Goal: Task Accomplishment & Management: Use online tool/utility

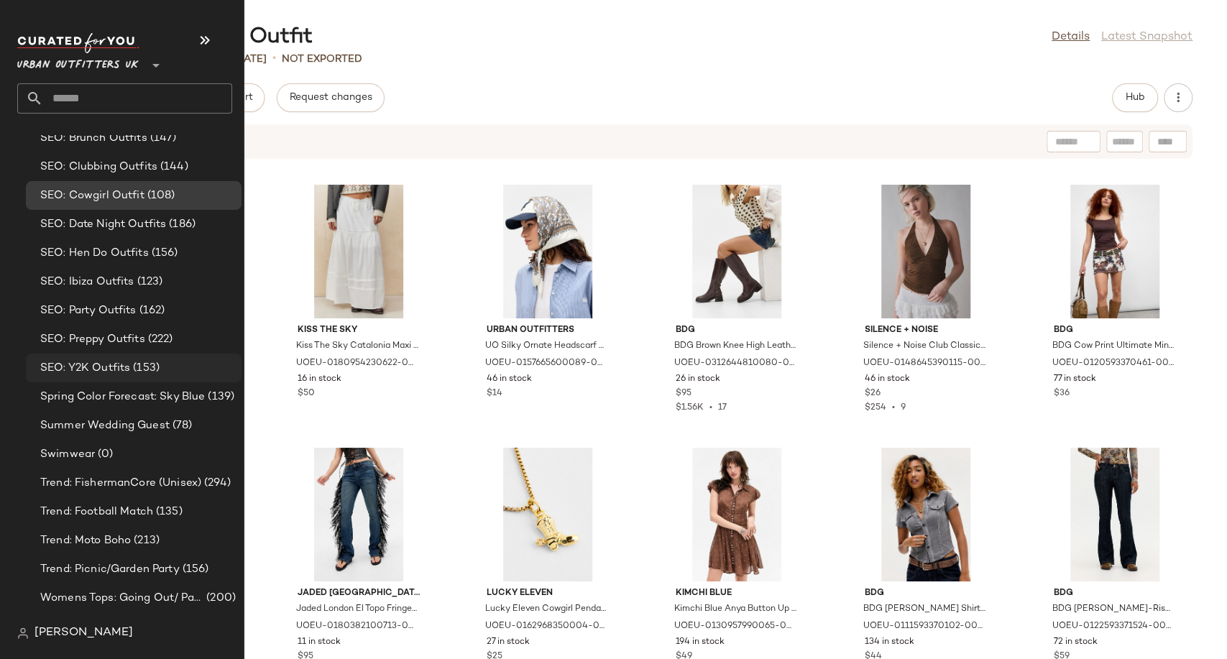
scroll to position [3943, 0]
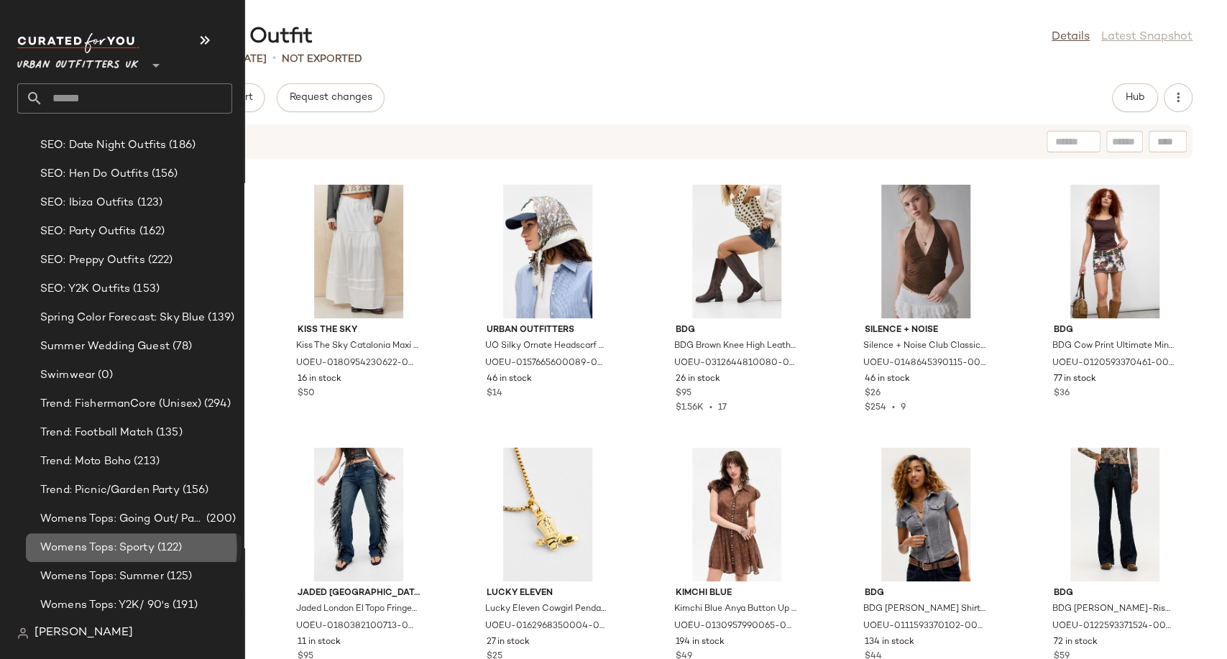
click at [116, 540] on span "Womens Tops: Sporty" at bounding box center [97, 548] width 114 height 17
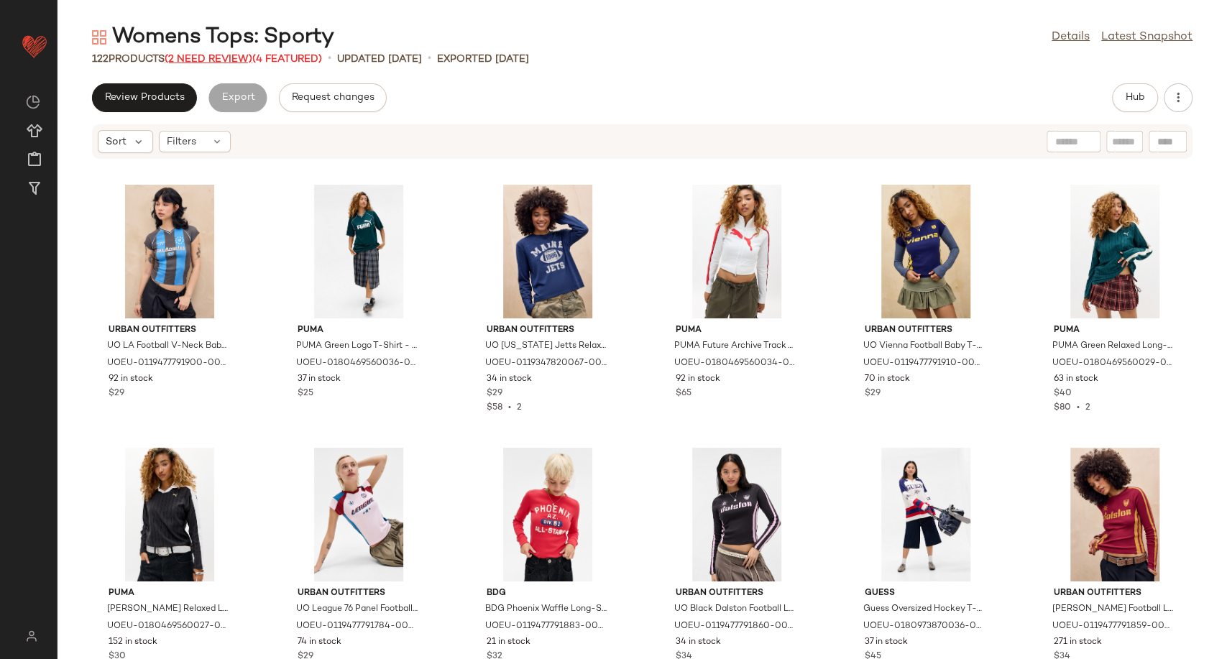
click at [218, 57] on span "(2 Need Review)" at bounding box center [209, 59] width 88 height 11
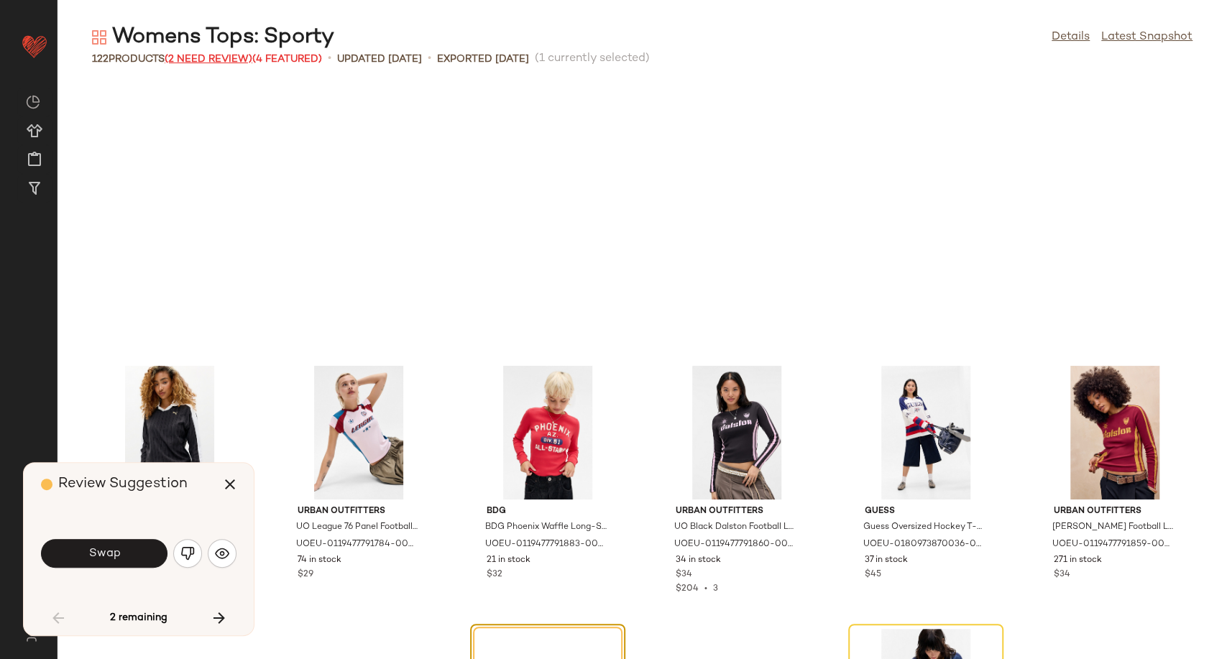
scroll to position [275, 0]
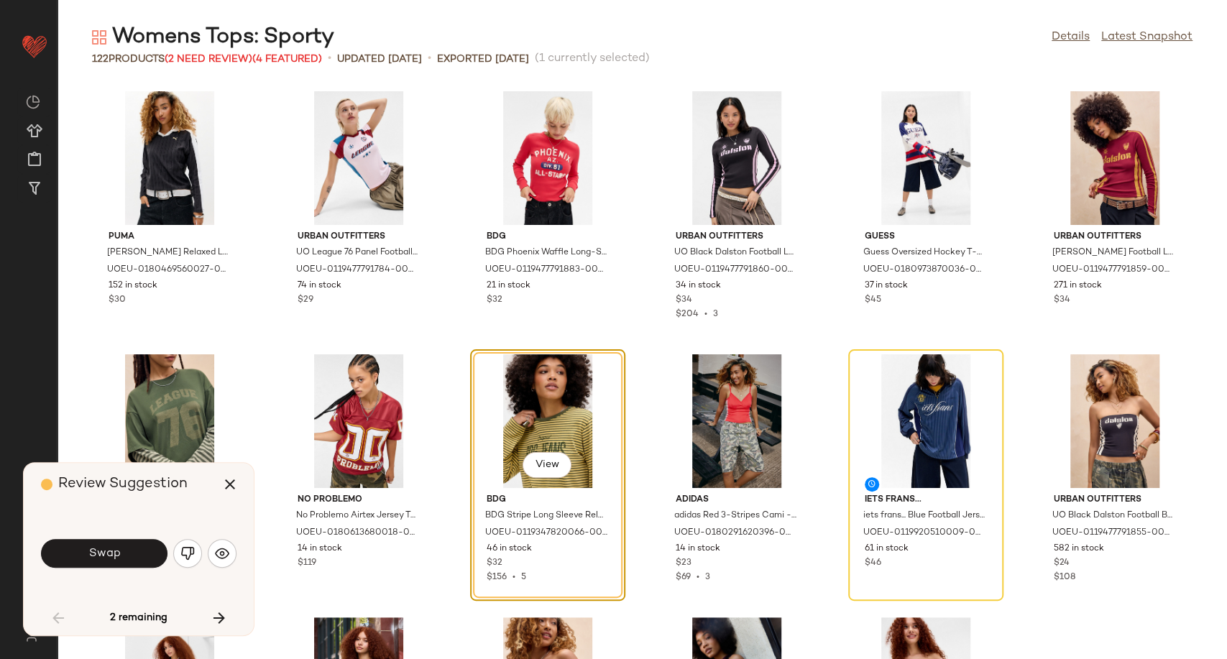
click at [237, 543] on div "Review Suggestion Swap 2 remaining" at bounding box center [139, 549] width 230 height 172
click at [224, 553] on img "button" at bounding box center [222, 553] width 14 height 14
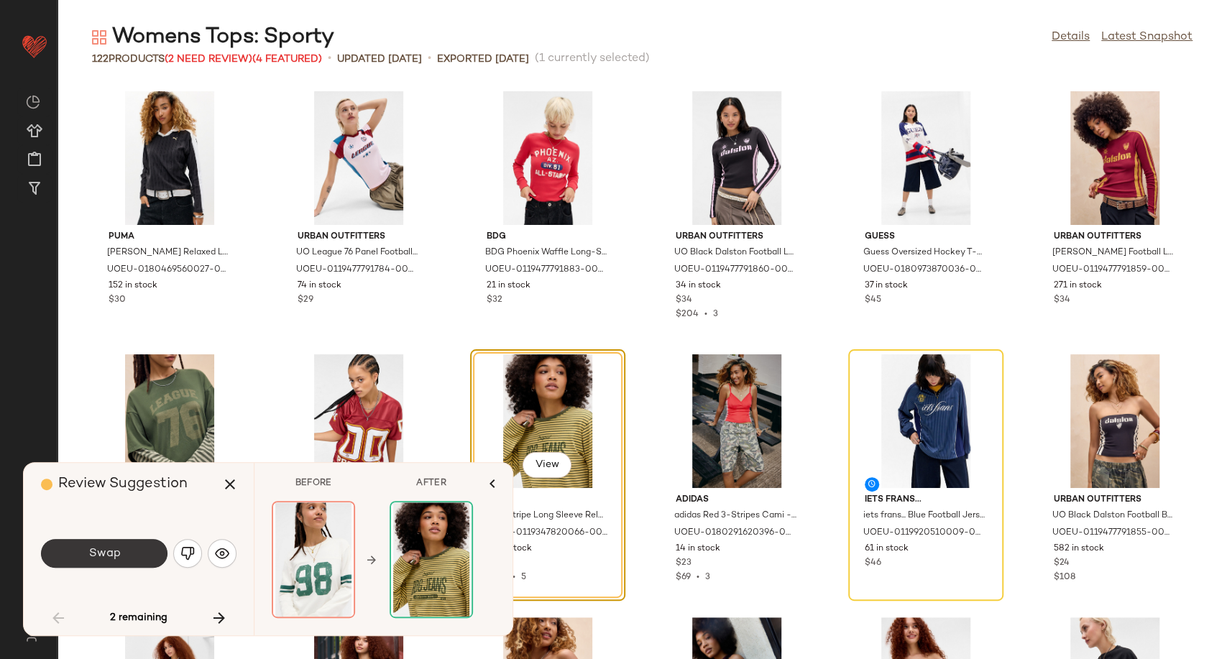
click at [115, 561] on button "Swap" at bounding box center [104, 553] width 126 height 29
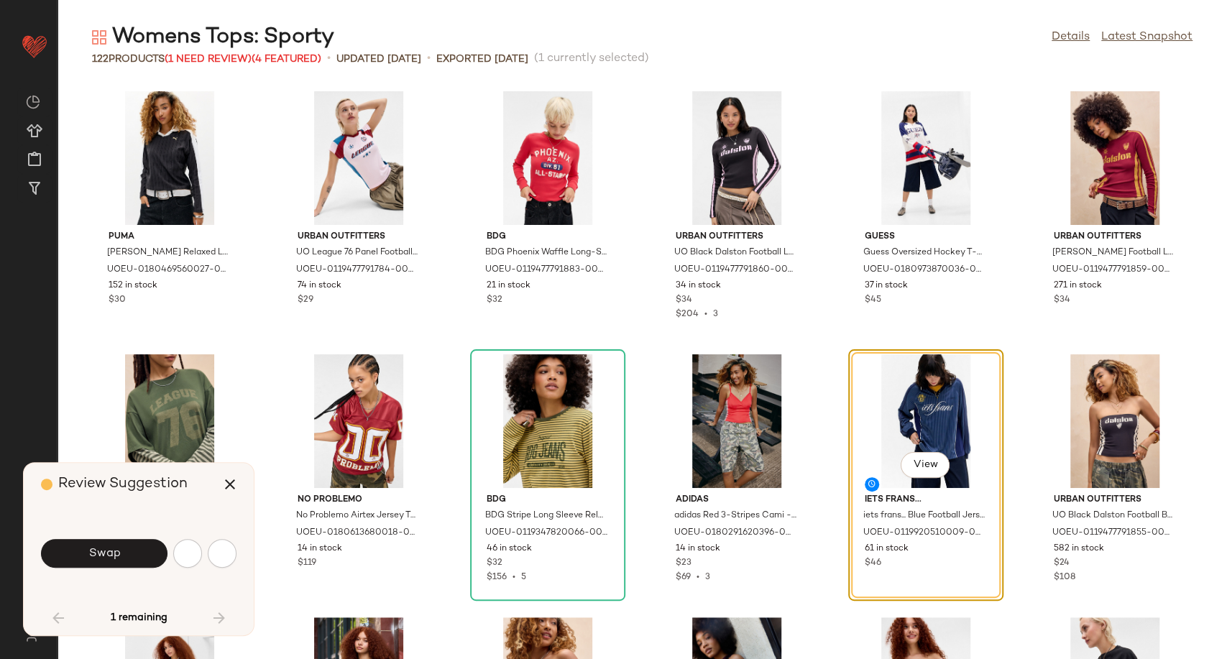
scroll to position [263, 0]
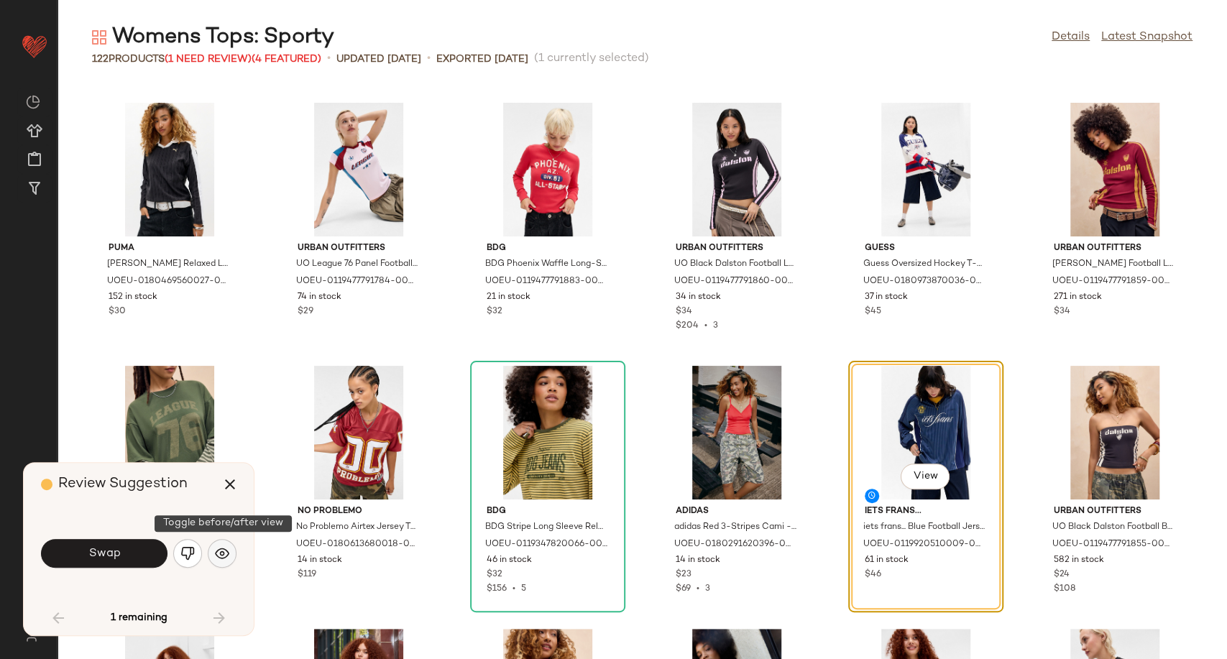
click at [228, 551] on img "button" at bounding box center [222, 553] width 14 height 14
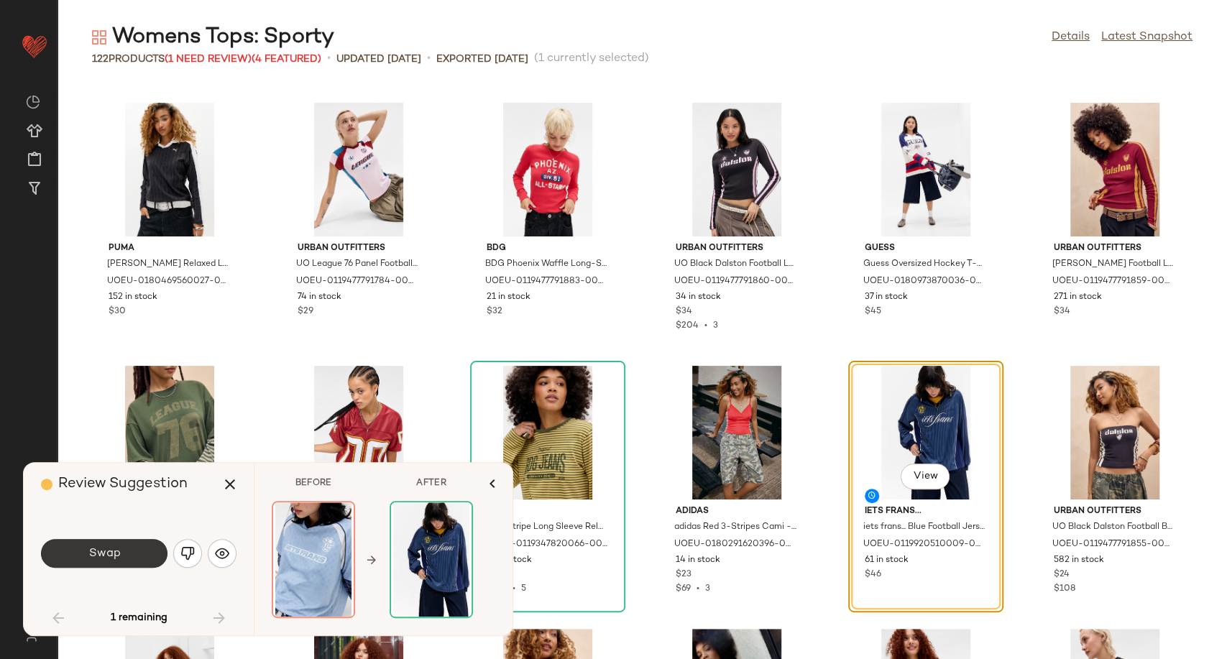
click at [121, 551] on button "Swap" at bounding box center [104, 553] width 126 height 29
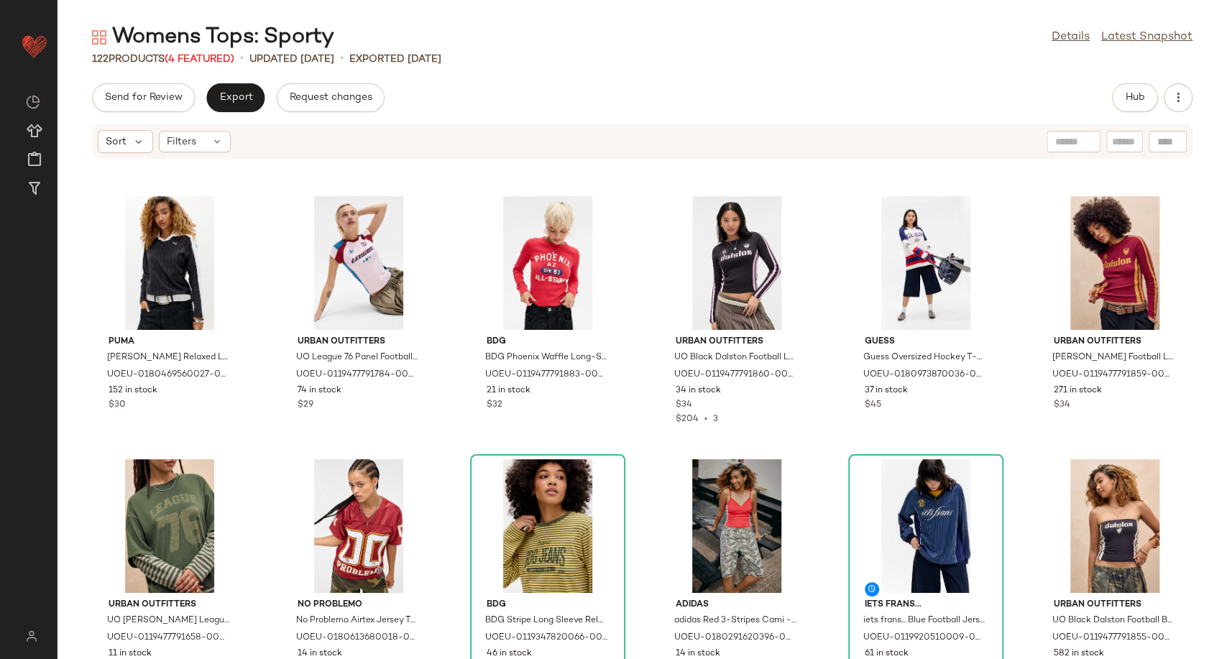
click at [438, 451] on div "Puma [PERSON_NAME] Relaxed Long-Sleeve Polo Shirt - Black XS at Urban Outfitter…" at bounding box center [641, 418] width 1169 height 482
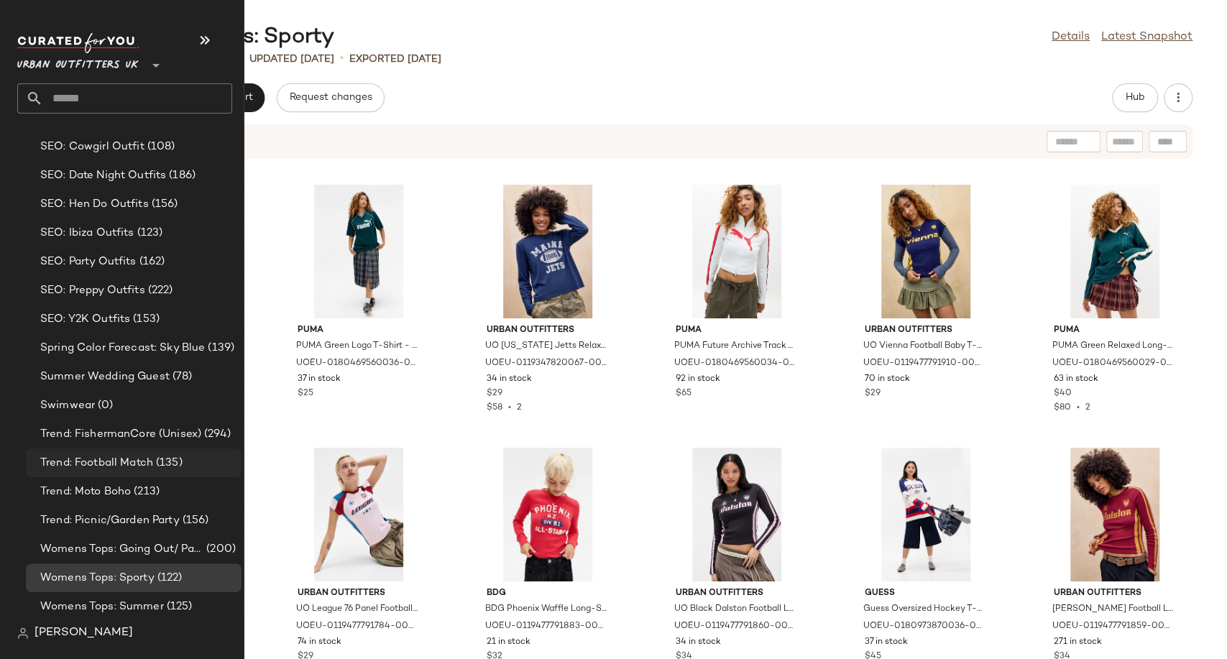
scroll to position [3943, 0]
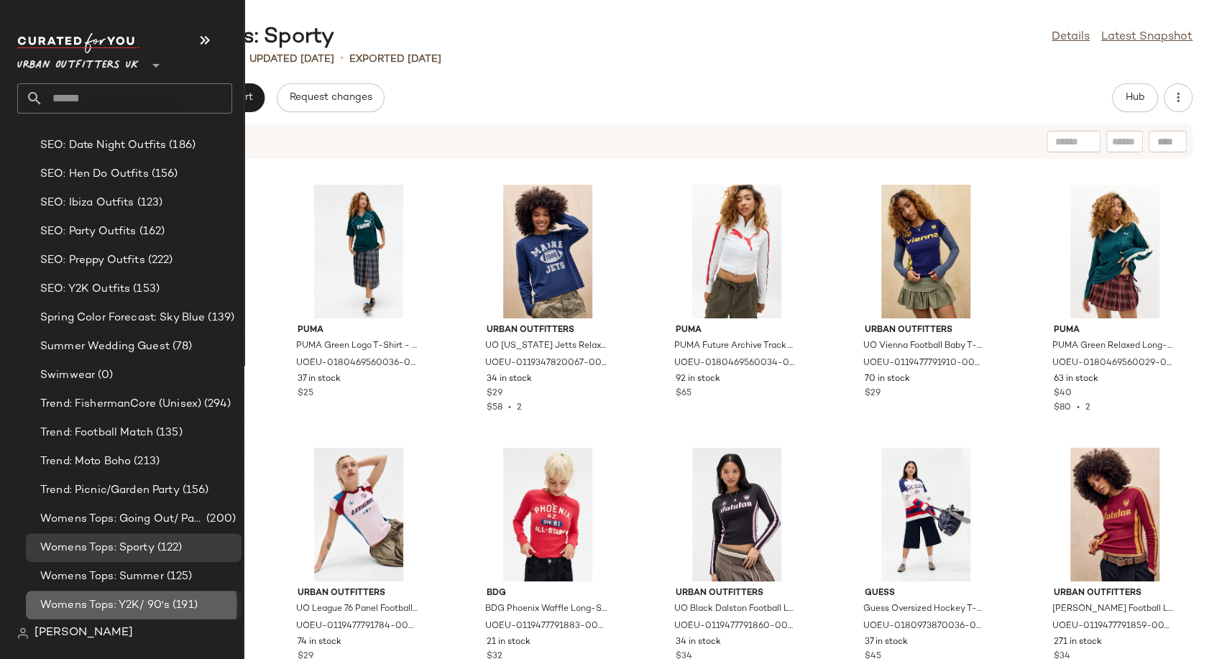
click at [149, 605] on span "Womens Tops: Y2K/ 90's" at bounding box center [104, 605] width 129 height 17
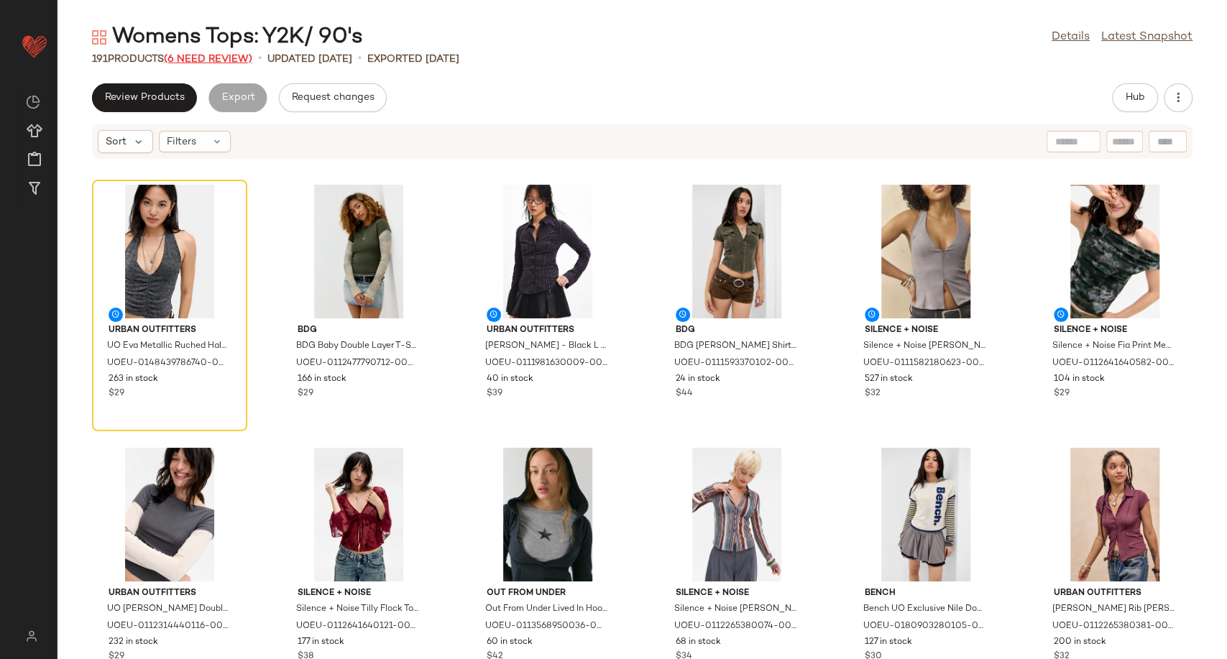
click at [222, 60] on span "(6 Need Review)" at bounding box center [208, 59] width 88 height 11
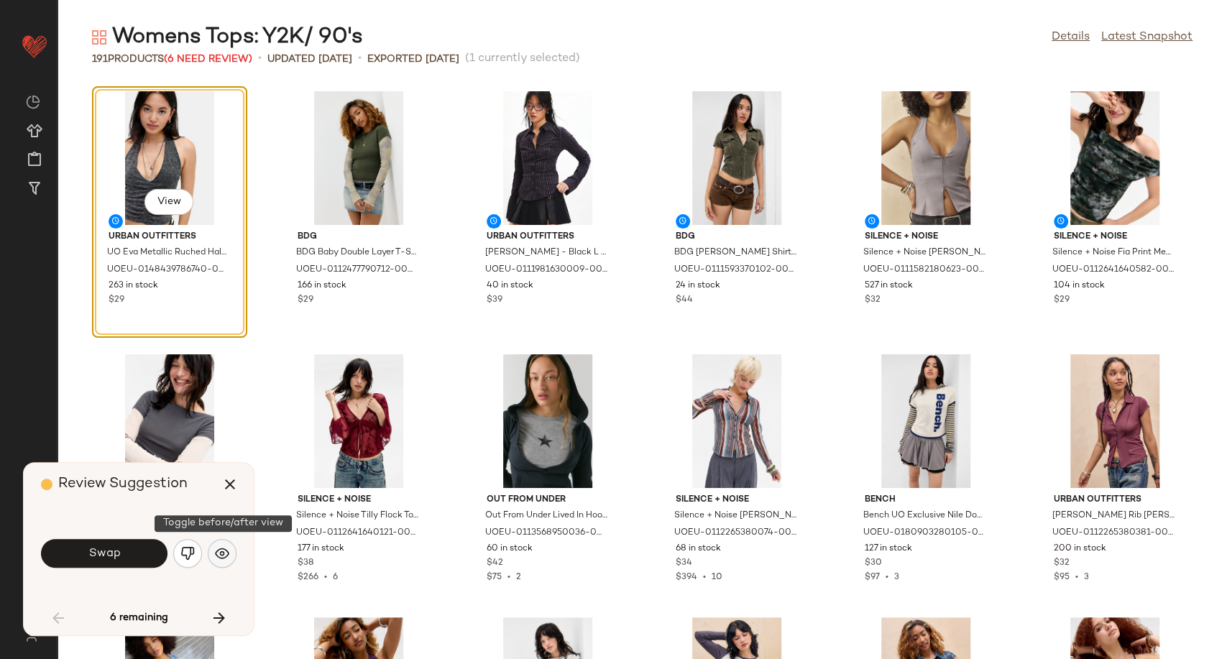
click at [218, 553] on img "button" at bounding box center [222, 553] width 14 height 14
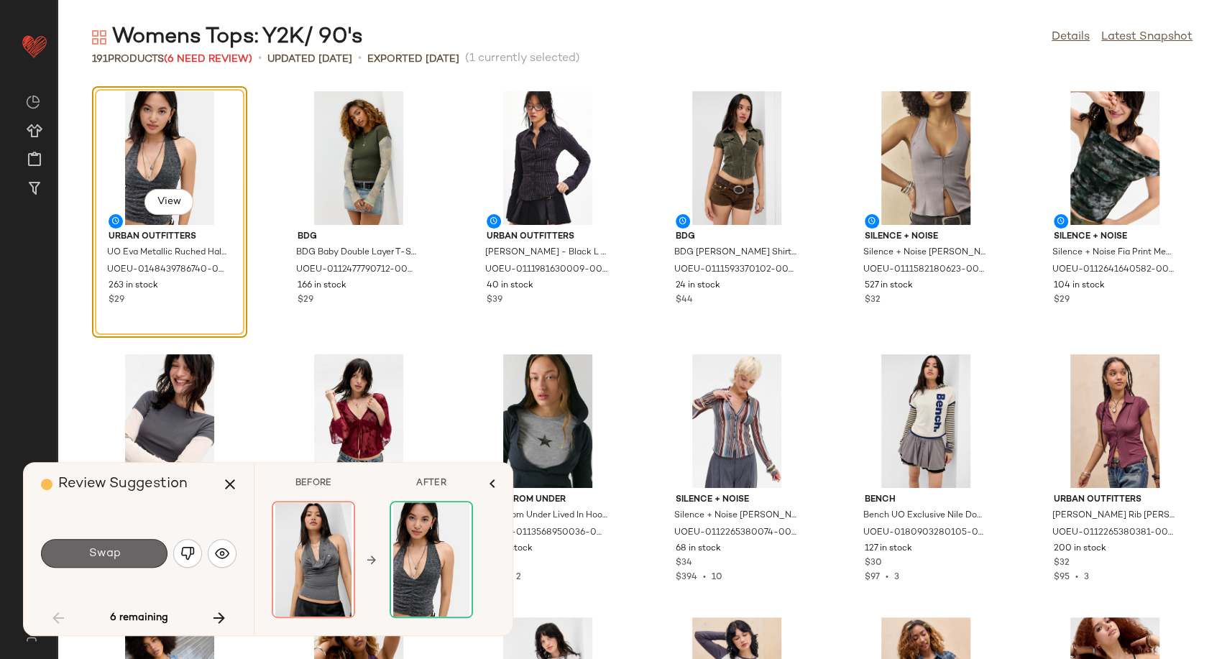
click at [129, 553] on button "Swap" at bounding box center [104, 553] width 126 height 29
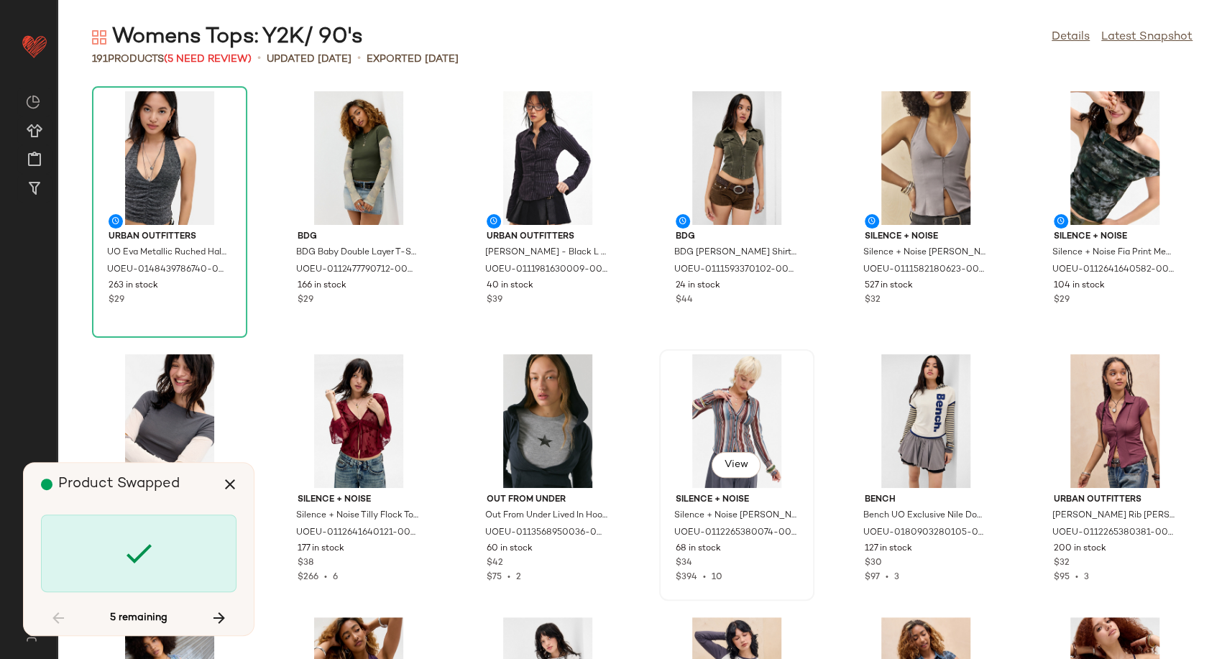
scroll to position [2368, 0]
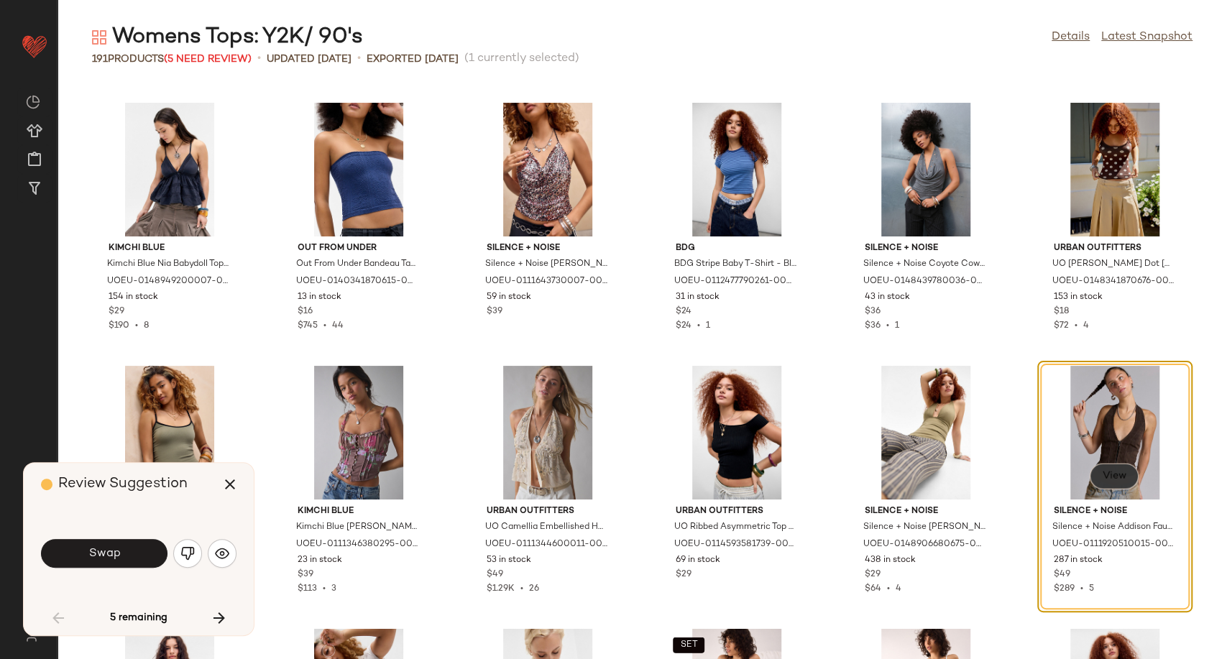
click at [1113, 482] on span "View" at bounding box center [1114, 476] width 24 height 11
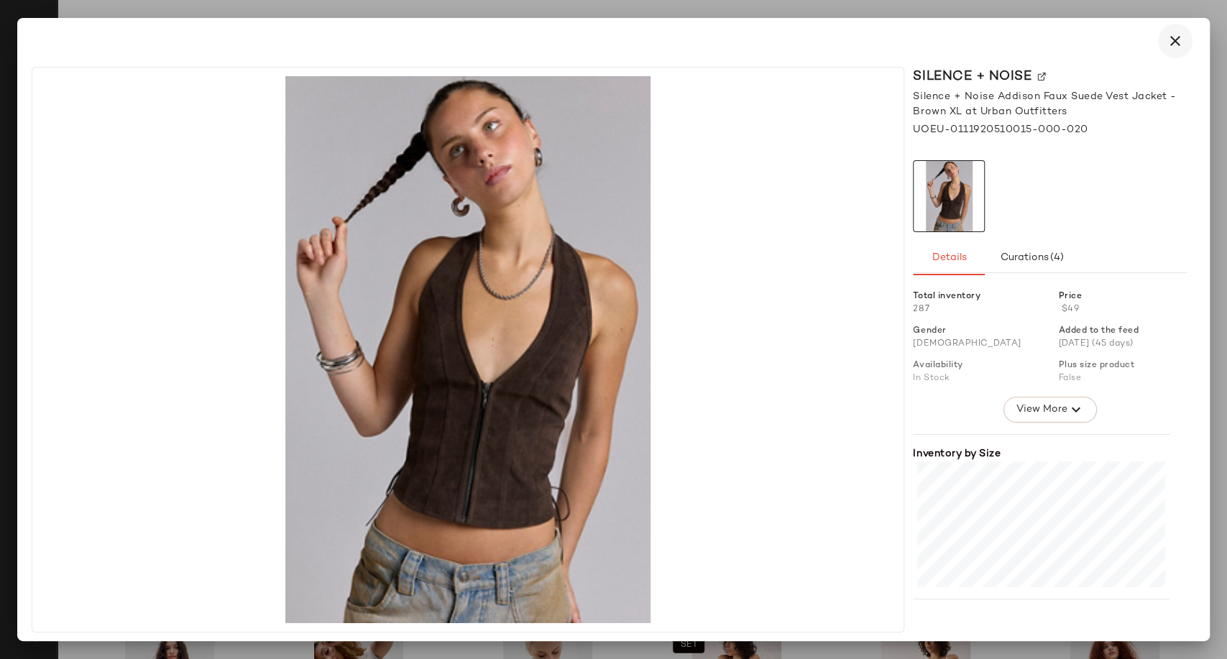
click at [1172, 39] on icon "button" at bounding box center [1175, 40] width 17 height 17
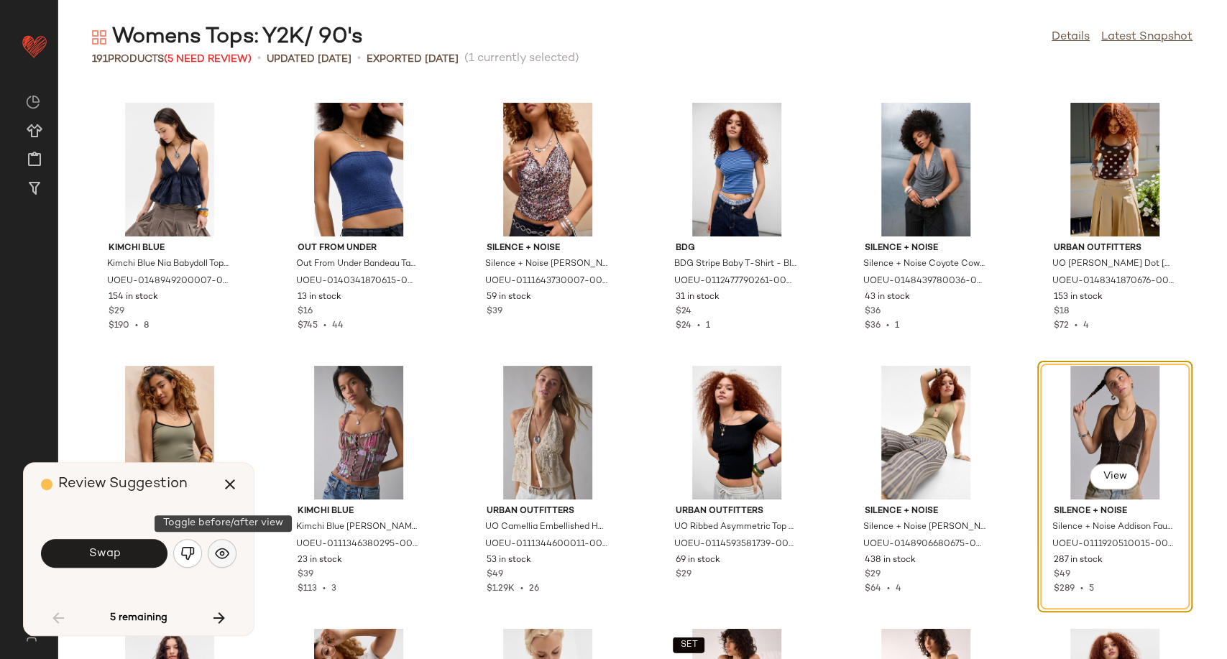
click at [219, 555] on img "button" at bounding box center [222, 553] width 14 height 14
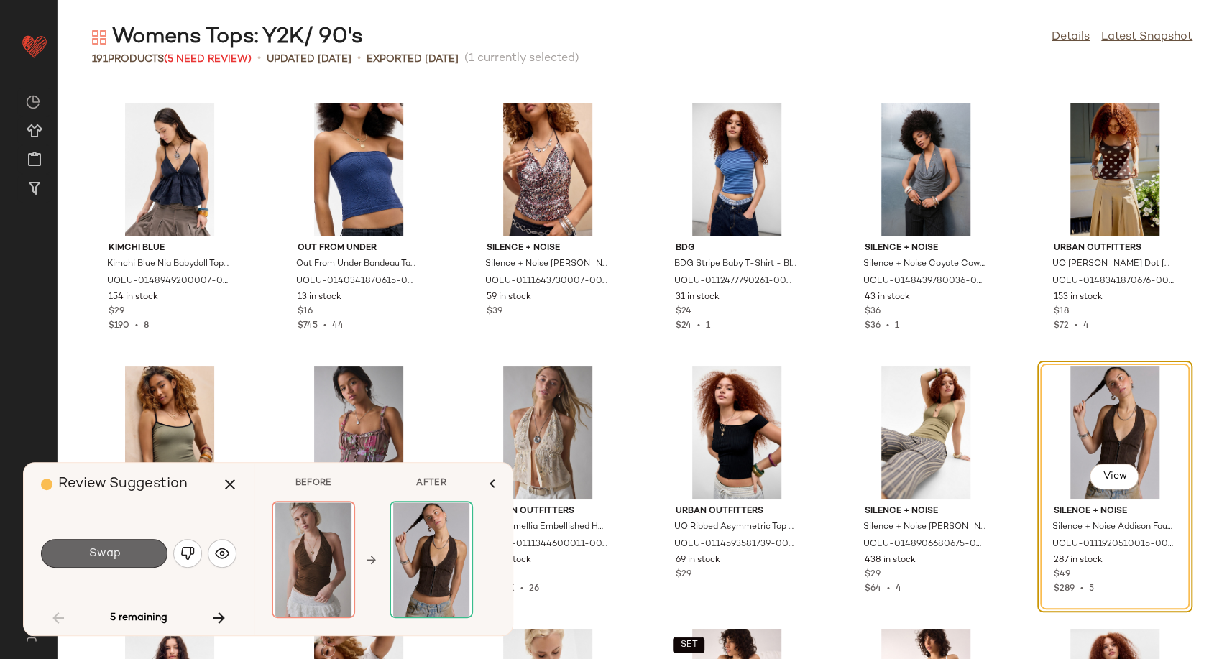
click at [115, 544] on button "Swap" at bounding box center [104, 553] width 126 height 29
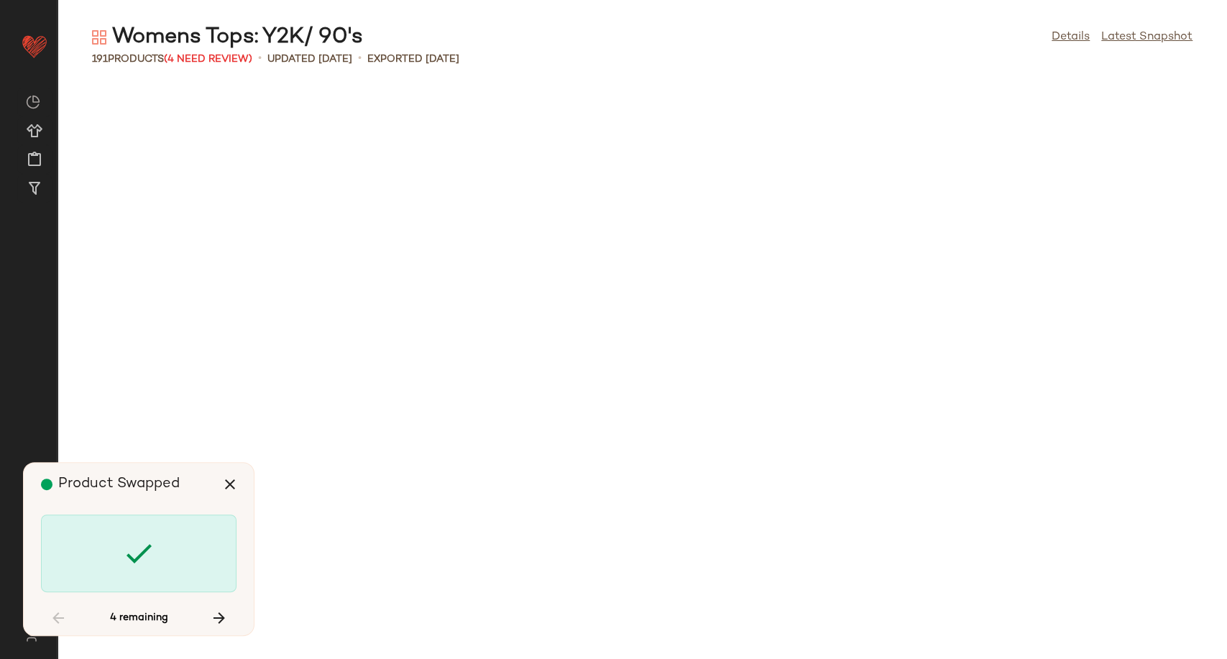
scroll to position [3945, 0]
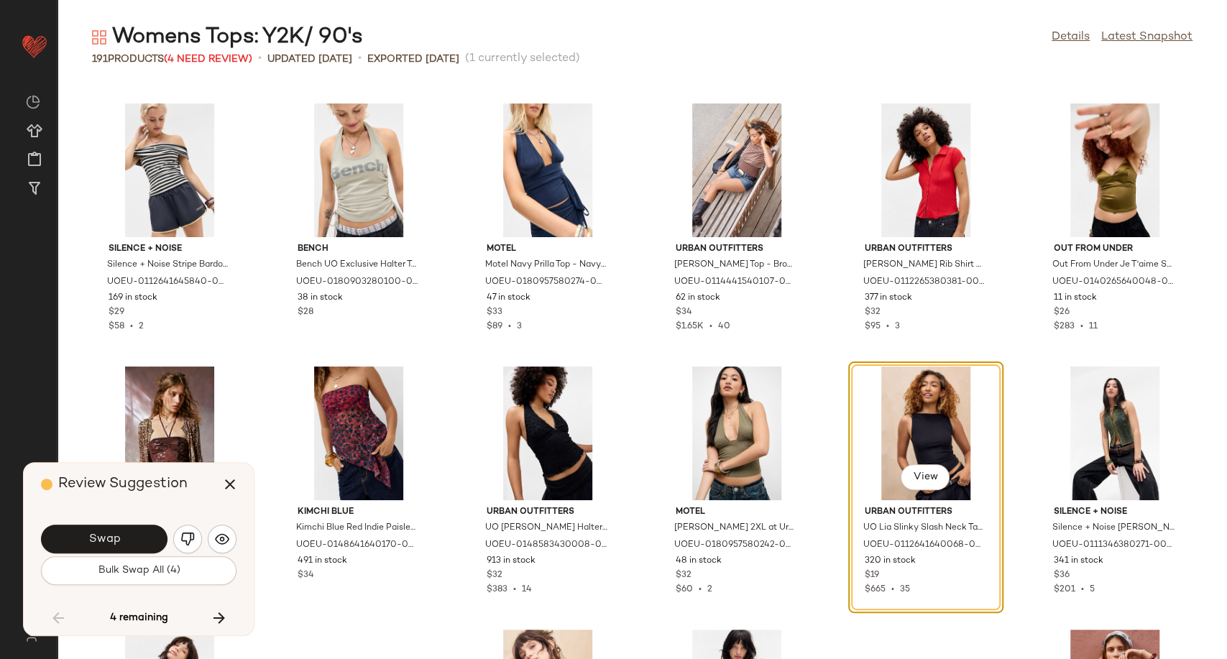
click at [239, 536] on div "Review Suggestion Swap Bulk Swap All (4) 4 remaining" at bounding box center [139, 549] width 230 height 172
click at [225, 536] on img "button" at bounding box center [222, 539] width 14 height 14
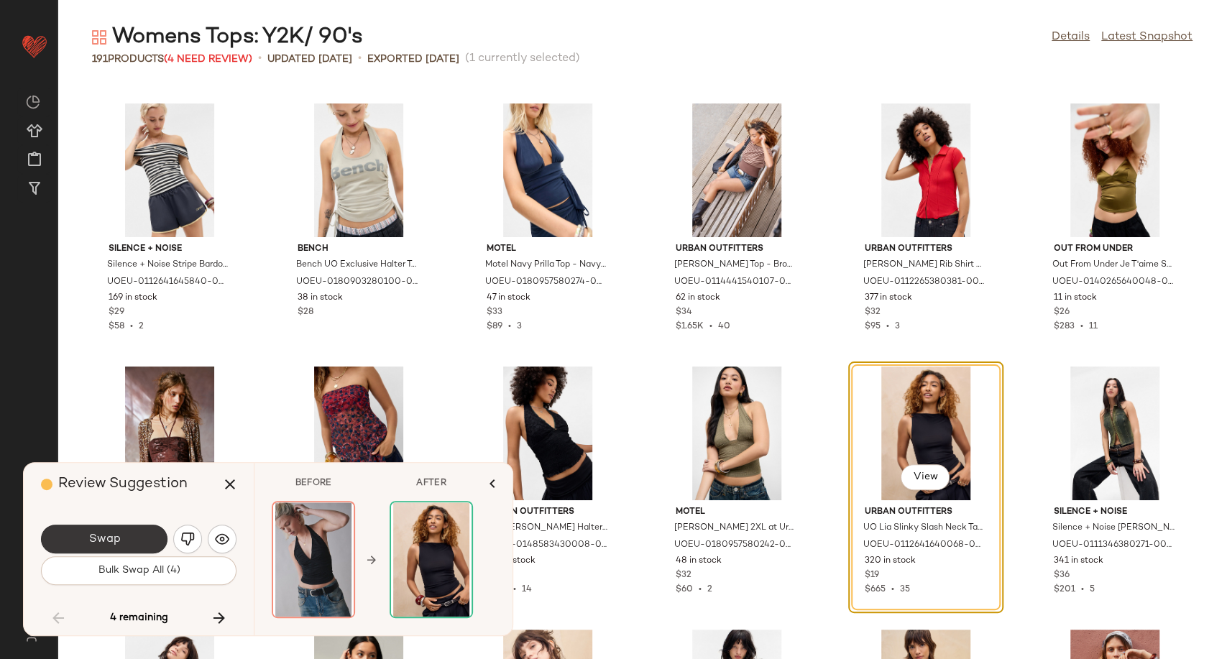
click at [123, 551] on button "Swap" at bounding box center [104, 539] width 126 height 29
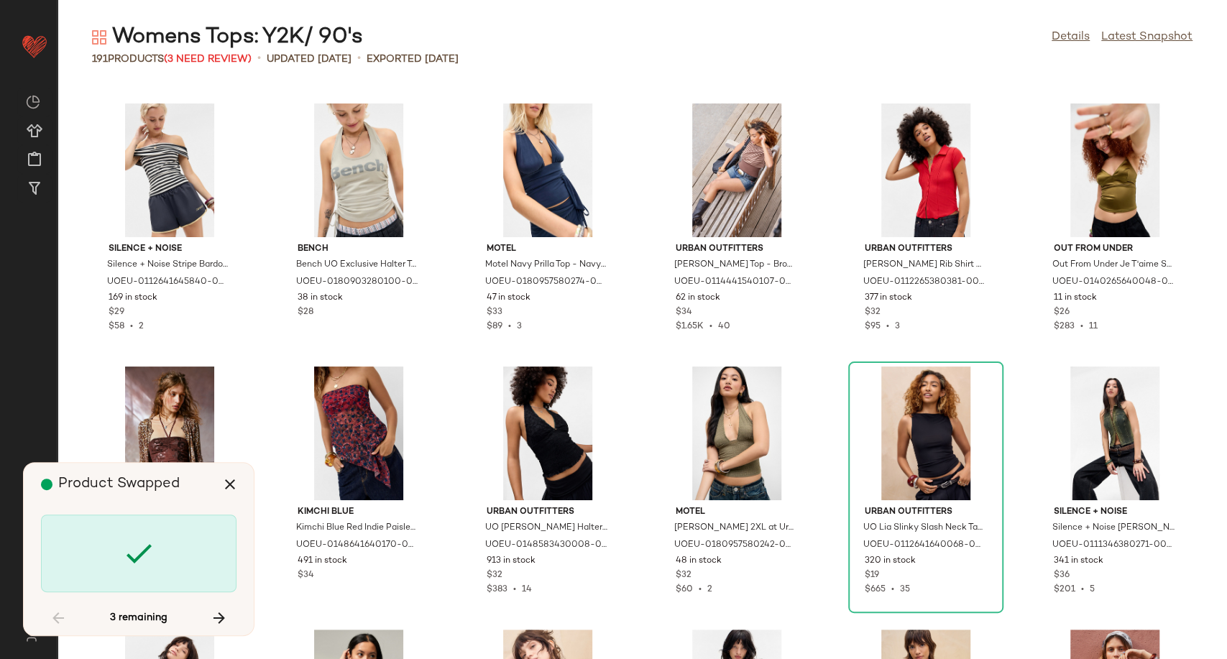
scroll to position [6313, 0]
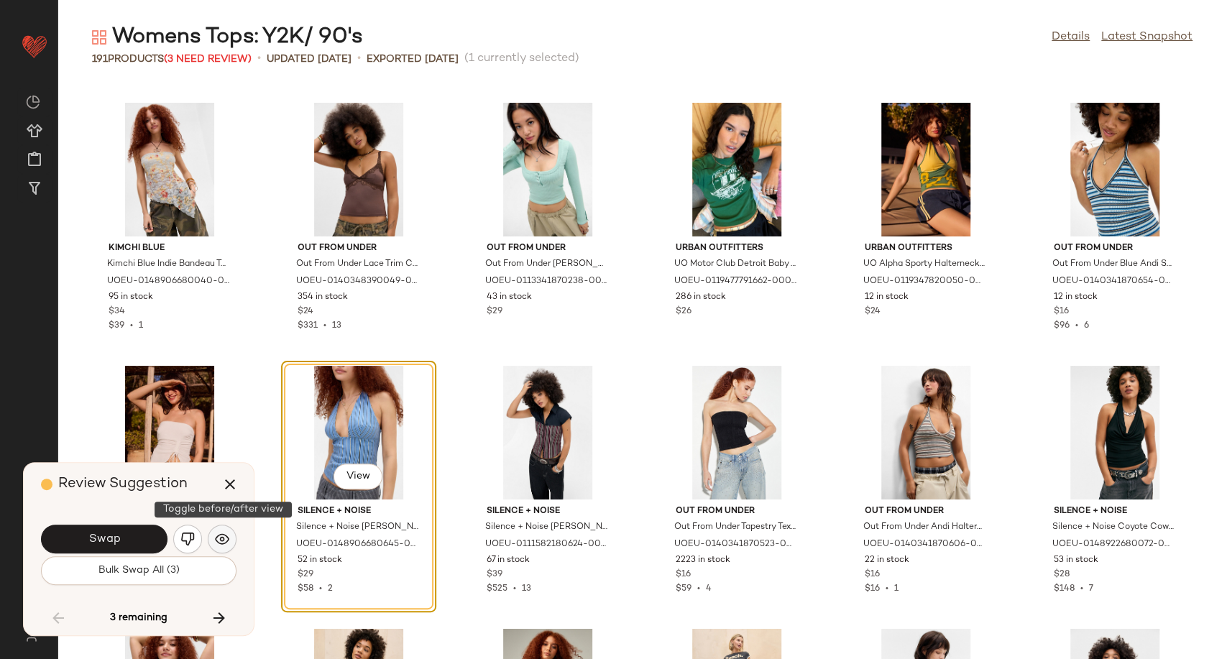
click at [216, 543] on img "button" at bounding box center [222, 539] width 14 height 14
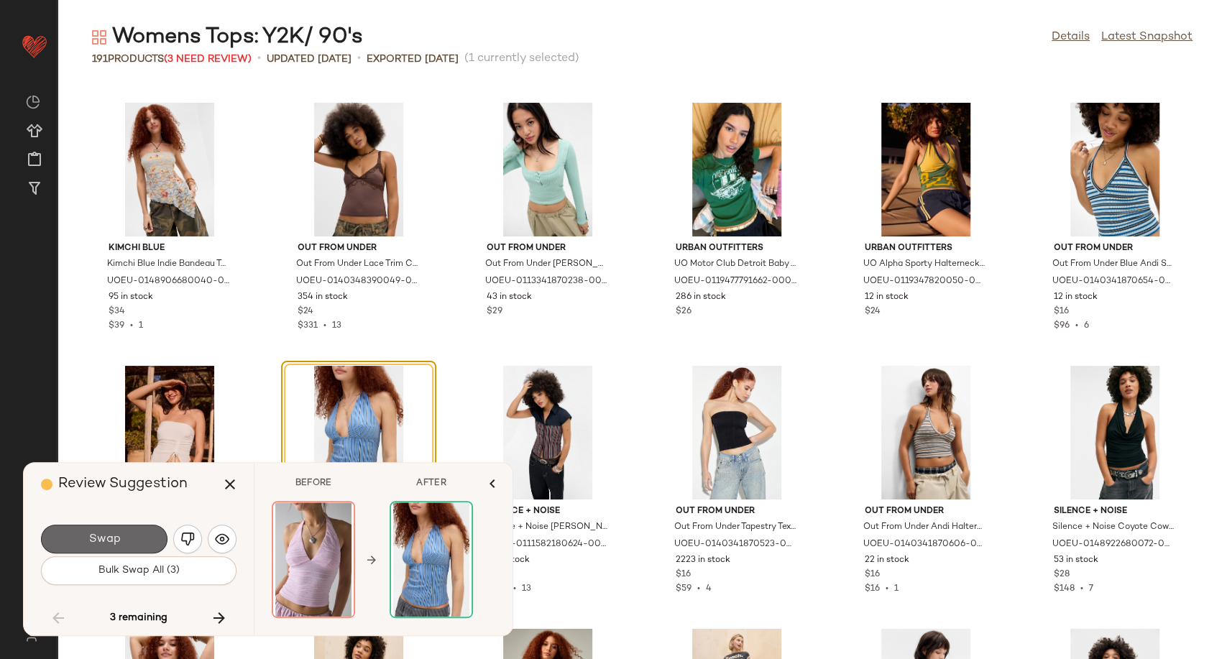
click at [160, 534] on button "Swap" at bounding box center [104, 539] width 126 height 29
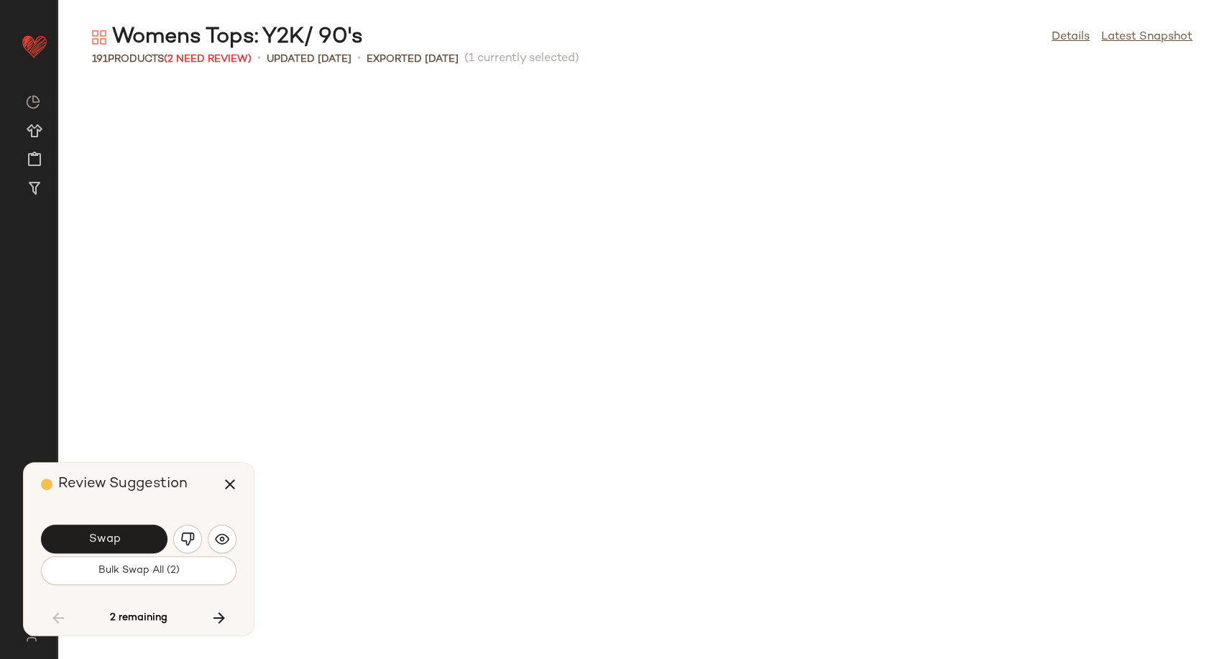
scroll to position [7102, 0]
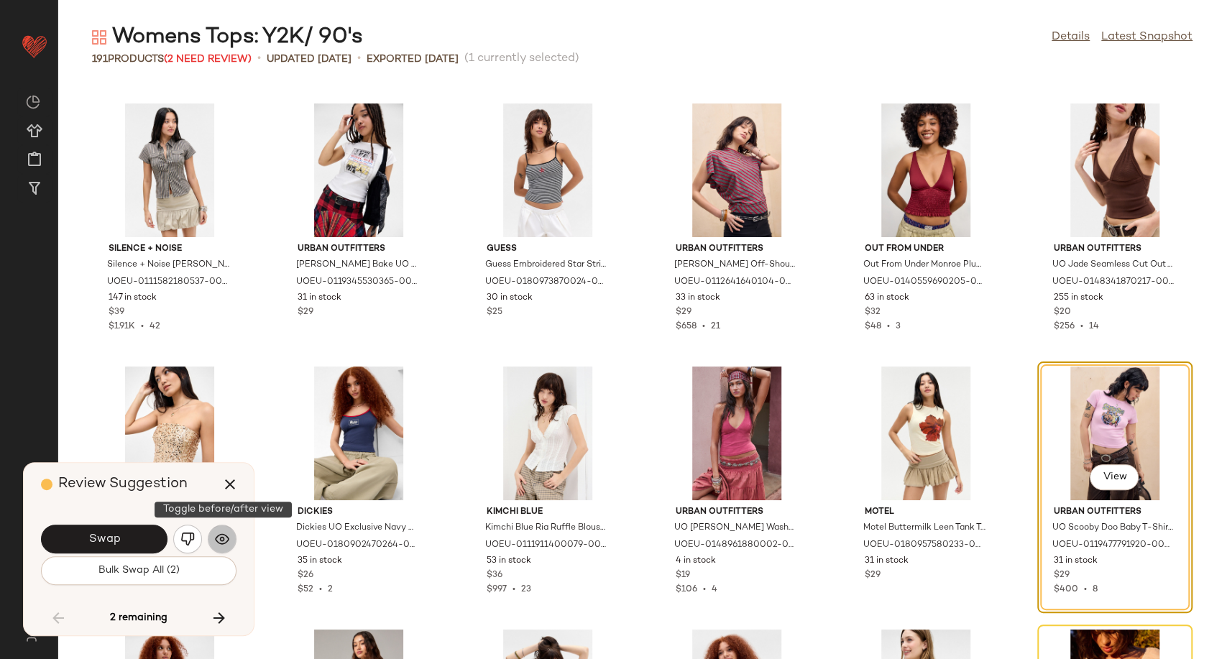
click at [218, 538] on img "button" at bounding box center [222, 539] width 14 height 14
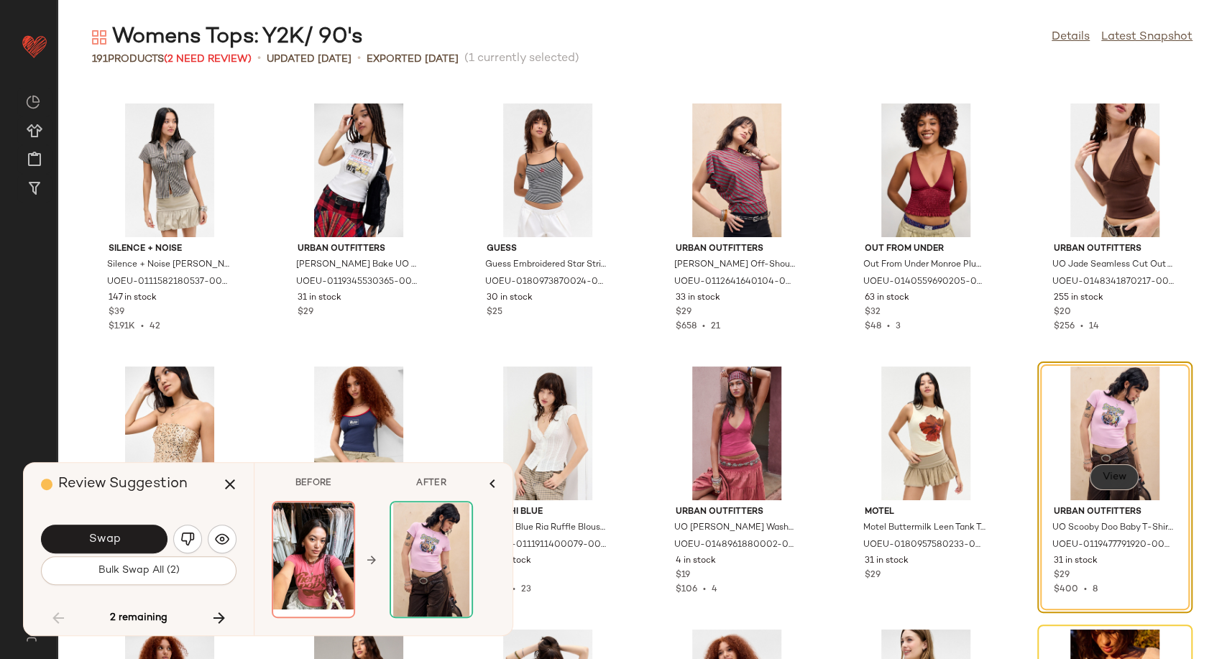
click at [1111, 479] on span "View" at bounding box center [1114, 476] width 24 height 11
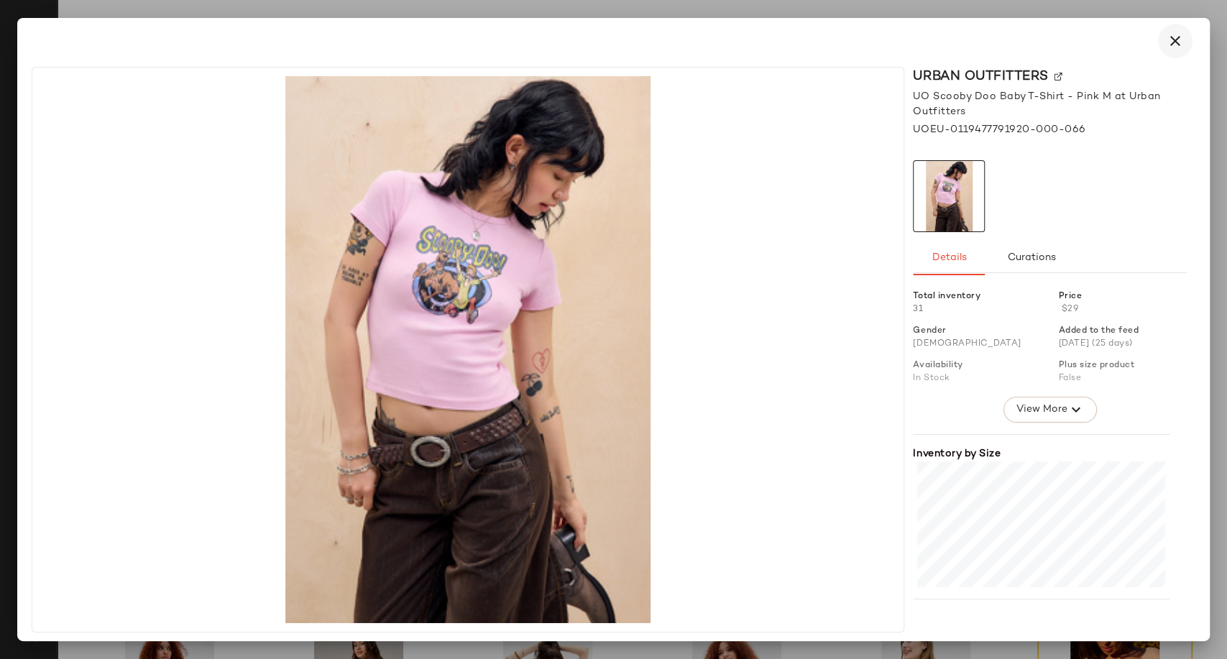
click at [1178, 42] on icon "button" at bounding box center [1175, 40] width 17 height 17
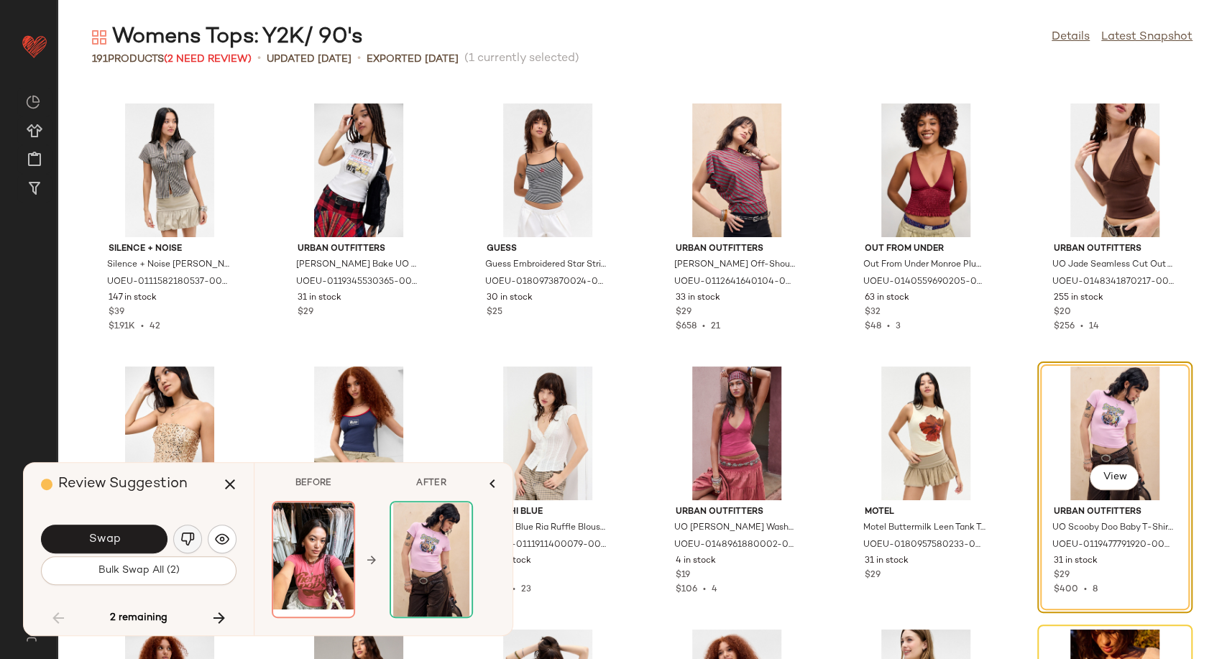
click at [188, 538] on img "button" at bounding box center [187, 539] width 14 height 14
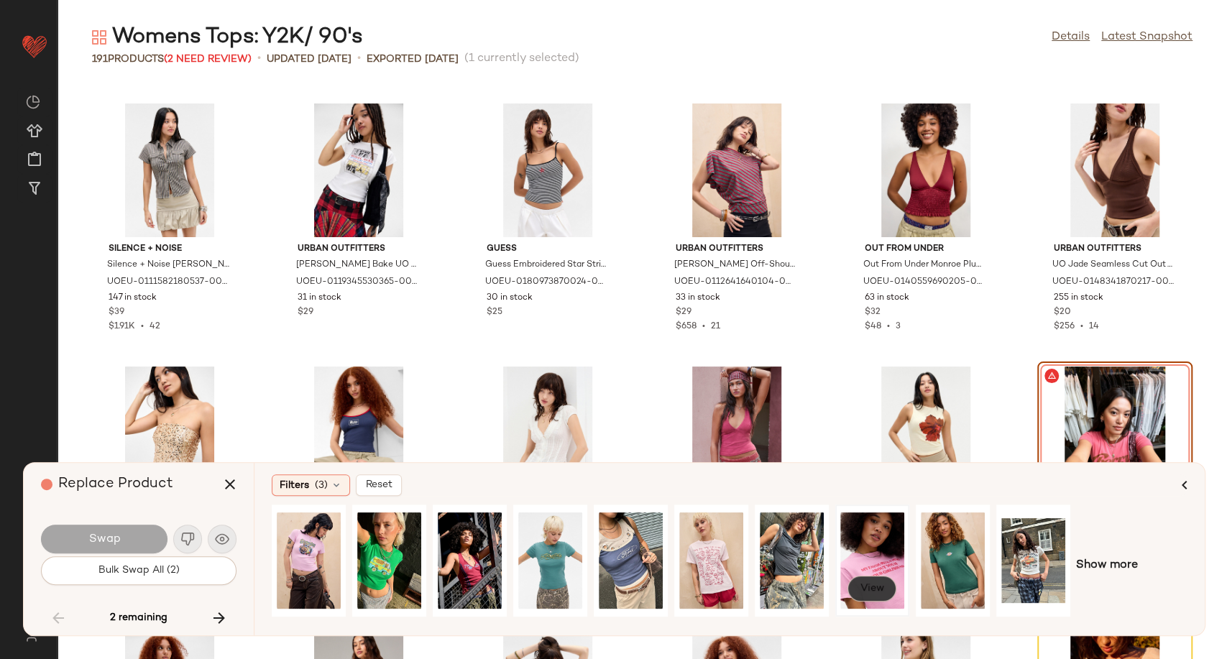
click at [880, 590] on span "View" at bounding box center [872, 588] width 24 height 11
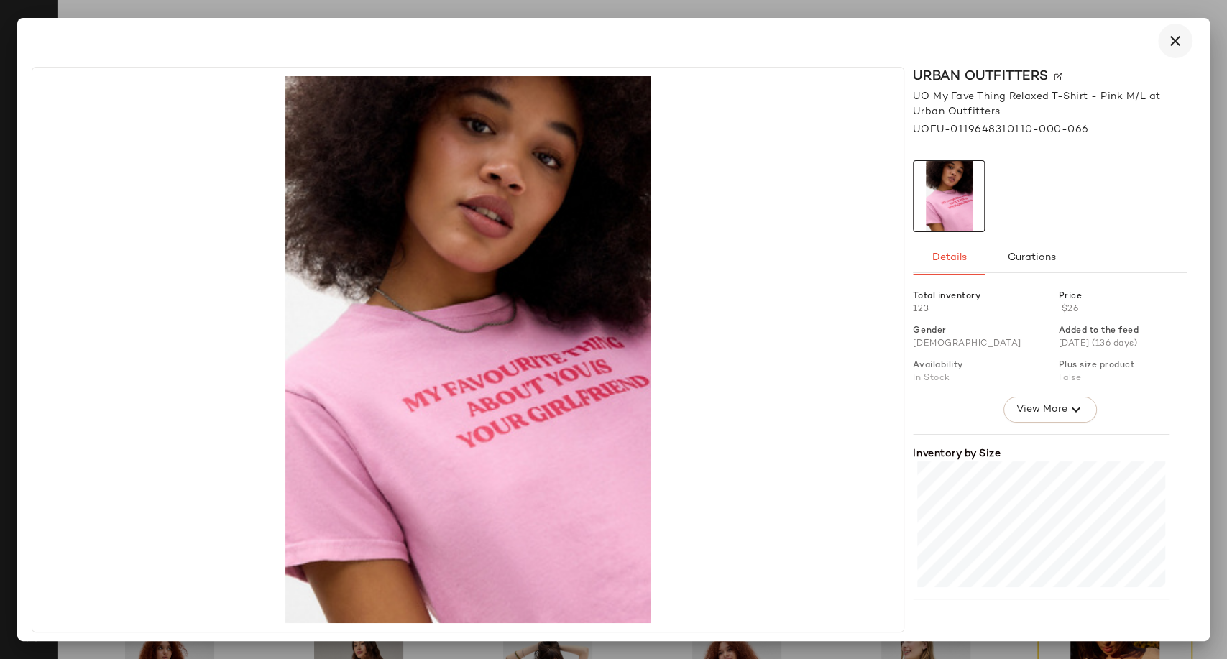
click at [1182, 45] on icon "button" at bounding box center [1175, 40] width 17 height 17
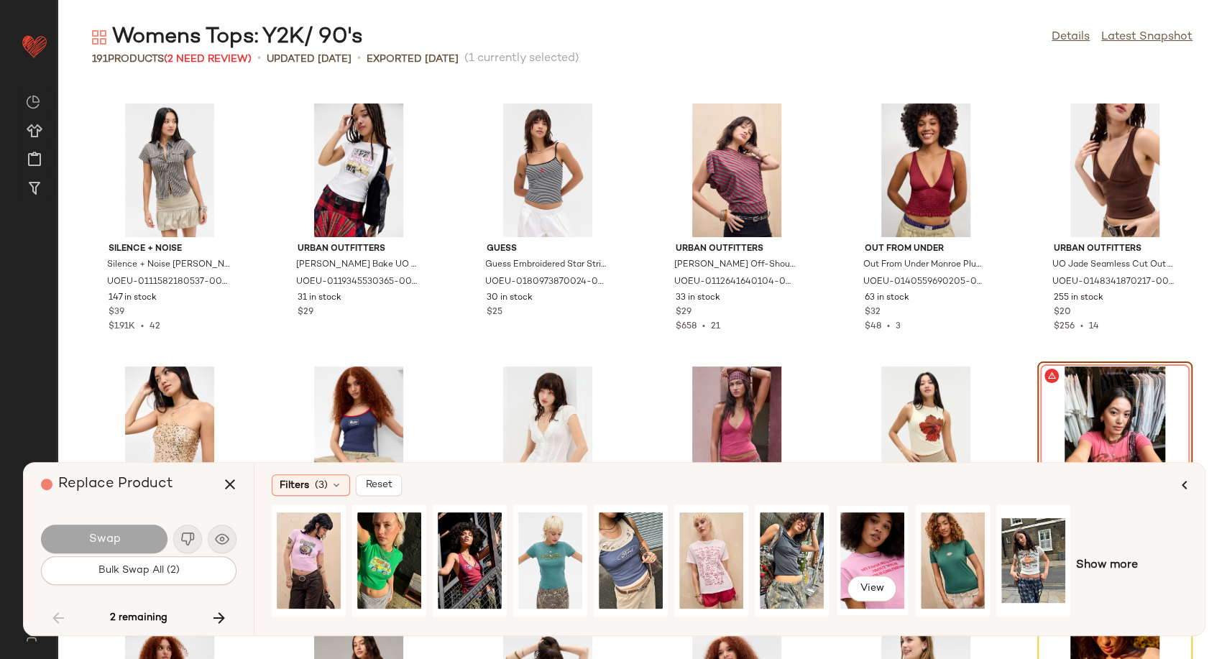
click at [871, 541] on div "View" at bounding box center [872, 561] width 64 height 102
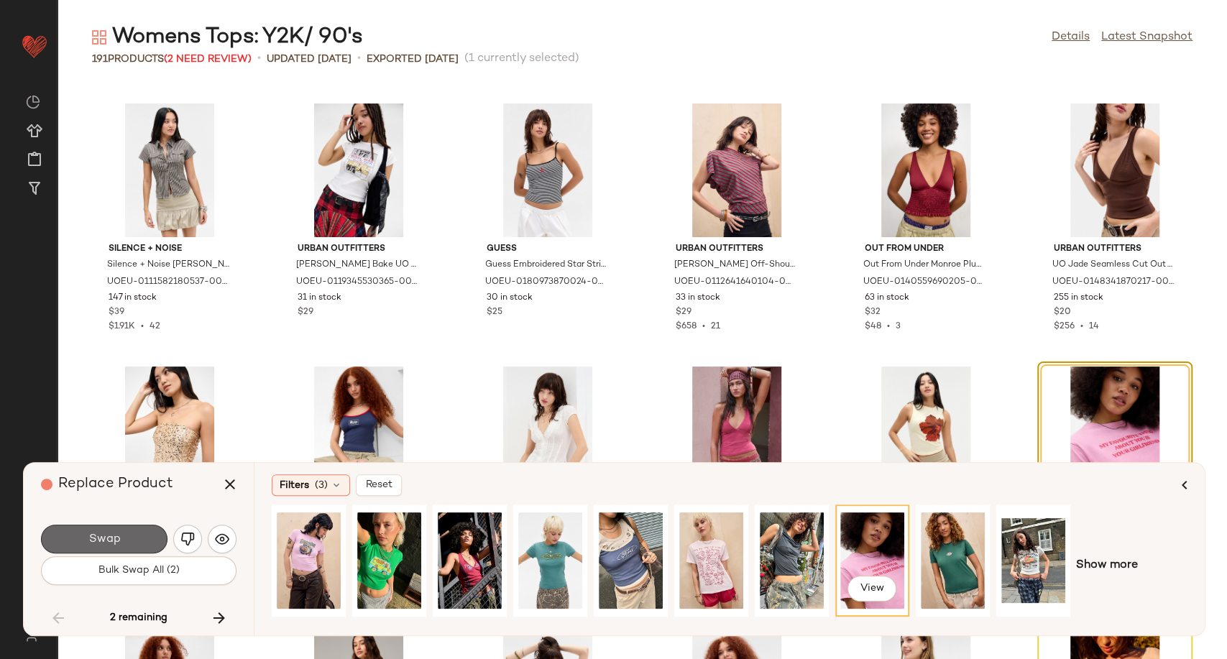
click at [106, 533] on span "Swap" at bounding box center [104, 540] width 32 height 14
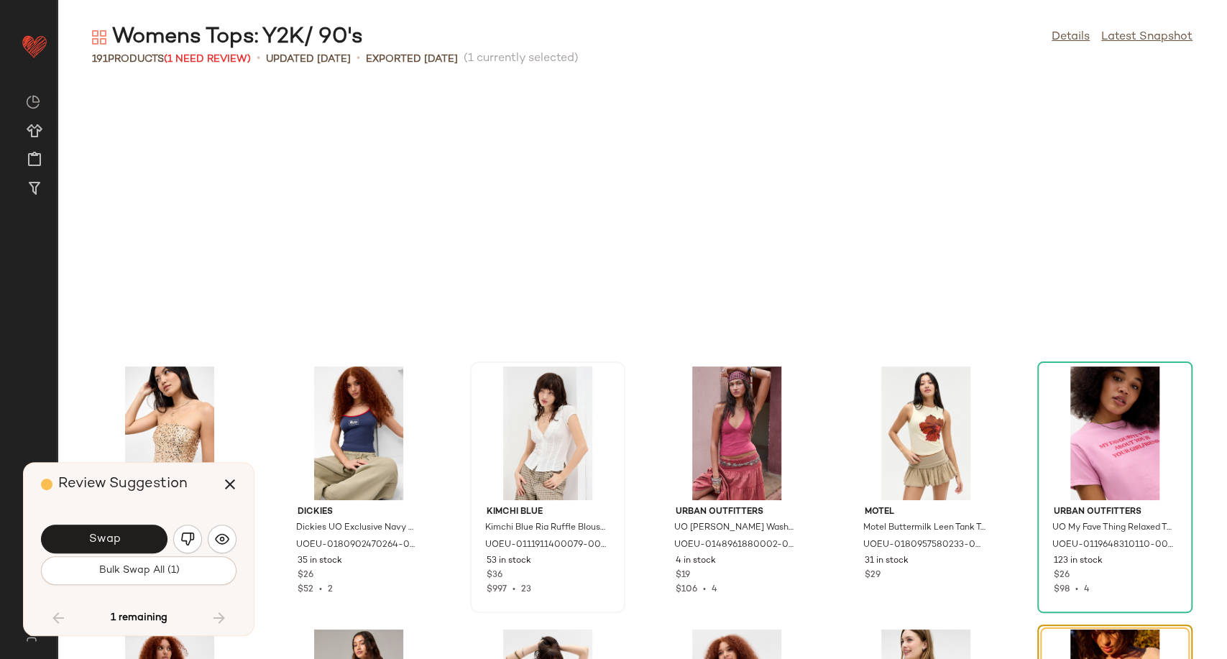
scroll to position [7366, 0]
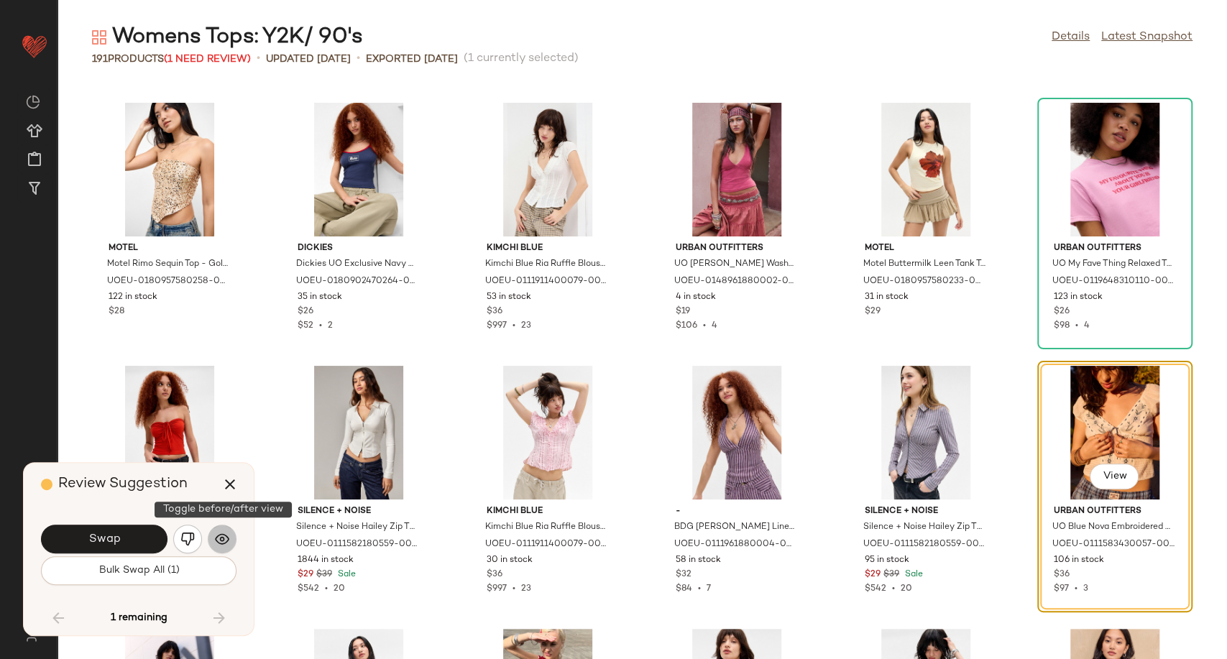
click at [218, 542] on img "button" at bounding box center [222, 539] width 14 height 14
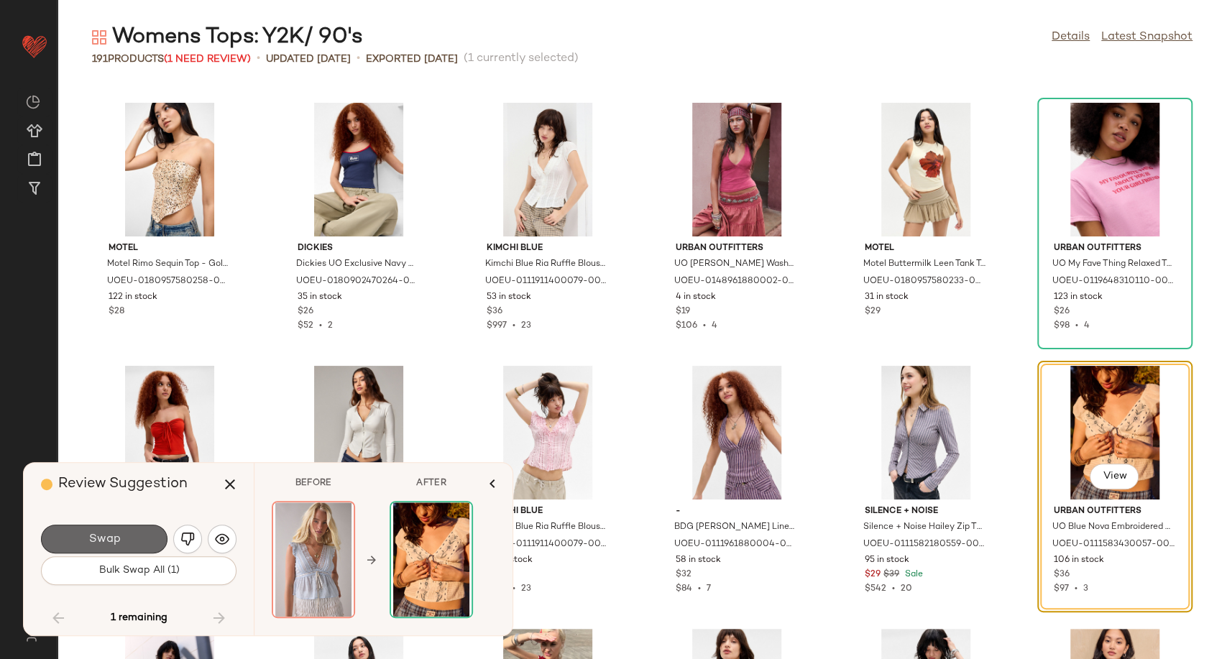
click at [134, 543] on button "Swap" at bounding box center [104, 539] width 126 height 29
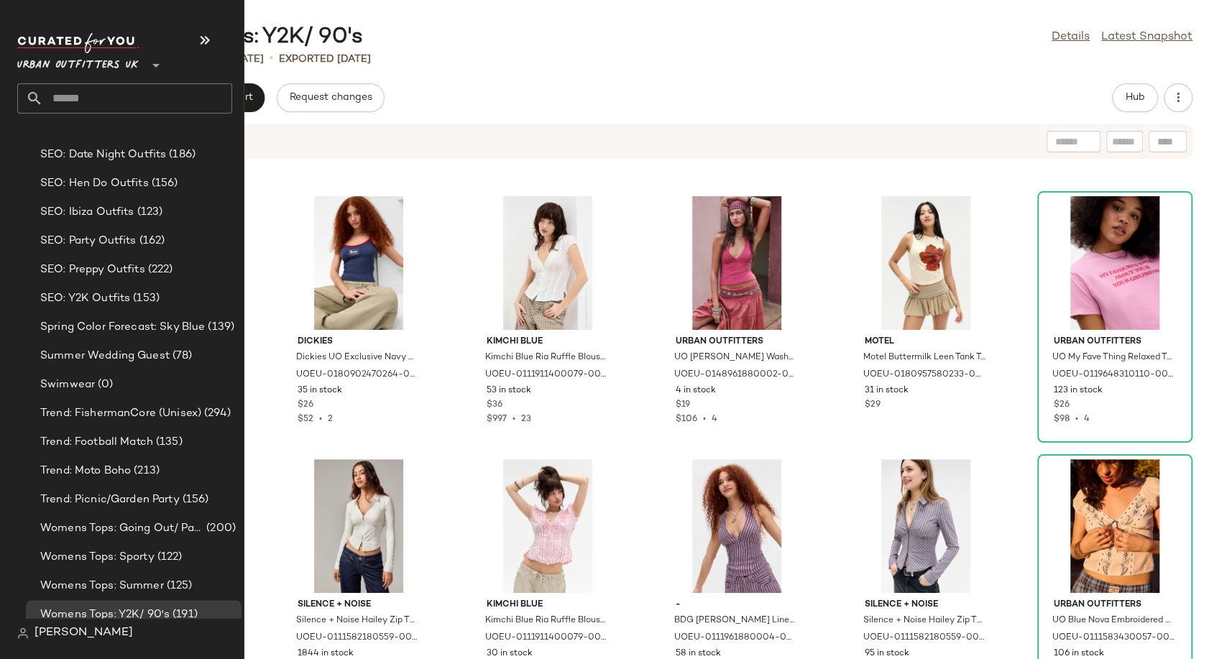
scroll to position [3943, 0]
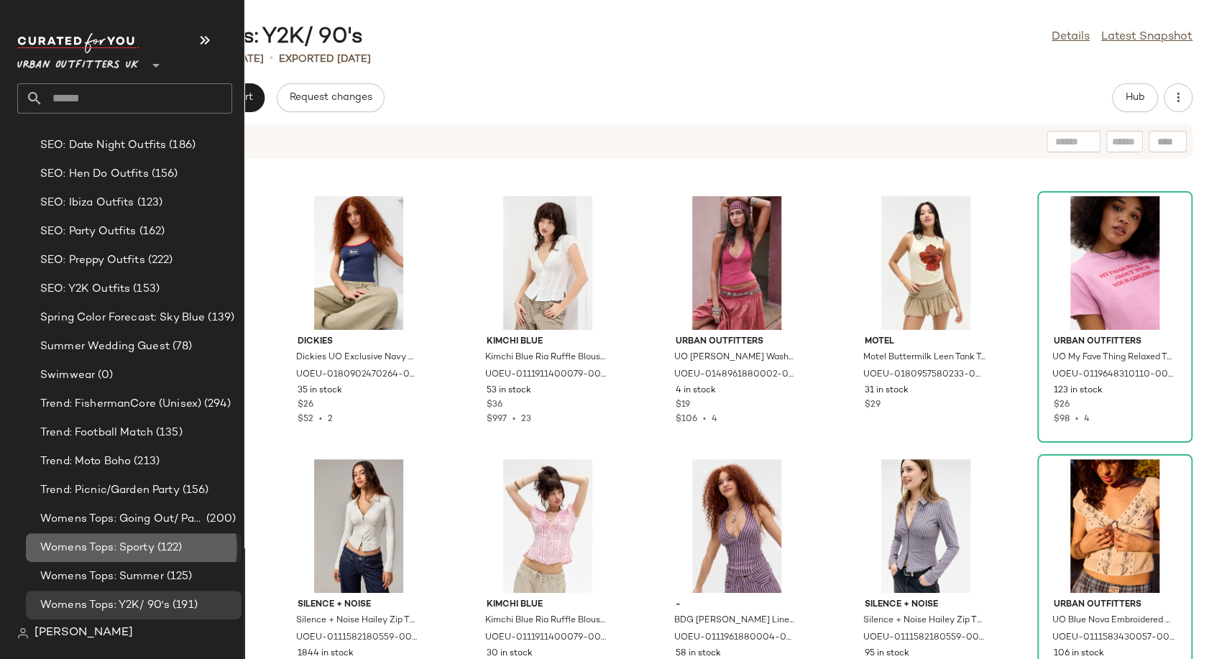
click at [109, 533] on div "Womens Tops: Sporty (122)" at bounding box center [134, 547] width 216 height 29
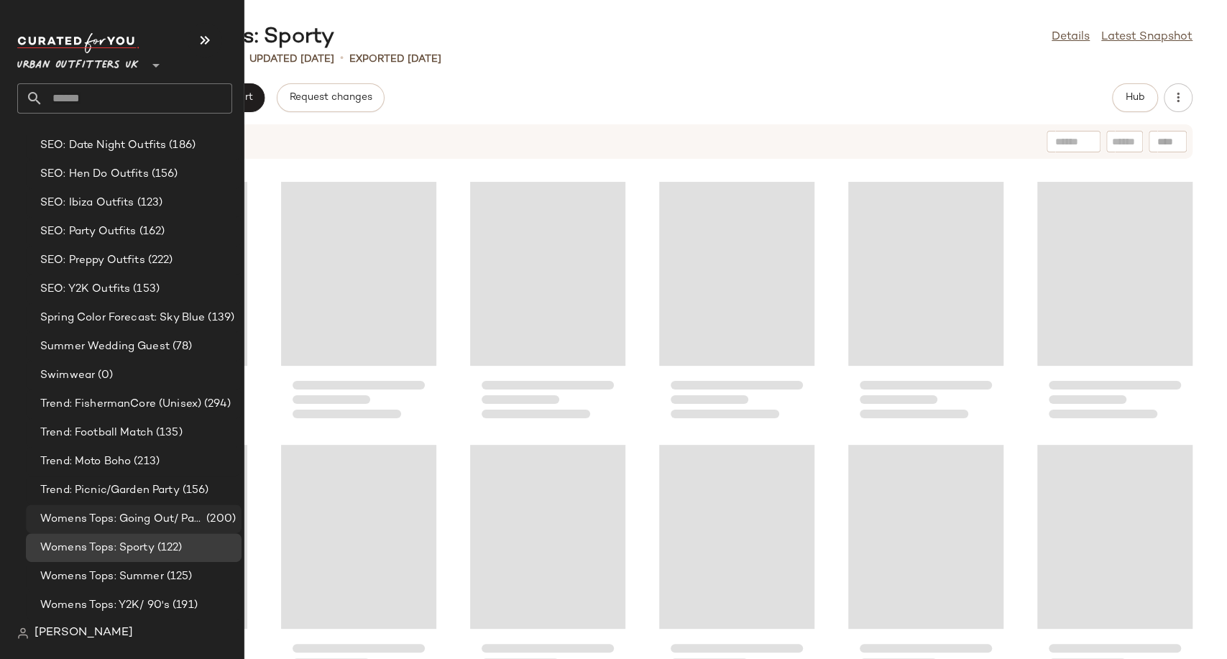
click at [110, 523] on span "Womens Tops: Going Out/ Party" at bounding box center [121, 519] width 163 height 17
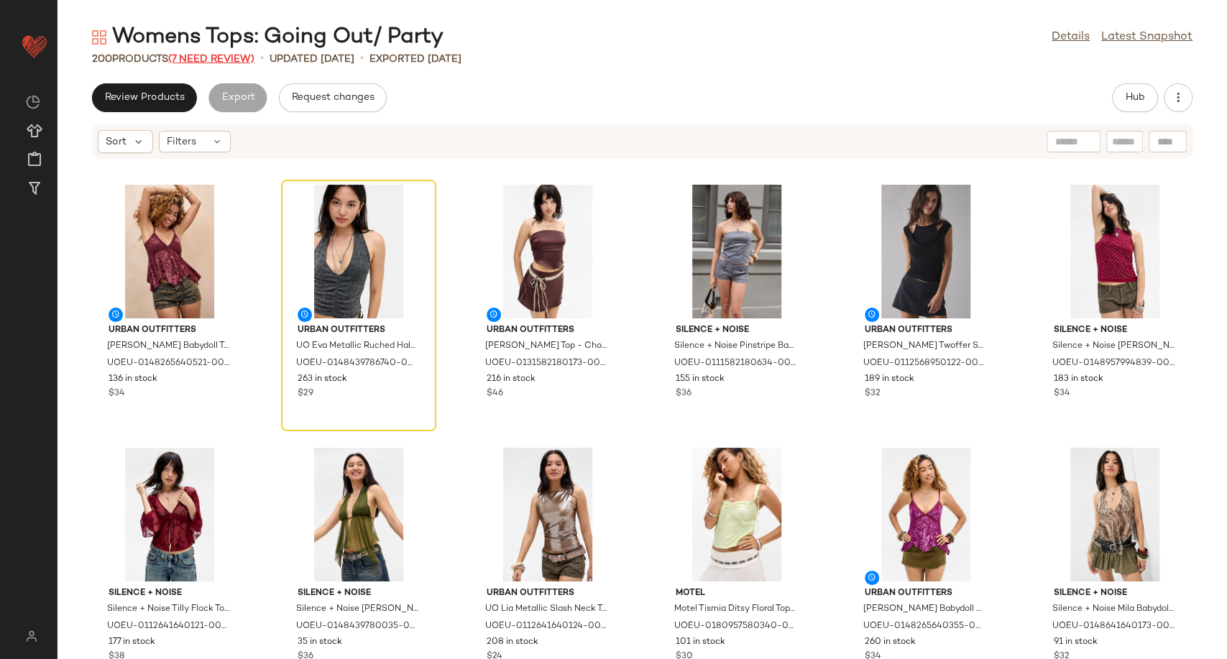
click at [215, 57] on span "(7 Need Review)" at bounding box center [211, 59] width 86 height 11
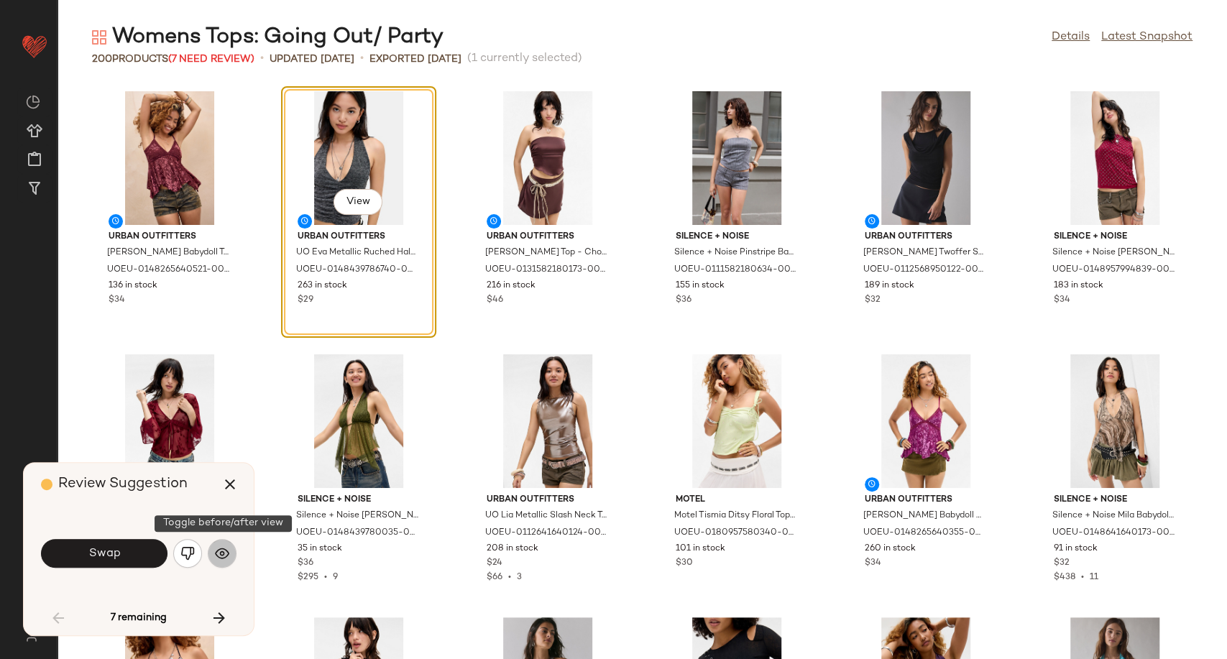
click at [227, 557] on img "button" at bounding box center [222, 553] width 14 height 14
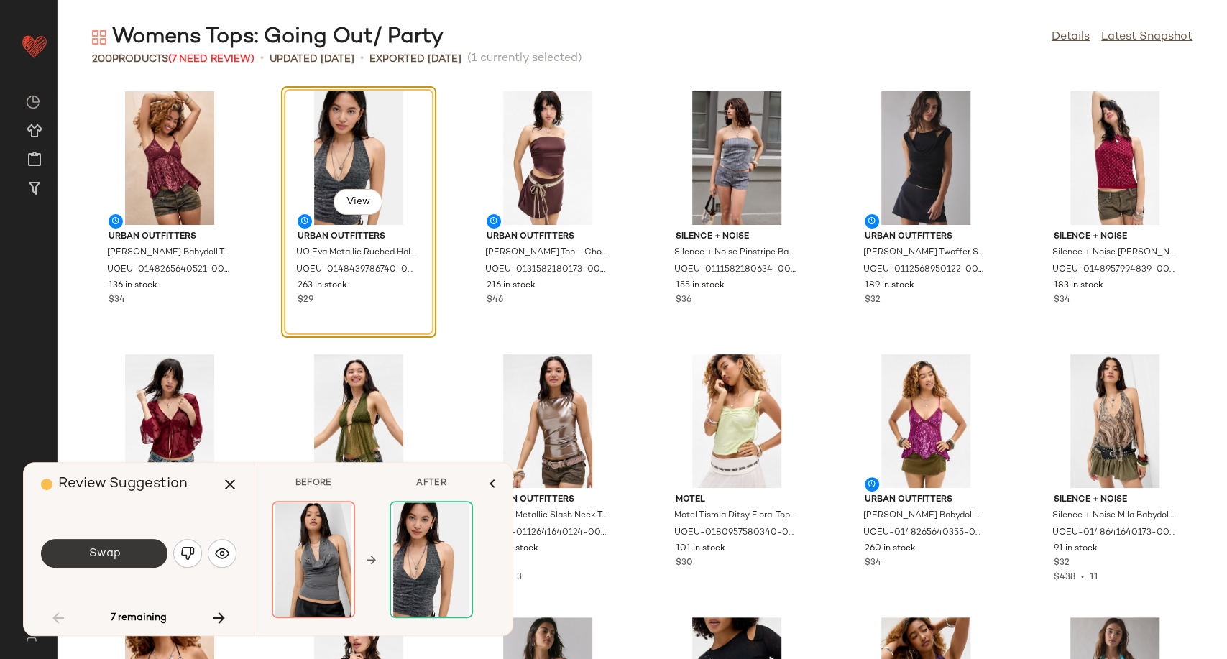
click at [111, 556] on span "Swap" at bounding box center [104, 554] width 32 height 14
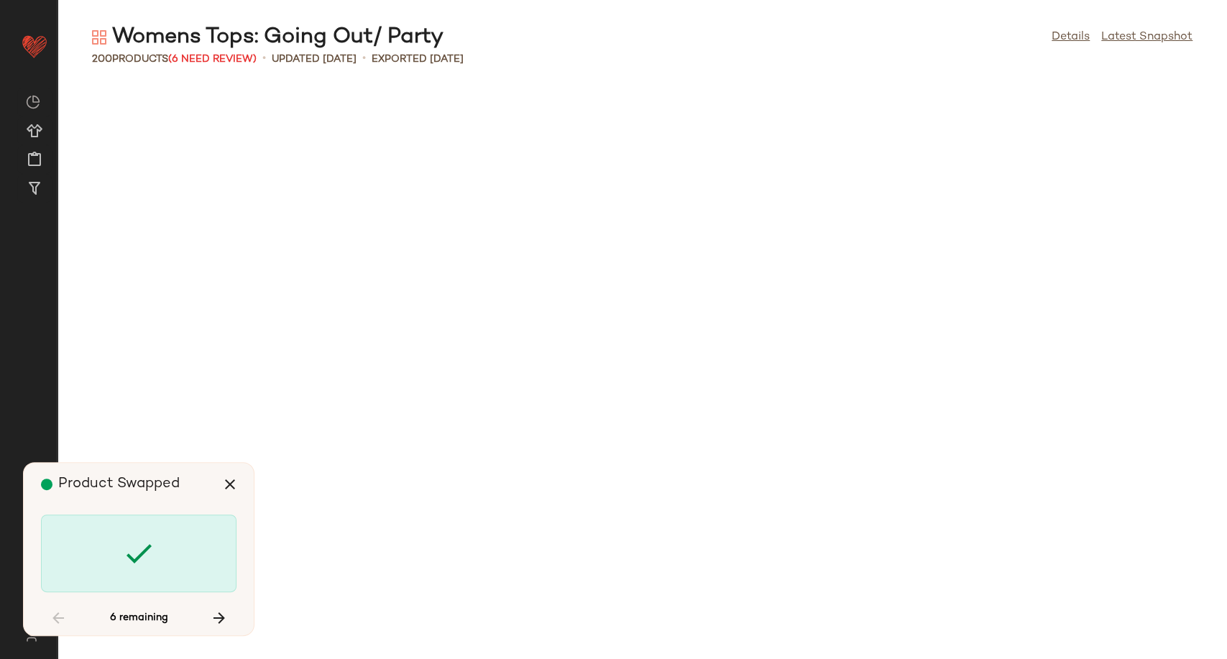
scroll to position [2104, 0]
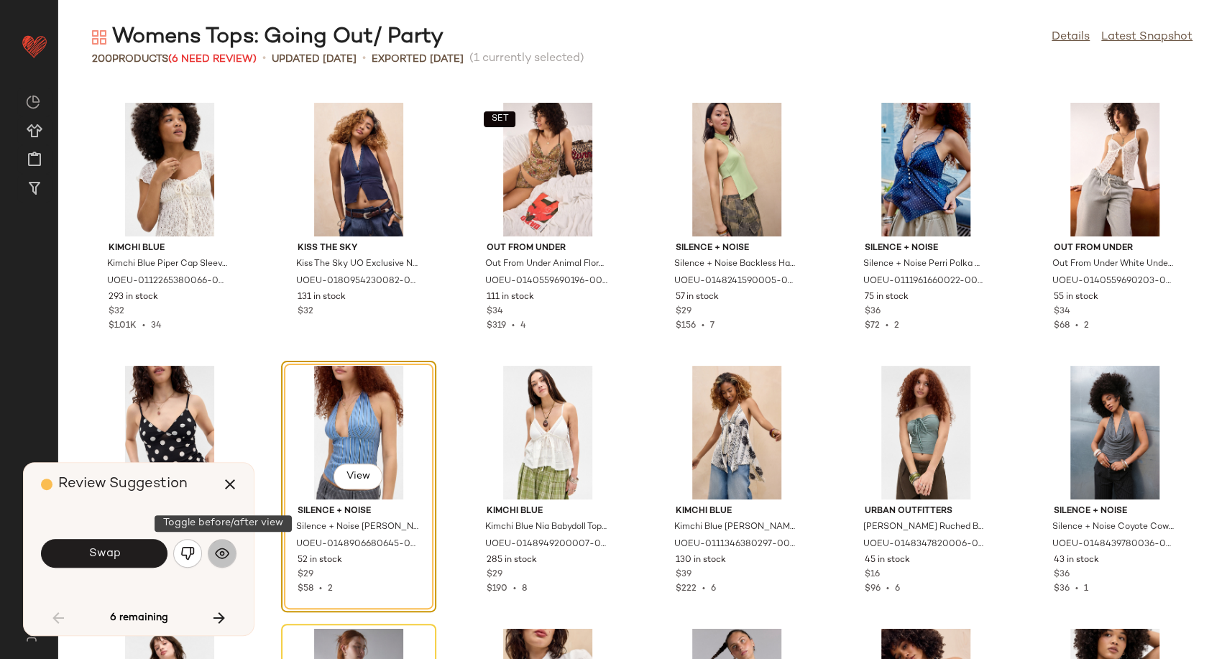
click at [225, 556] on img "button" at bounding box center [222, 553] width 14 height 14
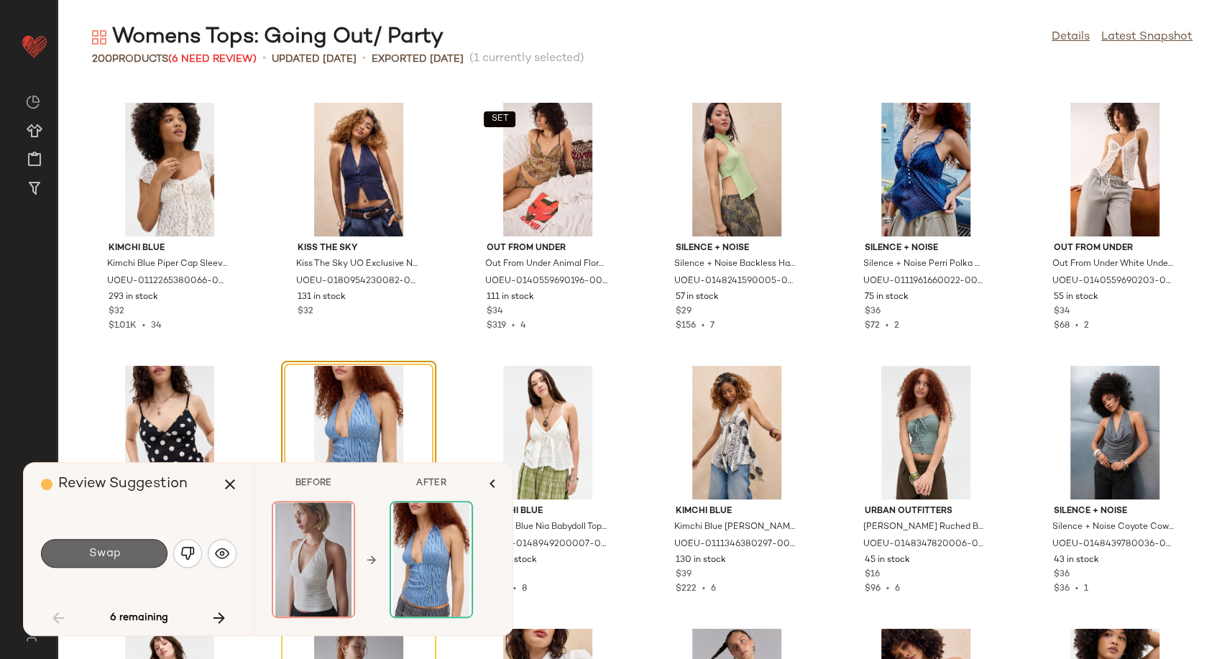
click at [111, 551] on span "Swap" at bounding box center [104, 554] width 32 height 14
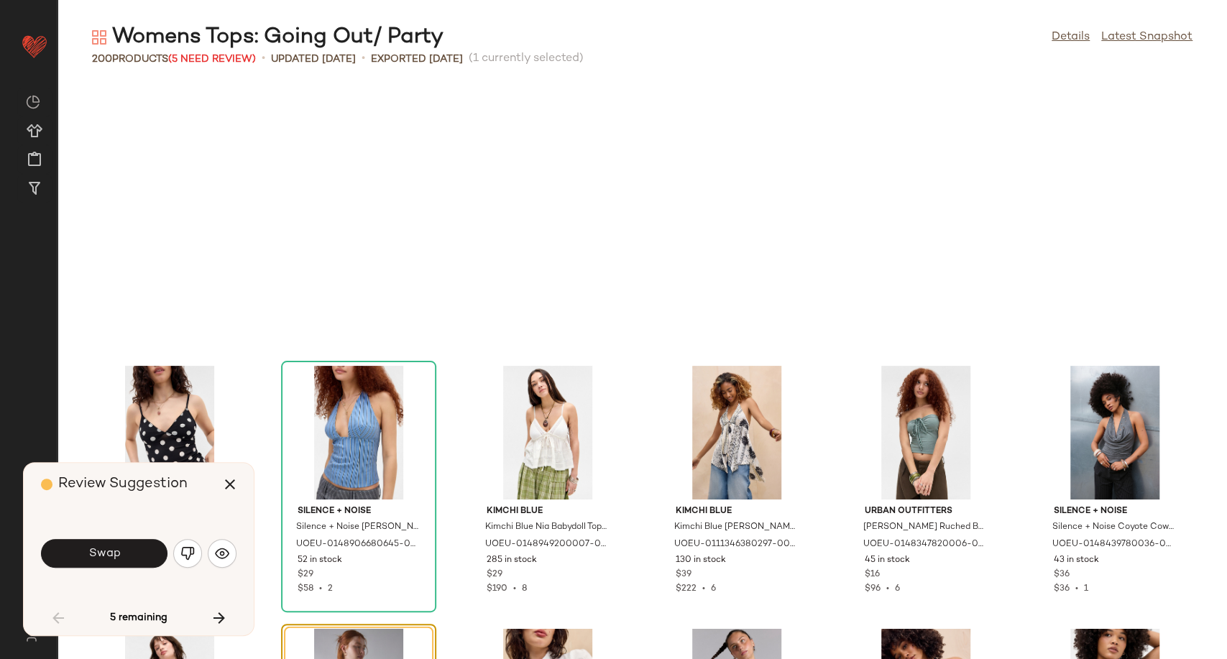
scroll to position [2368, 0]
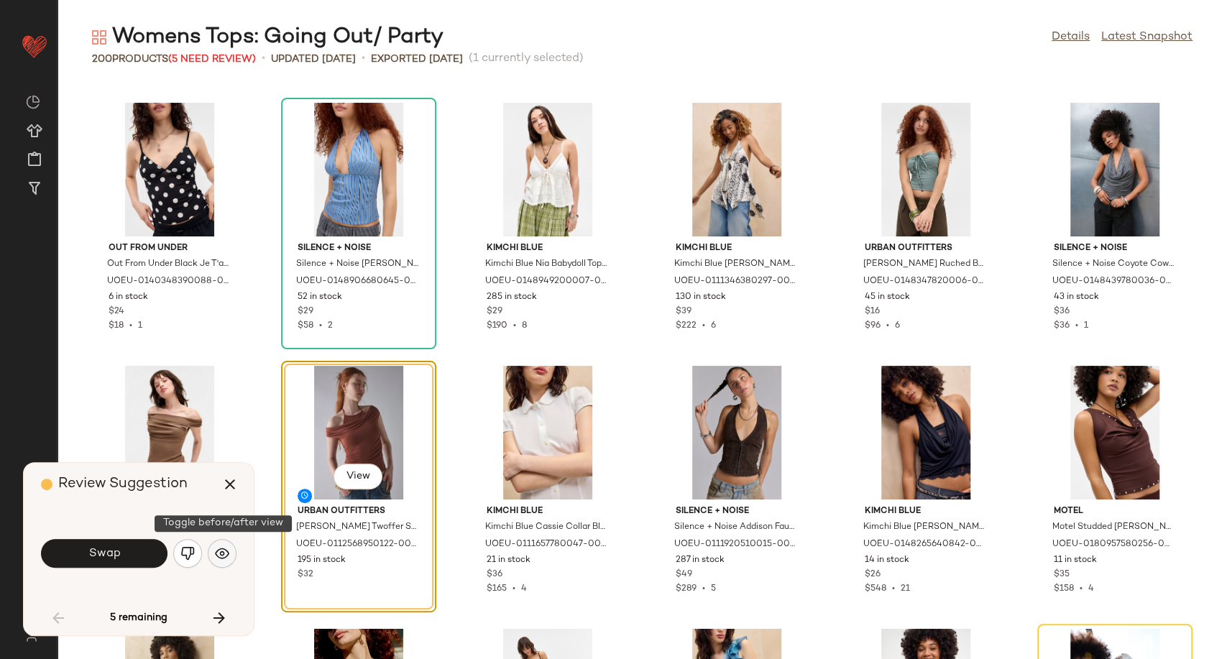
click at [209, 547] on button "button" at bounding box center [222, 553] width 29 height 29
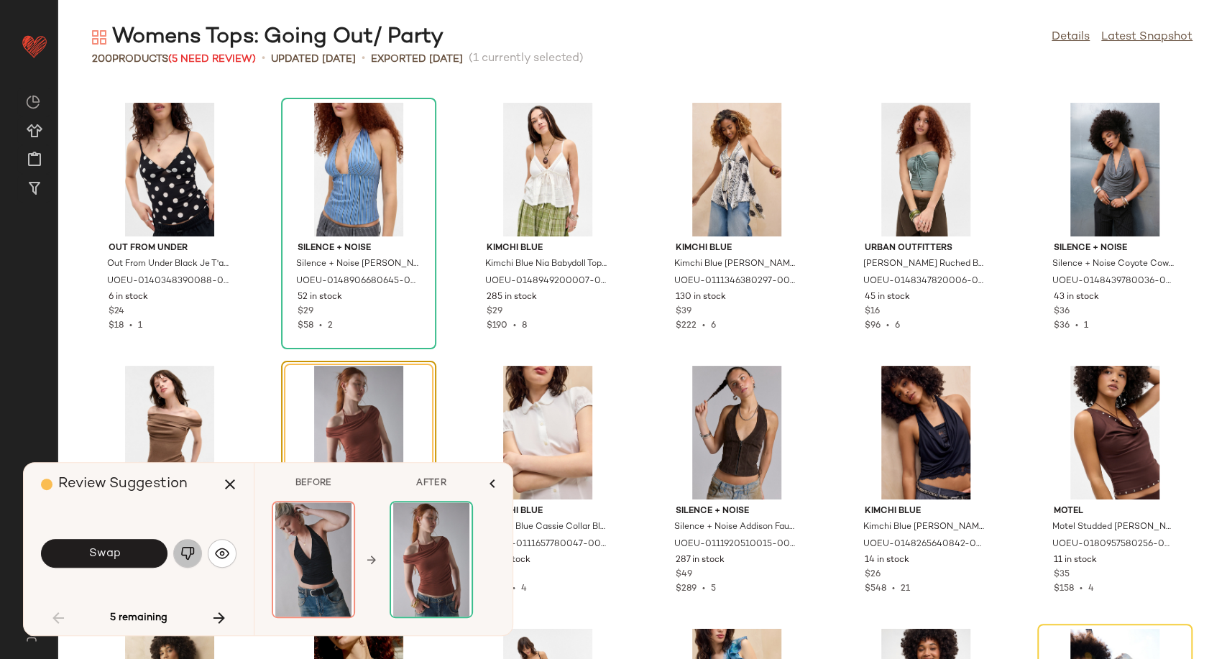
click at [178, 545] on button "button" at bounding box center [187, 553] width 29 height 29
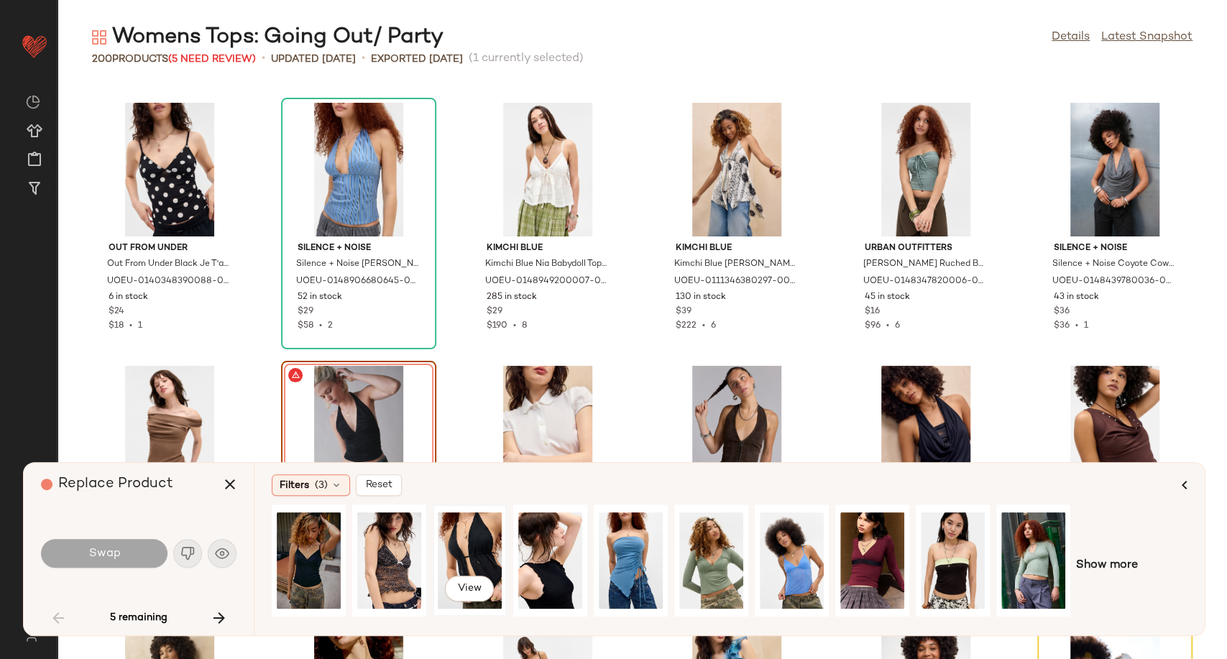
click at [461, 554] on div "View" at bounding box center [470, 561] width 64 height 102
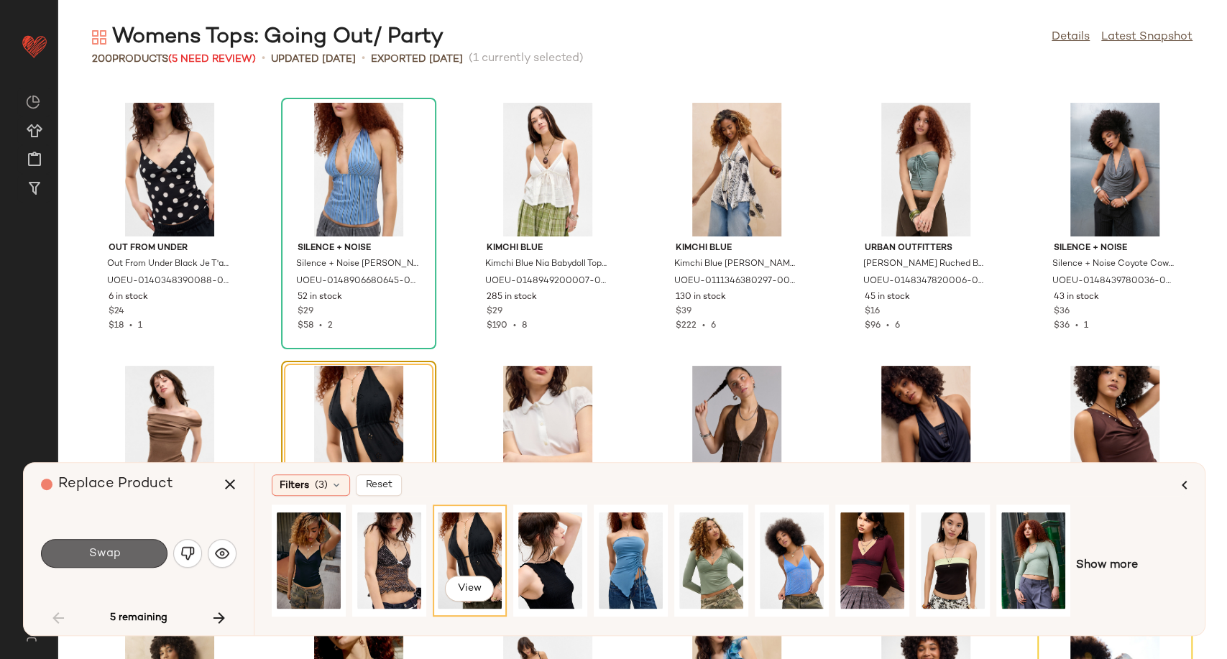
click at [98, 553] on span "Swap" at bounding box center [104, 554] width 32 height 14
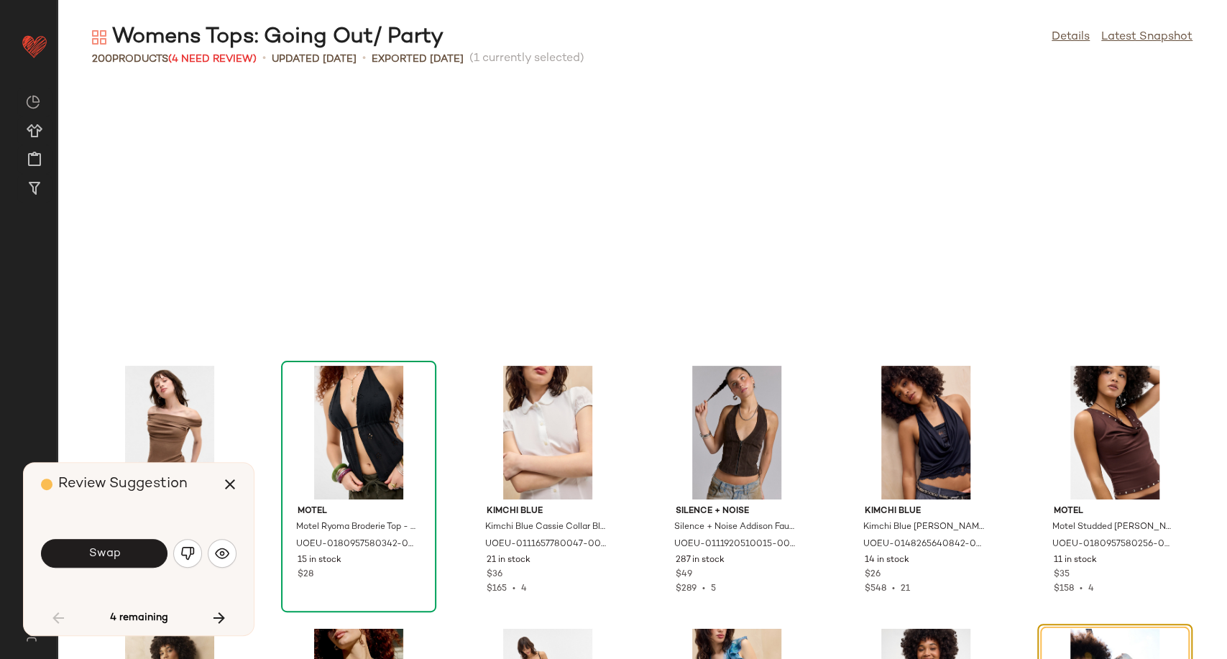
scroll to position [2631, 0]
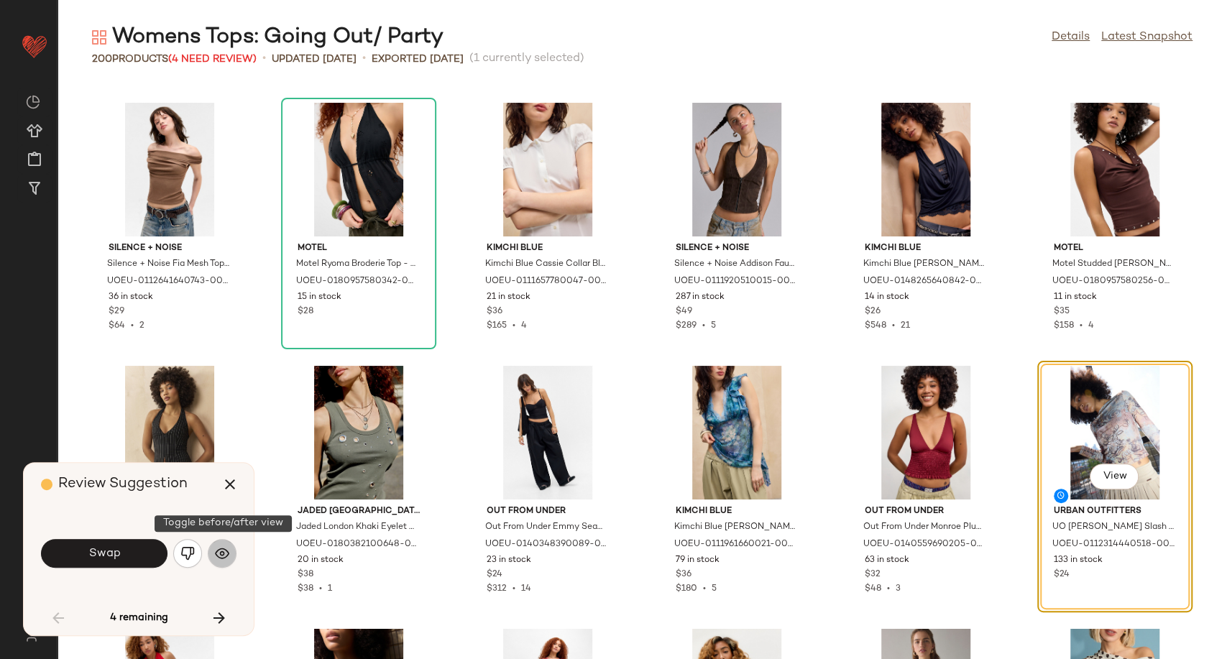
click at [213, 558] on button "button" at bounding box center [222, 553] width 29 height 29
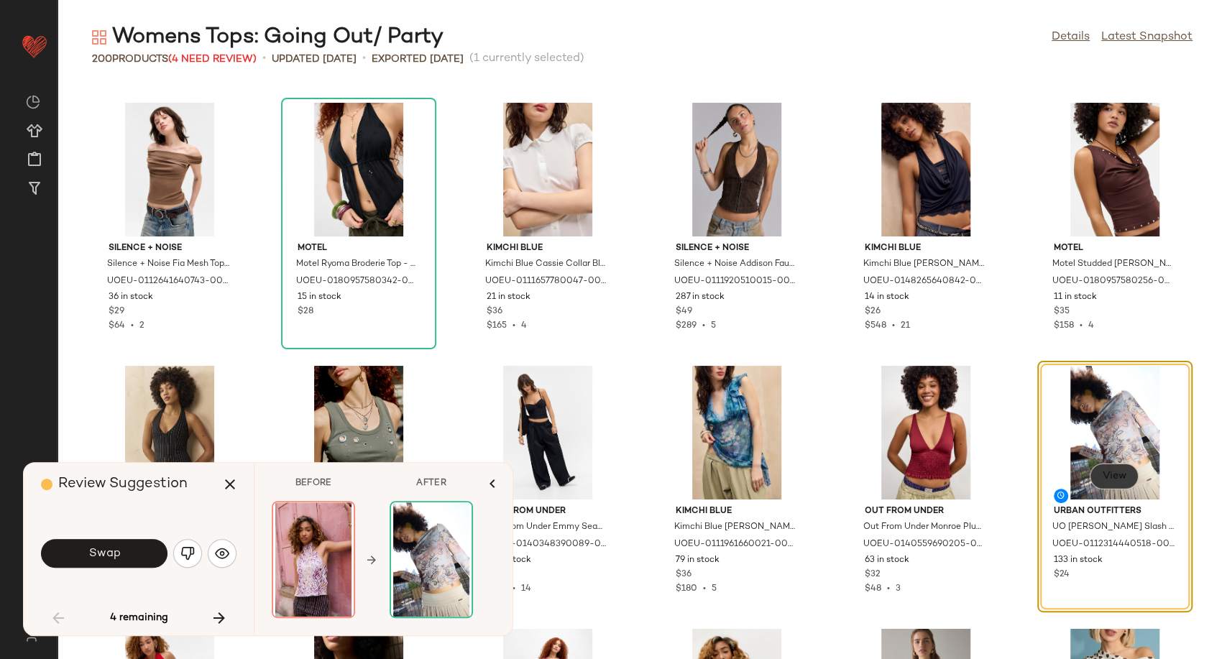
click at [1102, 476] on span "View" at bounding box center [1114, 476] width 24 height 11
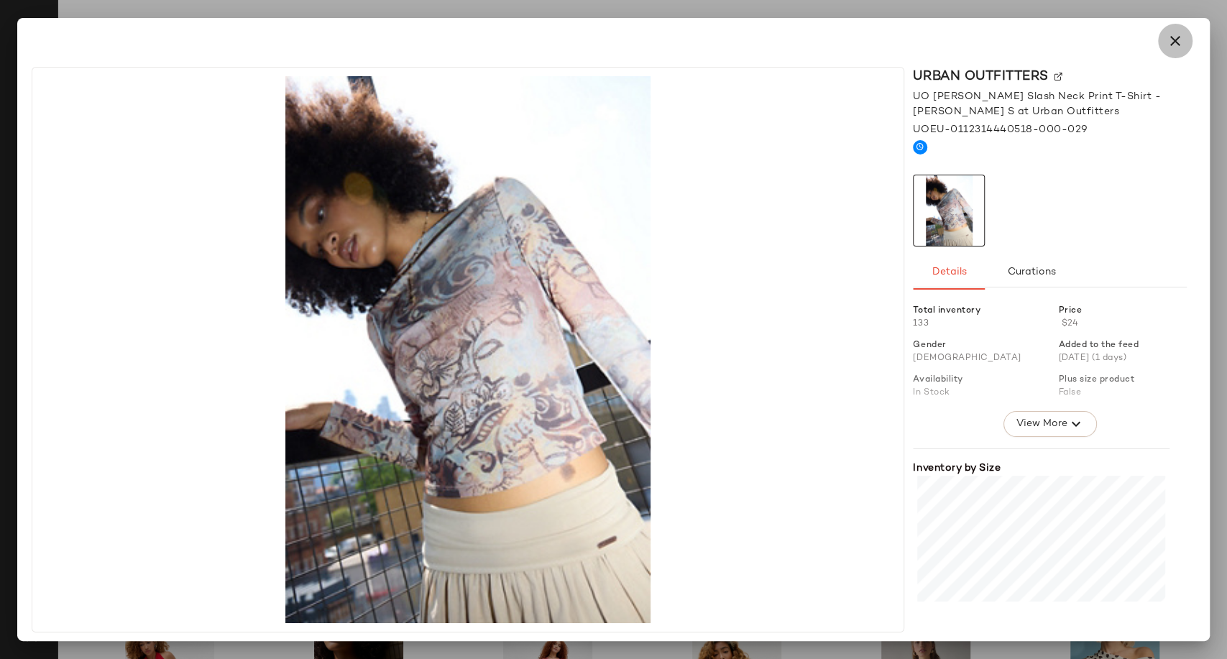
click at [1176, 46] on icon "button" at bounding box center [1175, 40] width 17 height 17
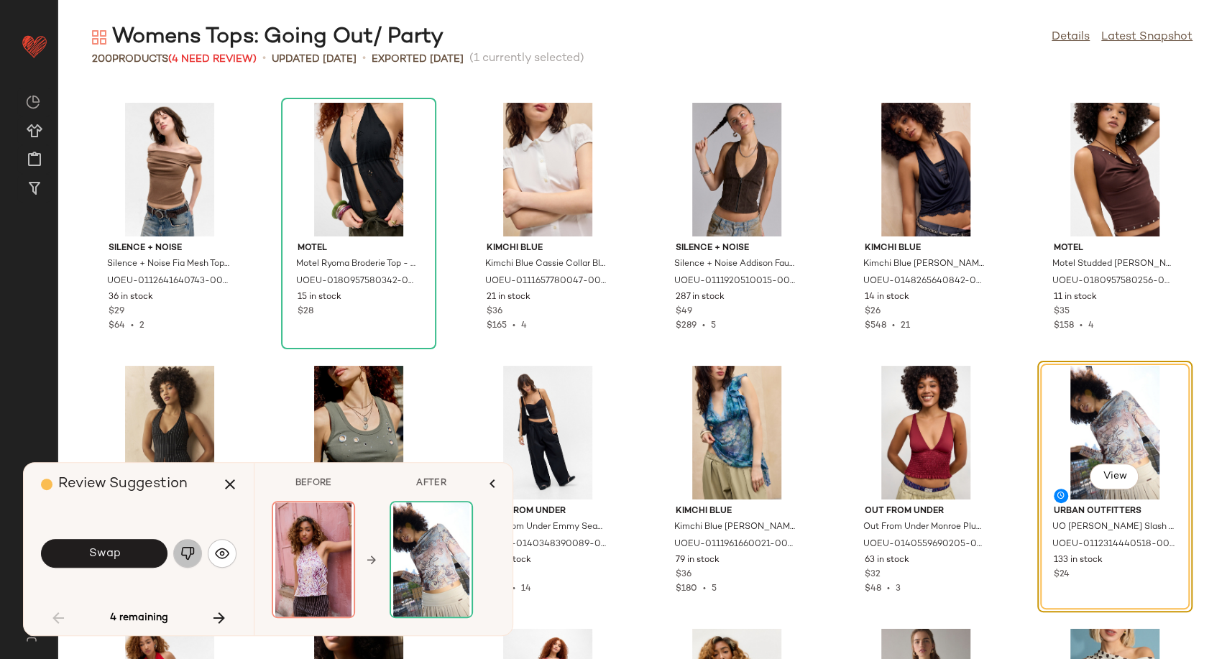
click at [195, 553] on button "button" at bounding box center [187, 553] width 29 height 29
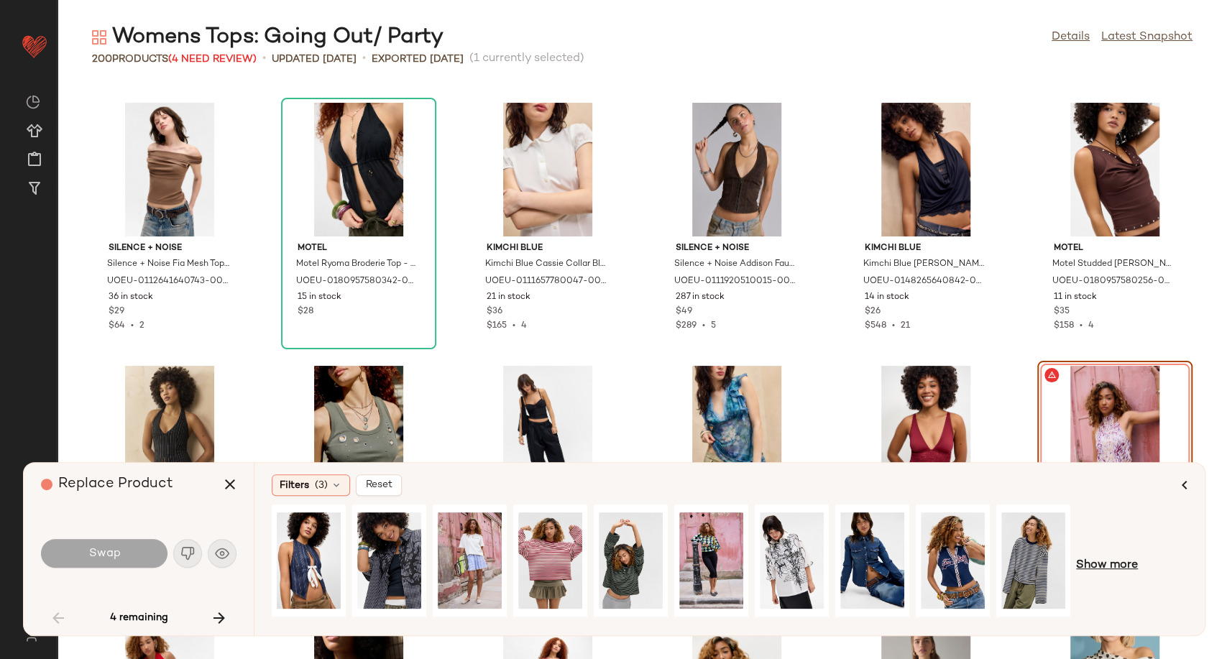
click at [1094, 560] on span "Show more" at bounding box center [1107, 565] width 62 height 17
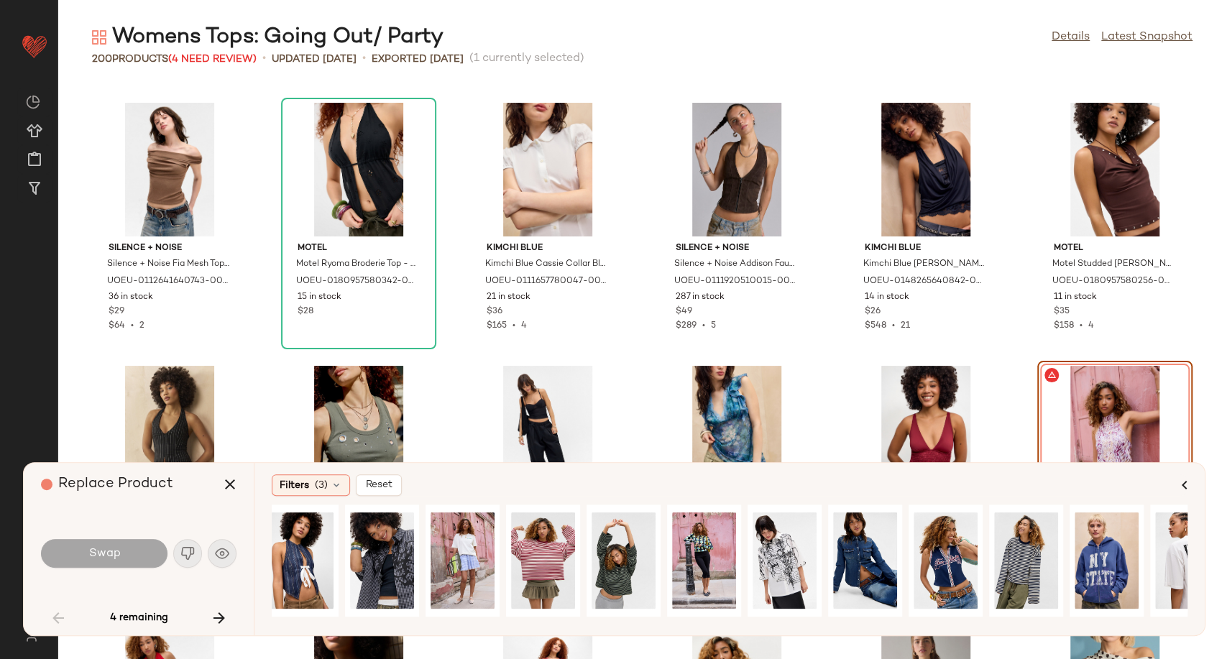
scroll to position [0, 0]
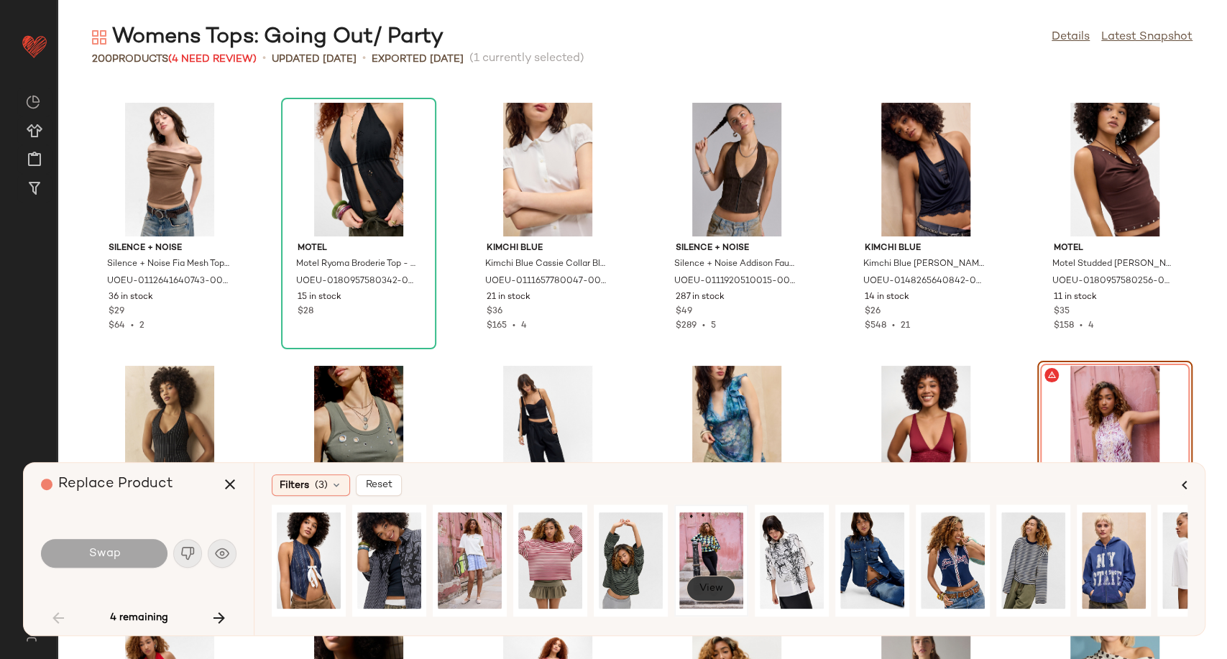
click at [712, 586] on span "View" at bounding box center [711, 588] width 24 height 11
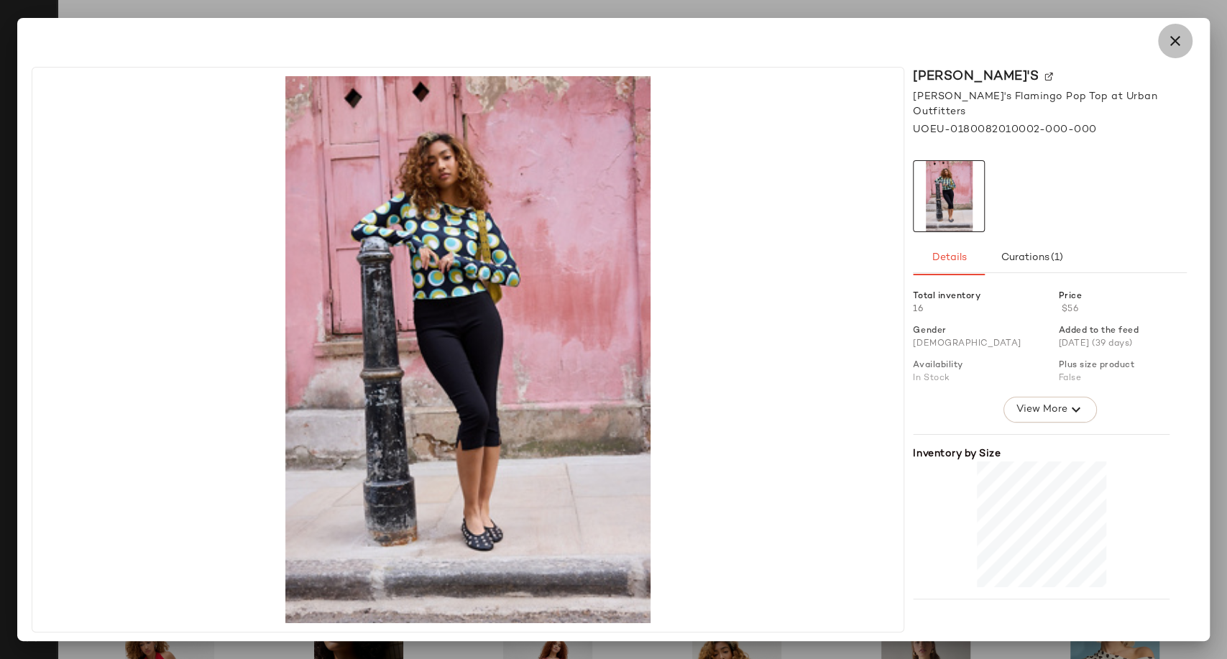
click at [1182, 46] on icon "button" at bounding box center [1175, 40] width 17 height 17
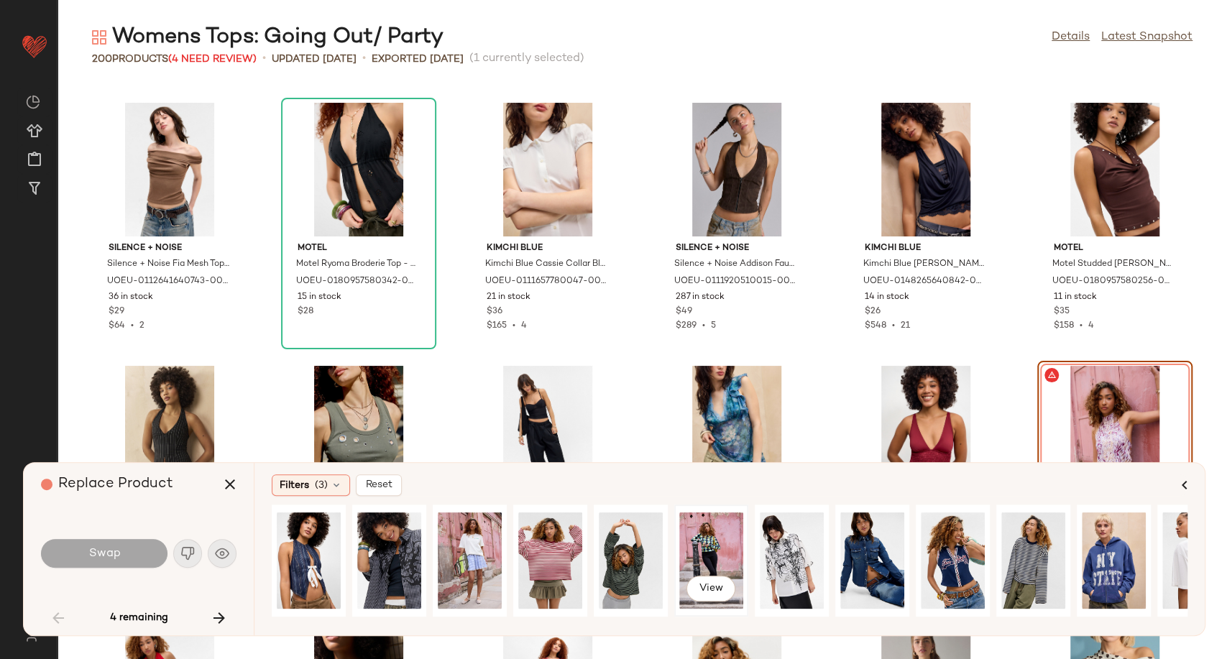
click at [708, 548] on div "View" at bounding box center [711, 561] width 64 height 102
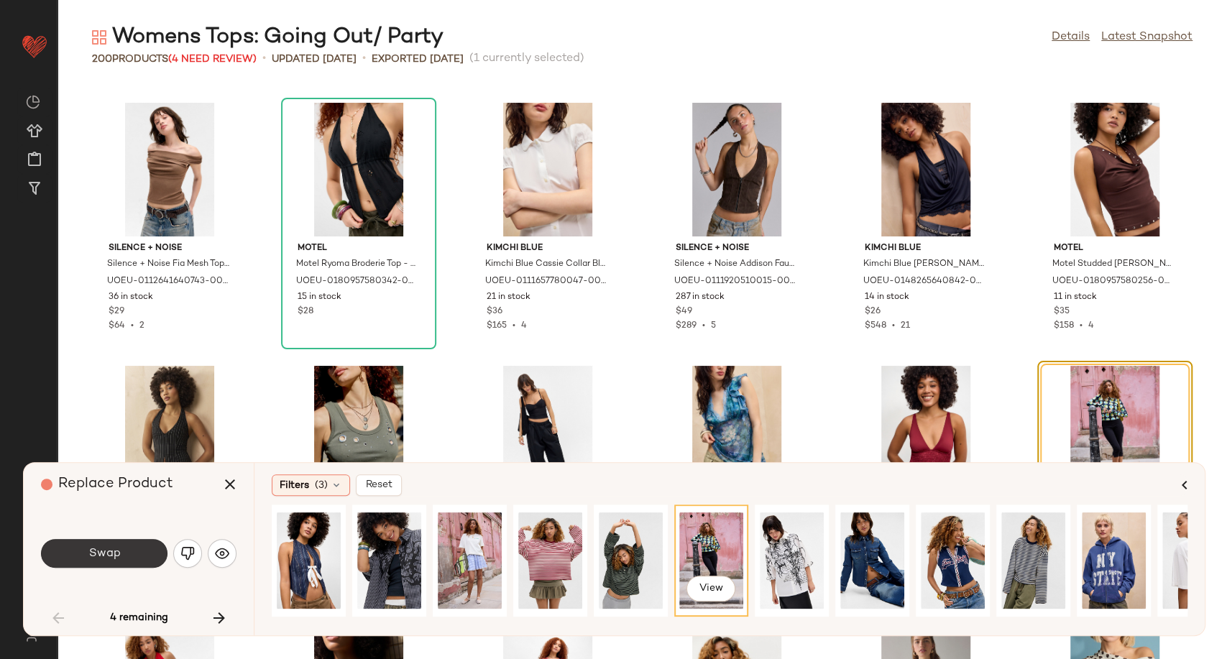
click at [82, 541] on button "Swap" at bounding box center [104, 553] width 126 height 29
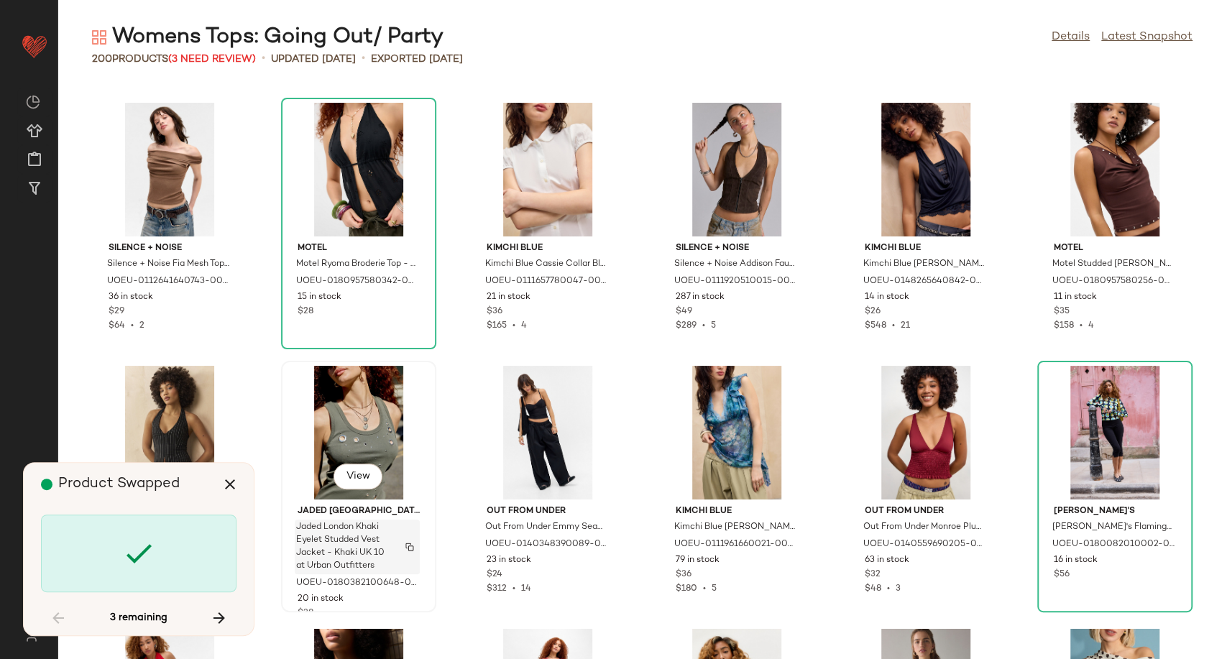
scroll to position [3945, 0]
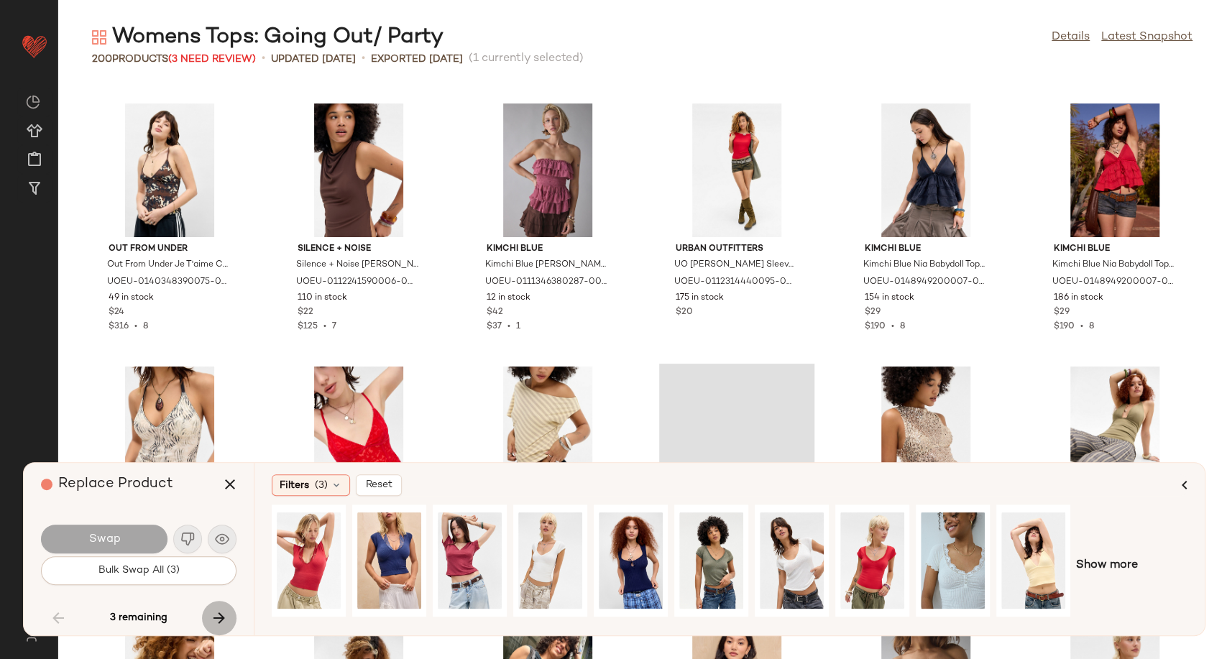
click at [221, 617] on icon "button" at bounding box center [219, 617] width 17 height 17
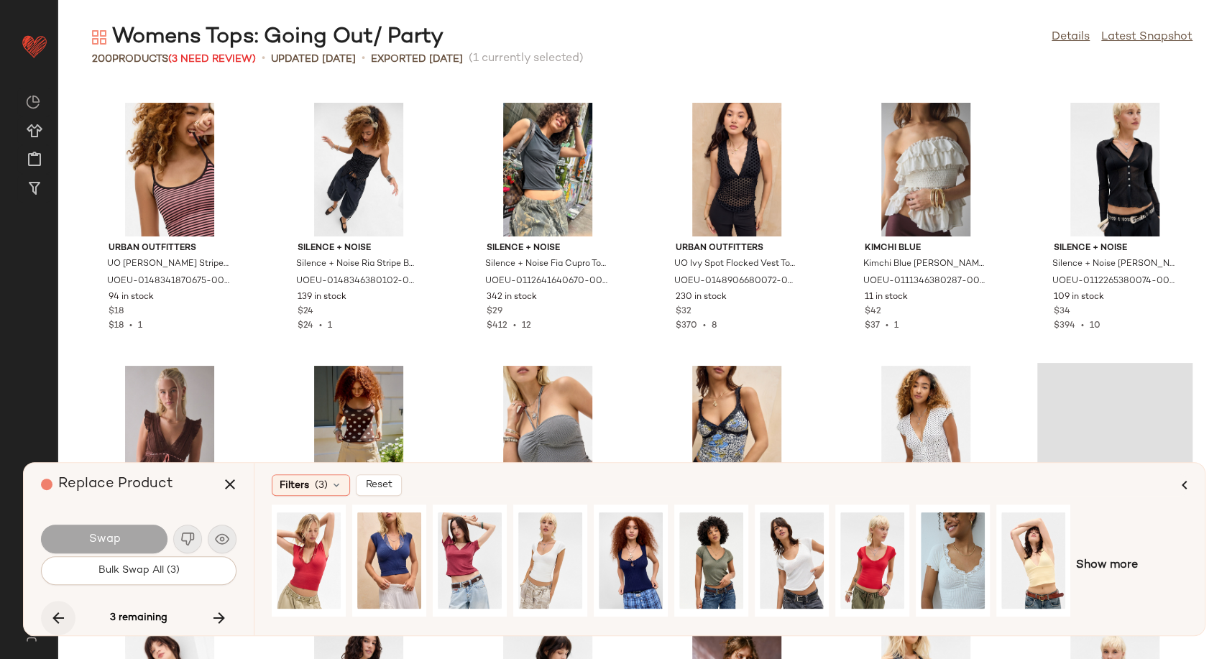
click at [60, 616] on icon "button" at bounding box center [58, 617] width 17 height 17
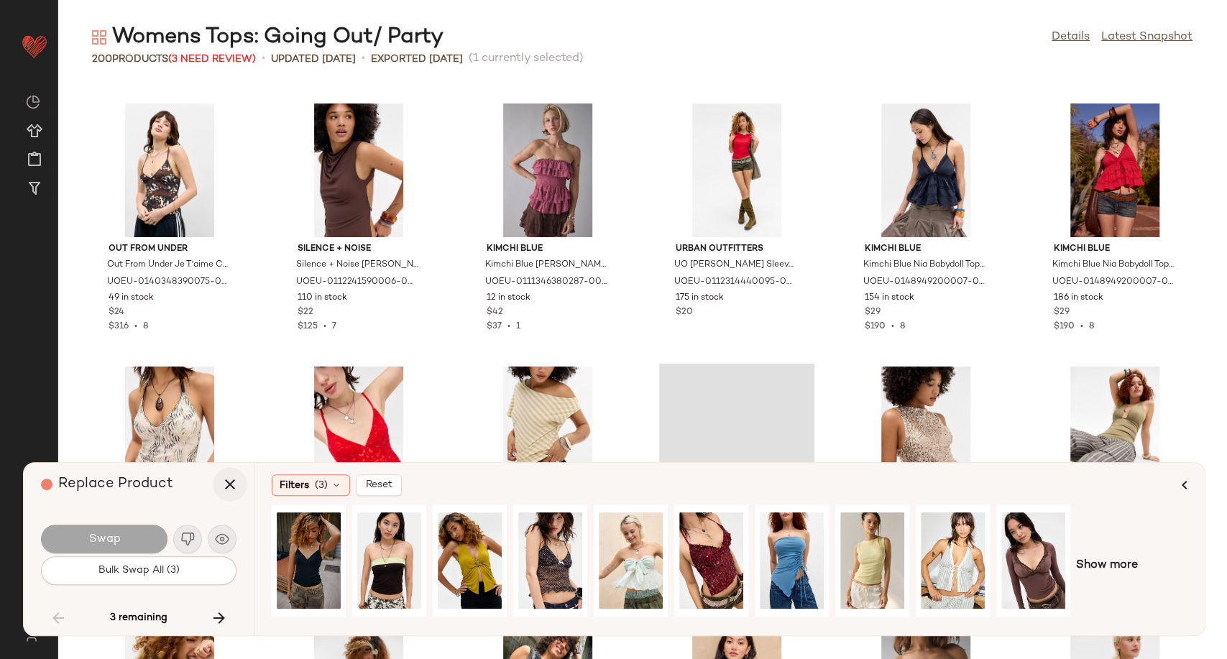
click at [231, 487] on icon "button" at bounding box center [229, 484] width 17 height 17
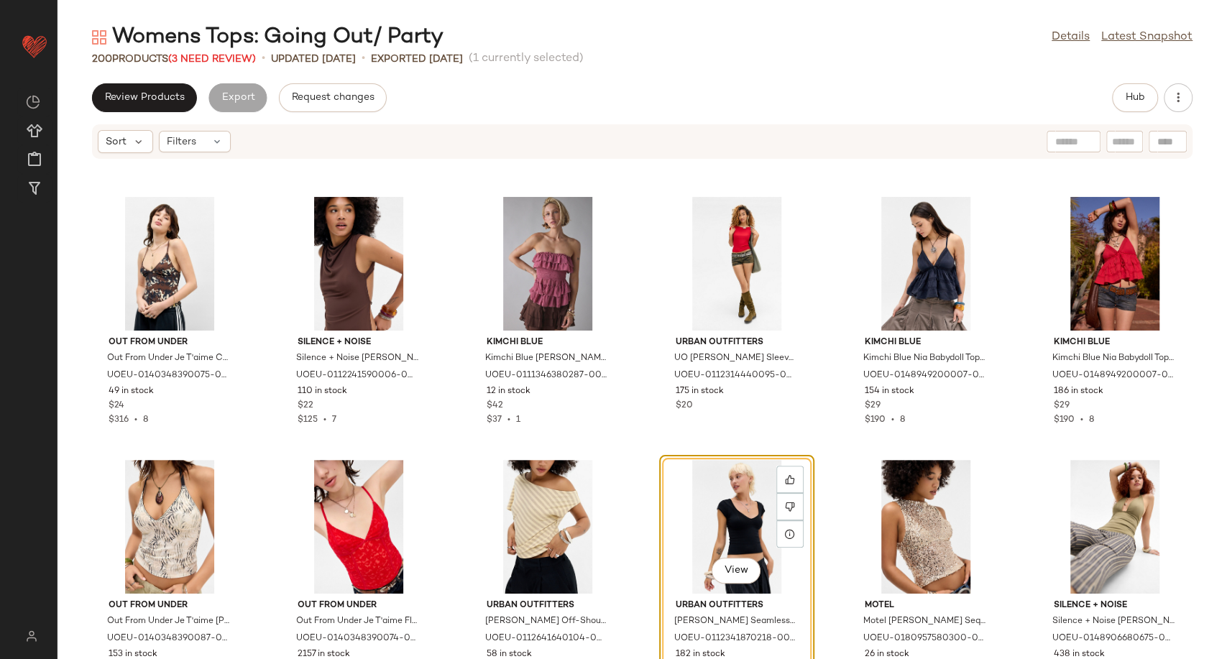
click at [215, 50] on div "Womens Tops: Going Out/ Party" at bounding box center [267, 37] width 351 height 29
click at [211, 60] on span "(3 Need Review)" at bounding box center [212, 59] width 88 height 11
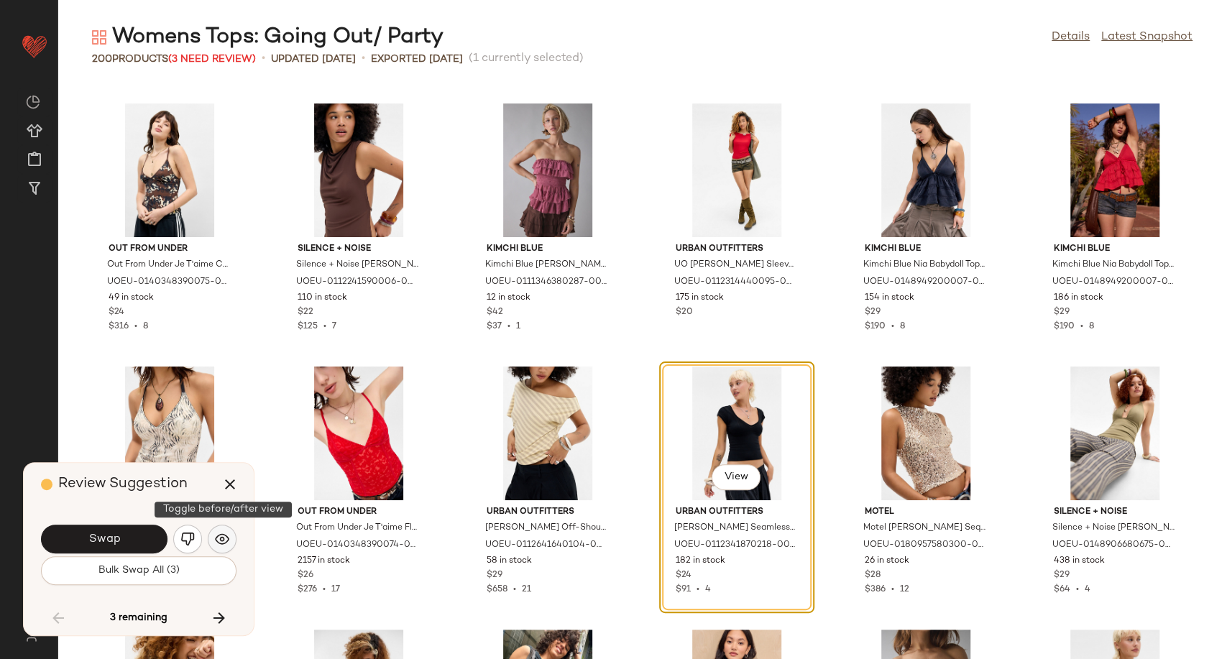
click at [224, 542] on img "button" at bounding box center [222, 539] width 14 height 14
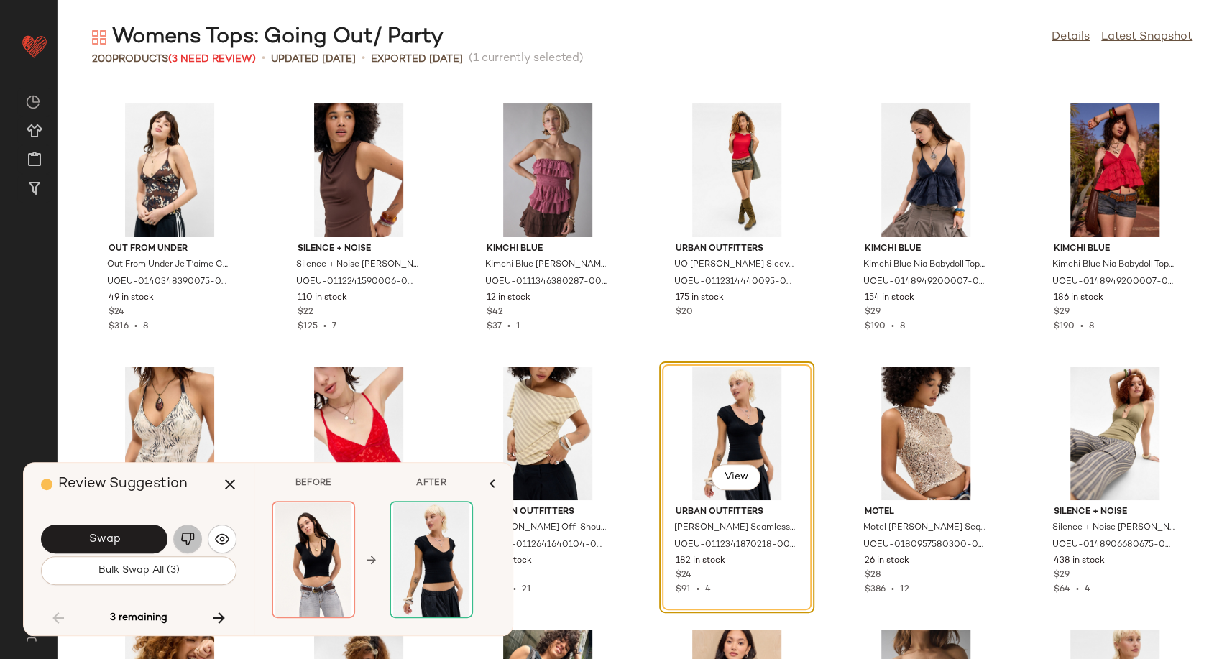
click at [195, 536] on button "button" at bounding box center [187, 539] width 29 height 29
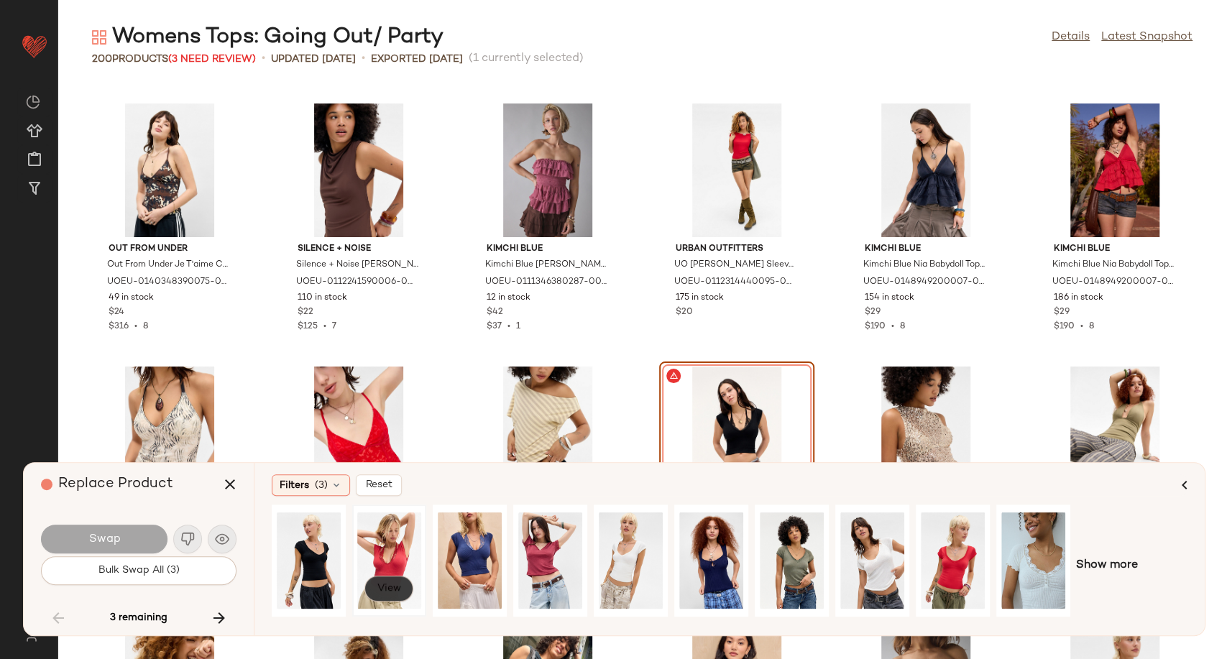
click at [385, 586] on span "View" at bounding box center [389, 588] width 24 height 11
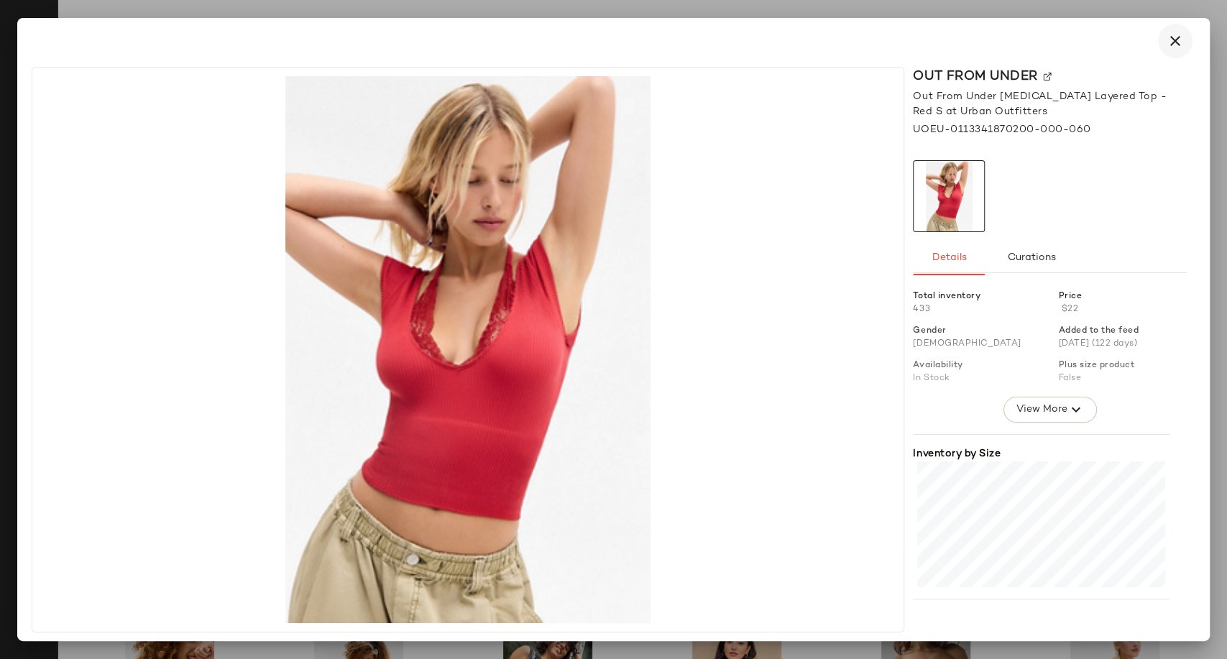
click at [1167, 36] on icon "button" at bounding box center [1175, 40] width 17 height 17
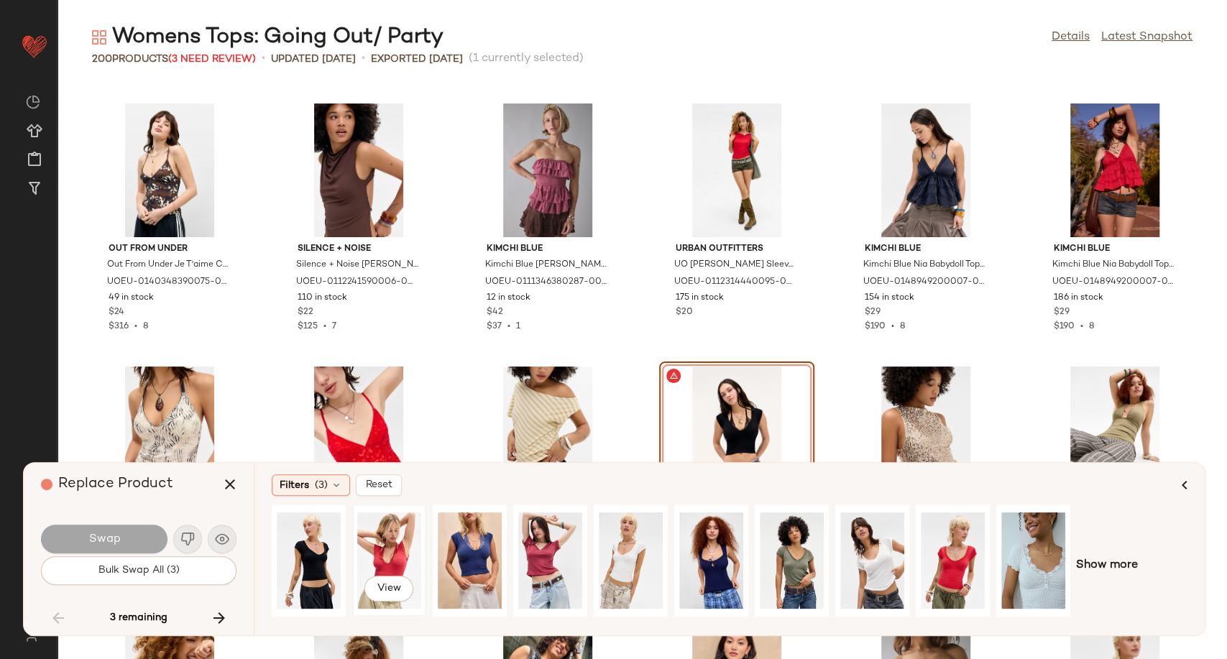
click at [386, 556] on div "View" at bounding box center [389, 561] width 64 height 102
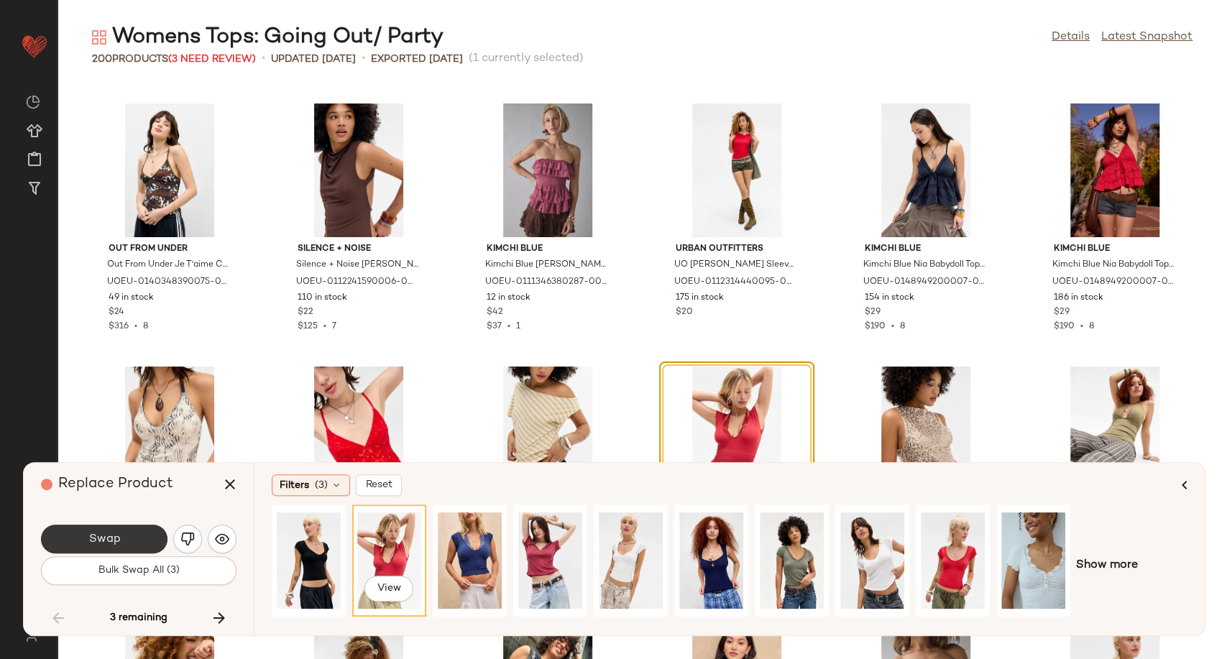
click at [80, 540] on button "Swap" at bounding box center [104, 539] width 126 height 29
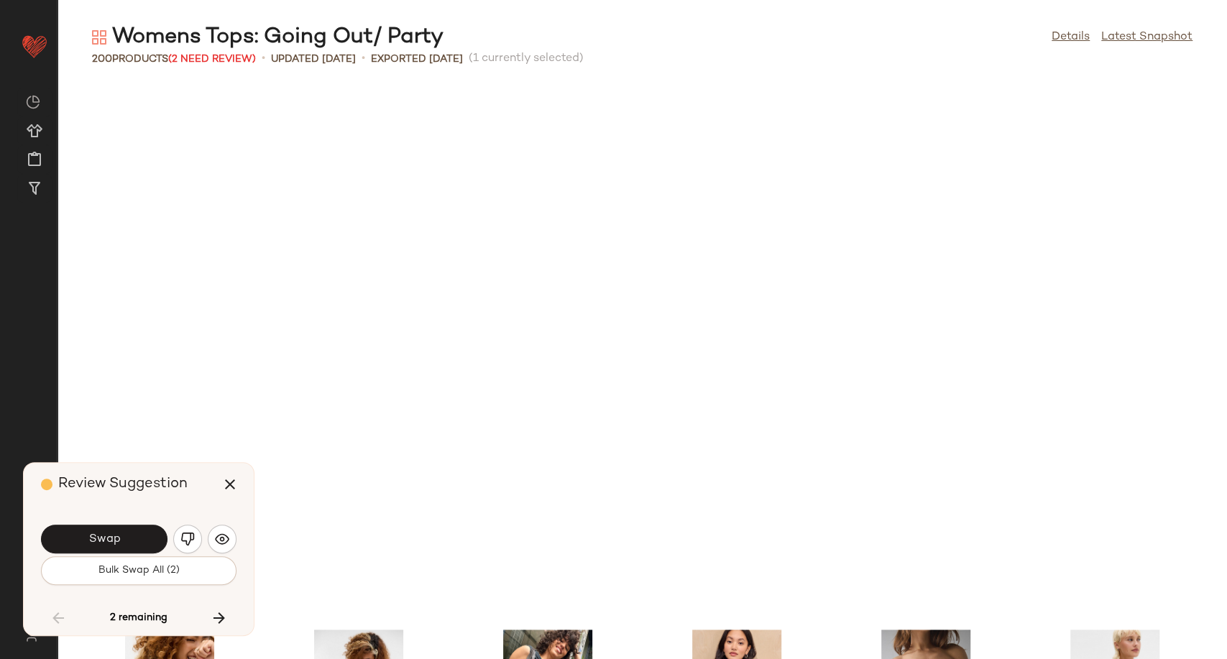
scroll to position [4472, 0]
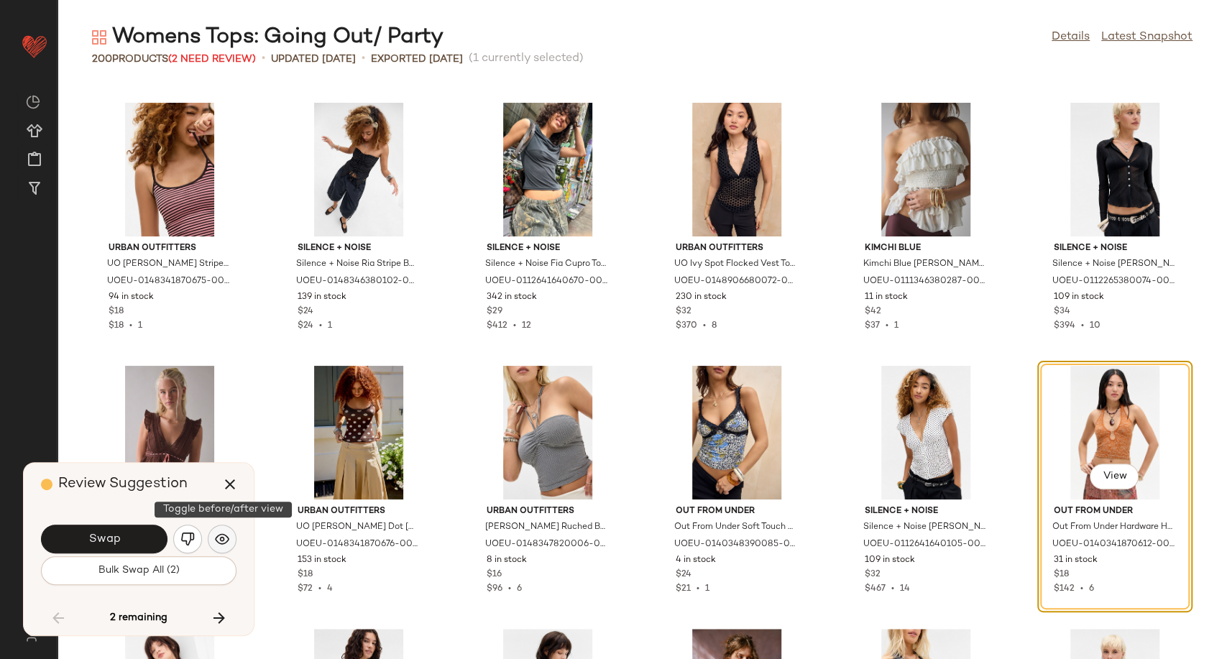
click at [221, 534] on img "button" at bounding box center [222, 539] width 14 height 14
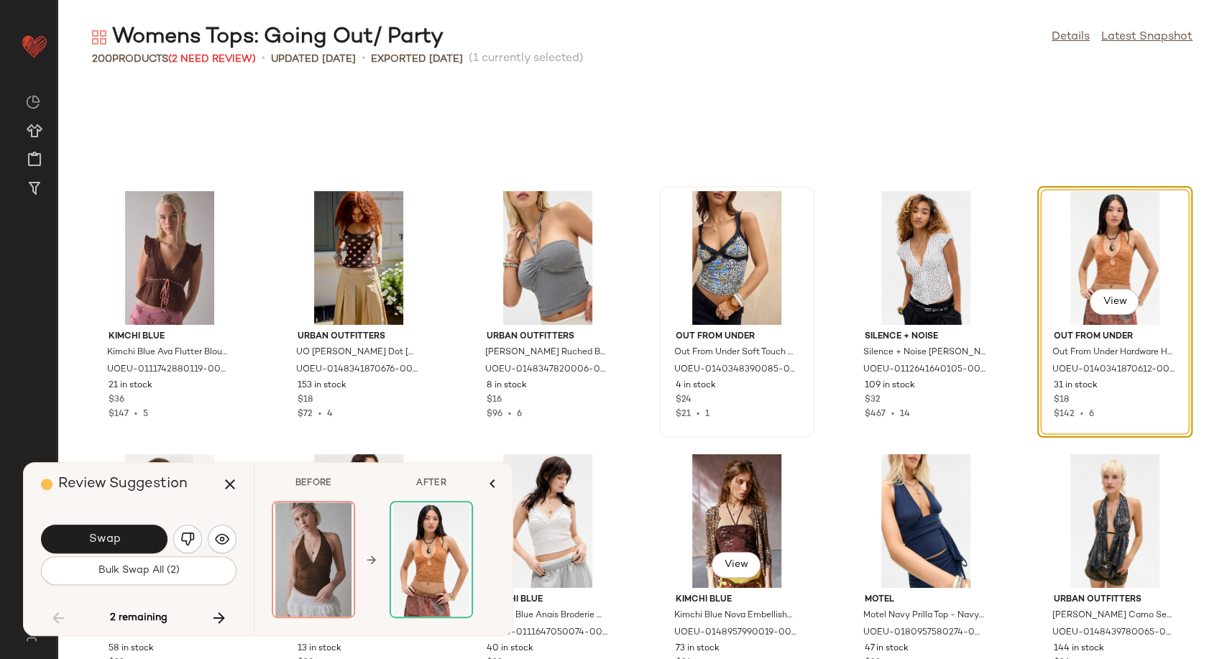
scroll to position [4632, 0]
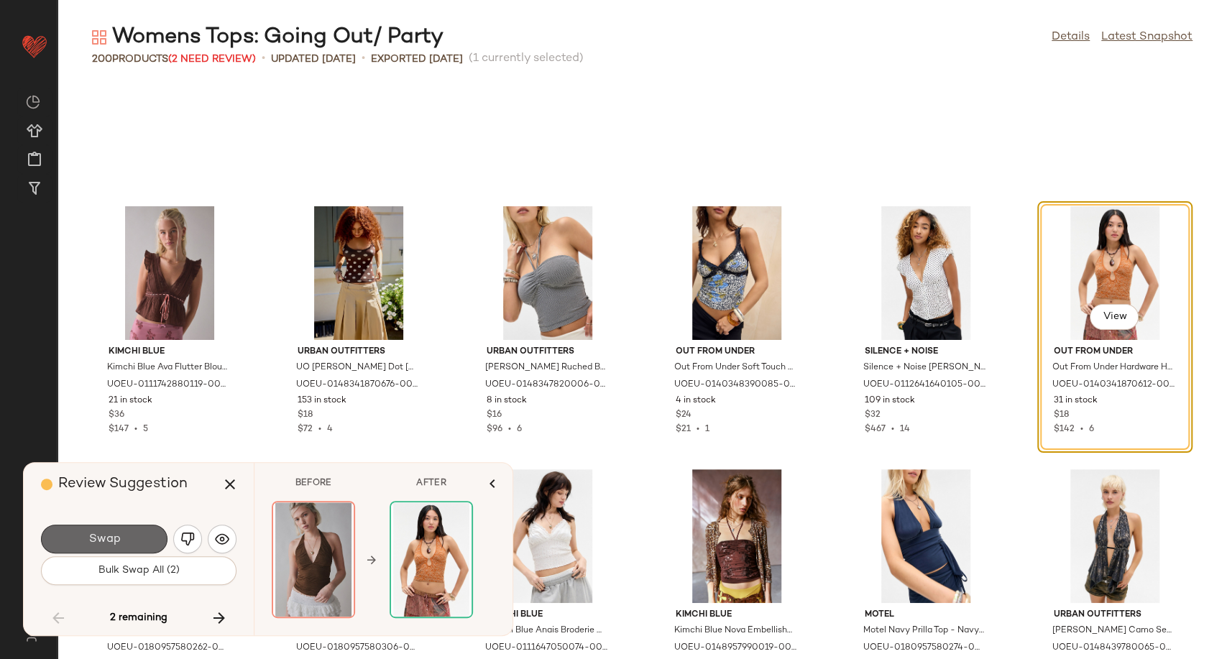
click at [103, 538] on span "Swap" at bounding box center [104, 540] width 32 height 14
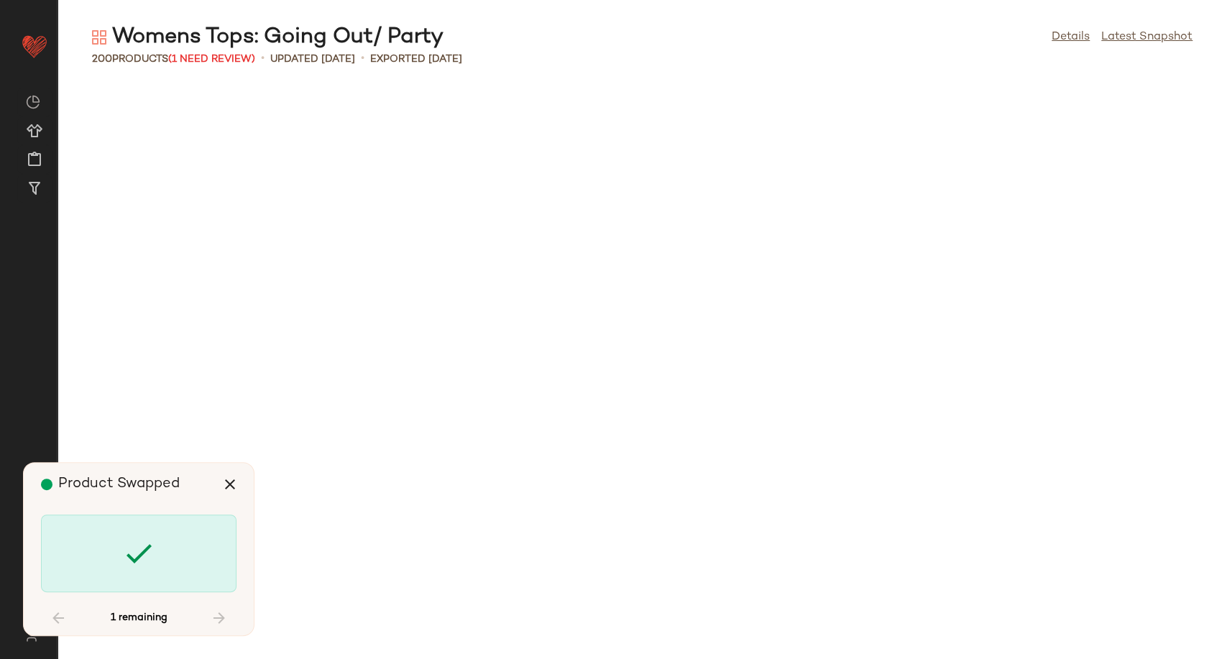
scroll to position [5787, 0]
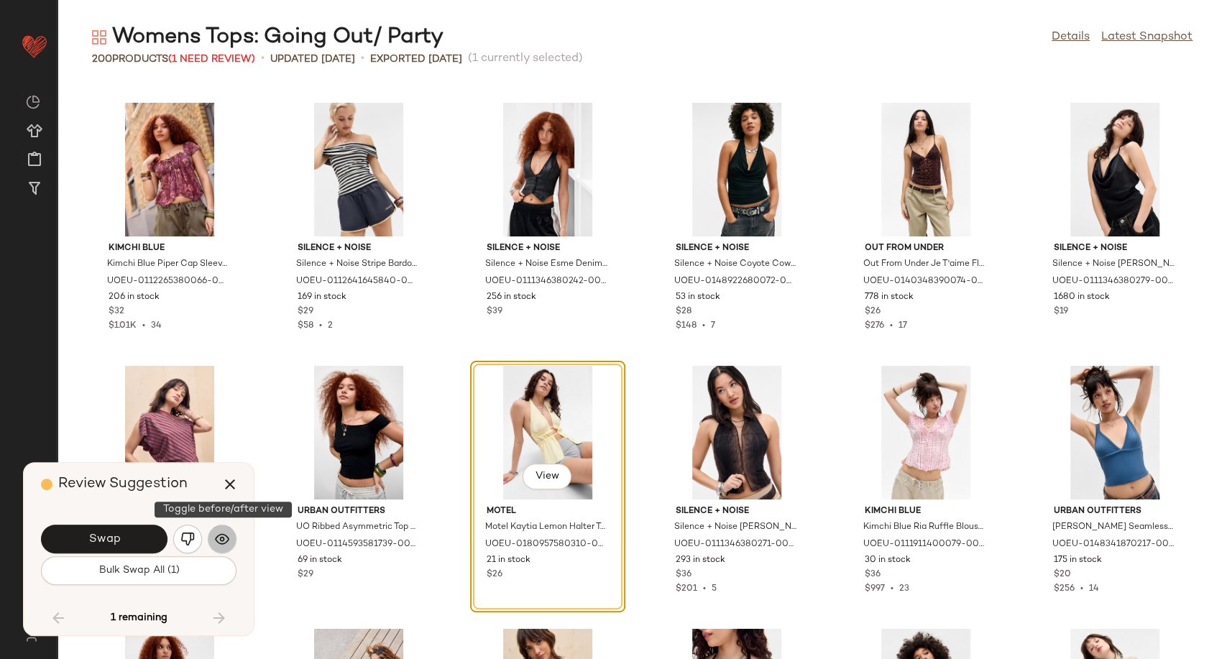
click at [213, 543] on button "button" at bounding box center [222, 539] width 29 height 29
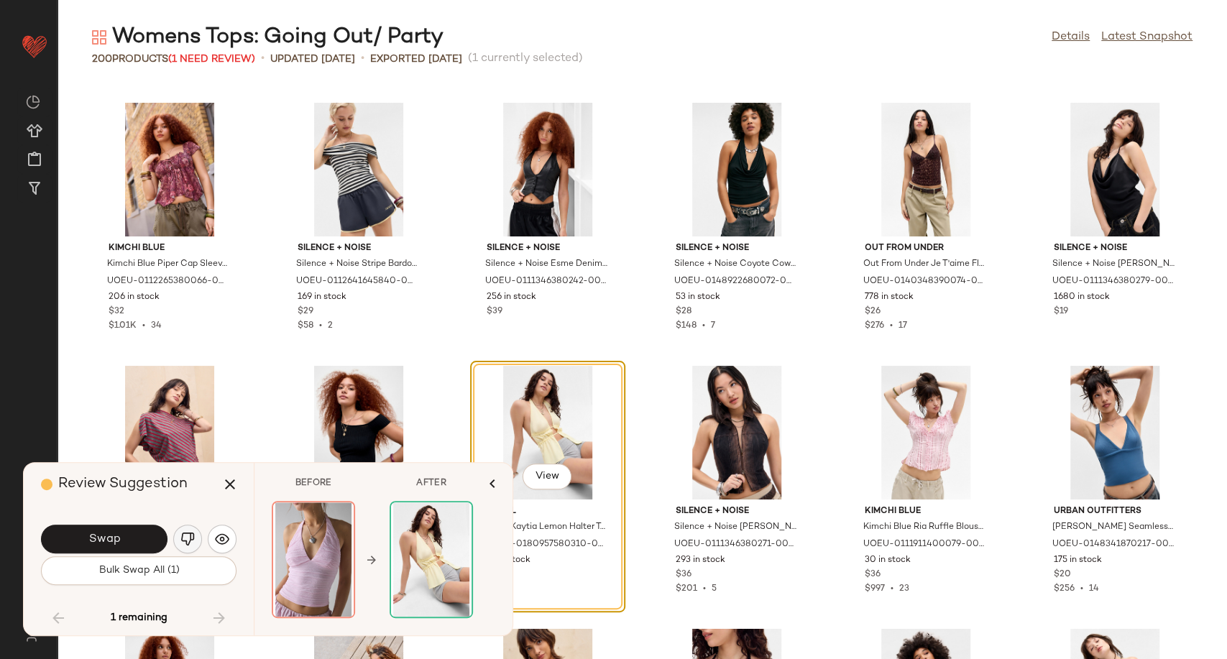
click at [189, 540] on img "button" at bounding box center [187, 539] width 14 height 14
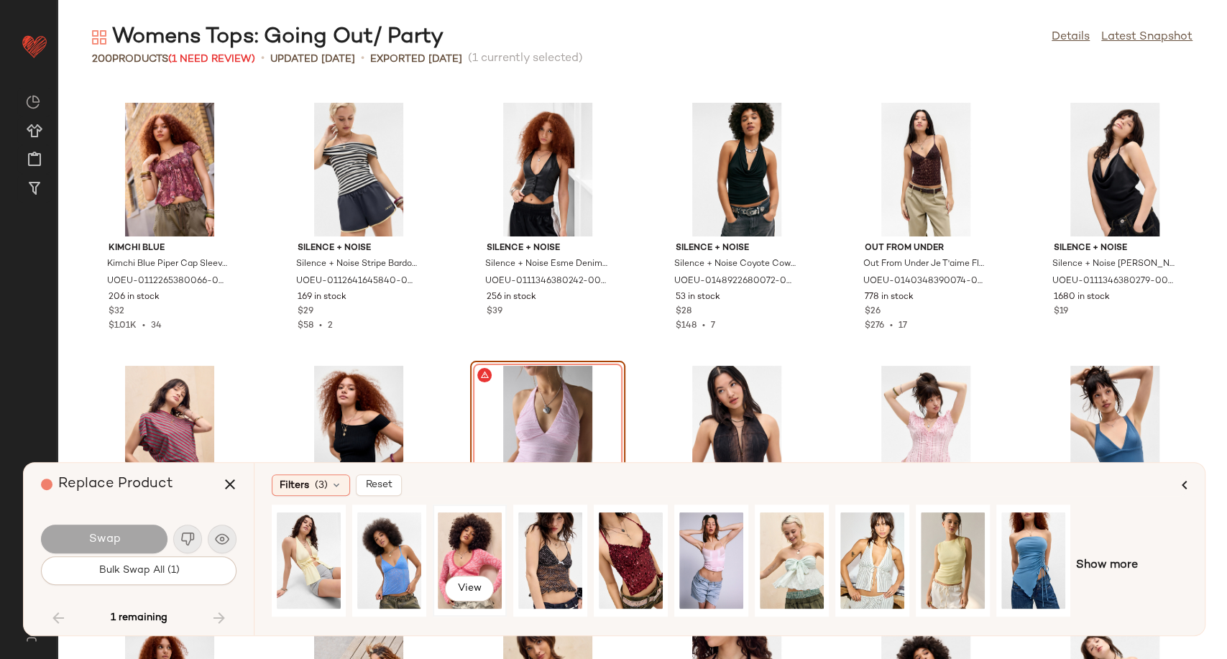
click at [464, 546] on div "View" at bounding box center [470, 561] width 64 height 102
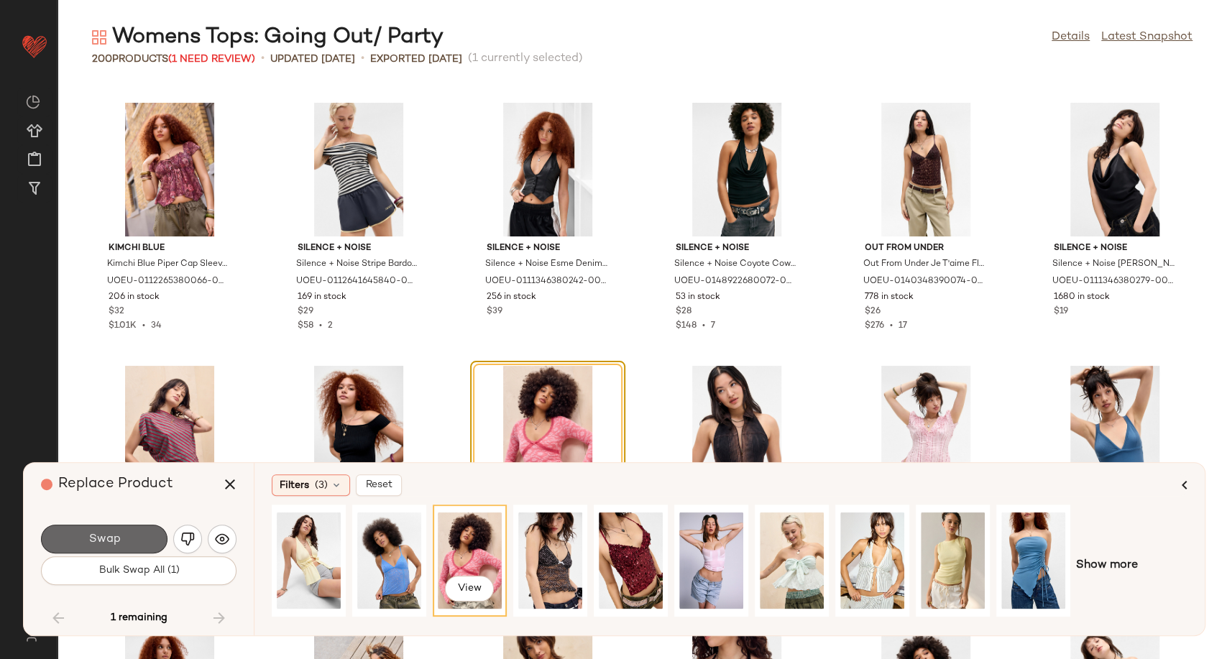
click at [105, 542] on span "Swap" at bounding box center [104, 540] width 32 height 14
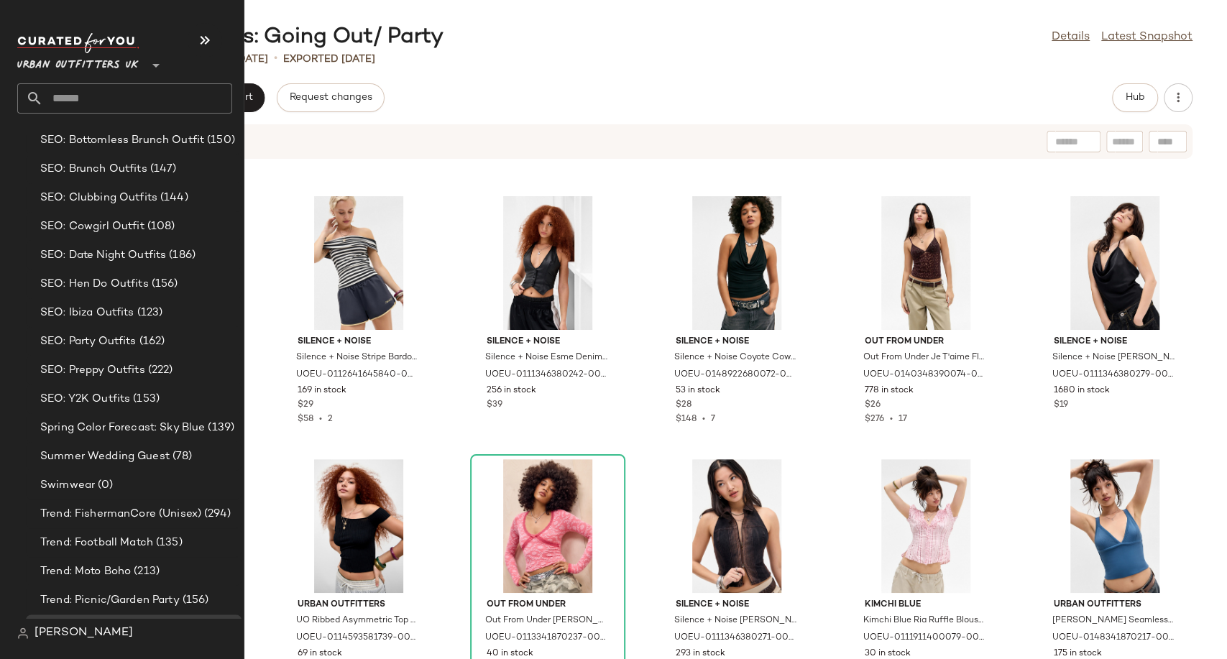
scroll to position [3943, 0]
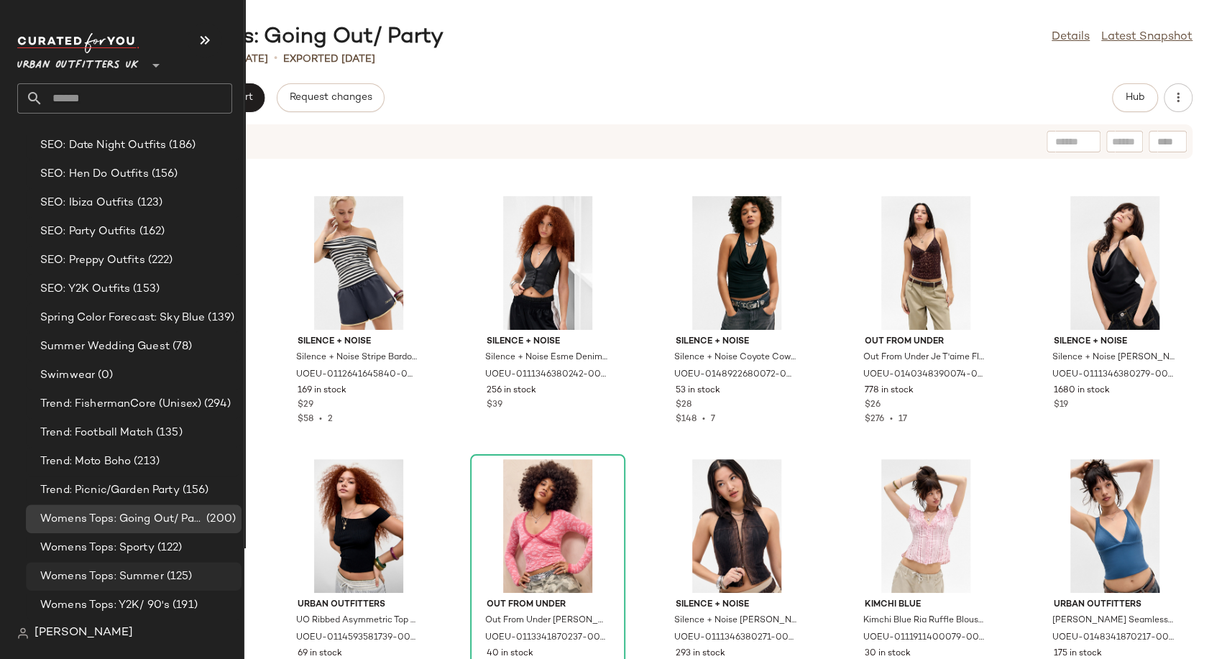
click at [101, 584] on span "Womens Tops: Summer" at bounding box center [102, 577] width 124 height 17
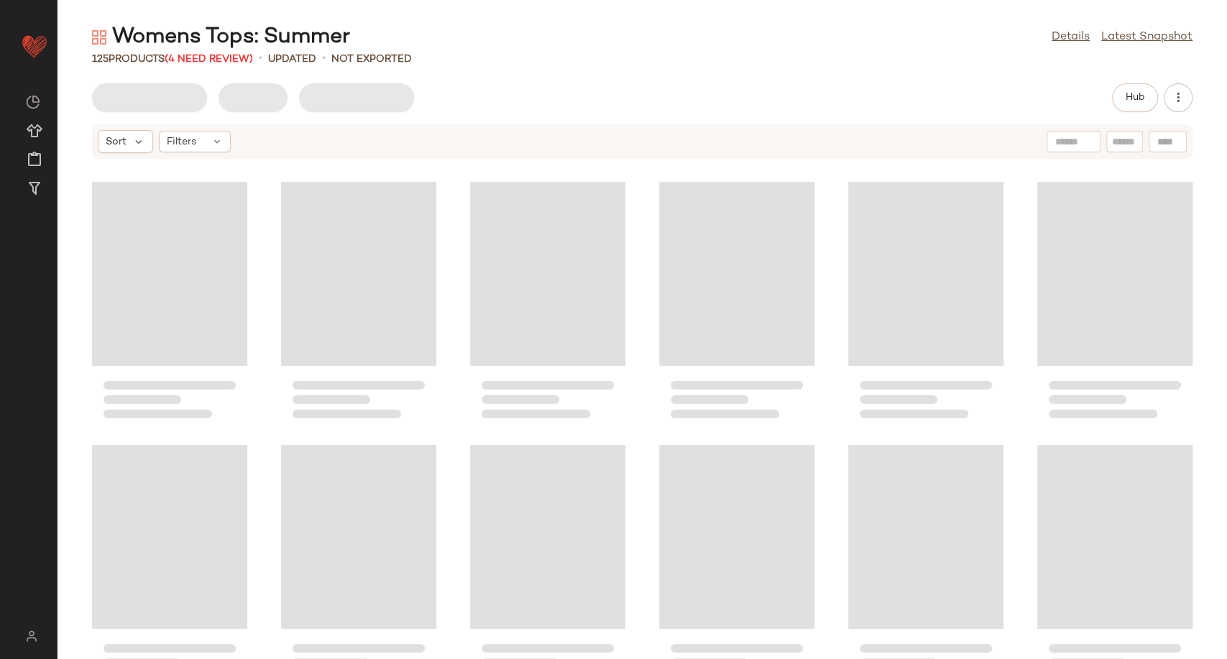
click at [515, 49] on div "Womens Tops: Summer Details Latest Snapshot" at bounding box center [641, 37] width 1169 height 29
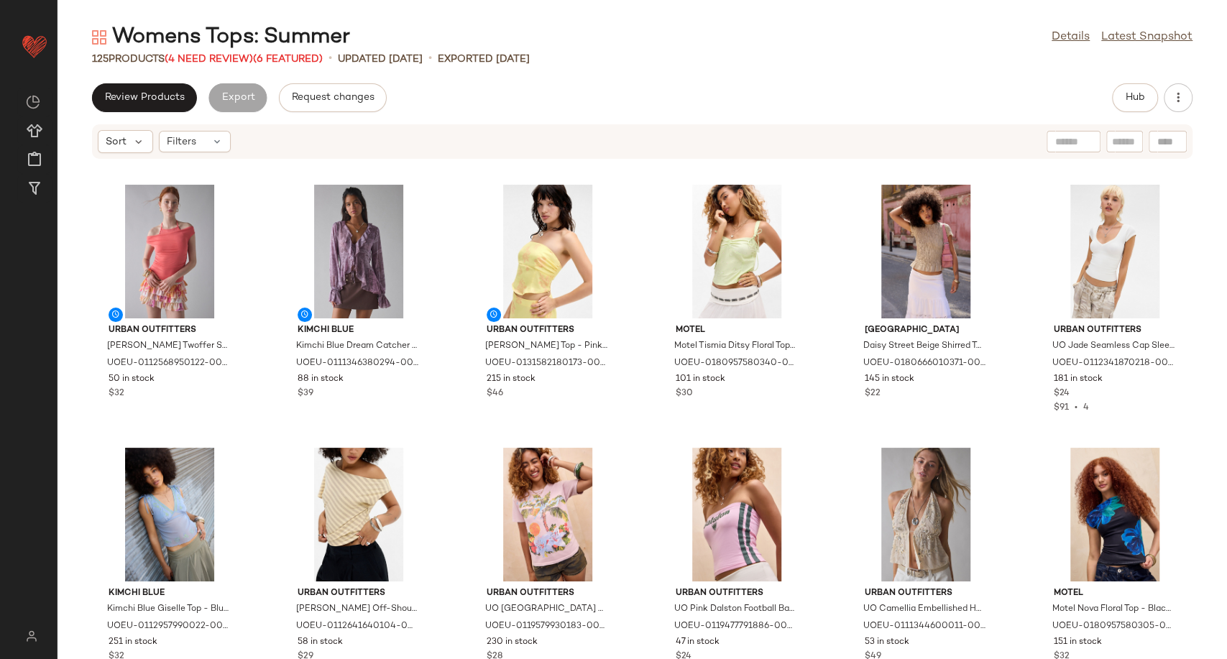
click at [209, 50] on div "Womens Tops: Summer" at bounding box center [221, 37] width 258 height 29
click at [211, 59] on span "(4 Need Review)" at bounding box center [209, 59] width 88 height 11
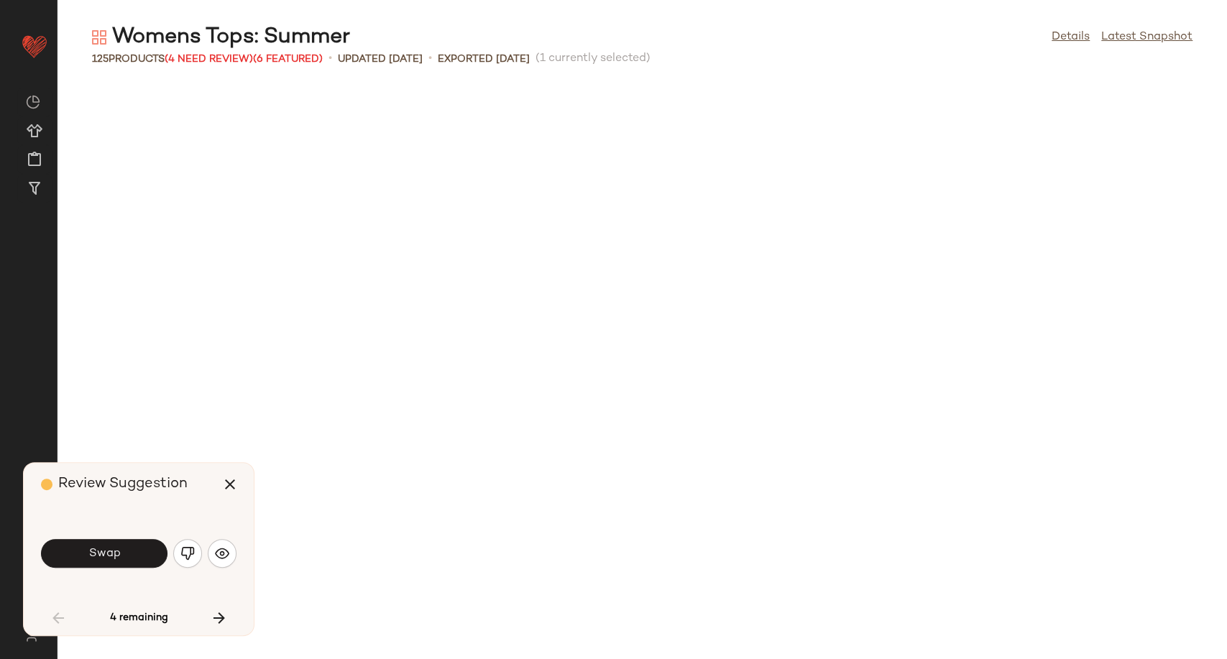
scroll to position [800, 0]
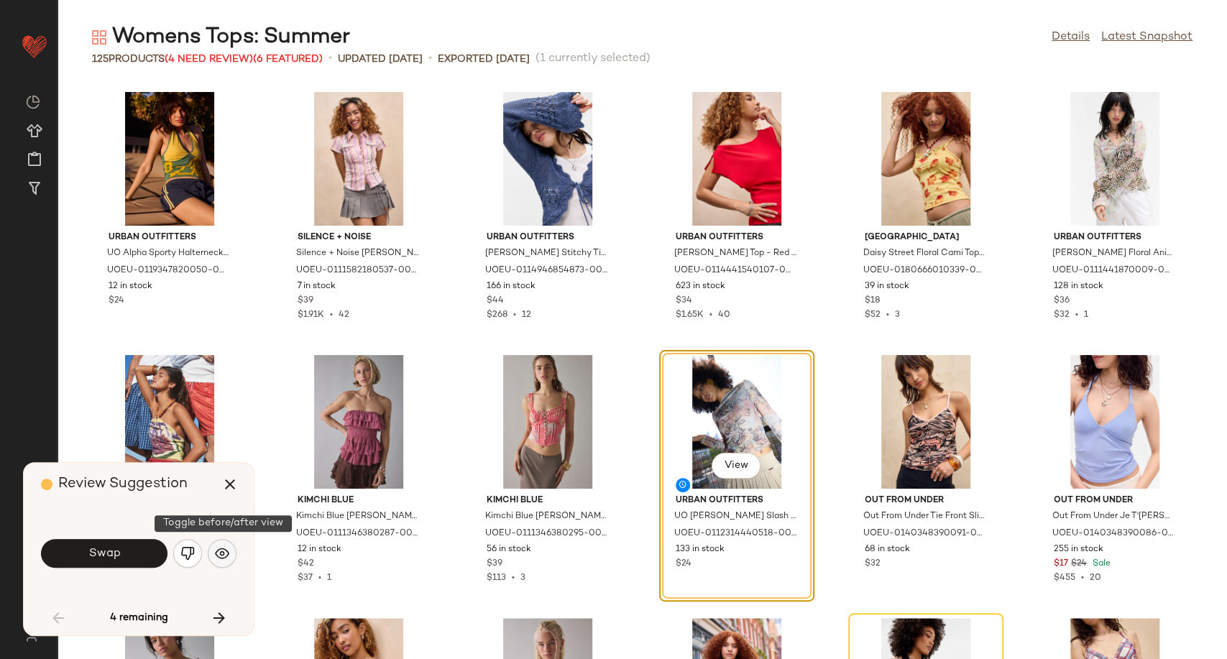
click at [209, 551] on button "button" at bounding box center [222, 553] width 29 height 29
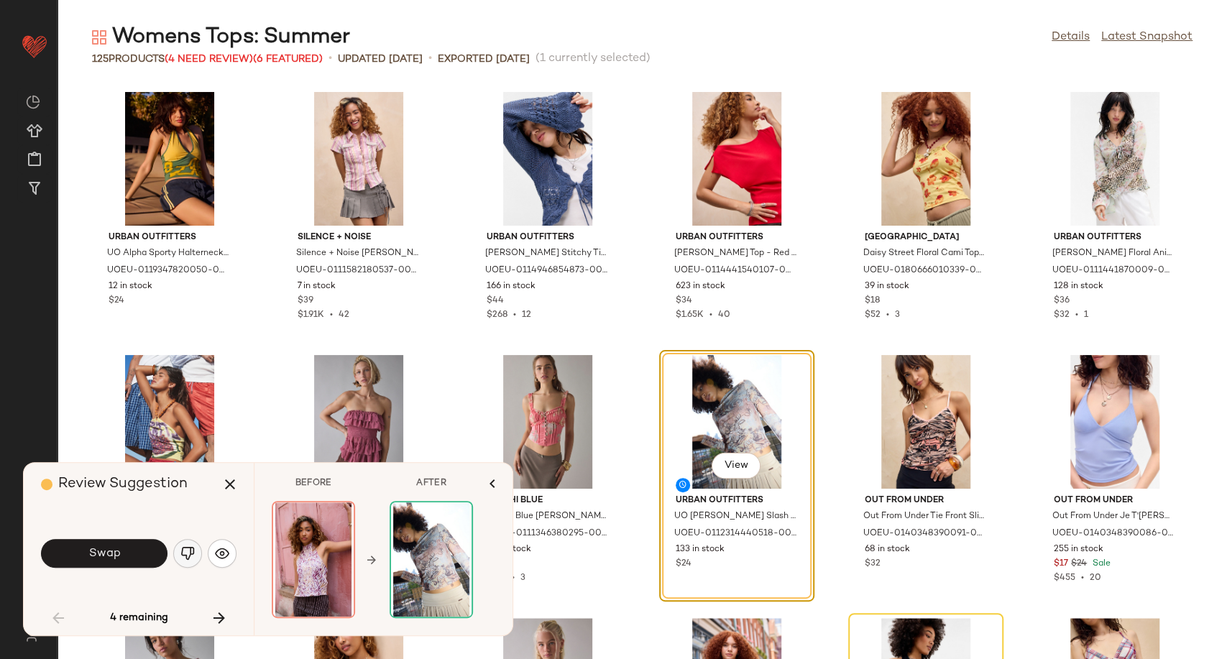
click at [195, 556] on button "button" at bounding box center [187, 553] width 29 height 29
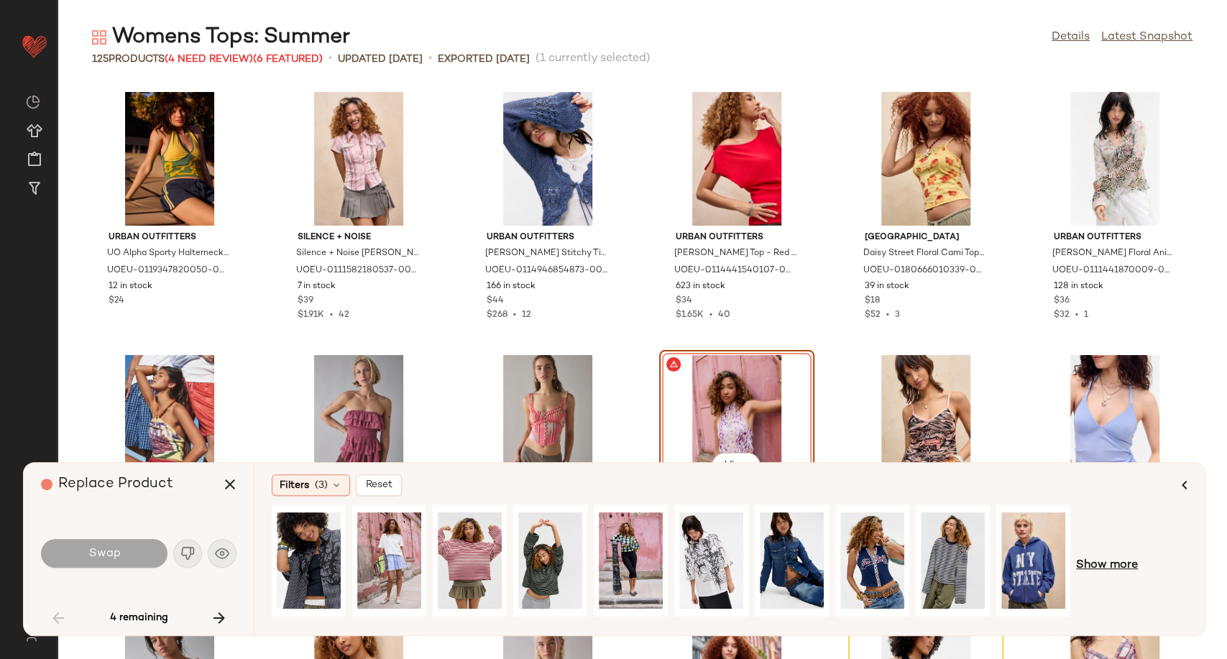
click at [1122, 567] on span "Show more" at bounding box center [1107, 565] width 62 height 17
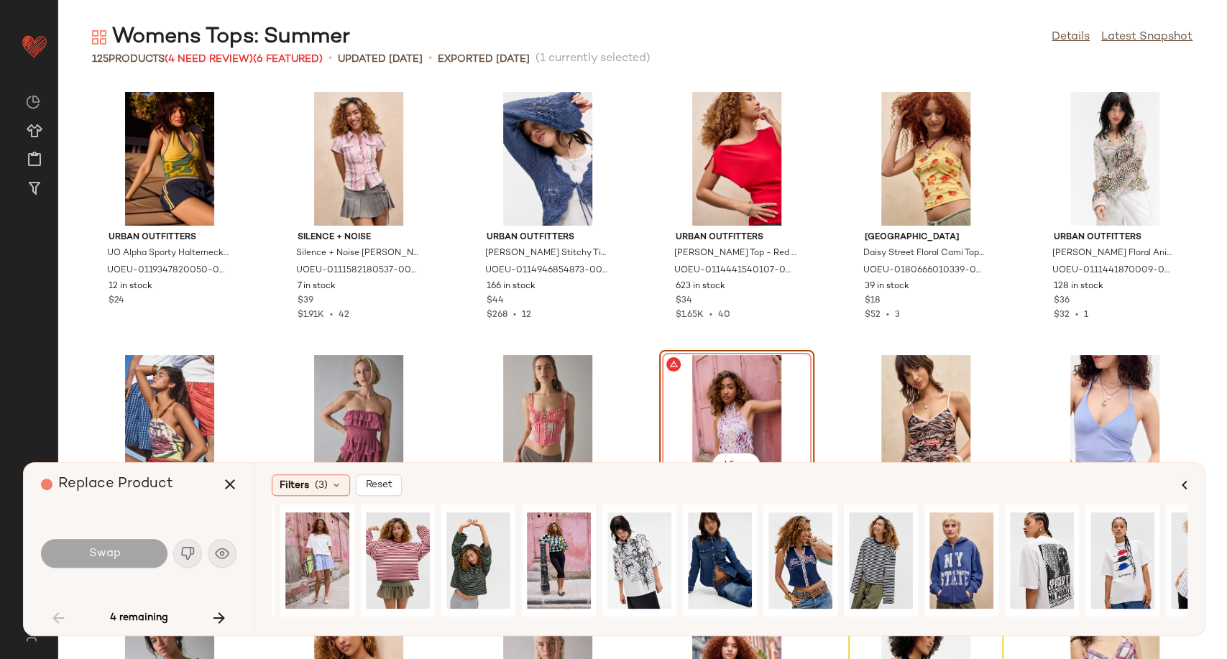
scroll to position [0, 0]
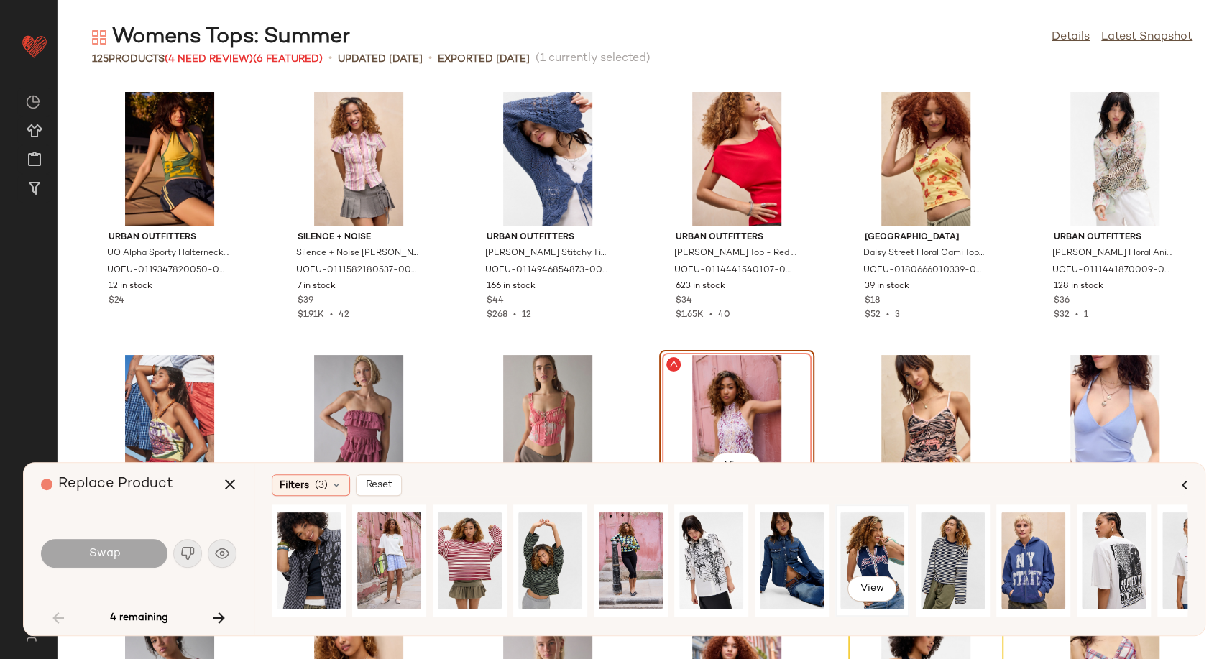
click at [870, 561] on div "View" at bounding box center [872, 561] width 64 height 102
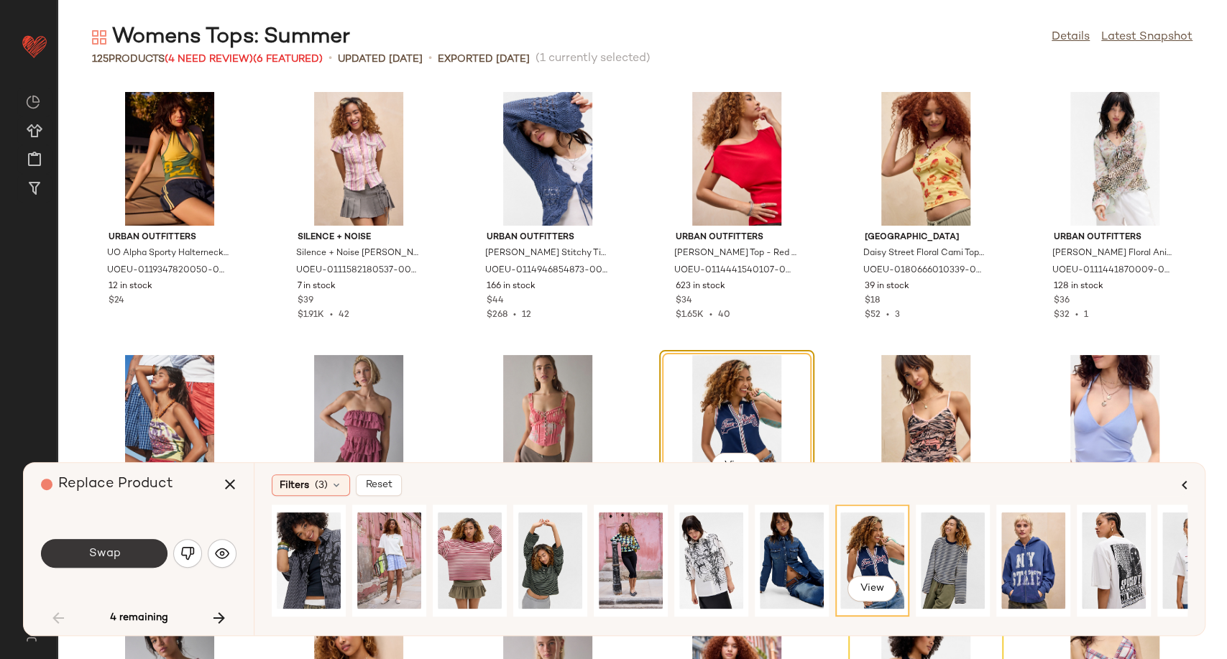
click at [79, 553] on button "Swap" at bounding box center [104, 553] width 126 height 29
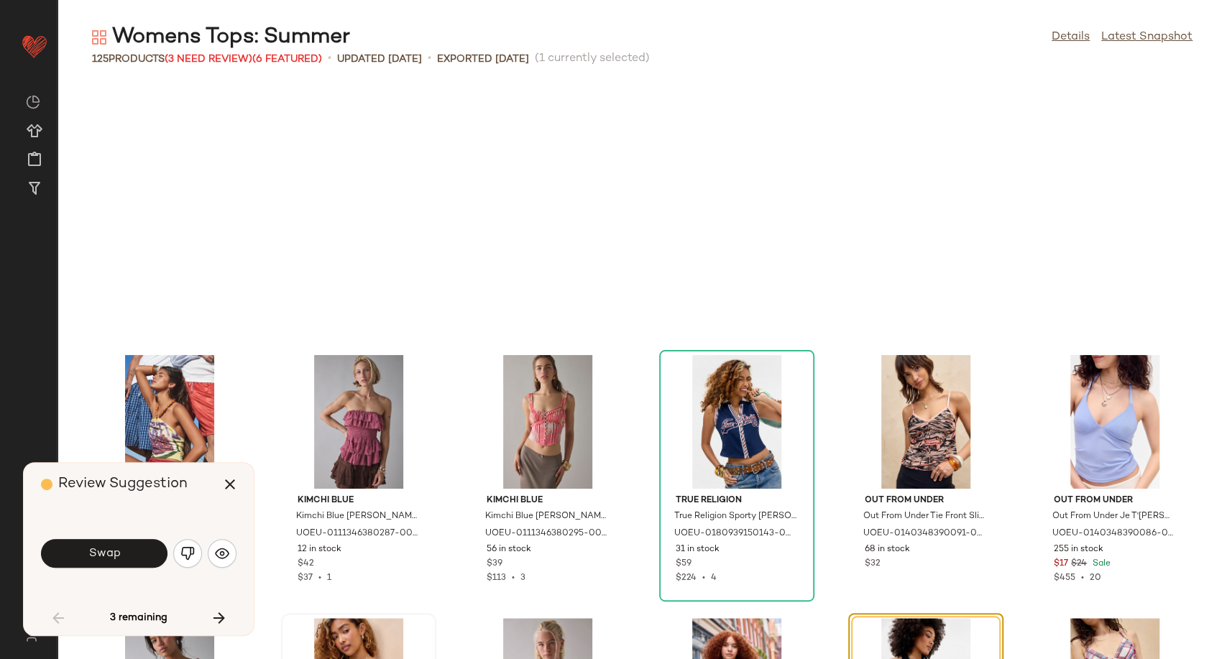
scroll to position [1052, 0]
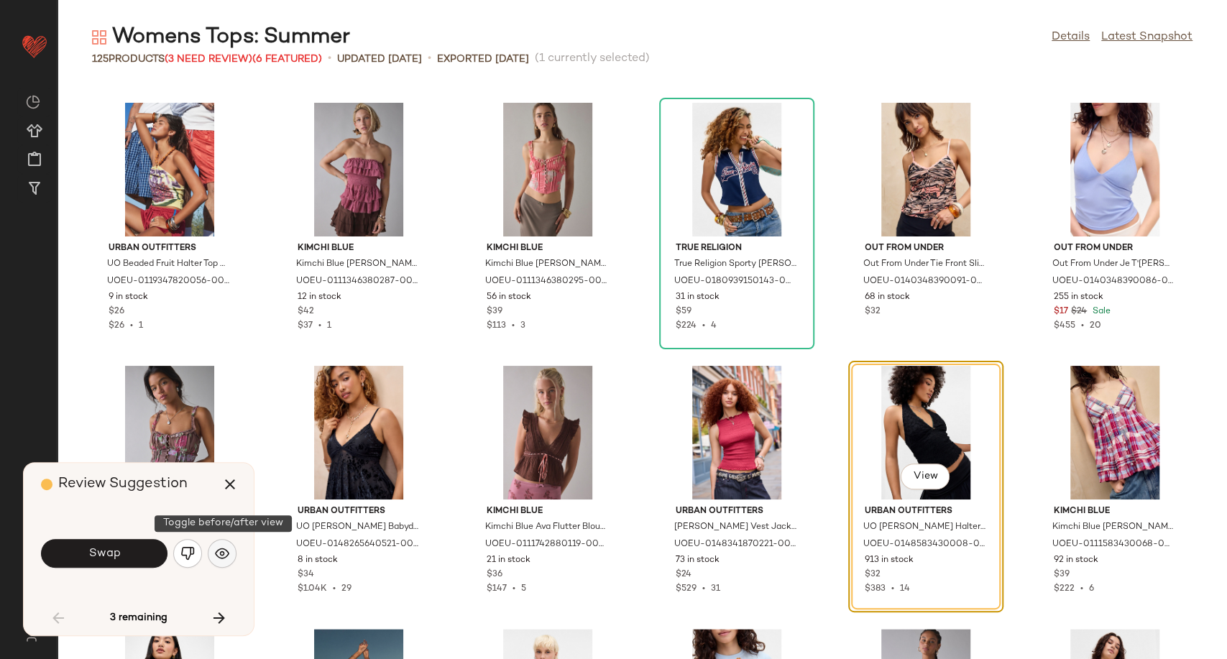
click at [224, 548] on img "button" at bounding box center [222, 553] width 14 height 14
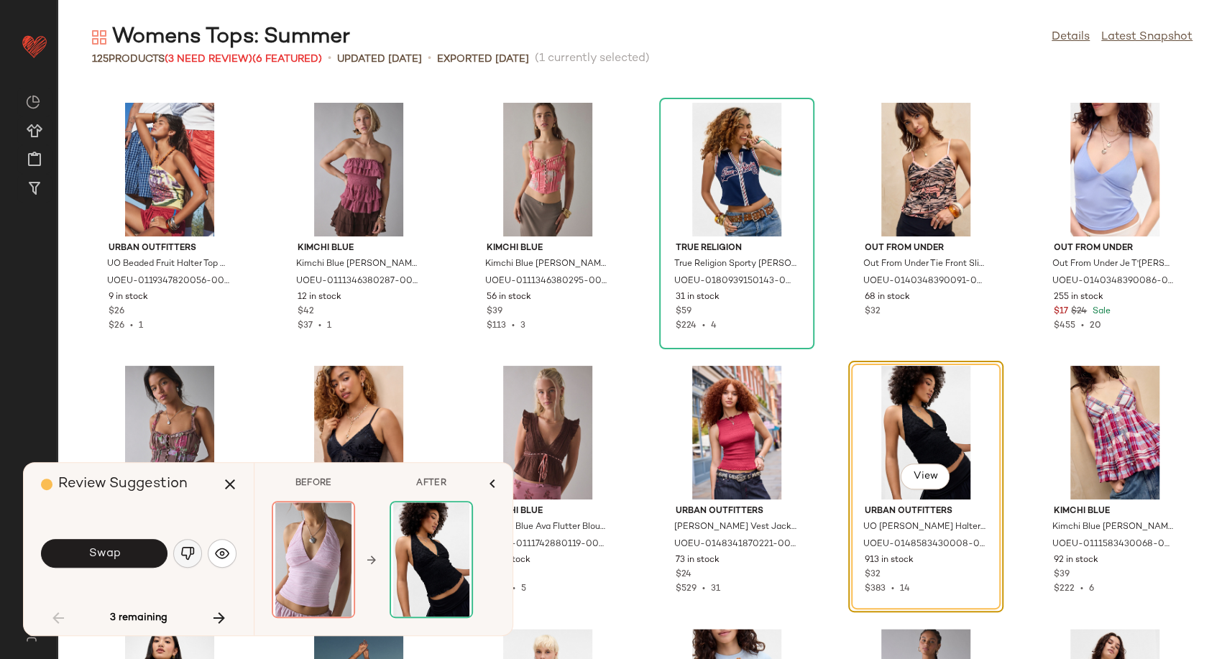
click at [193, 551] on img "button" at bounding box center [187, 553] width 14 height 14
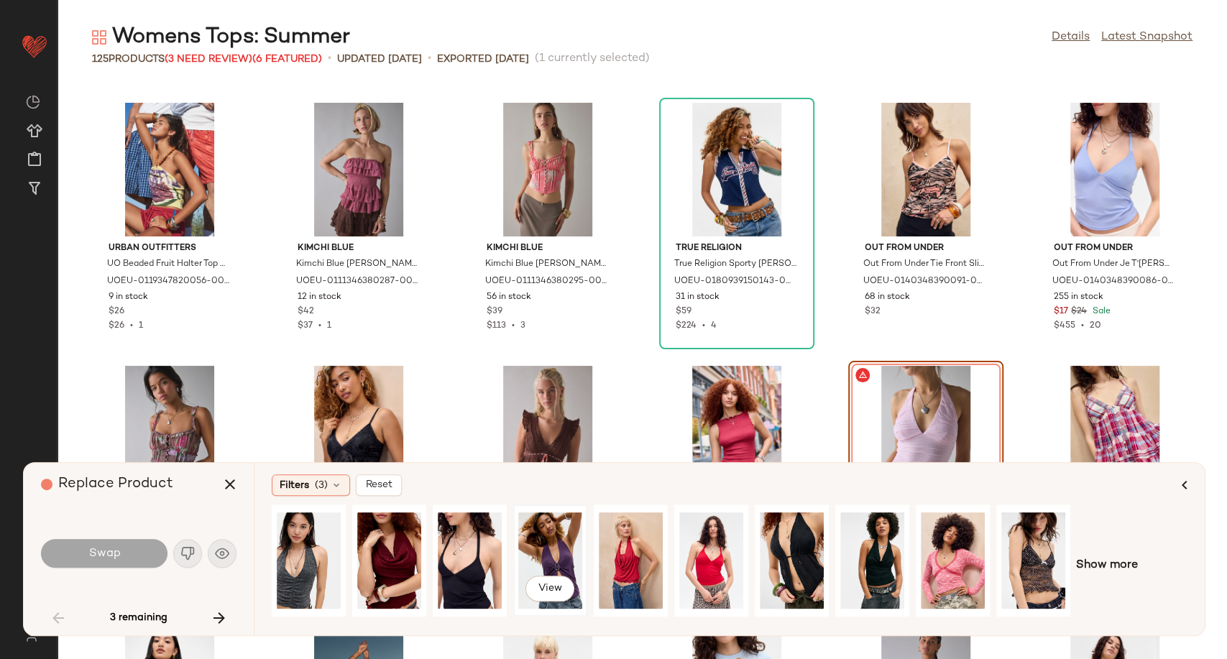
click at [564, 552] on div "View" at bounding box center [550, 561] width 64 height 102
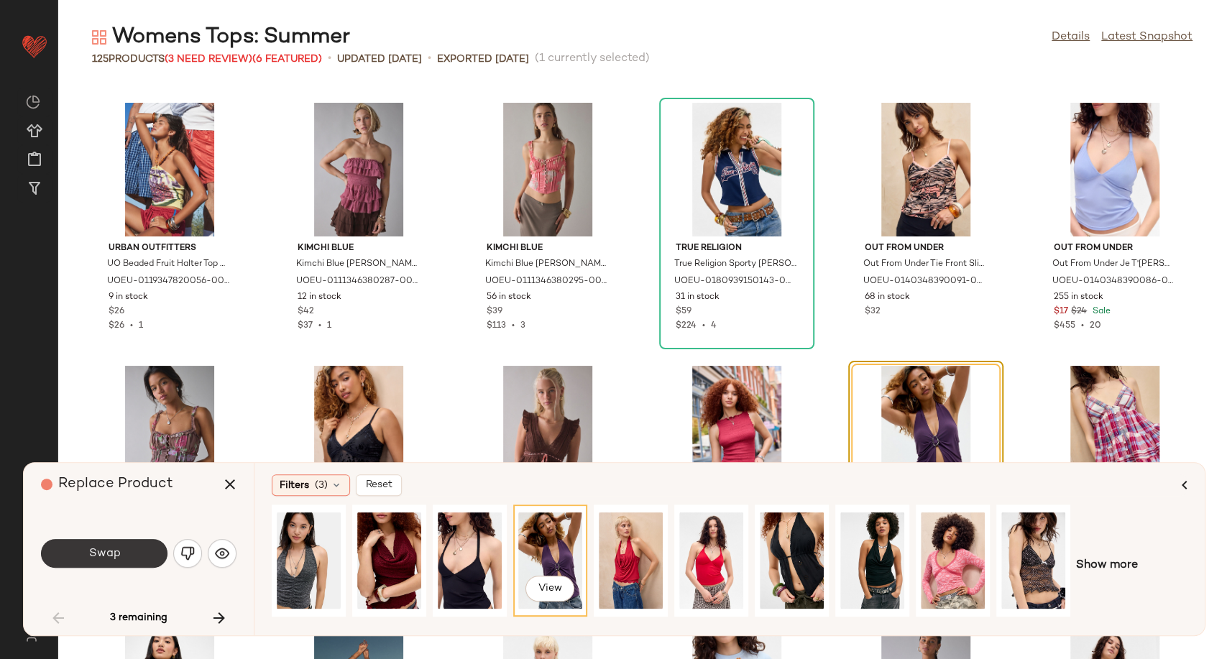
click at [89, 551] on span "Swap" at bounding box center [104, 554] width 32 height 14
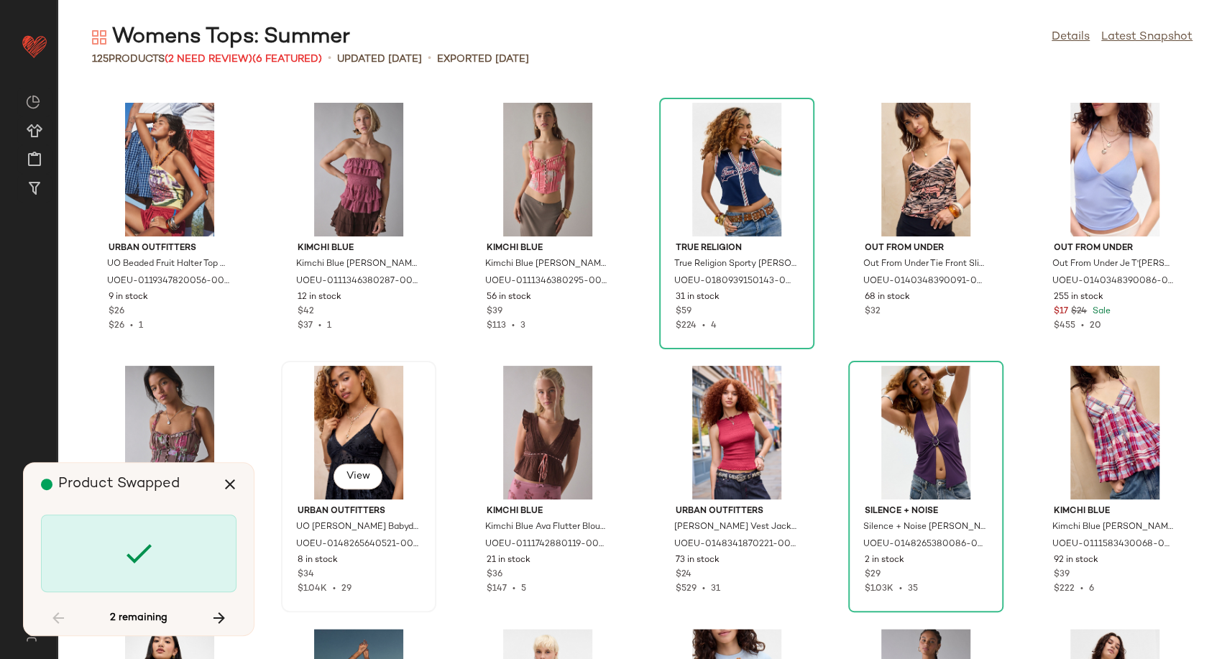
scroll to position [3157, 0]
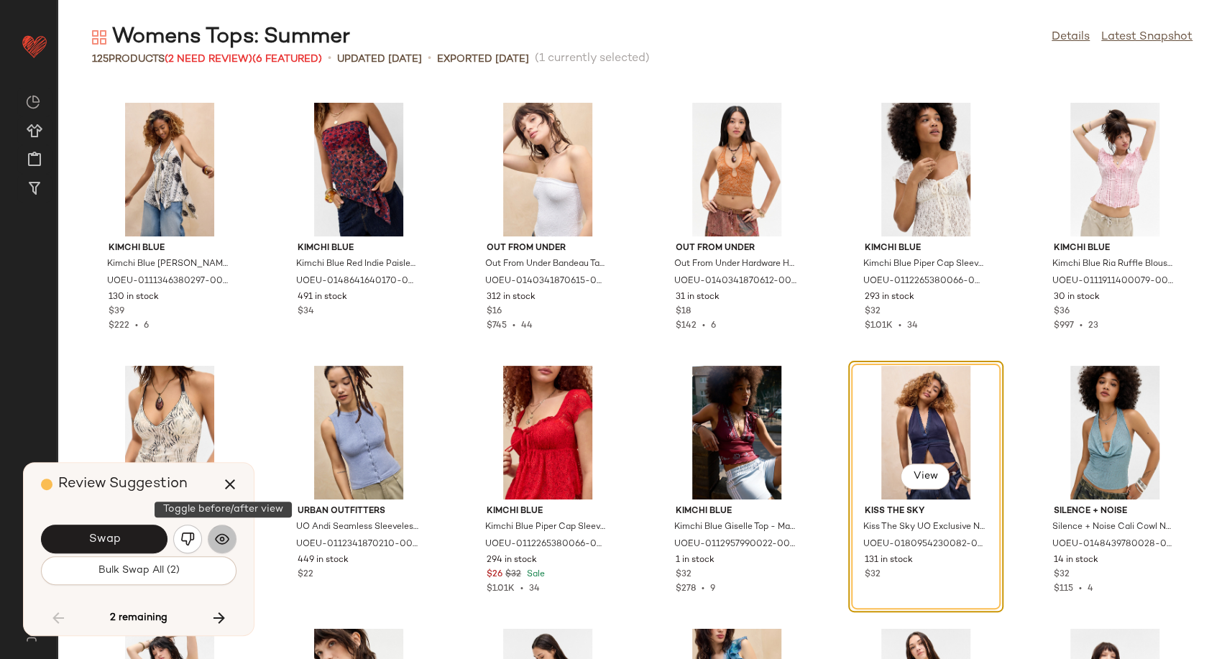
click at [211, 539] on button "button" at bounding box center [222, 539] width 29 height 29
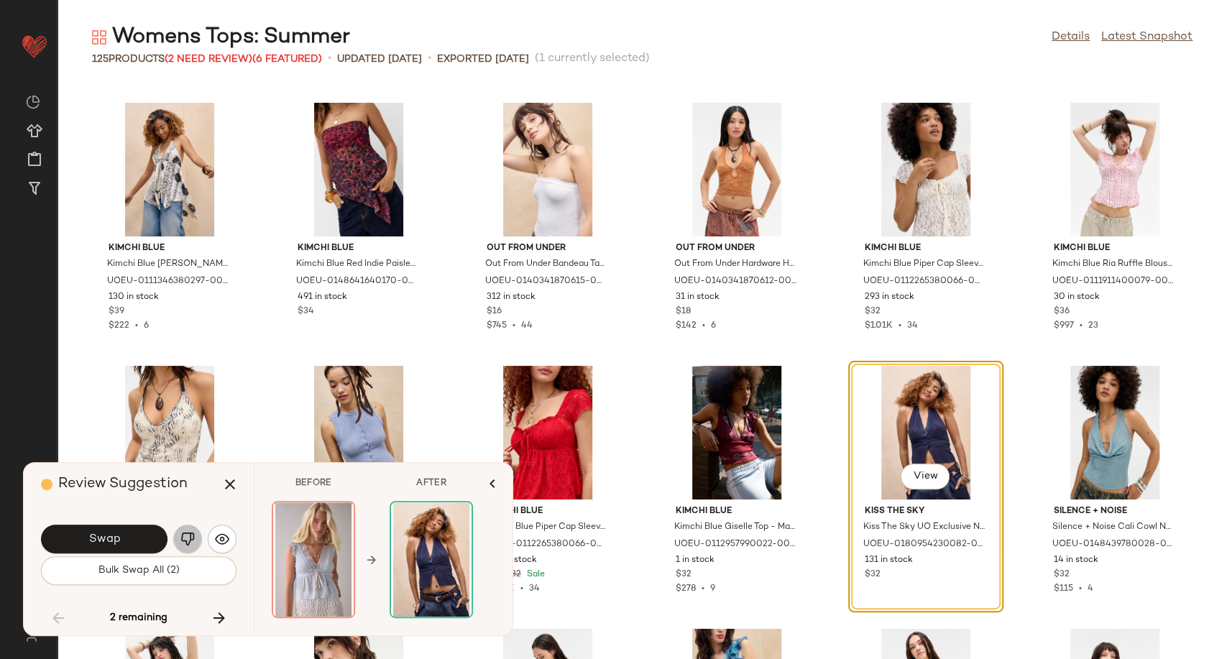
click at [190, 536] on img "button" at bounding box center [187, 539] width 14 height 14
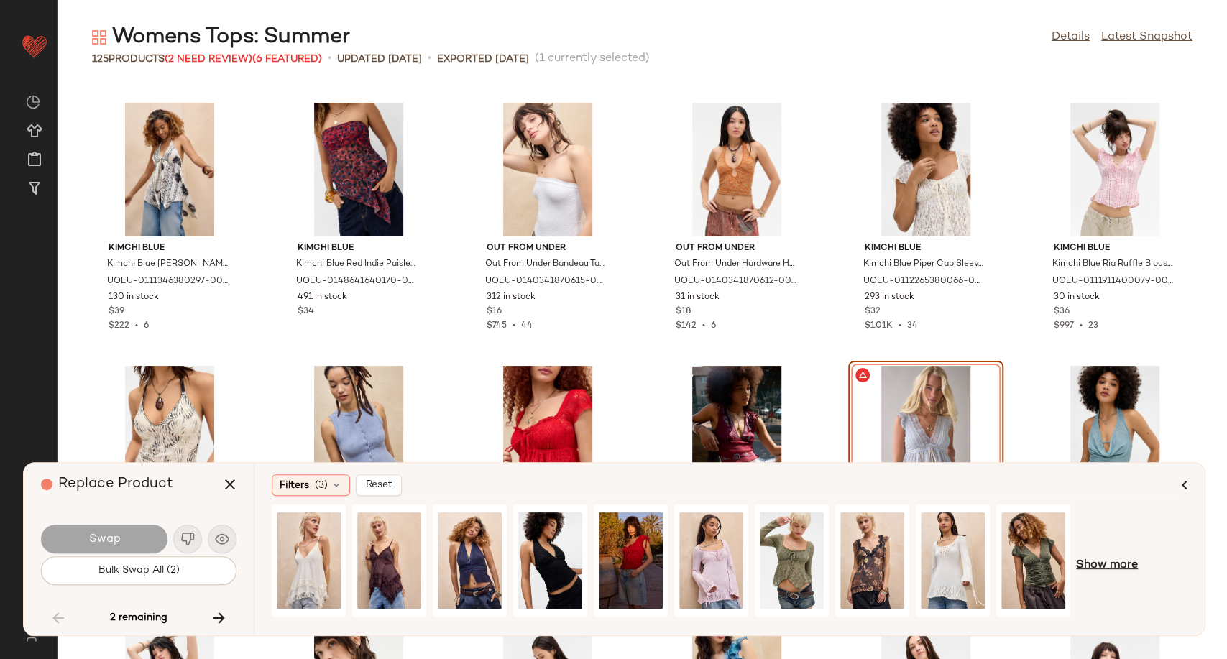
click at [1132, 559] on span "Show more" at bounding box center [1107, 565] width 62 height 17
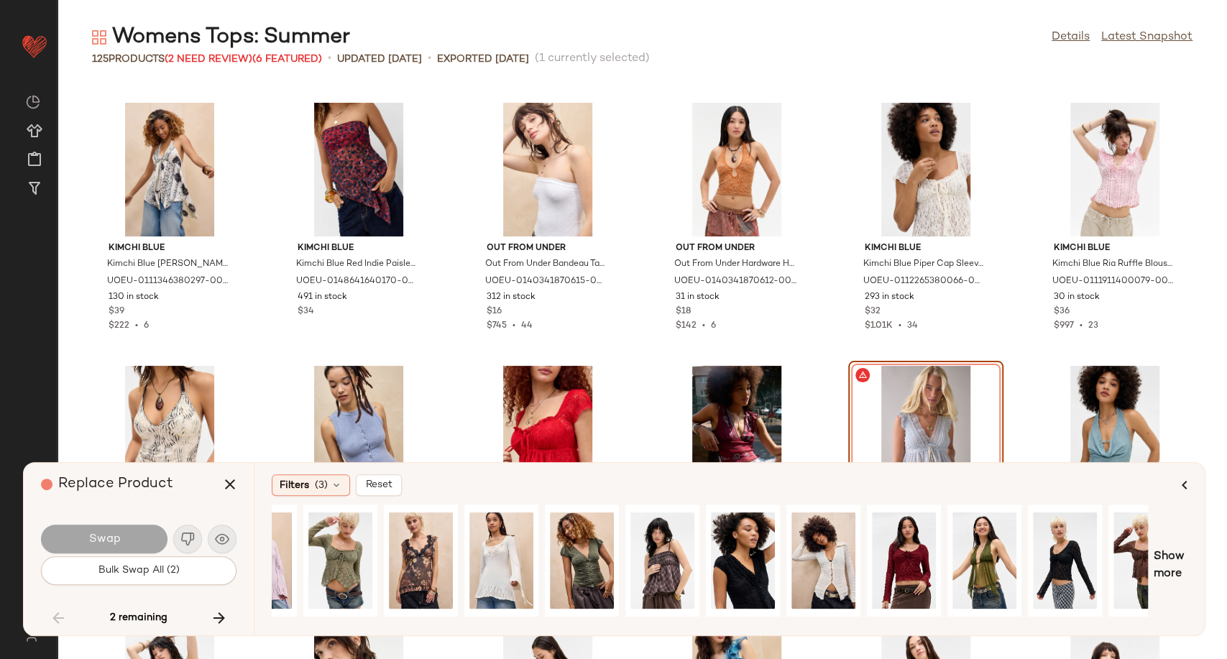
scroll to position [0, 0]
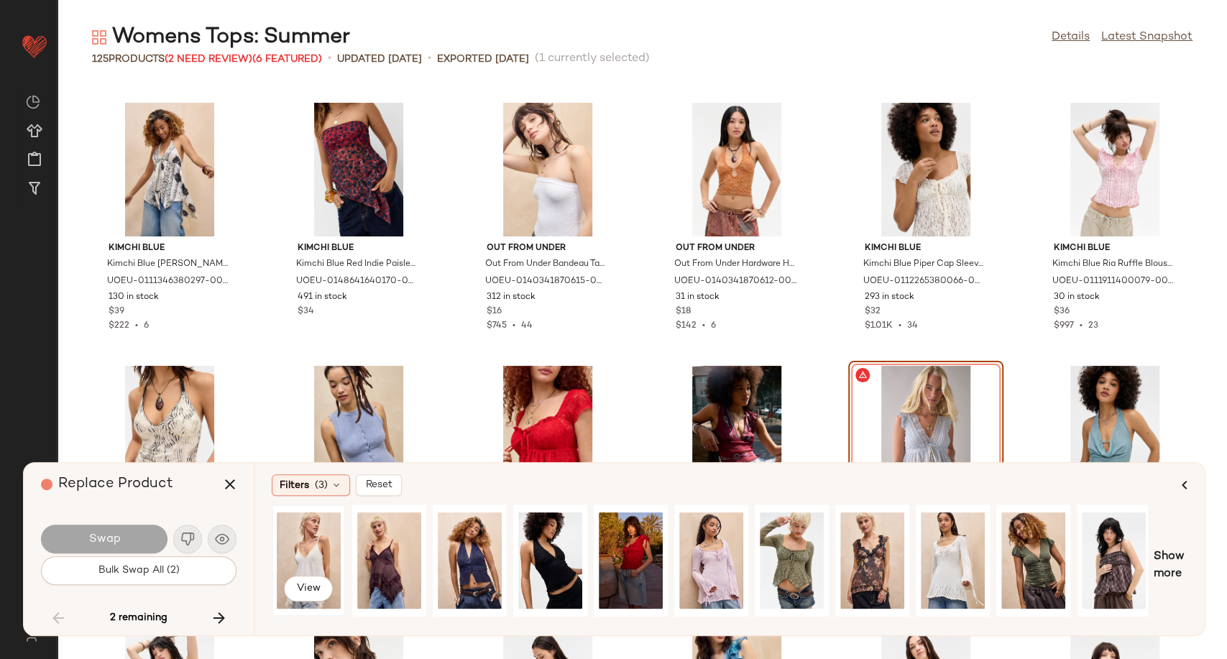
click at [321, 545] on div "View" at bounding box center [309, 561] width 64 height 102
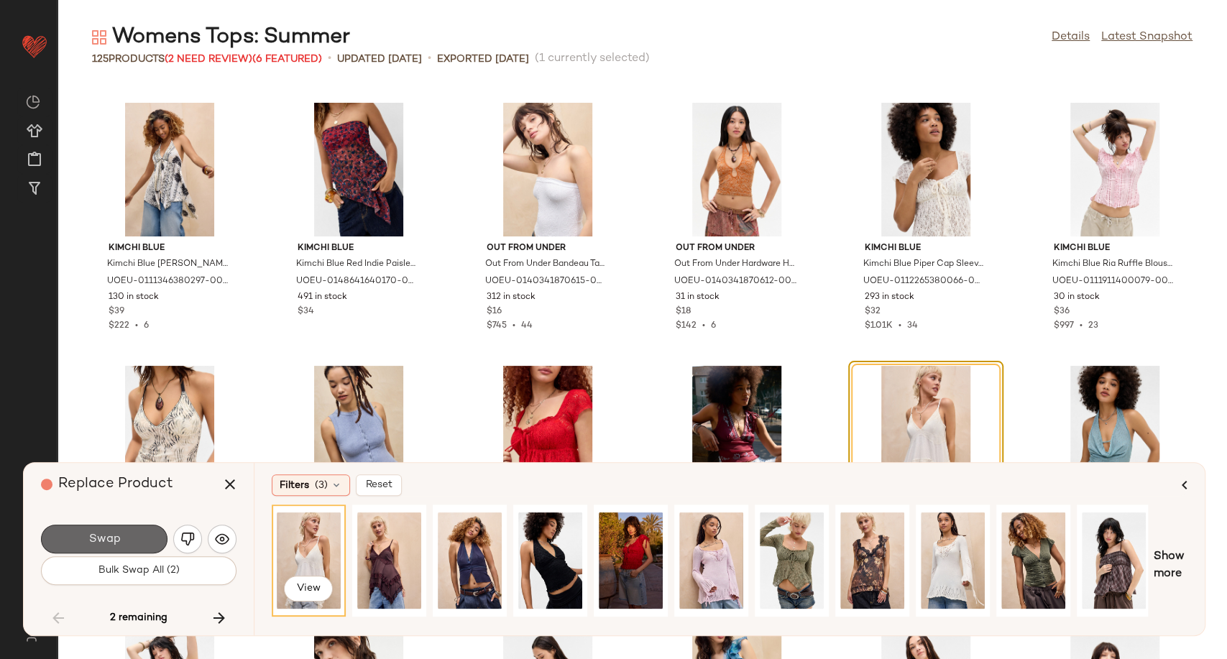
click at [114, 541] on span "Swap" at bounding box center [104, 540] width 32 height 14
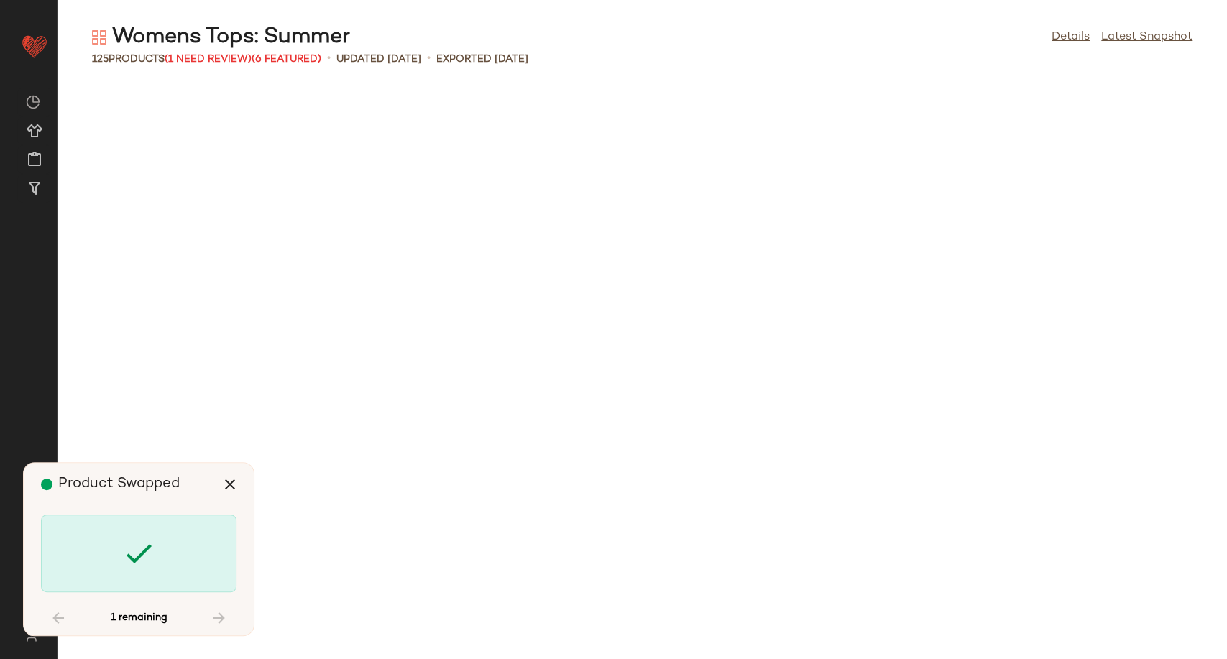
scroll to position [4951, 0]
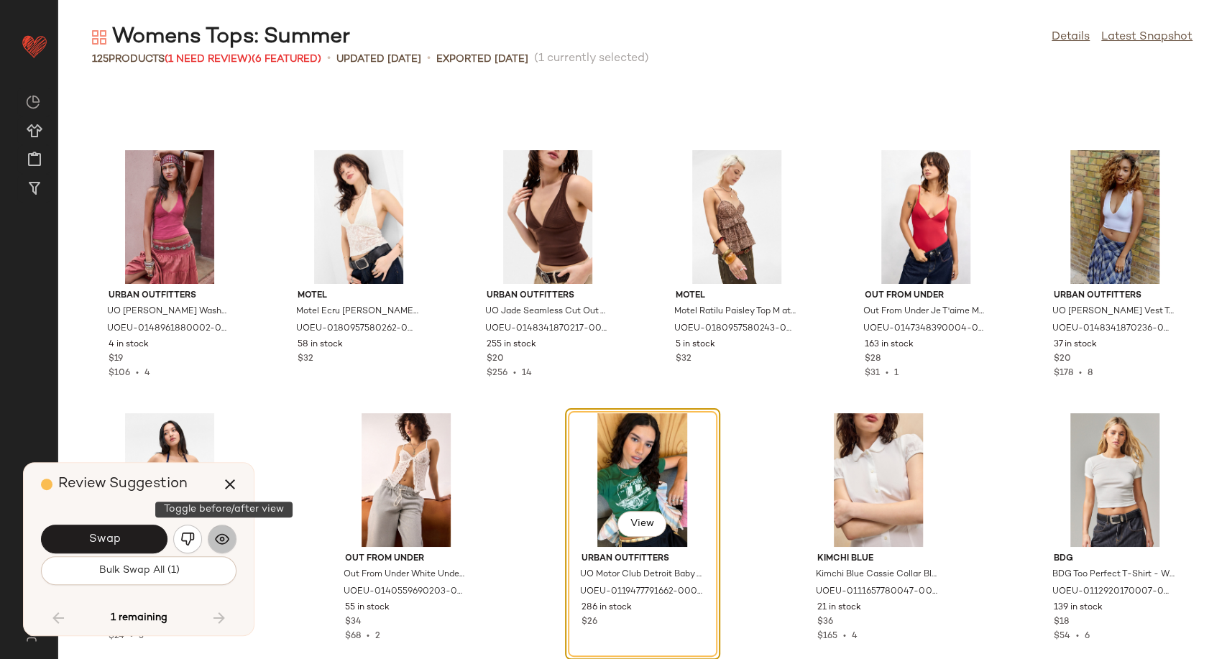
click at [227, 533] on img "button" at bounding box center [222, 539] width 14 height 14
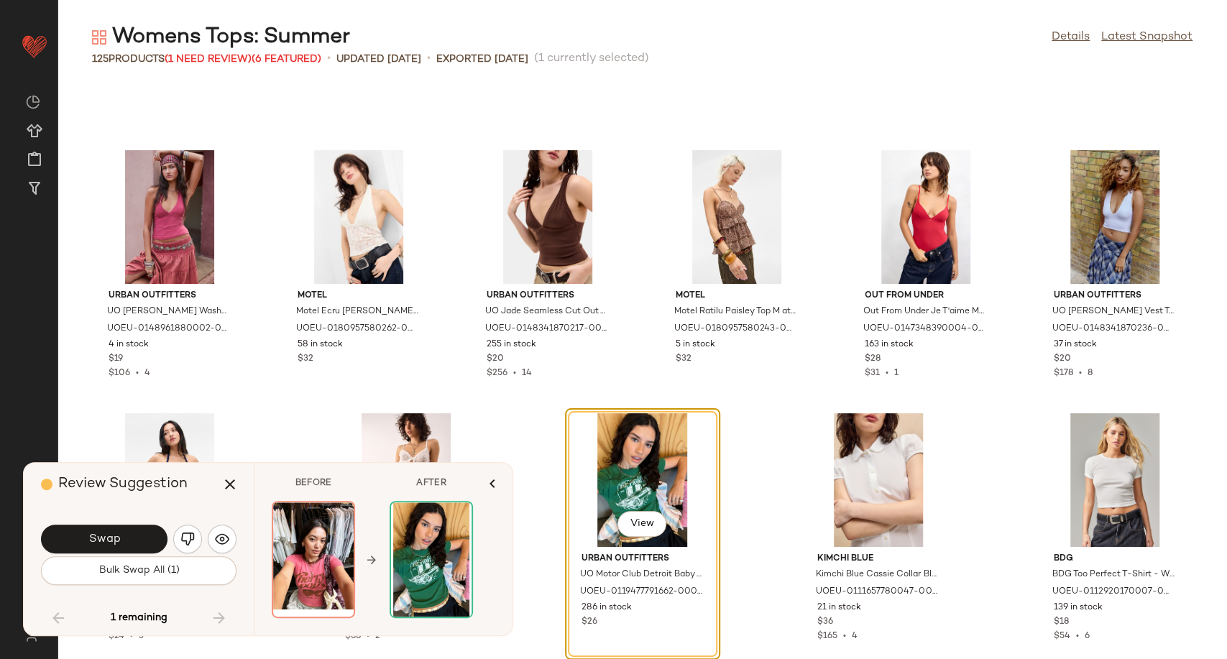
click at [183, 536] on img "button" at bounding box center [187, 539] width 14 height 14
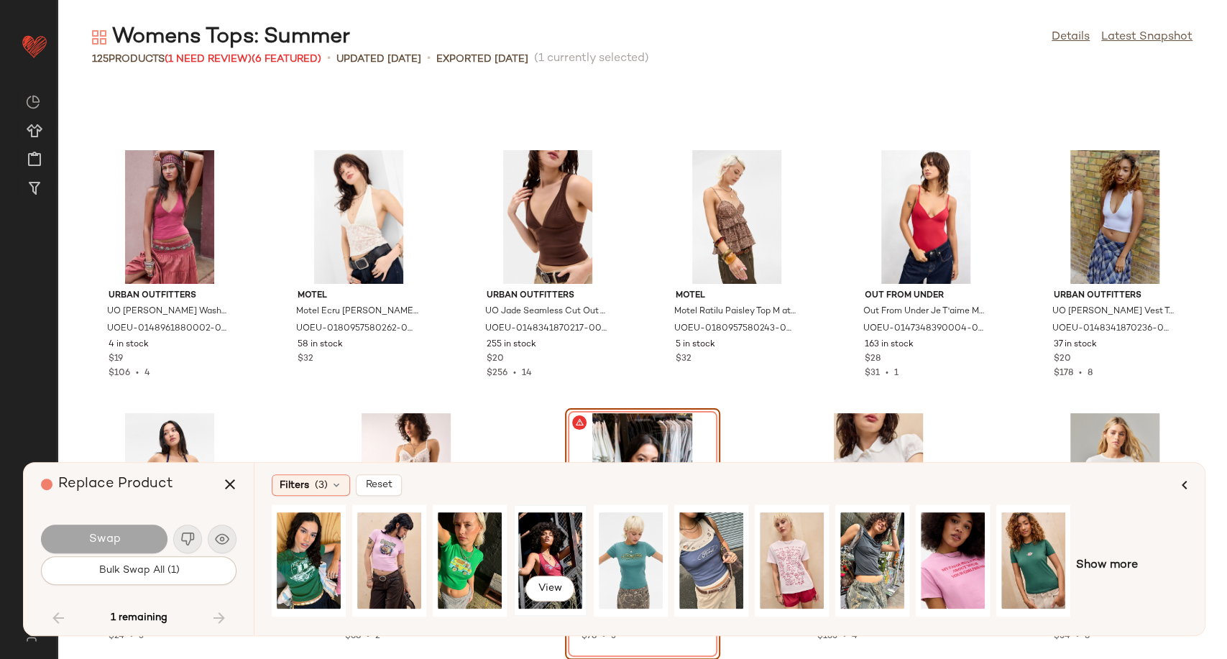
click at [558, 550] on div "View" at bounding box center [550, 561] width 64 height 102
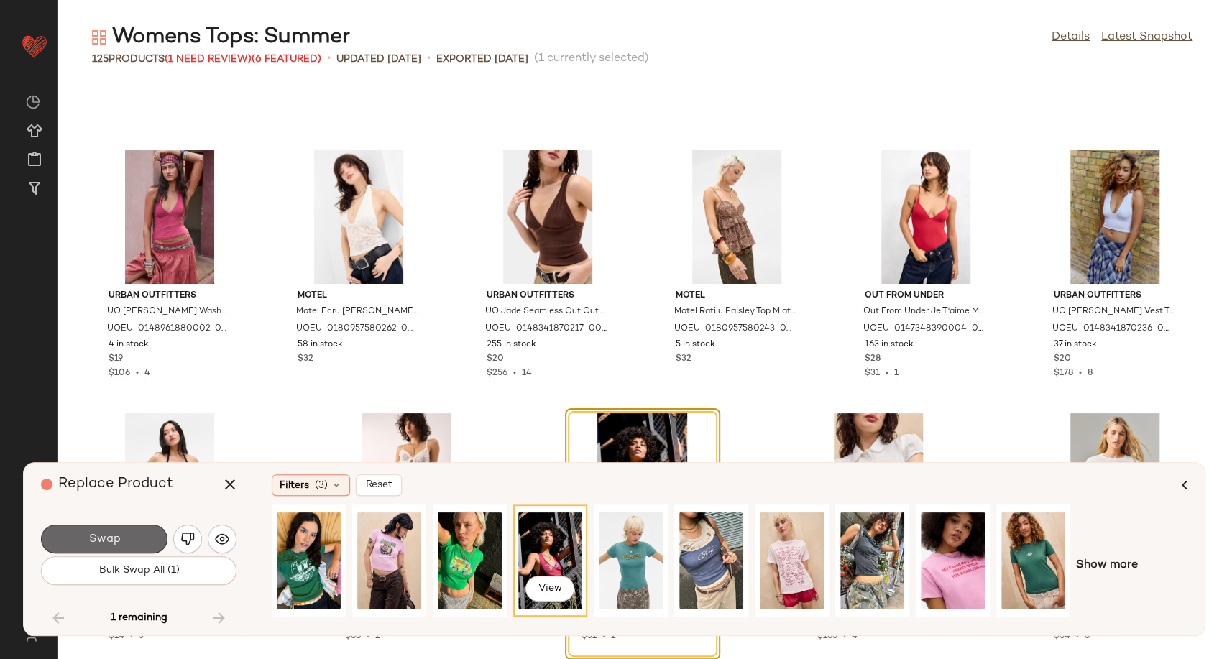
click at [129, 540] on button "Swap" at bounding box center [104, 539] width 126 height 29
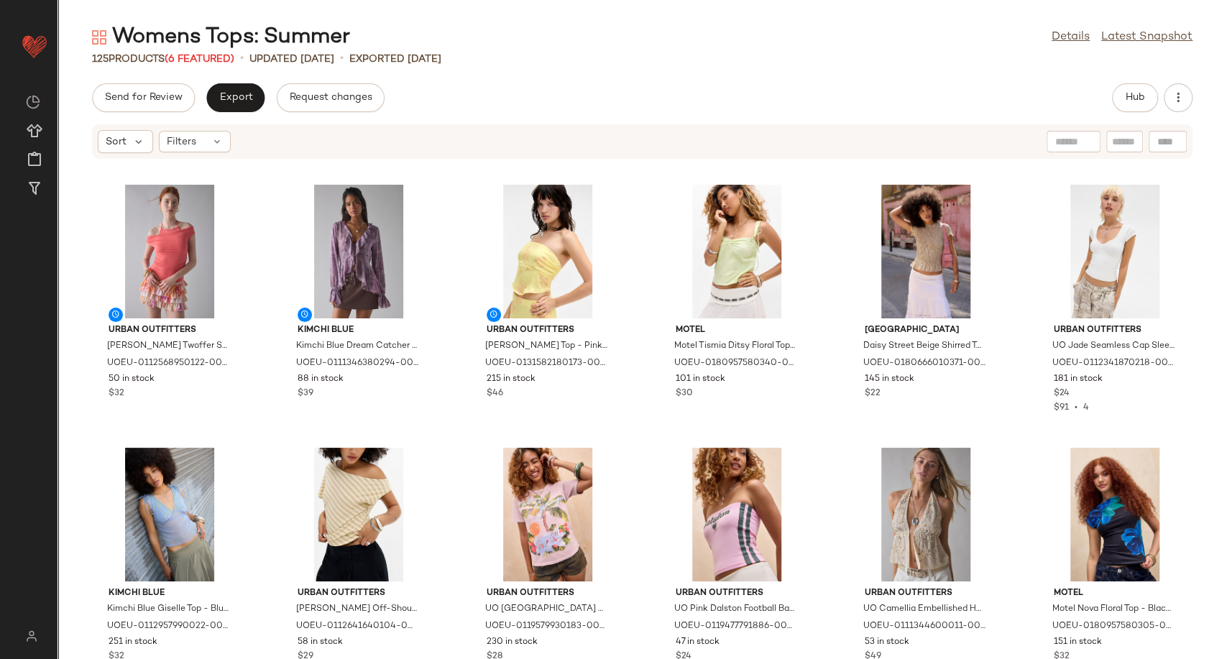
click at [732, 38] on div "Womens Tops: Summer Details Latest Snapshot" at bounding box center [641, 37] width 1169 height 29
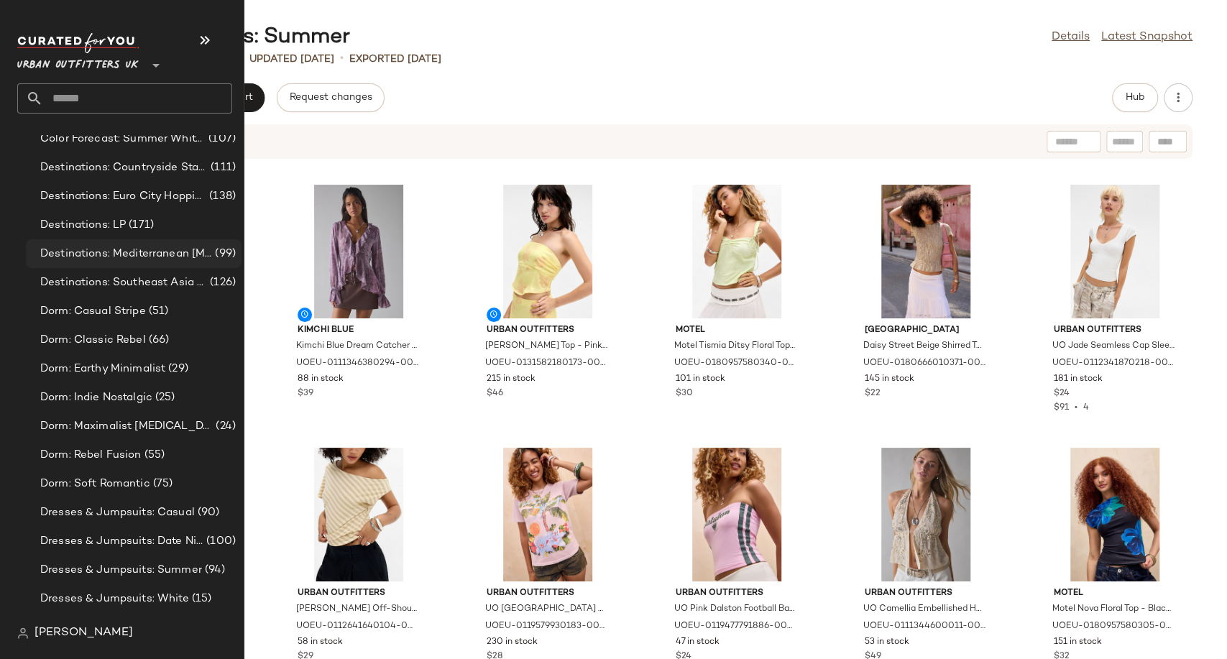
scroll to position [2875, 0]
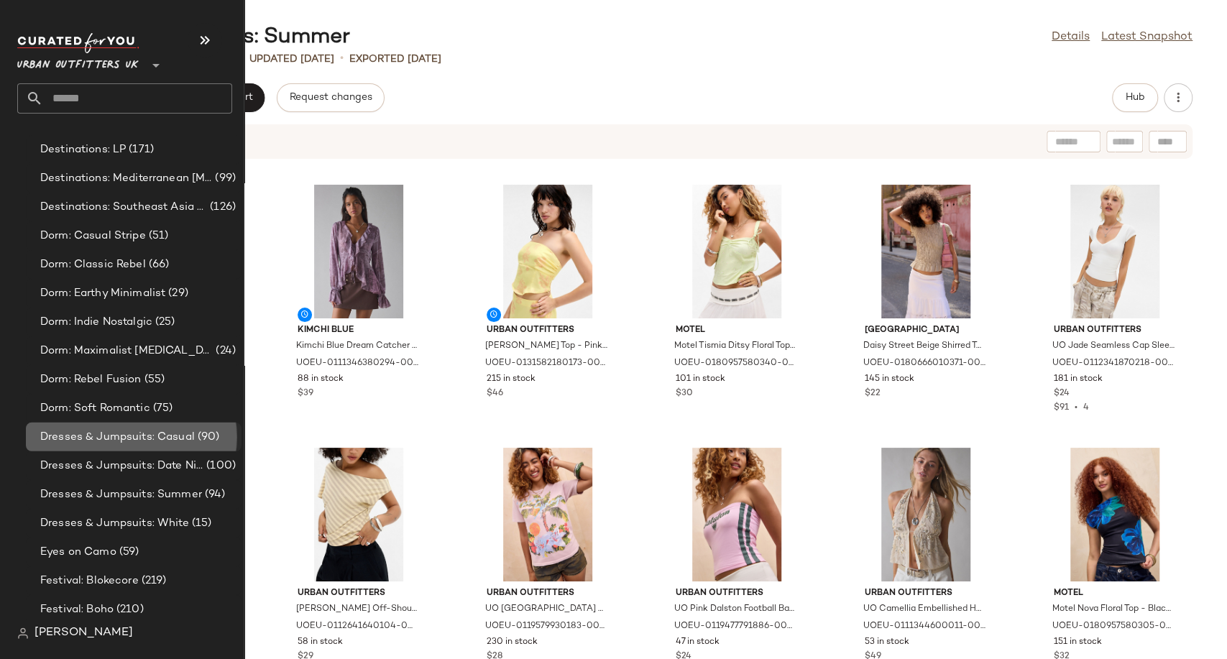
click at [101, 432] on span "Dresses & Jumpsuits: Casual" at bounding box center [117, 437] width 155 height 17
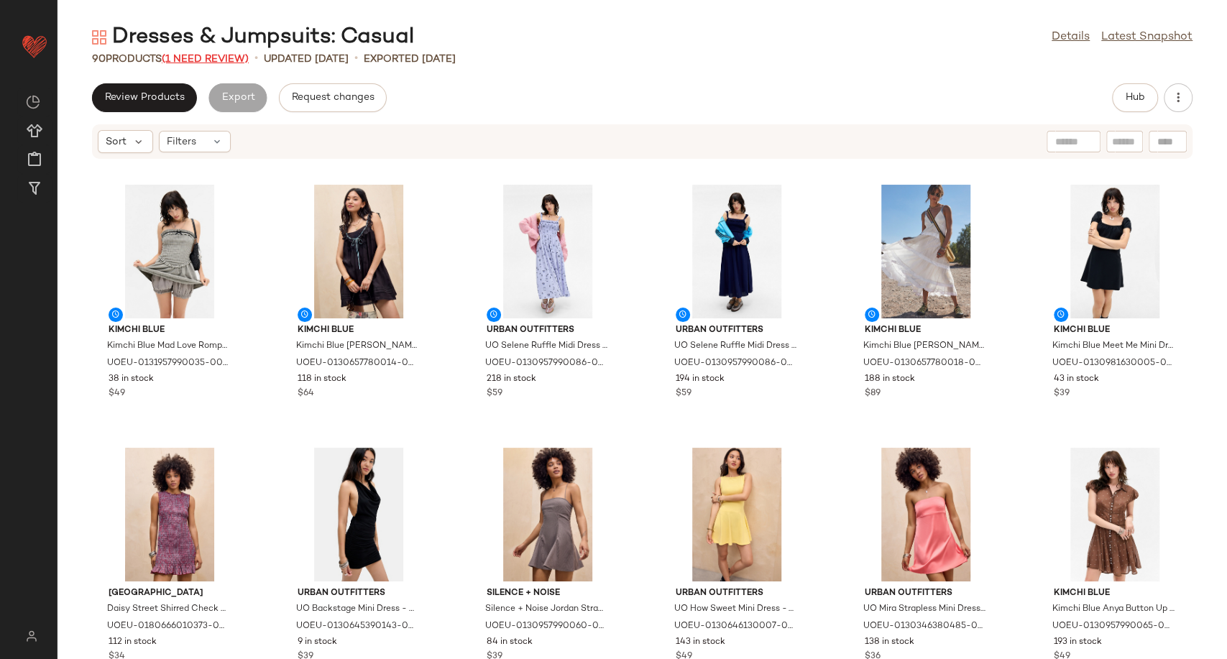
click at [208, 55] on span "(1 Need Review)" at bounding box center [205, 59] width 87 height 11
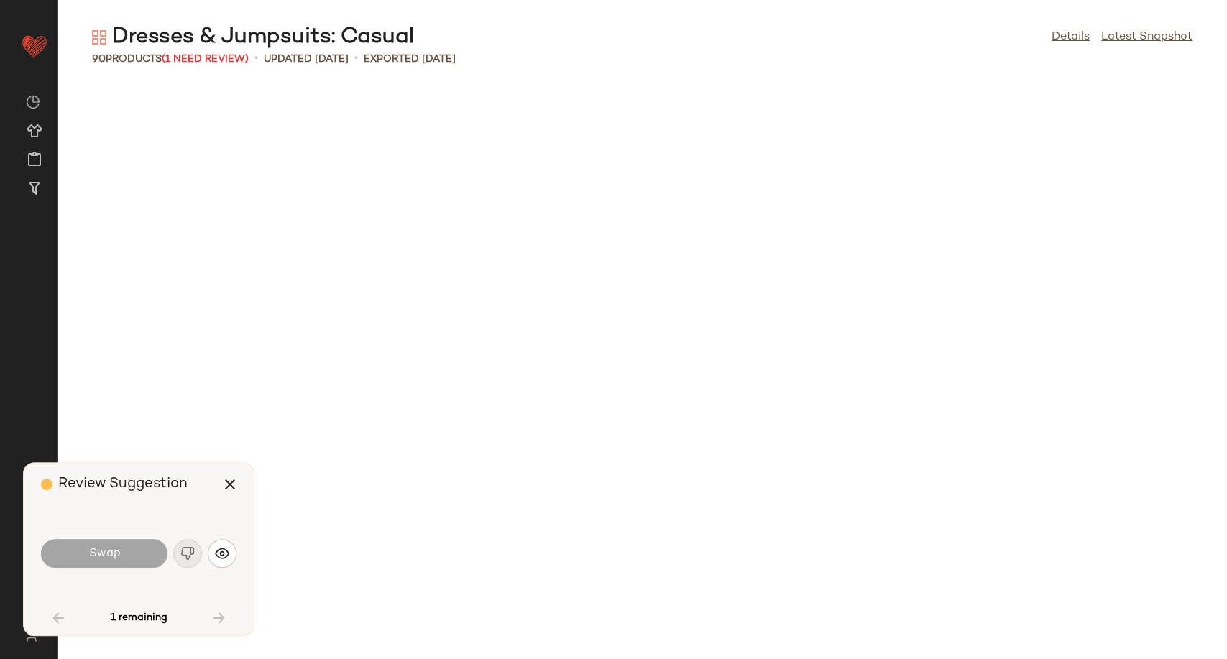
scroll to position [2104, 0]
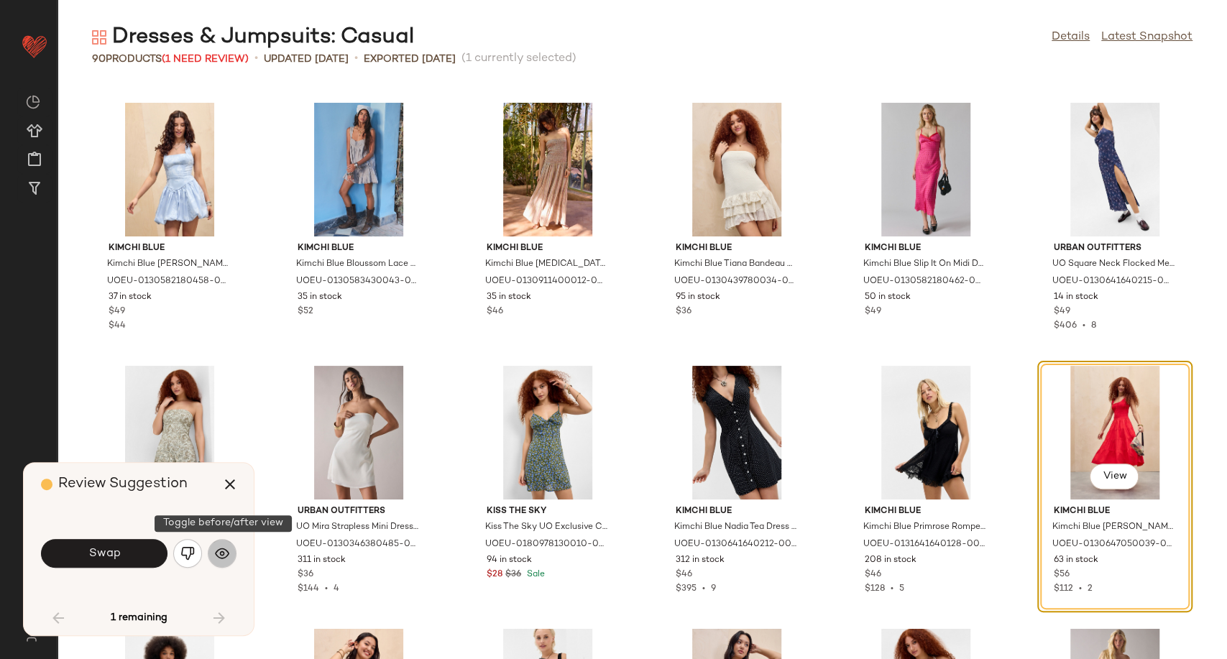
click at [222, 551] on img "button" at bounding box center [222, 553] width 14 height 14
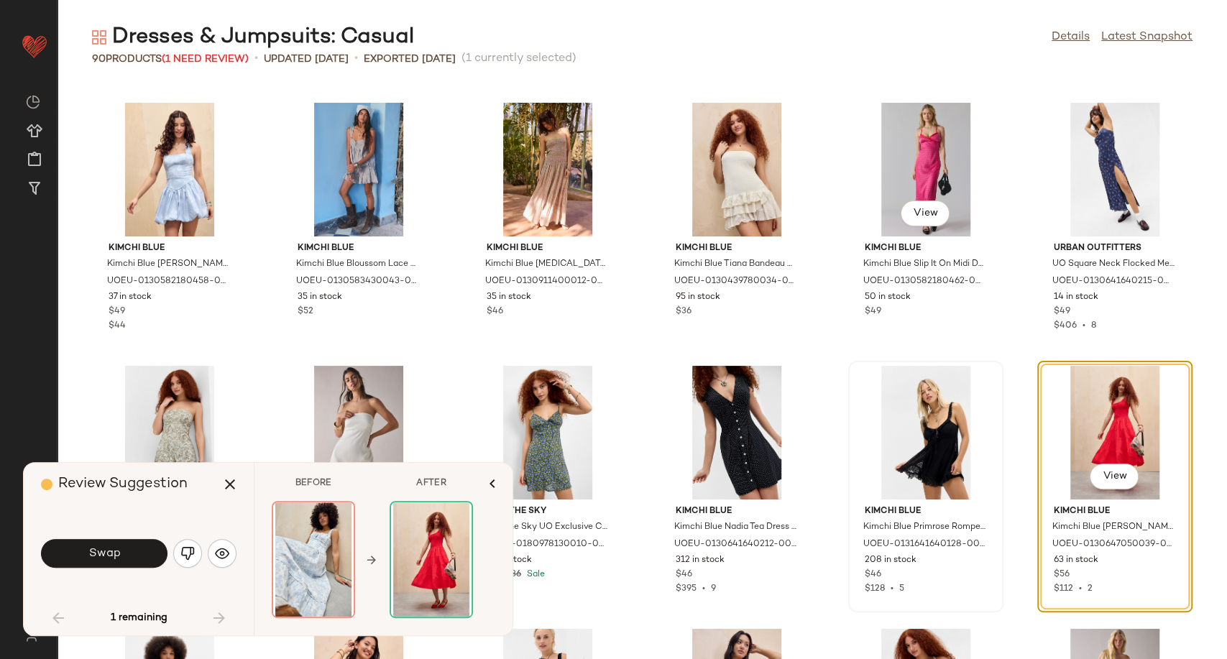
scroll to position [2344, 0]
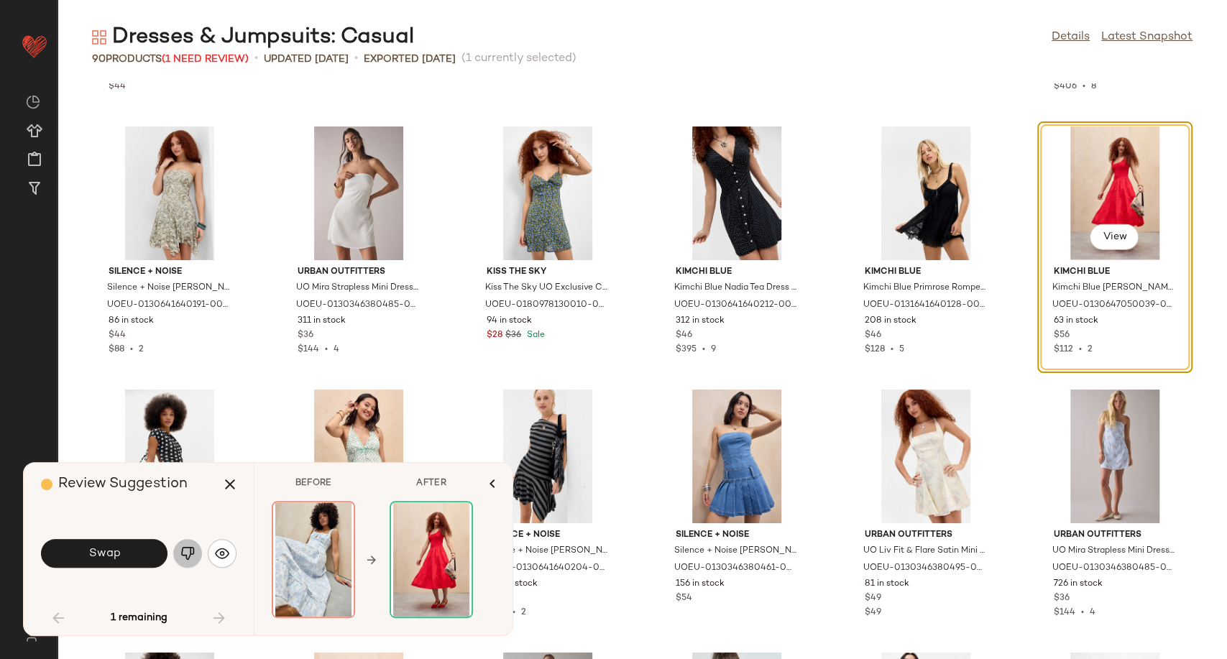
click at [197, 553] on button "button" at bounding box center [187, 553] width 29 height 29
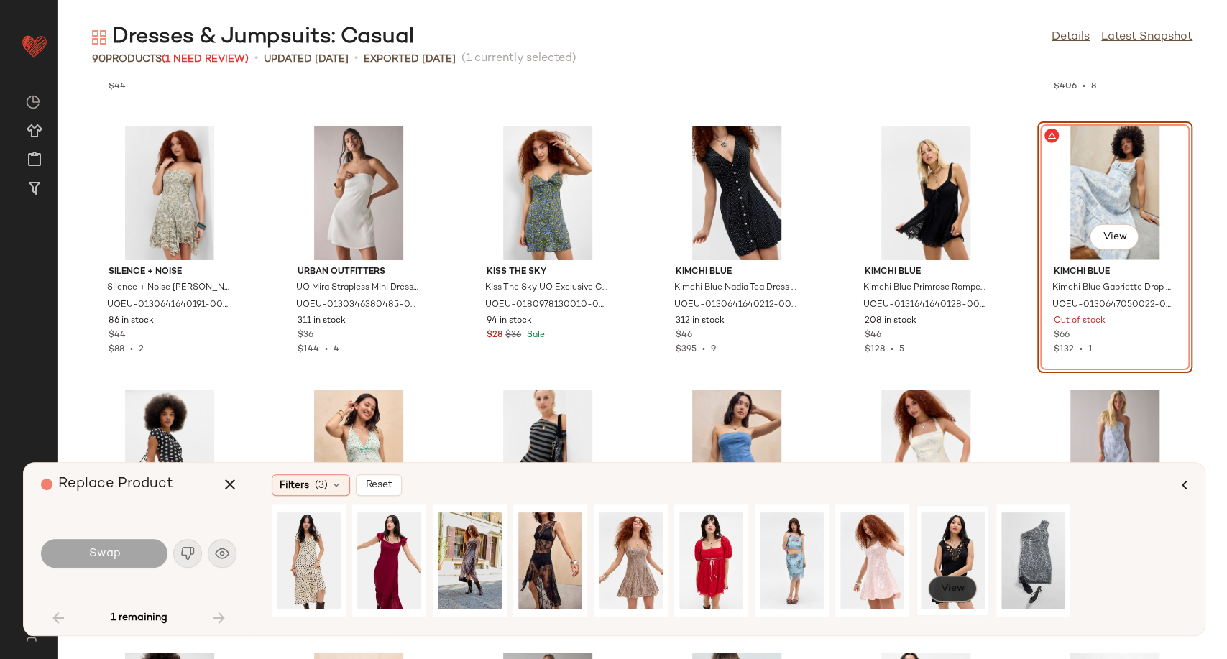
click at [953, 590] on span "View" at bounding box center [952, 588] width 24 height 11
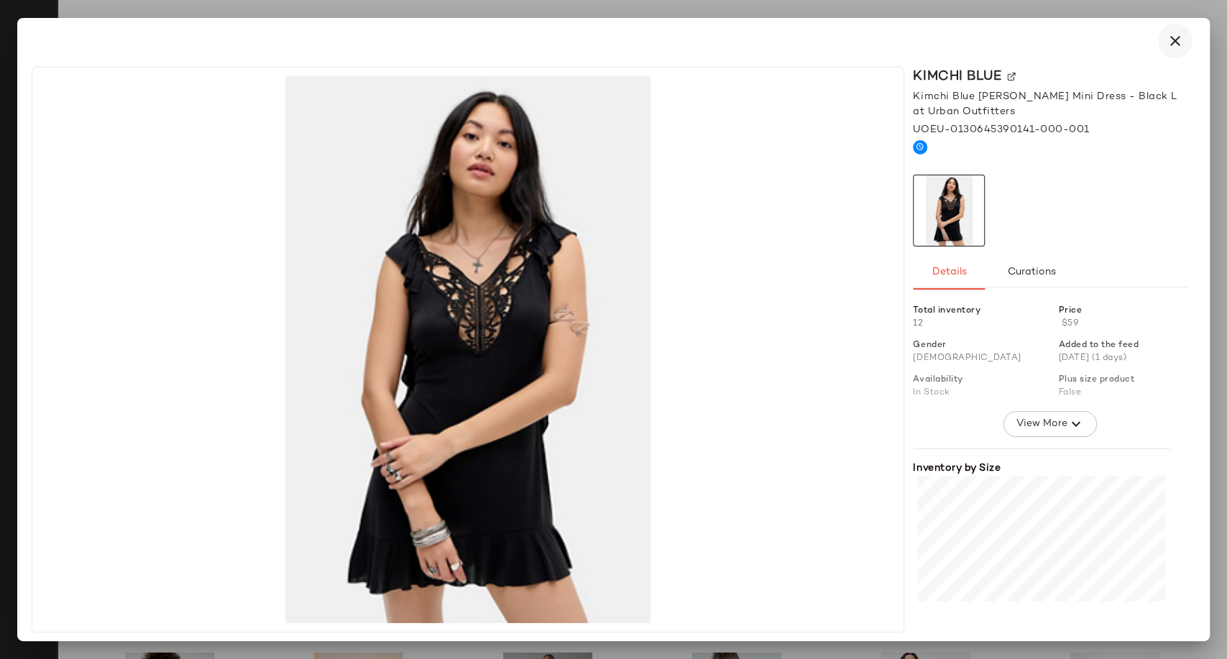
click at [1181, 37] on icon "button" at bounding box center [1175, 40] width 17 height 17
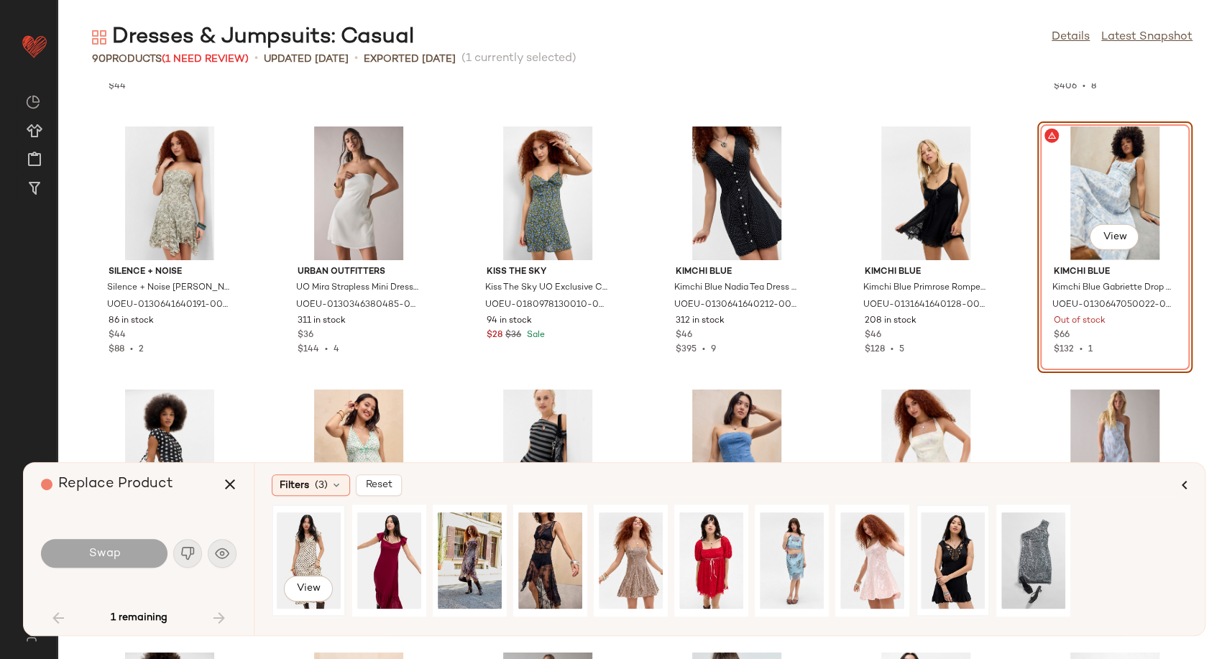
click at [311, 553] on div "View" at bounding box center [309, 561] width 64 height 102
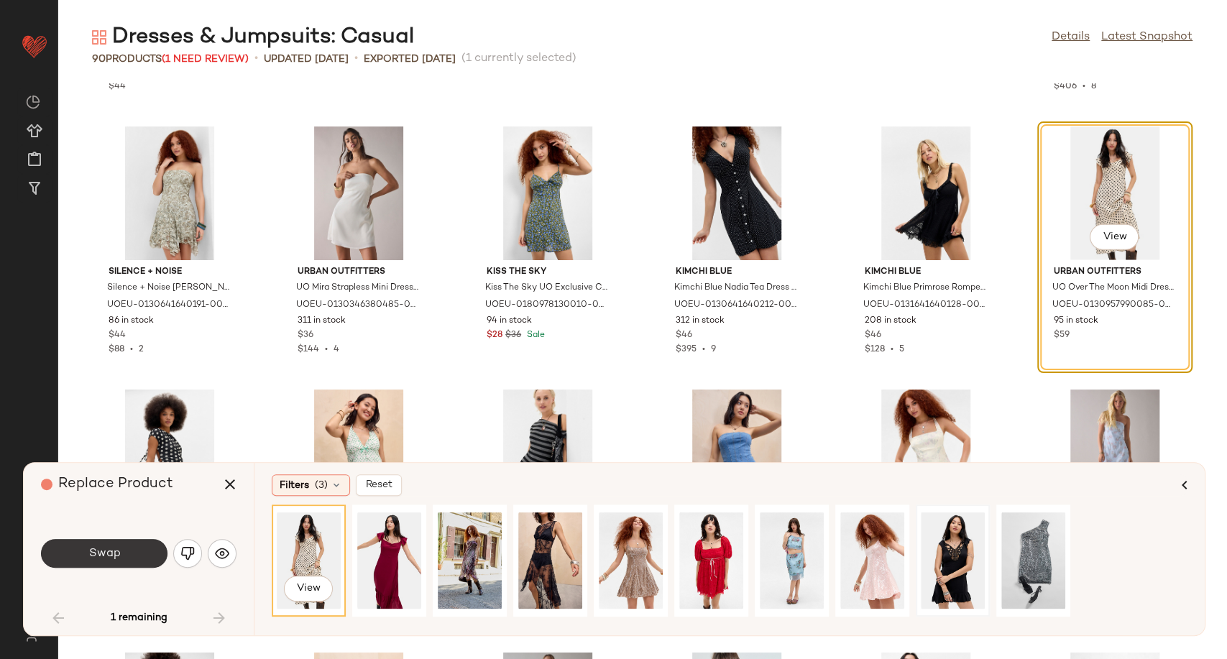
click at [67, 558] on button "Swap" at bounding box center [104, 553] width 126 height 29
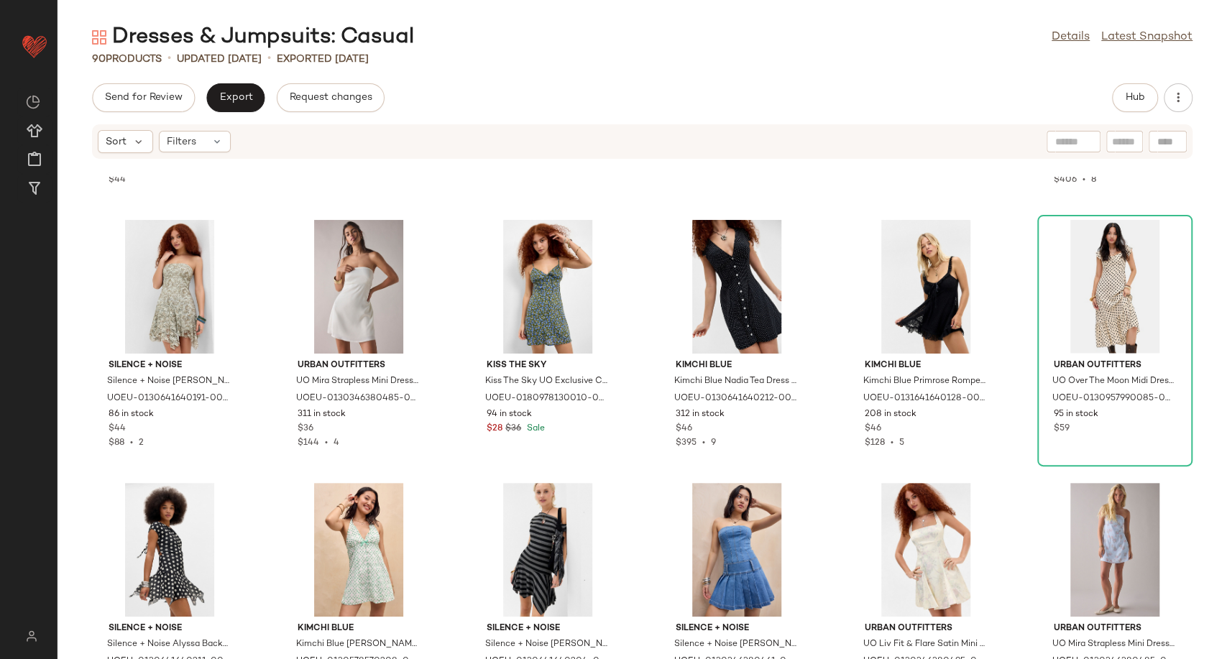
click at [512, 74] on div "Dresses & Jumpsuits: Casual Details Latest Snapshot 90 Products • updated [DATE…" at bounding box center [641, 341] width 1169 height 636
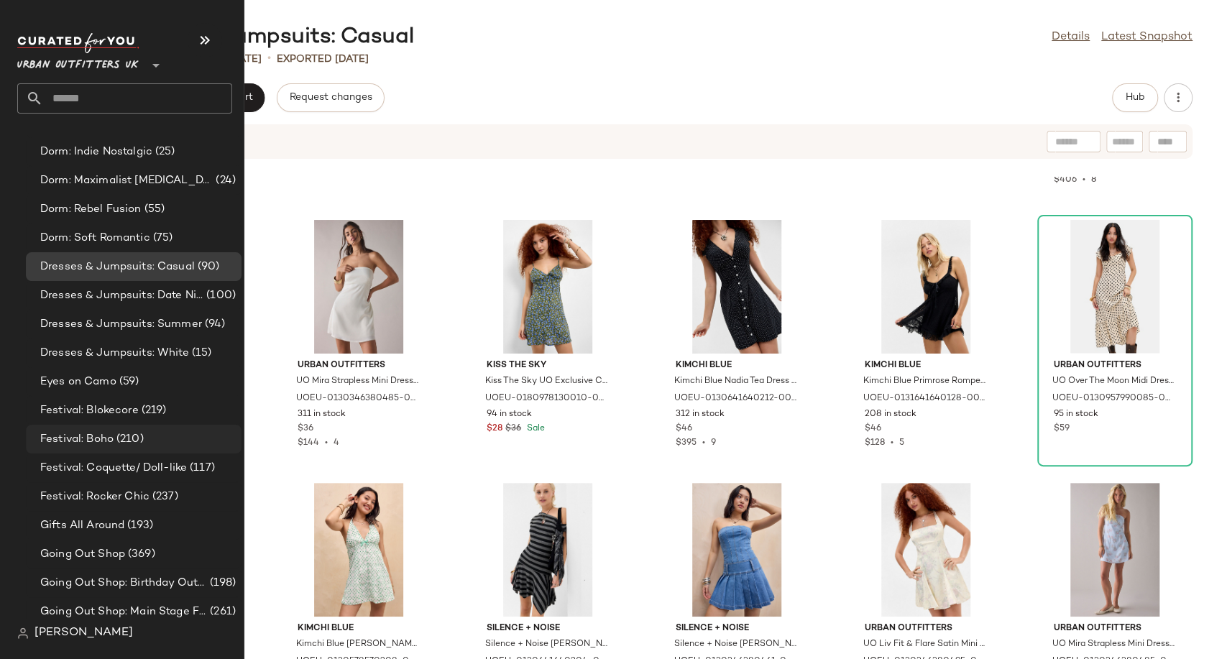
scroll to position [3035, 0]
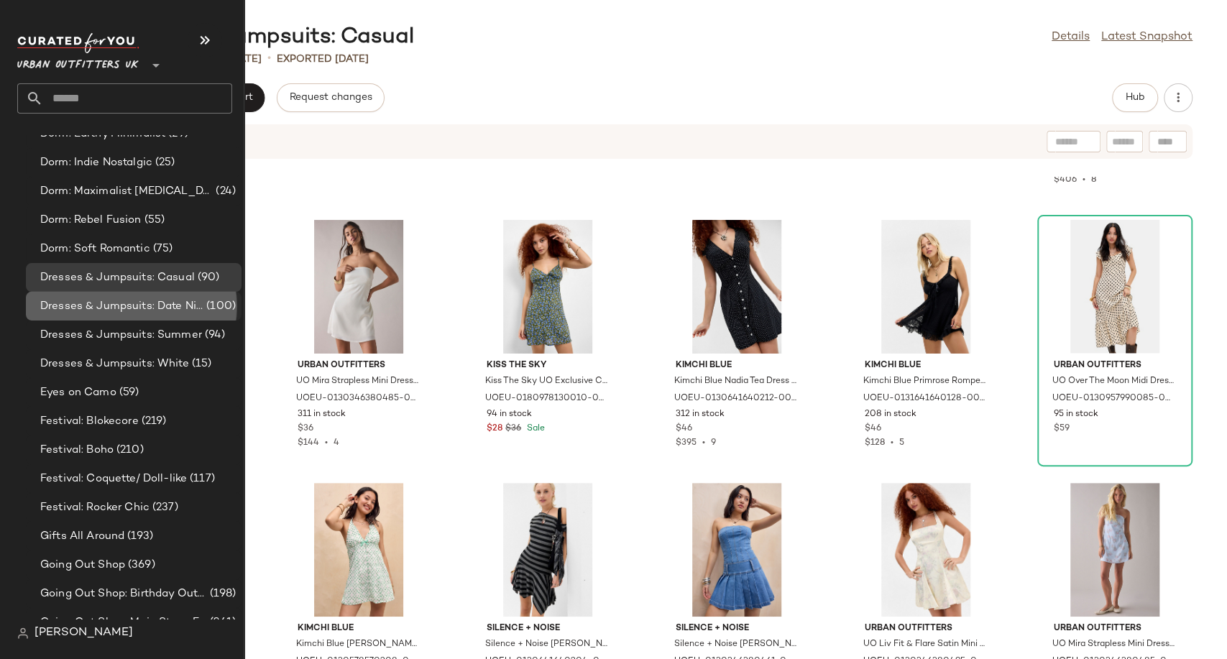
click at [121, 307] on span "Dresses & Jumpsuits: Date Night/ Night Out" at bounding box center [121, 306] width 163 height 17
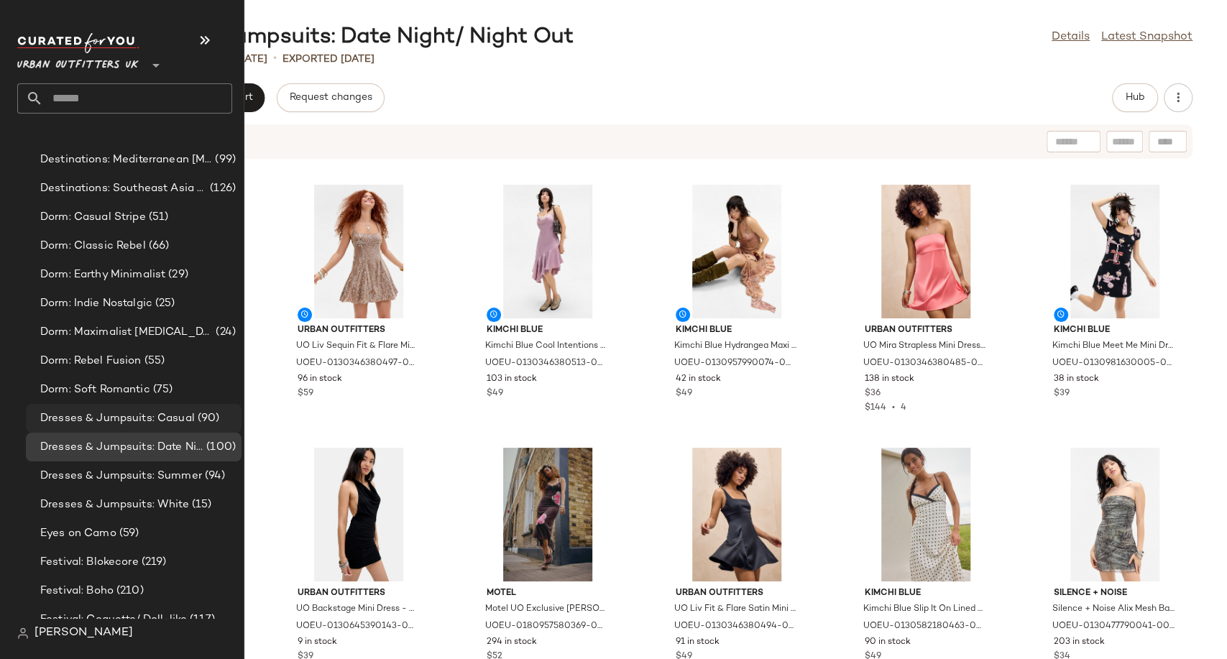
scroll to position [2875, 0]
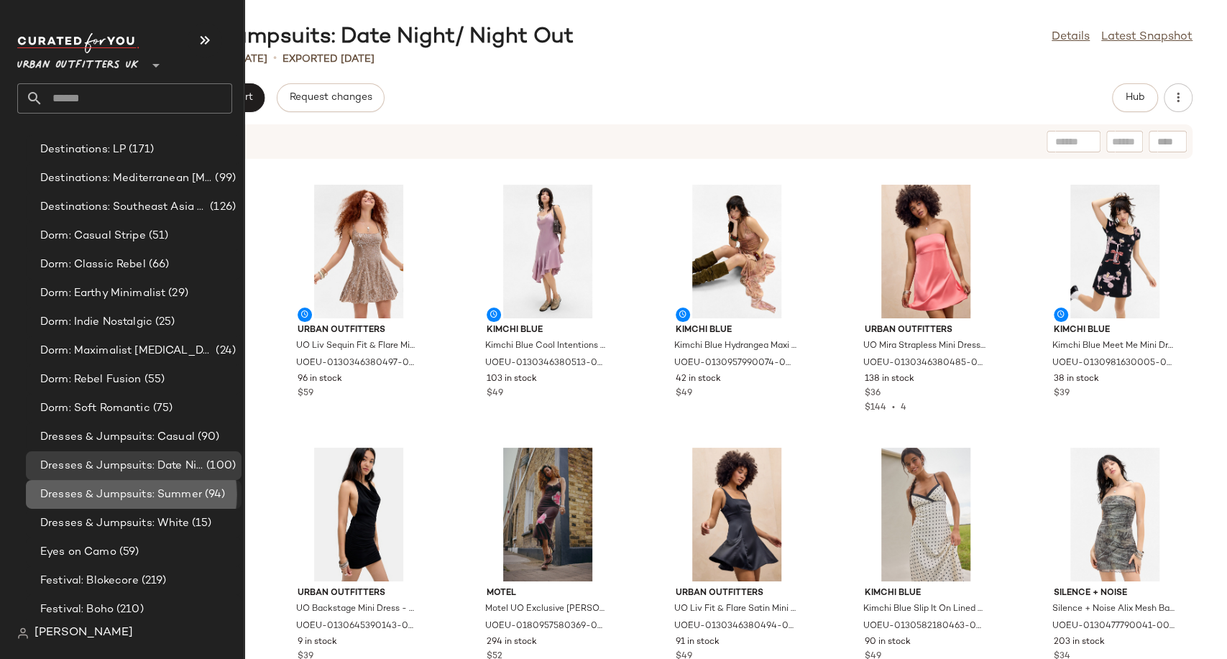
click at [129, 500] on span "Dresses & Jumpsuits: Summer" at bounding box center [121, 495] width 162 height 17
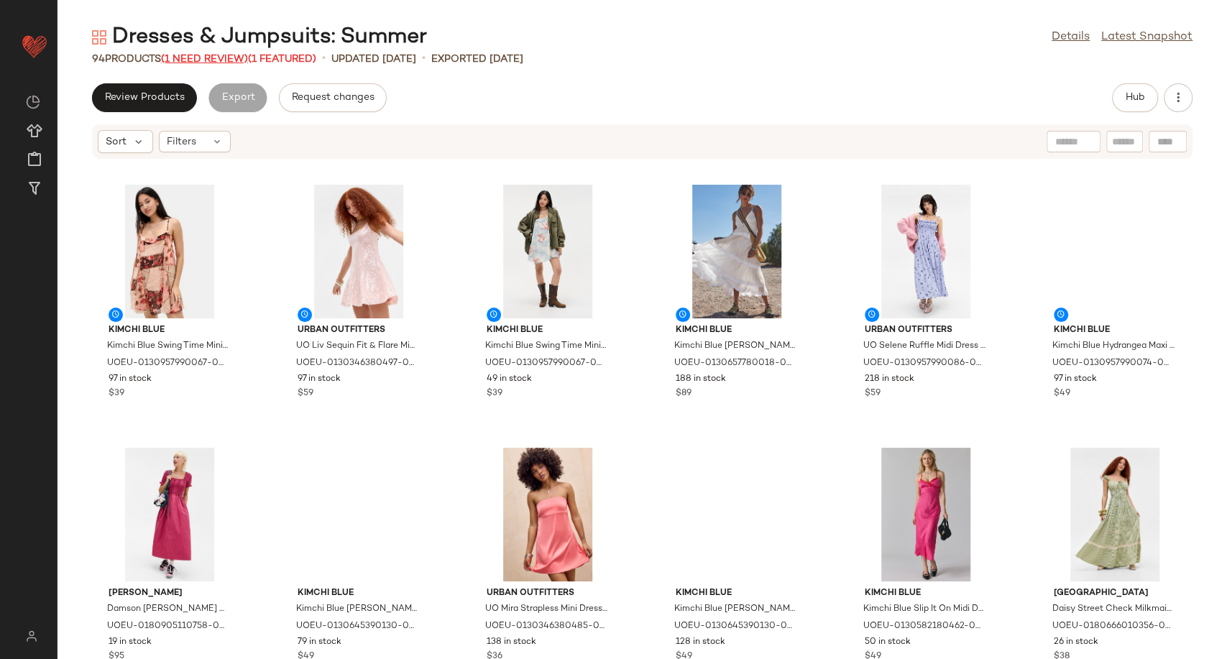
click at [233, 59] on span "(1 Need Review)" at bounding box center [204, 59] width 87 height 11
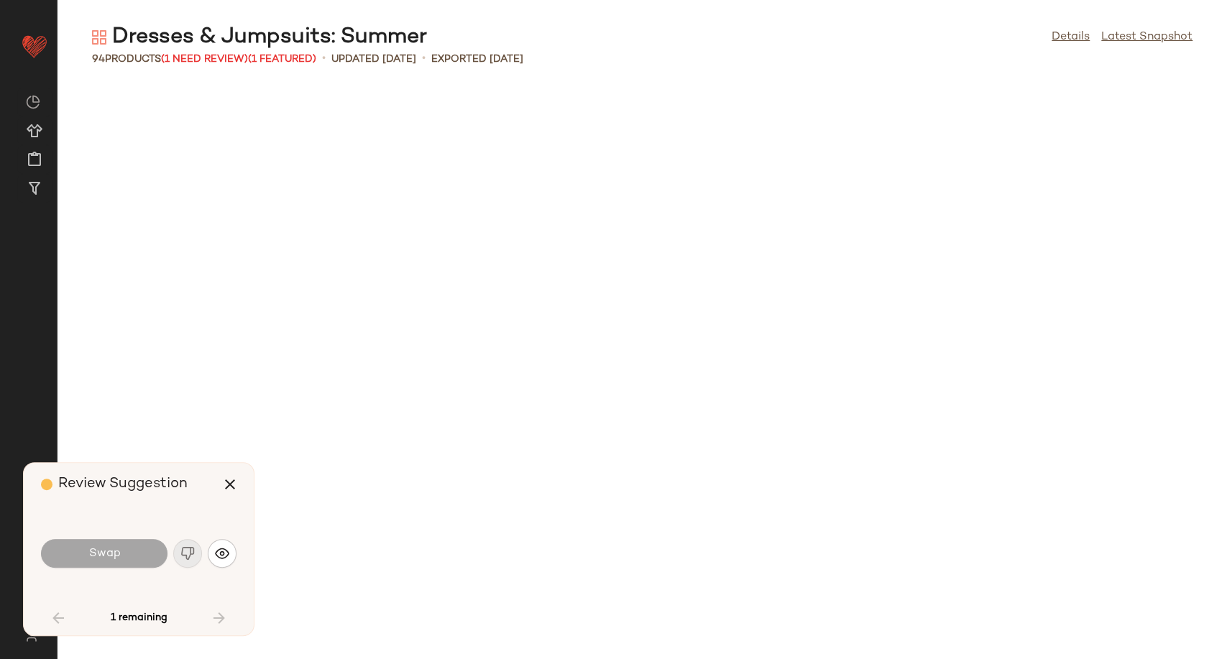
scroll to position [2368, 0]
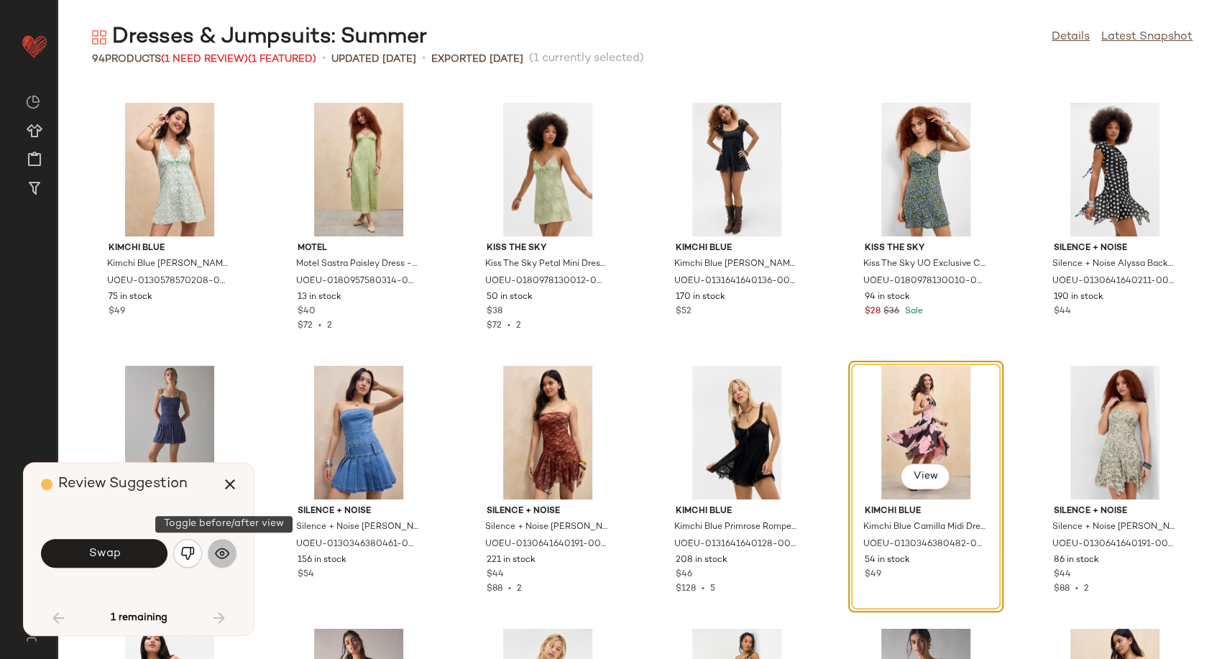
click at [230, 556] on button "button" at bounding box center [222, 553] width 29 height 29
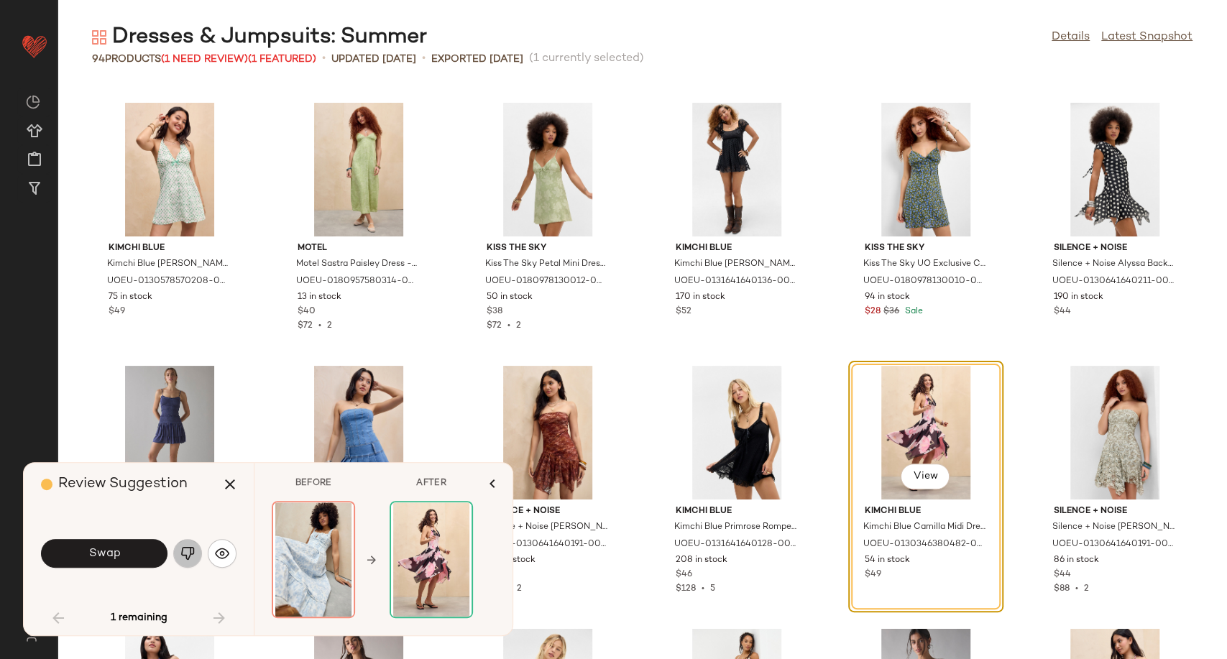
click at [187, 553] on img "button" at bounding box center [187, 553] width 14 height 14
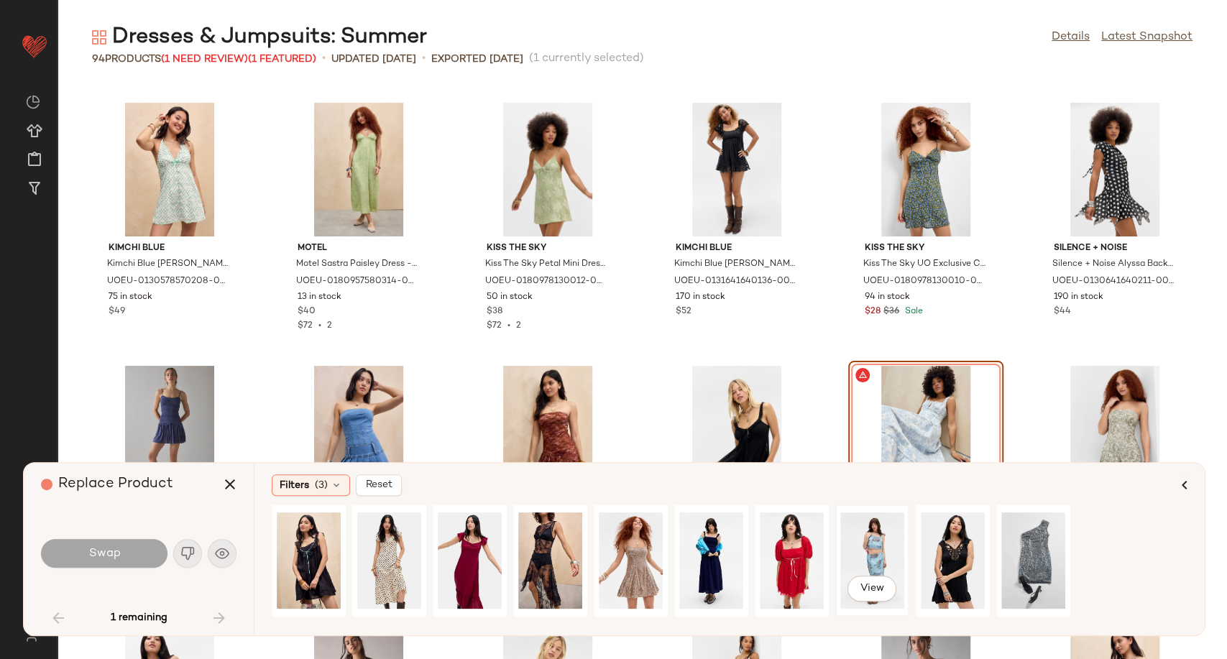
click at [852, 543] on div "View" at bounding box center [872, 561] width 64 height 102
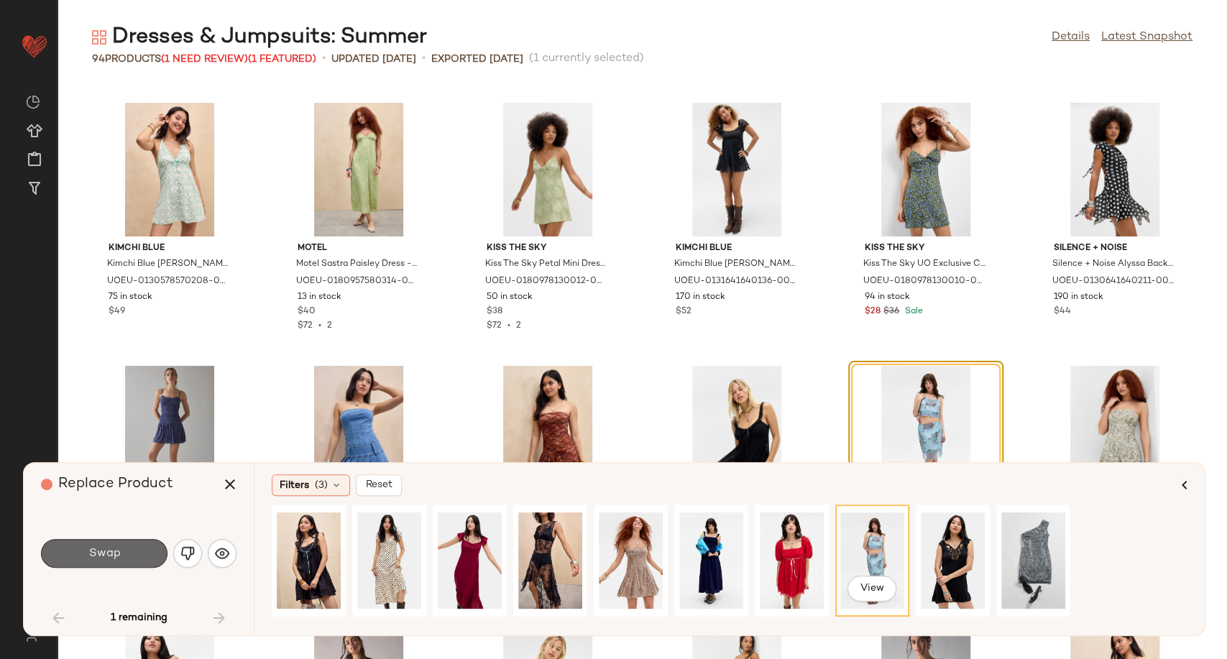
click at [96, 566] on button "Swap" at bounding box center [104, 553] width 126 height 29
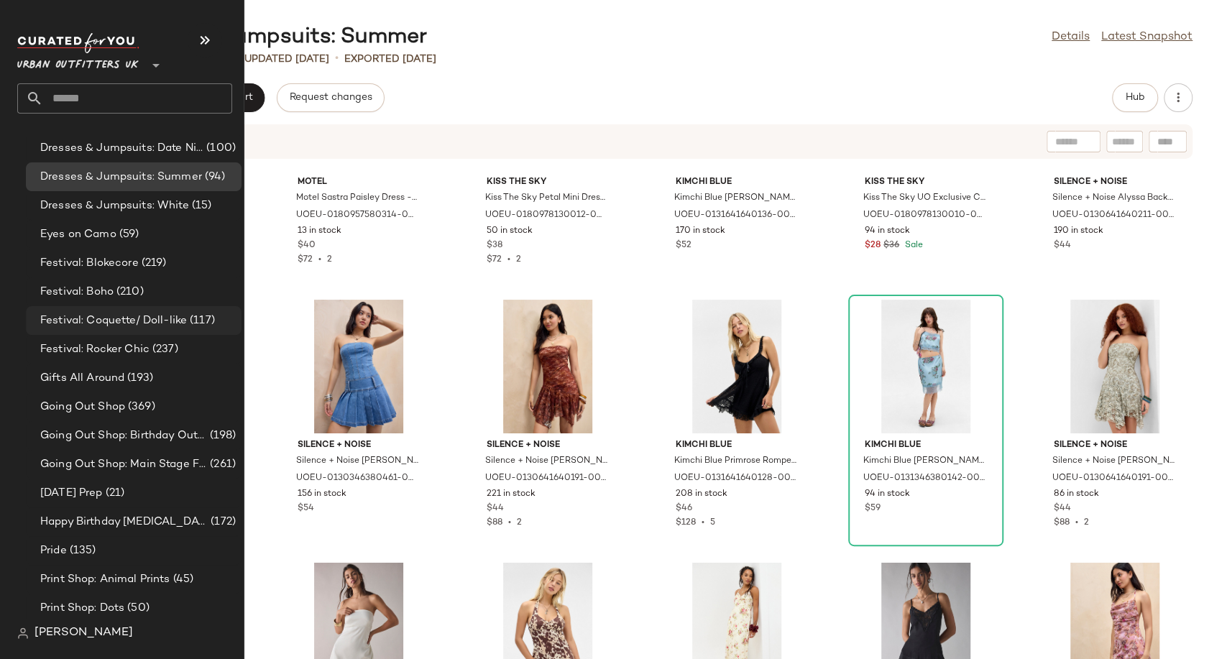
scroll to position [3194, 0]
click at [131, 192] on div "Dresses & Jumpsuits: White (15)" at bounding box center [134, 204] width 216 height 29
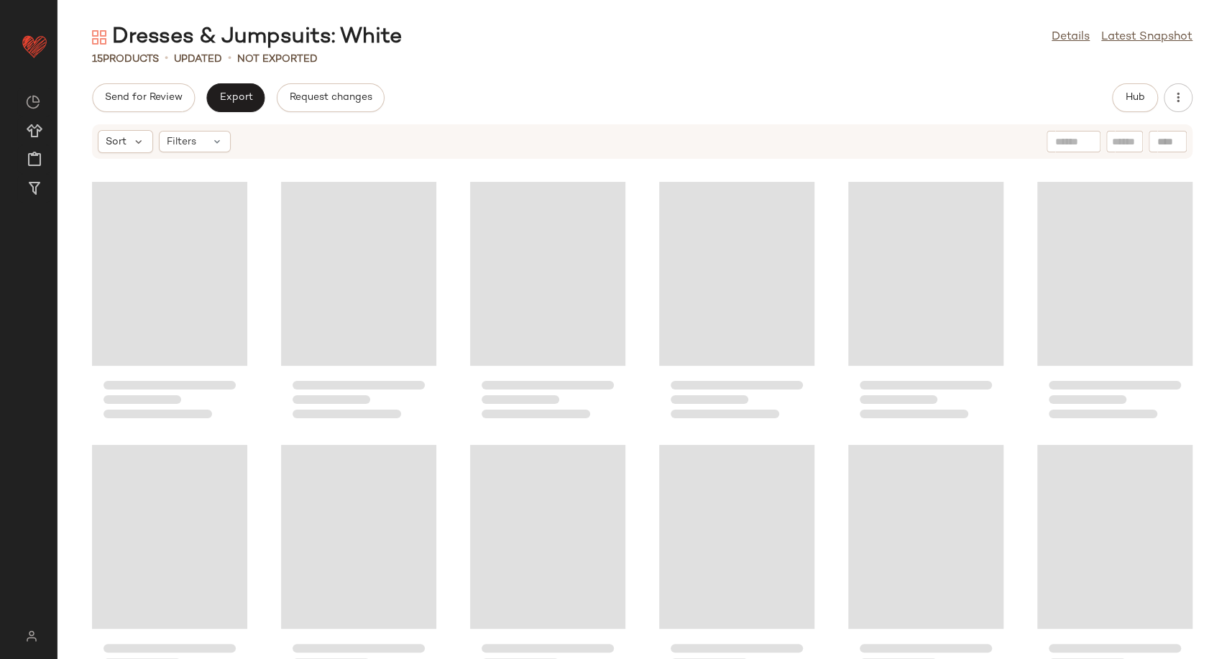
click at [560, 93] on div "Send for Review Export Request changes Hub" at bounding box center [641, 97] width 1169 height 29
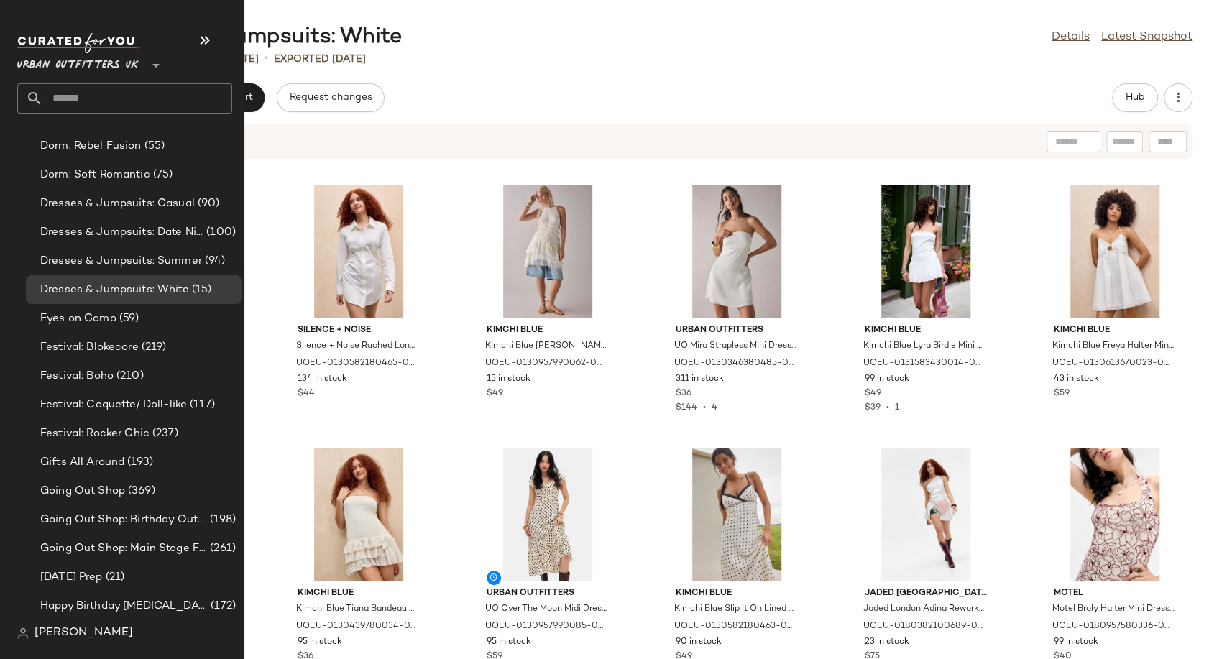
scroll to position [3114, 0]
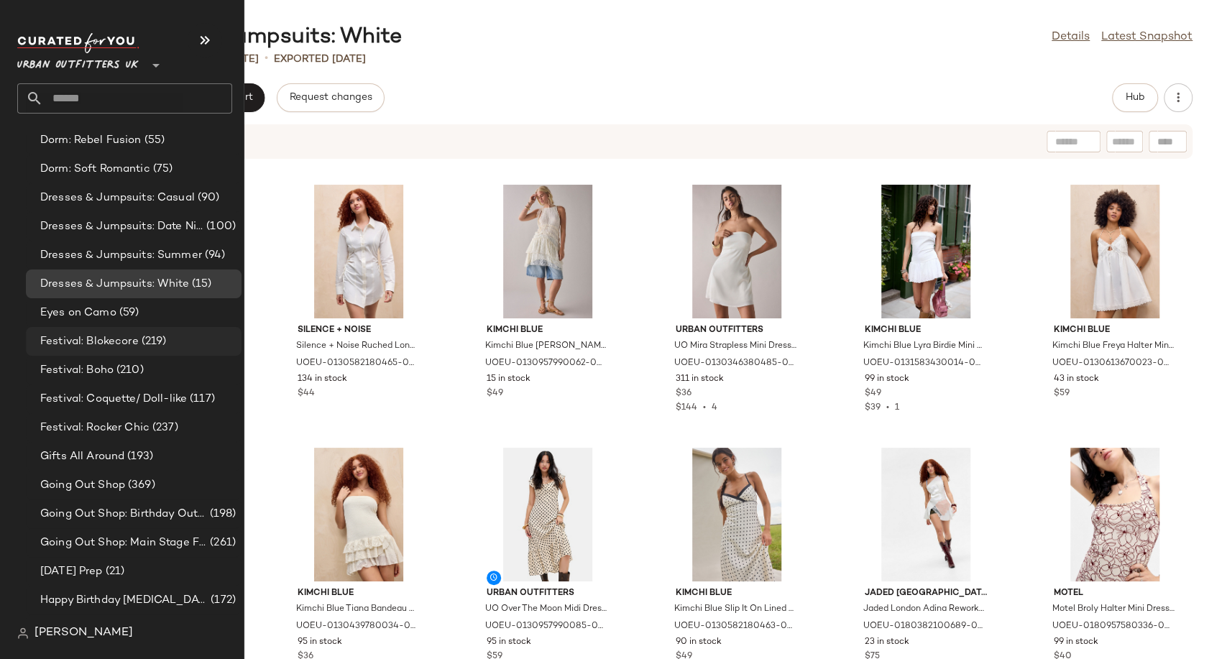
click at [124, 337] on span "Festival: Blokecore" at bounding box center [89, 341] width 98 height 17
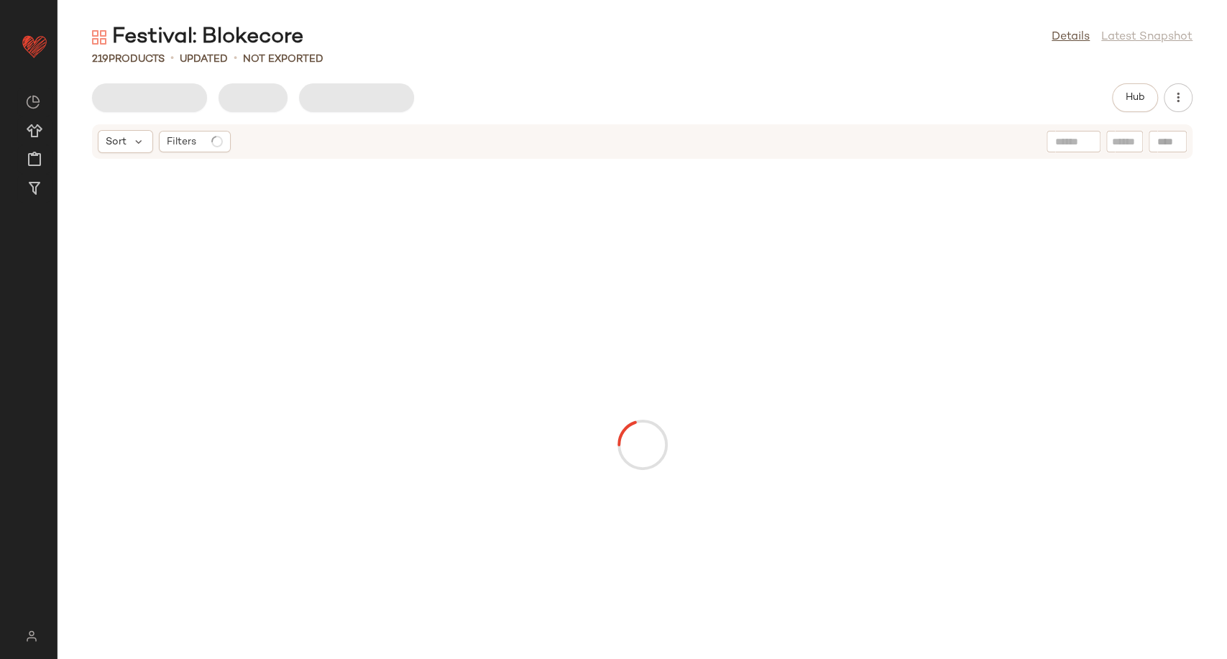
click at [562, 78] on div "Festival: Blokecore Details Latest Snapshot 219 Products • updated • Not Export…" at bounding box center [641, 341] width 1169 height 636
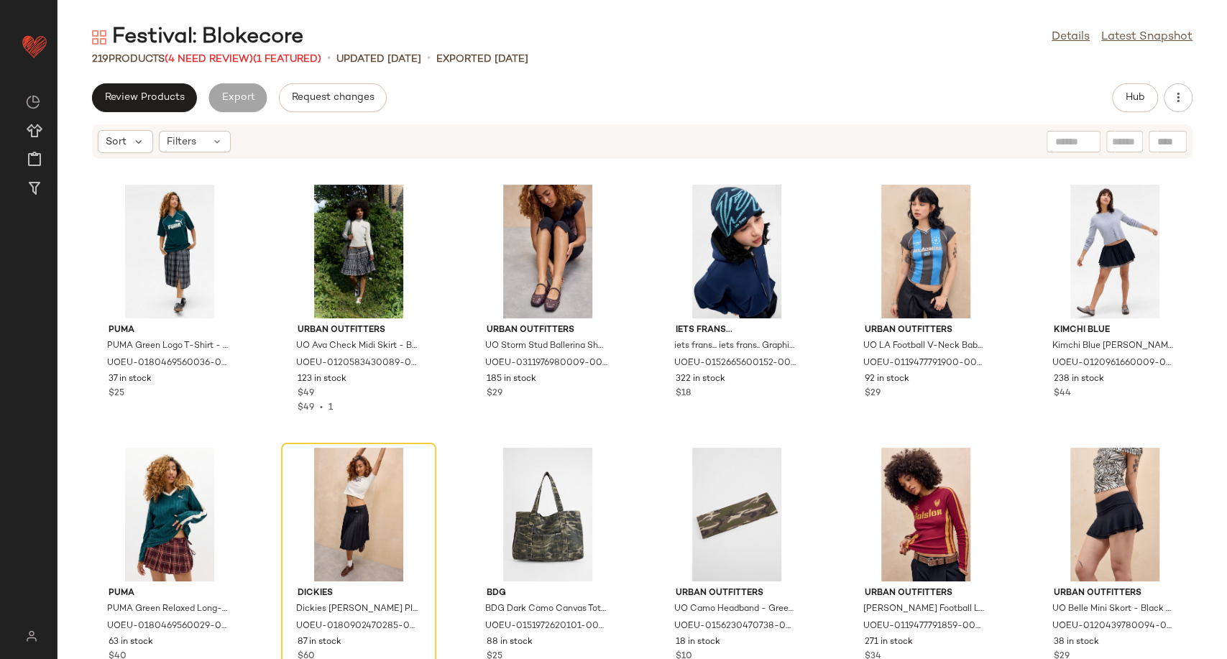
click at [202, 47] on div "Festival: Blokecore" at bounding box center [197, 37] width 211 height 29
click at [199, 65] on div "219 Products (4 Need Review) (1 Featured)" at bounding box center [206, 59] width 229 height 15
click at [199, 59] on span "(4 Need Review)" at bounding box center [209, 59] width 88 height 11
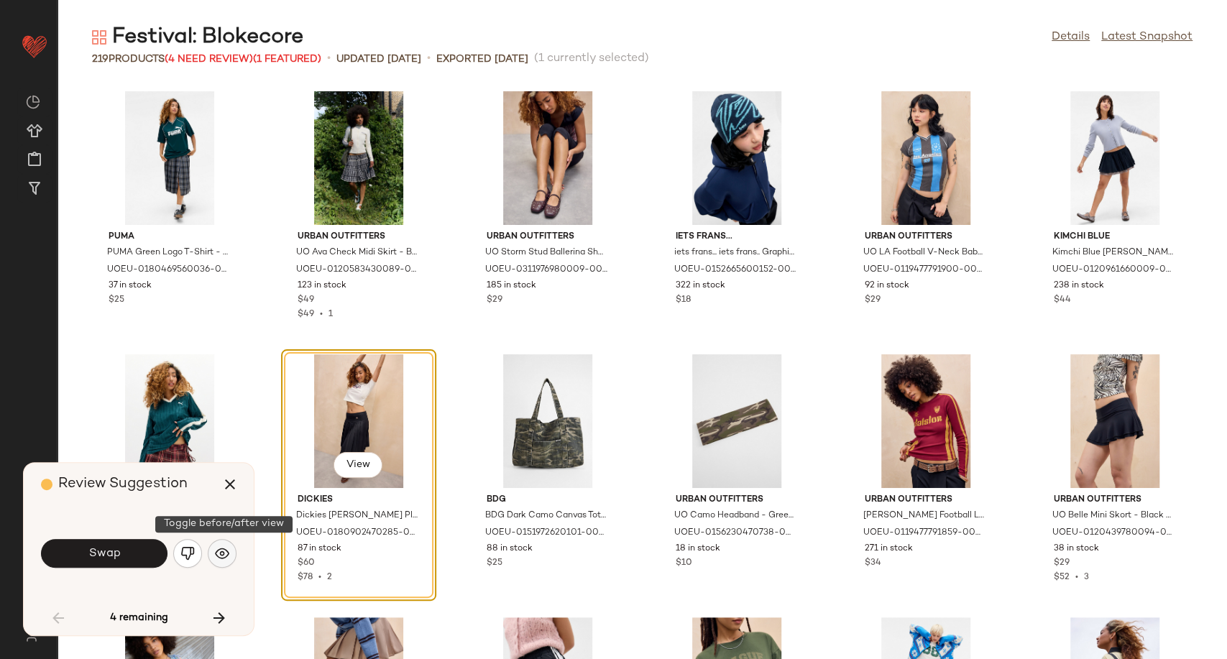
click at [222, 553] on img "button" at bounding box center [222, 553] width 14 height 14
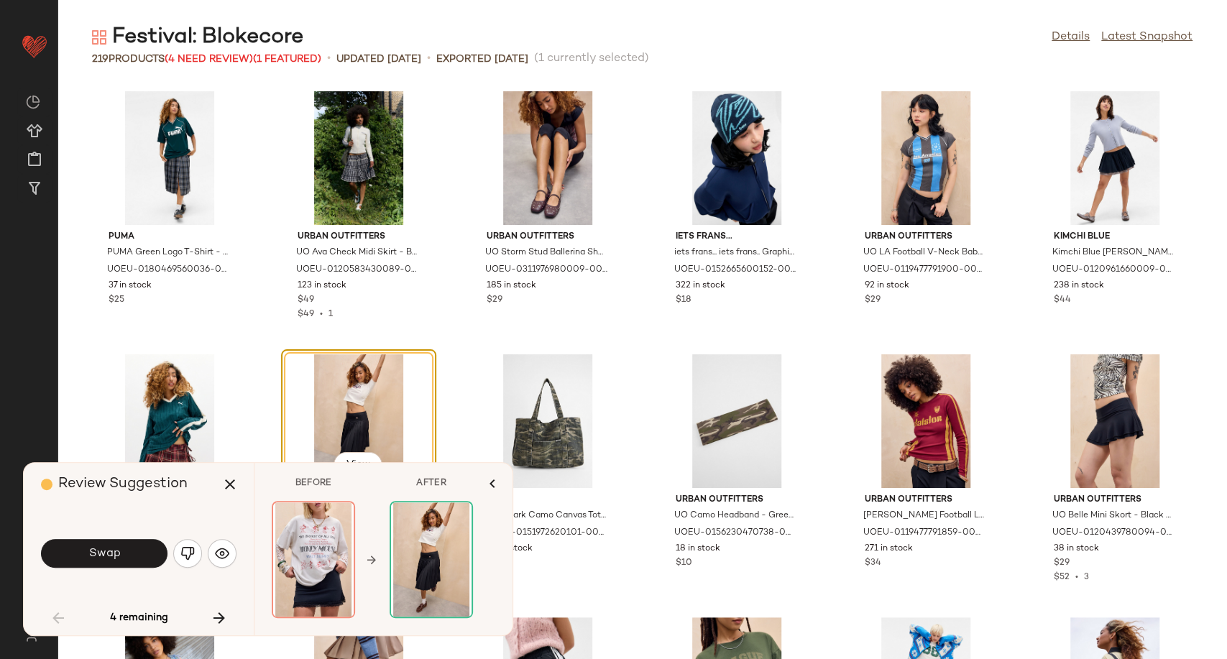
click at [281, 438] on div "View Dickies Dickies [PERSON_NAME] Pleated Midi Skirt - Black XL at Urban Outfi…" at bounding box center [358, 475] width 155 height 252
click at [483, 486] on button "button" at bounding box center [492, 483] width 34 height 34
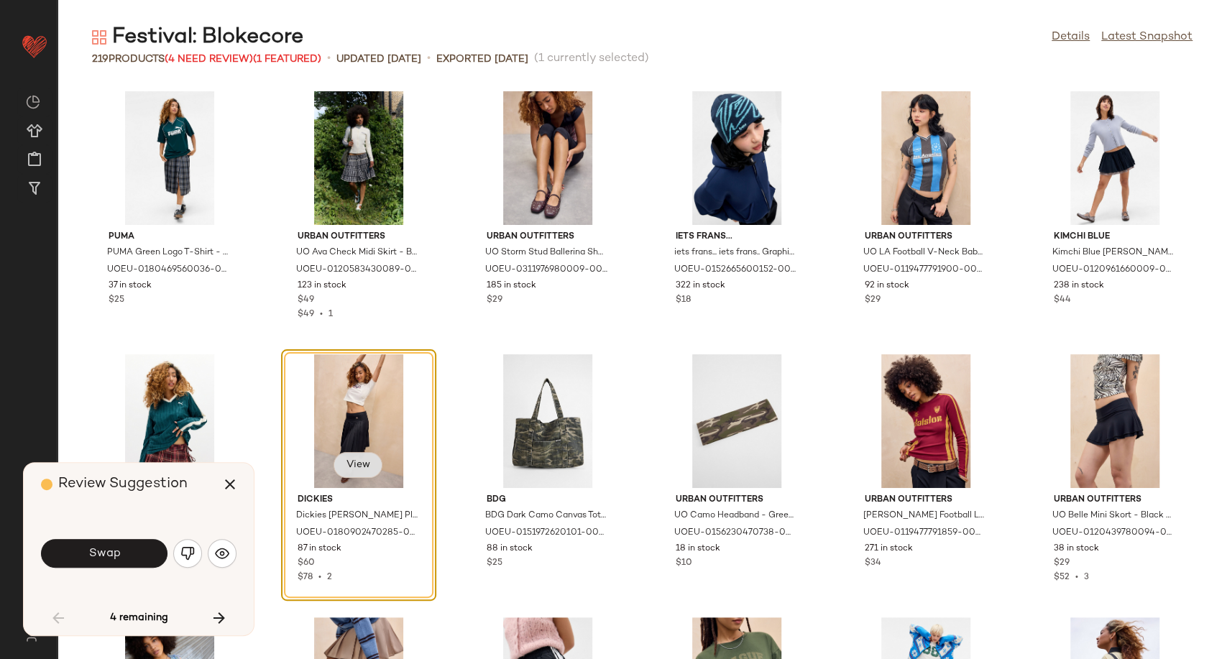
click at [359, 456] on button "View" at bounding box center [357, 465] width 49 height 26
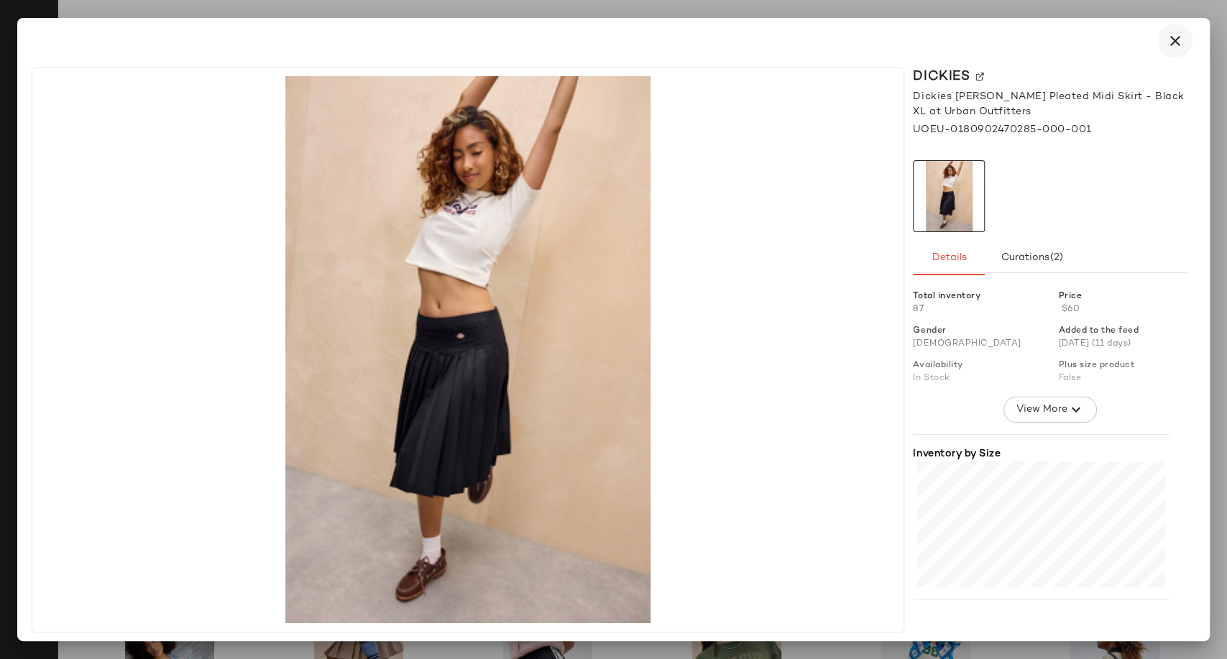
click at [1172, 46] on icon "button" at bounding box center [1175, 40] width 17 height 17
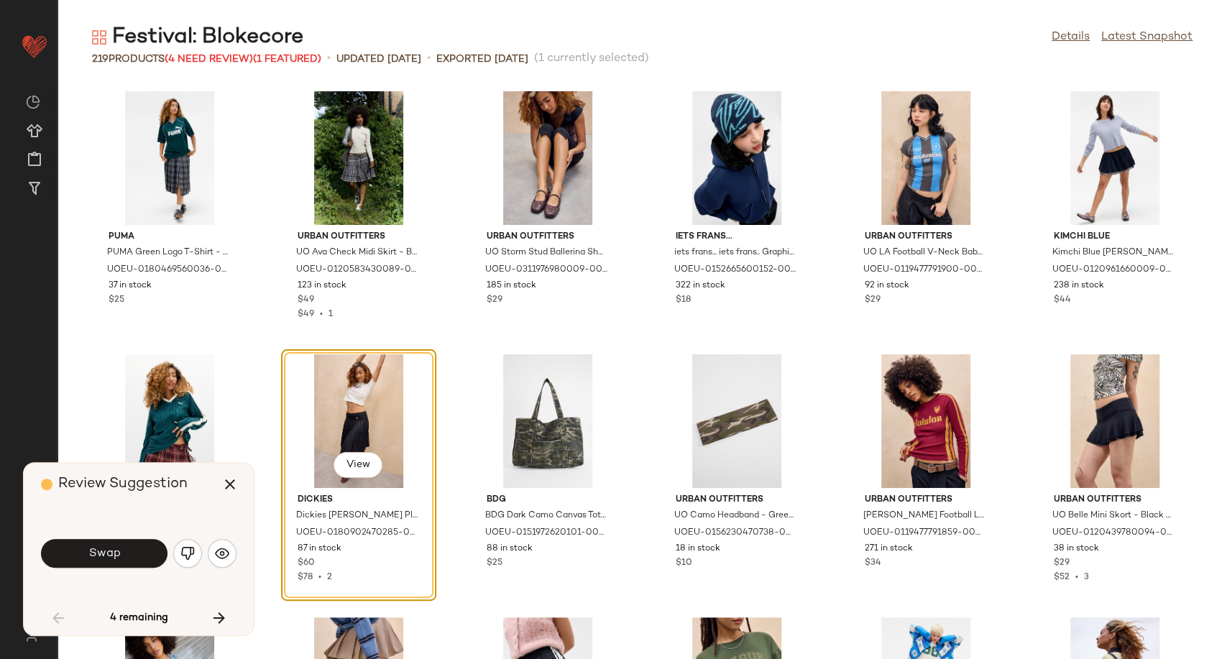
click at [120, 559] on button "Swap" at bounding box center [104, 553] width 126 height 29
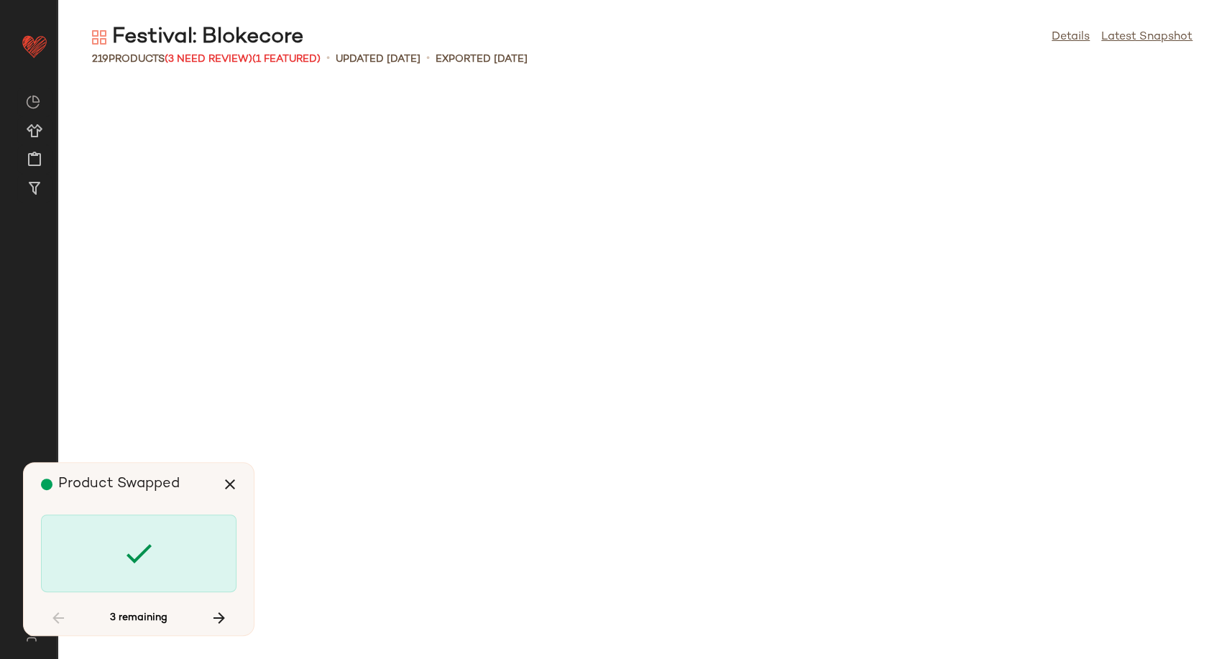
scroll to position [3683, 0]
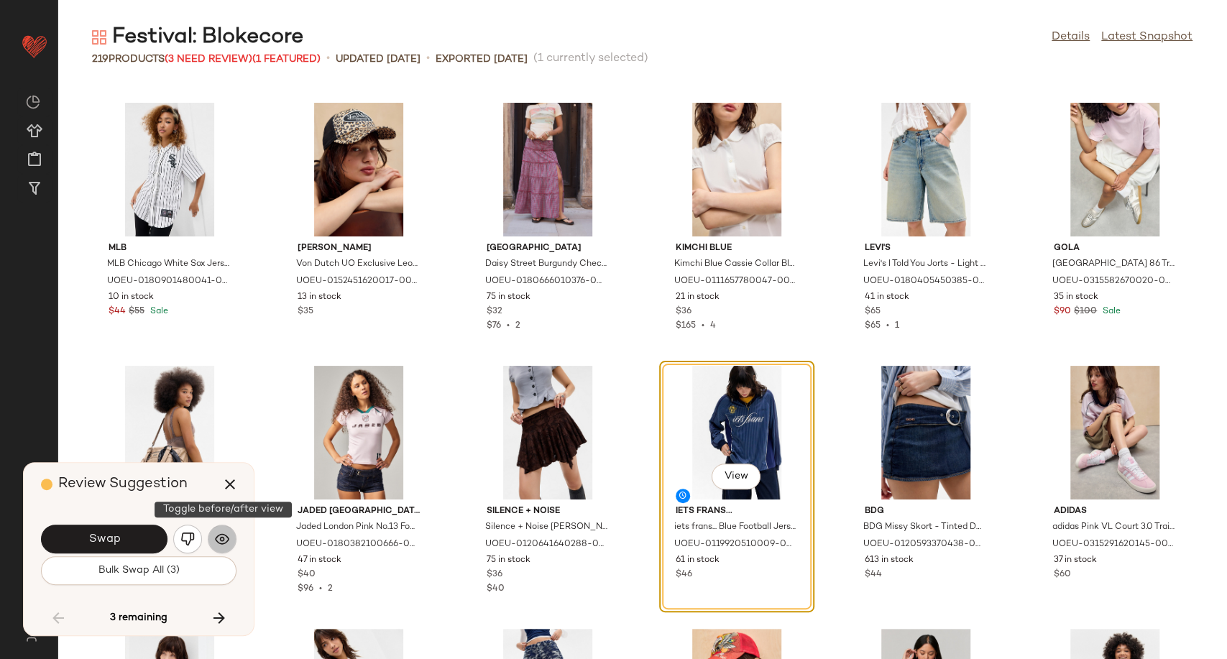
click at [222, 540] on img "button" at bounding box center [222, 539] width 14 height 14
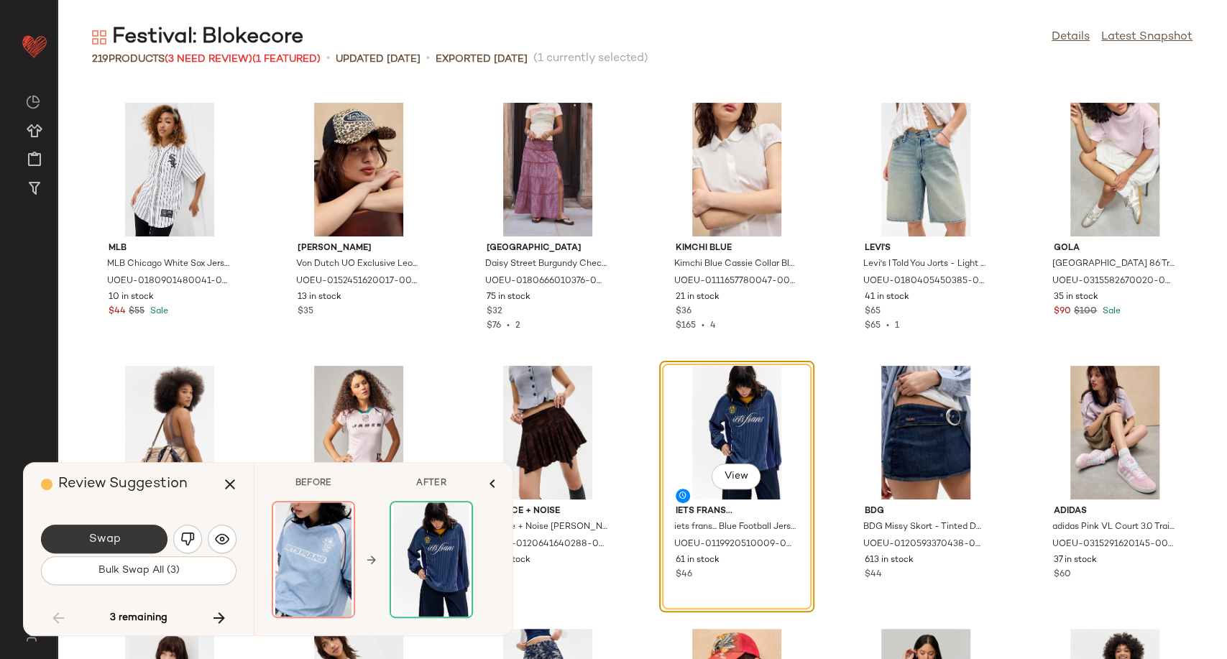
click at [136, 545] on button "Swap" at bounding box center [104, 539] width 126 height 29
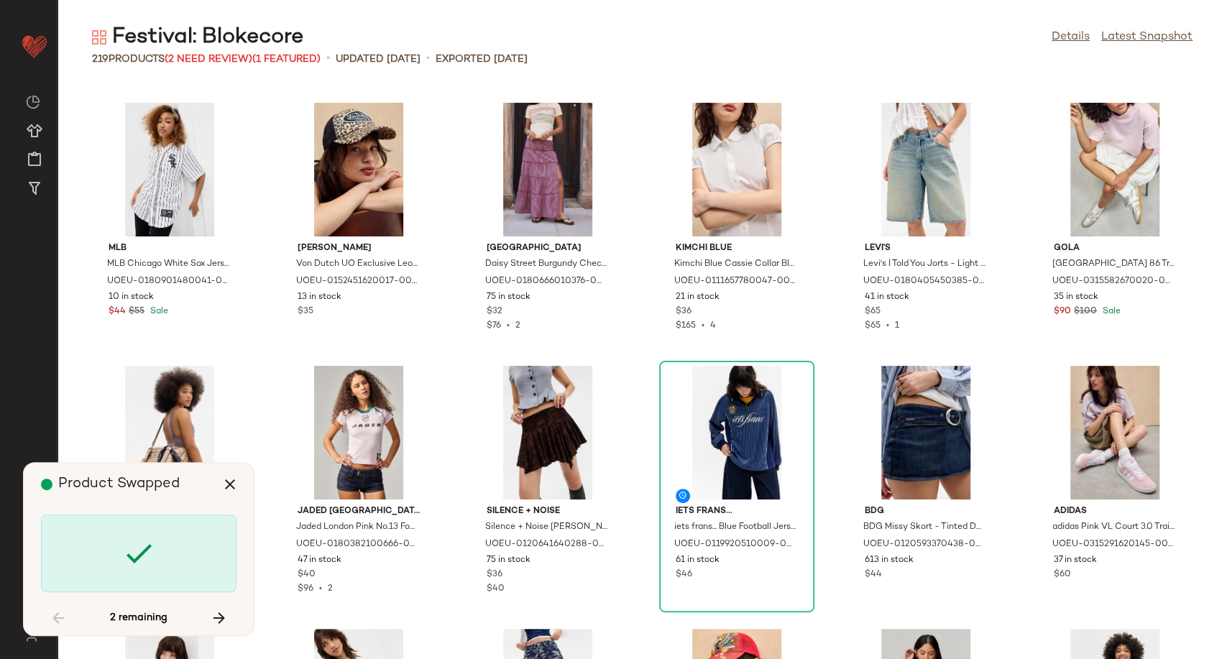
scroll to position [5524, 0]
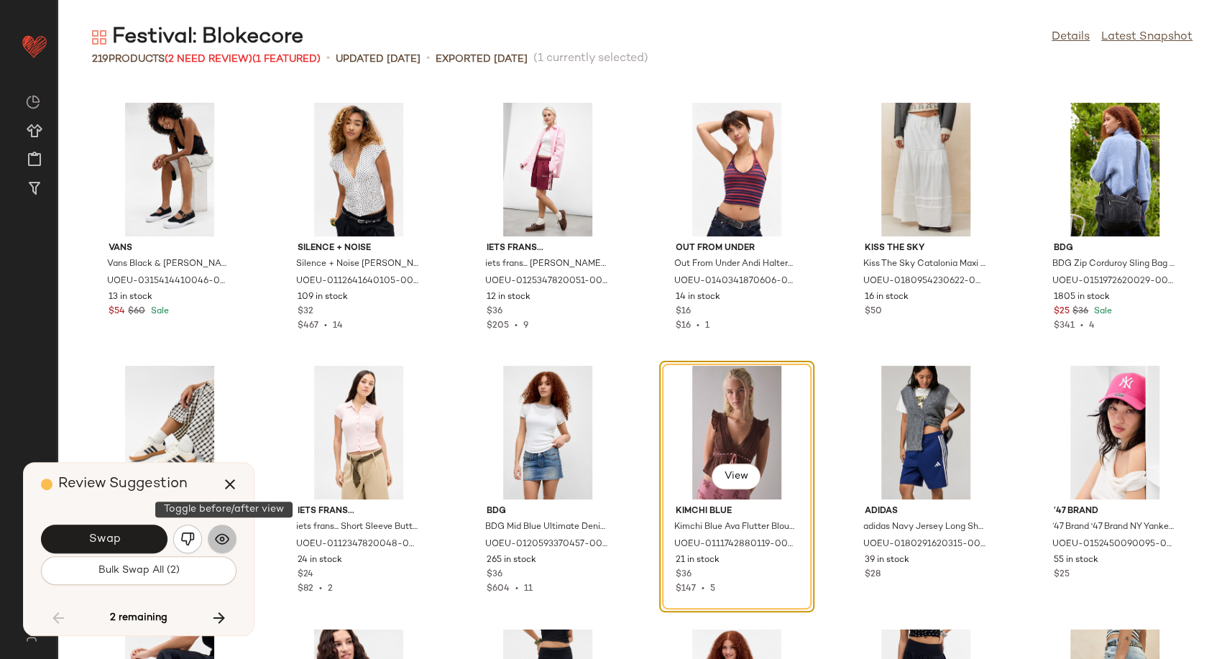
click at [230, 538] on button "button" at bounding box center [222, 539] width 29 height 29
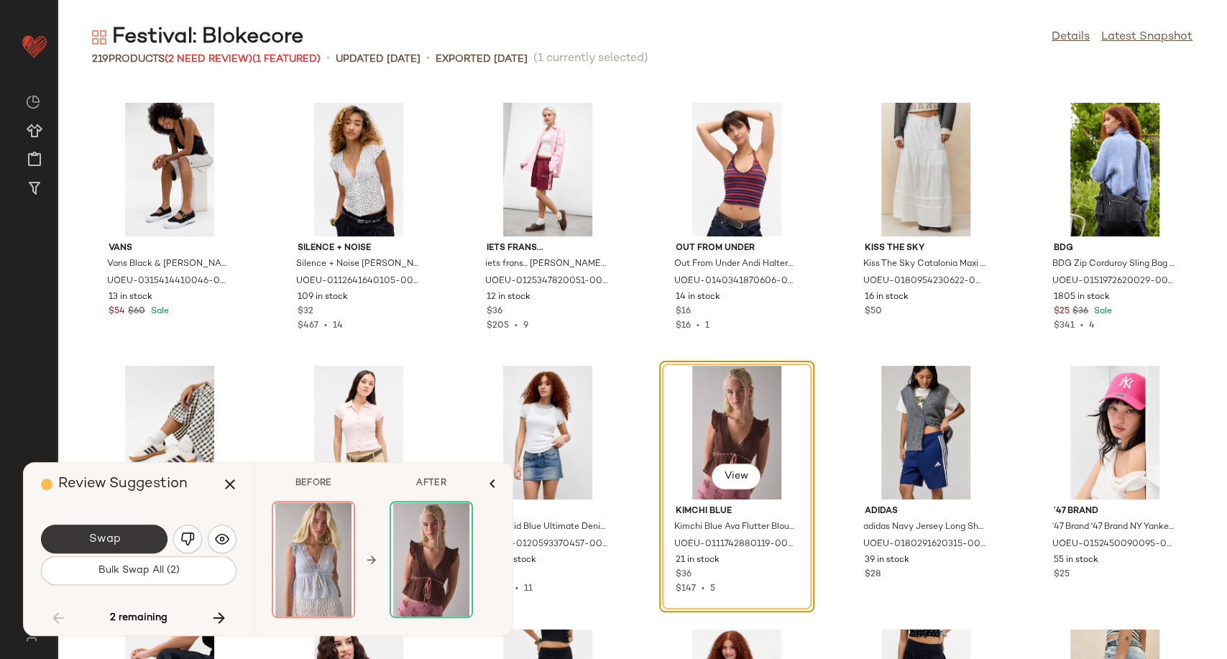
click at [159, 541] on button "Swap" at bounding box center [104, 539] width 126 height 29
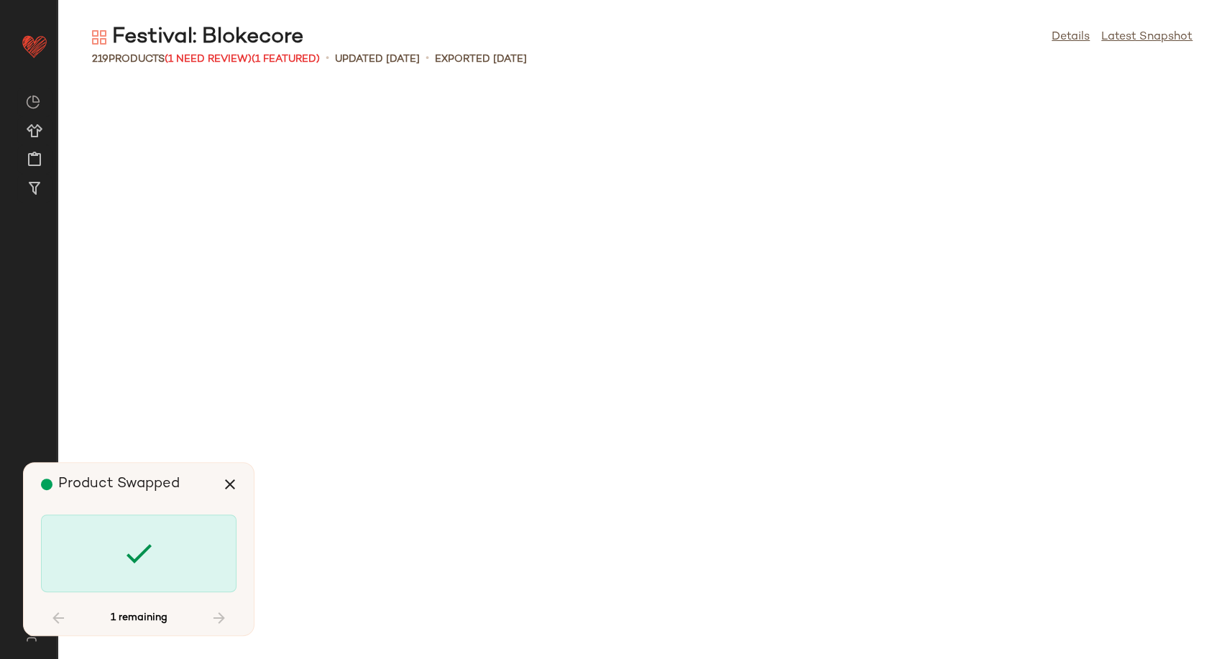
scroll to position [8681, 0]
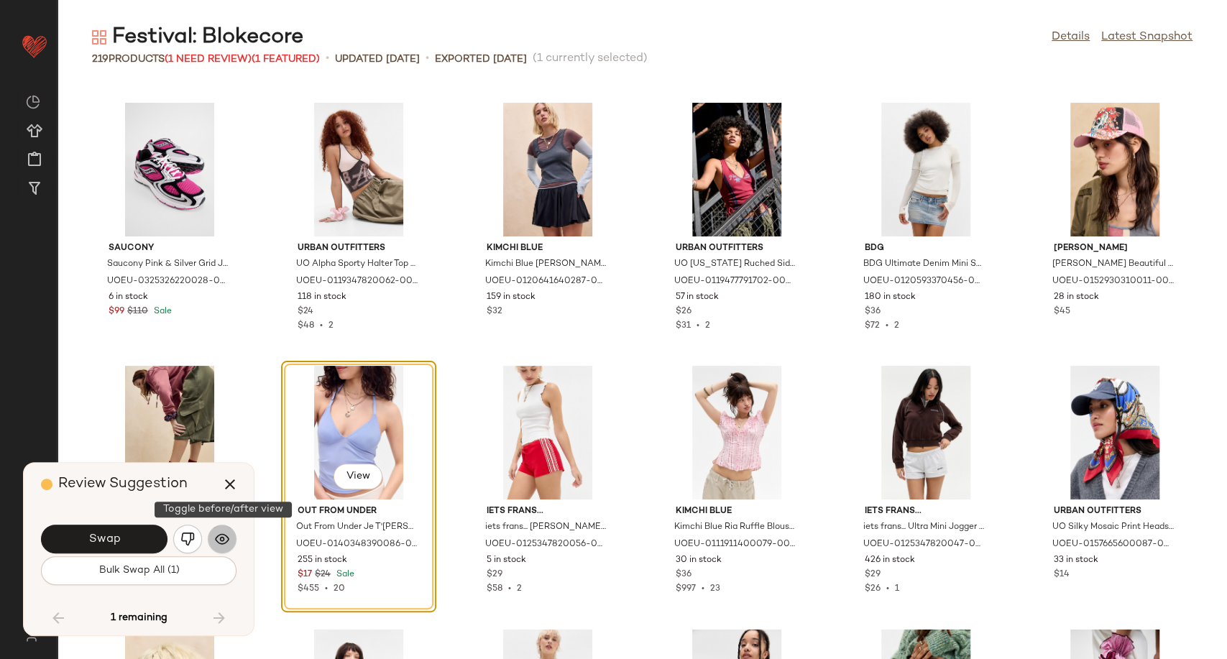
click at [213, 536] on button "button" at bounding box center [222, 539] width 29 height 29
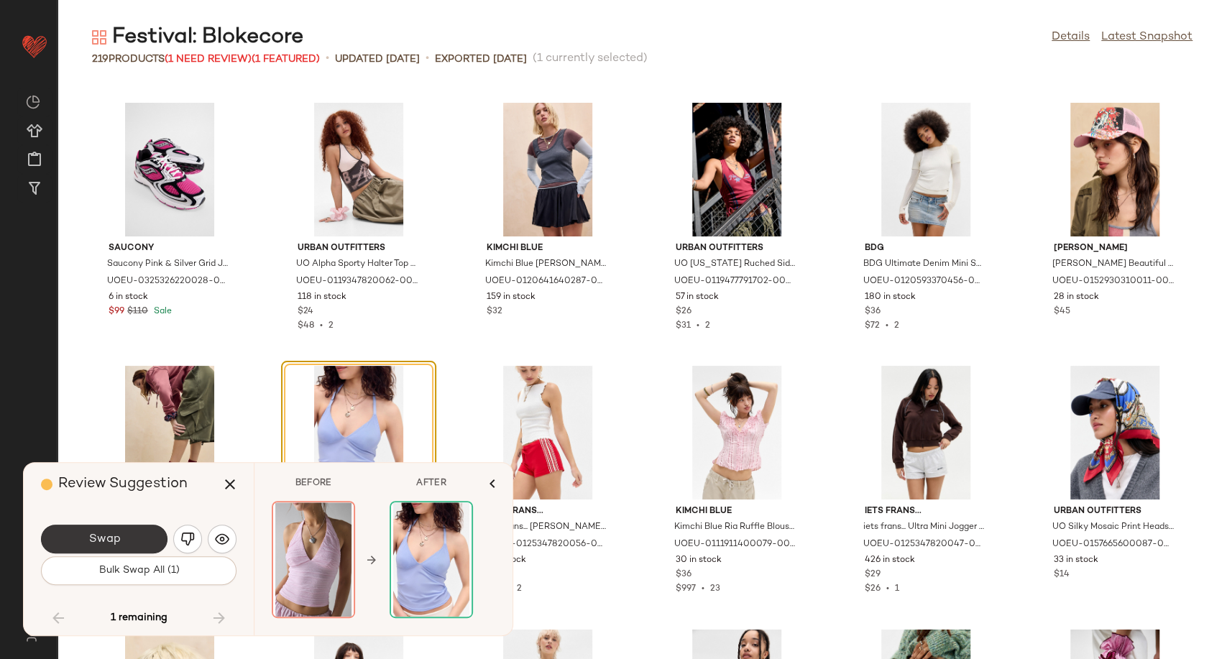
click at [140, 538] on button "Swap" at bounding box center [104, 539] width 126 height 29
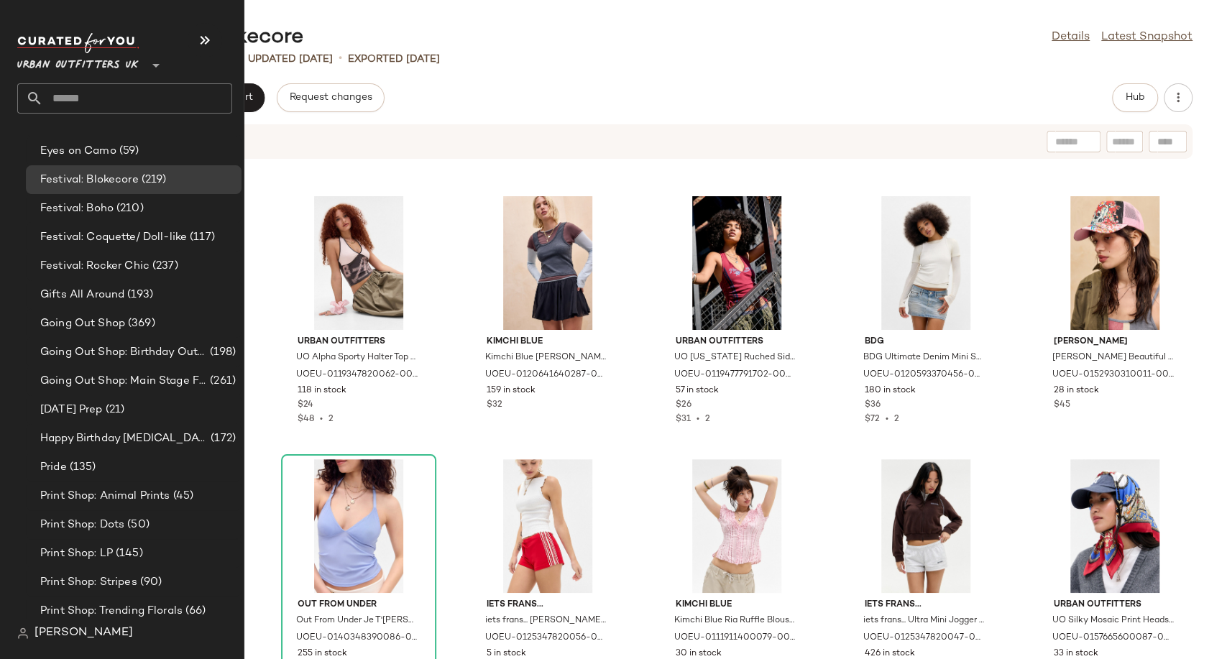
scroll to position [3114, 0]
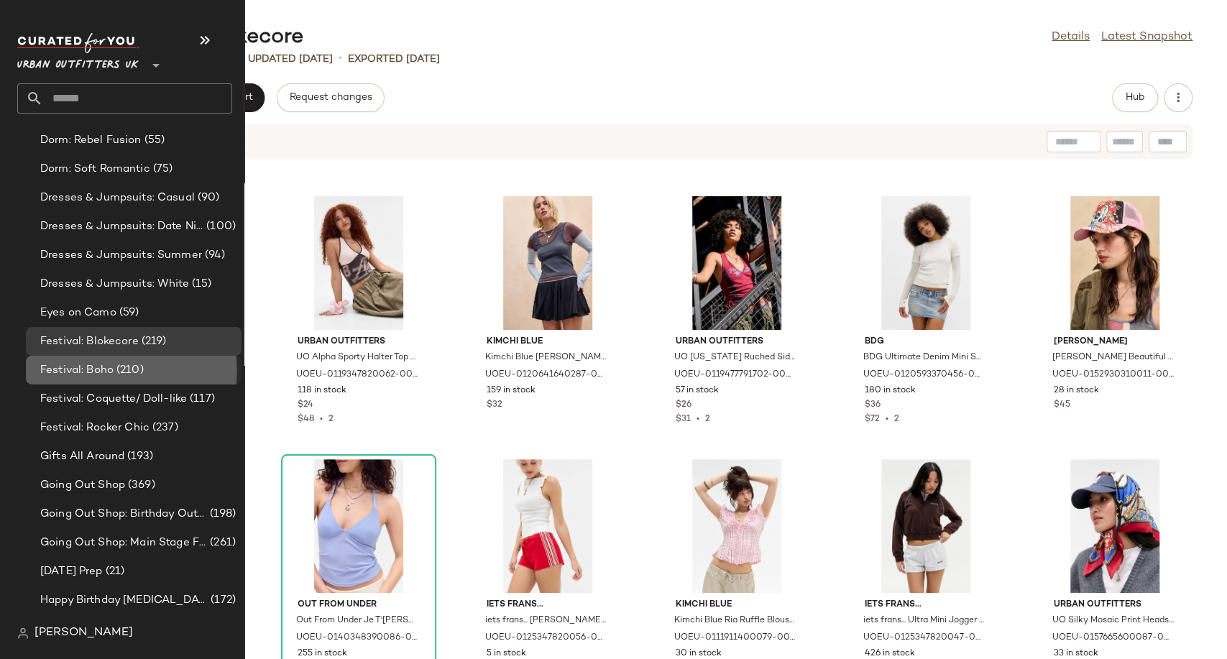
click at [119, 369] on span "(210)" at bounding box center [129, 370] width 30 height 17
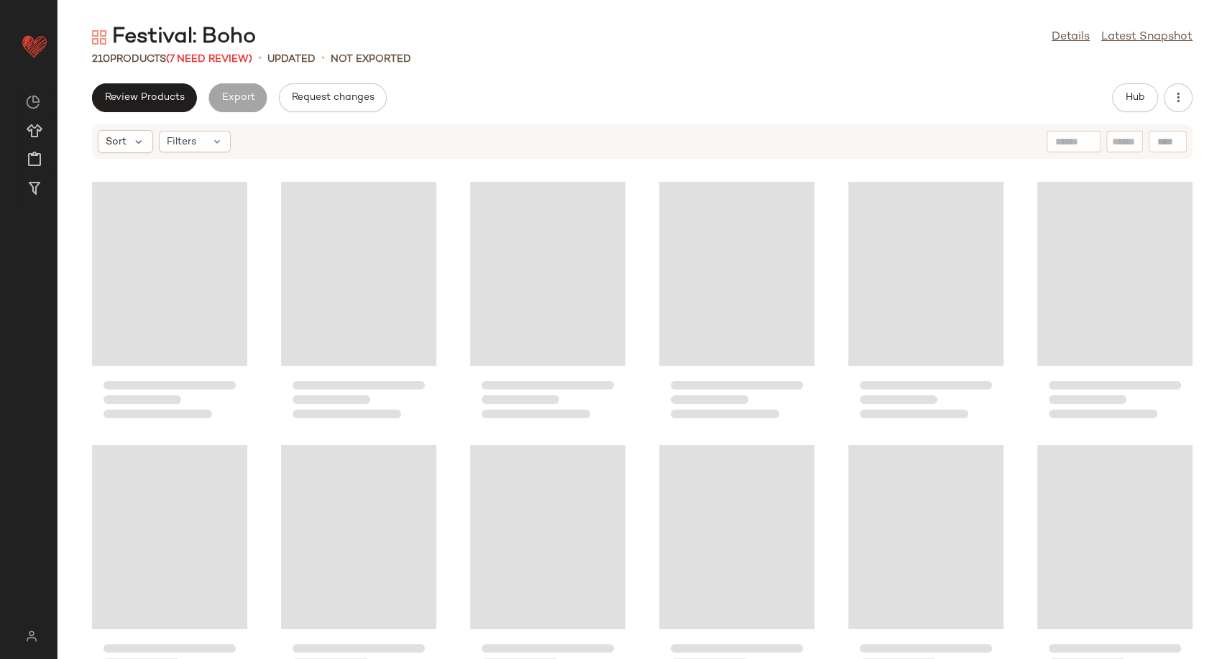
click at [614, 62] on div "210 Products (7 Need Review) • updated • Not Exported" at bounding box center [641, 59] width 1169 height 14
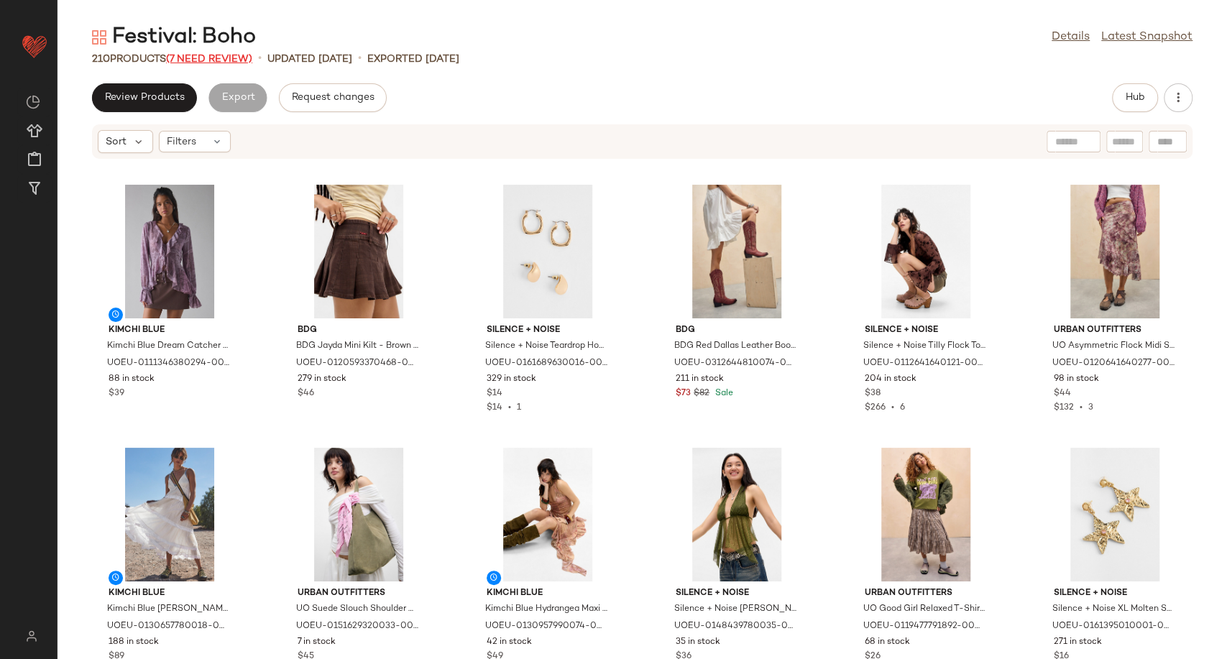
click at [228, 56] on span "(7 Need Review)" at bounding box center [209, 59] width 86 height 11
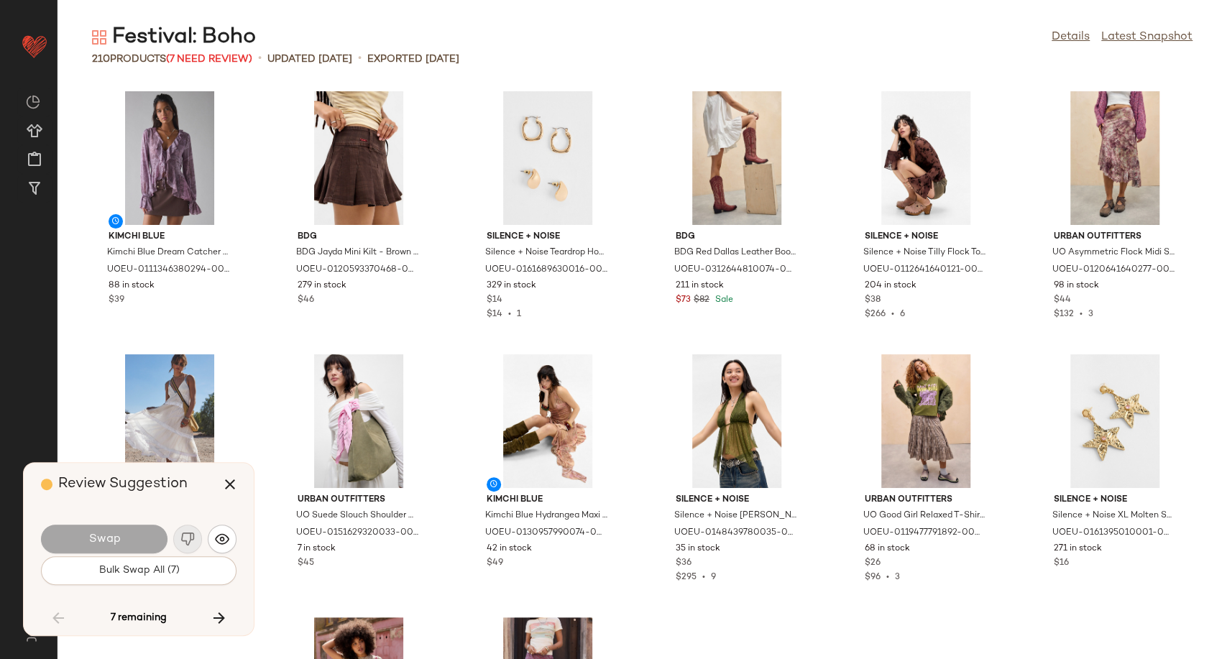
scroll to position [3157, 0]
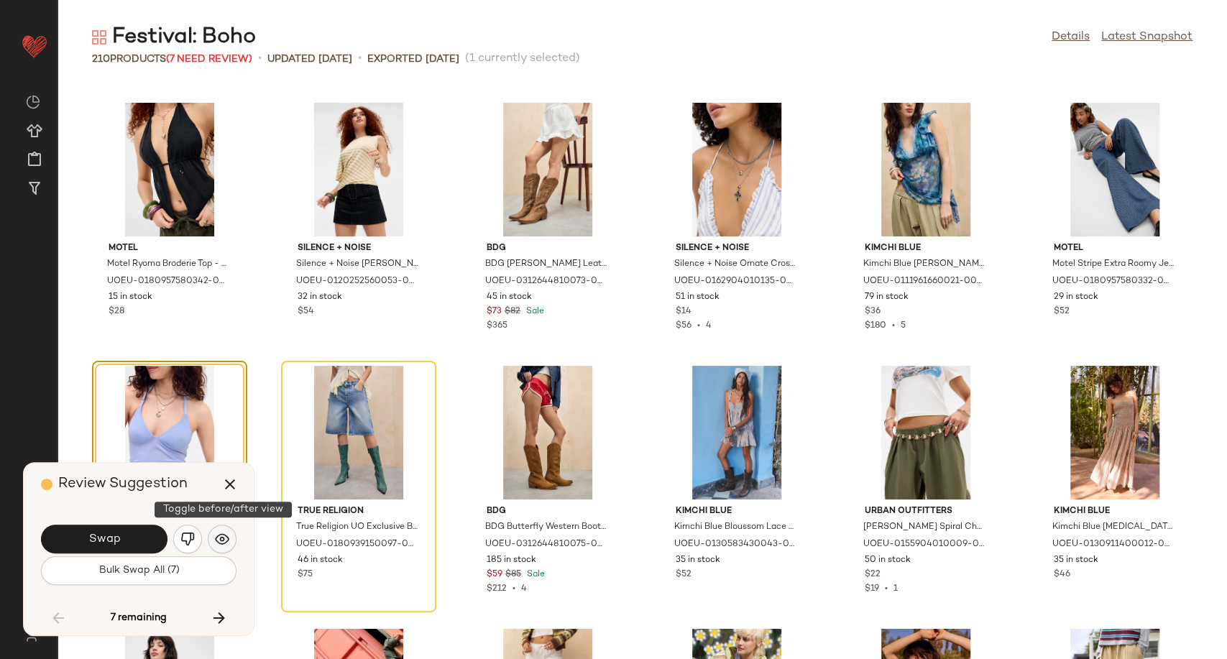
click at [221, 533] on img "button" at bounding box center [222, 539] width 14 height 14
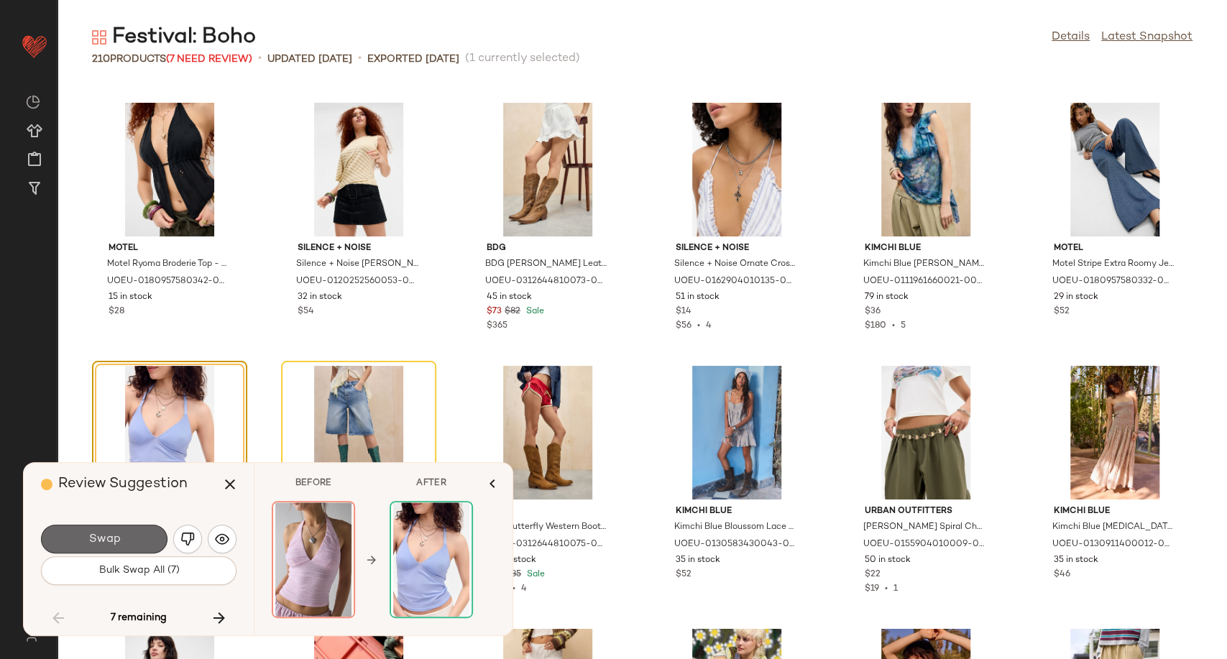
click at [102, 537] on span "Swap" at bounding box center [104, 540] width 32 height 14
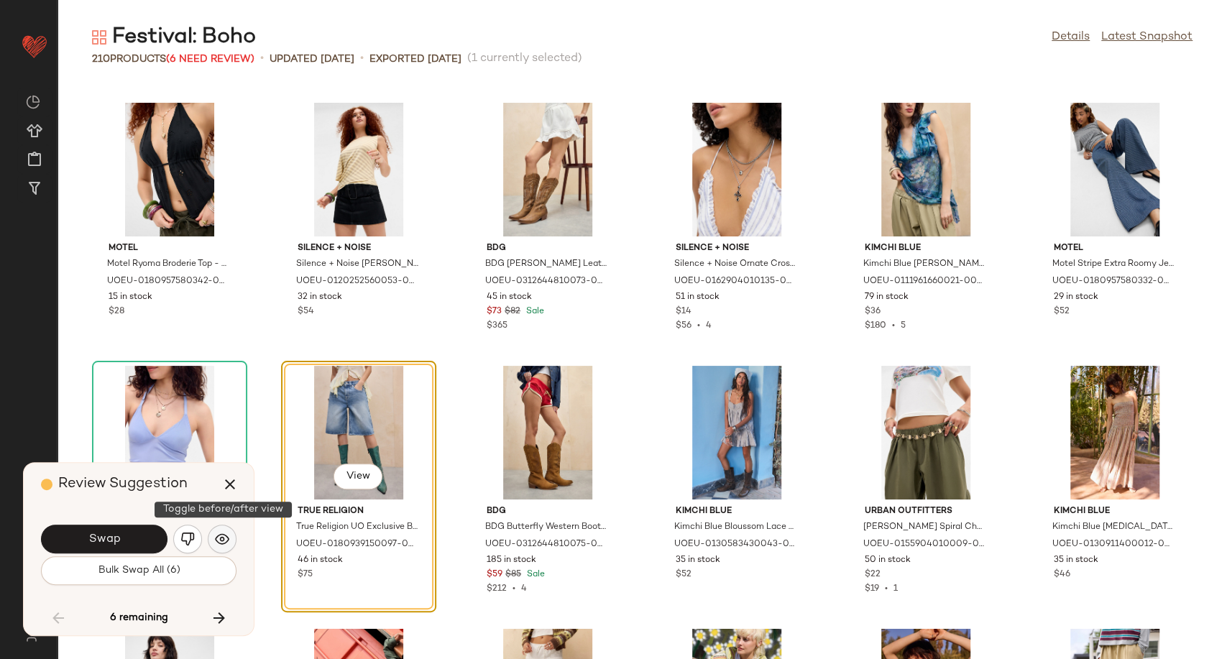
click at [229, 535] on button "button" at bounding box center [222, 539] width 29 height 29
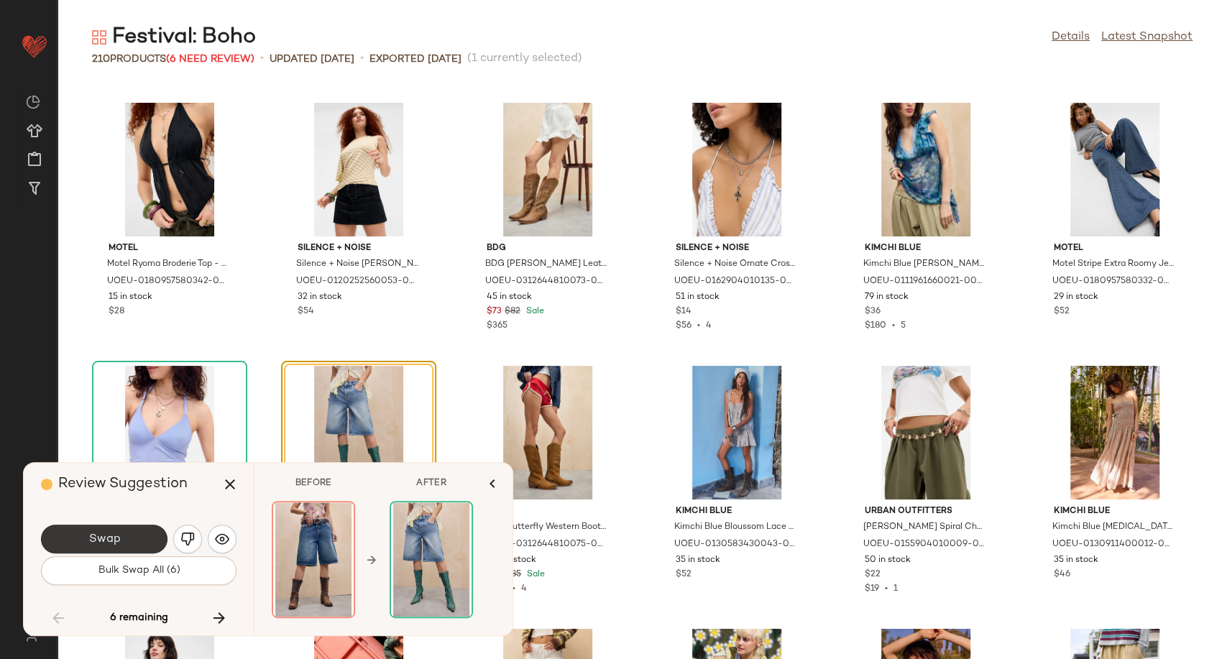
click at [137, 535] on button "Swap" at bounding box center [104, 539] width 126 height 29
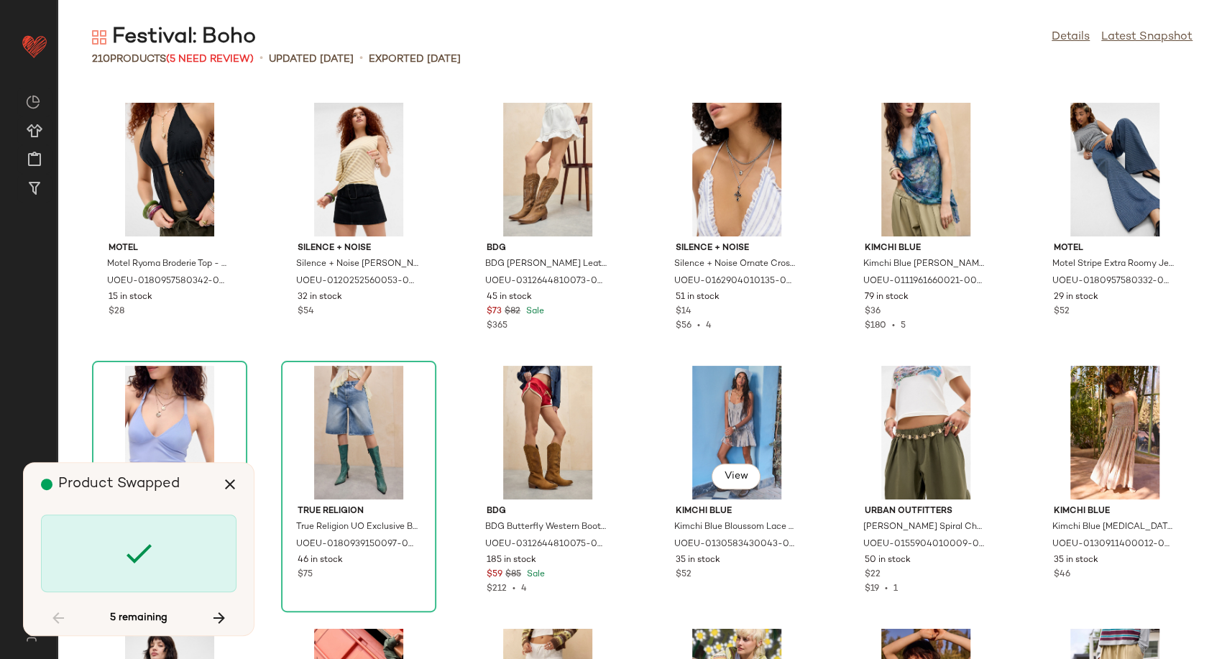
scroll to position [3945, 0]
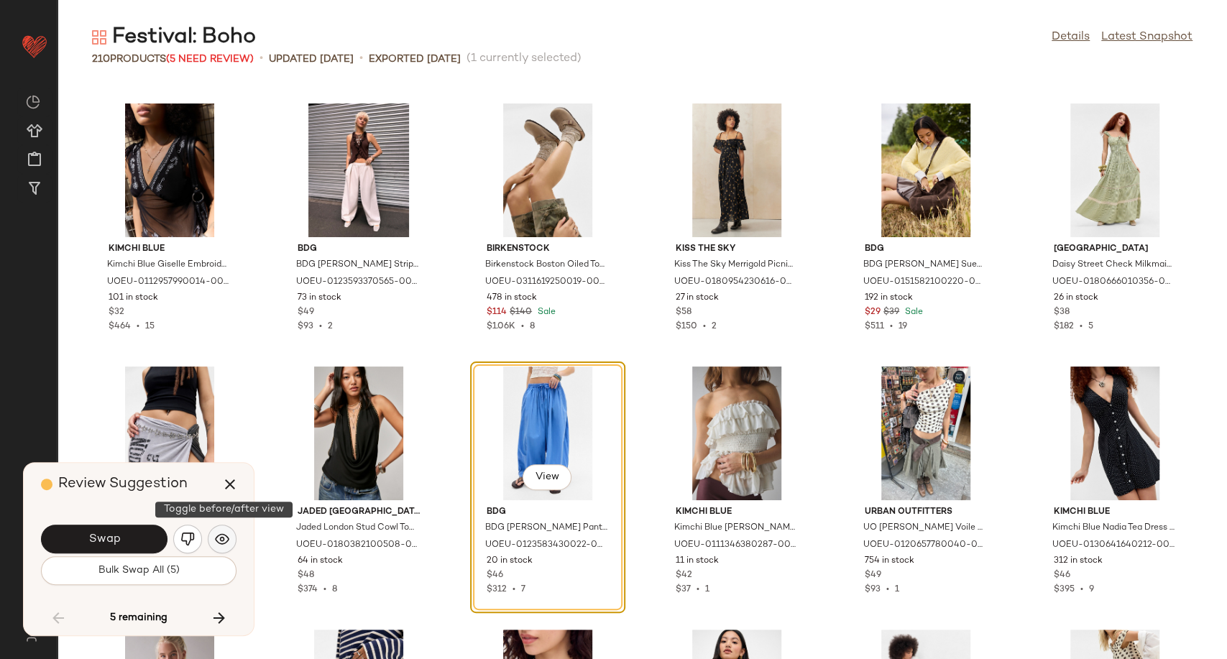
click at [213, 541] on button "button" at bounding box center [222, 539] width 29 height 29
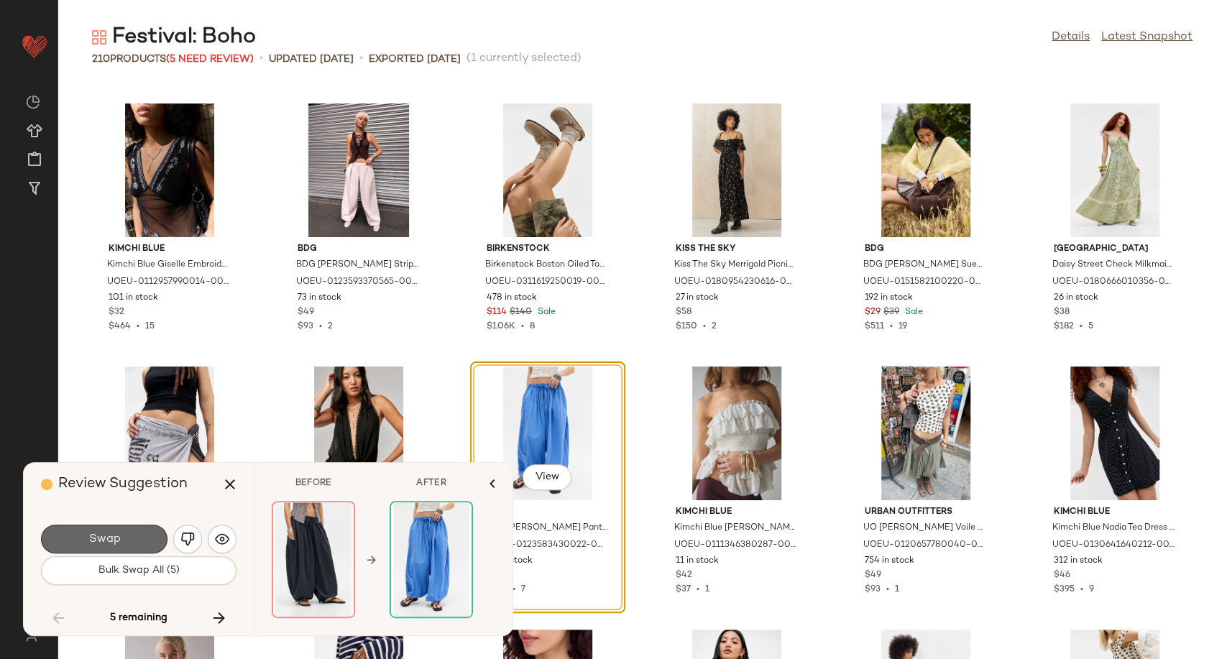
click at [119, 541] on span "Swap" at bounding box center [104, 540] width 32 height 14
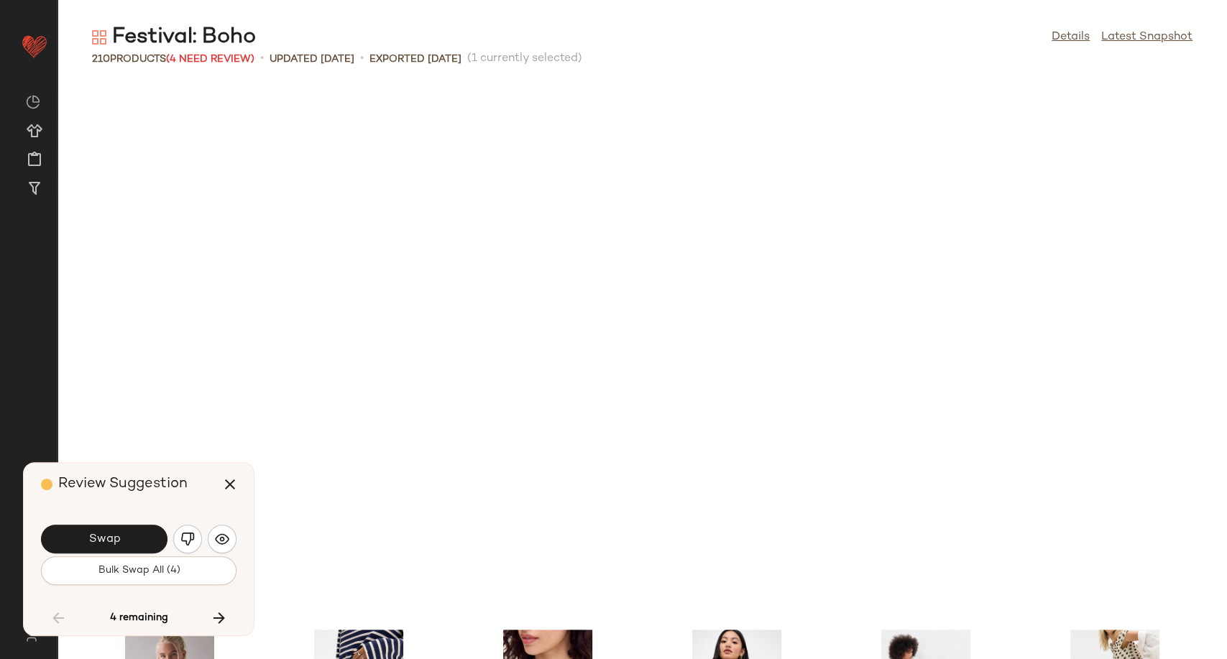
scroll to position [4472, 0]
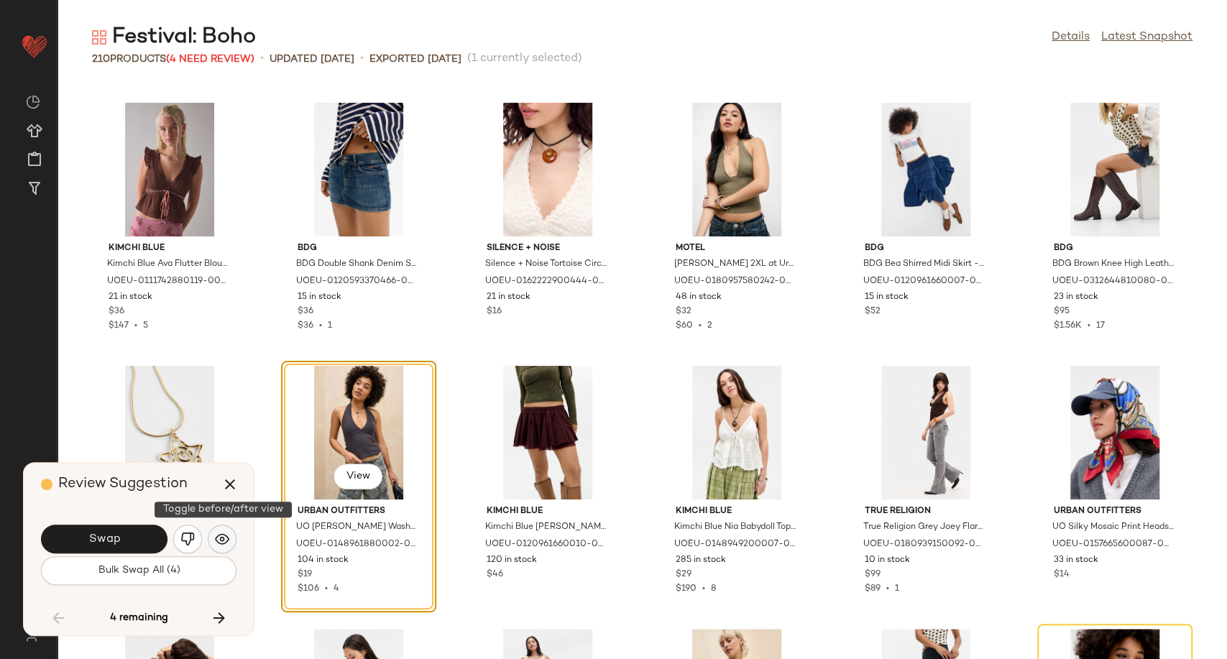
click at [227, 532] on img "button" at bounding box center [222, 539] width 14 height 14
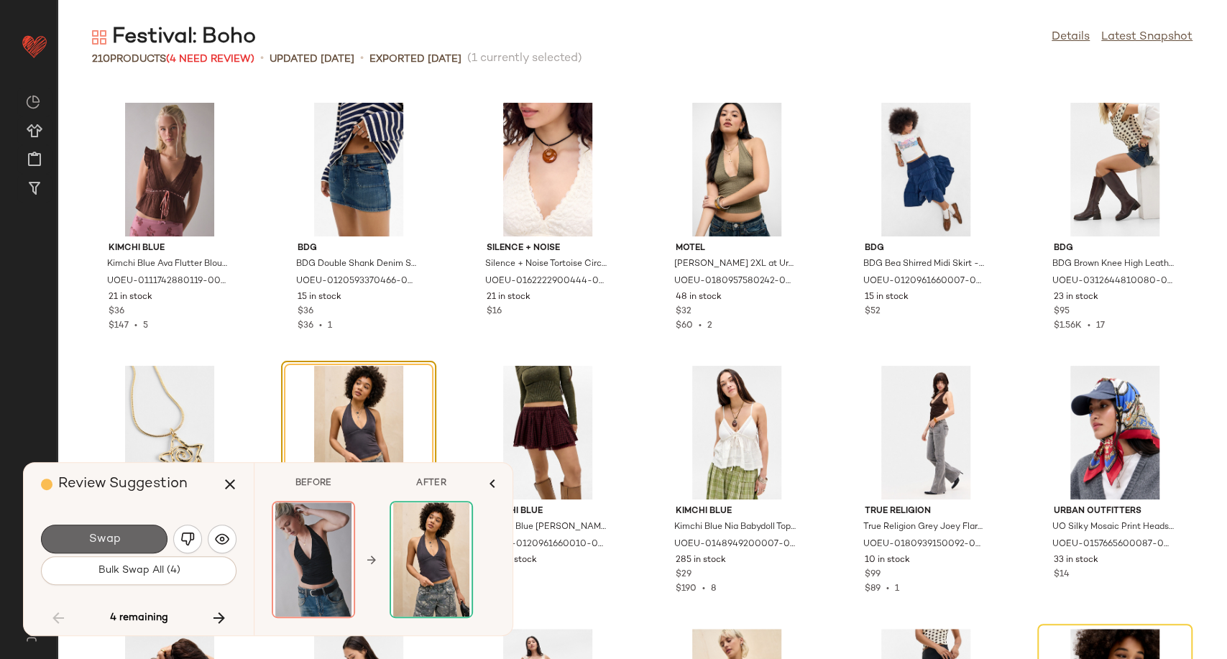
click at [140, 543] on button "Swap" at bounding box center [104, 539] width 126 height 29
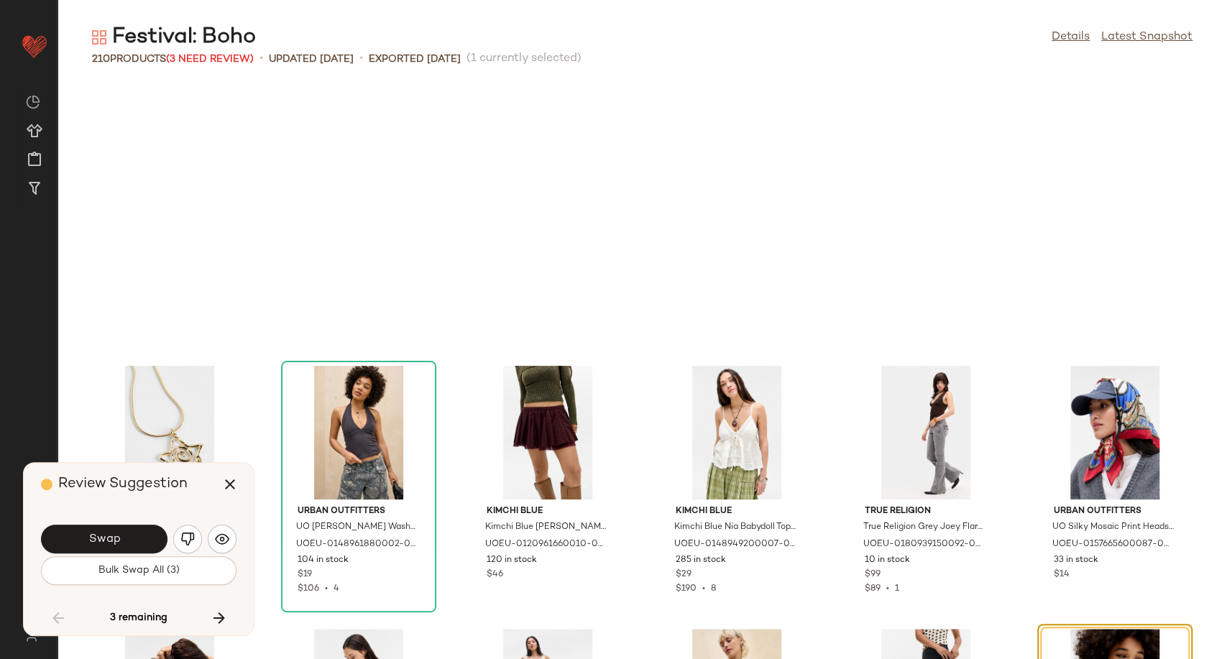
scroll to position [4735, 0]
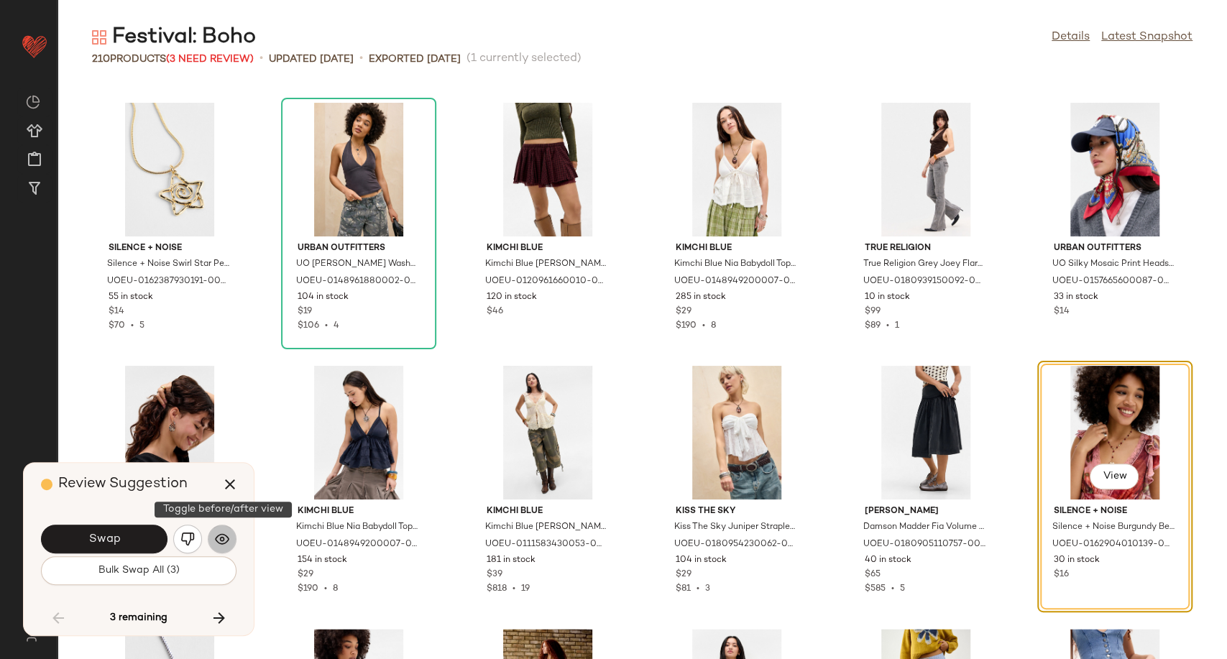
click at [226, 543] on img "button" at bounding box center [222, 539] width 14 height 14
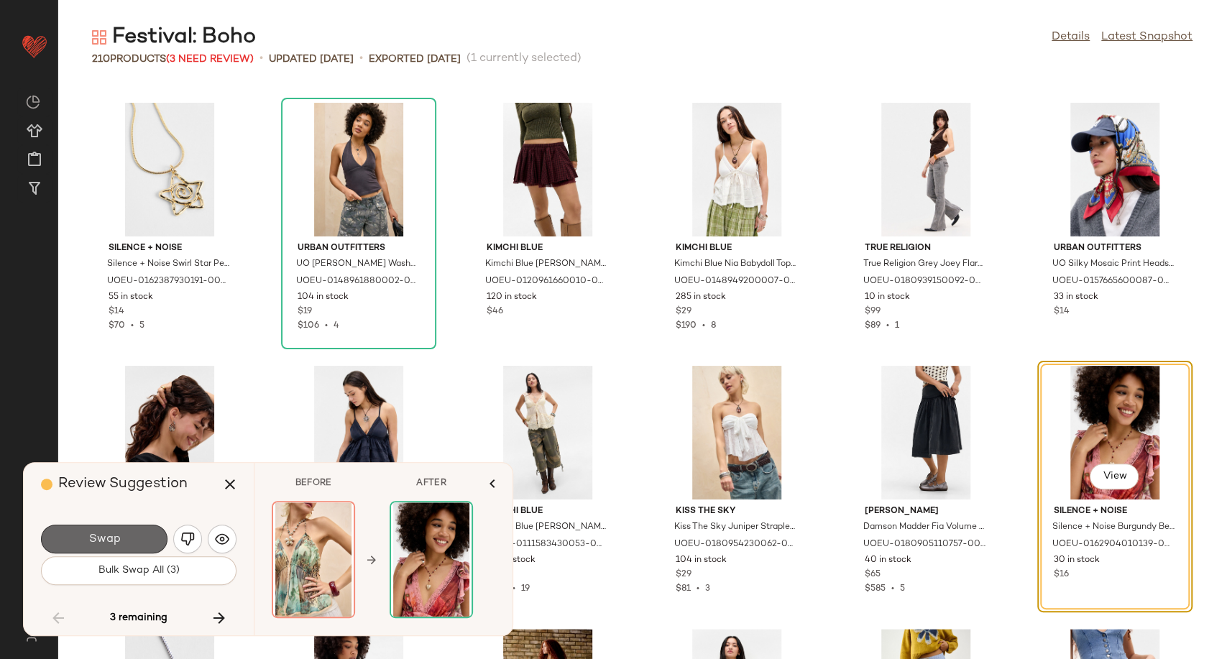
click at [134, 536] on button "Swap" at bounding box center [104, 539] width 126 height 29
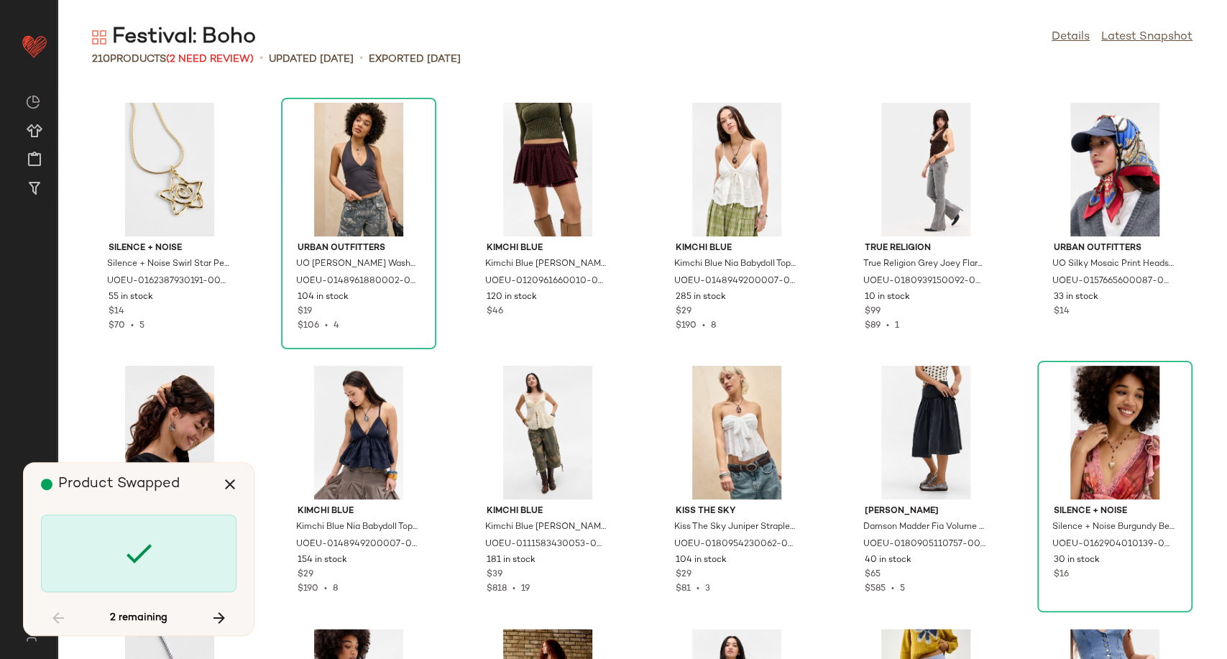
scroll to position [7629, 0]
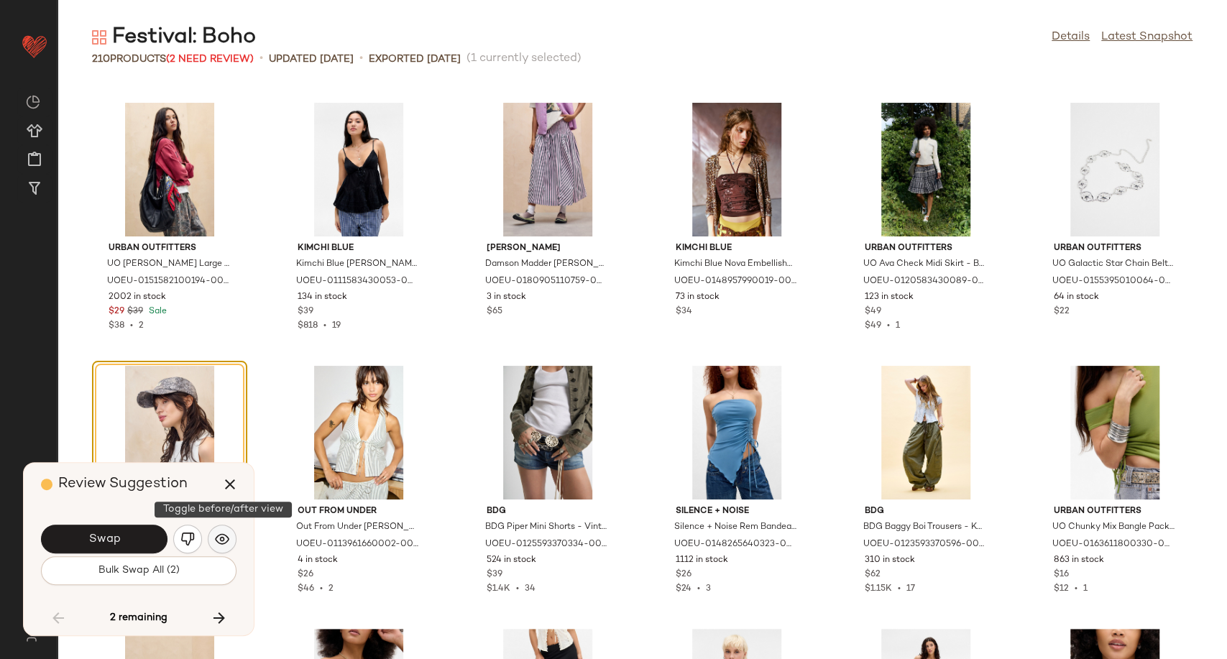
click at [218, 538] on img "button" at bounding box center [222, 539] width 14 height 14
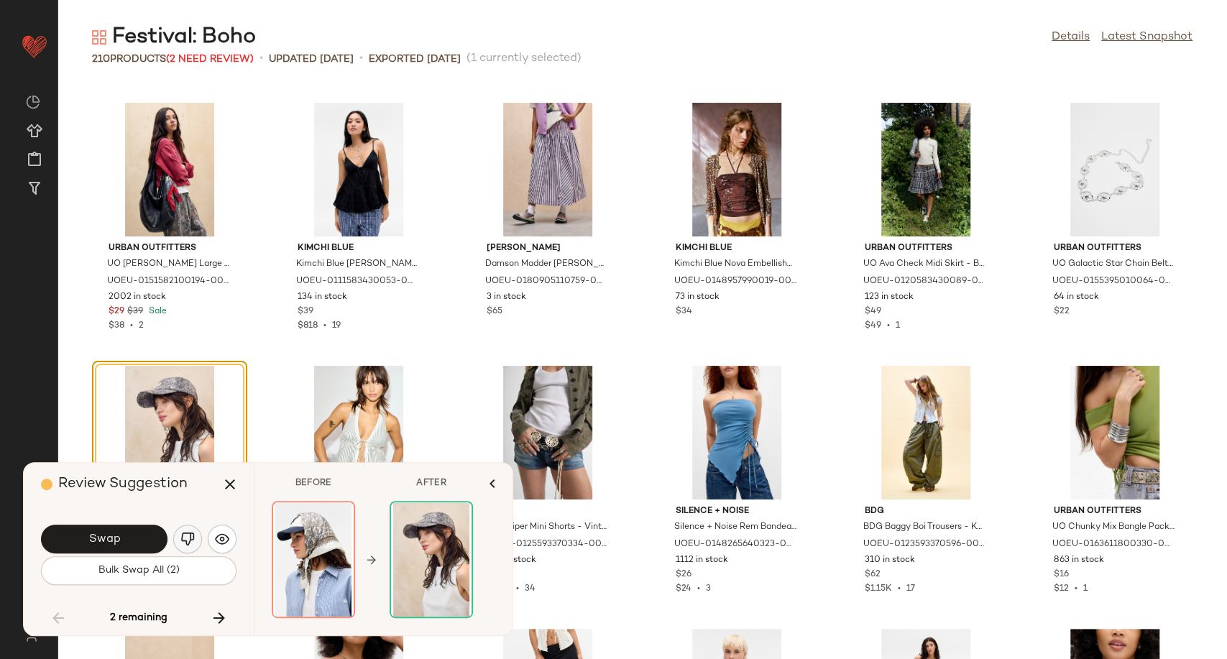
click at [184, 538] on img "button" at bounding box center [187, 539] width 14 height 14
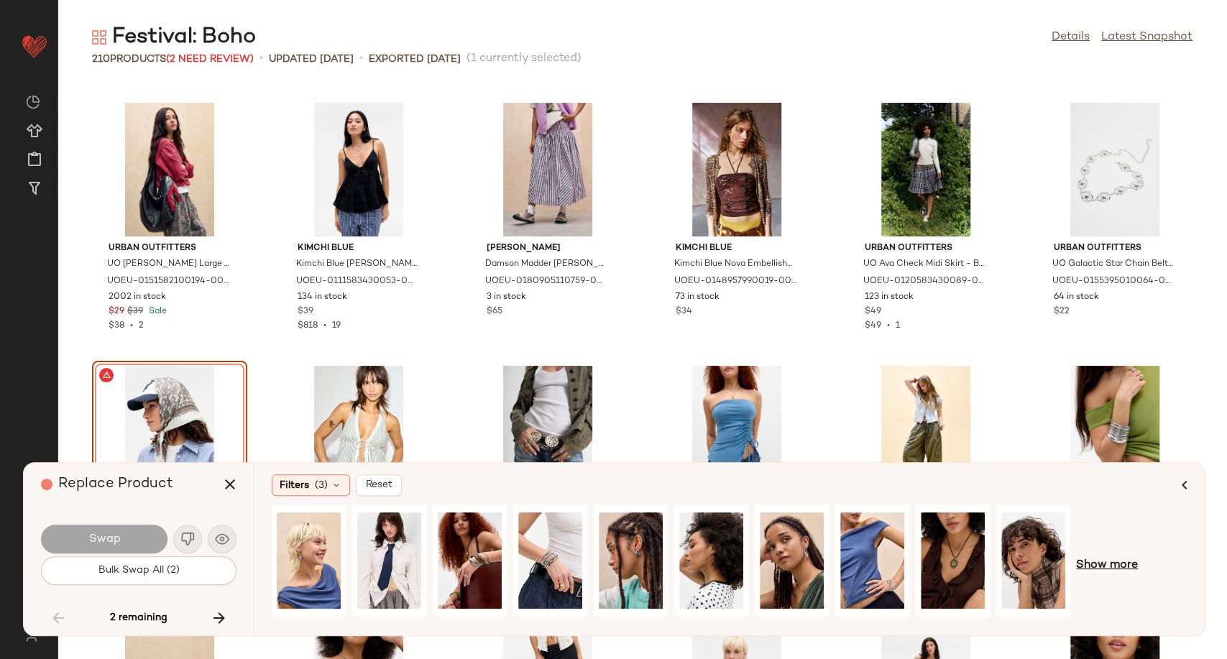
click at [1104, 569] on span "Show more" at bounding box center [1107, 565] width 62 height 17
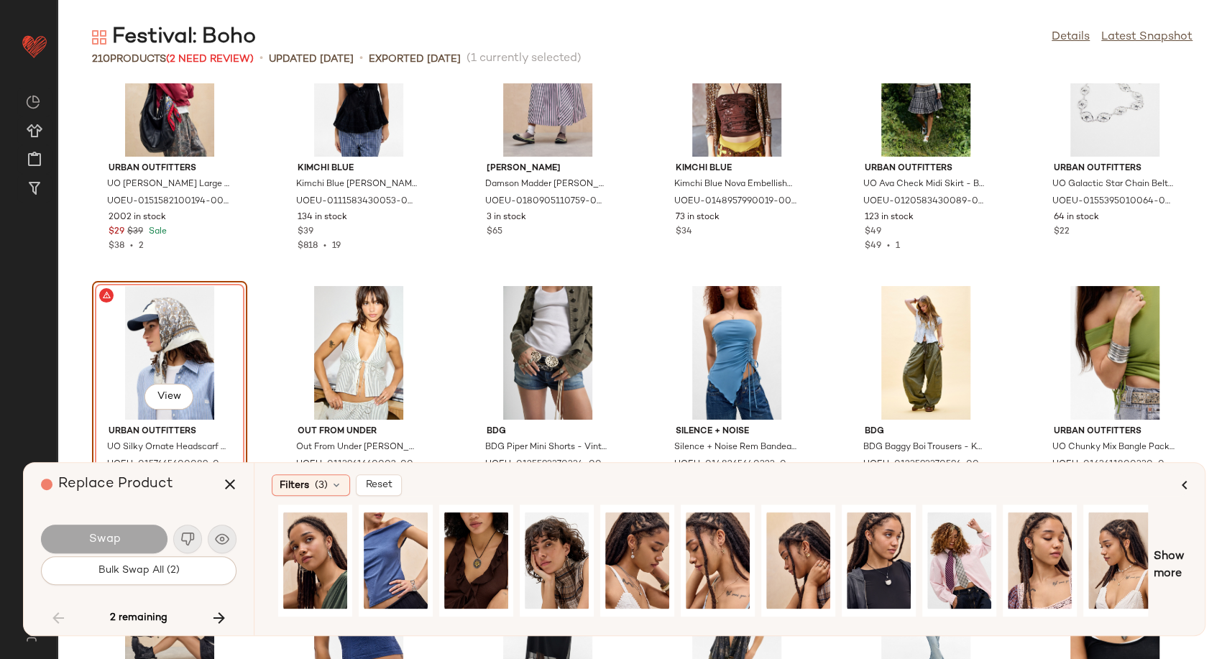
scroll to position [0, 473]
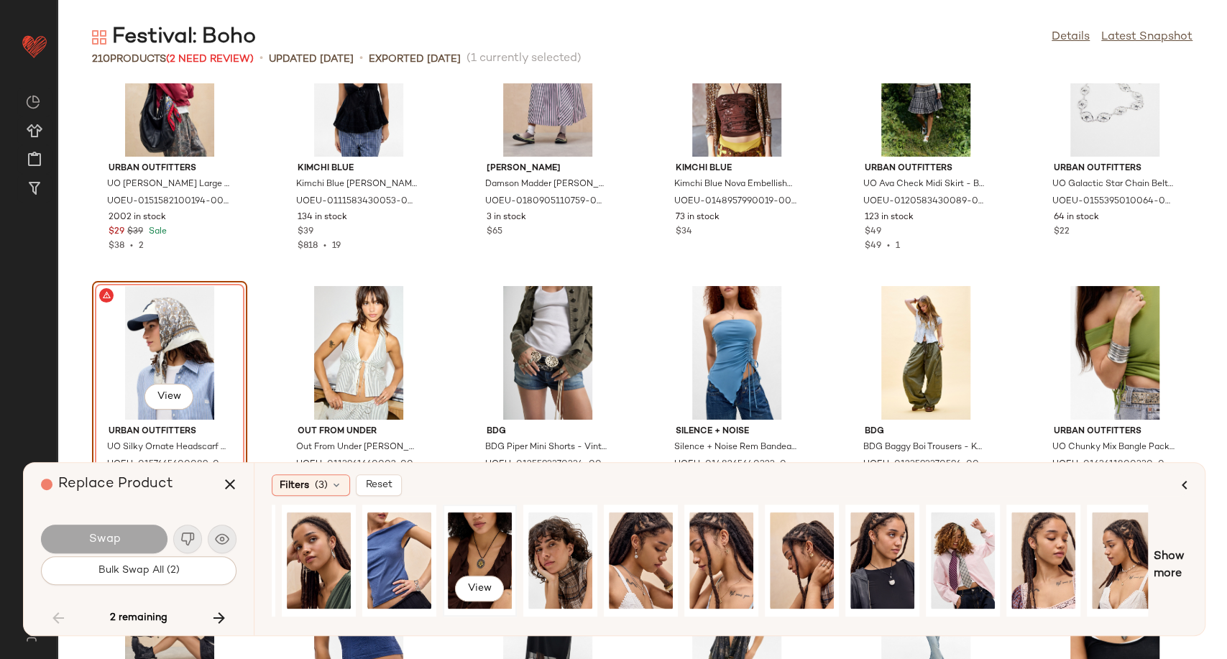
click at [477, 543] on div "View" at bounding box center [480, 561] width 64 height 102
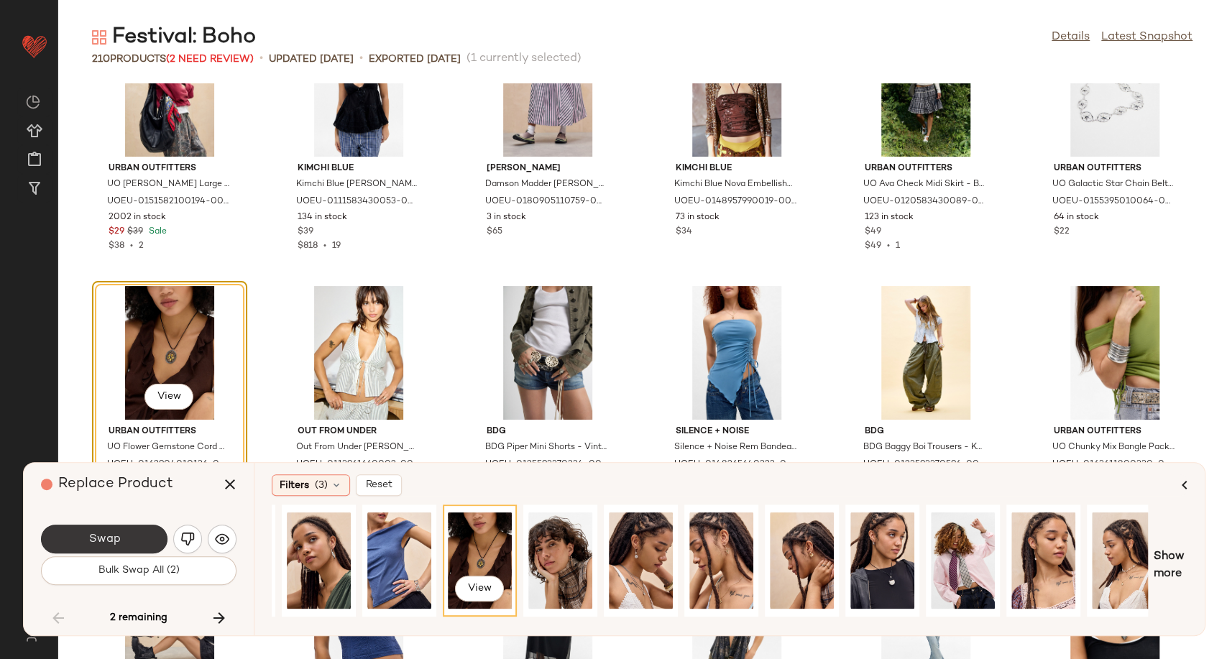
click at [101, 533] on span "Swap" at bounding box center [104, 540] width 32 height 14
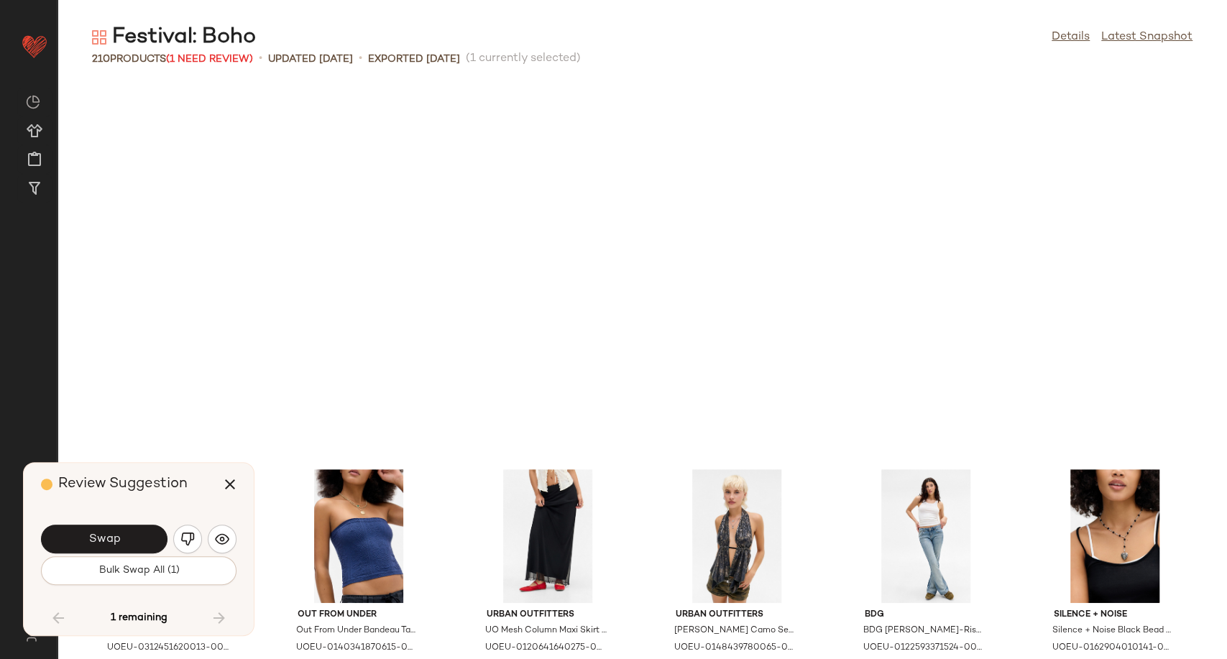
scroll to position [8154, 0]
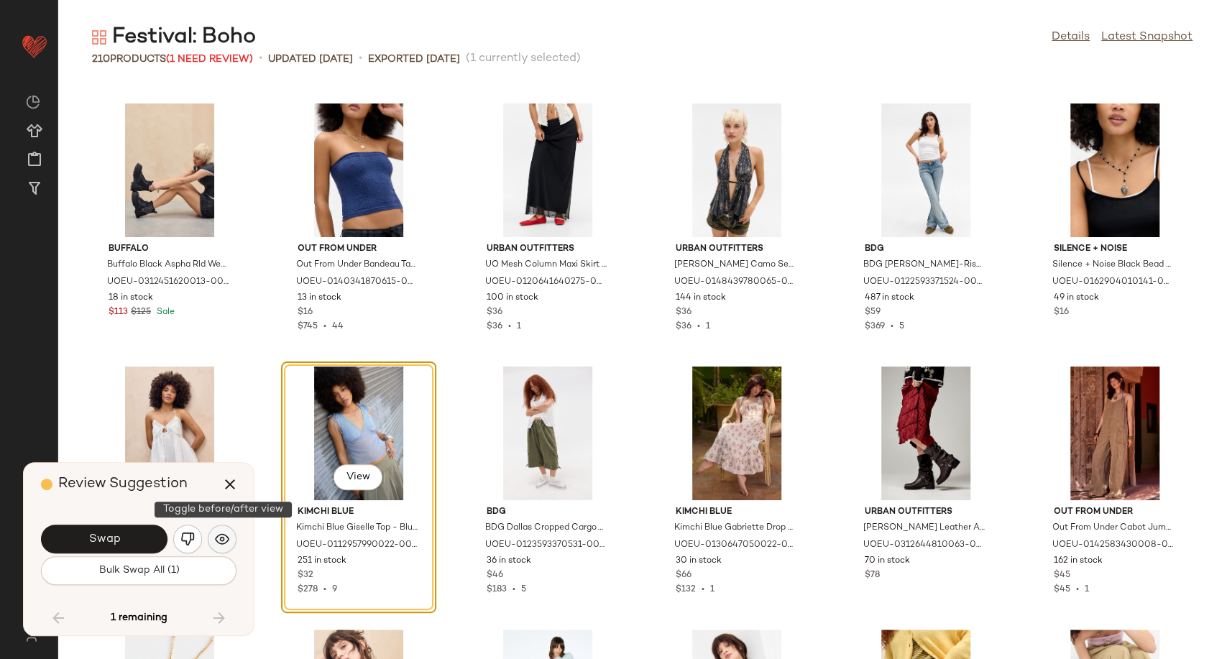
click at [224, 540] on img "button" at bounding box center [222, 539] width 14 height 14
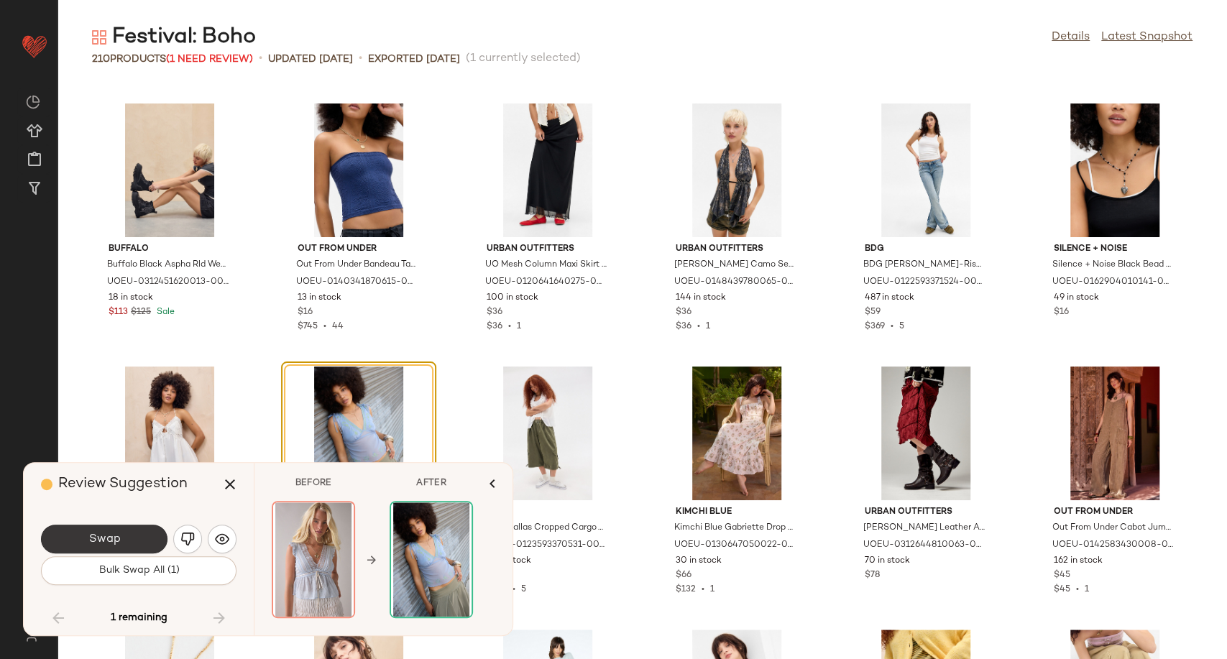
click at [115, 541] on span "Swap" at bounding box center [104, 540] width 32 height 14
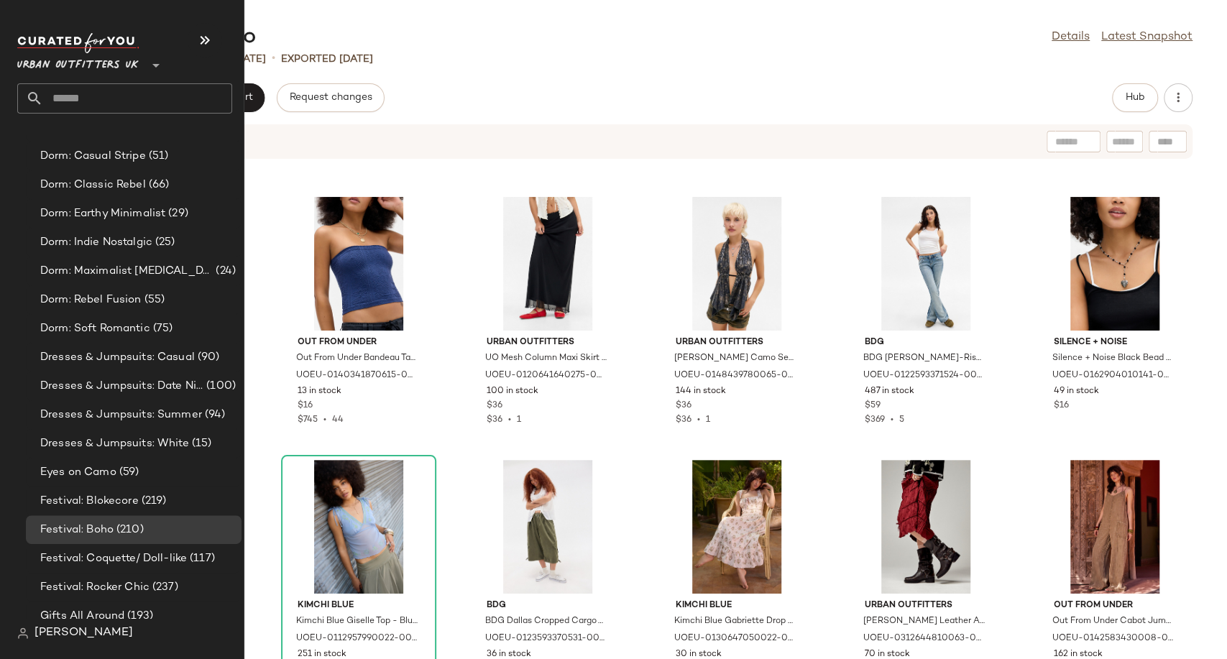
scroll to position [3114, 0]
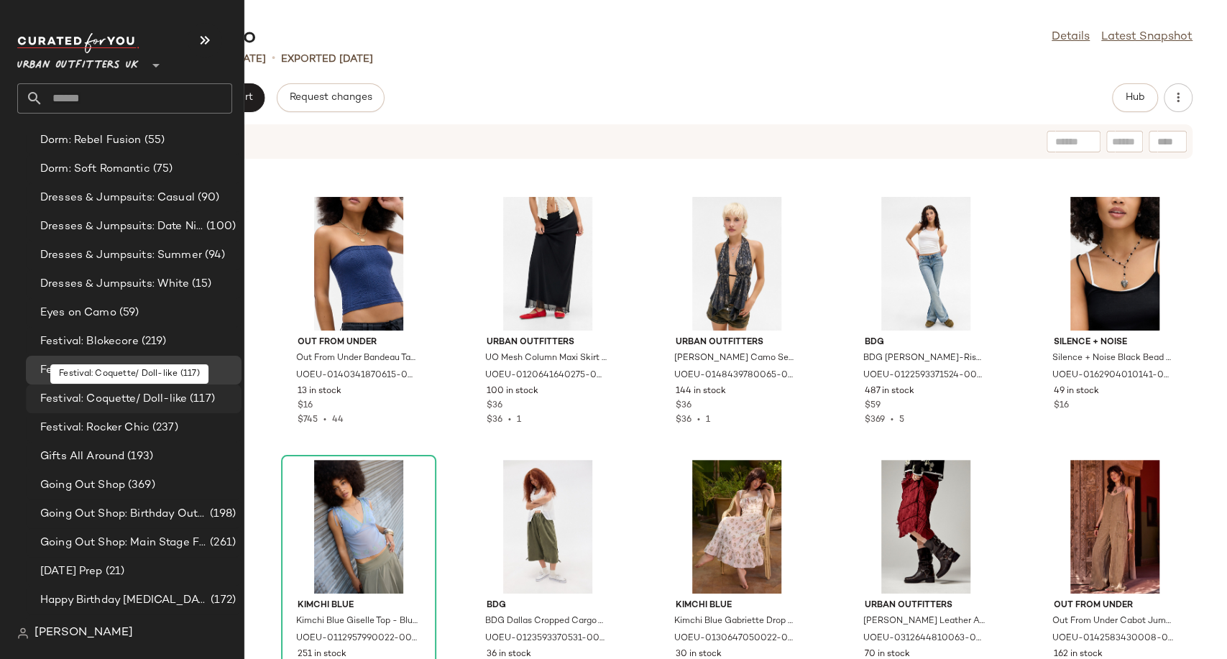
click at [117, 391] on span "Festival: Coquette/ Doll-like" at bounding box center [113, 399] width 147 height 17
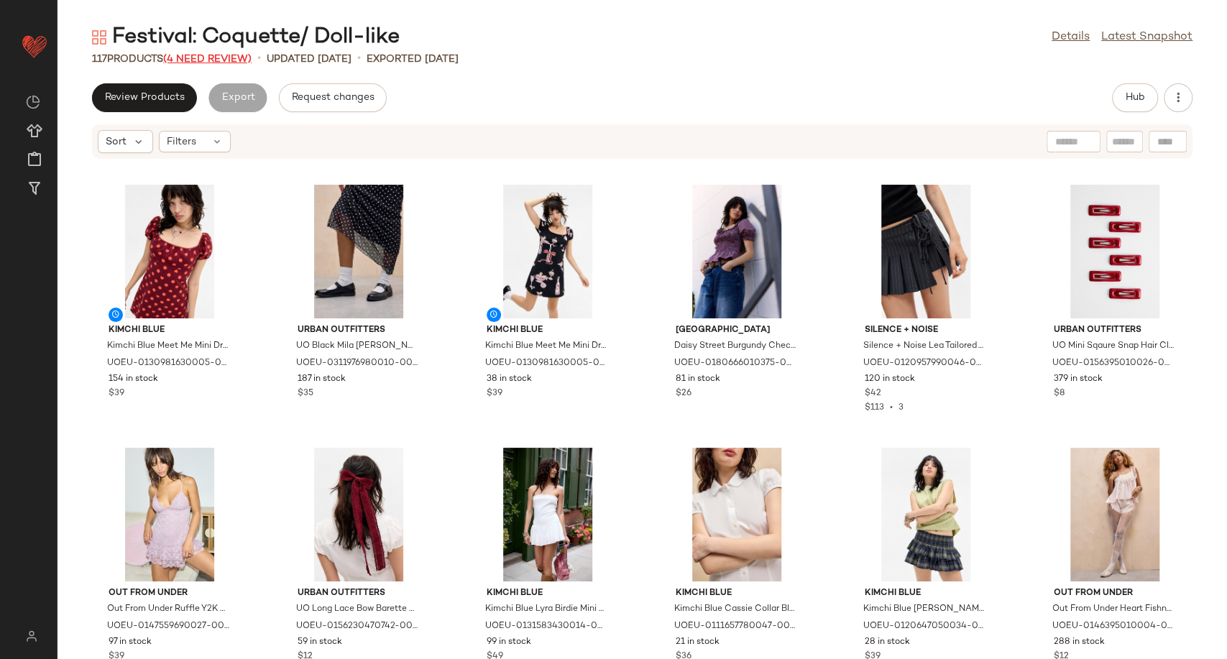
click at [213, 61] on span "(4 Need Review)" at bounding box center [207, 59] width 88 height 11
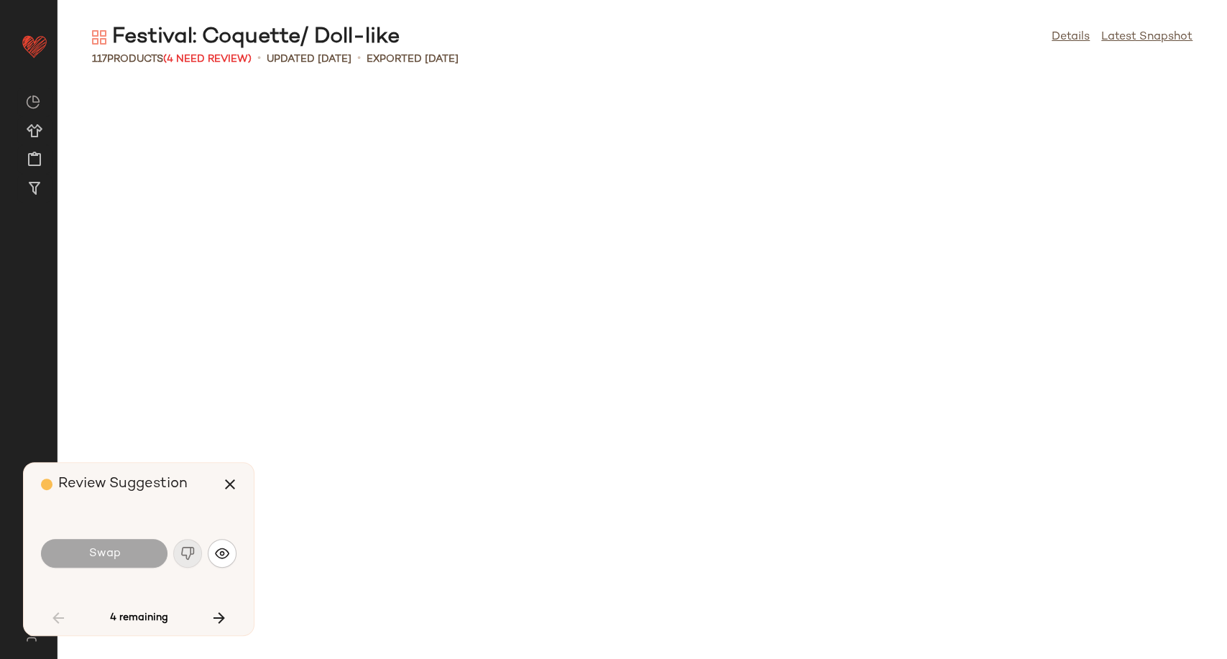
scroll to position [1064, 0]
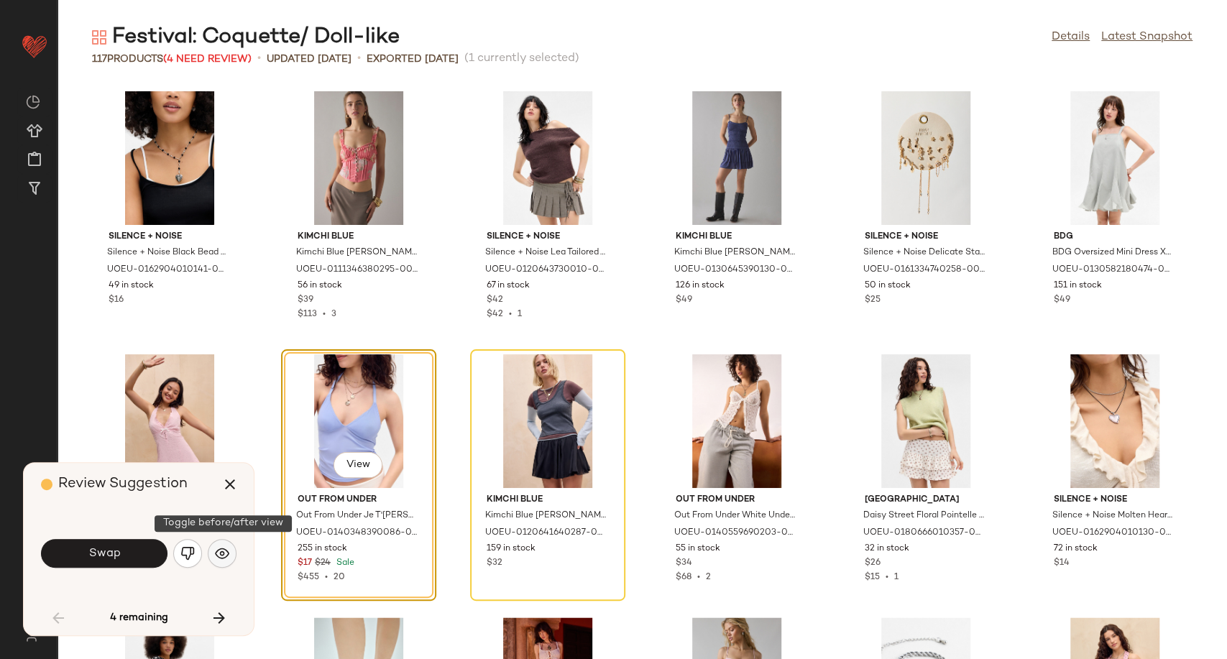
click at [218, 547] on img "button" at bounding box center [222, 553] width 14 height 14
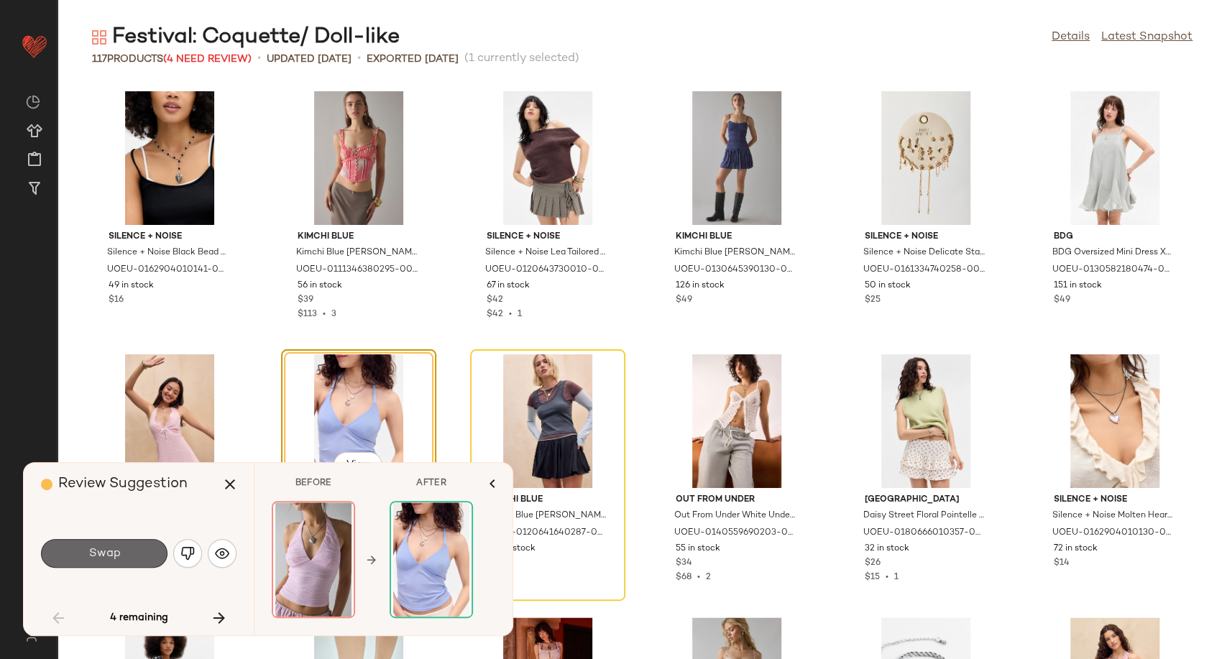
click at [126, 548] on button "Swap" at bounding box center [104, 553] width 126 height 29
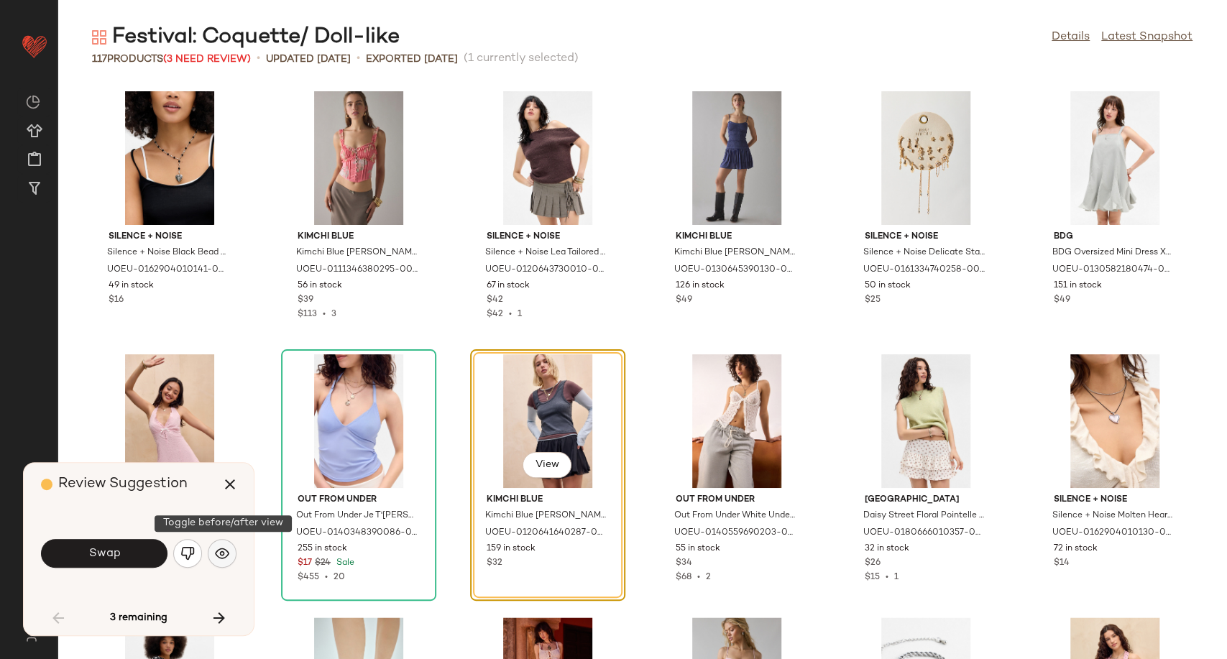
scroll to position [1052, 0]
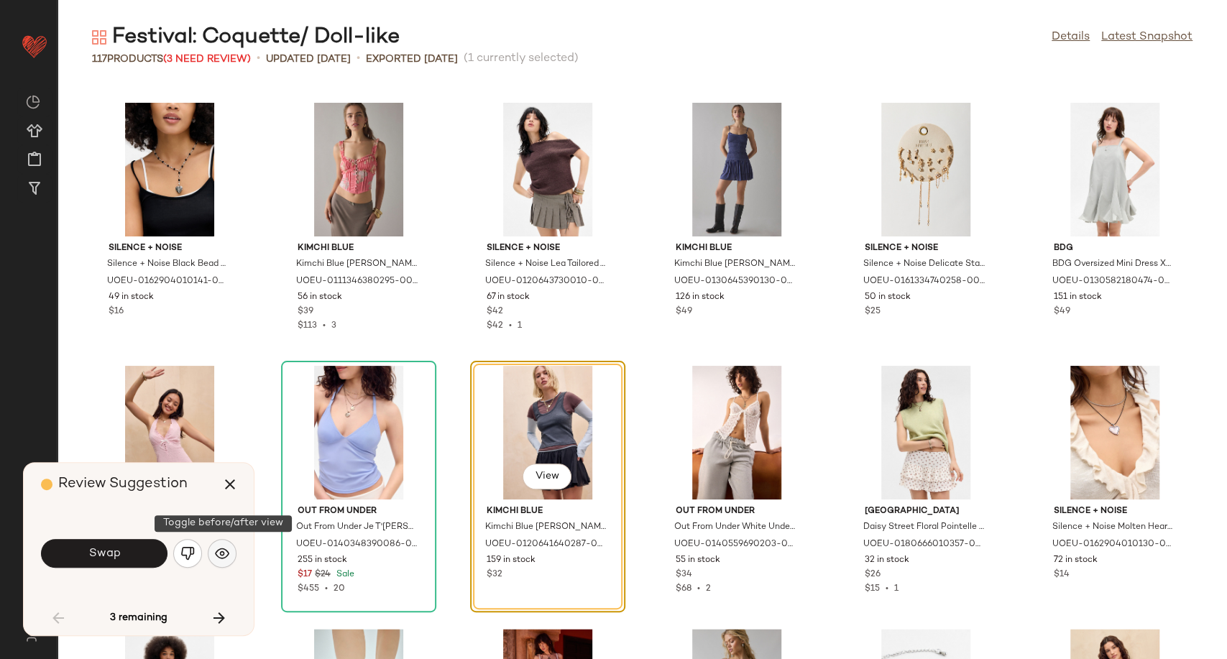
click at [224, 557] on img "button" at bounding box center [222, 553] width 14 height 14
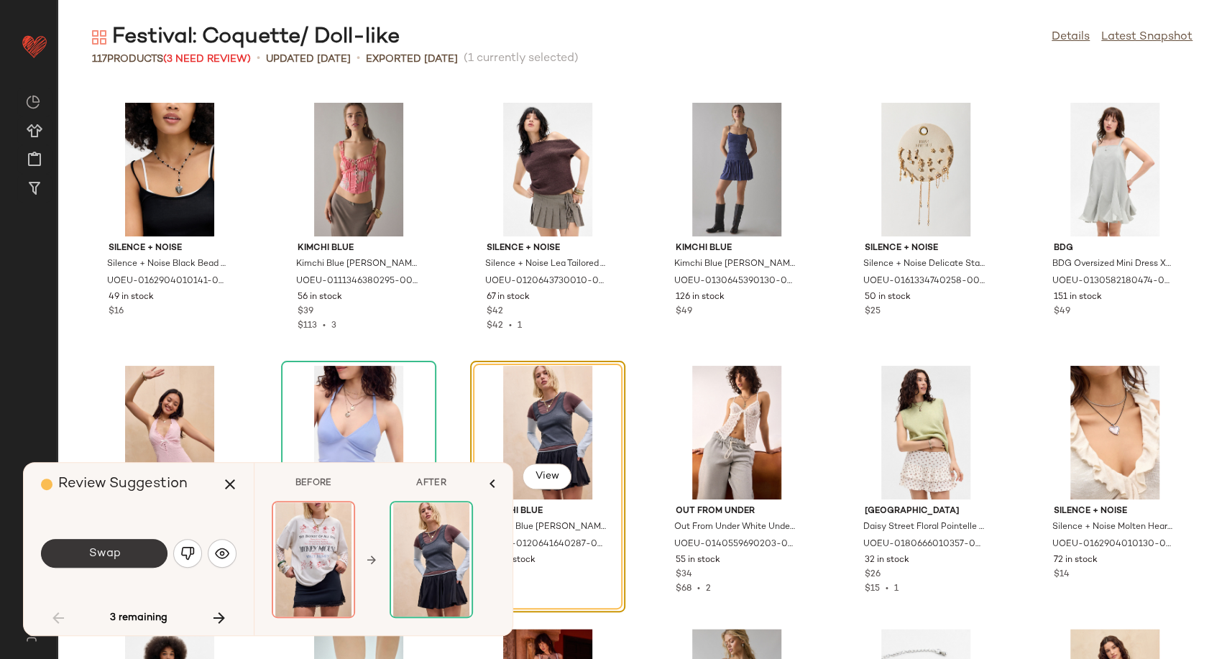
click at [155, 548] on button "Swap" at bounding box center [104, 553] width 126 height 29
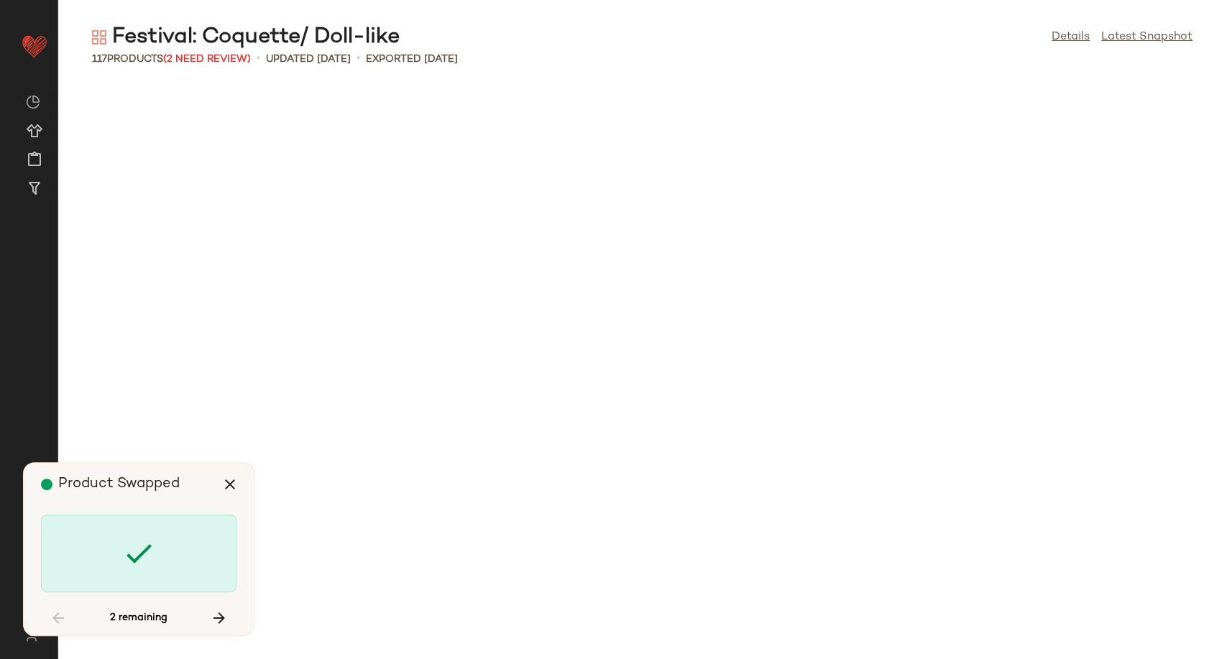
scroll to position [3683, 0]
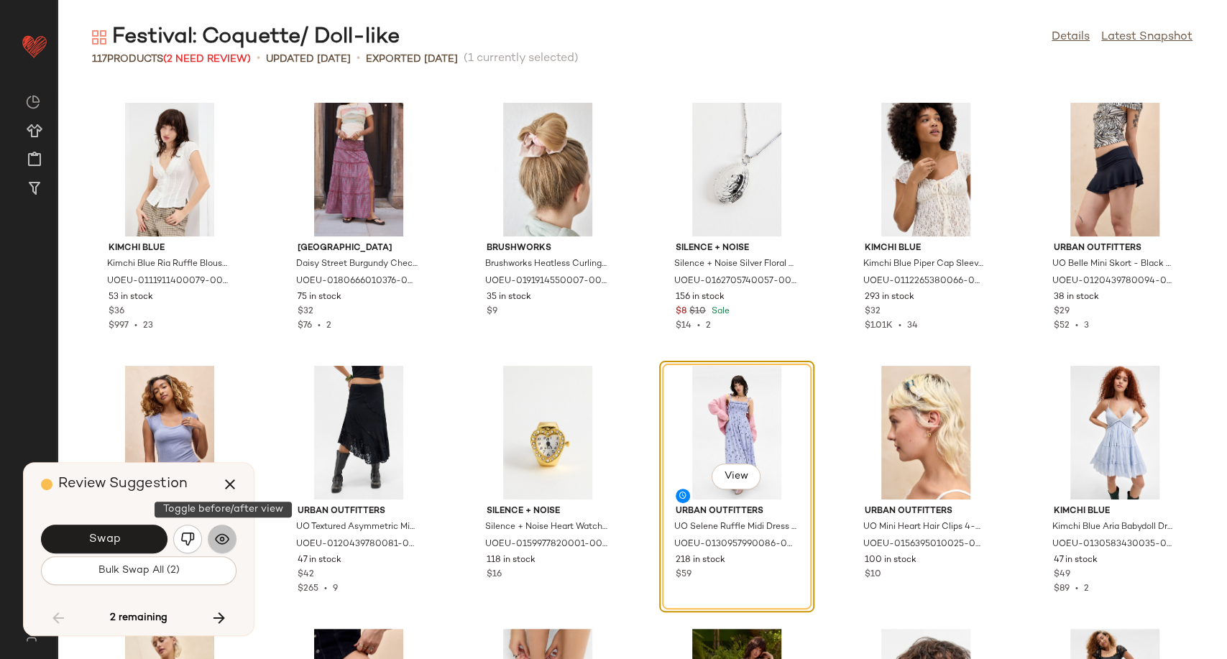
click at [229, 540] on button "button" at bounding box center [222, 539] width 29 height 29
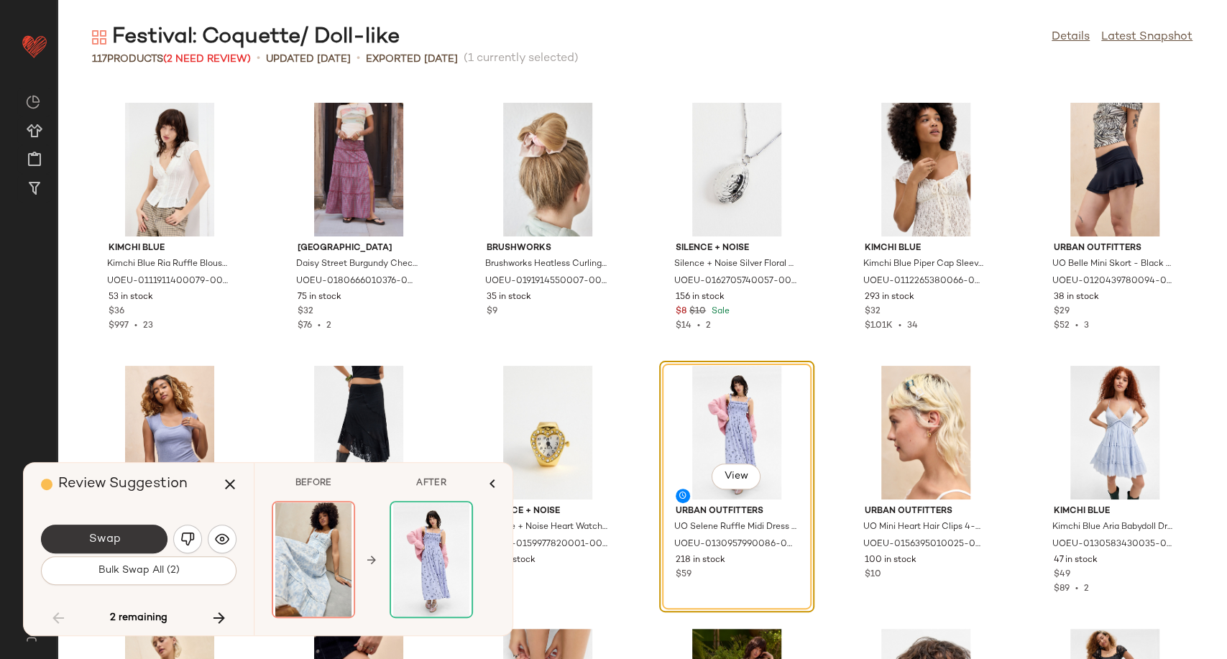
click at [137, 542] on button "Swap" at bounding box center [104, 539] width 126 height 29
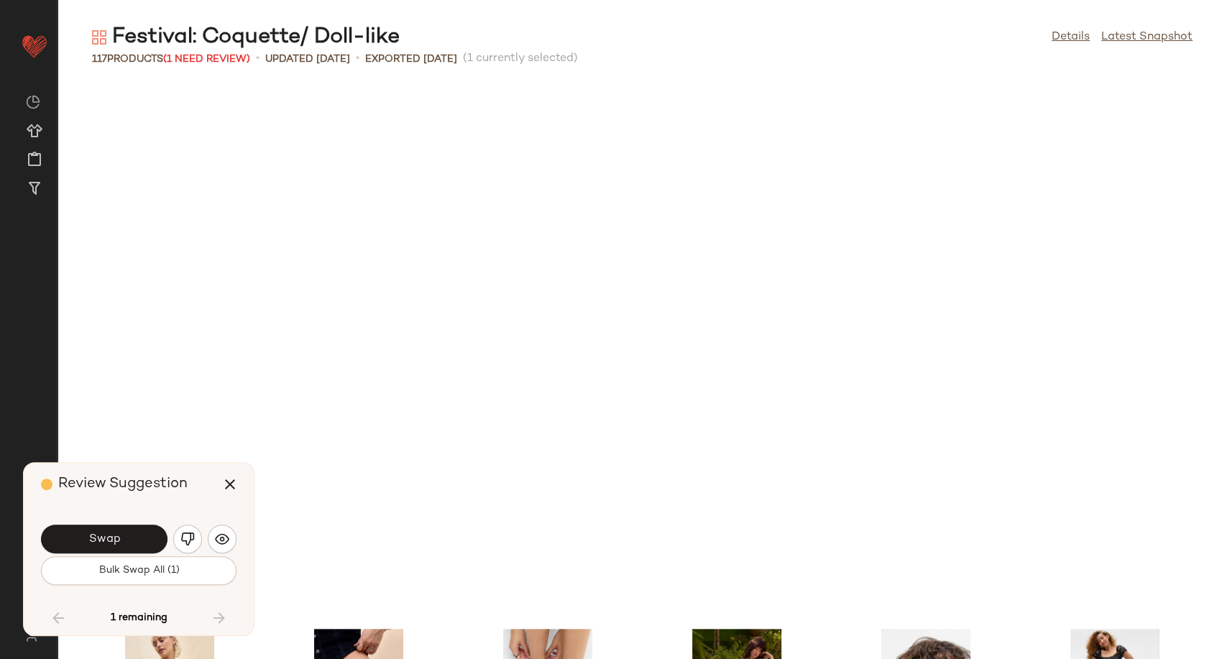
scroll to position [4209, 0]
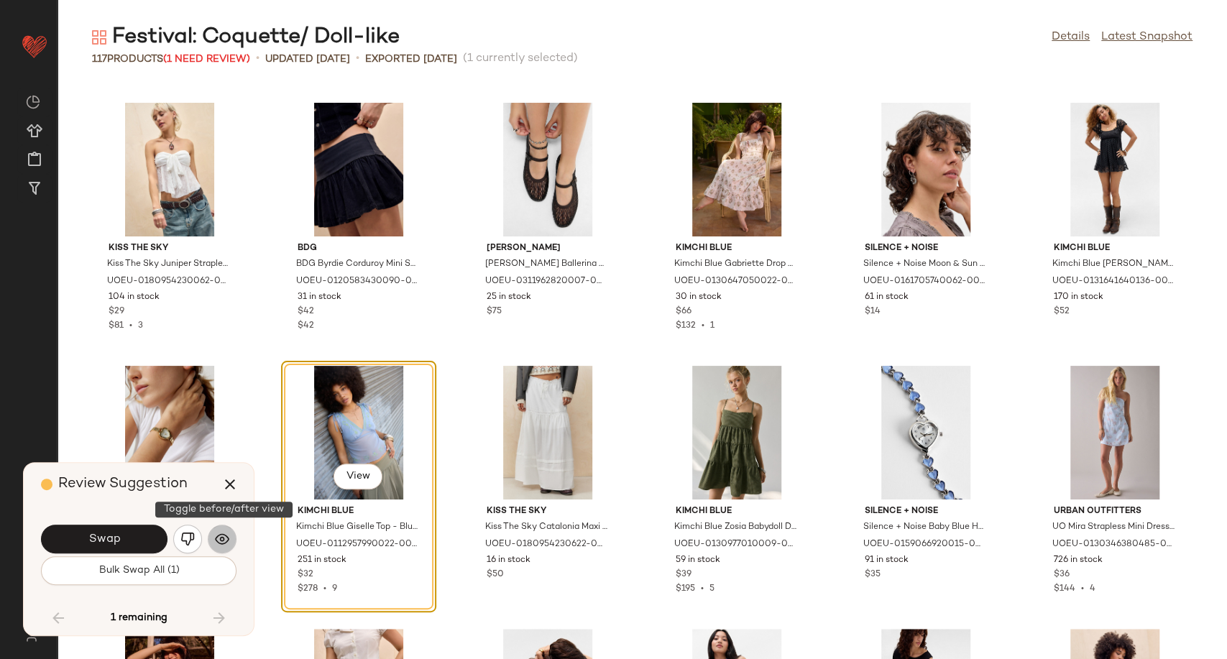
click at [218, 543] on img "button" at bounding box center [222, 539] width 14 height 14
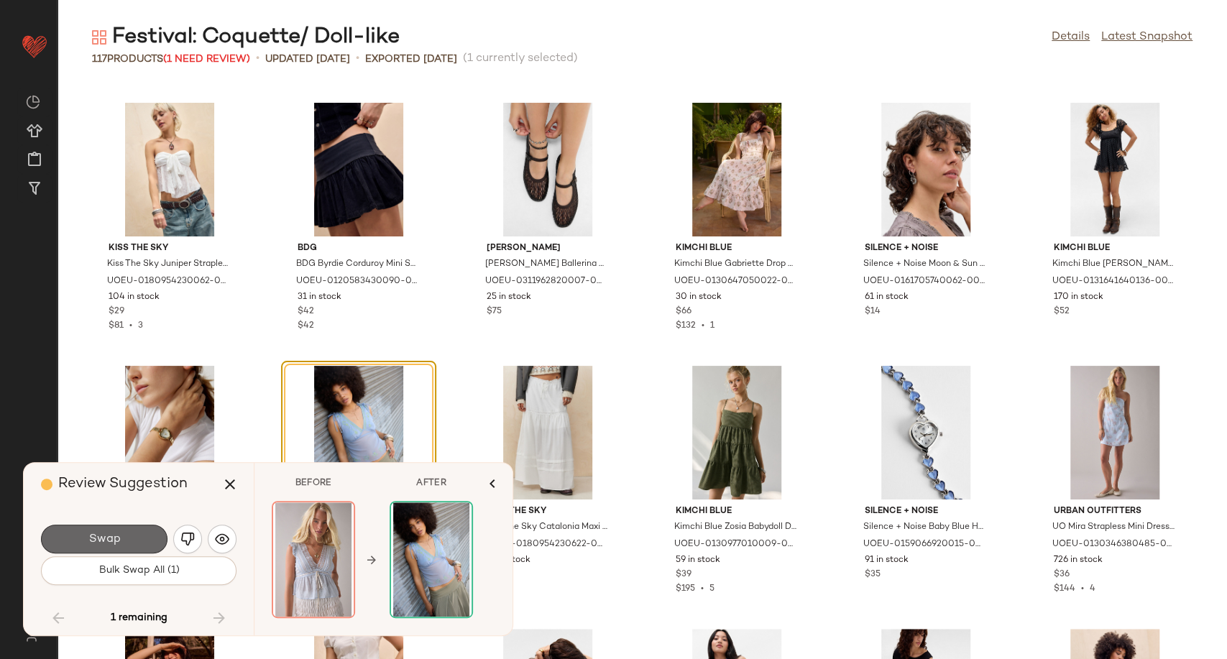
click at [147, 536] on button "Swap" at bounding box center [104, 539] width 126 height 29
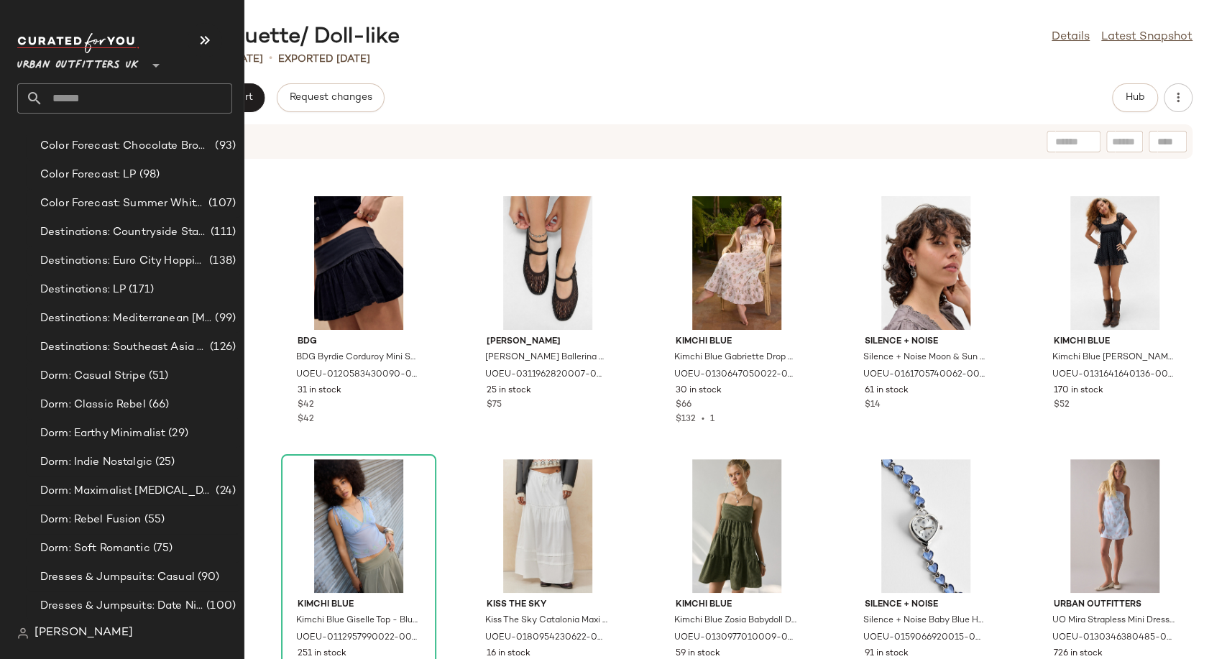
scroll to position [3035, 0]
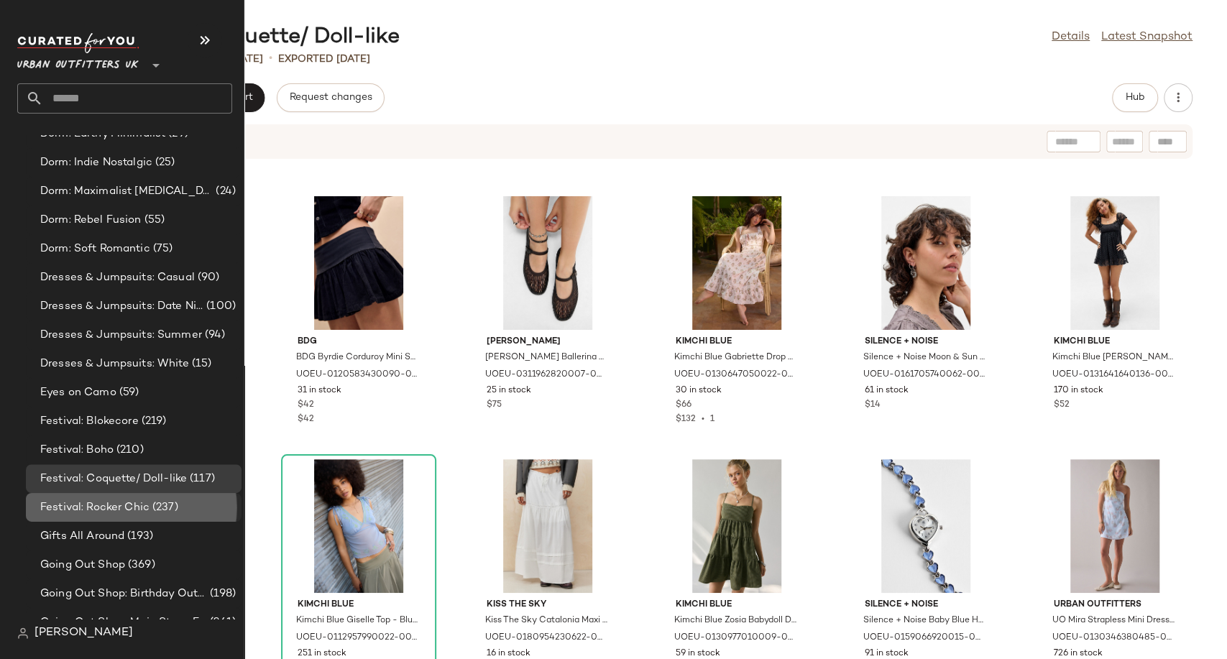
click at [113, 503] on span "Festival: Rocker Chic" at bounding box center [94, 508] width 109 height 17
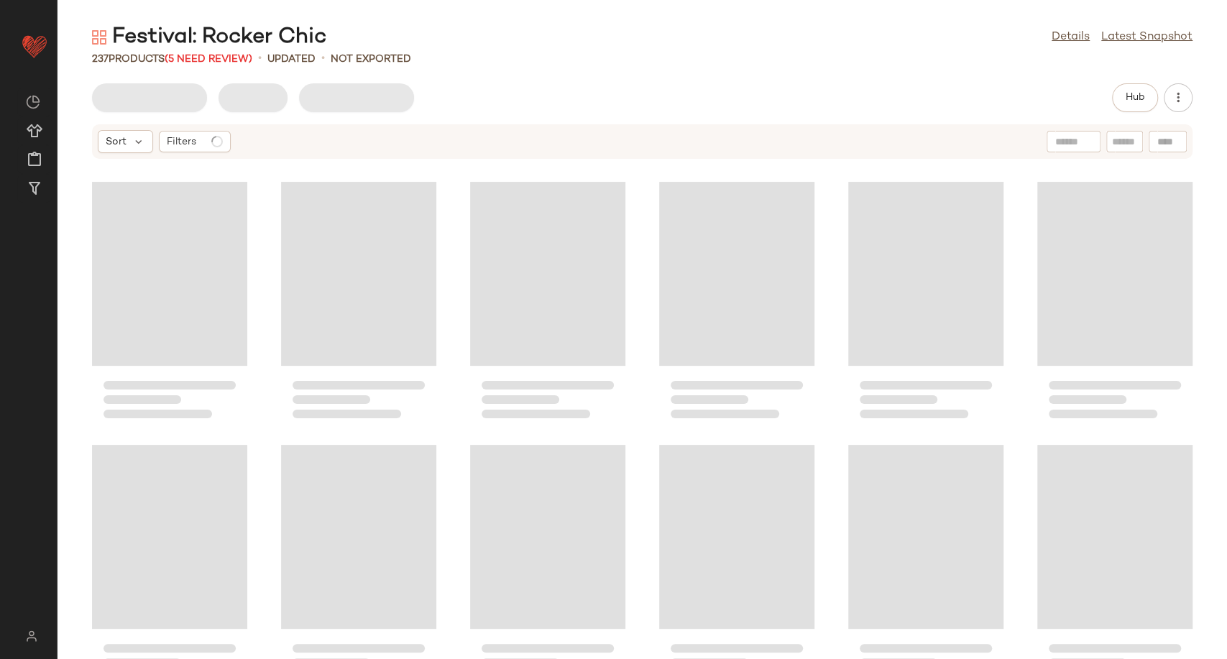
click at [598, 93] on div "Hub" at bounding box center [641, 97] width 1169 height 29
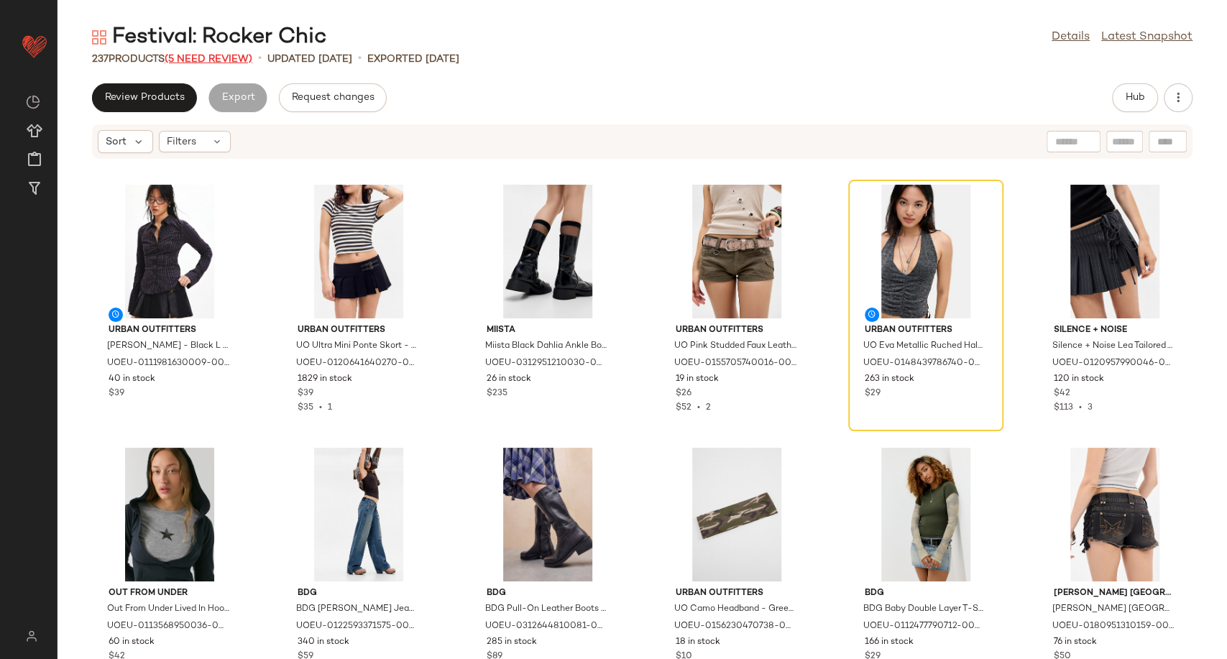
click at [238, 57] on span "(5 Need Review)" at bounding box center [209, 59] width 88 height 11
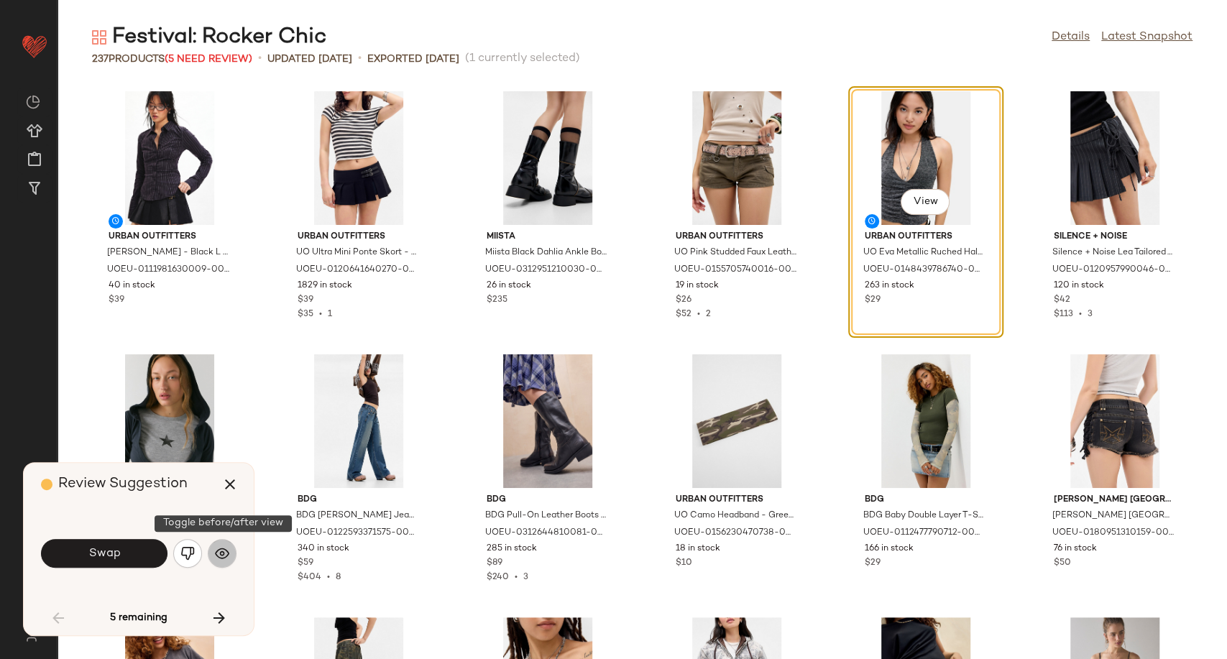
click at [211, 552] on button "button" at bounding box center [222, 553] width 29 height 29
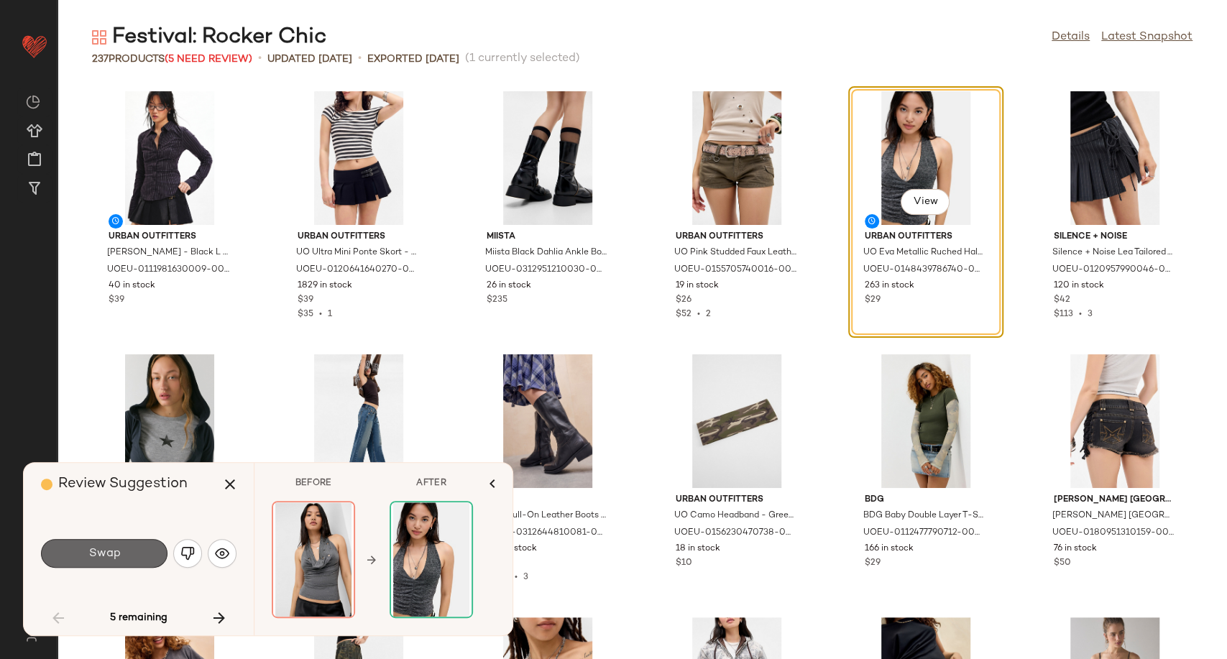
click at [115, 556] on span "Swap" at bounding box center [104, 554] width 32 height 14
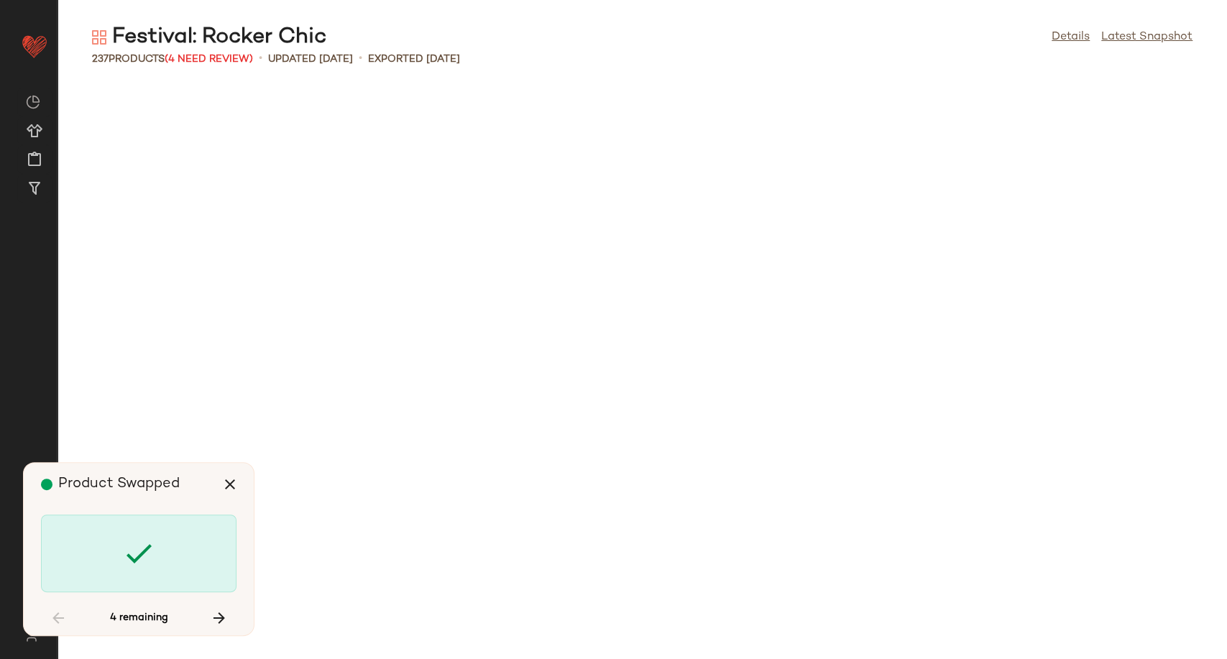
scroll to position [2368, 0]
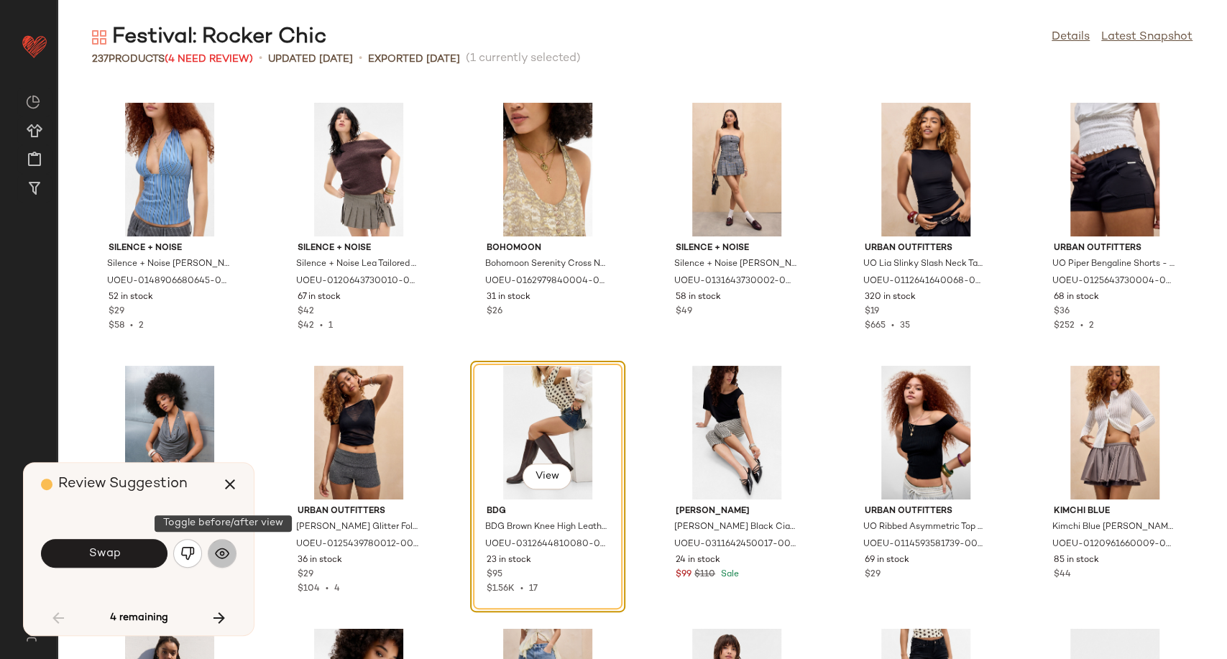
click at [230, 559] on button "button" at bounding box center [222, 553] width 29 height 29
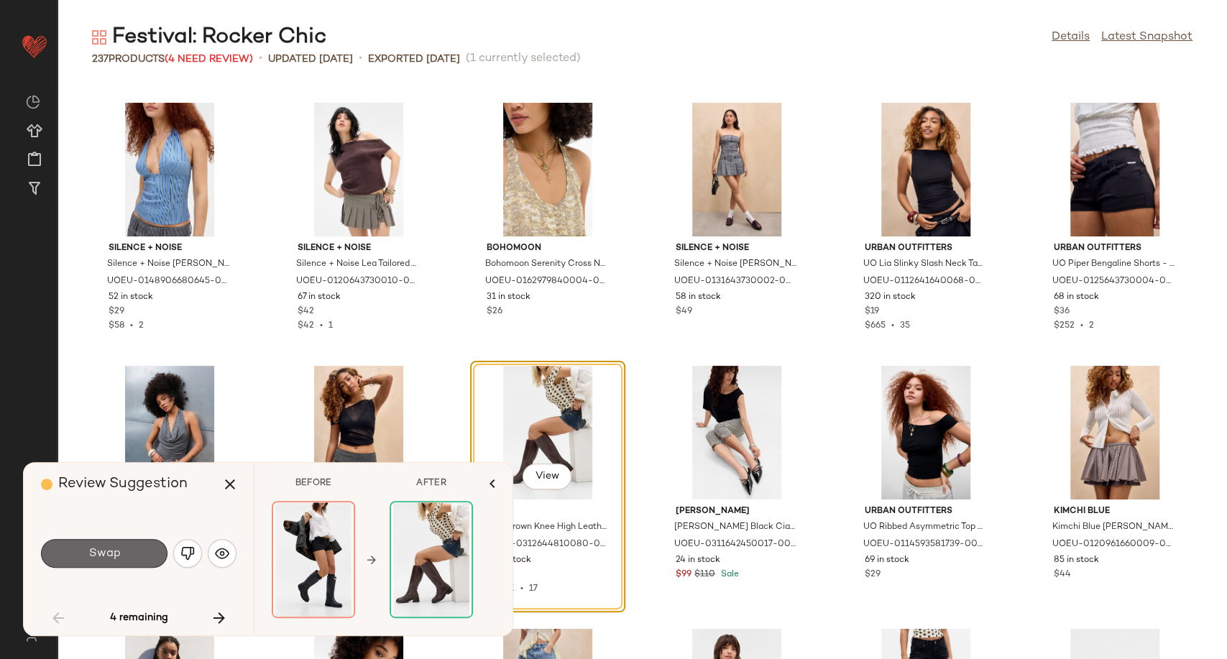
click at [137, 564] on button "Swap" at bounding box center [104, 553] width 126 height 29
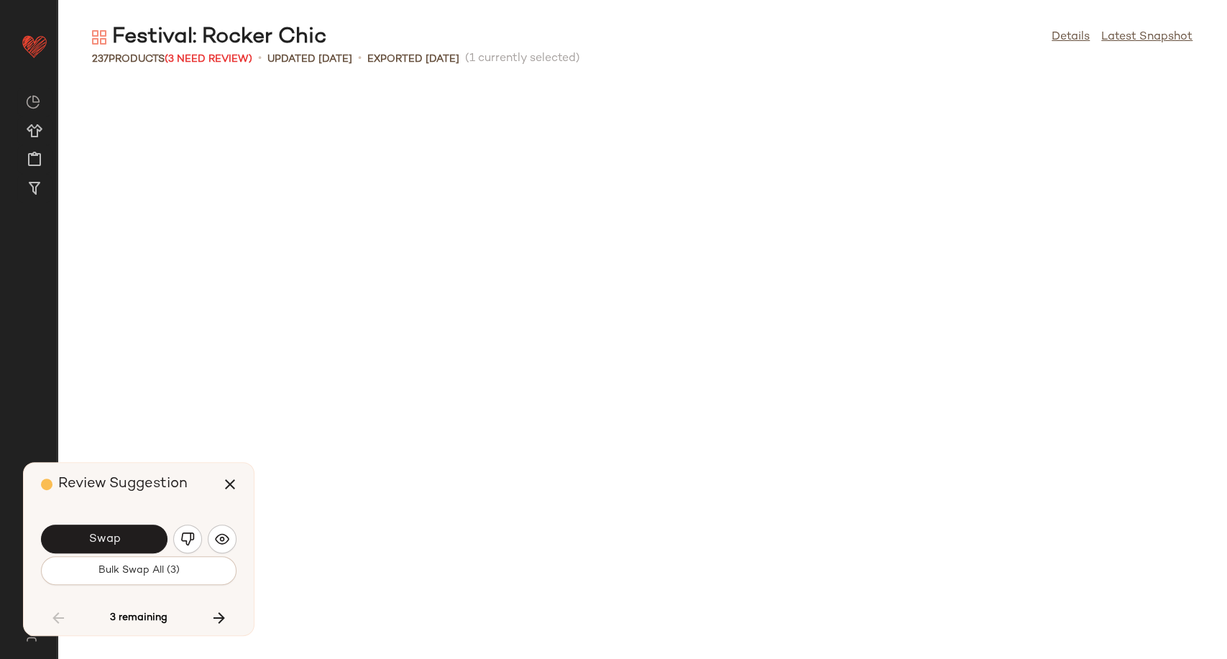
scroll to position [3157, 0]
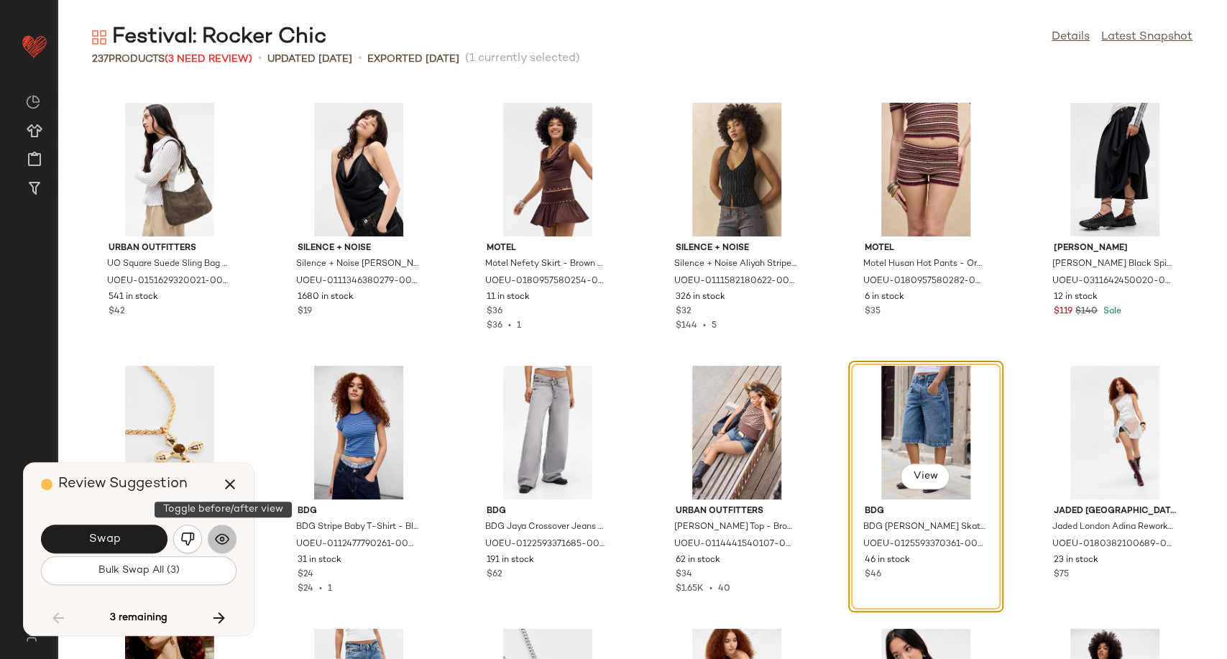
click at [219, 542] on img "button" at bounding box center [222, 539] width 14 height 14
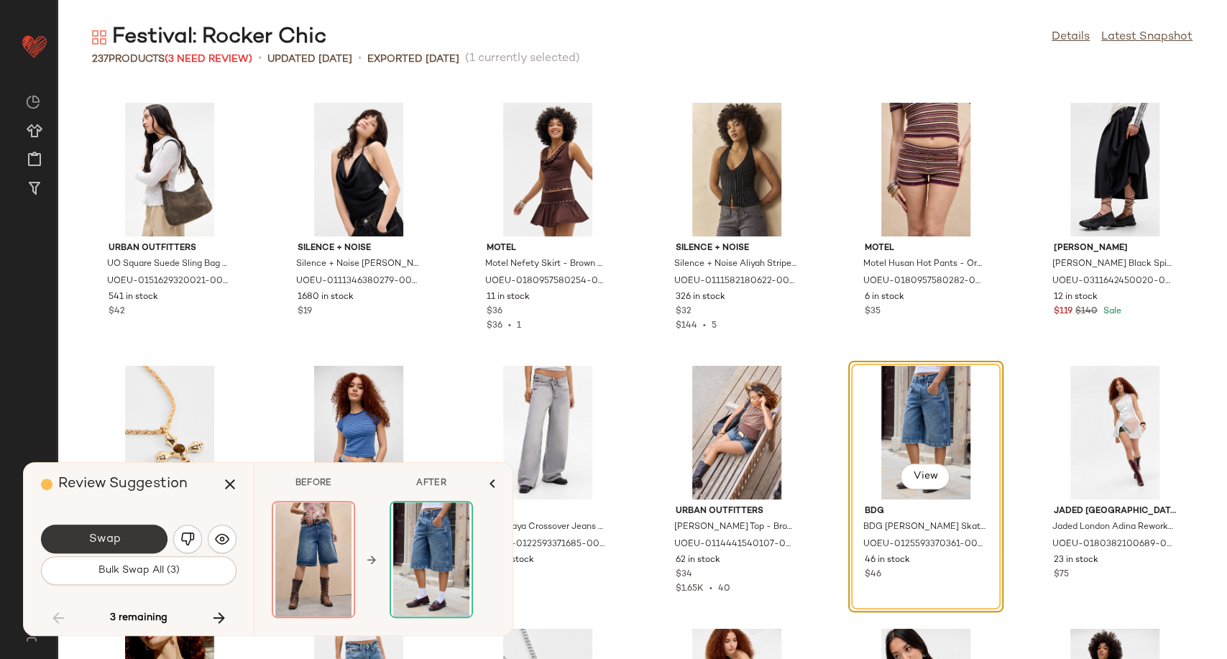
click at [141, 546] on button "Swap" at bounding box center [104, 539] width 126 height 29
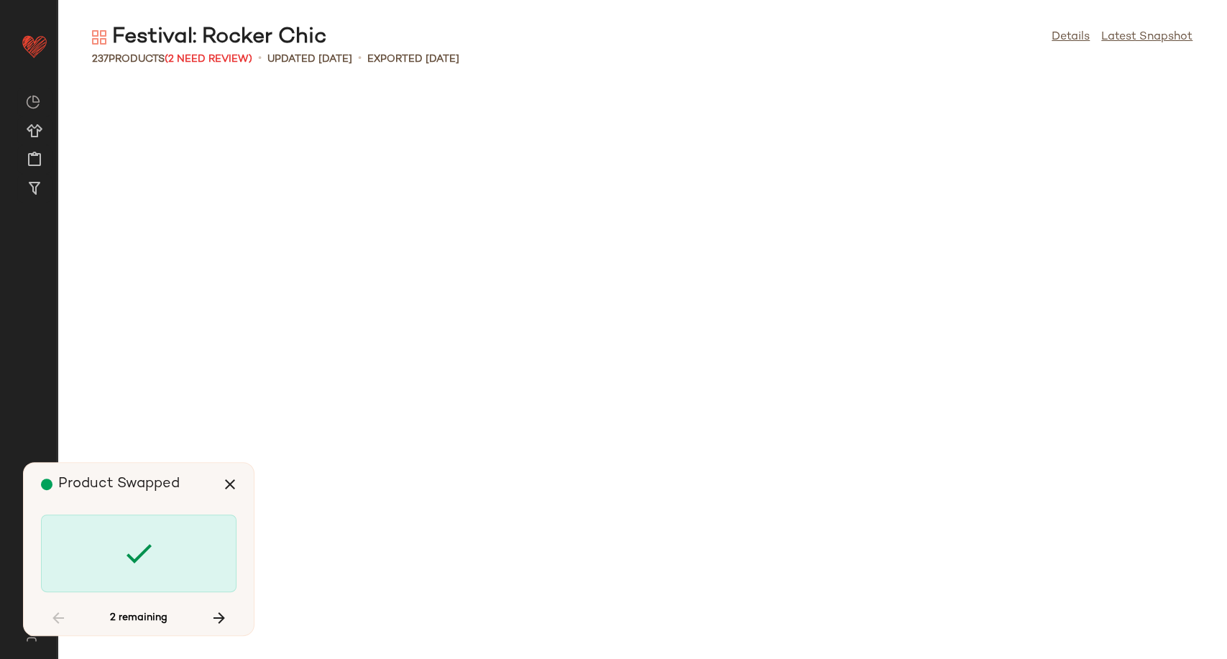
scroll to position [5524, 0]
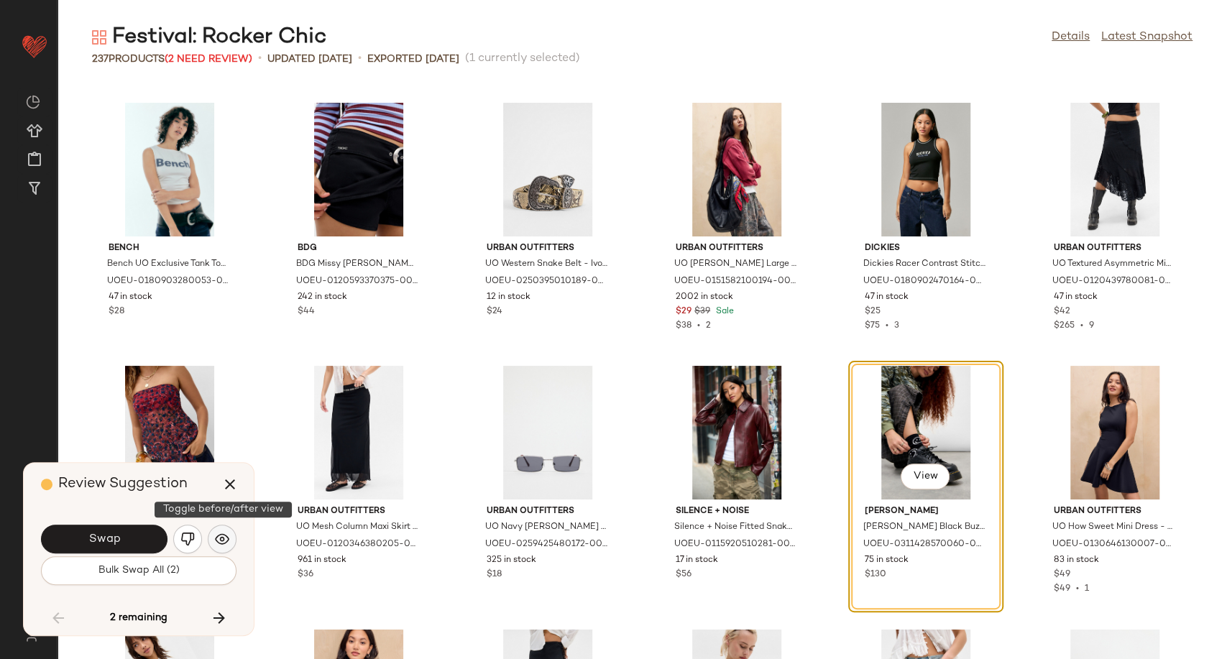
click at [224, 538] on img "button" at bounding box center [222, 539] width 14 height 14
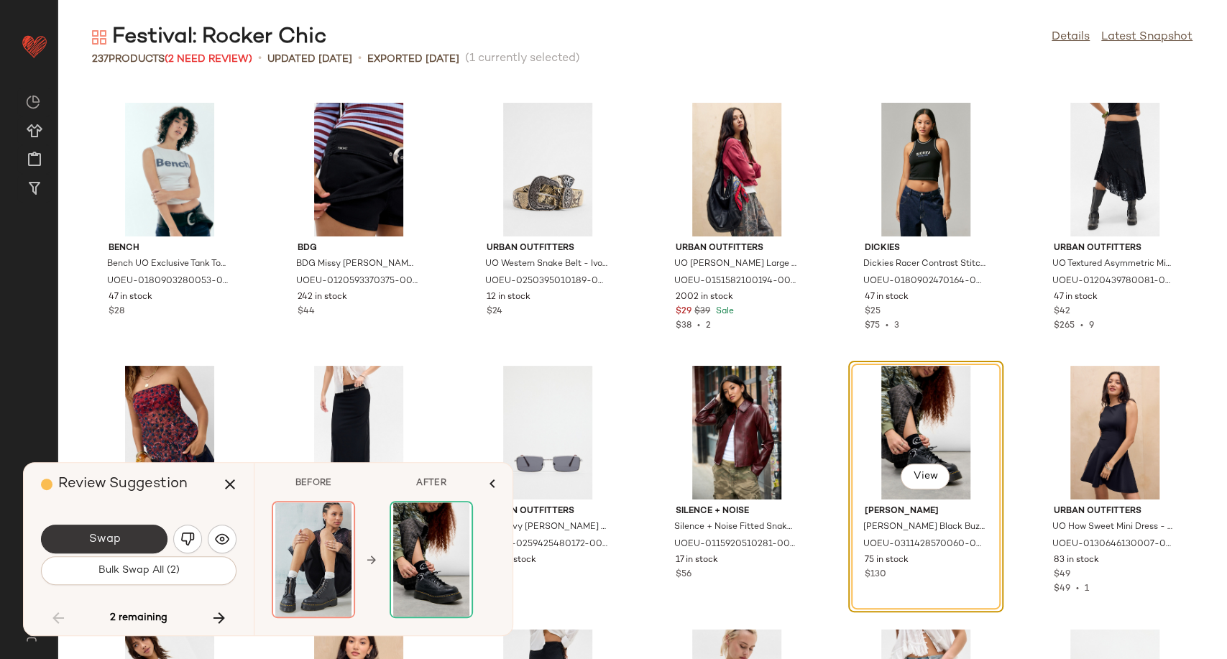
click at [144, 531] on button "Swap" at bounding box center [104, 539] width 126 height 29
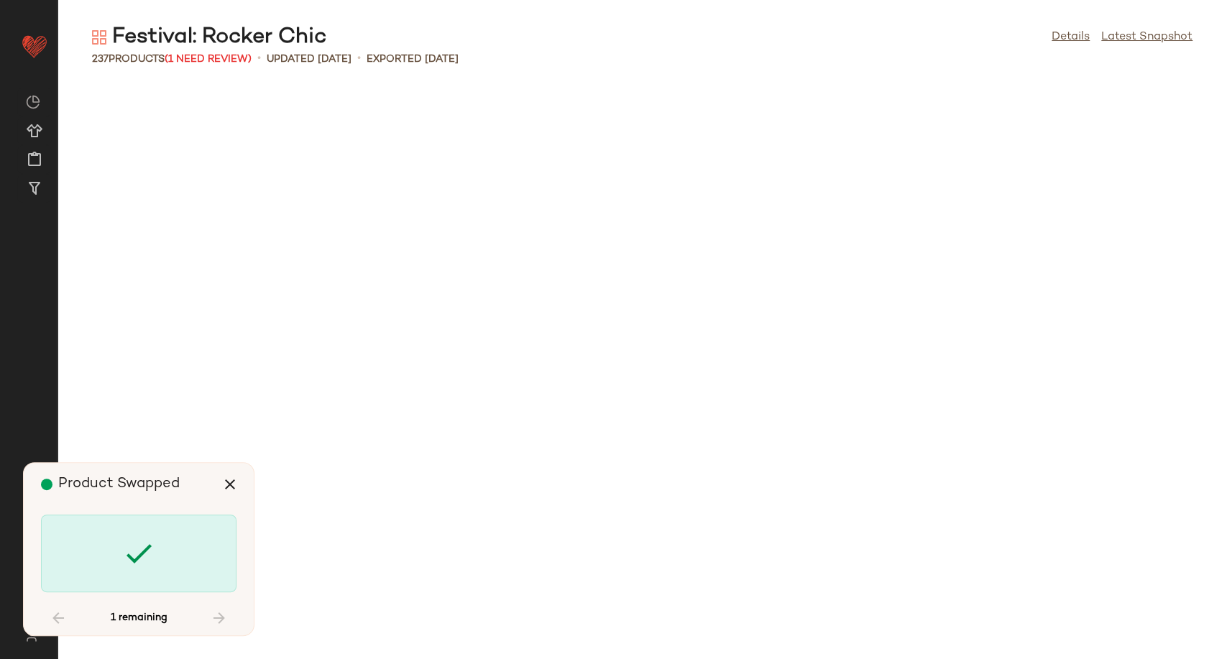
scroll to position [7102, 0]
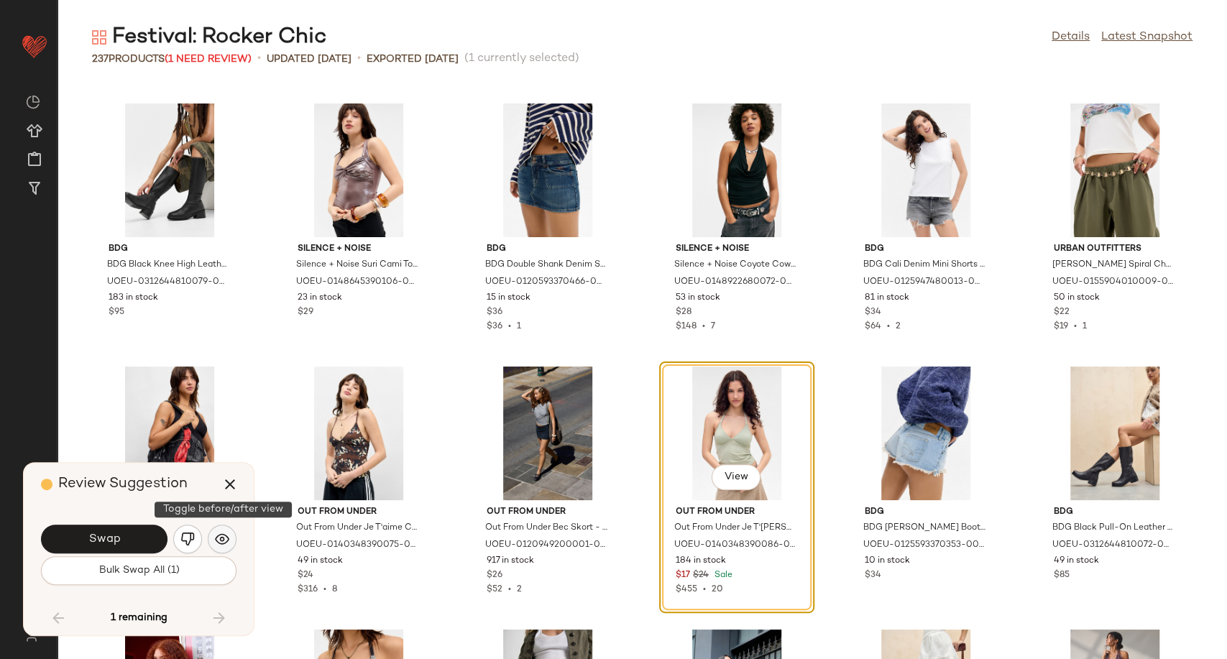
click at [210, 538] on button "button" at bounding box center [222, 539] width 29 height 29
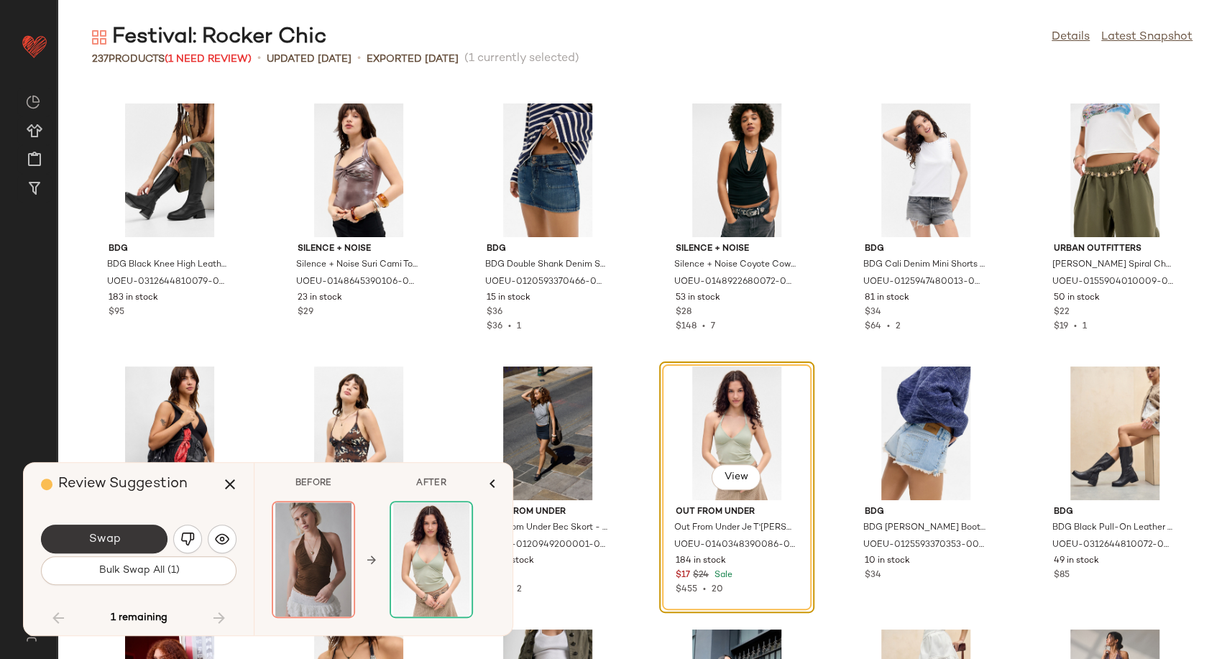
click at [138, 539] on button "Swap" at bounding box center [104, 539] width 126 height 29
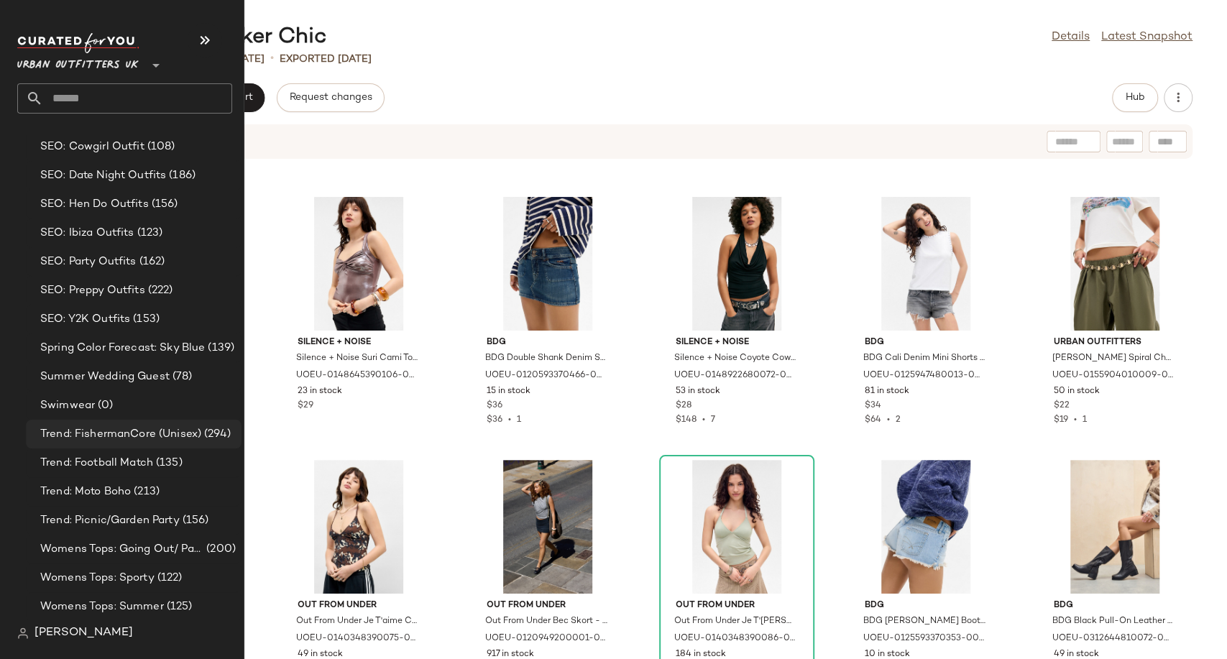
scroll to position [3943, 0]
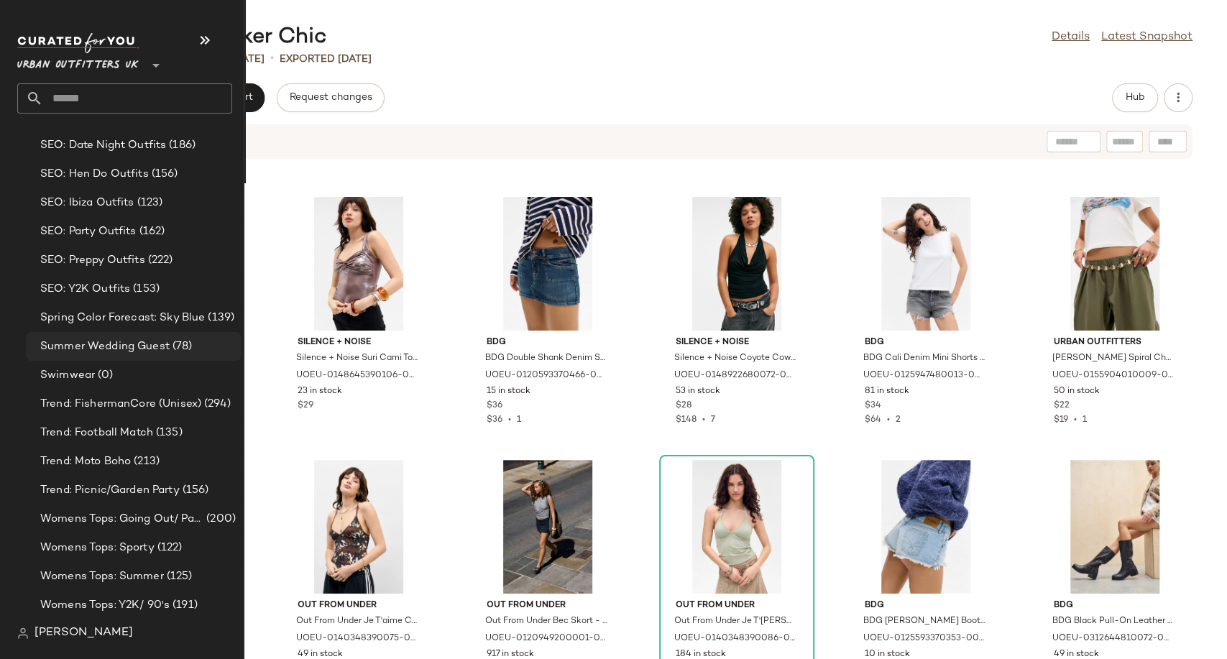
click at [112, 341] on span "Summer Wedding Guest" at bounding box center [104, 347] width 129 height 17
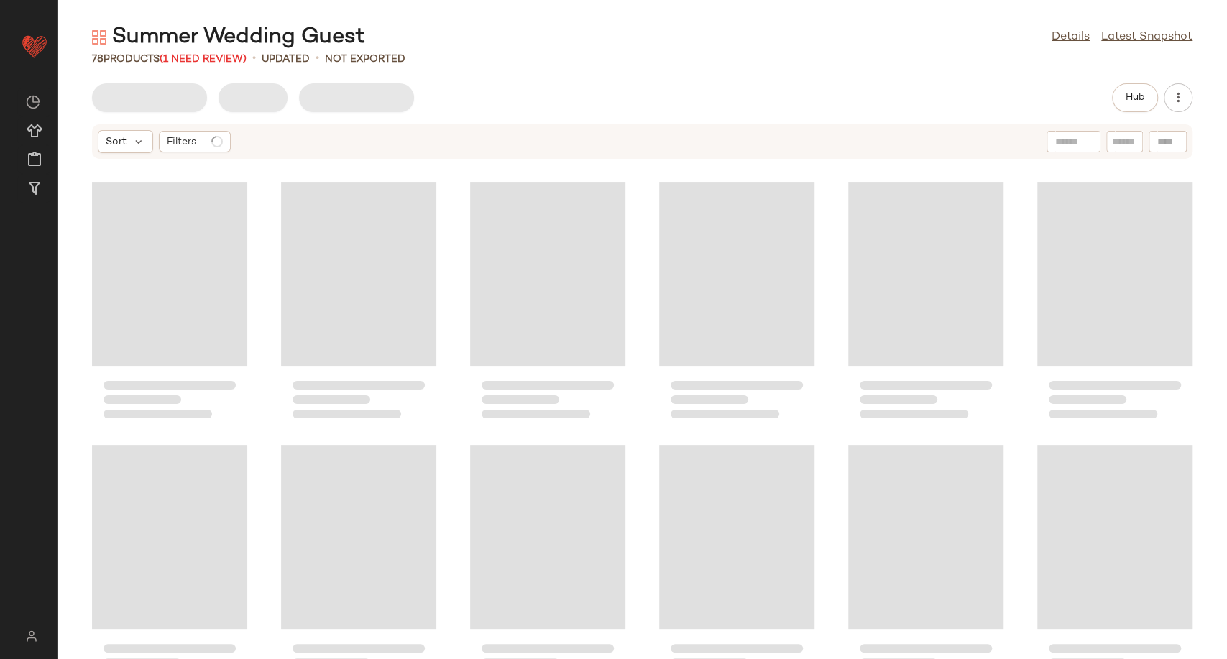
click at [576, 86] on div "Hub" at bounding box center [641, 97] width 1169 height 29
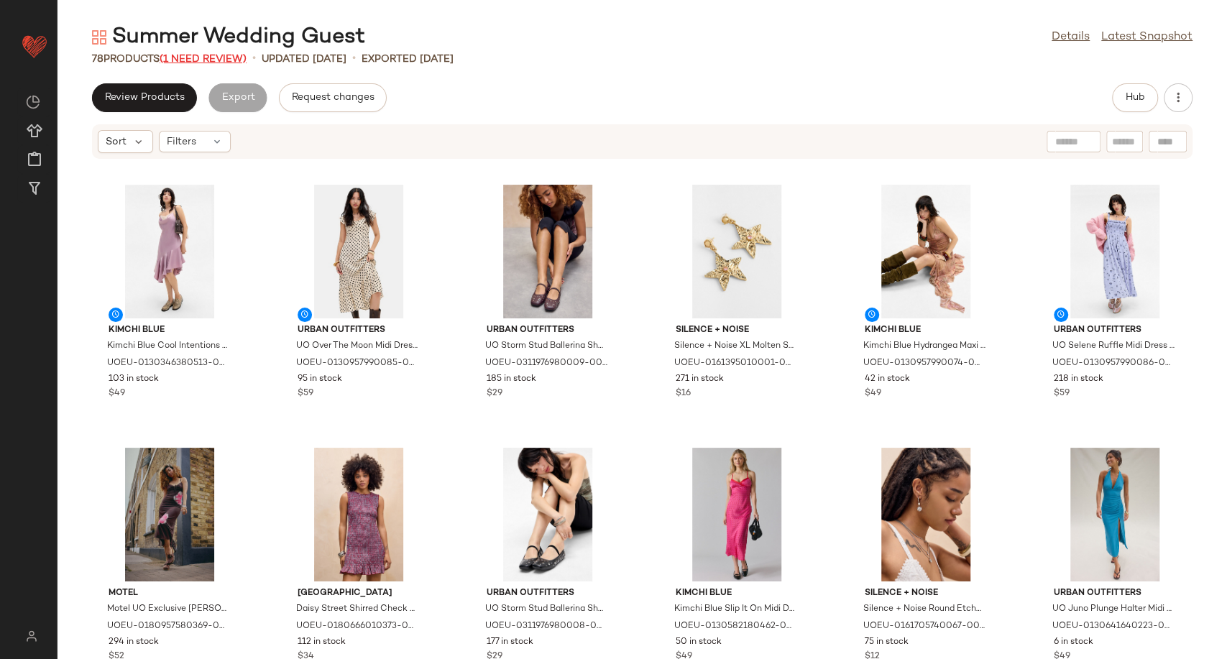
click at [203, 55] on span "(1 Need Review)" at bounding box center [203, 59] width 87 height 11
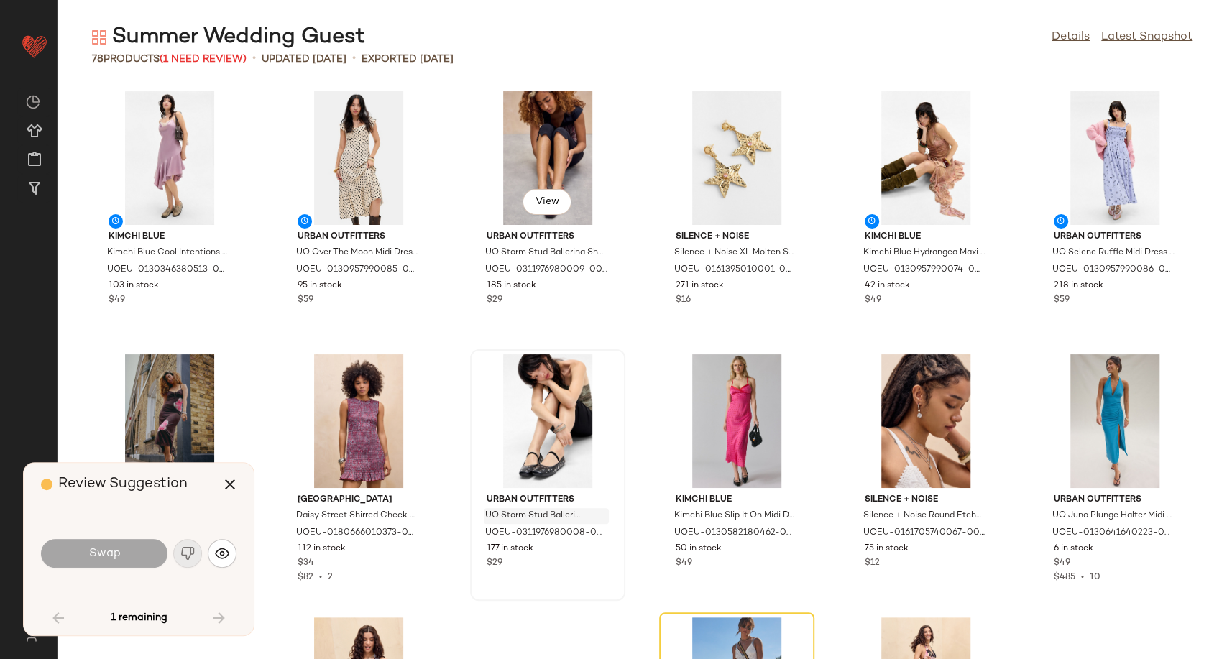
scroll to position [275, 0]
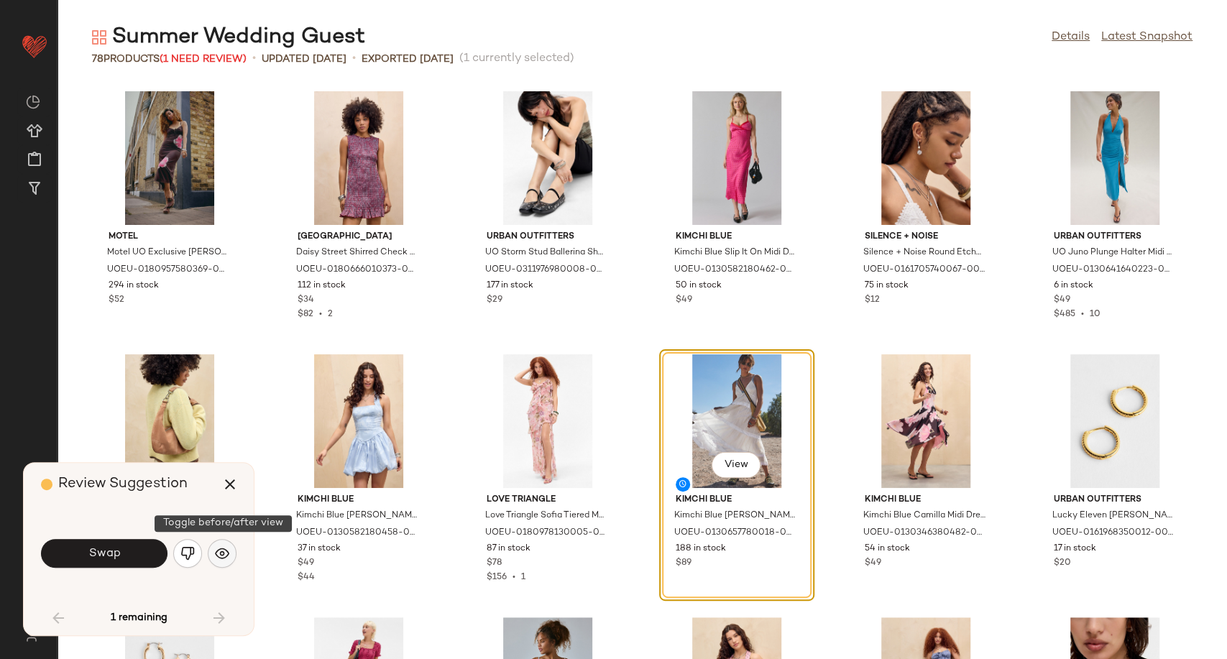
click at [221, 554] on img "button" at bounding box center [222, 553] width 14 height 14
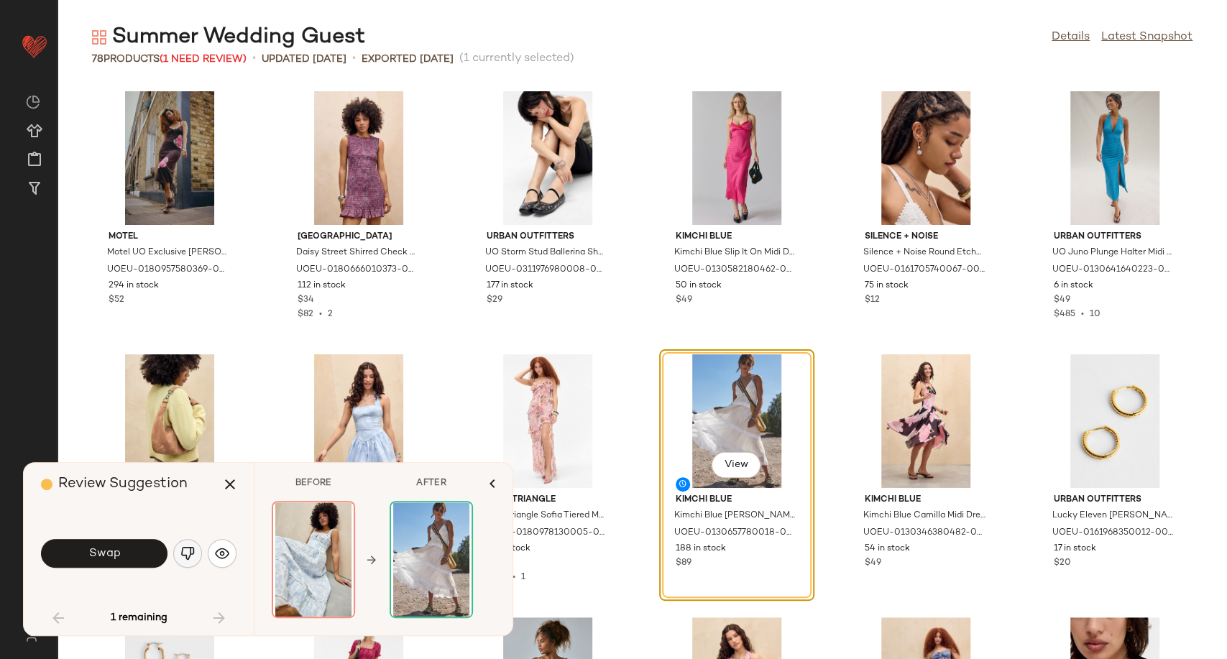
click at [183, 548] on img "button" at bounding box center [187, 553] width 14 height 14
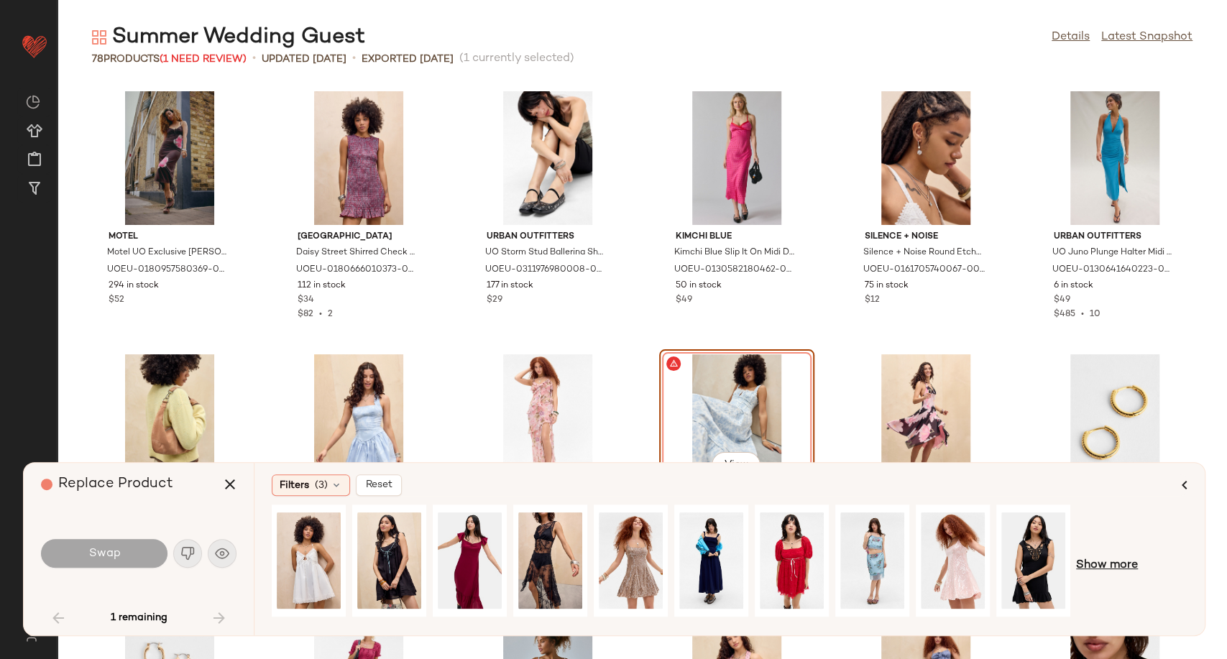
click at [1114, 559] on span "Show more" at bounding box center [1107, 565] width 62 height 17
click at [701, 546] on div "View" at bounding box center [711, 561] width 64 height 102
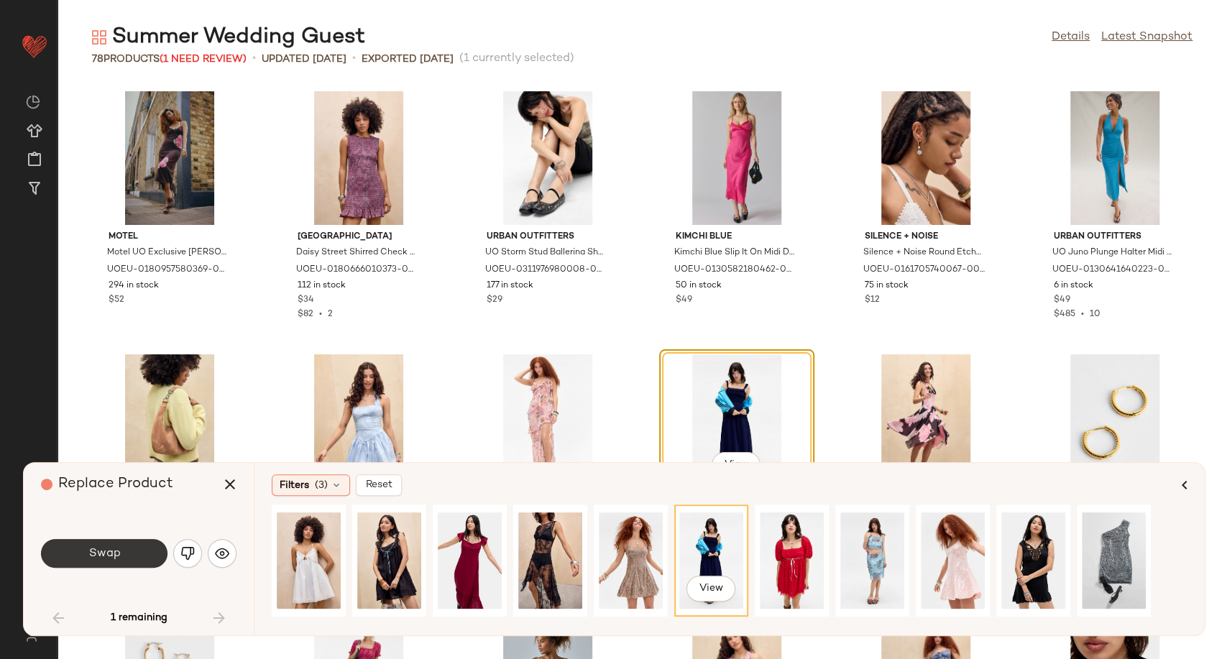
click at [137, 557] on button "Swap" at bounding box center [104, 553] width 126 height 29
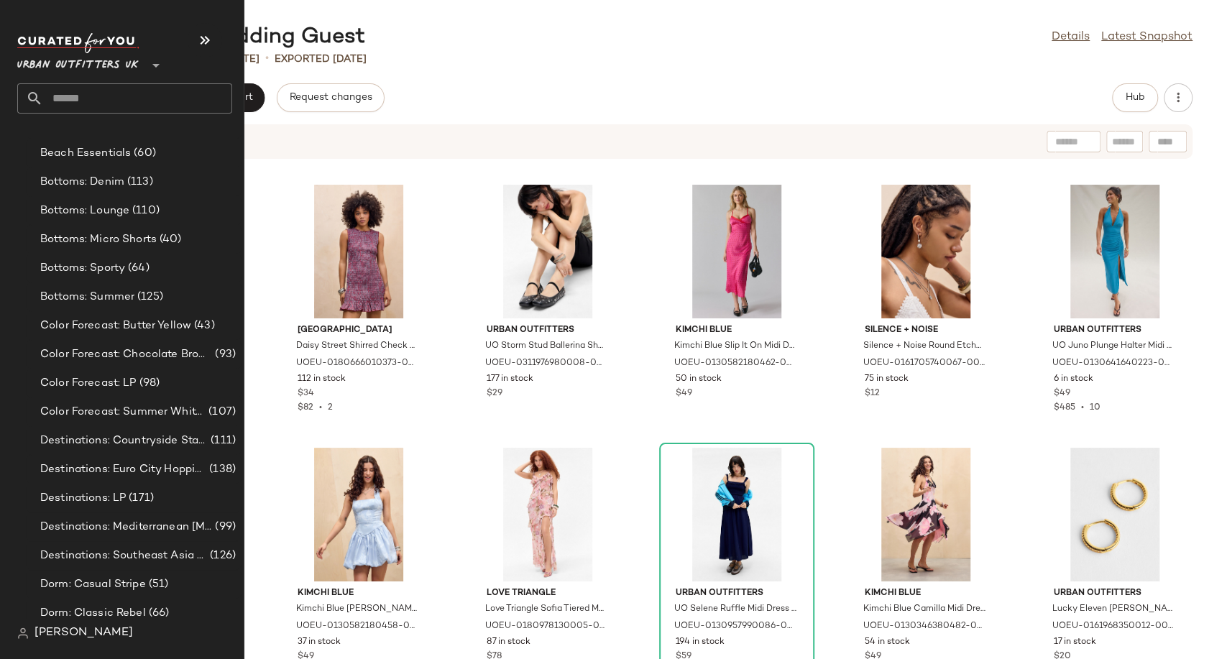
scroll to position [2794, 0]
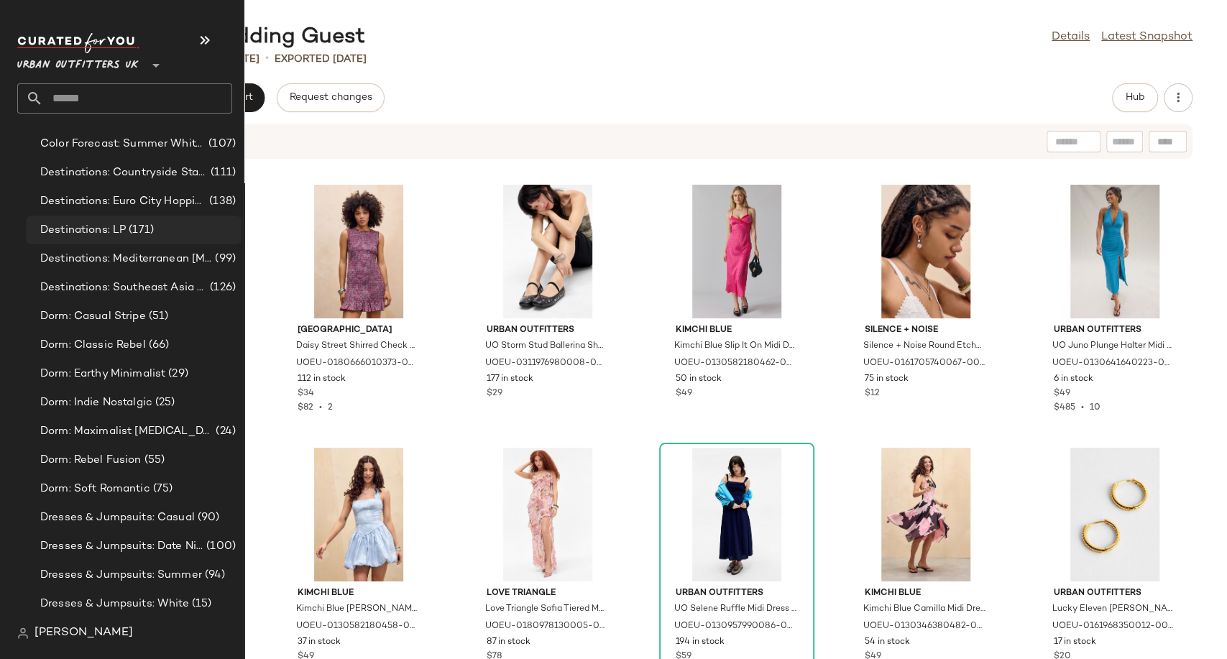
click at [103, 229] on span "Destinations: LP" at bounding box center [83, 230] width 86 height 17
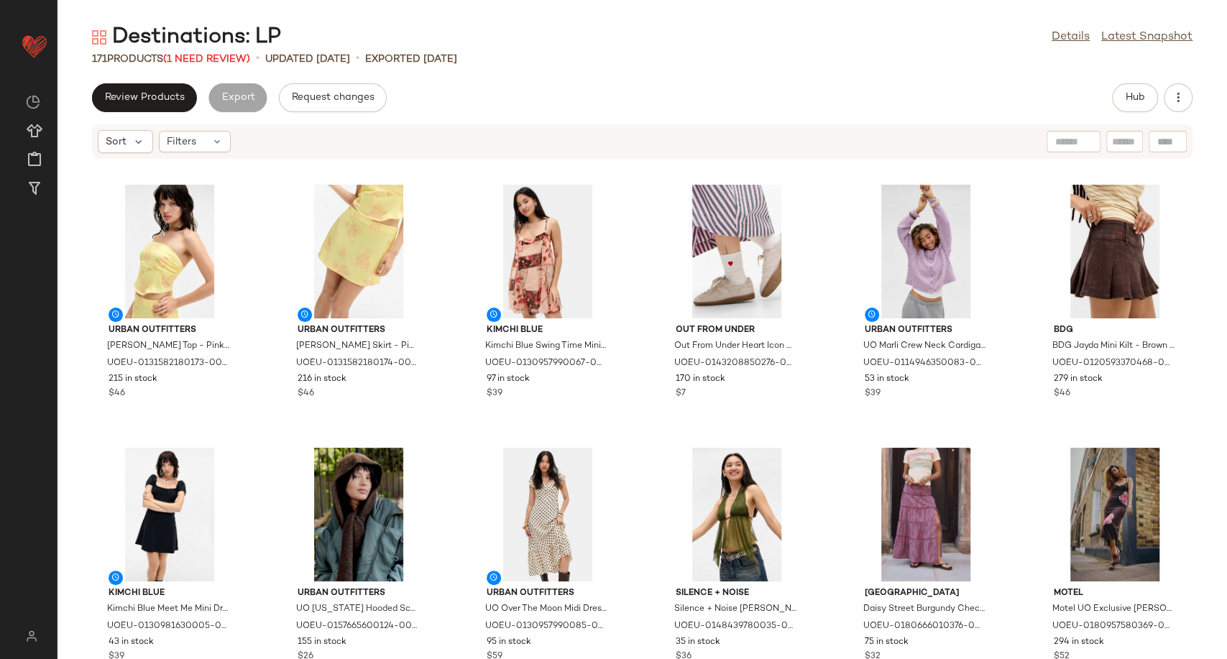
click at [619, 88] on div "Review Products Export Request changes Hub" at bounding box center [641, 97] width 1169 height 29
click at [241, 56] on span "(1 Need Review)" at bounding box center [206, 59] width 87 height 11
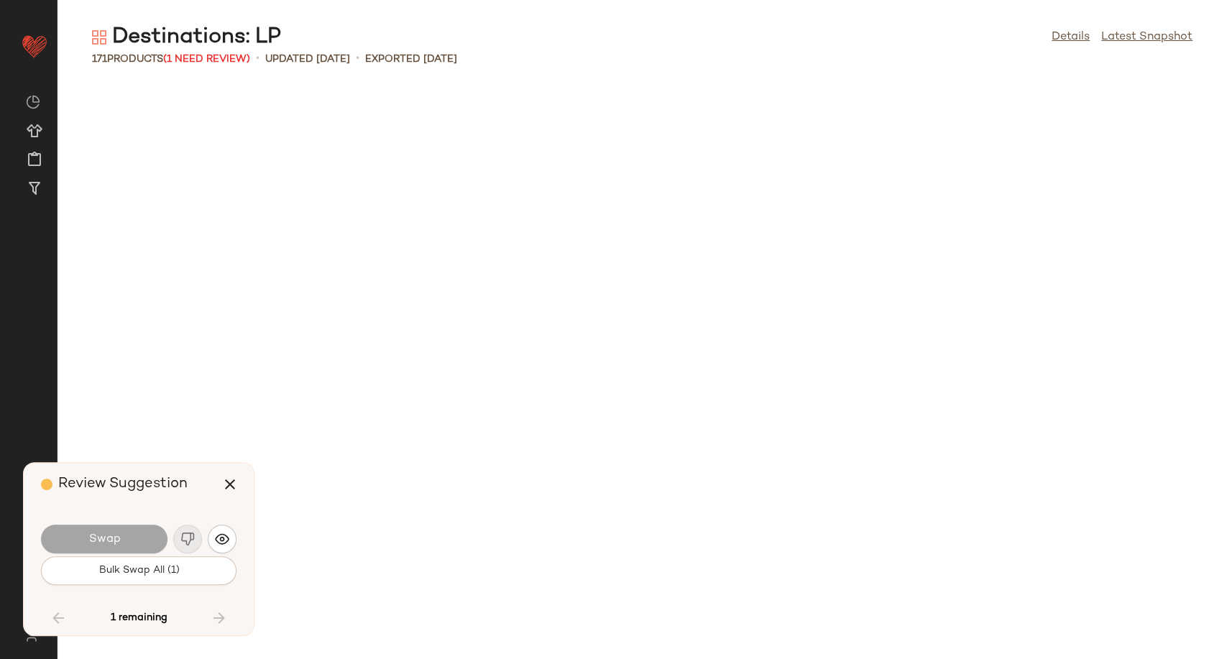
scroll to position [4209, 0]
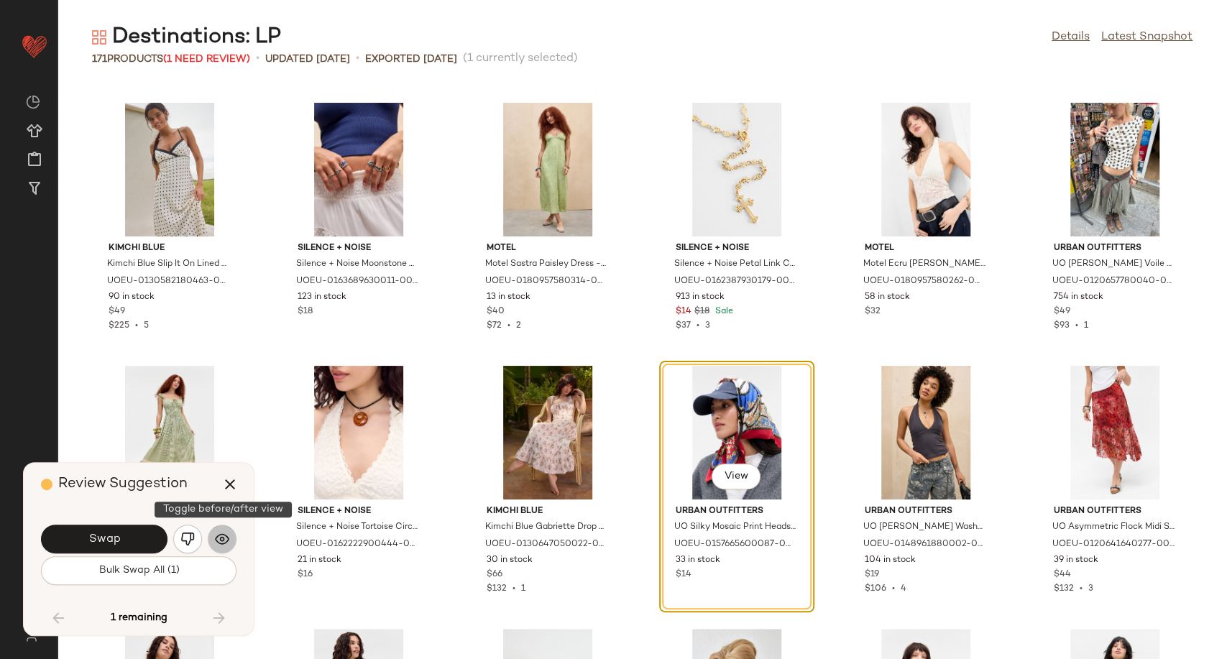
click at [232, 533] on button "button" at bounding box center [222, 539] width 29 height 29
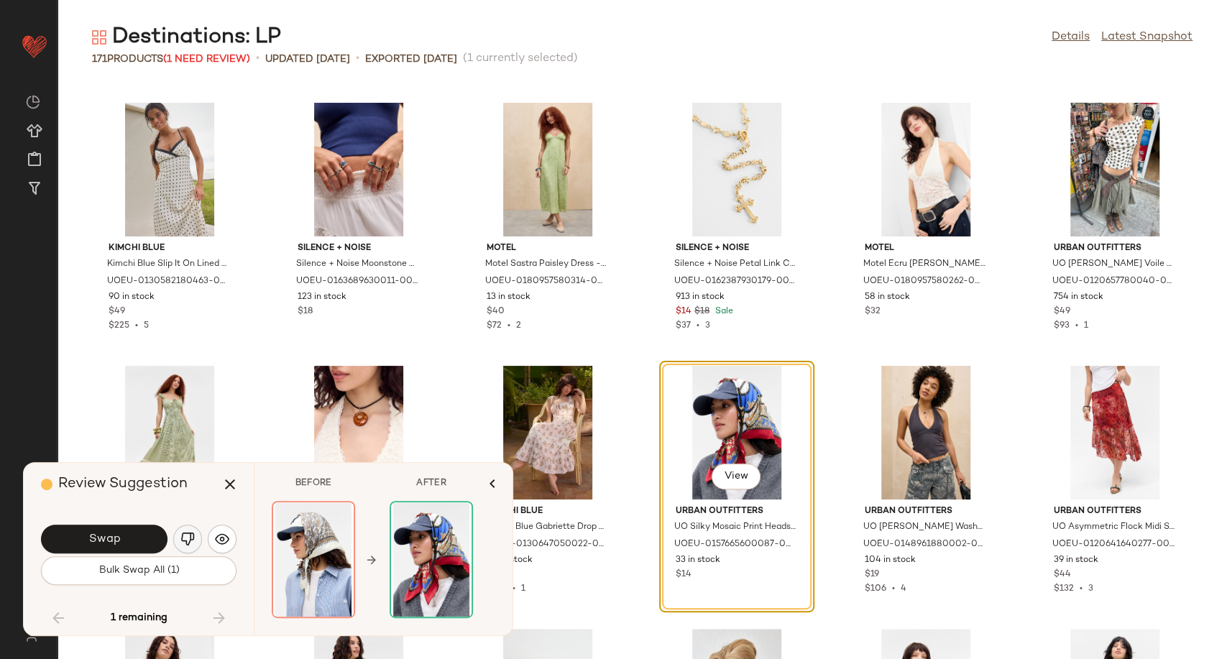
click at [188, 538] on img "button" at bounding box center [187, 539] width 14 height 14
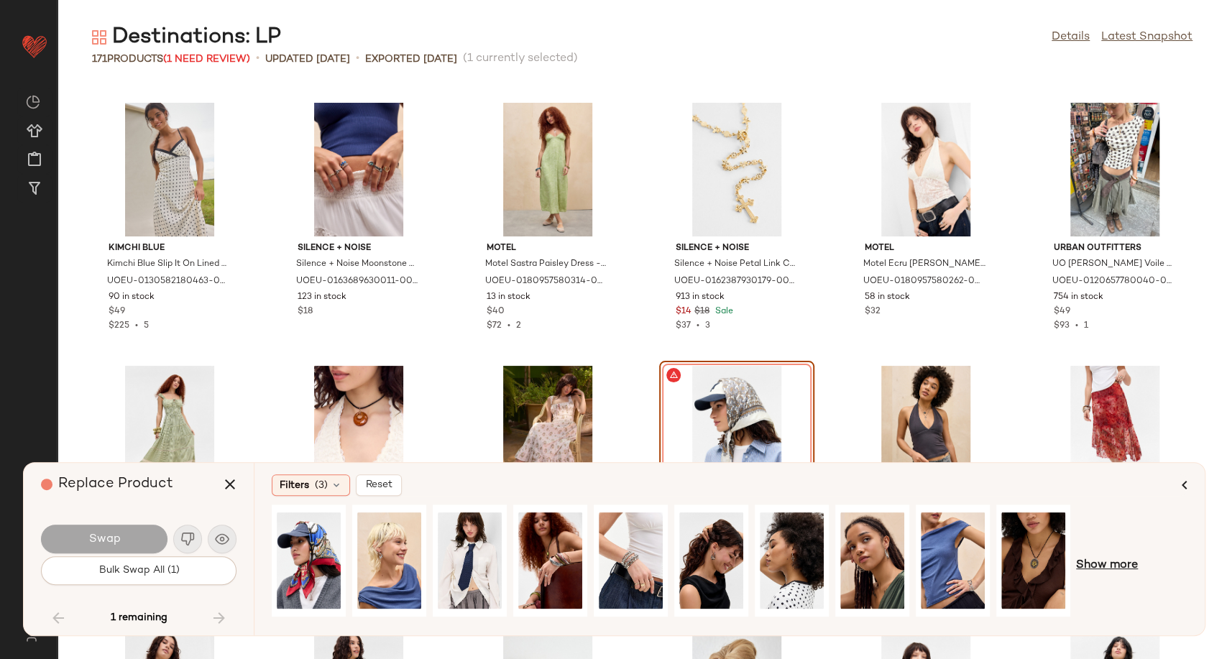
click at [1117, 566] on span "Show more" at bounding box center [1107, 565] width 62 height 17
click at [678, 625] on div at bounding box center [710, 566] width 876 height 122
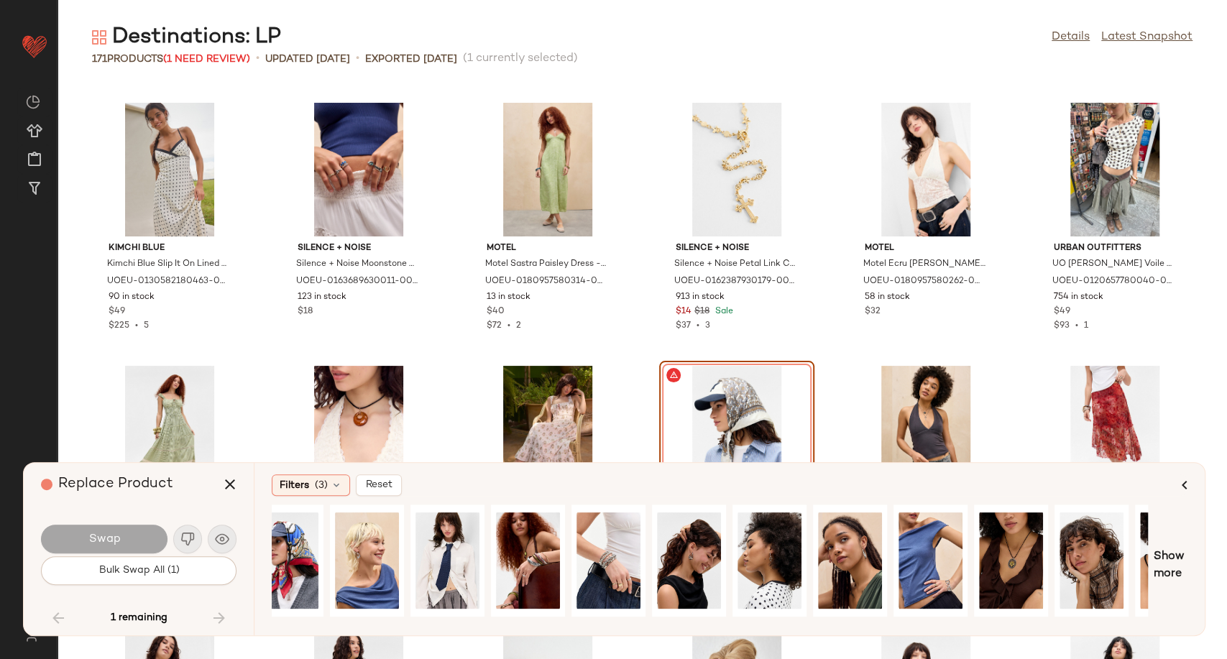
scroll to position [0, 0]
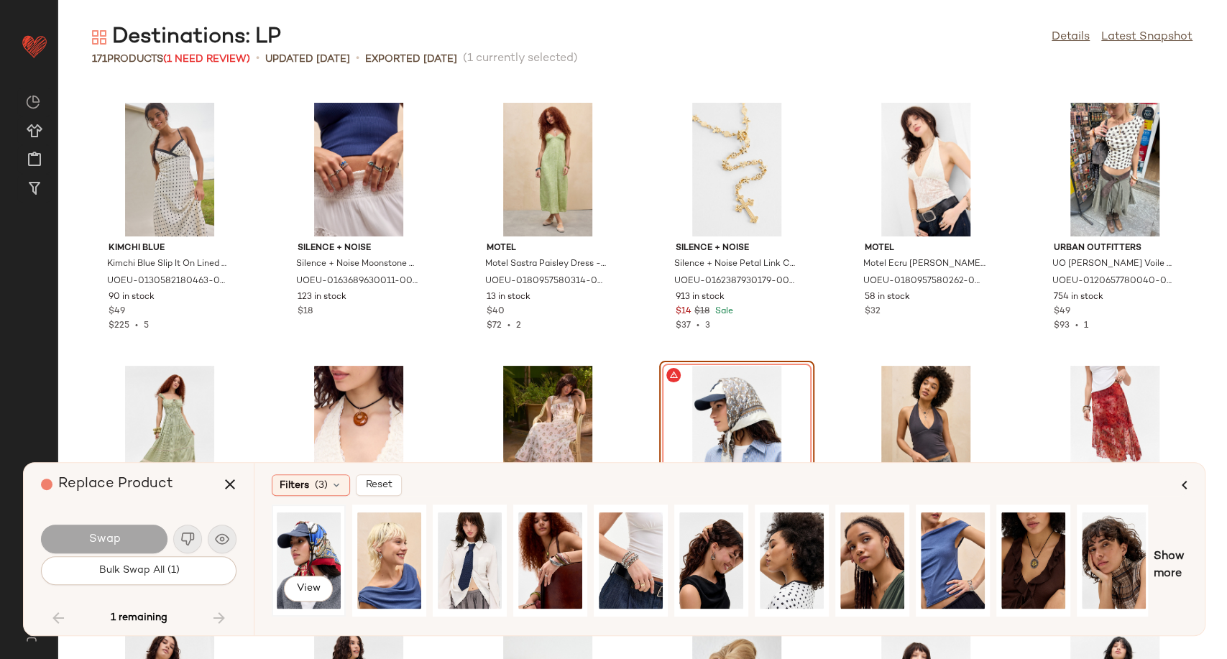
click at [299, 538] on div "View" at bounding box center [309, 561] width 64 height 102
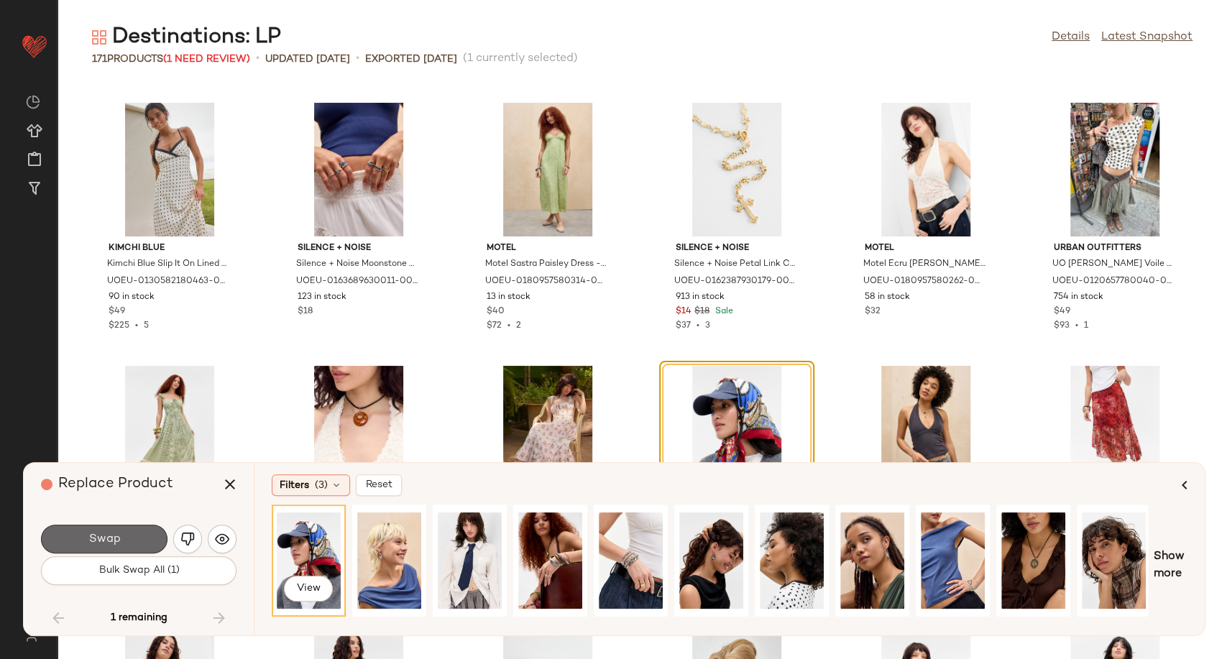
click at [134, 547] on button "Swap" at bounding box center [104, 539] width 126 height 29
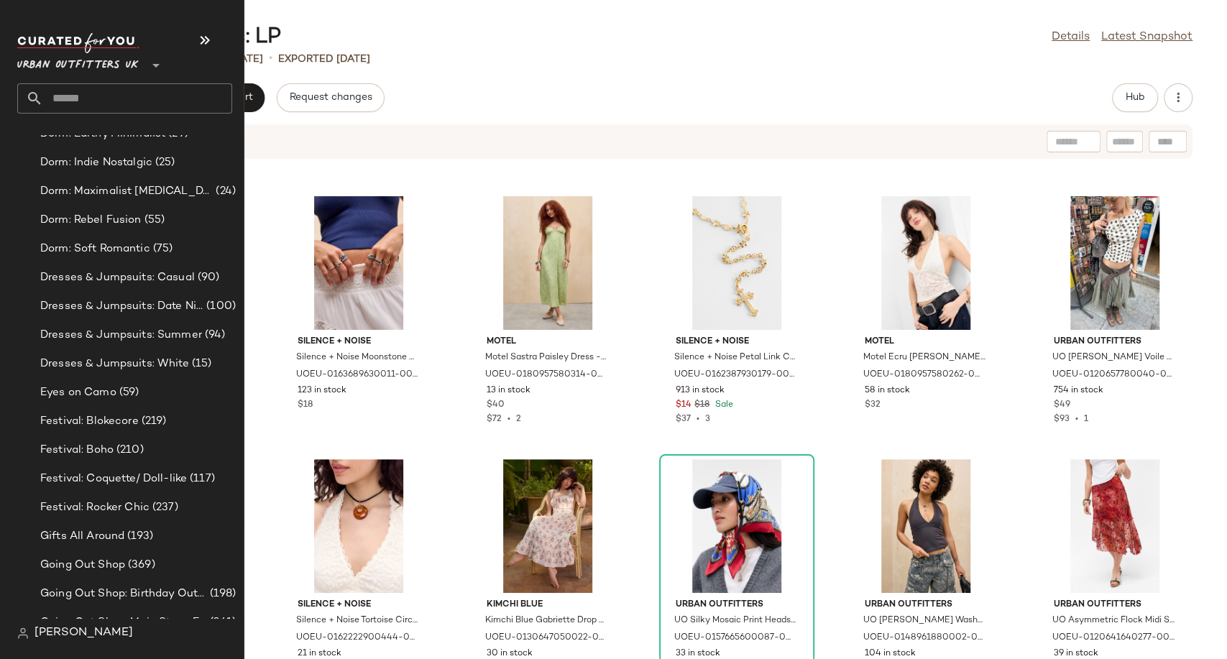
scroll to position [2715, 0]
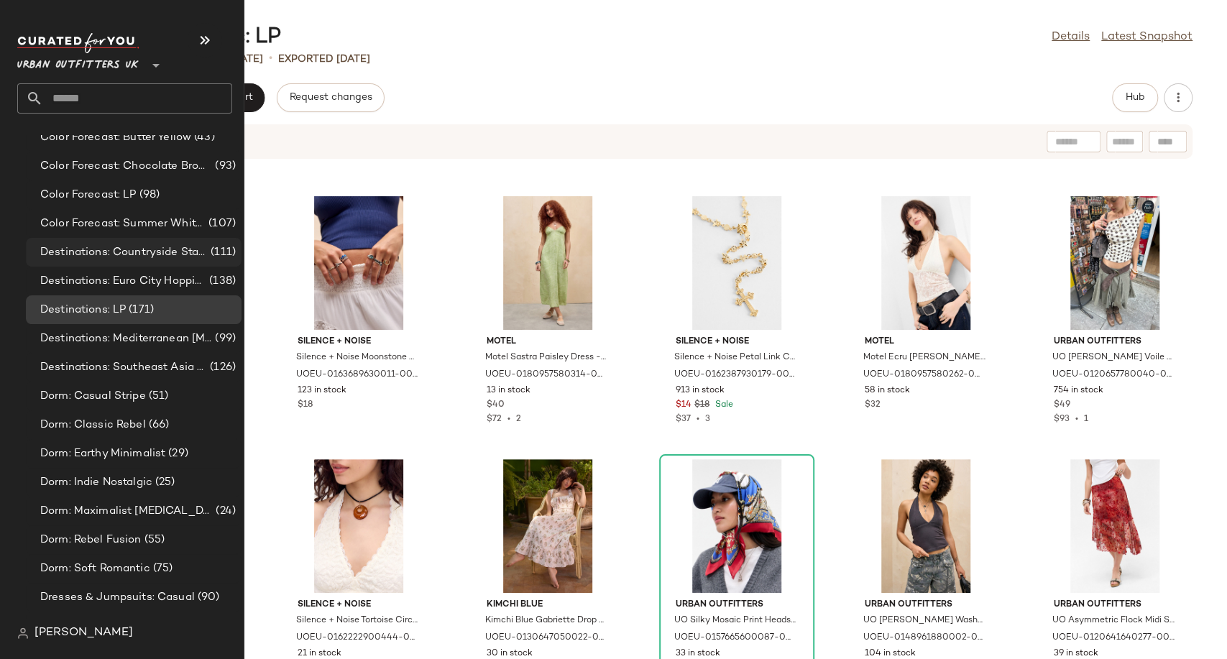
click at [141, 248] on span "Destinations: Countryside Staycation" at bounding box center [123, 252] width 167 height 17
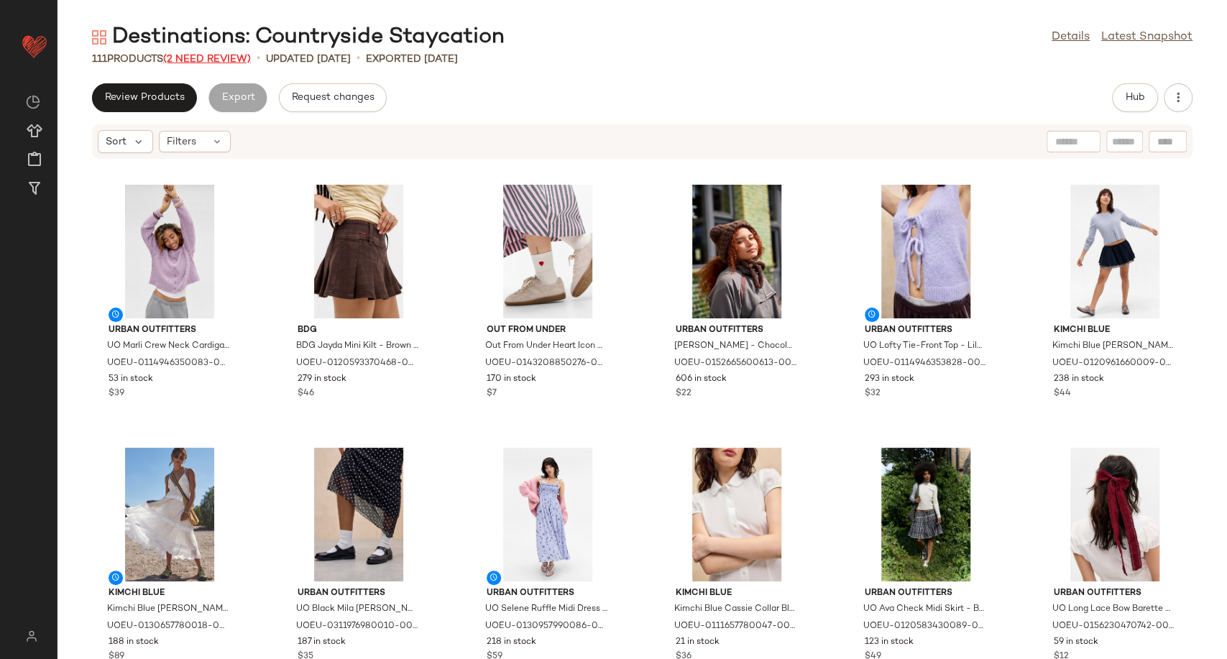
click at [231, 57] on span "(2 Need Review)" at bounding box center [207, 59] width 88 height 11
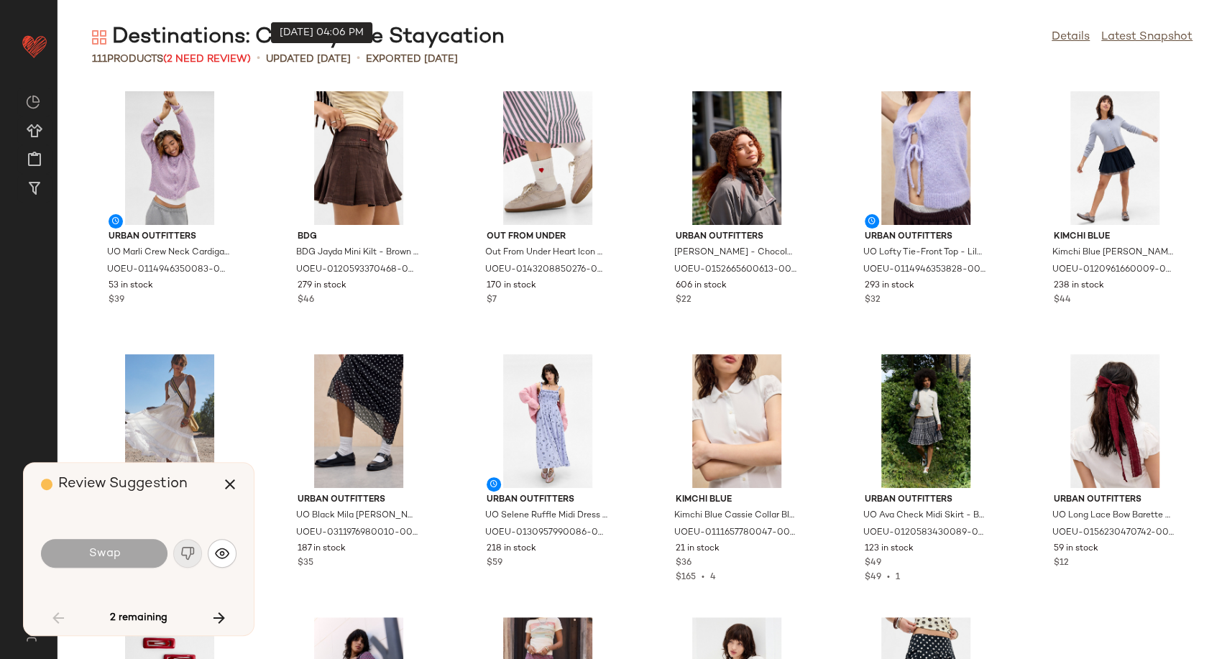
scroll to position [538, 0]
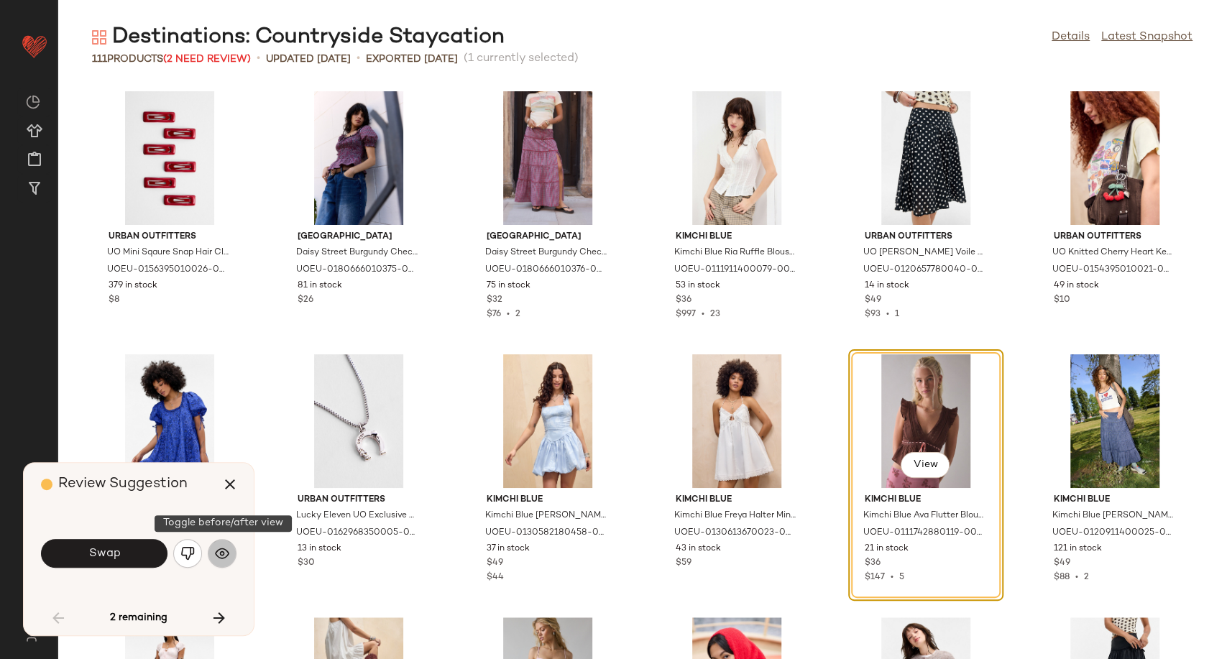
click at [225, 555] on img "button" at bounding box center [222, 553] width 14 height 14
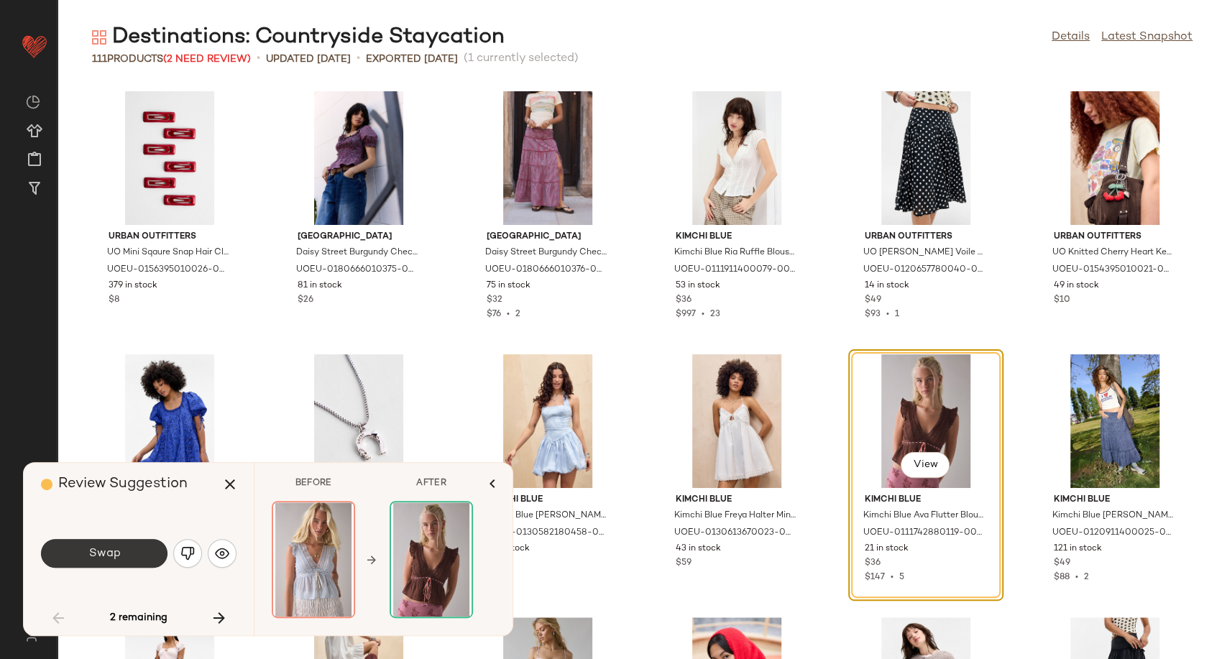
click at [106, 551] on span "Swap" at bounding box center [104, 554] width 32 height 14
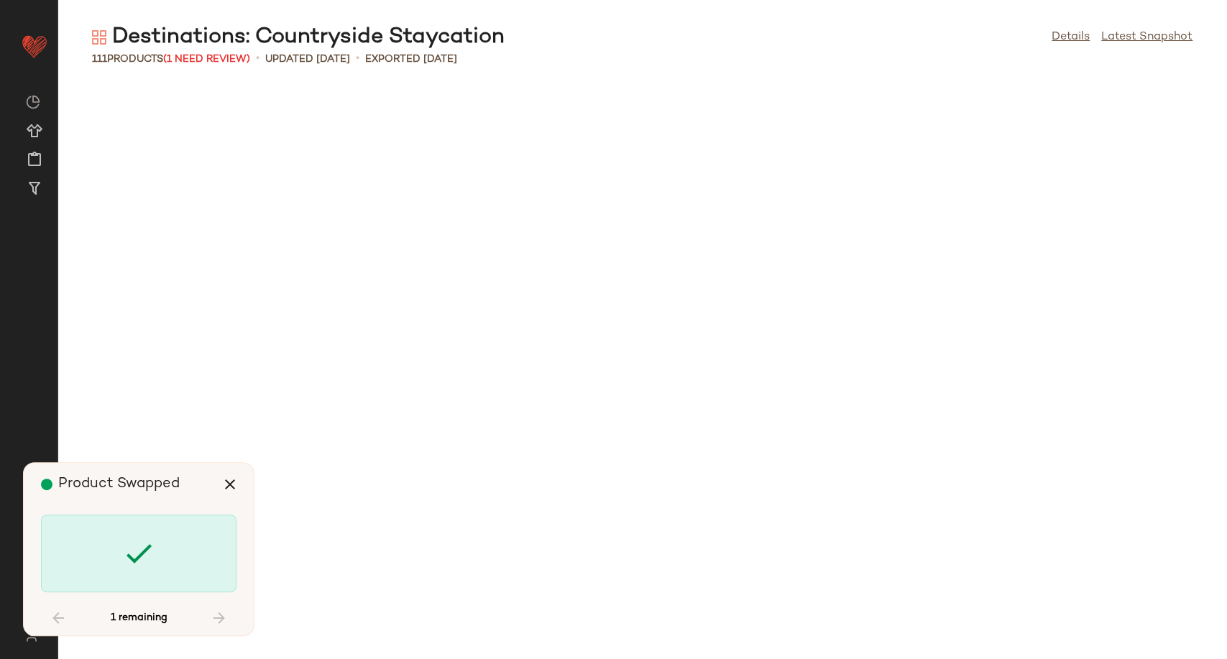
scroll to position [2893, 0]
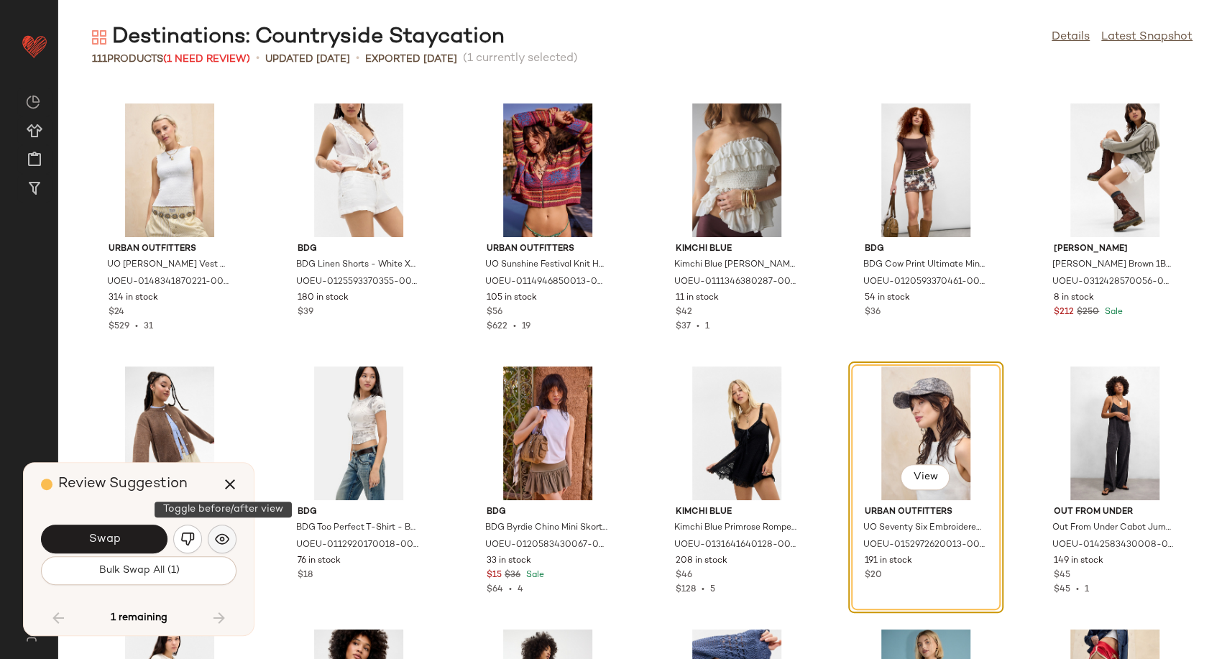
click at [225, 534] on img "button" at bounding box center [222, 539] width 14 height 14
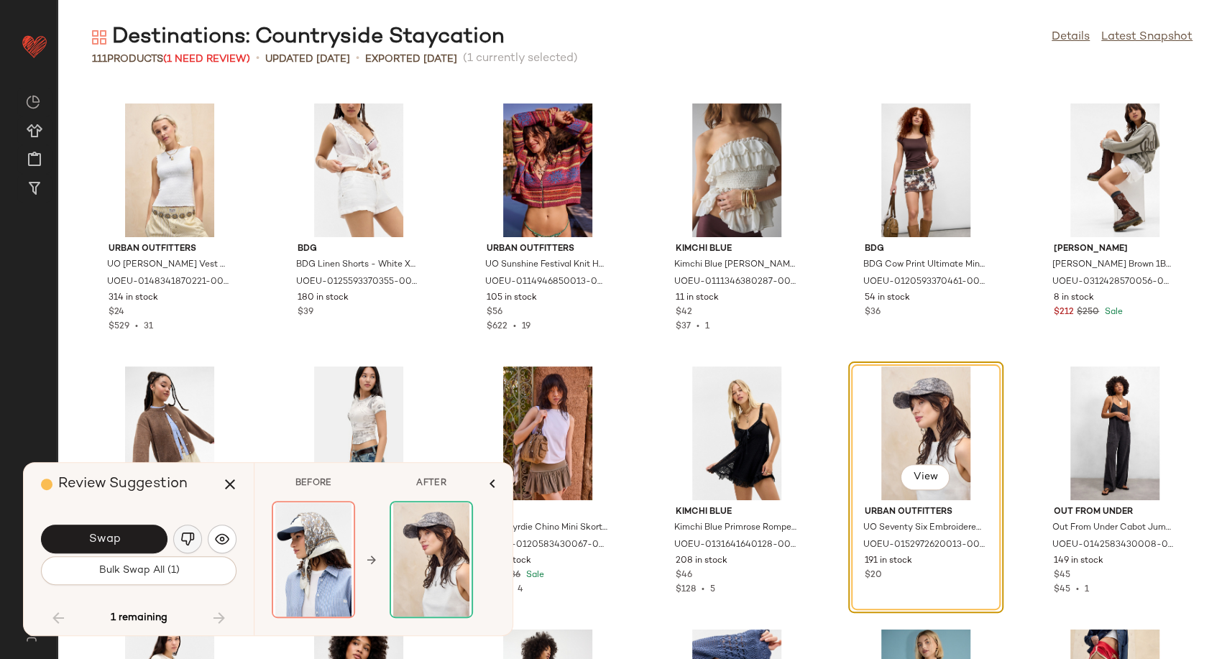
click at [188, 538] on img "button" at bounding box center [187, 539] width 14 height 14
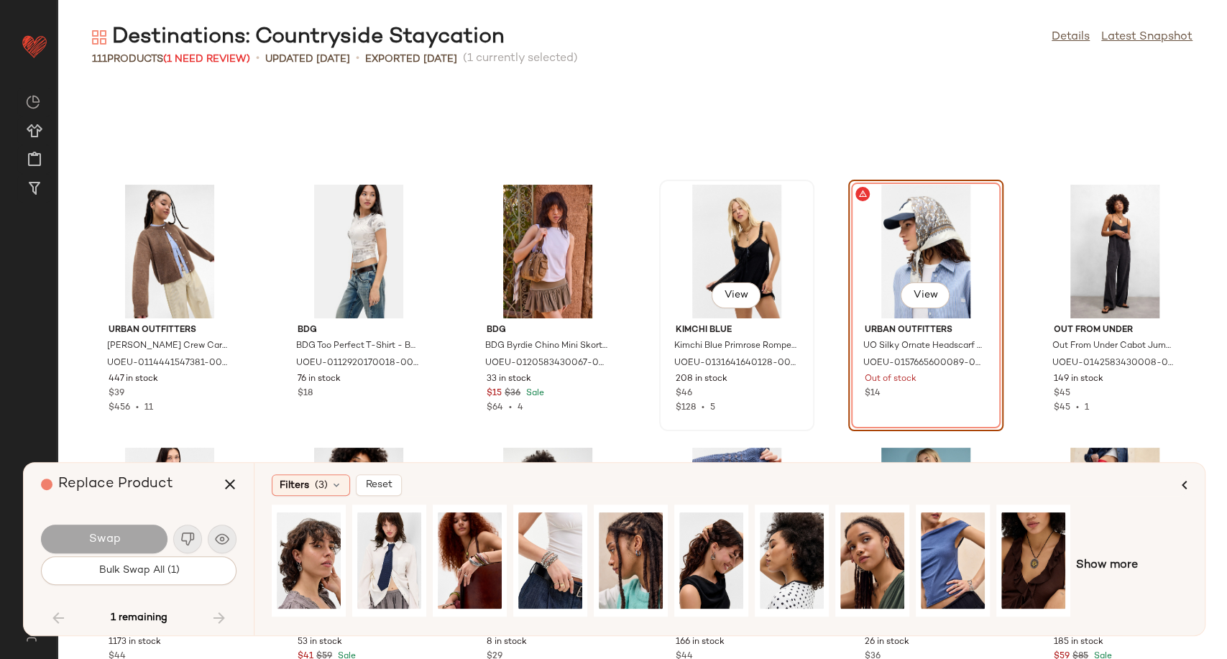
scroll to position [3053, 0]
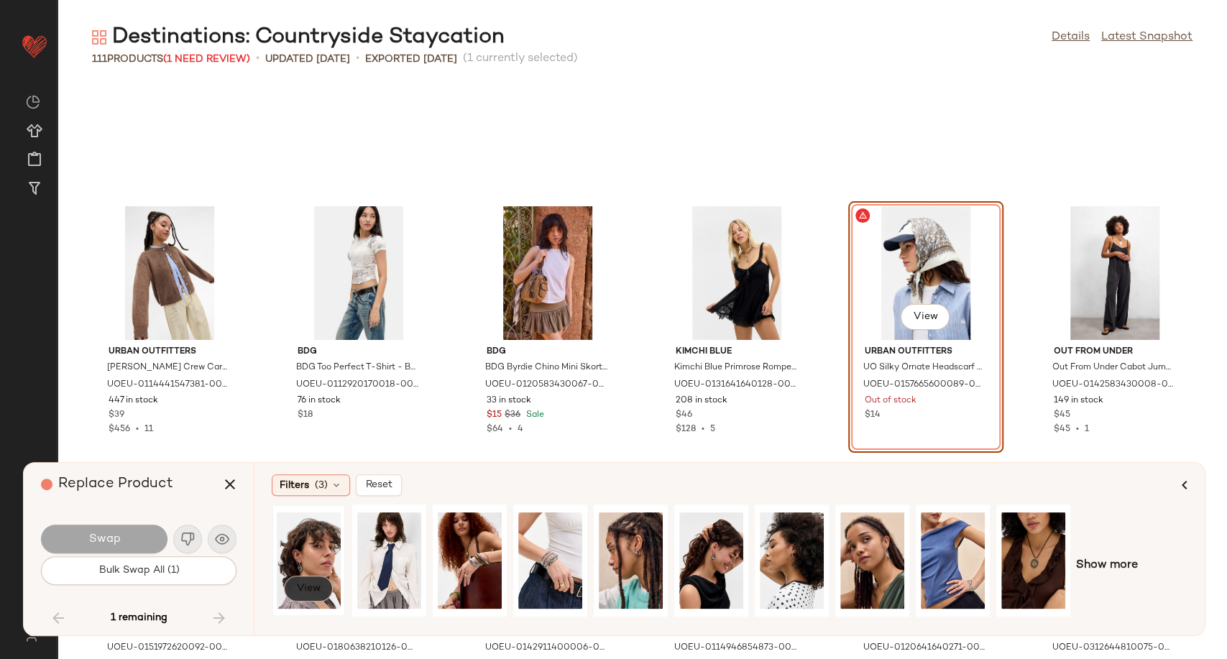
click at [309, 587] on span "View" at bounding box center [308, 588] width 24 height 11
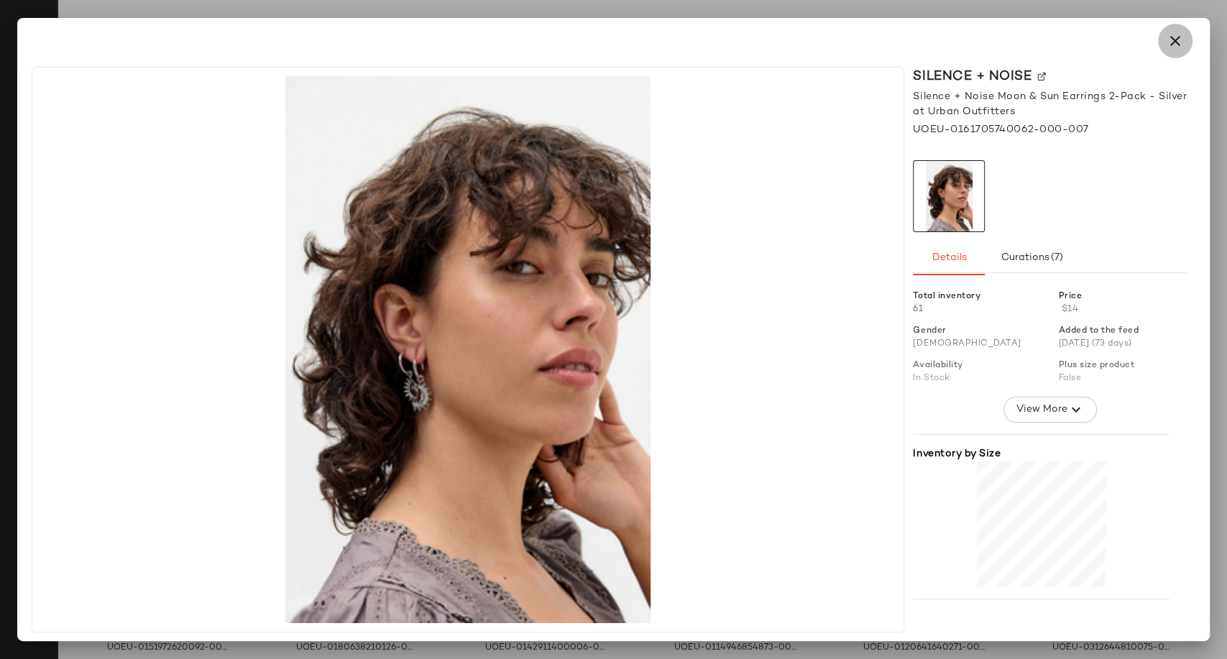
click at [1164, 44] on button "button" at bounding box center [1175, 41] width 34 height 34
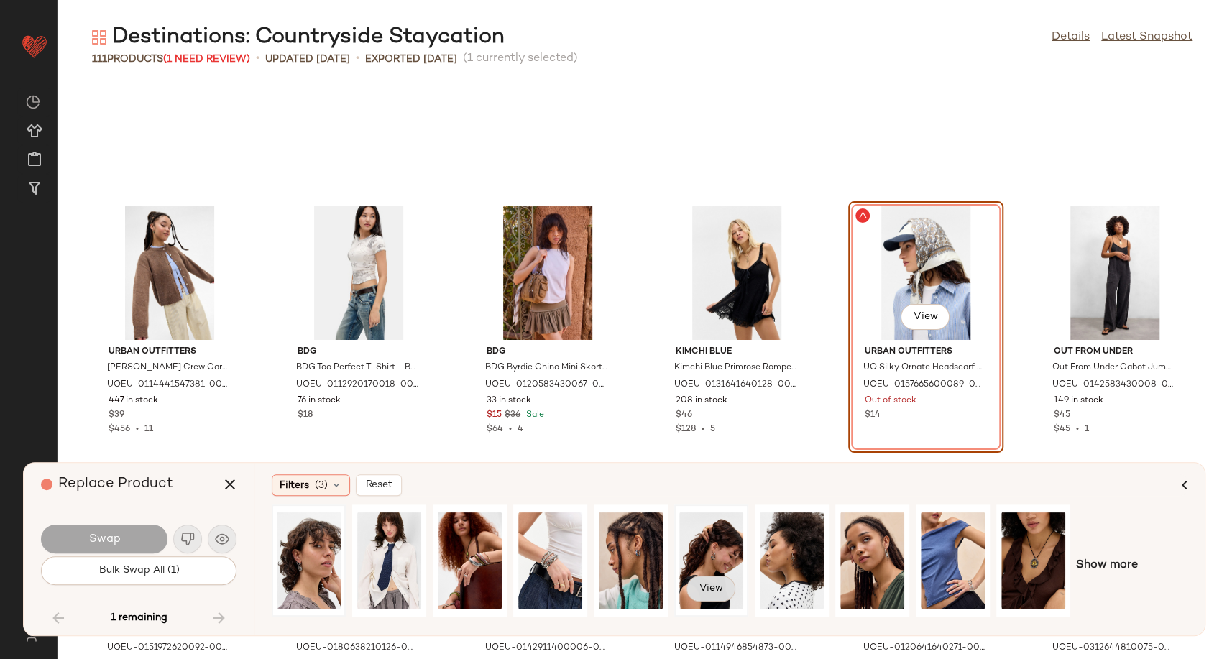
click at [708, 585] on span "View" at bounding box center [711, 588] width 24 height 11
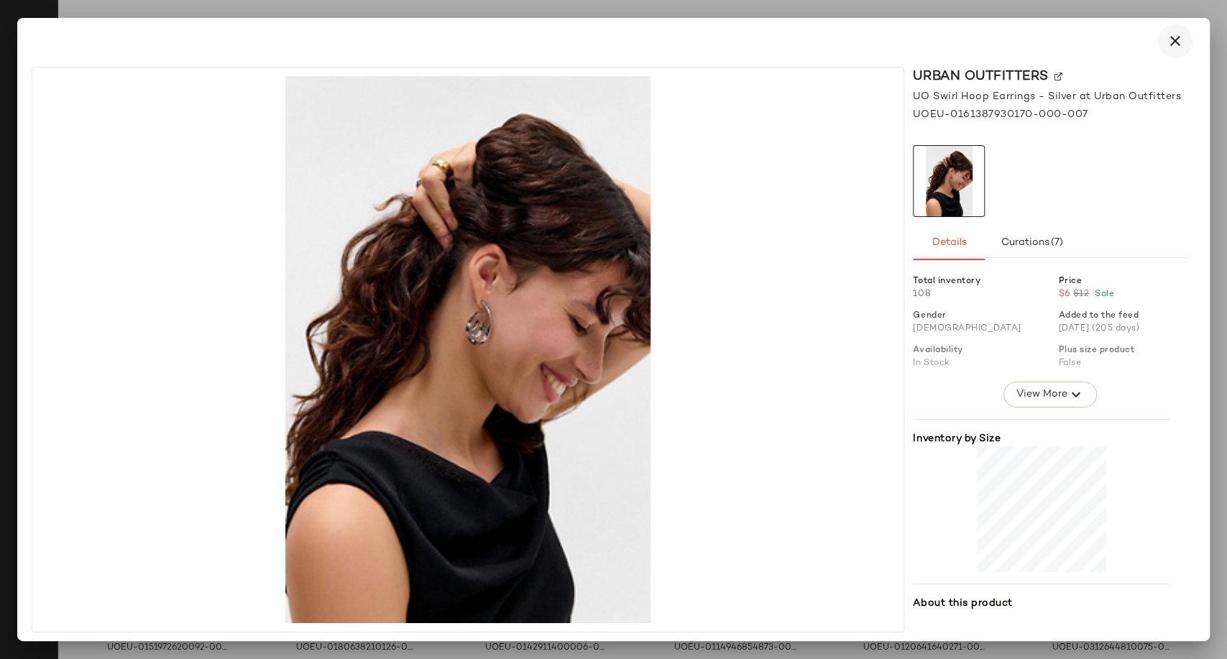
click at [1171, 47] on icon "button" at bounding box center [1175, 40] width 17 height 17
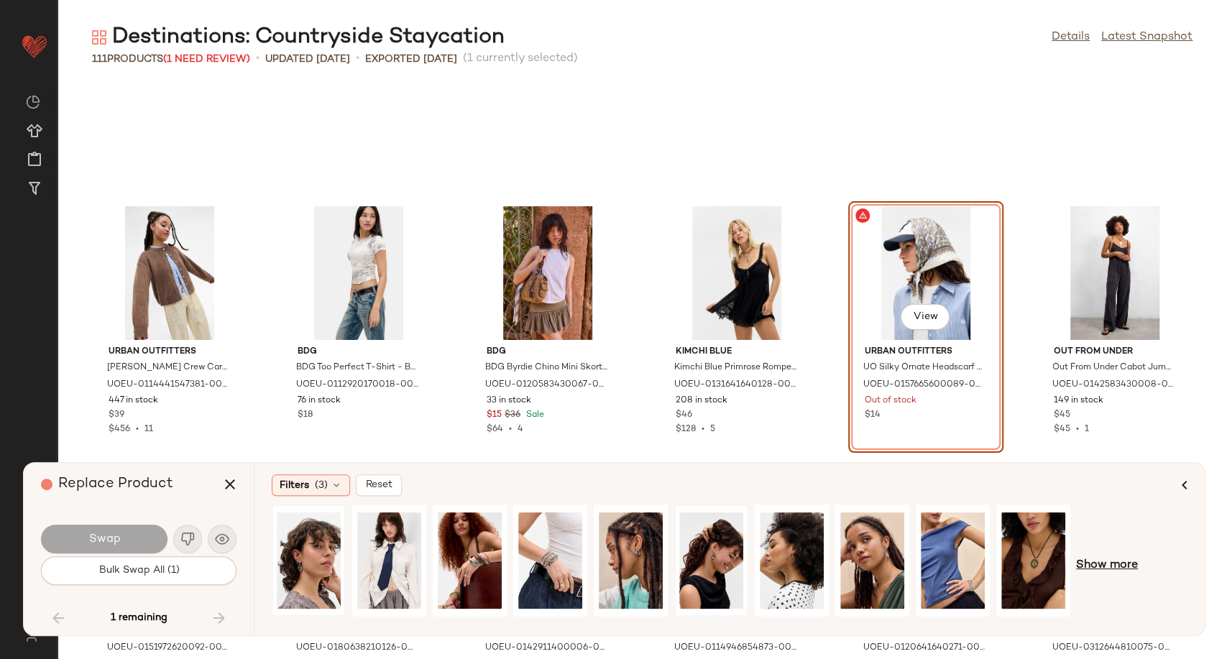
click at [1110, 560] on span "Show more" at bounding box center [1107, 565] width 62 height 17
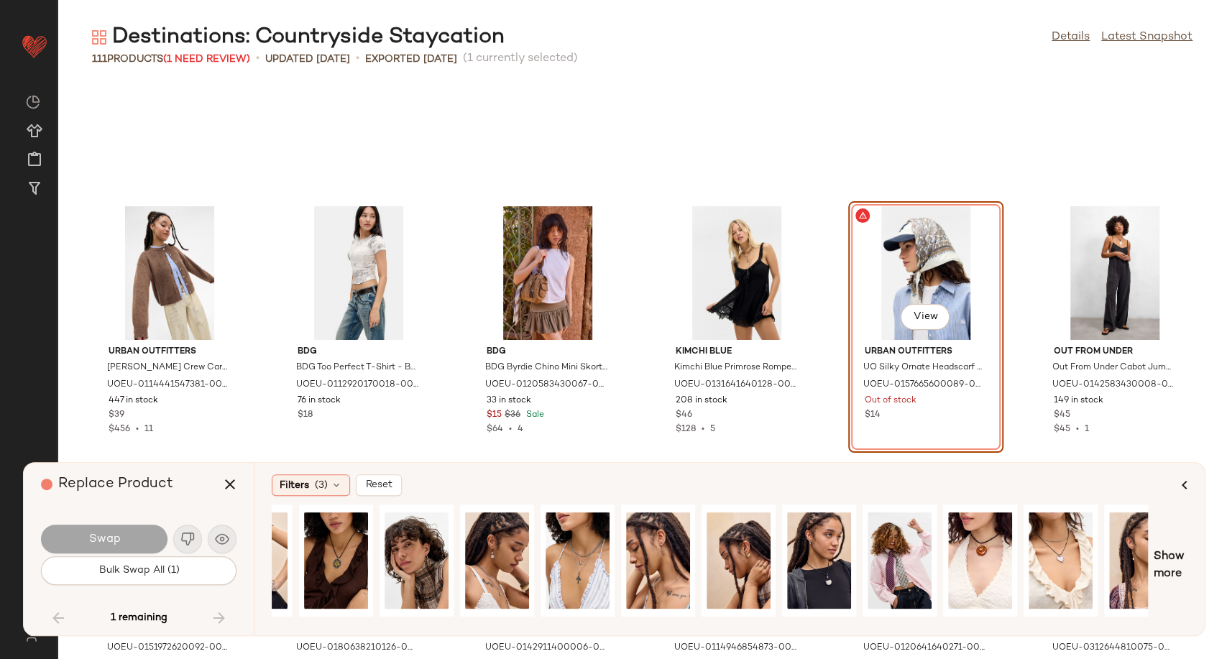
scroll to position [0, 727]
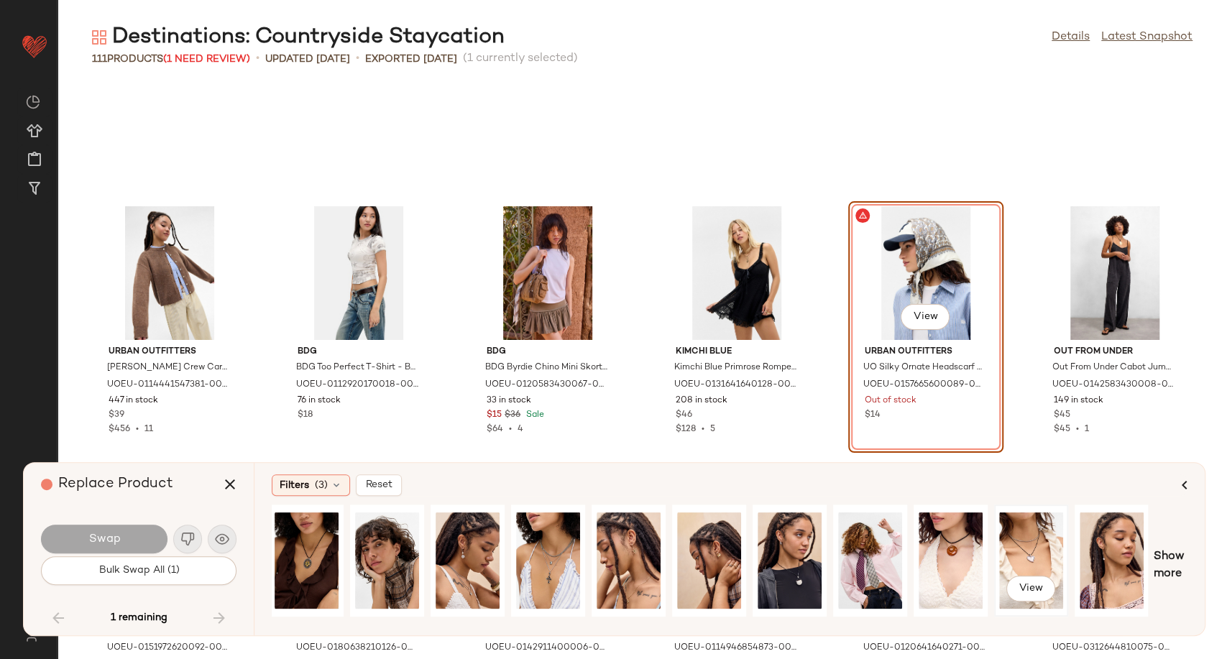
click at [1034, 551] on div "View" at bounding box center [1031, 561] width 64 height 102
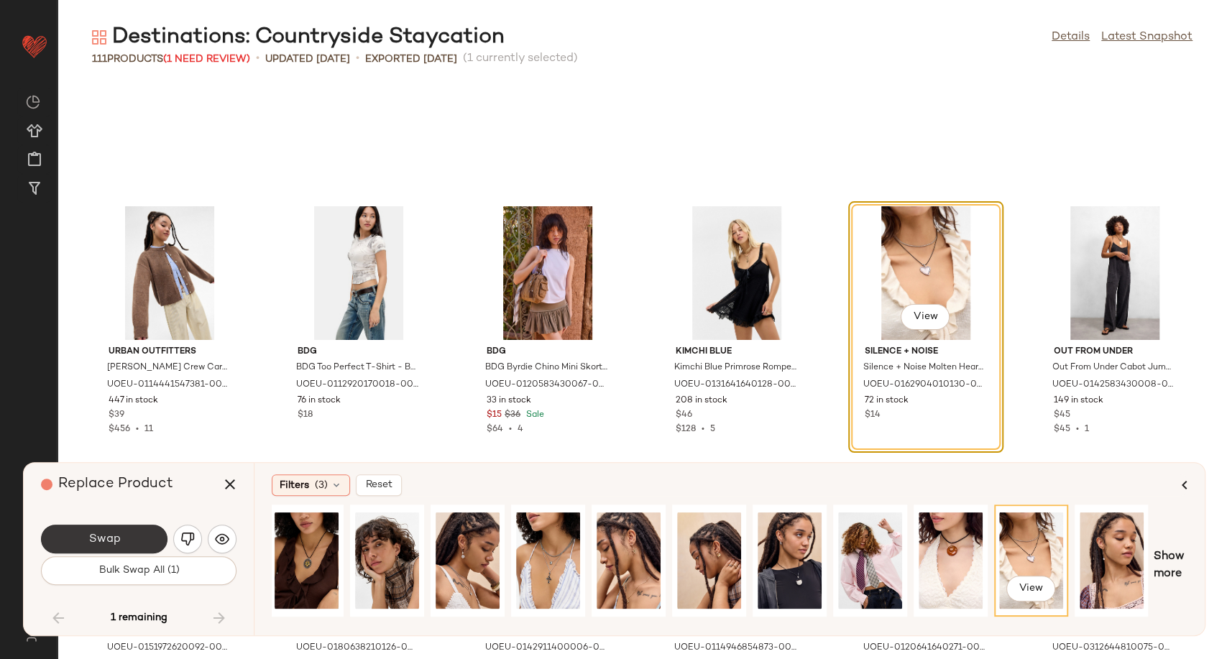
click at [114, 542] on span "Swap" at bounding box center [104, 540] width 32 height 14
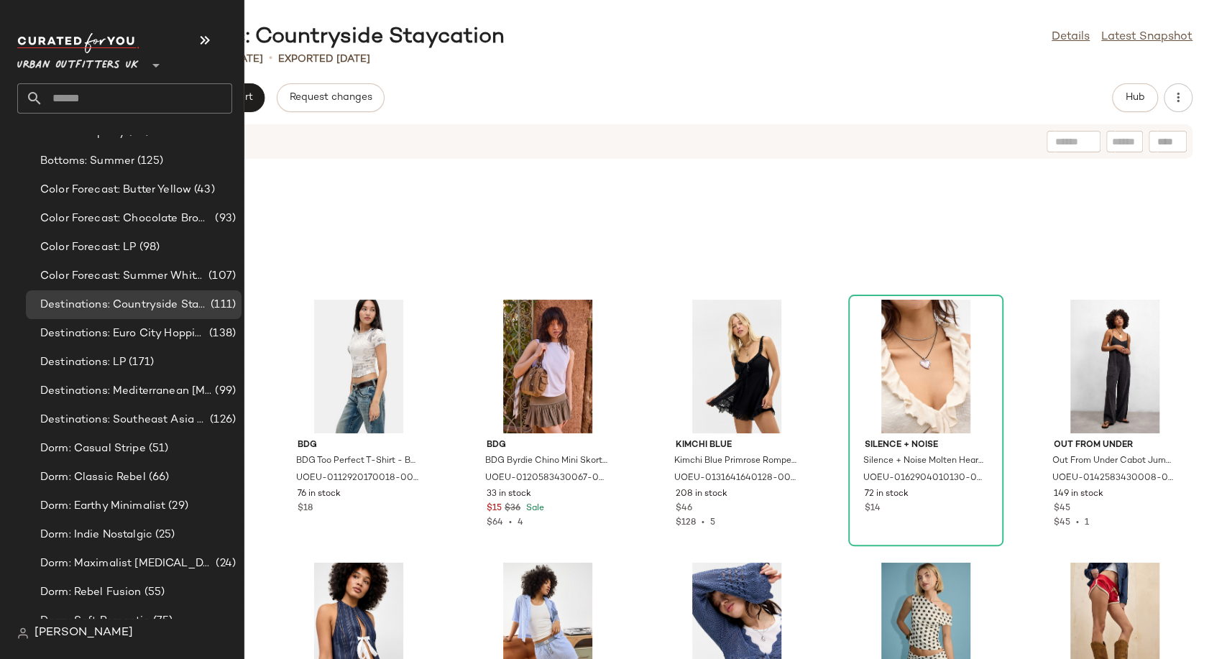
scroll to position [2635, 0]
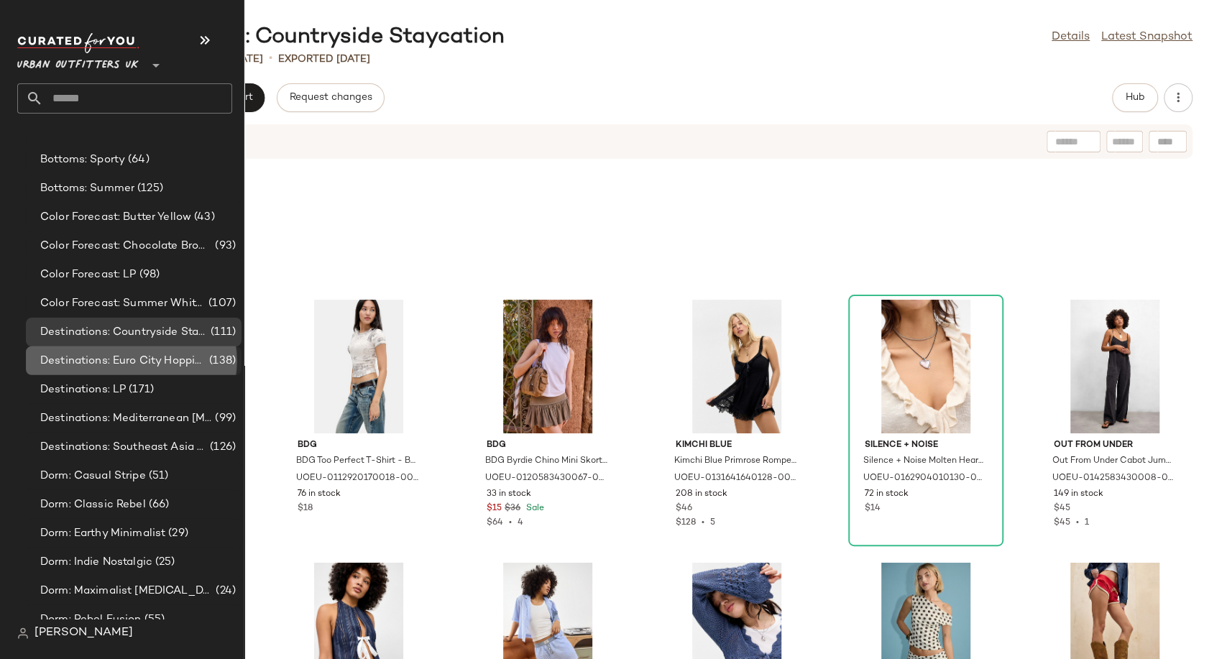
click at [111, 364] on span "Destinations: Euro City Hopping" at bounding box center [123, 361] width 166 height 17
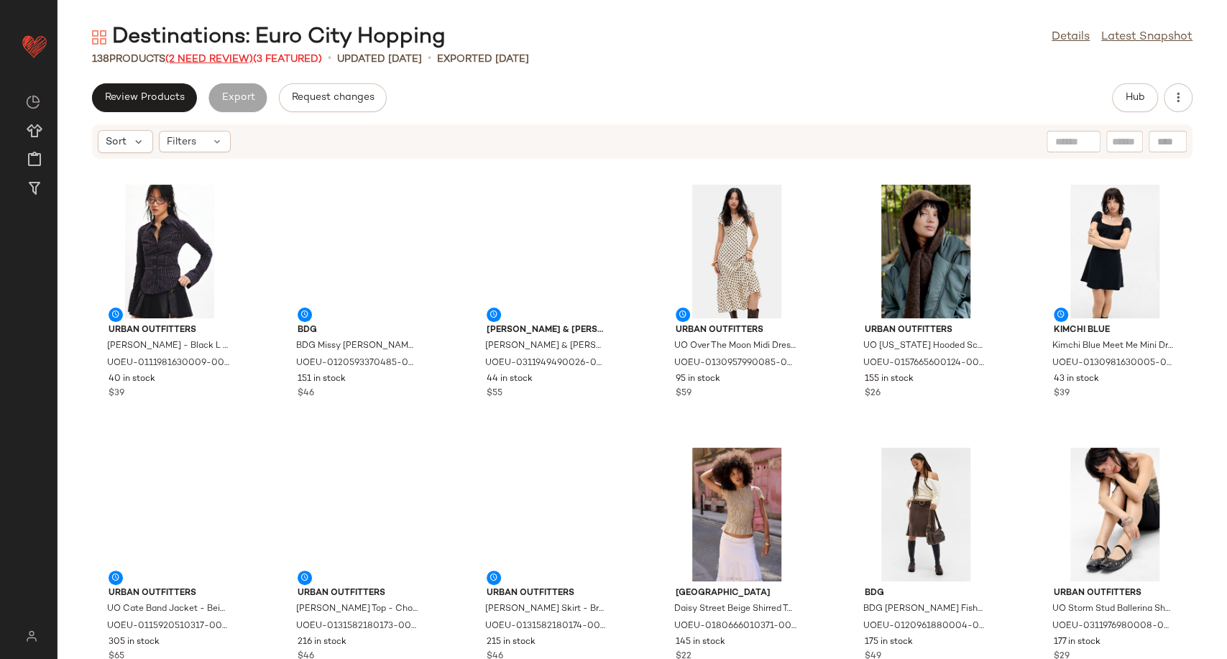
click at [229, 59] on span "(2 Need Review)" at bounding box center [209, 59] width 88 height 11
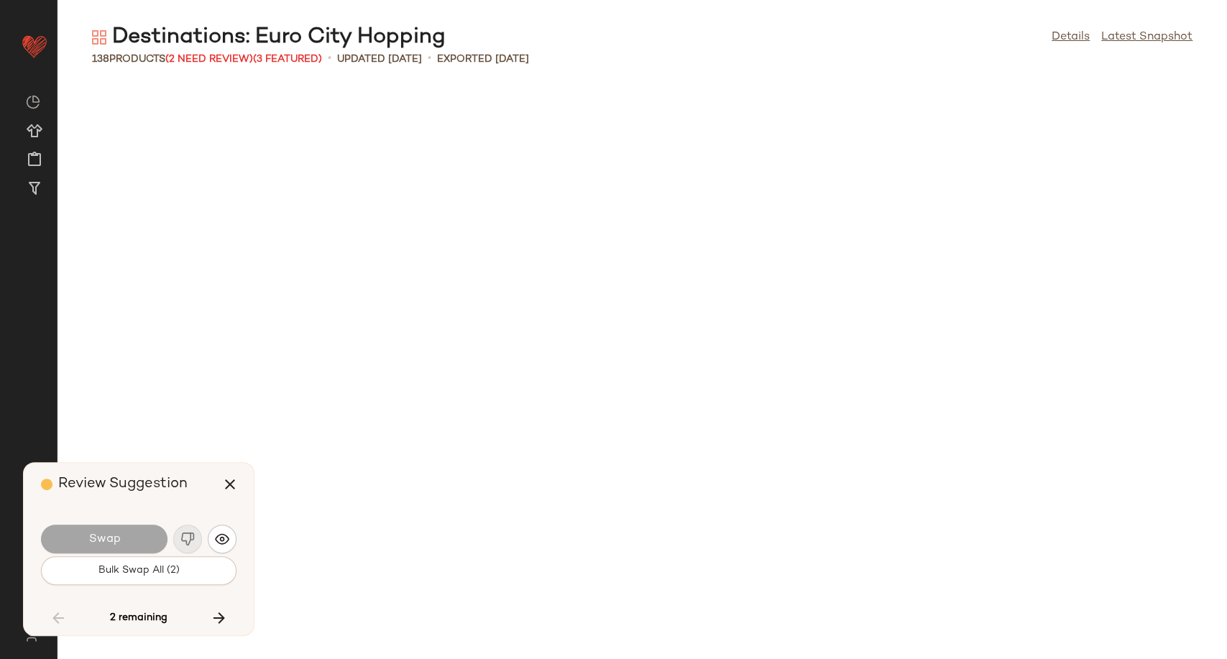
scroll to position [3420, 0]
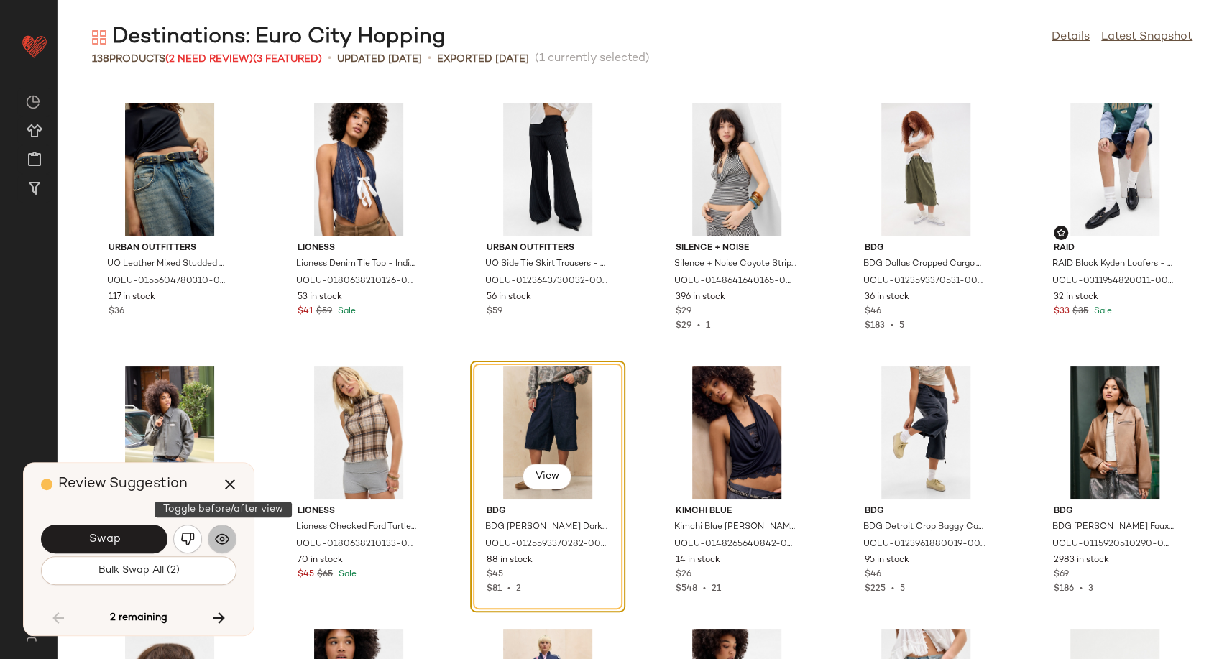
click at [218, 542] on img "button" at bounding box center [222, 539] width 14 height 14
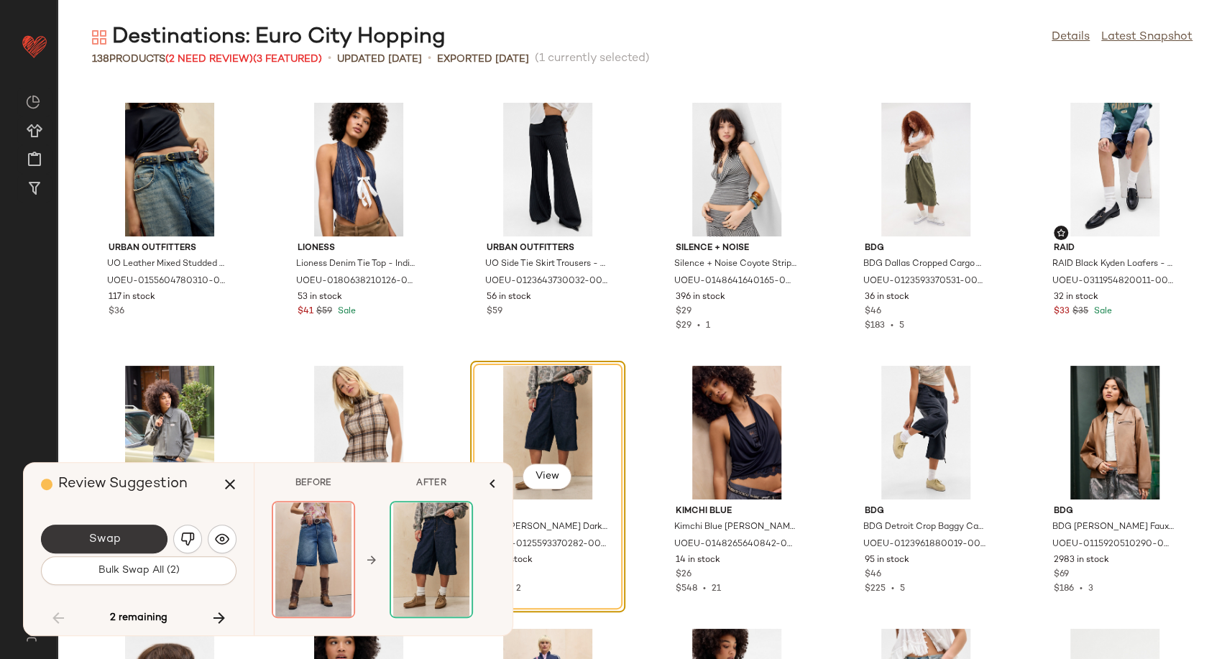
click at [134, 535] on button "Swap" at bounding box center [104, 539] width 126 height 29
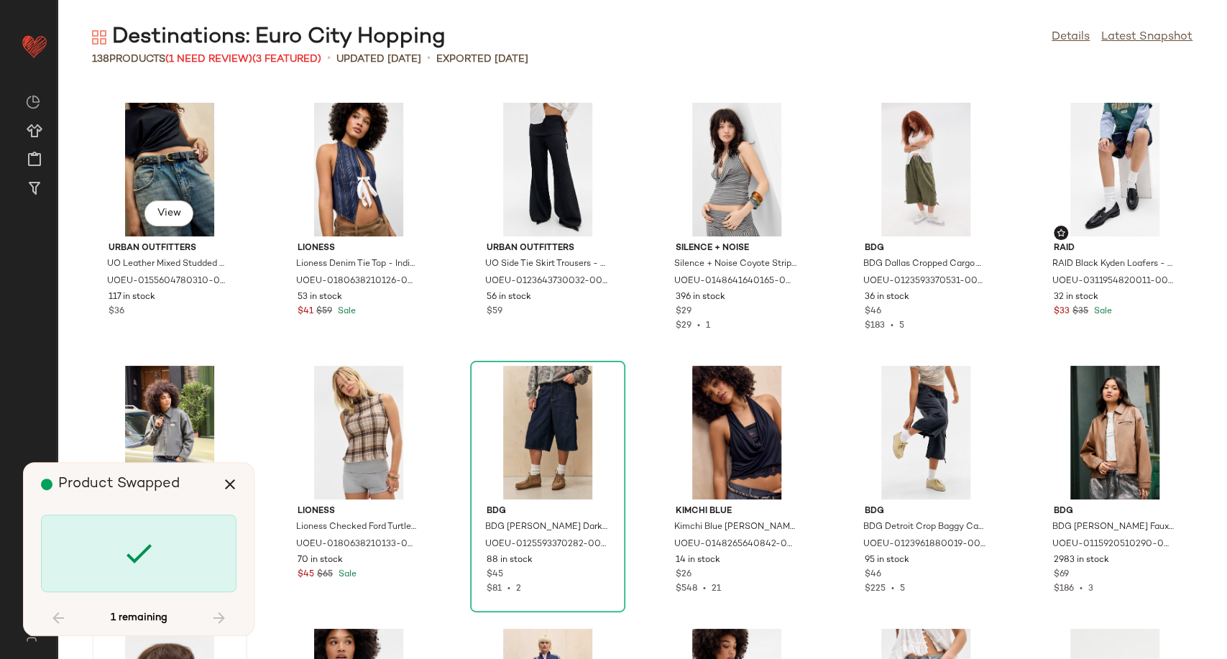
scroll to position [3945, 0]
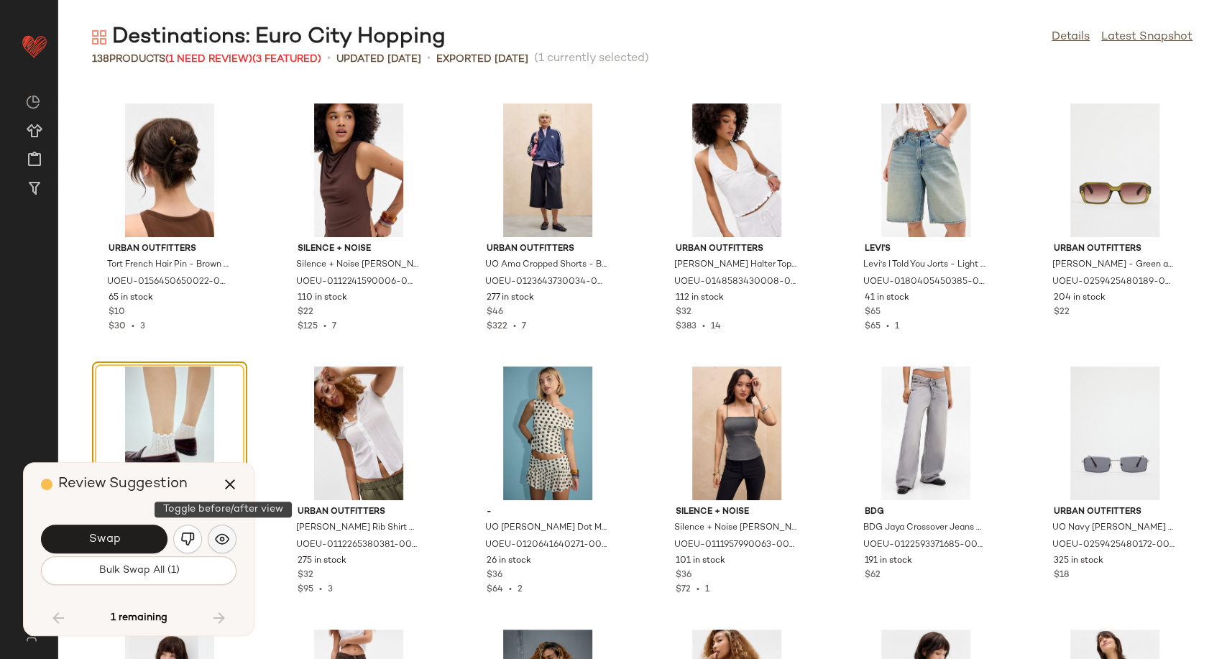
click at [229, 541] on button "button" at bounding box center [222, 539] width 29 height 29
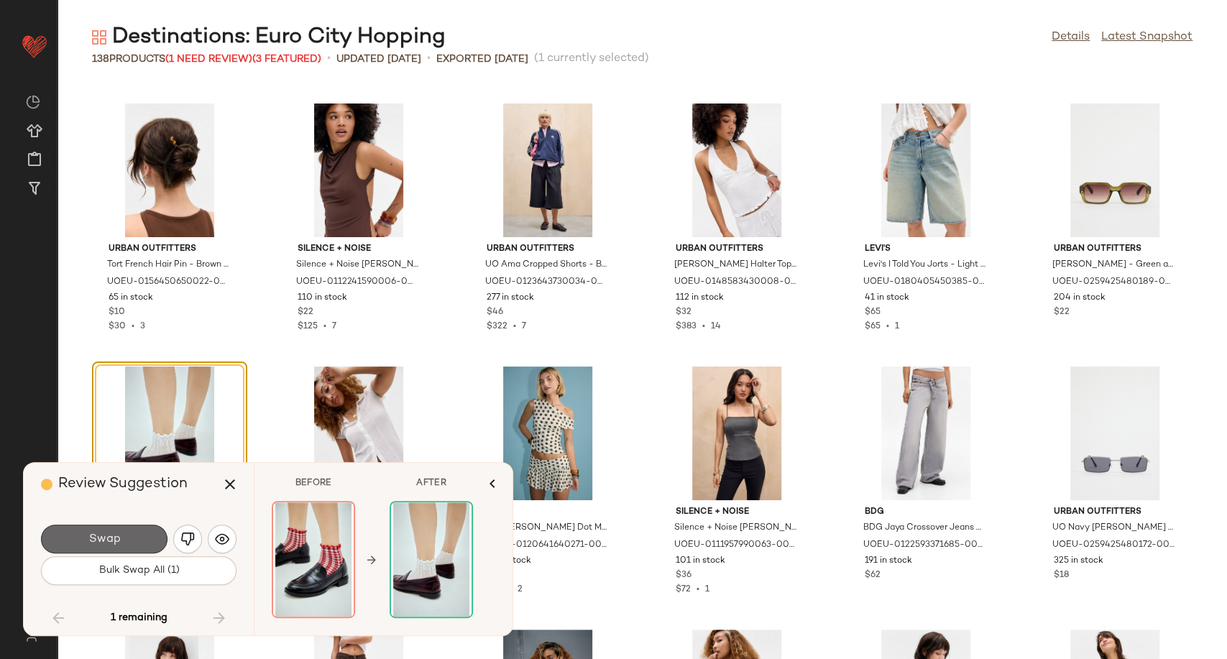
click at [139, 545] on button "Swap" at bounding box center [104, 539] width 126 height 29
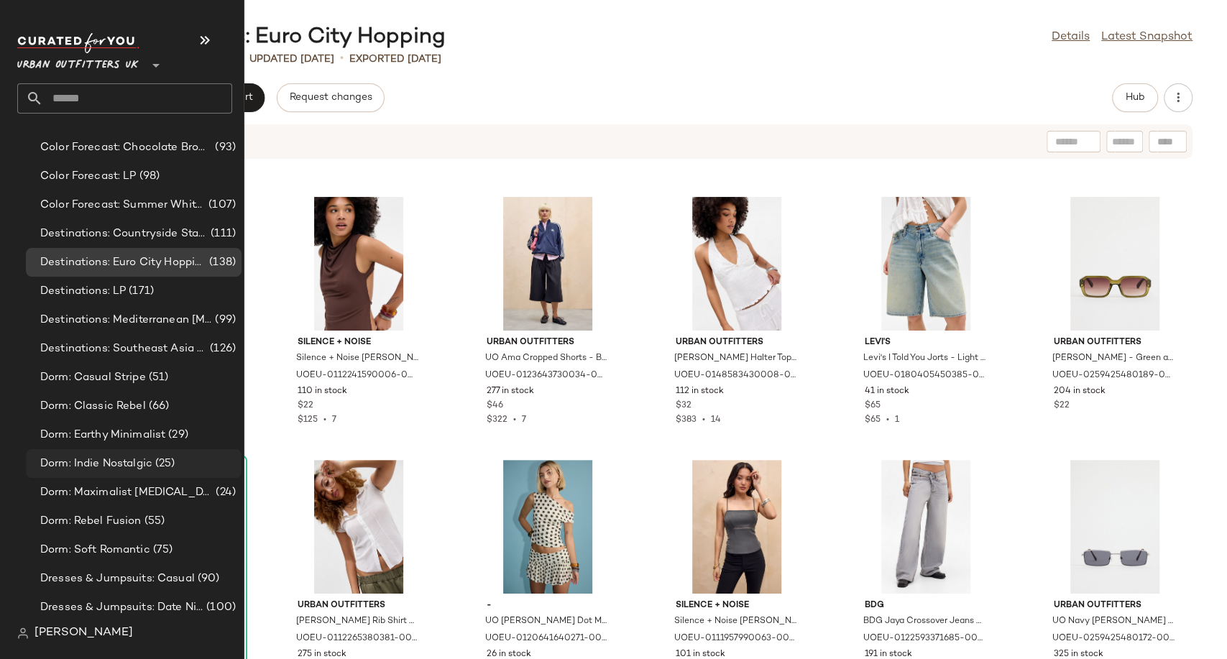
scroll to position [2715, 0]
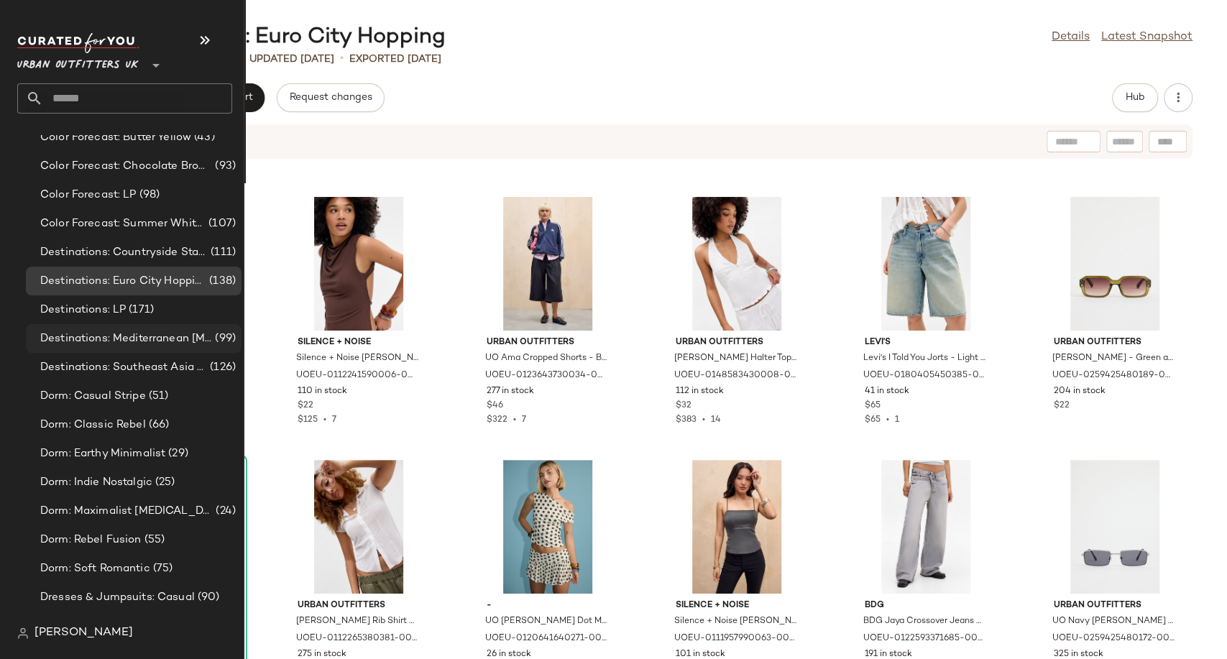
click at [132, 336] on span "Destinations: Mediterranean [MEDICAL_DATA]" at bounding box center [126, 339] width 172 height 17
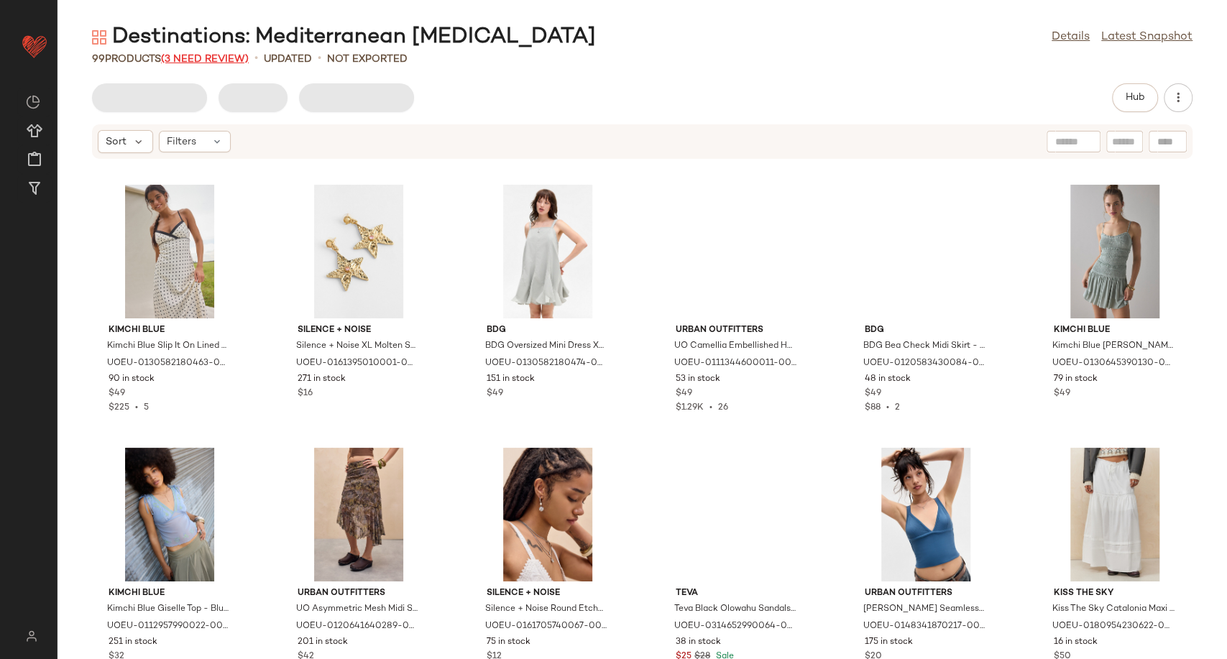
click at [212, 59] on span "(3 Need Review)" at bounding box center [205, 59] width 88 height 11
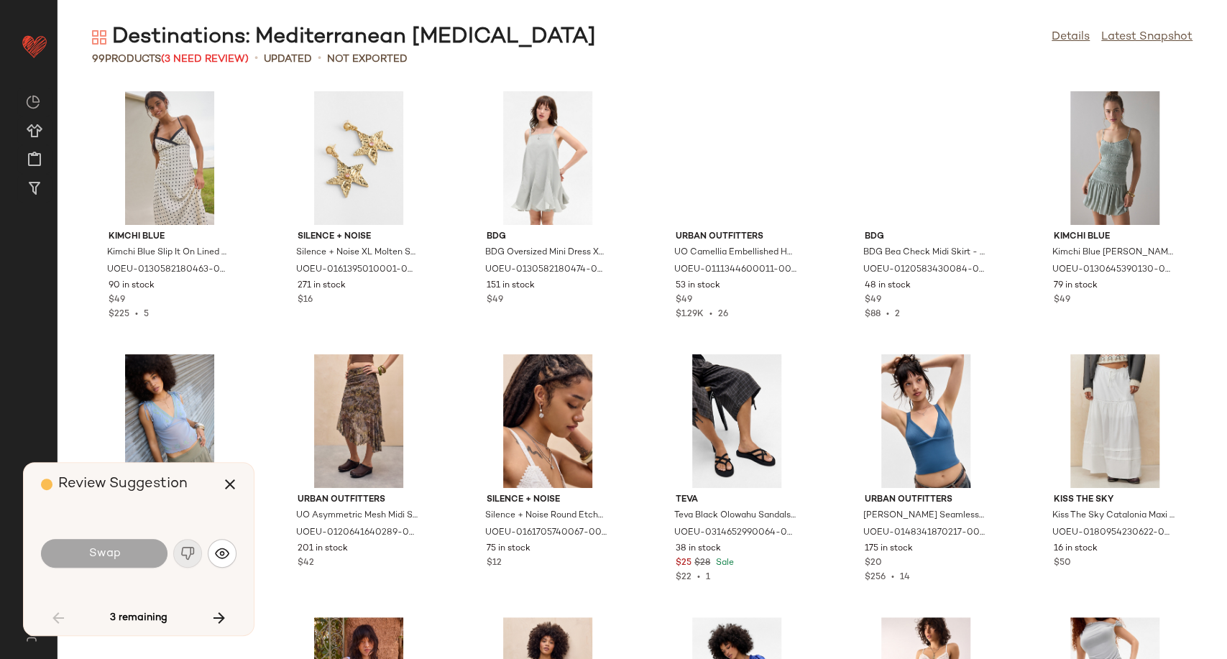
scroll to position [800, 0]
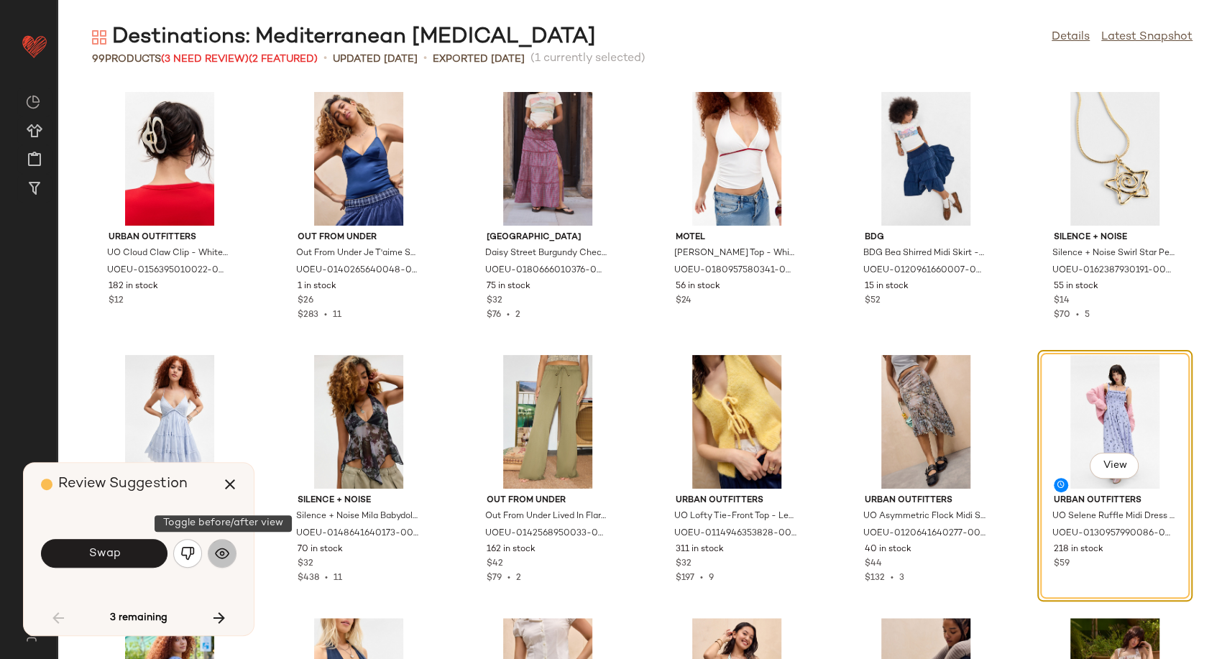
click at [223, 559] on img "button" at bounding box center [222, 553] width 14 height 14
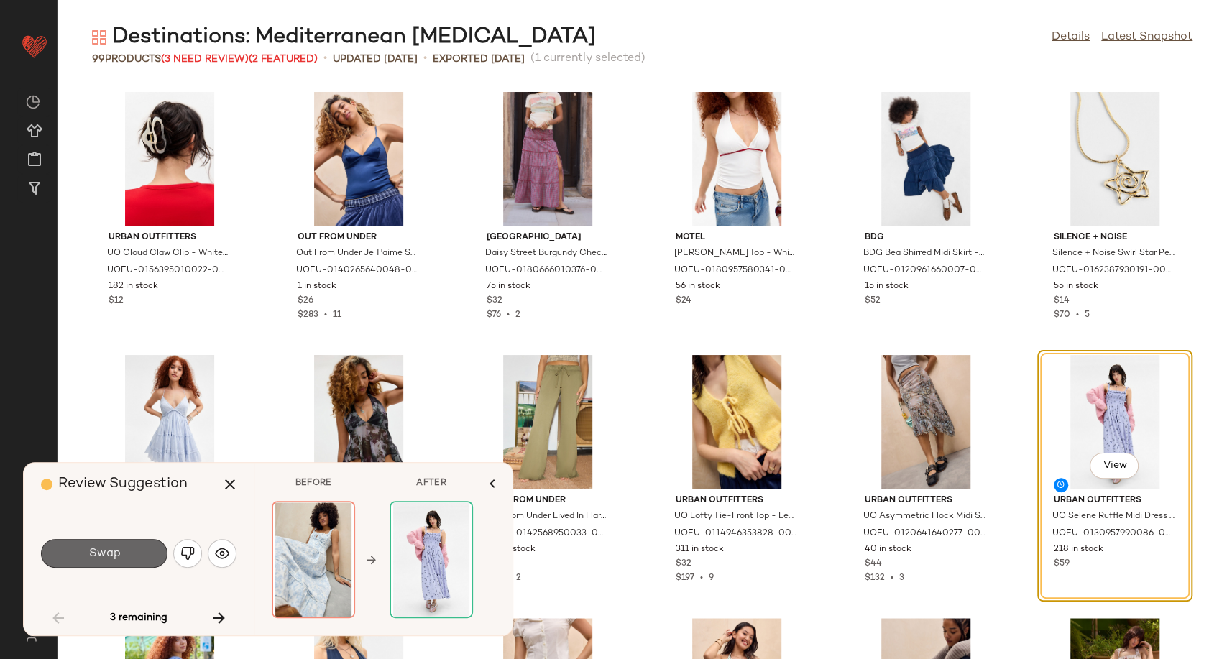
click at [137, 543] on button "Swap" at bounding box center [104, 553] width 126 height 29
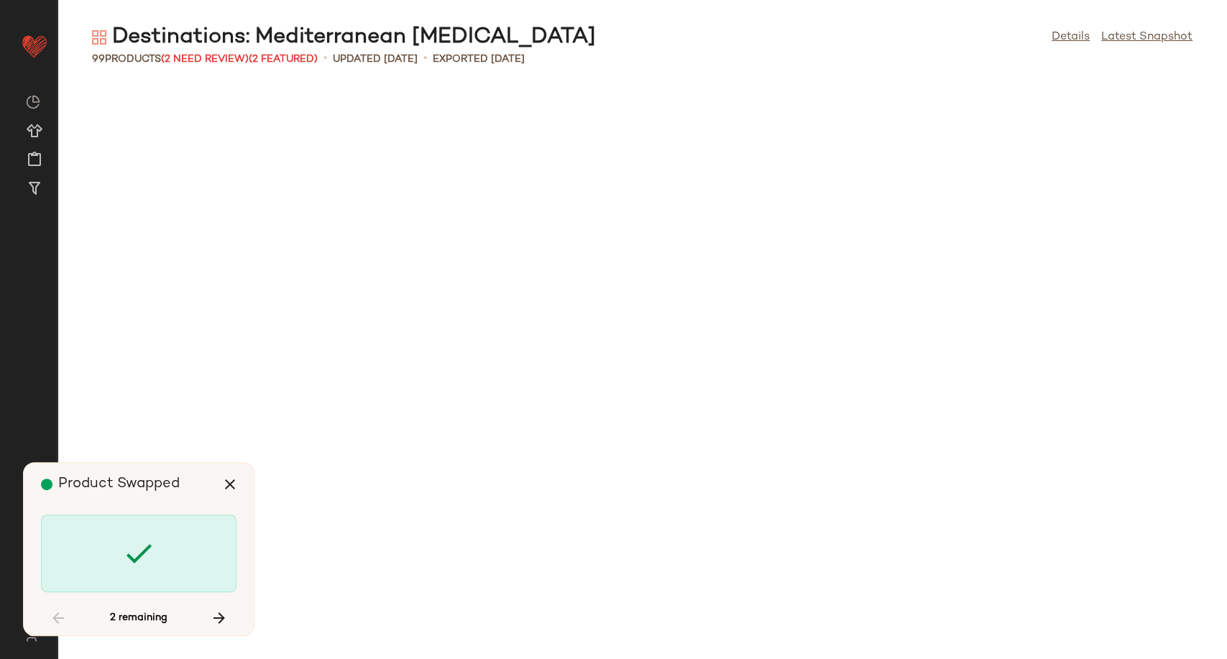
scroll to position [2368, 0]
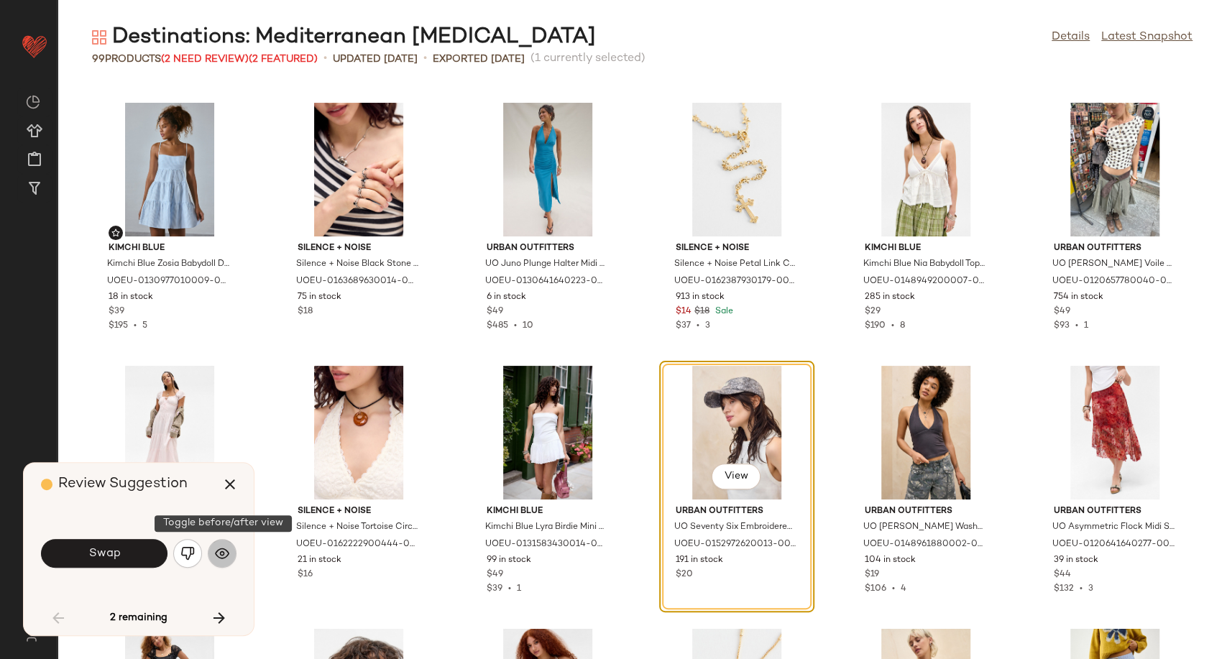
click at [224, 554] on img "button" at bounding box center [222, 553] width 14 height 14
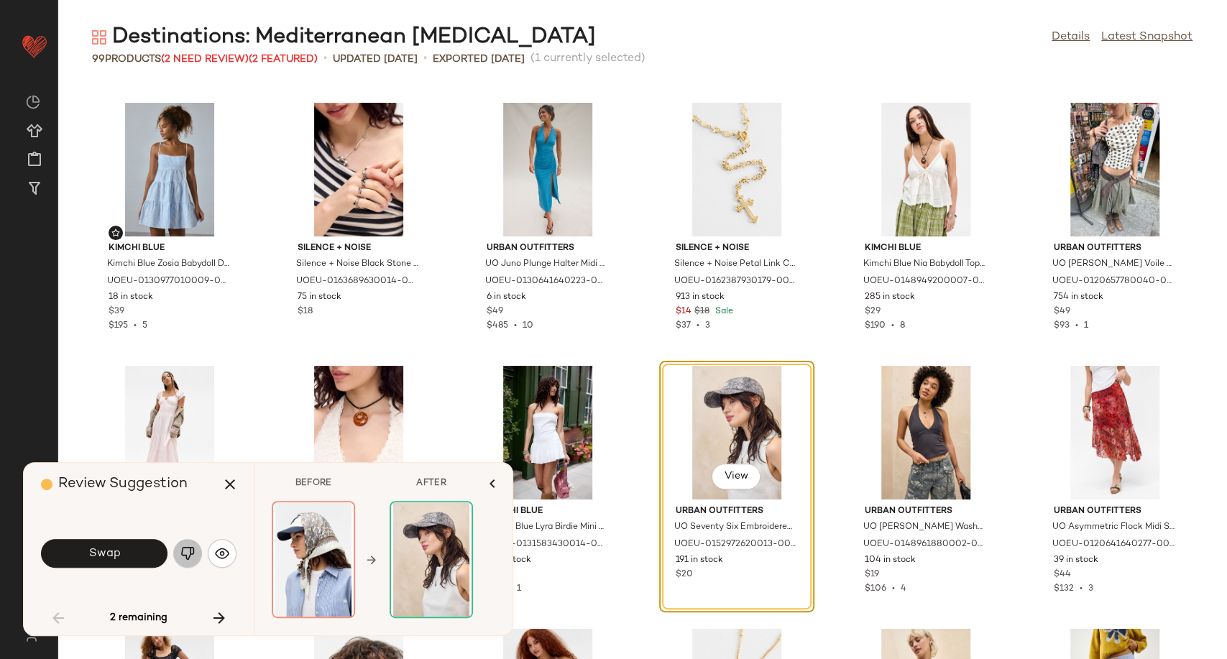
click at [186, 554] on img "button" at bounding box center [187, 553] width 14 height 14
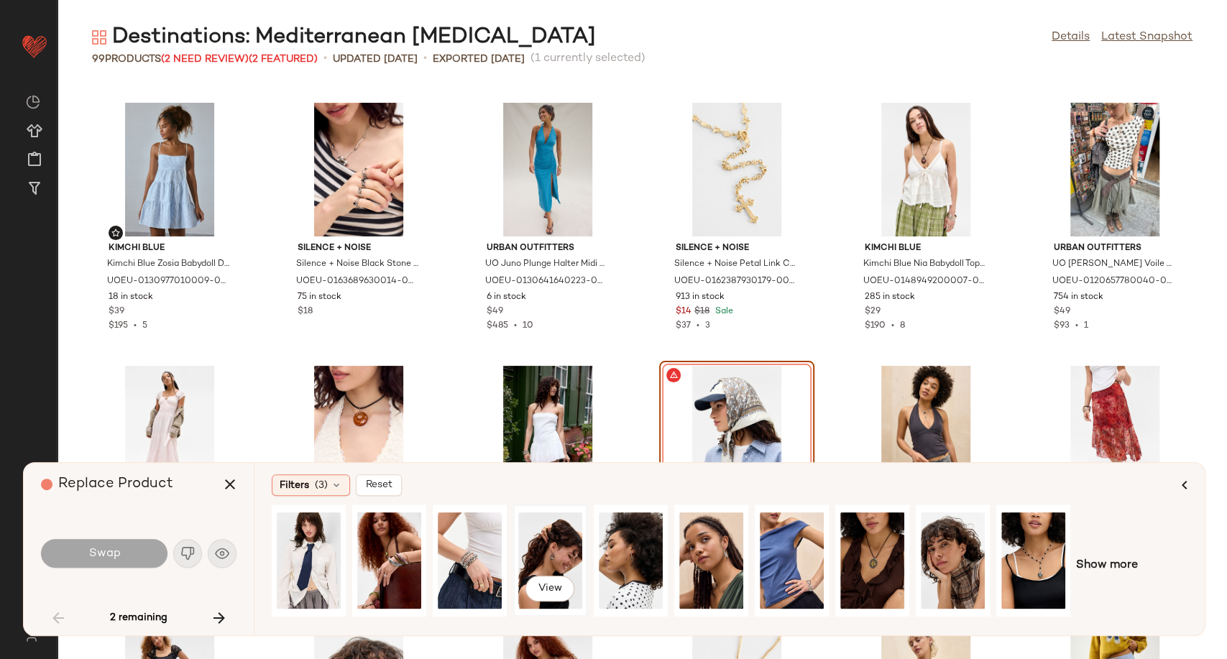
click at [554, 562] on div "View" at bounding box center [550, 561] width 64 height 102
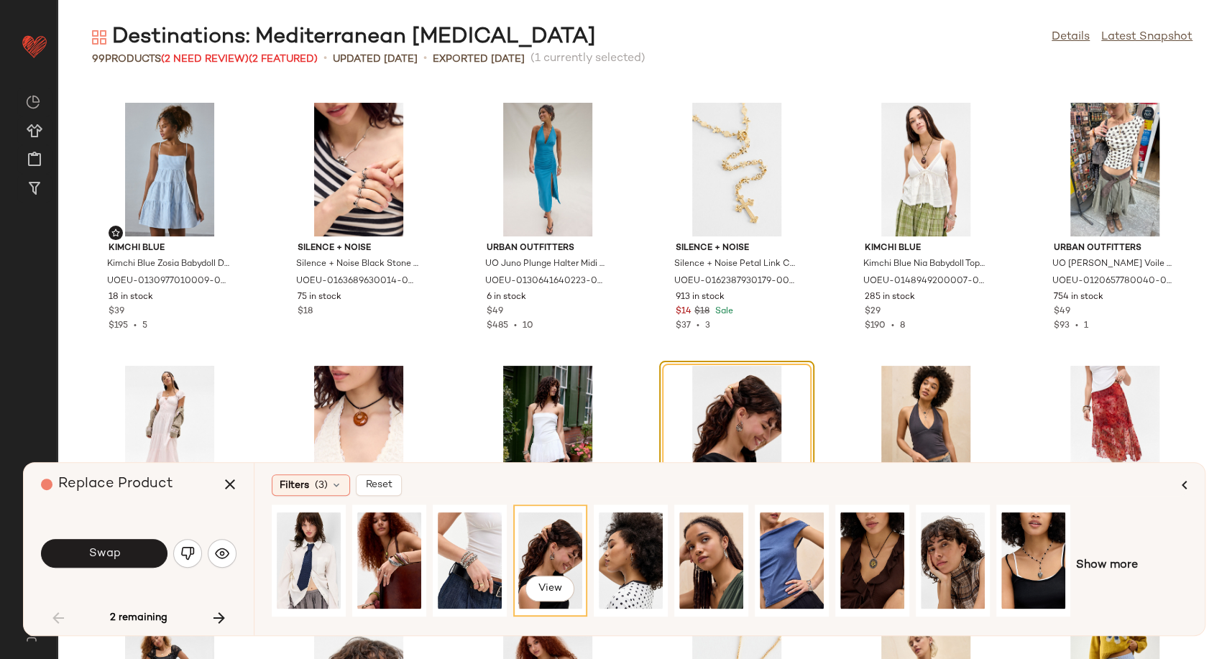
click at [86, 554] on button "Swap" at bounding box center [104, 553] width 126 height 29
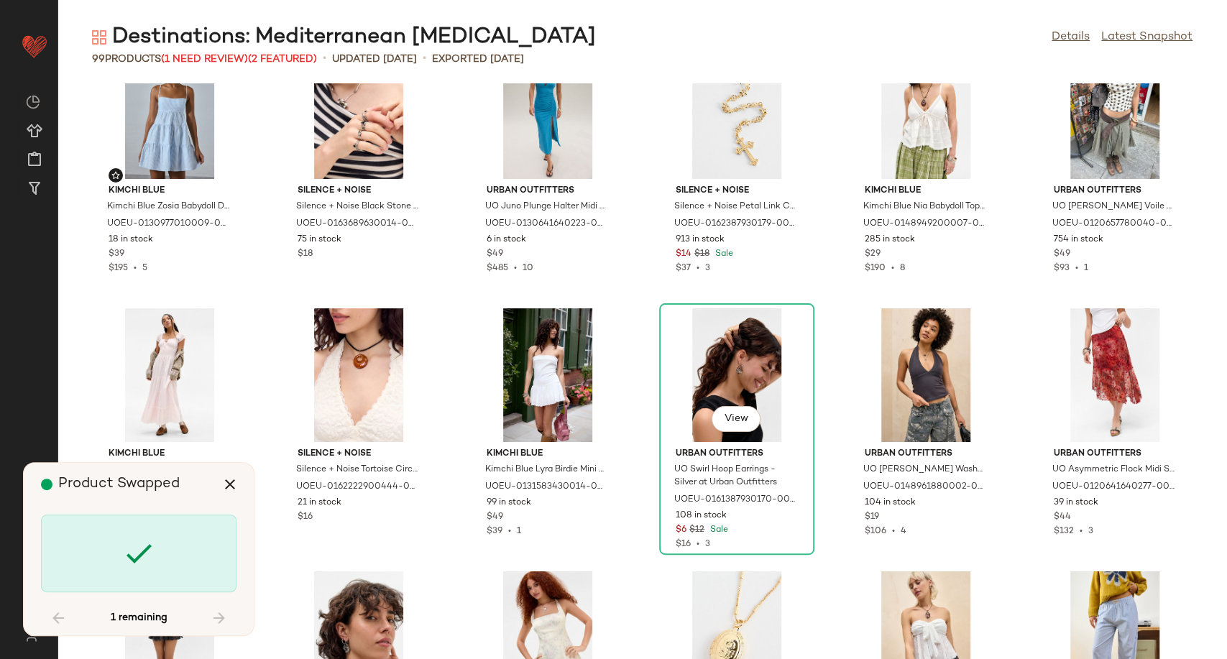
scroll to position [2527, 0]
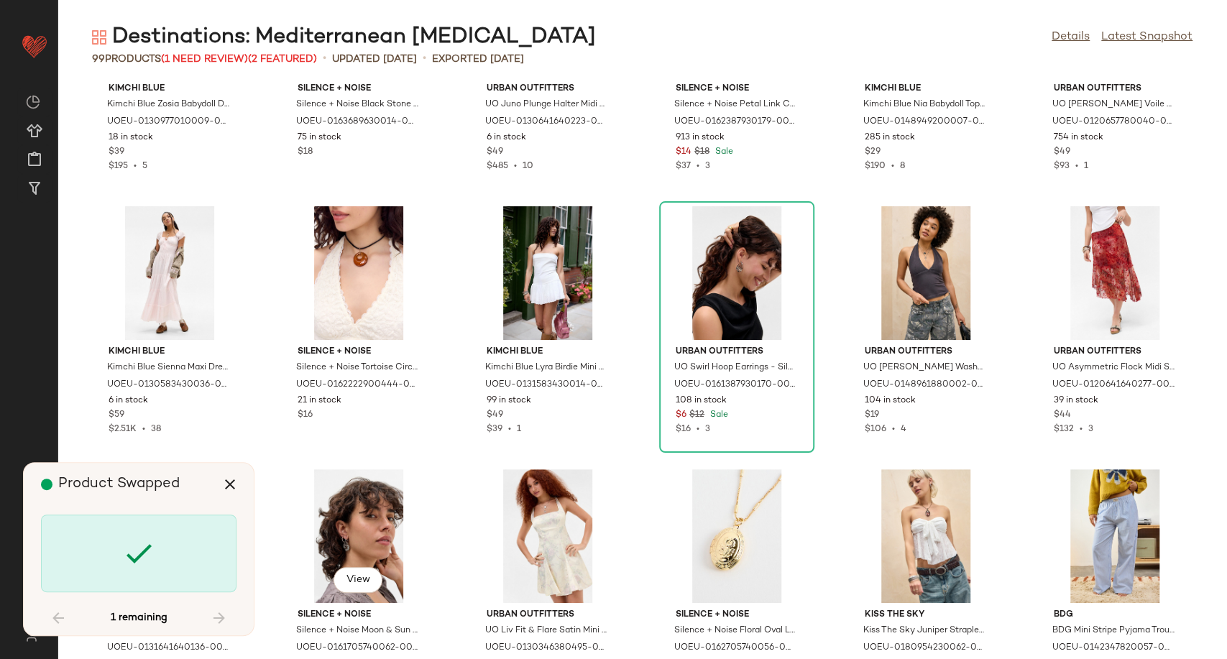
scroll to position [3683, 0]
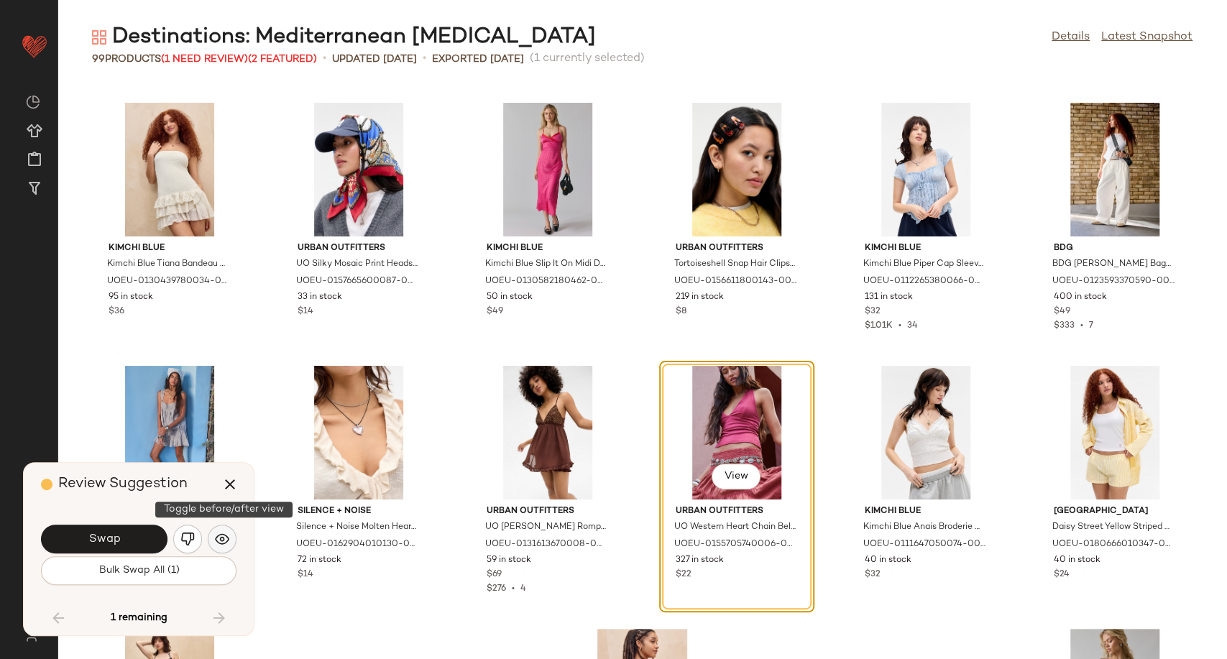
click at [231, 530] on button "button" at bounding box center [222, 539] width 29 height 29
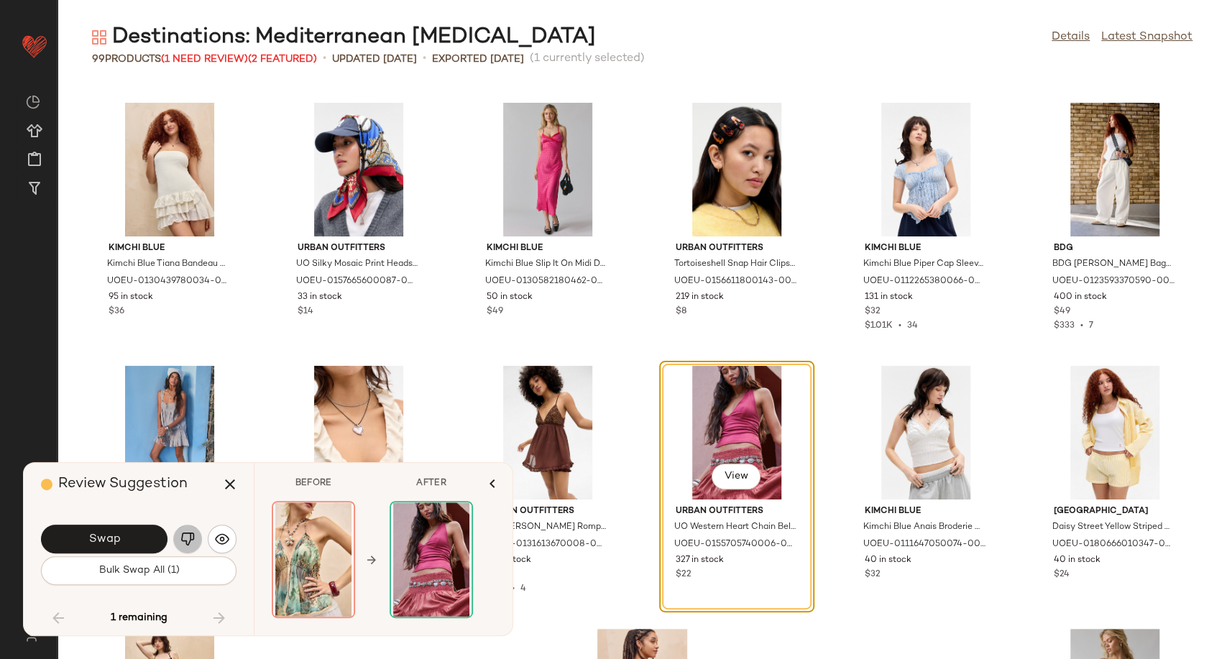
click at [188, 543] on img "button" at bounding box center [187, 539] width 14 height 14
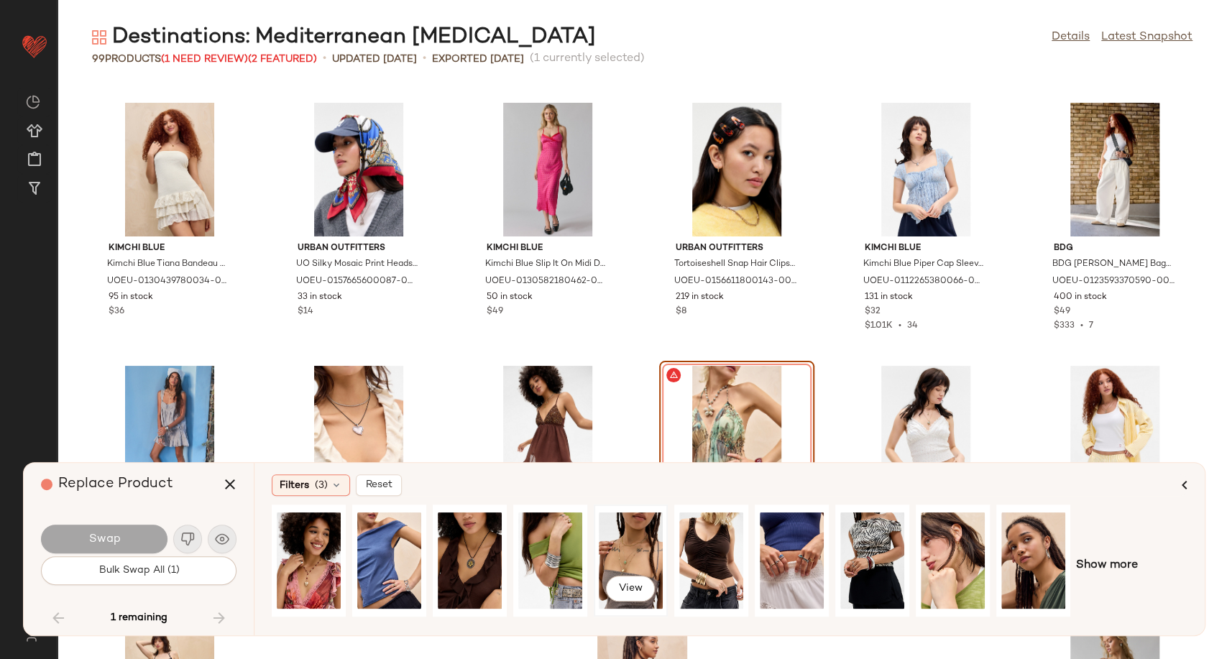
click at [624, 564] on div "View" at bounding box center [631, 561] width 64 height 102
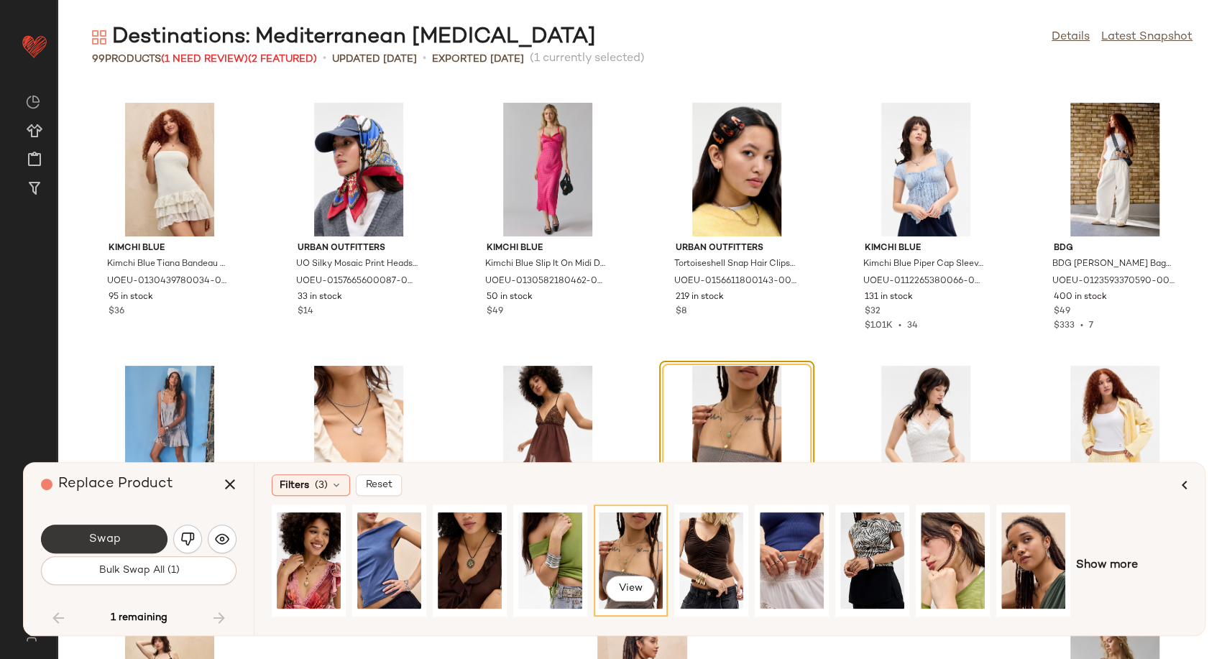
click at [129, 543] on button "Swap" at bounding box center [104, 539] width 126 height 29
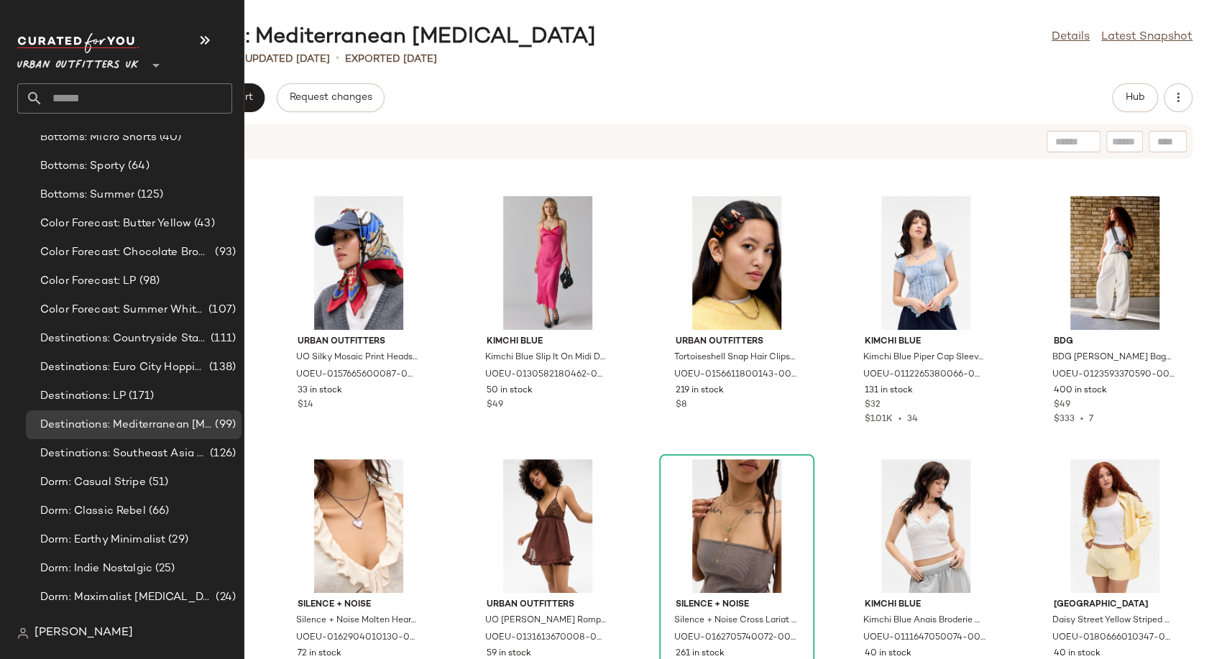
scroll to position [2635, 0]
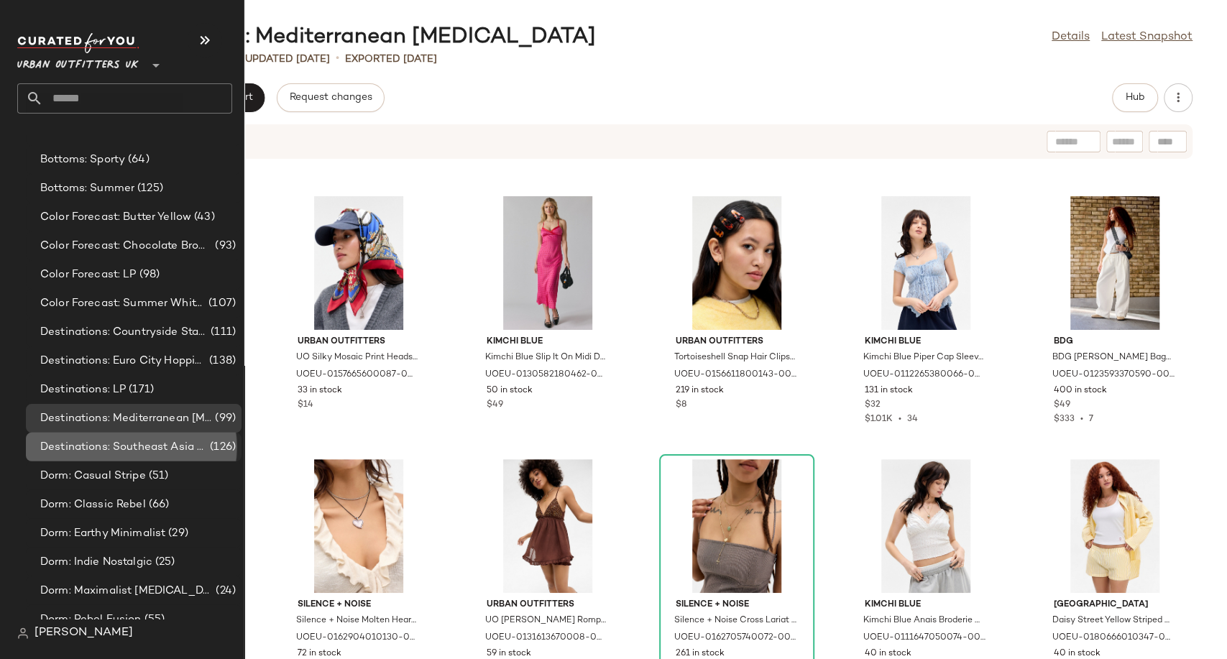
click at [123, 451] on span "Destinations: Southeast Asia Adventures" at bounding box center [123, 447] width 167 height 17
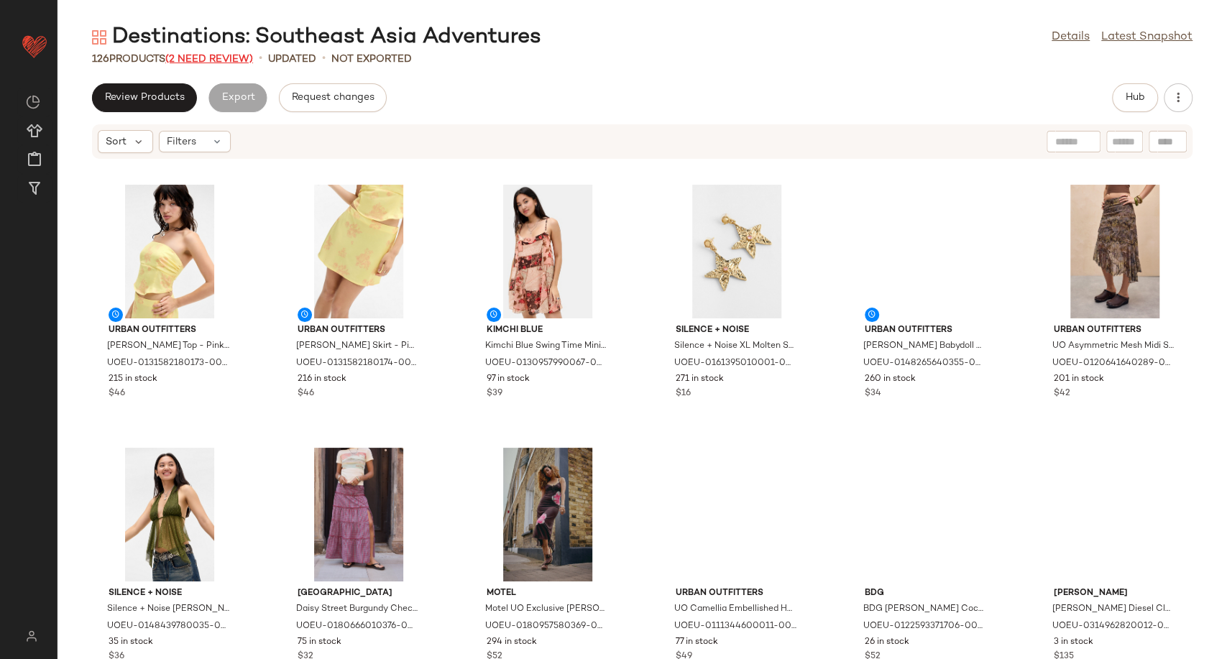
click at [211, 54] on span "(2 Need Review)" at bounding box center [209, 59] width 88 height 11
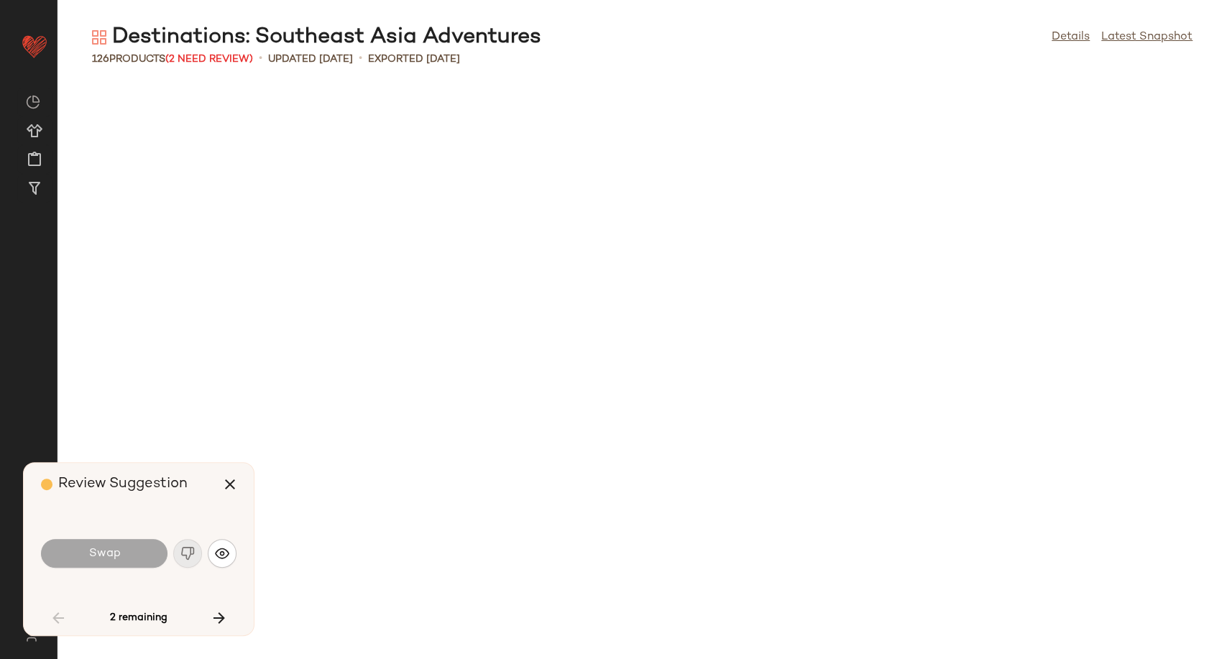
scroll to position [800, 0]
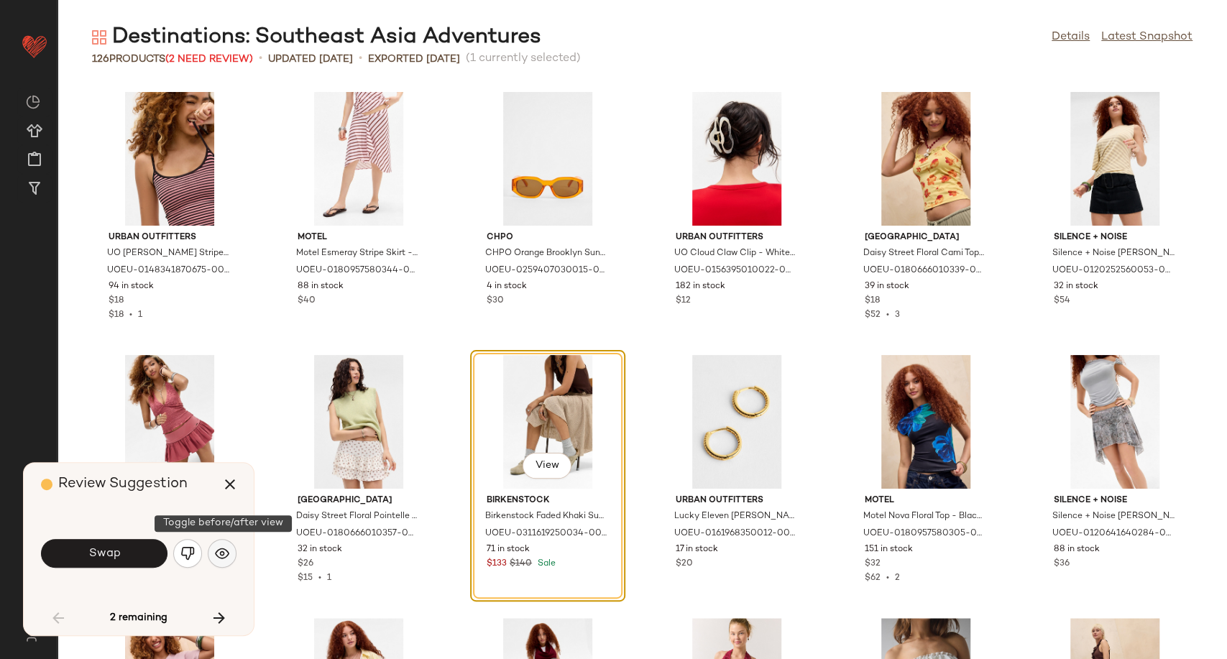
click at [221, 559] on img "button" at bounding box center [222, 553] width 14 height 14
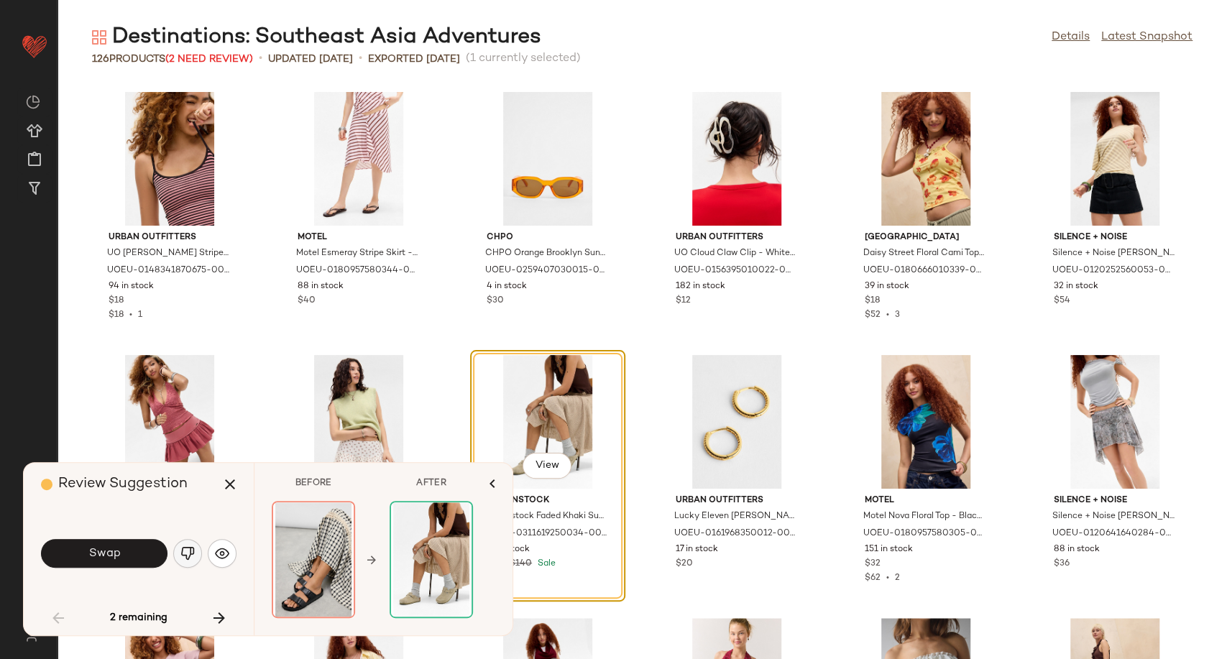
click at [183, 553] on img "button" at bounding box center [187, 553] width 14 height 14
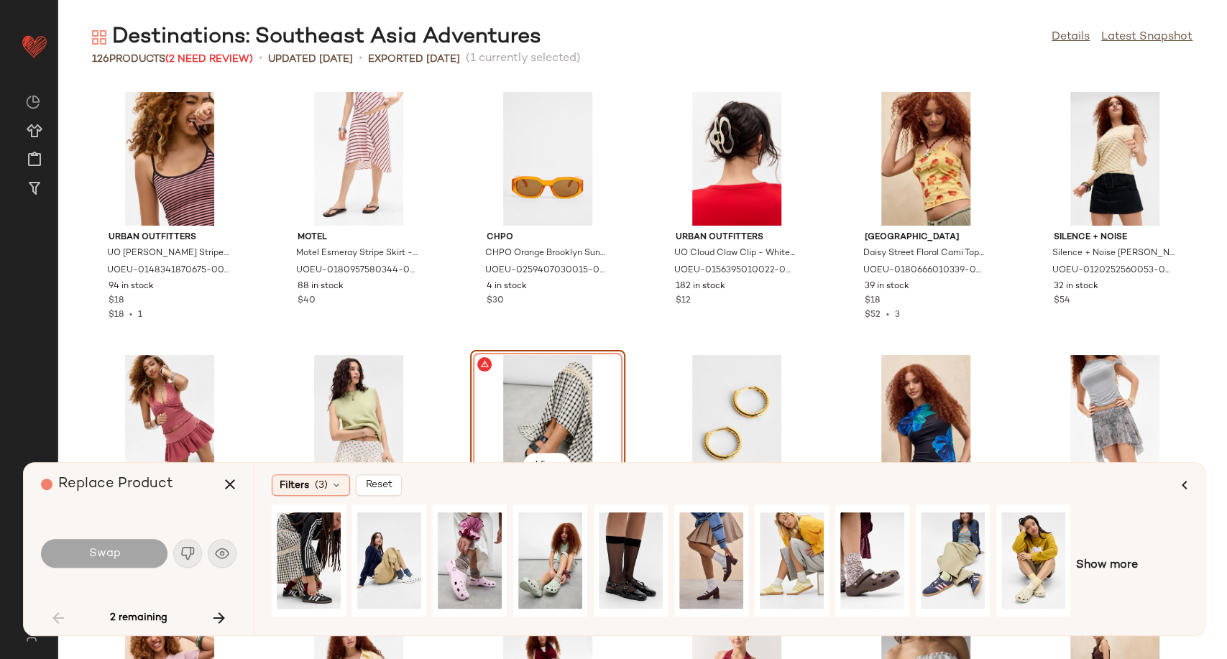
click at [1139, 562] on div "Show more" at bounding box center [730, 566] width 916 height 122
click at [1129, 561] on span "Show more" at bounding box center [1107, 565] width 62 height 17
click at [469, 562] on div "View" at bounding box center [470, 561] width 64 height 102
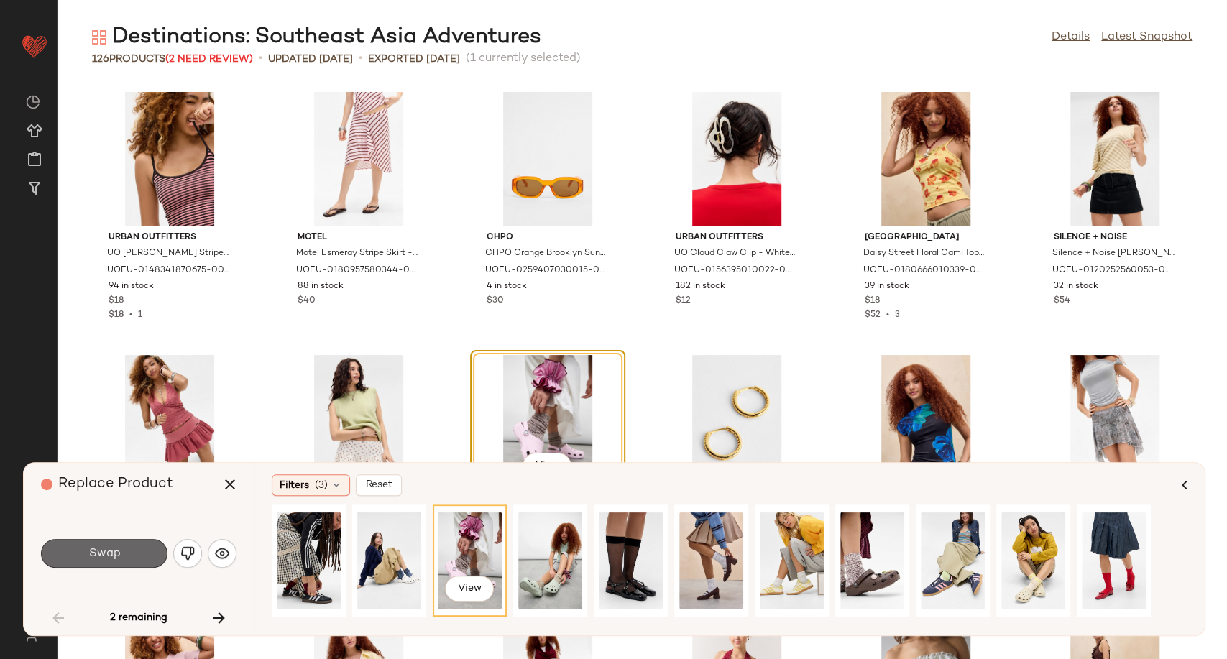
click at [138, 550] on button "Swap" at bounding box center [104, 553] width 126 height 29
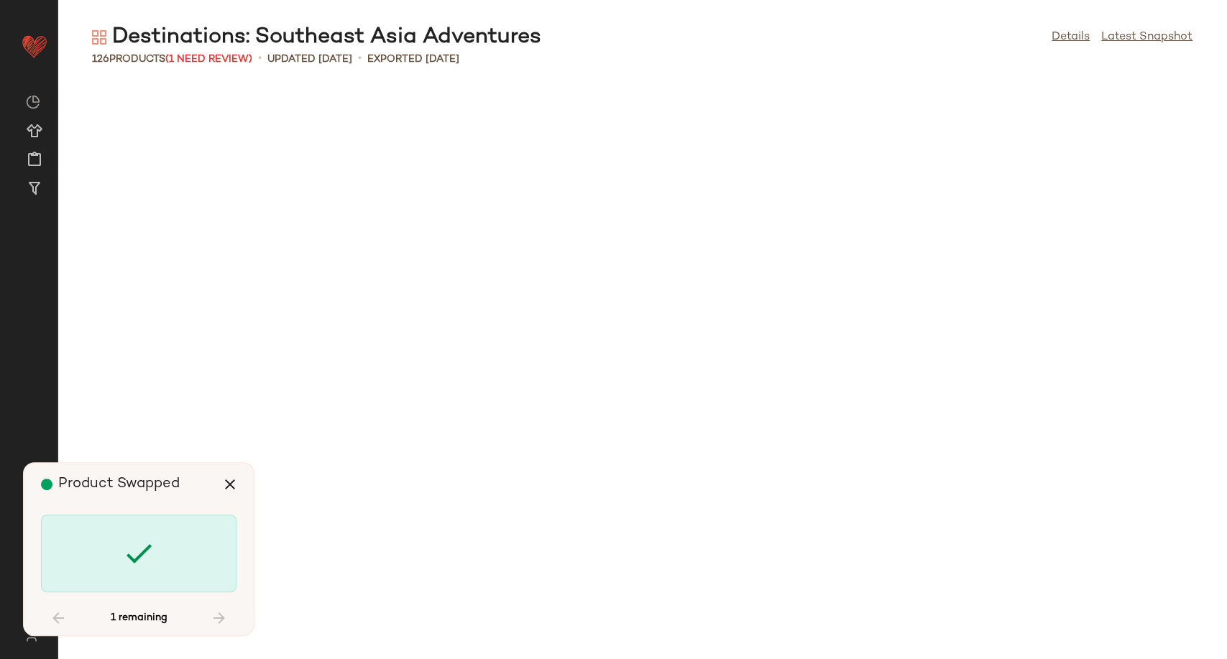
scroll to position [3157, 0]
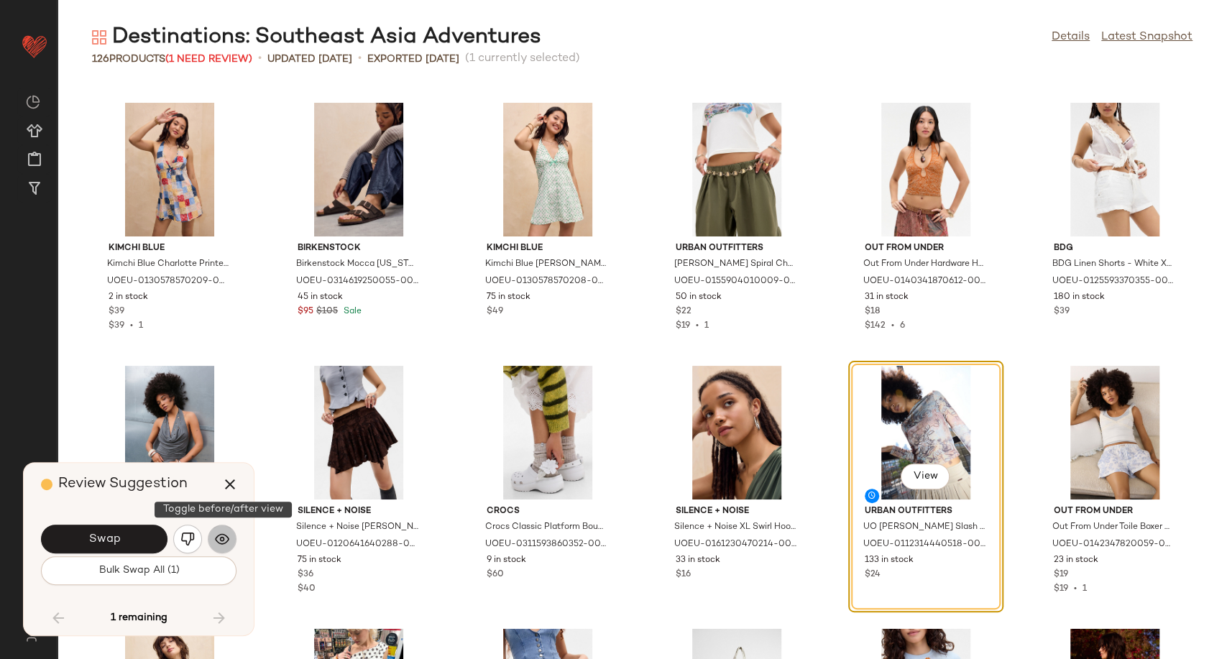
click at [213, 544] on button "button" at bounding box center [222, 539] width 29 height 29
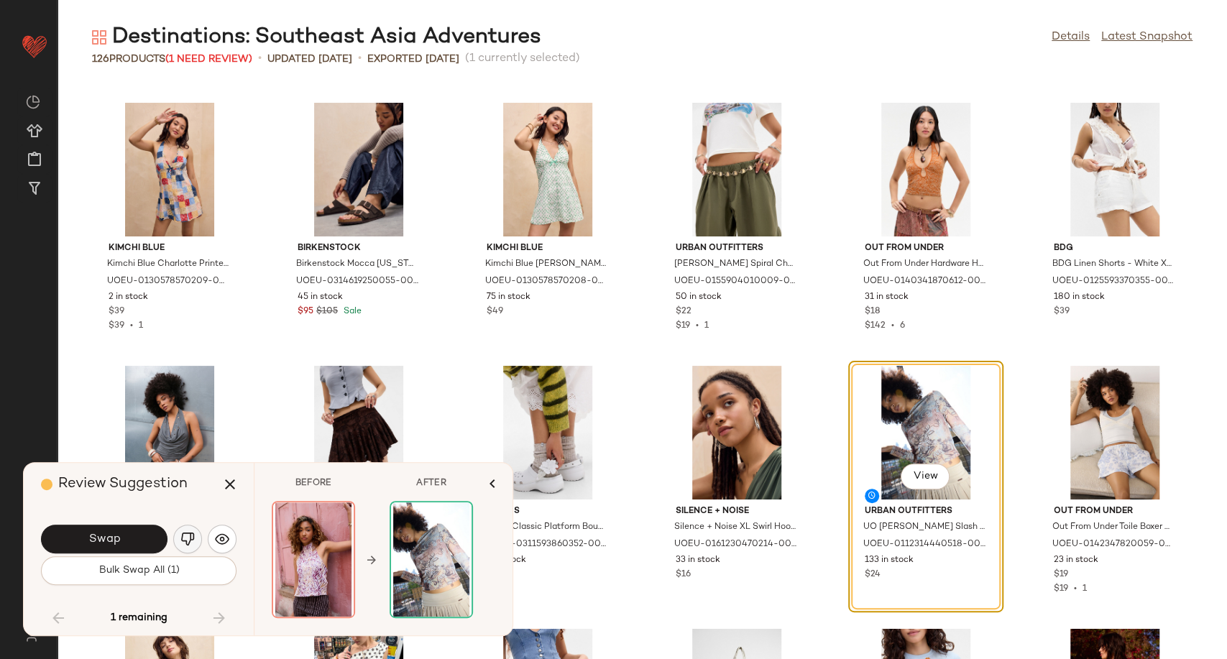
click at [184, 535] on img "button" at bounding box center [187, 539] width 14 height 14
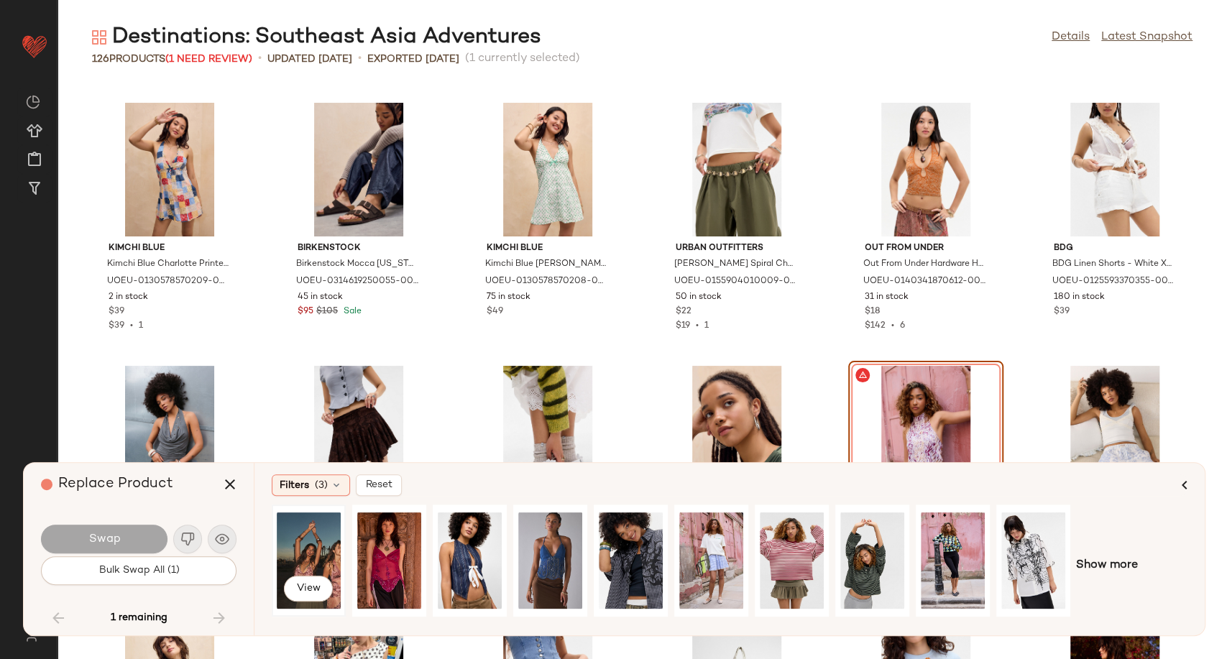
click at [307, 558] on div "View" at bounding box center [309, 561] width 64 height 102
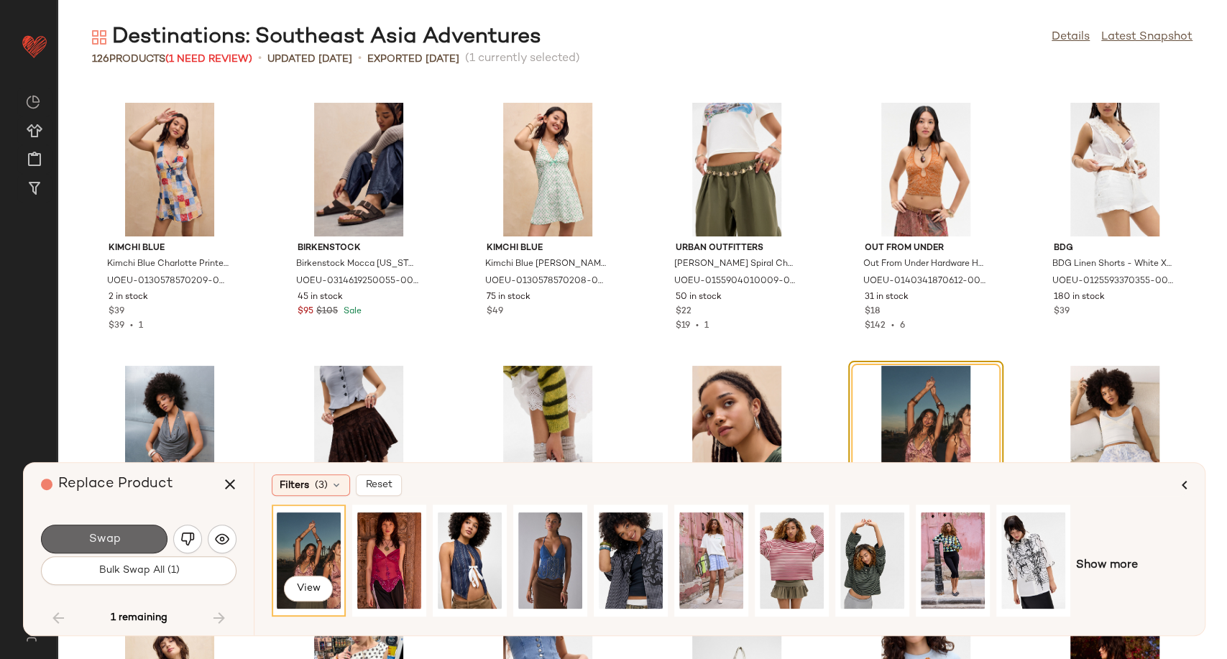
click at [111, 533] on span "Swap" at bounding box center [104, 540] width 32 height 14
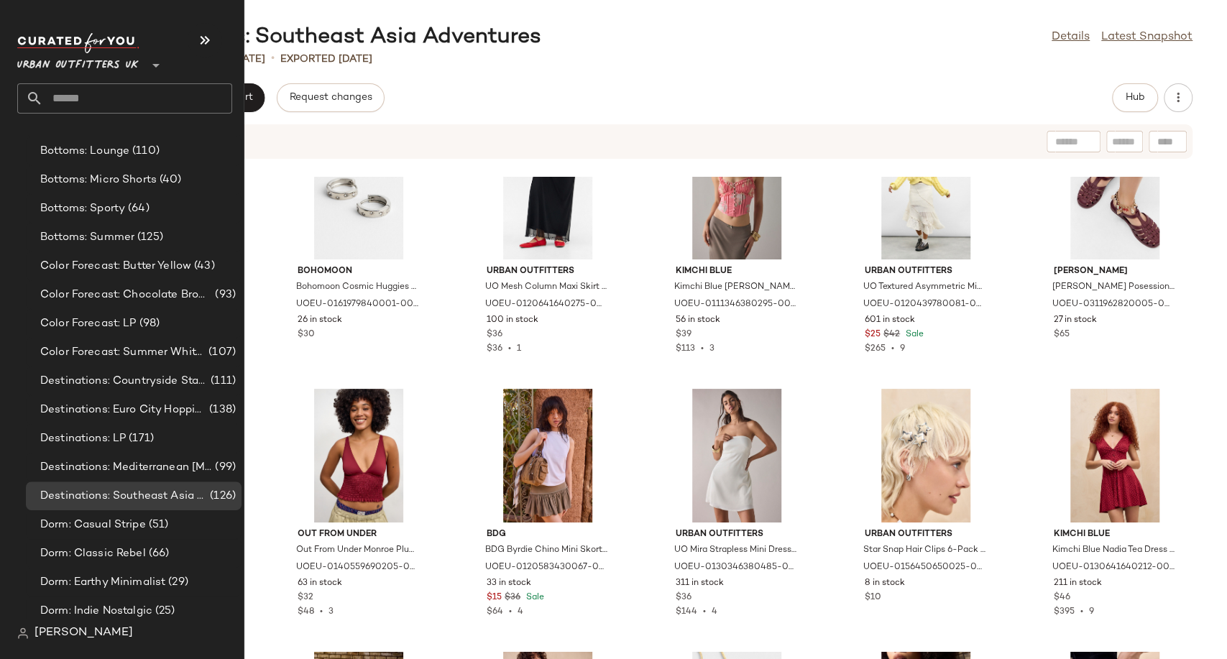
scroll to position [2585, 0]
drag, startPoint x: 129, startPoint y: 316, endPoint x: 137, endPoint y: 316, distance: 7.2
click at [129, 316] on span "Color Forecast: LP" at bounding box center [88, 324] width 96 height 17
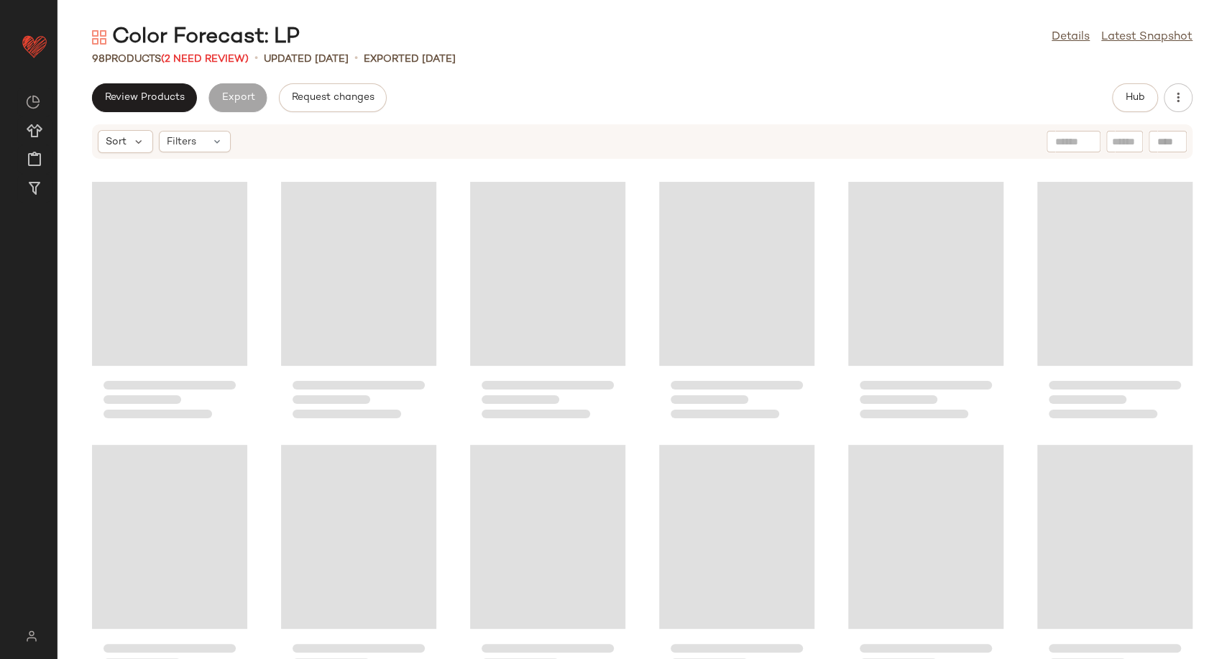
click at [558, 96] on div "Review Products Export Request changes Hub" at bounding box center [641, 97] width 1169 height 29
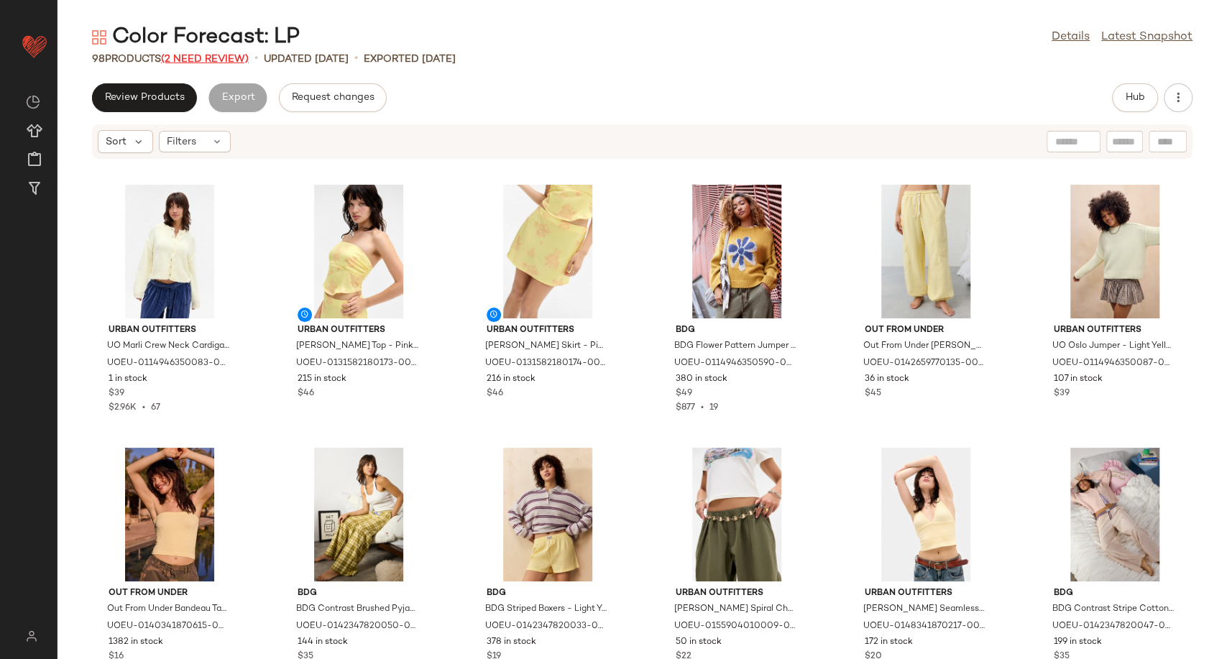
click at [193, 59] on span "(2 Need Review)" at bounding box center [205, 59] width 88 height 11
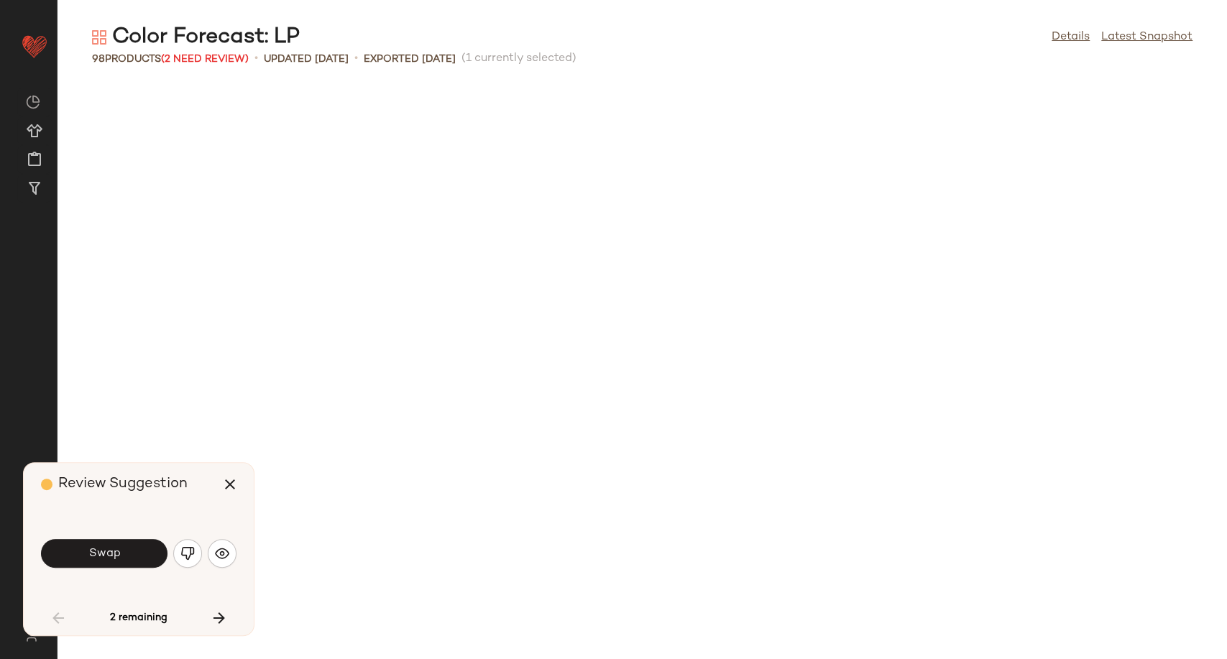
scroll to position [800, 0]
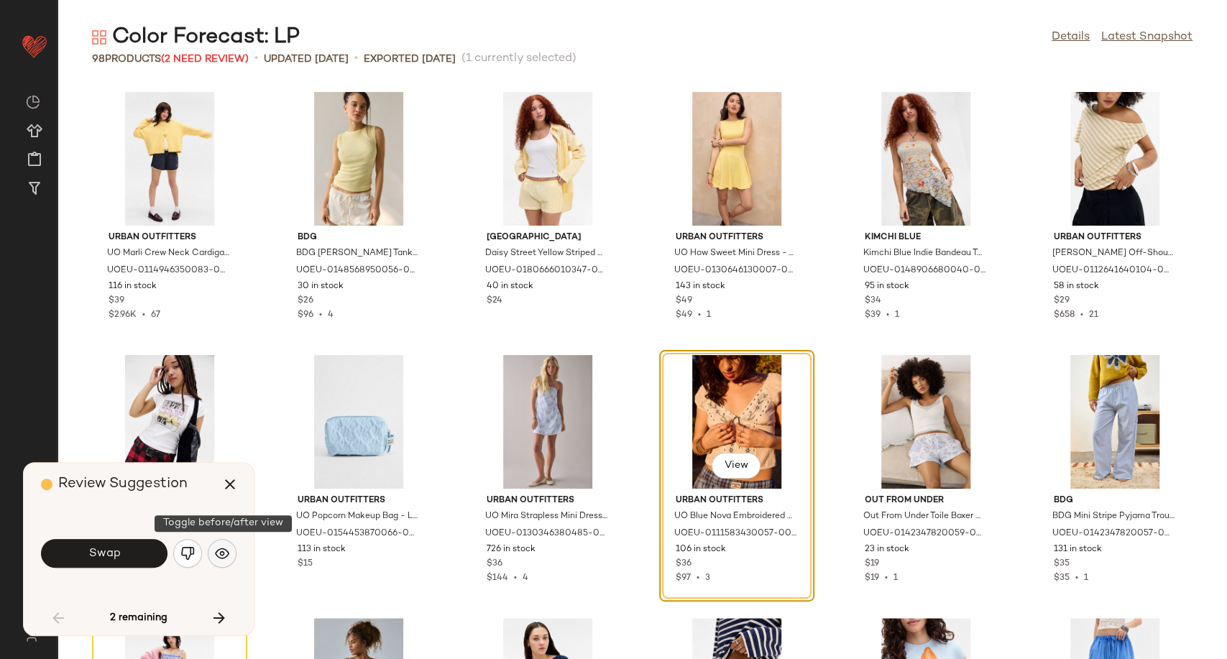
click at [222, 552] on img "button" at bounding box center [222, 553] width 14 height 14
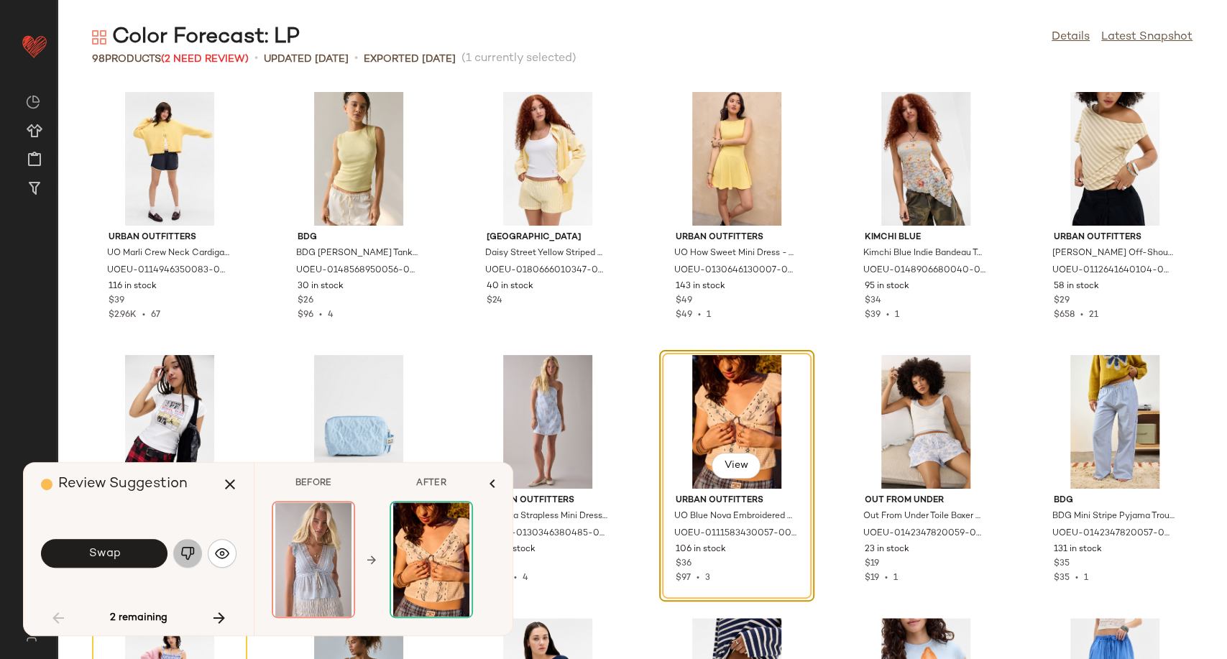
click at [187, 551] on img "button" at bounding box center [187, 553] width 14 height 14
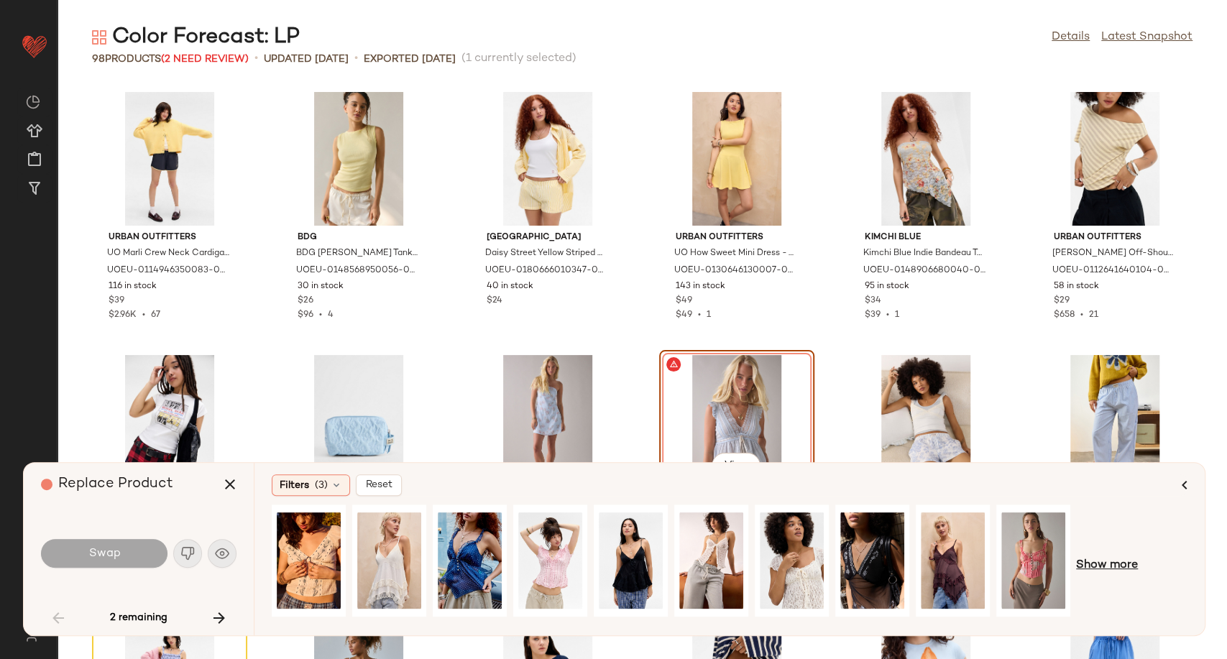
click at [1100, 568] on span "Show more" at bounding box center [1107, 565] width 62 height 17
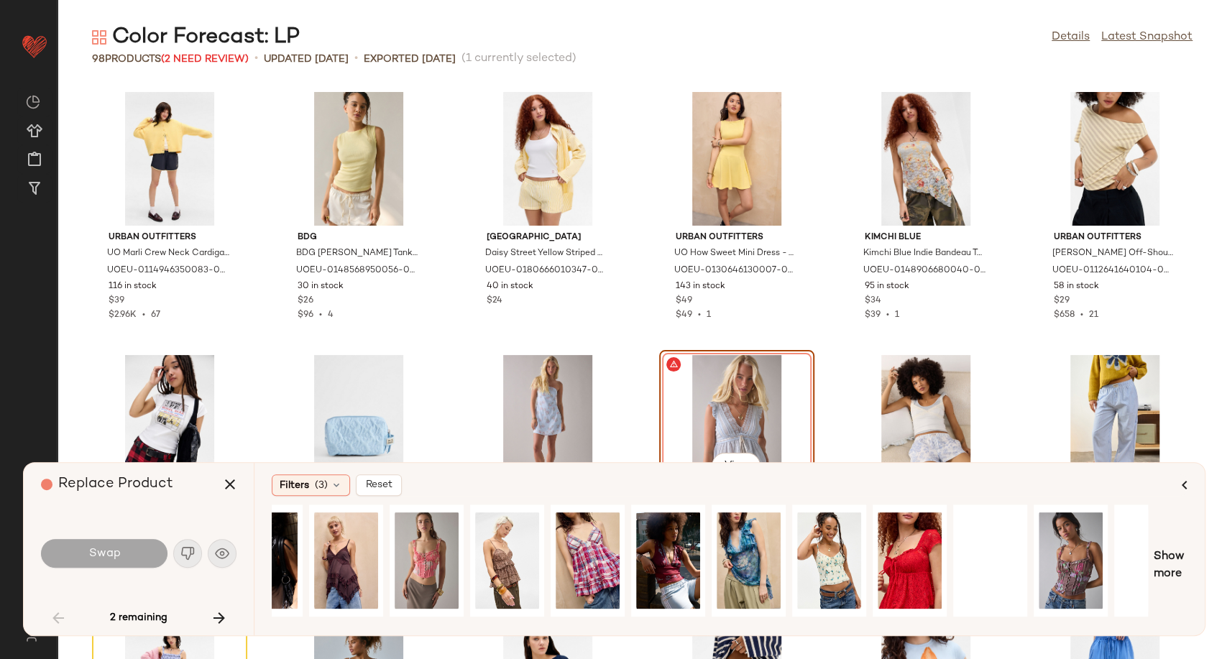
scroll to position [0, 727]
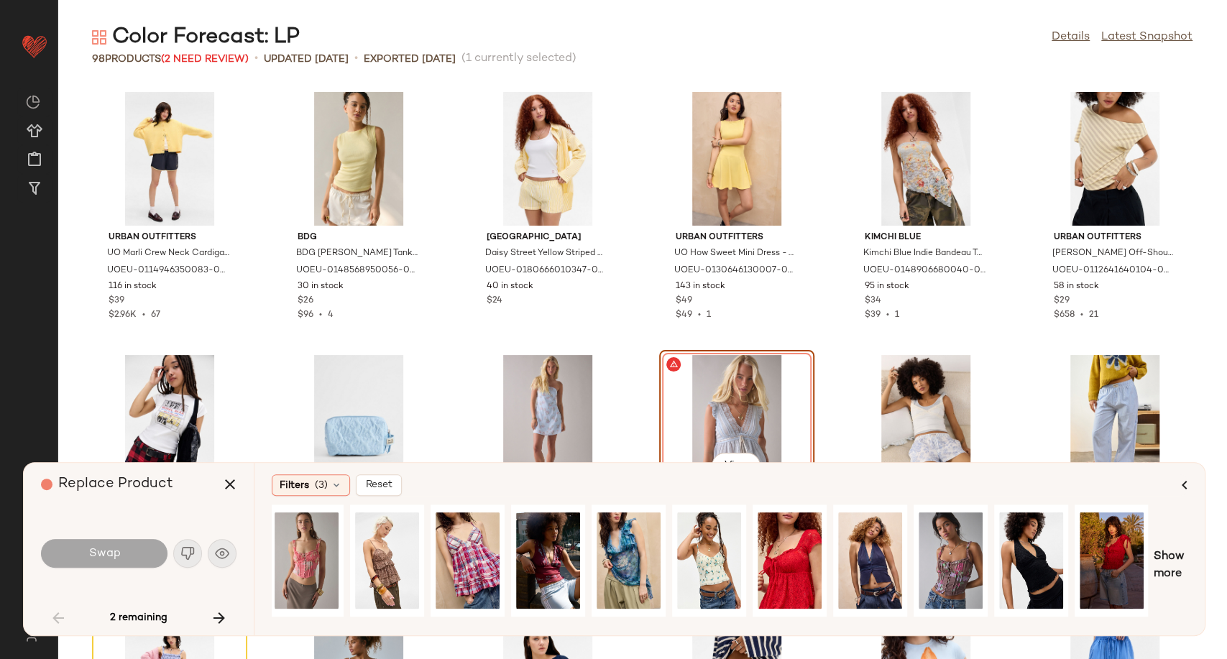
click at [818, 387] on div "Urban Outfitters UO Marli Crew Neck Cardigan - Lemon S at Urban Outfitters UOEU…" at bounding box center [641, 371] width 1169 height 576
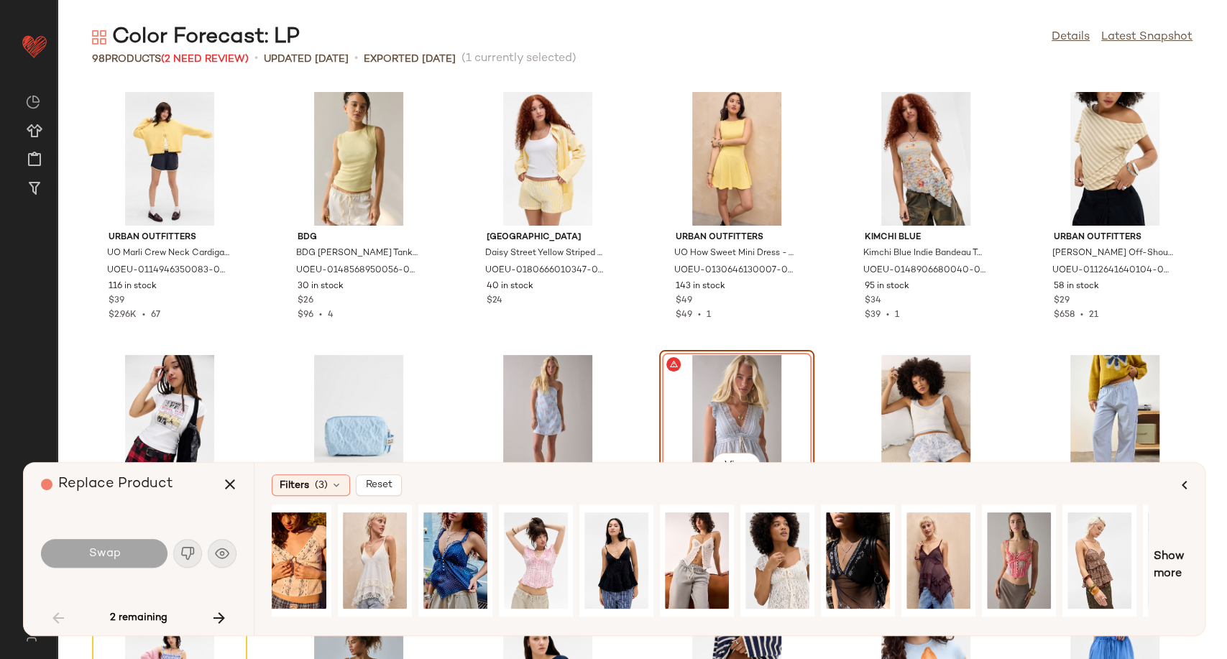
scroll to position [0, 0]
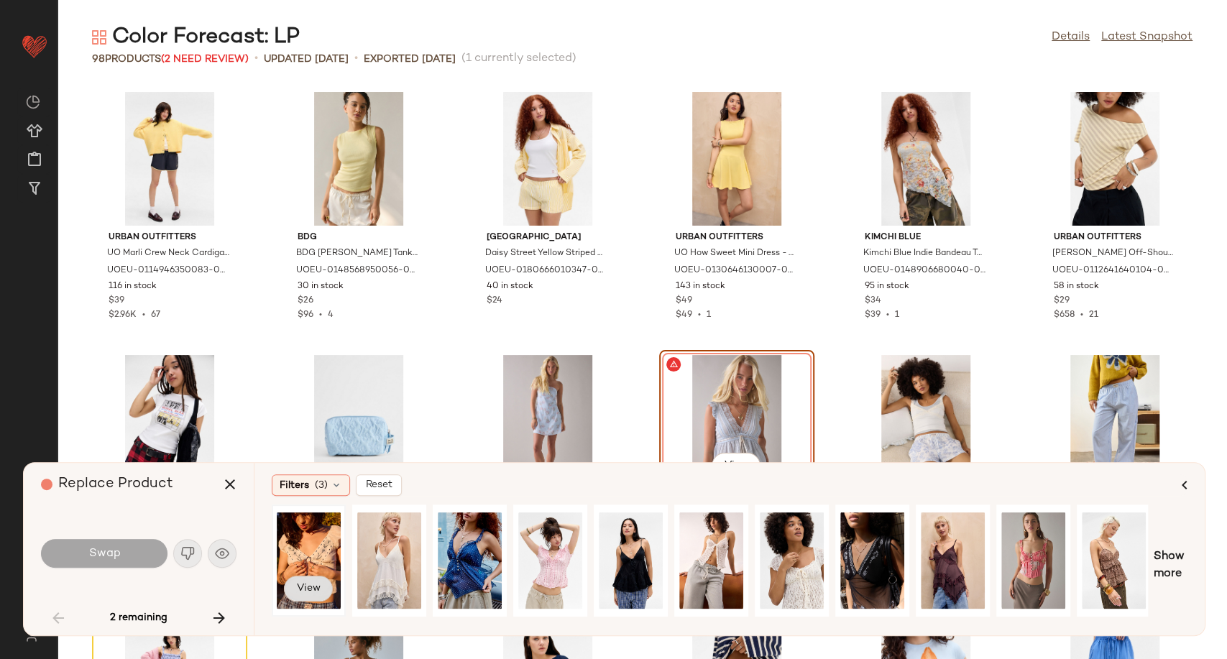
click at [318, 581] on button "View" at bounding box center [308, 589] width 49 height 26
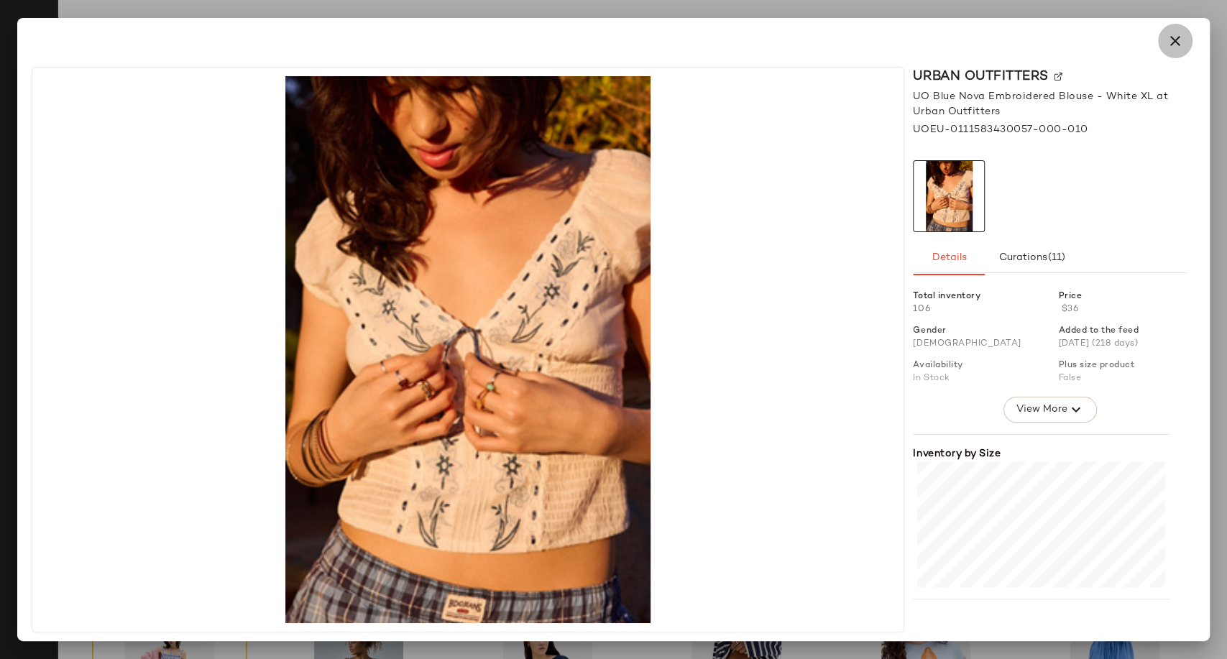
click at [1175, 43] on icon "button" at bounding box center [1175, 40] width 17 height 17
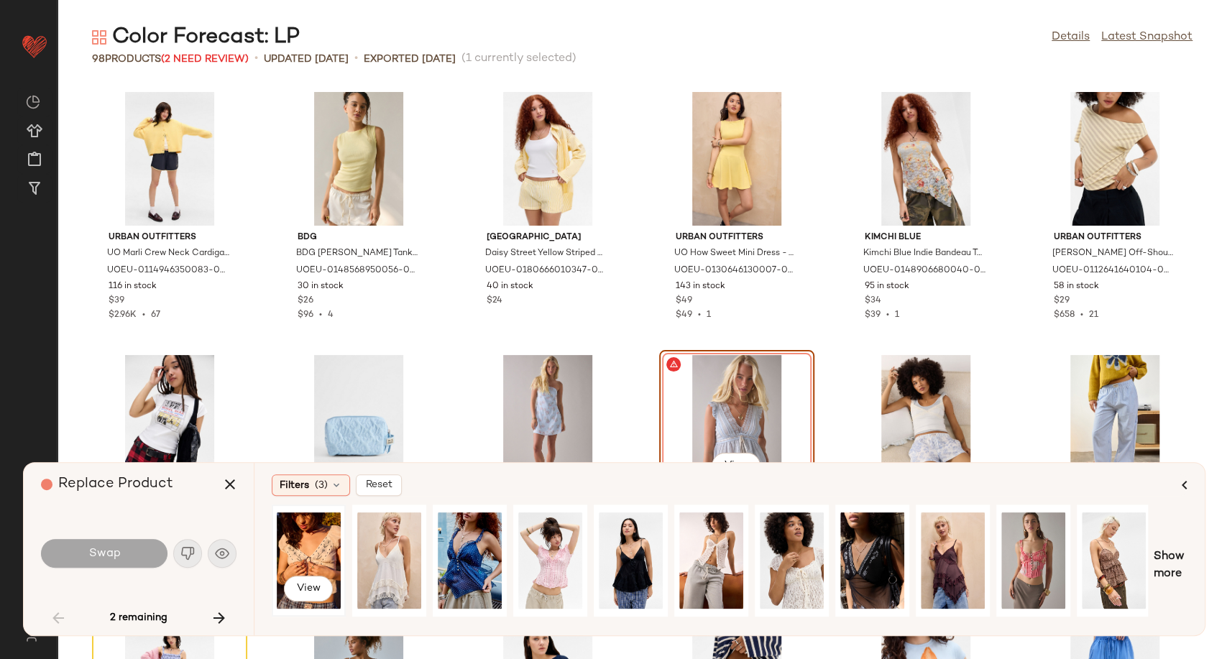
click at [277, 546] on div "View" at bounding box center [309, 561] width 64 height 102
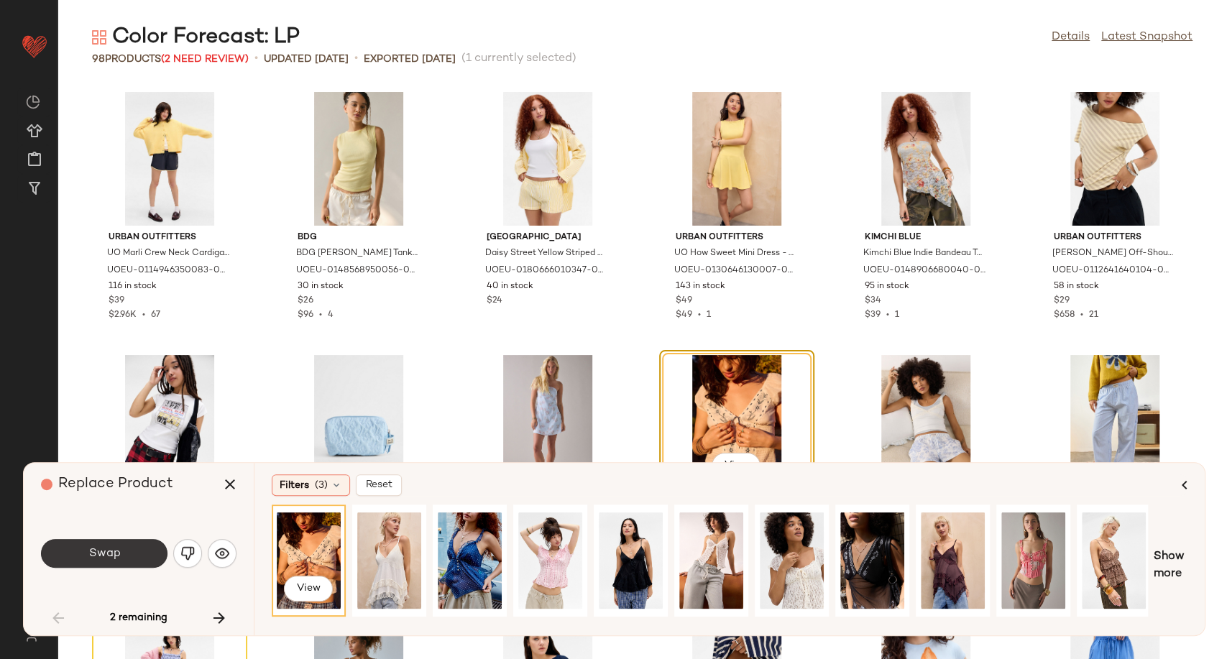
click at [142, 547] on button "Swap" at bounding box center [104, 553] width 126 height 29
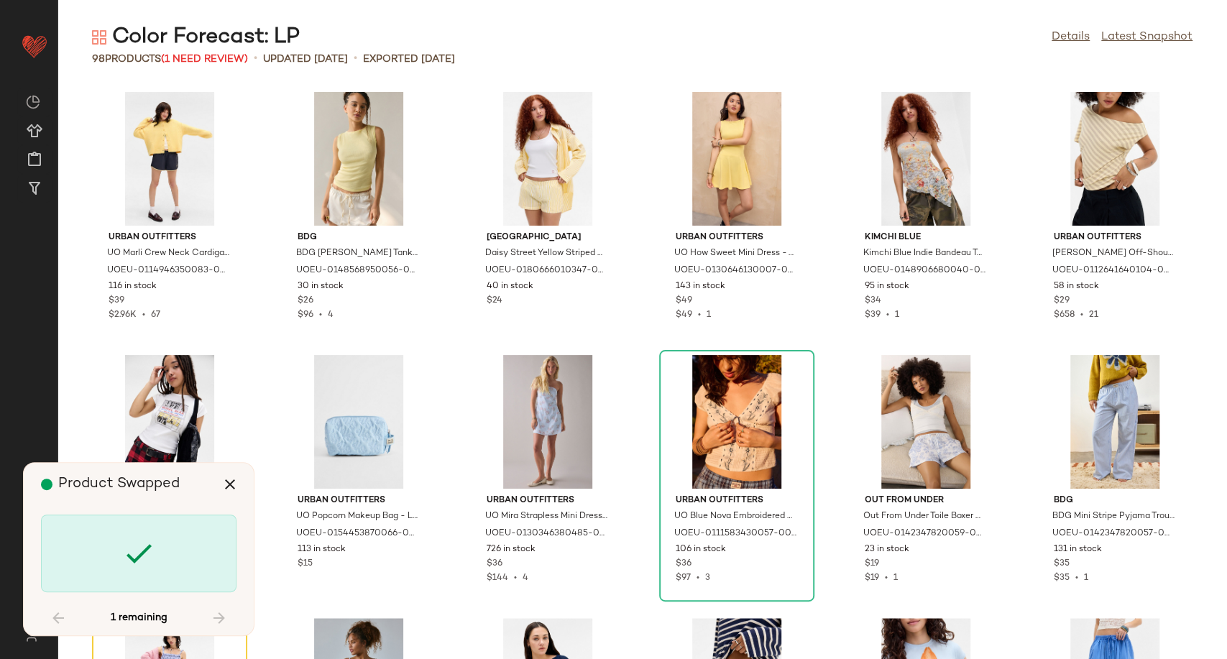
scroll to position [1052, 0]
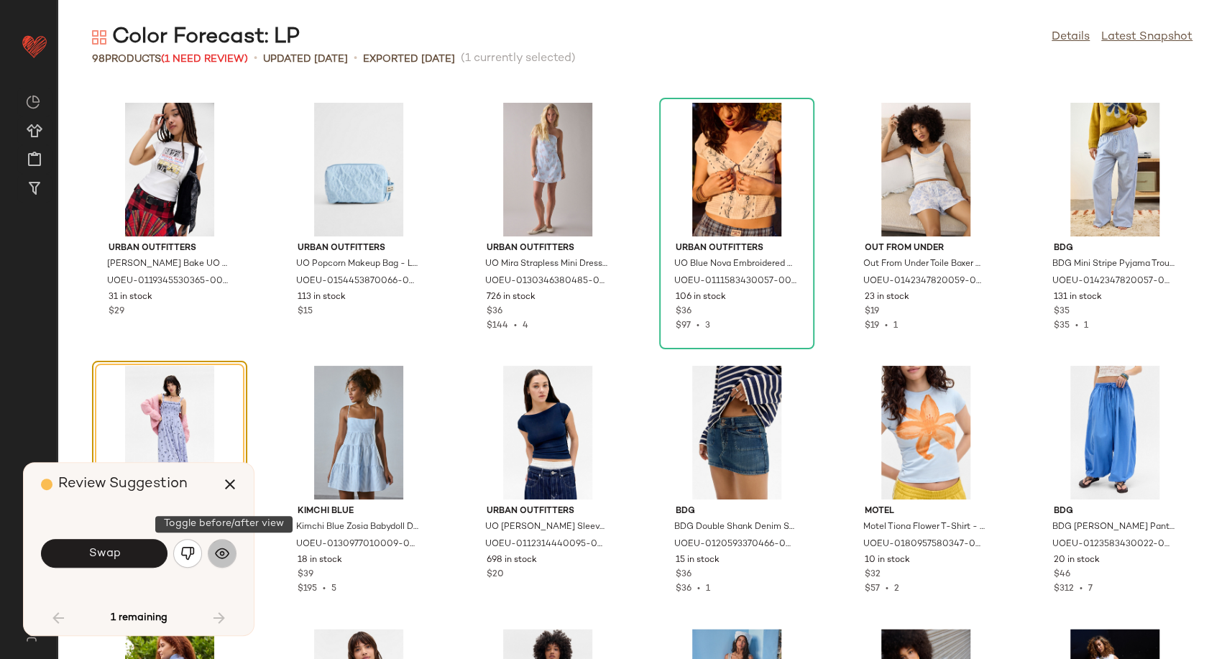
click at [218, 551] on img "button" at bounding box center [222, 553] width 14 height 14
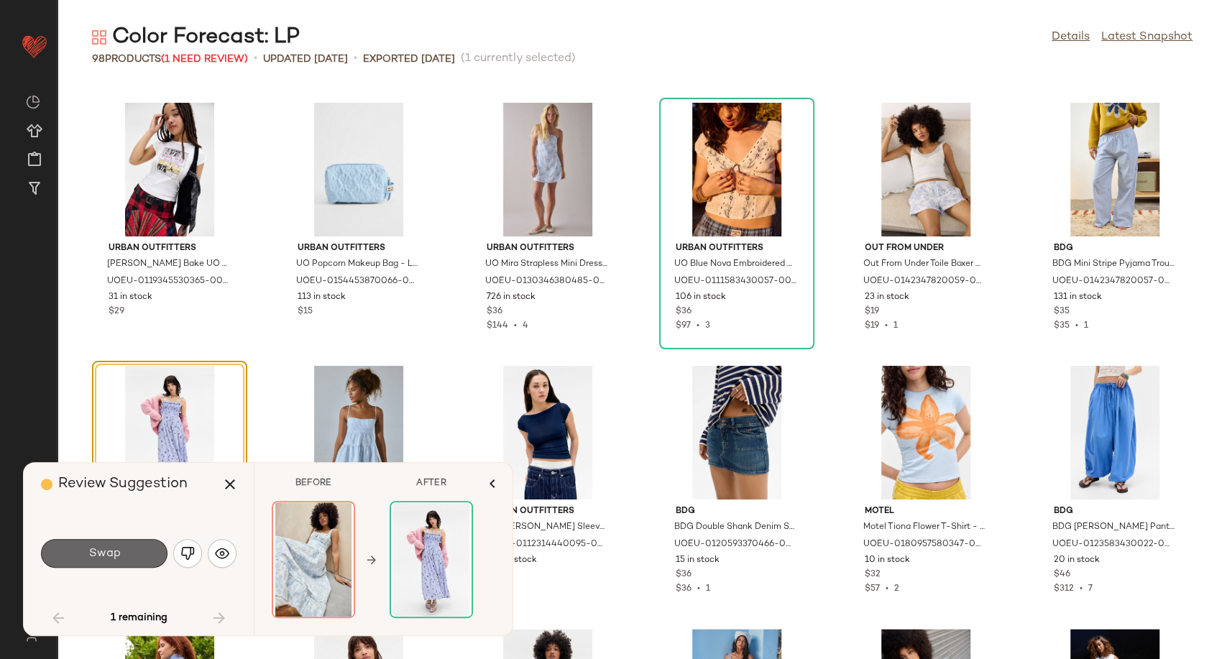
click at [126, 556] on button "Swap" at bounding box center [104, 553] width 126 height 29
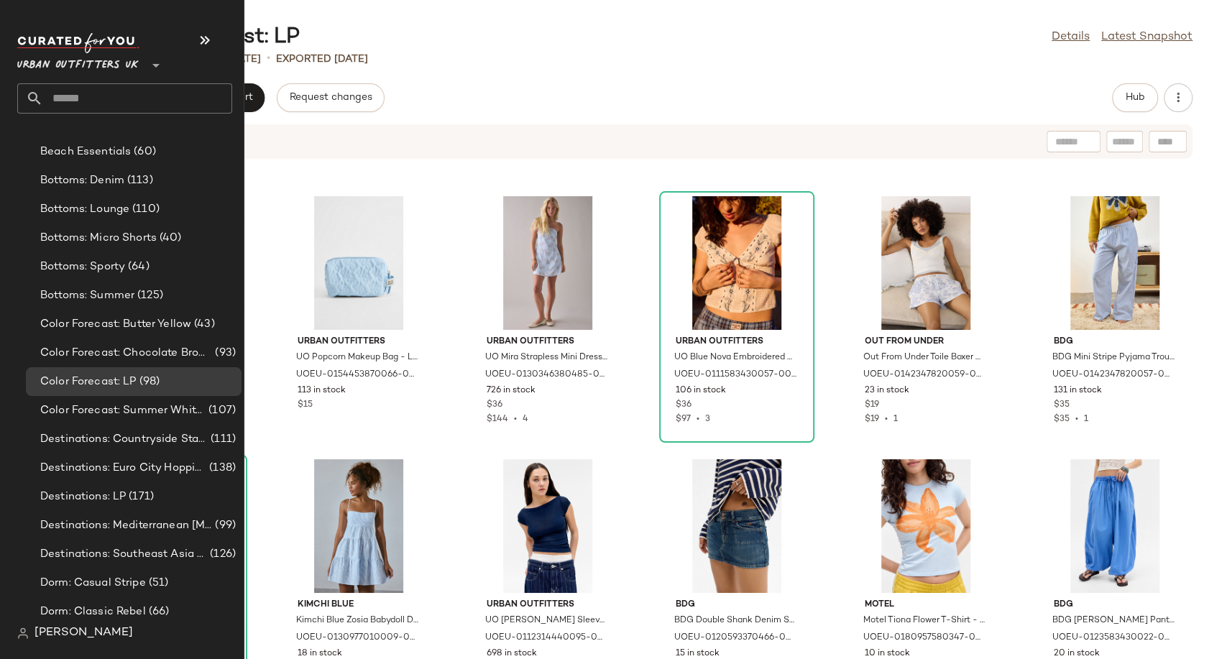
scroll to position [2475, 0]
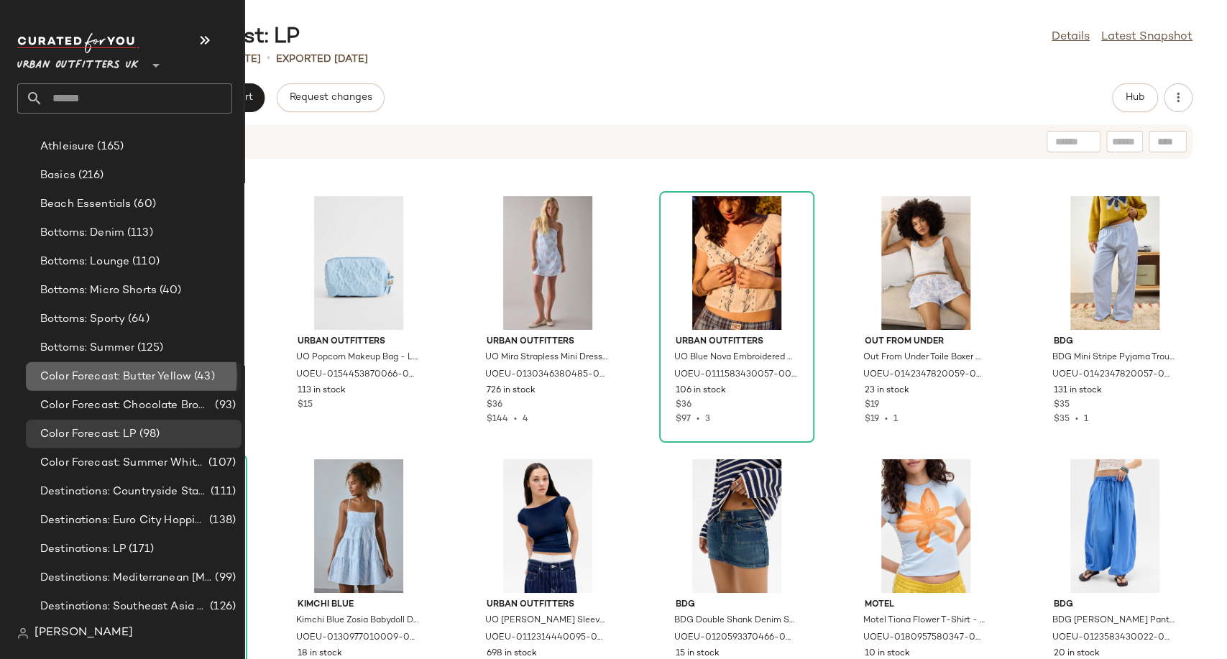
click at [112, 383] on span "Color Forecast: Butter Yellow" at bounding box center [115, 377] width 151 height 17
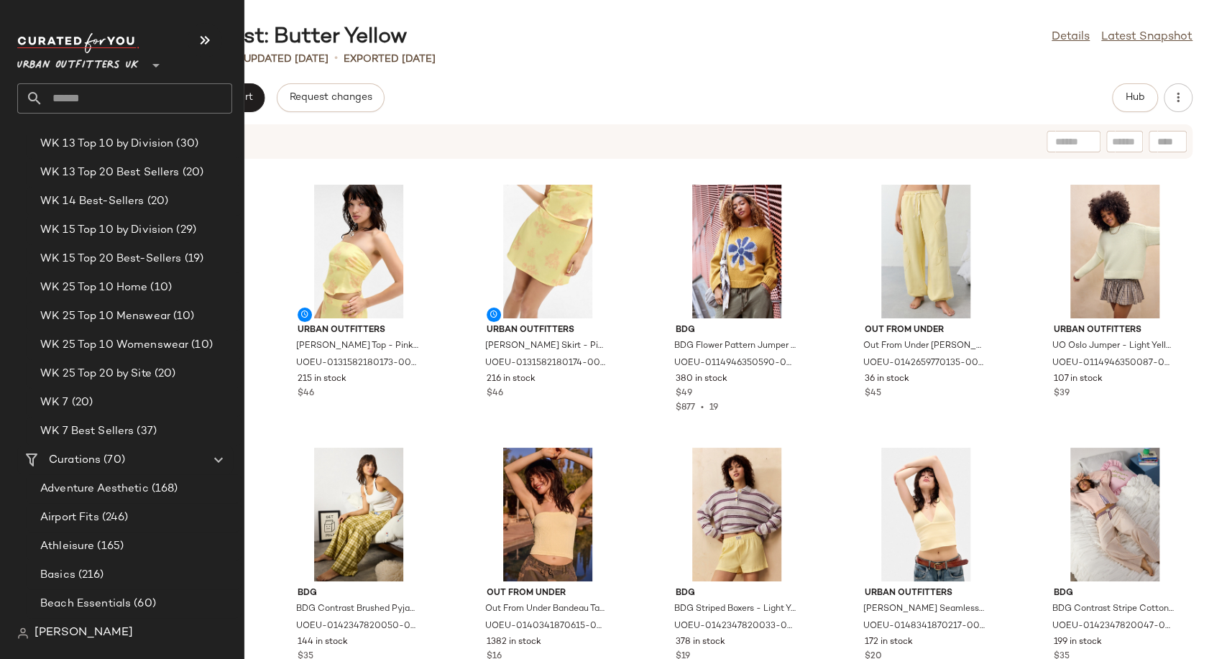
scroll to position [2475, 0]
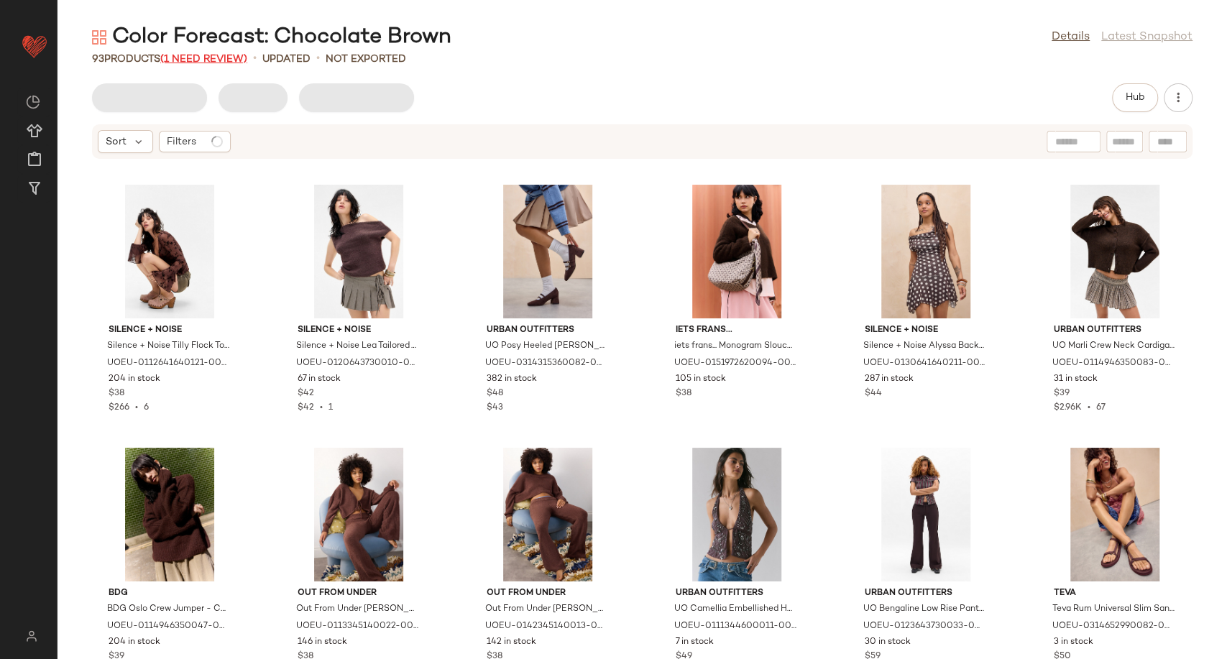
click at [209, 59] on span "(1 Need Review)" at bounding box center [203, 59] width 87 height 11
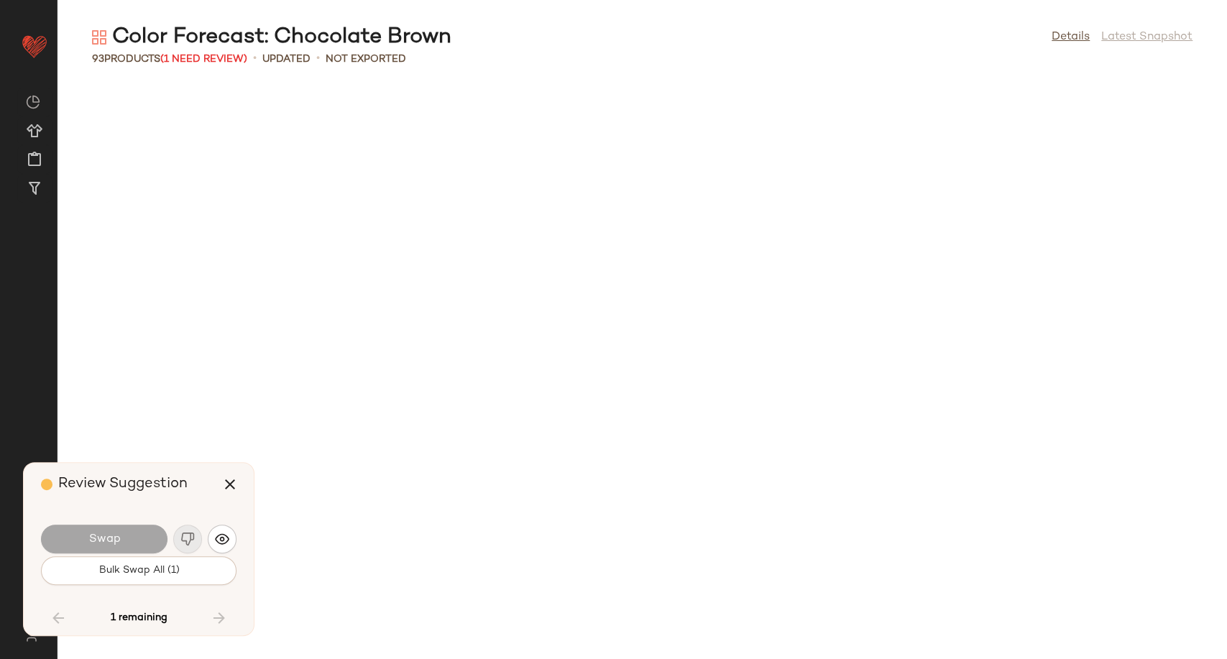
scroll to position [2893, 0]
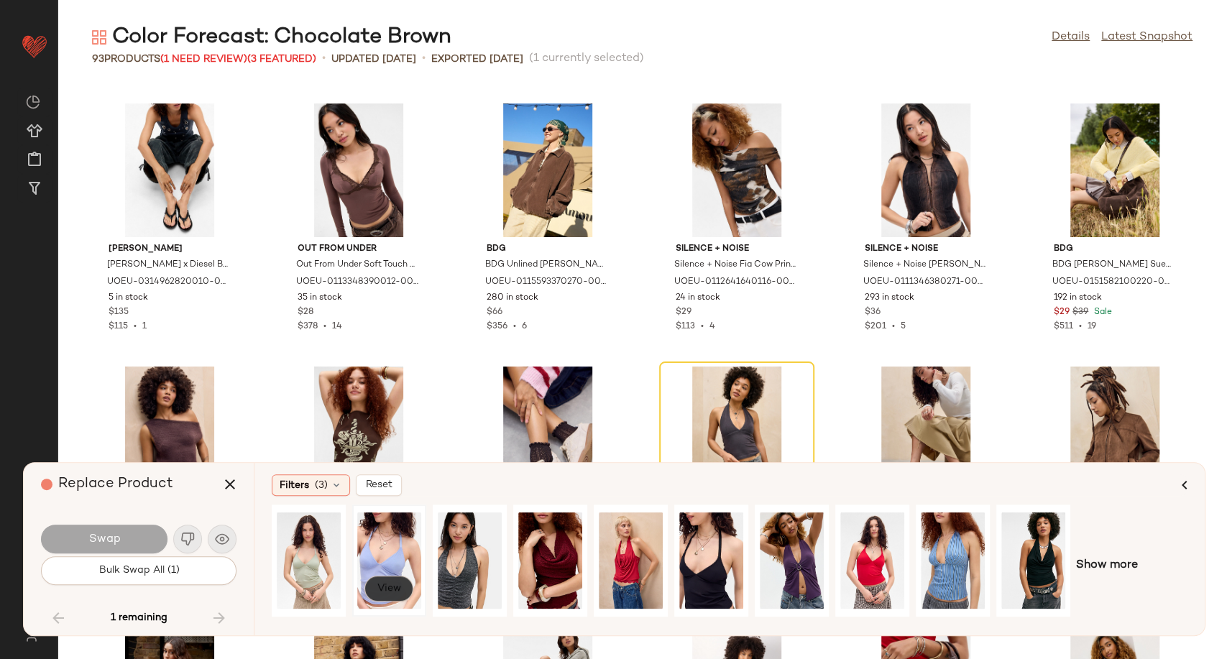
click at [401, 581] on button "View" at bounding box center [388, 589] width 49 height 26
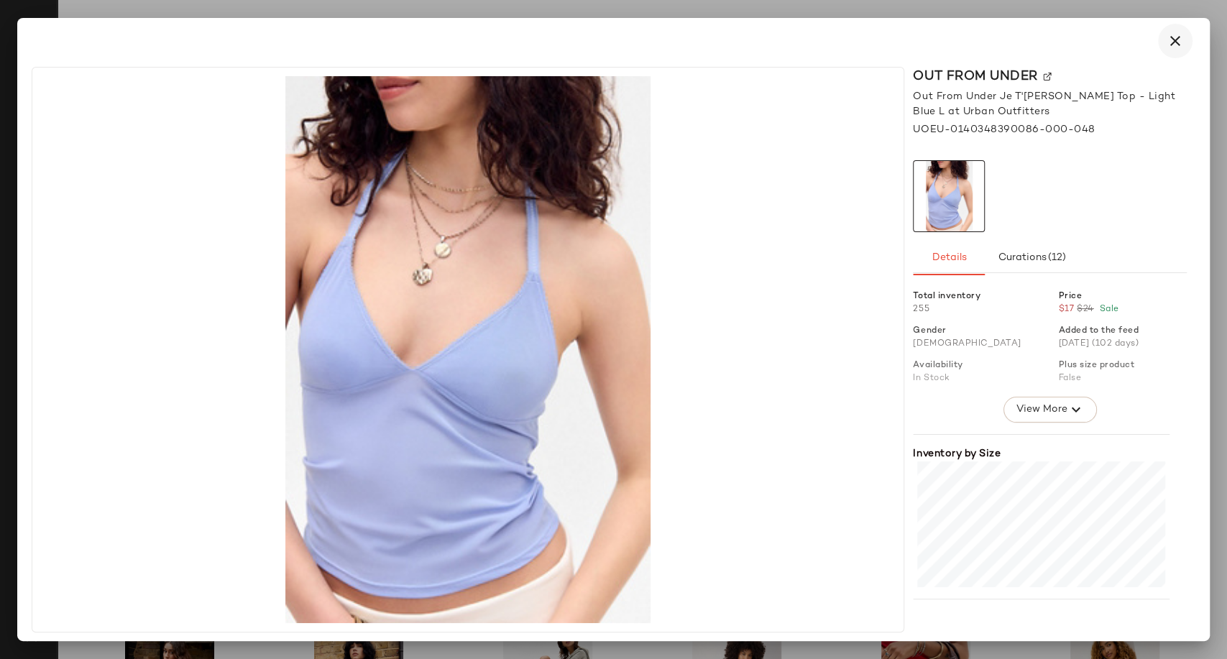
click at [1177, 43] on icon "button" at bounding box center [1175, 40] width 17 height 17
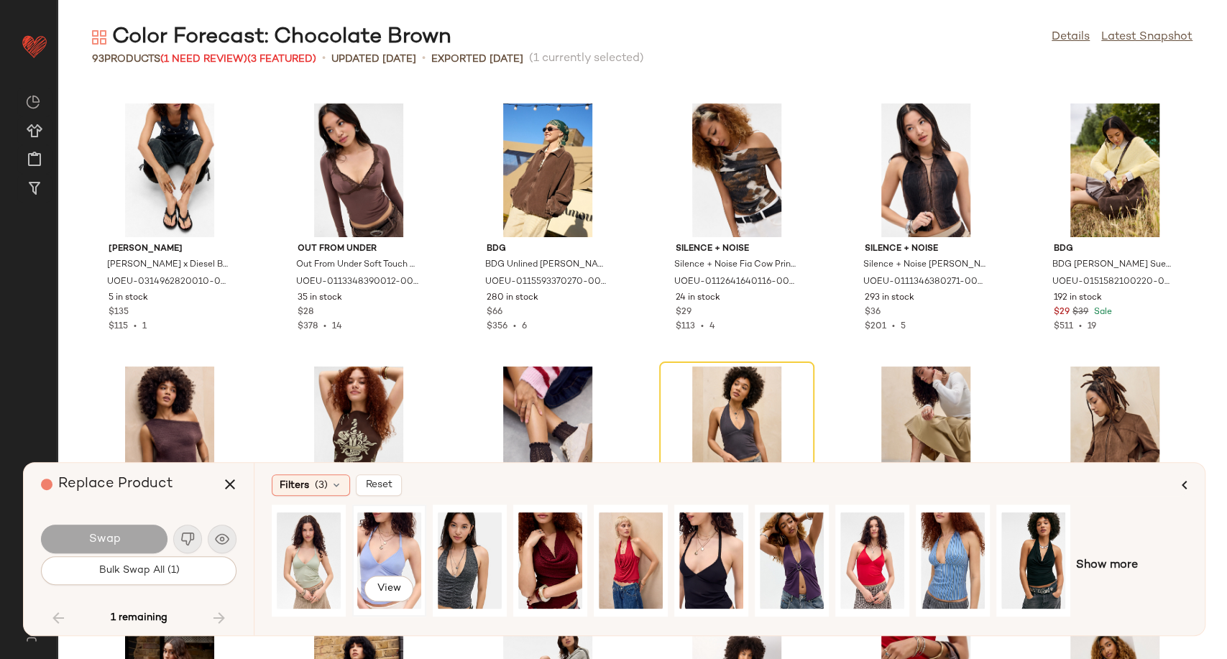
click at [379, 554] on div "View" at bounding box center [389, 561] width 64 height 102
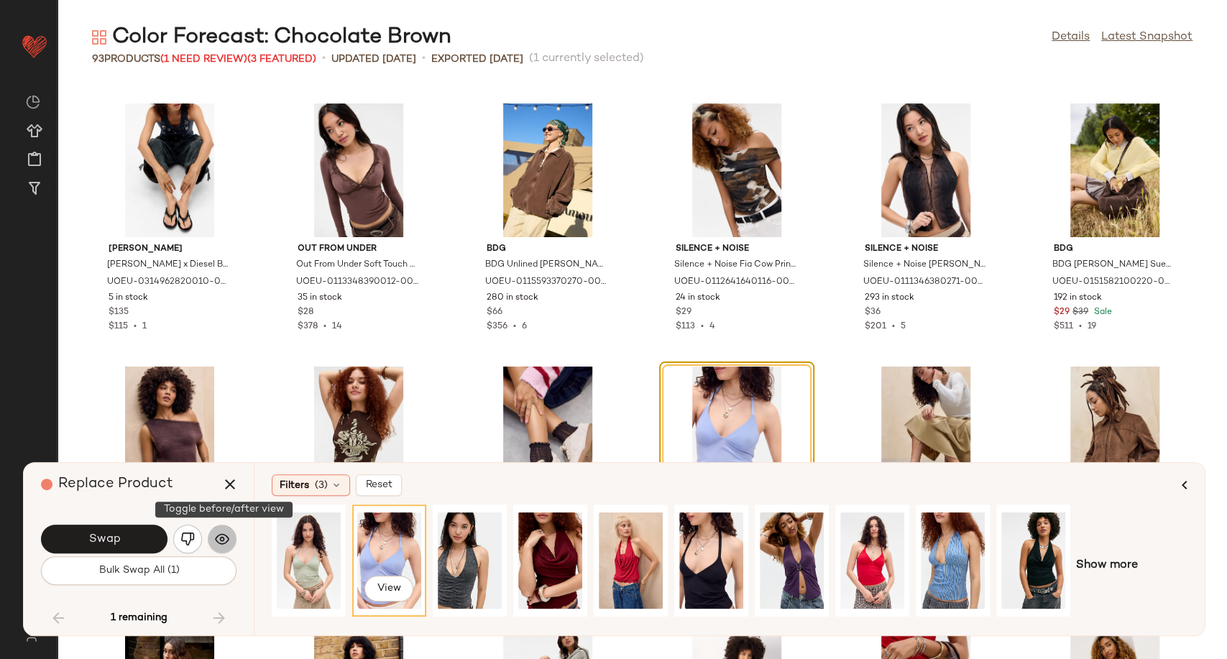
click at [221, 536] on img "button" at bounding box center [222, 539] width 14 height 14
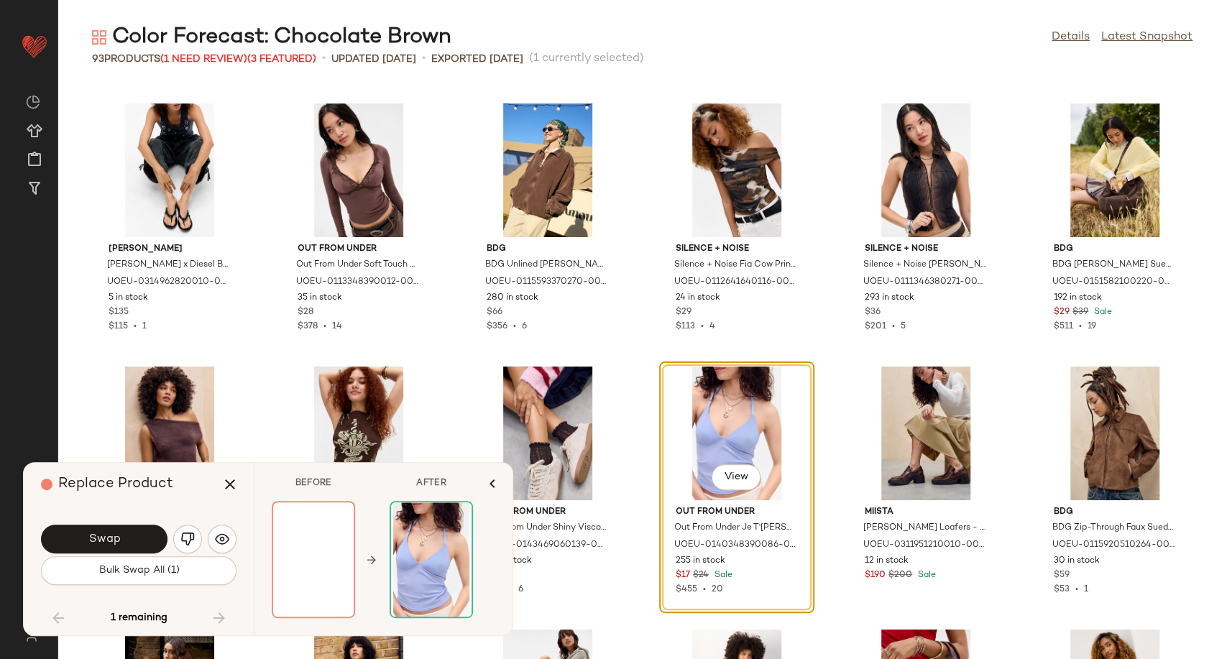
click at [296, 552] on div at bounding box center [313, 559] width 83 height 117
click at [230, 535] on button "button" at bounding box center [222, 539] width 29 height 29
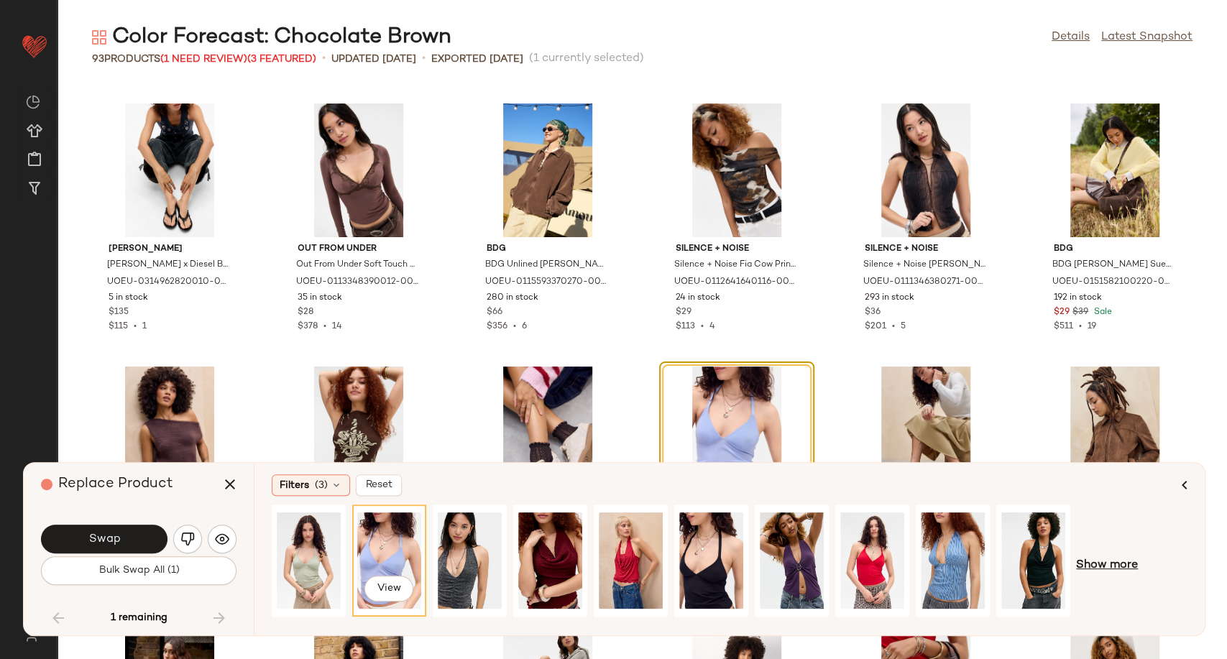
click at [1078, 559] on span "Show more" at bounding box center [1107, 565] width 62 height 17
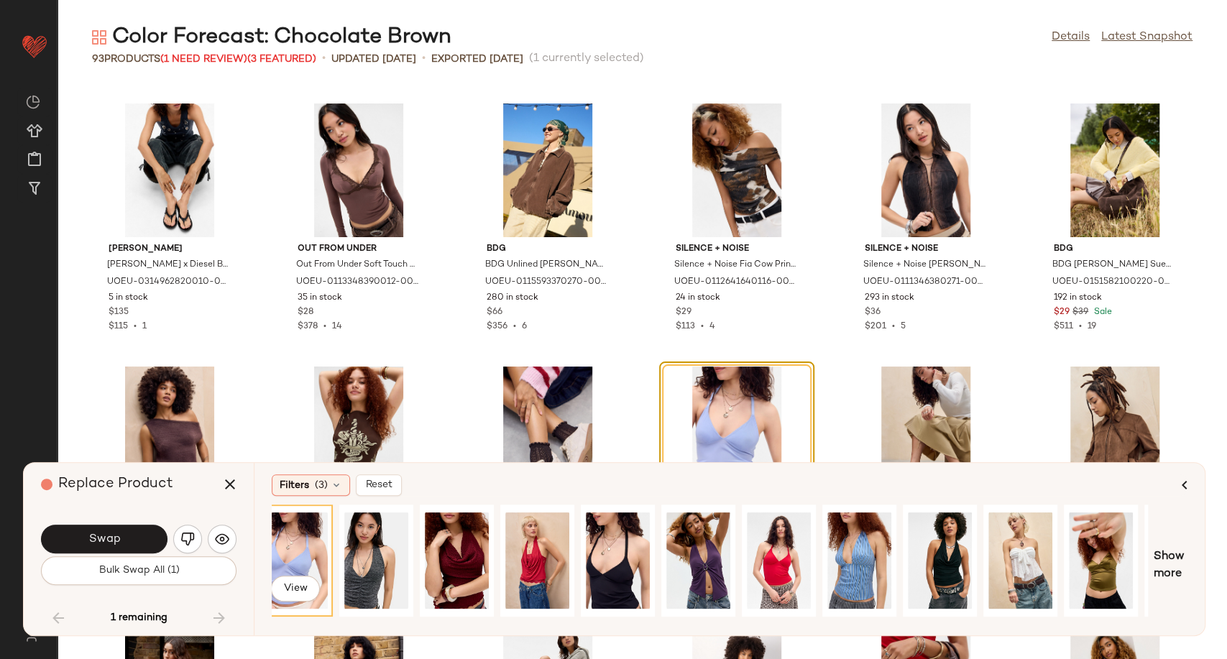
scroll to position [0, 0]
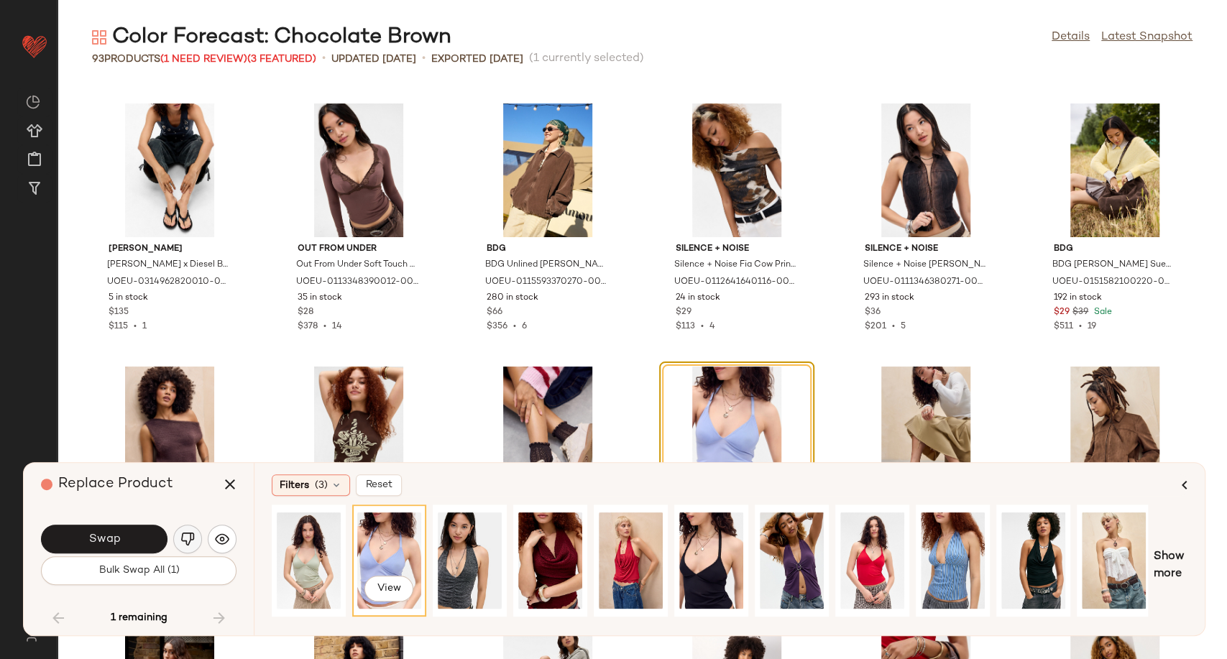
click at [183, 543] on img "button" at bounding box center [187, 539] width 14 height 14
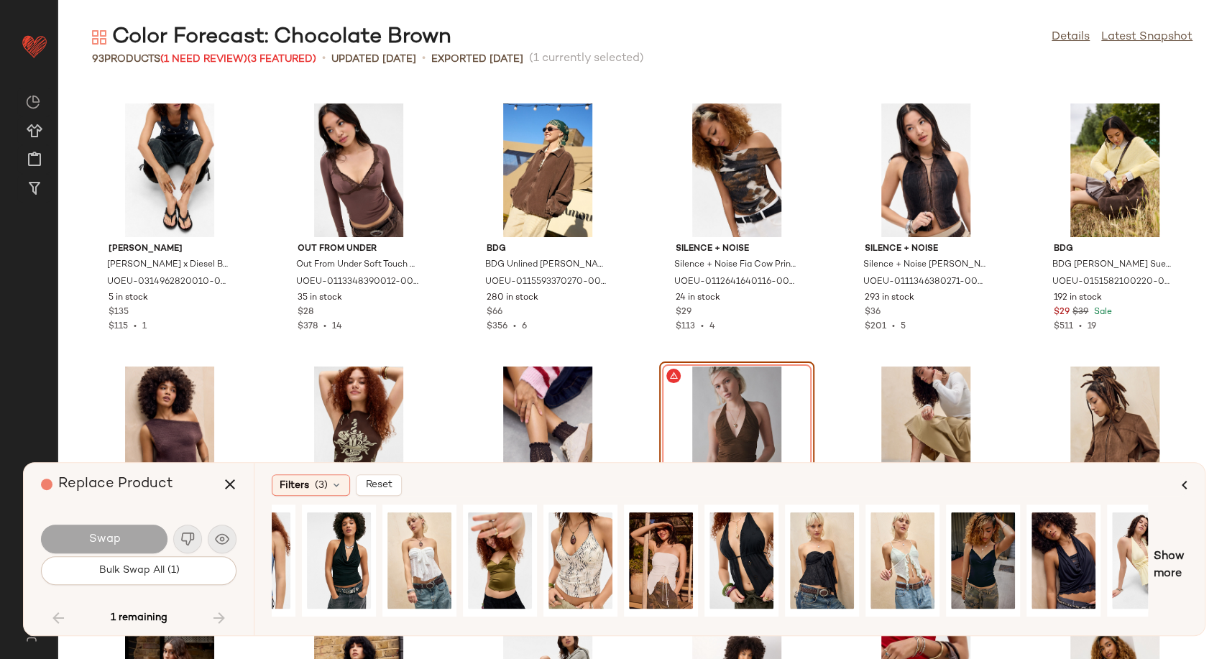
scroll to position [0, 727]
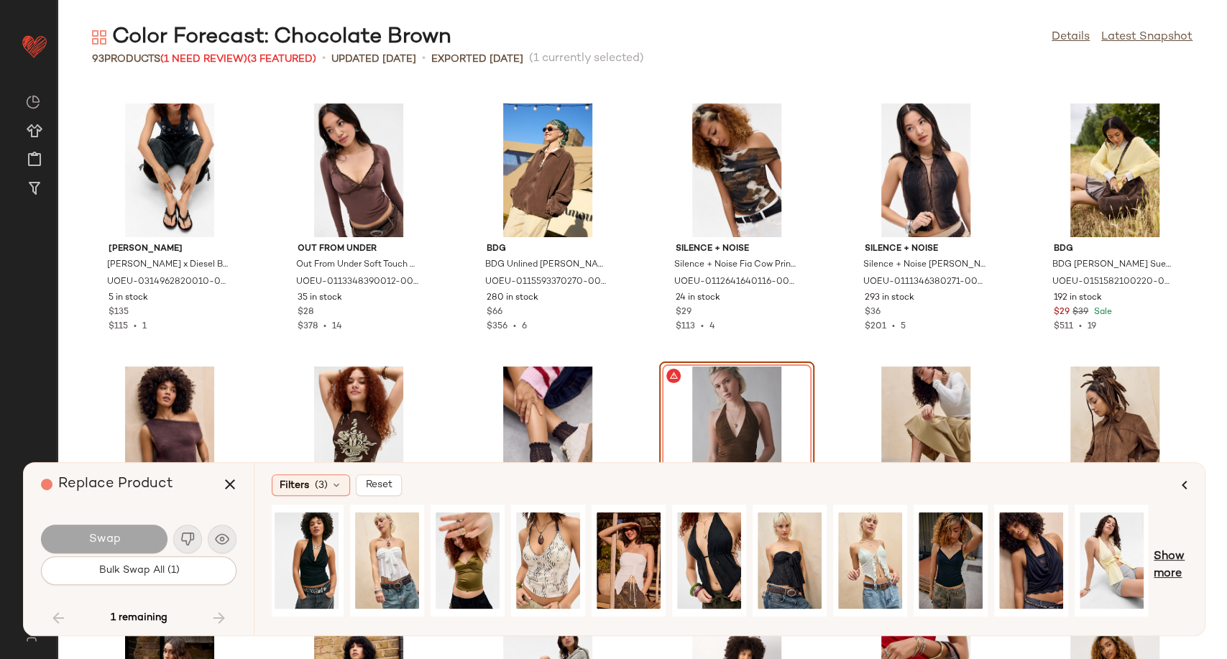
click at [1173, 563] on span "Show more" at bounding box center [1171, 565] width 34 height 34
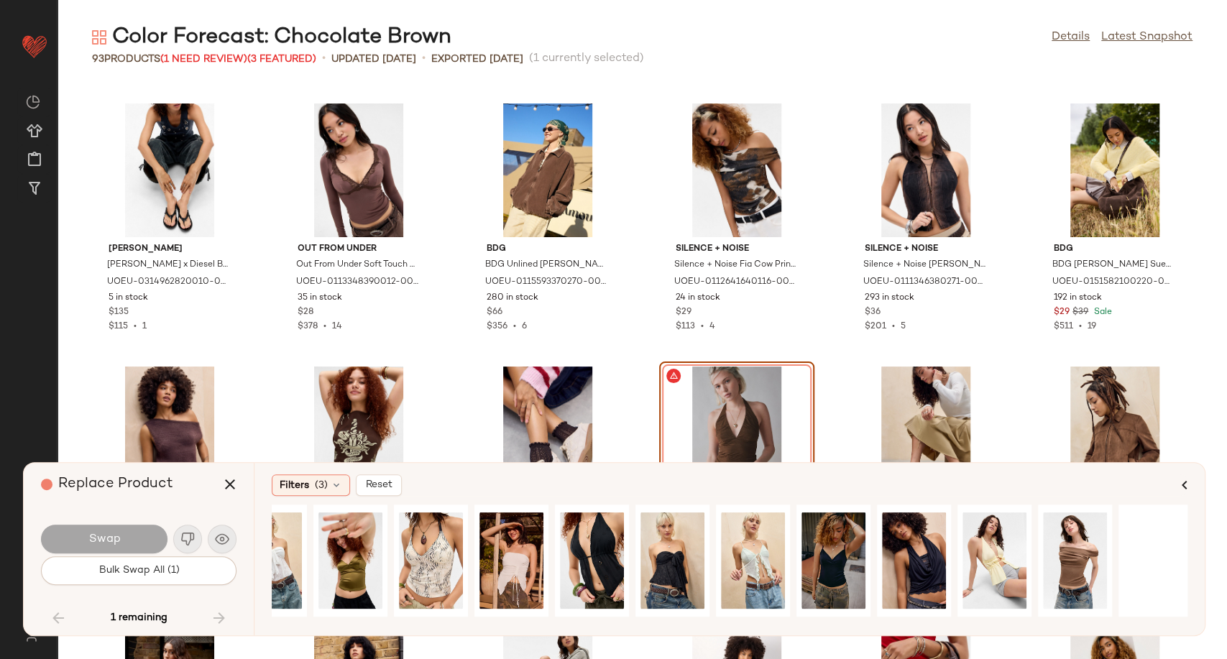
scroll to position [0, 867]
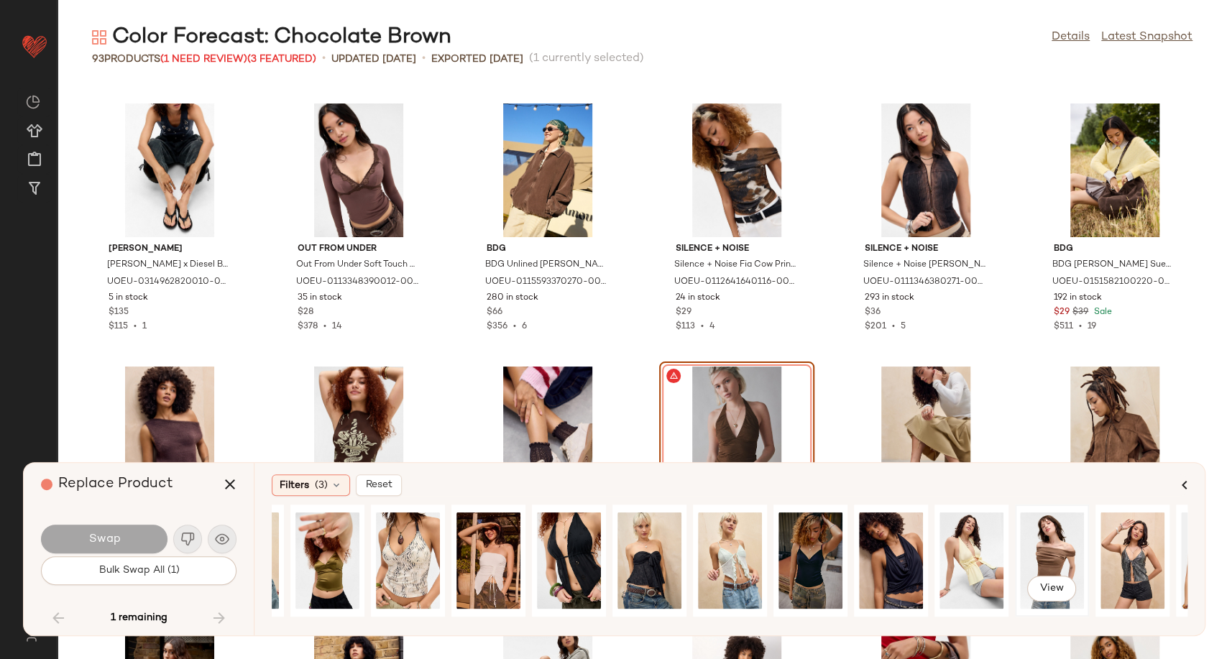
click at [1066, 563] on div "View" at bounding box center [1052, 561] width 64 height 102
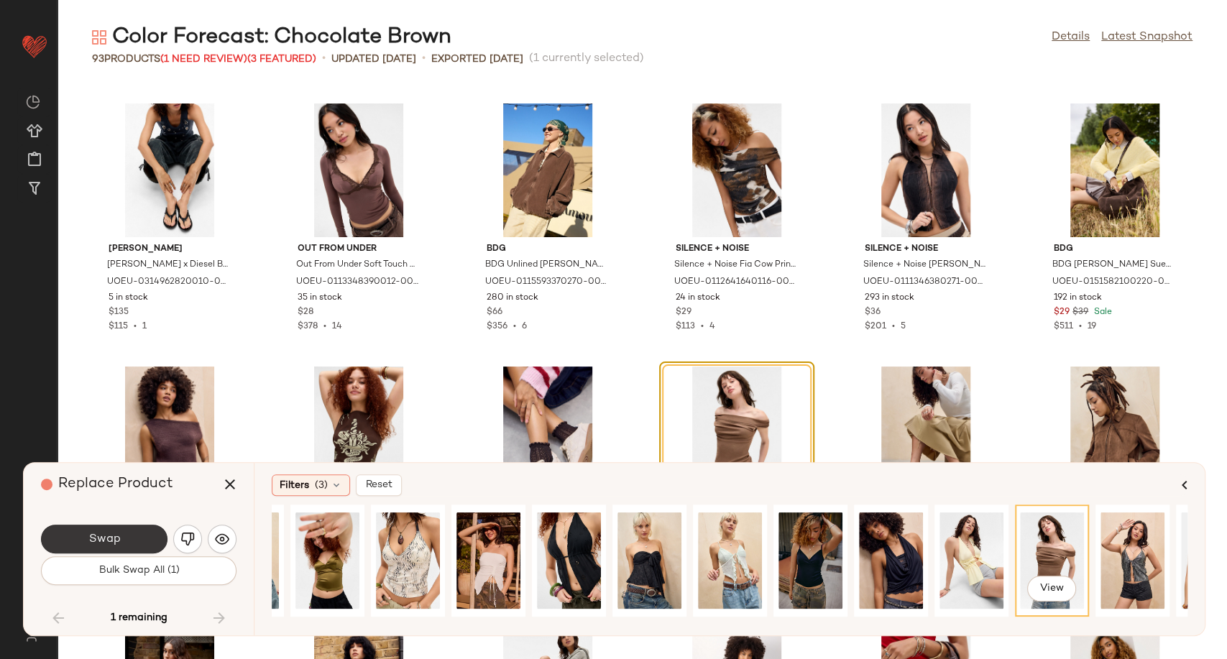
click at [127, 547] on button "Swap" at bounding box center [104, 539] width 126 height 29
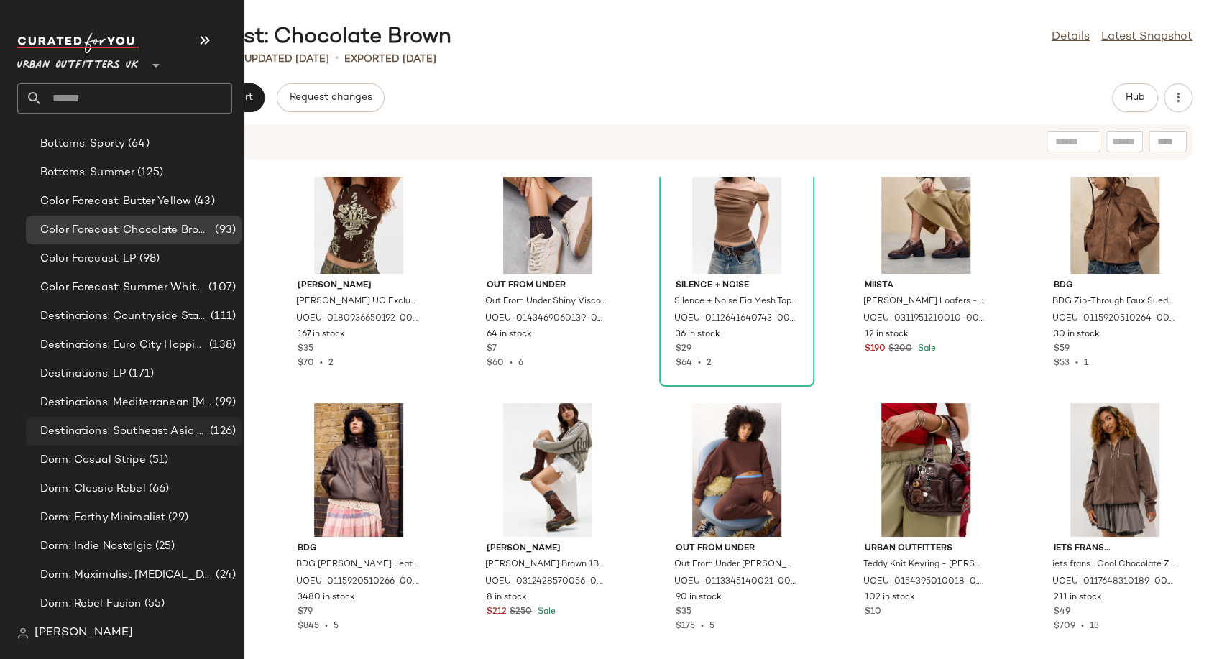
scroll to position [2635, 0]
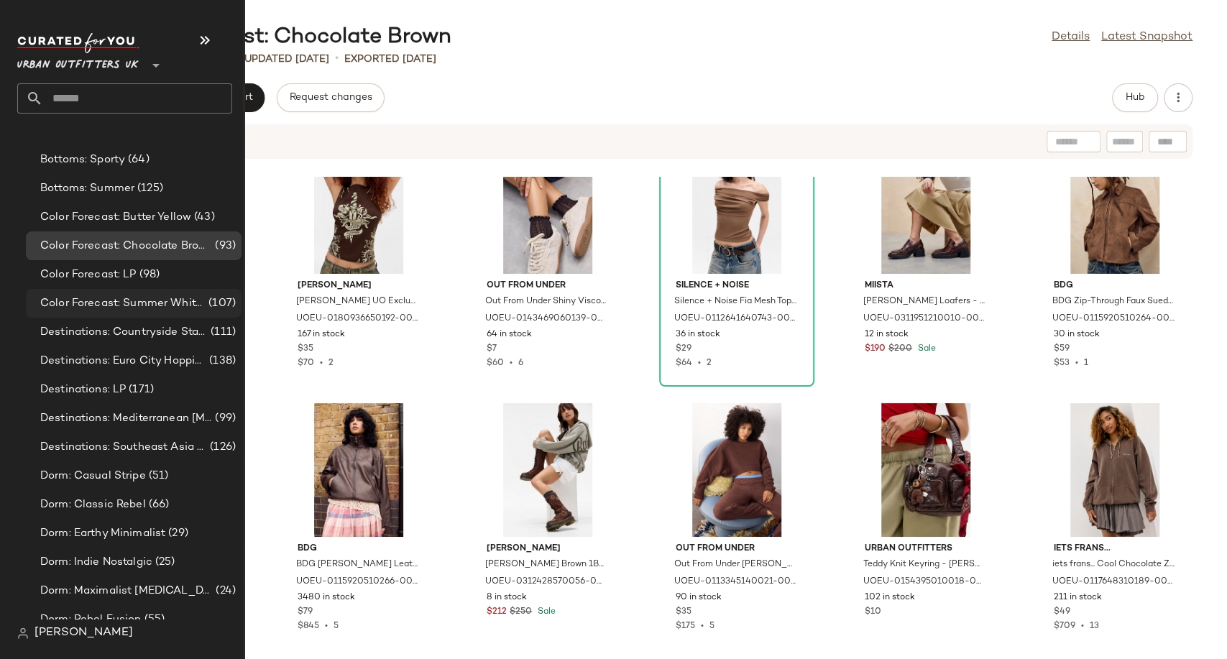
click at [164, 309] on span "Color Forecast: Summer Whites" at bounding box center [122, 303] width 165 height 17
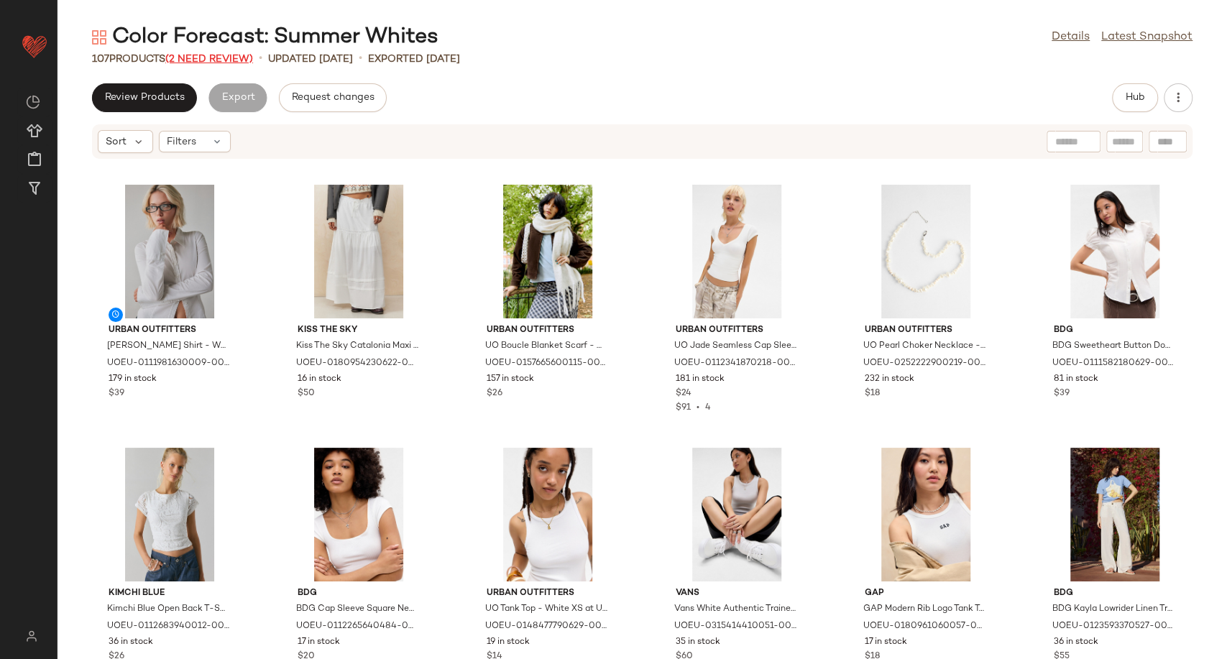
click at [206, 54] on span "(2 Need Review)" at bounding box center [209, 59] width 88 height 11
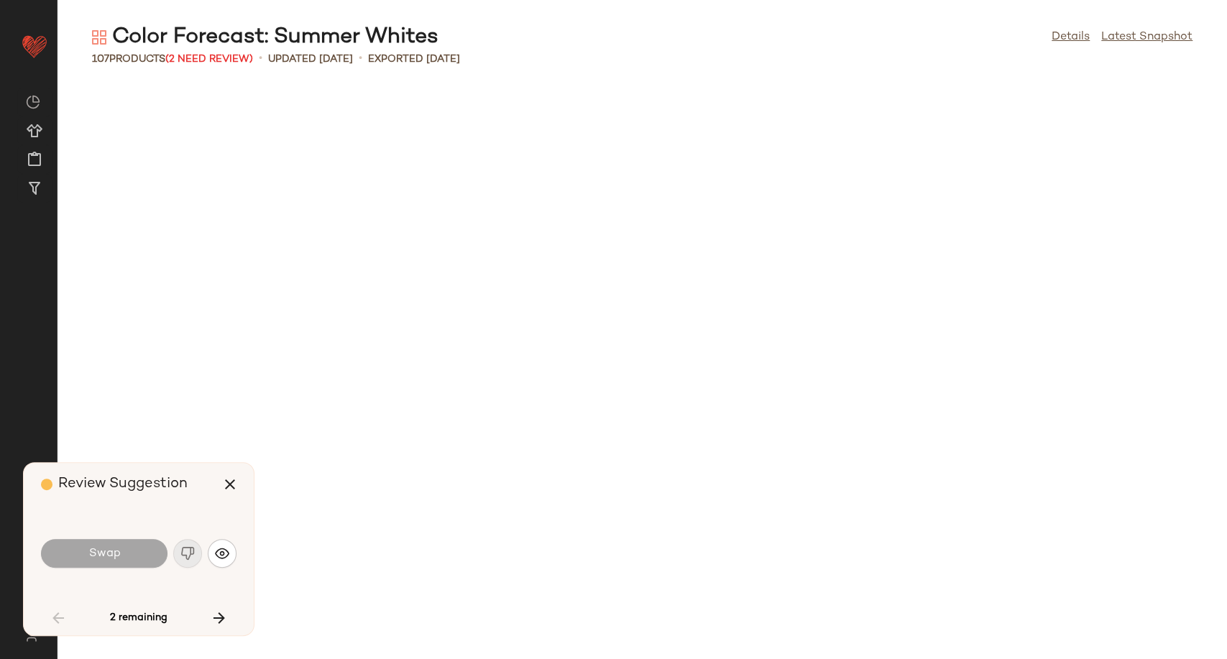
scroll to position [1315, 0]
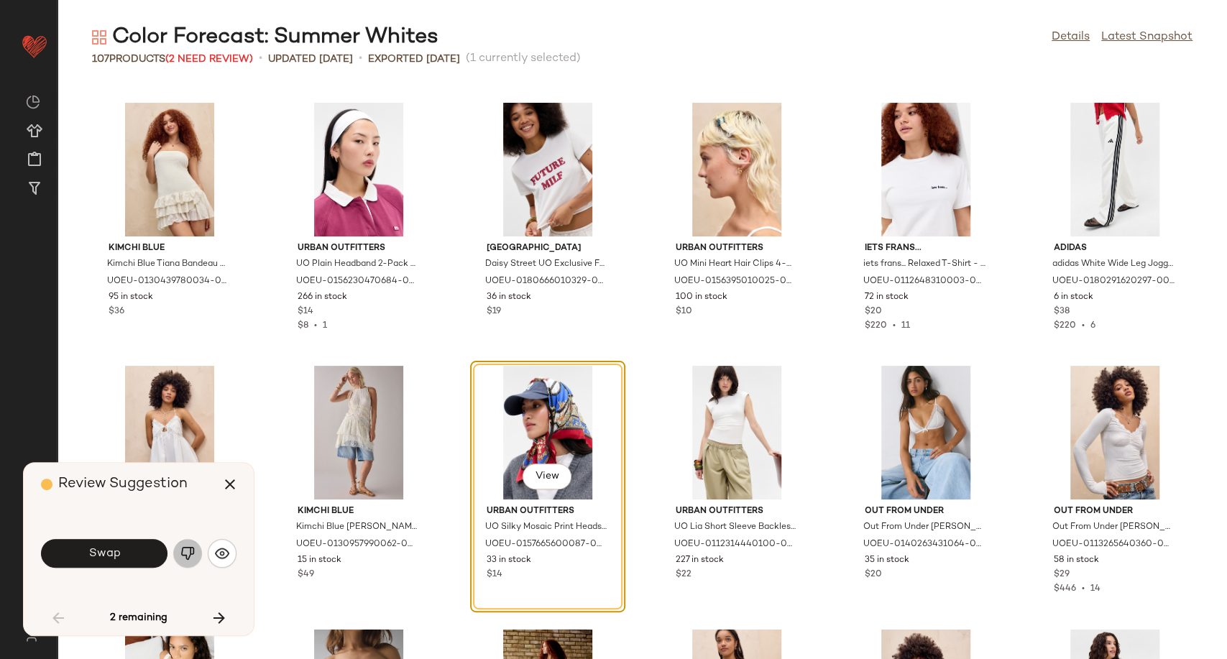
click at [190, 556] on img "button" at bounding box center [187, 553] width 14 height 14
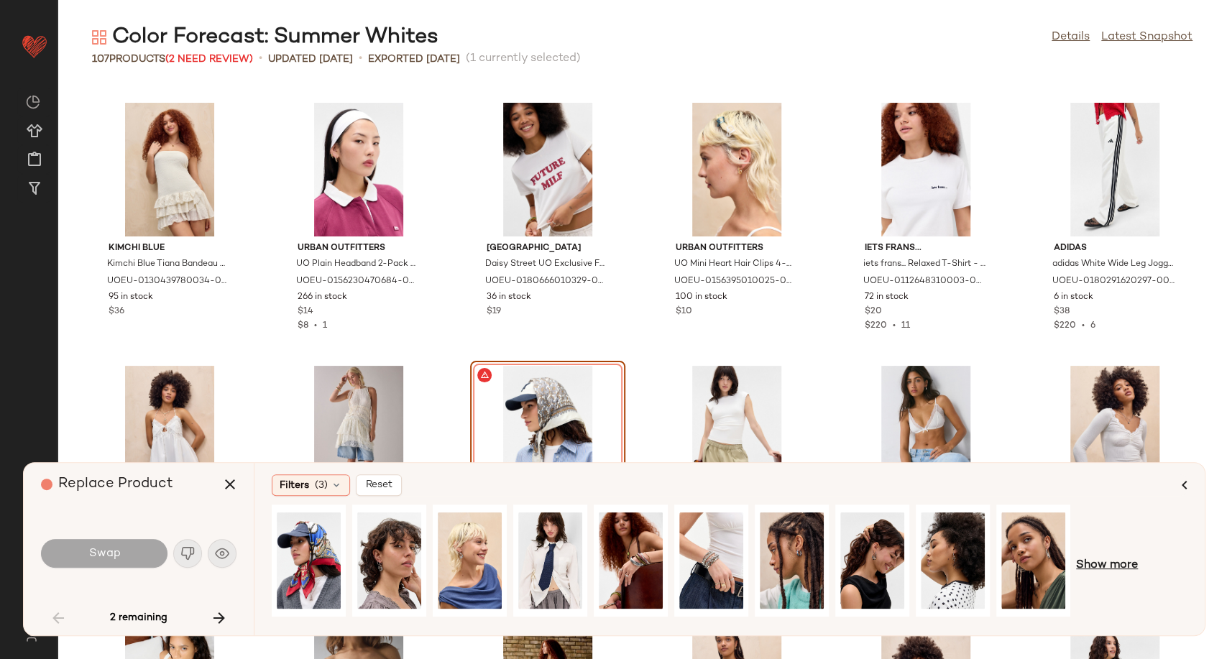
click at [1116, 561] on span "Show more" at bounding box center [1107, 565] width 62 height 17
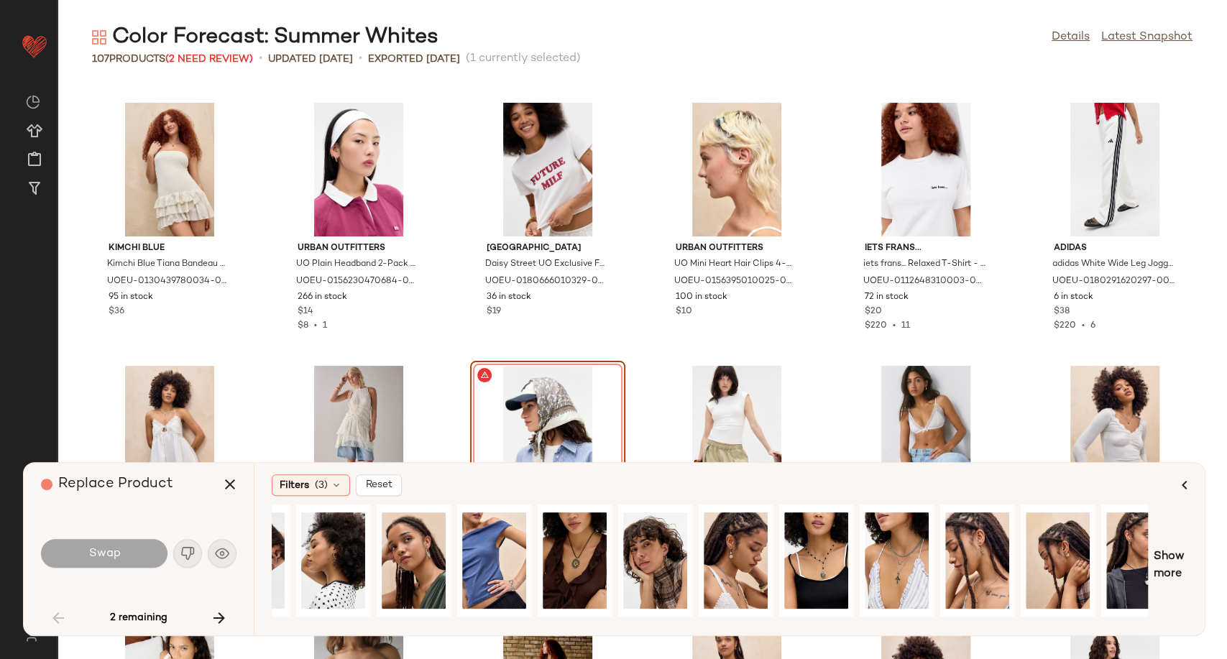
scroll to position [0, 727]
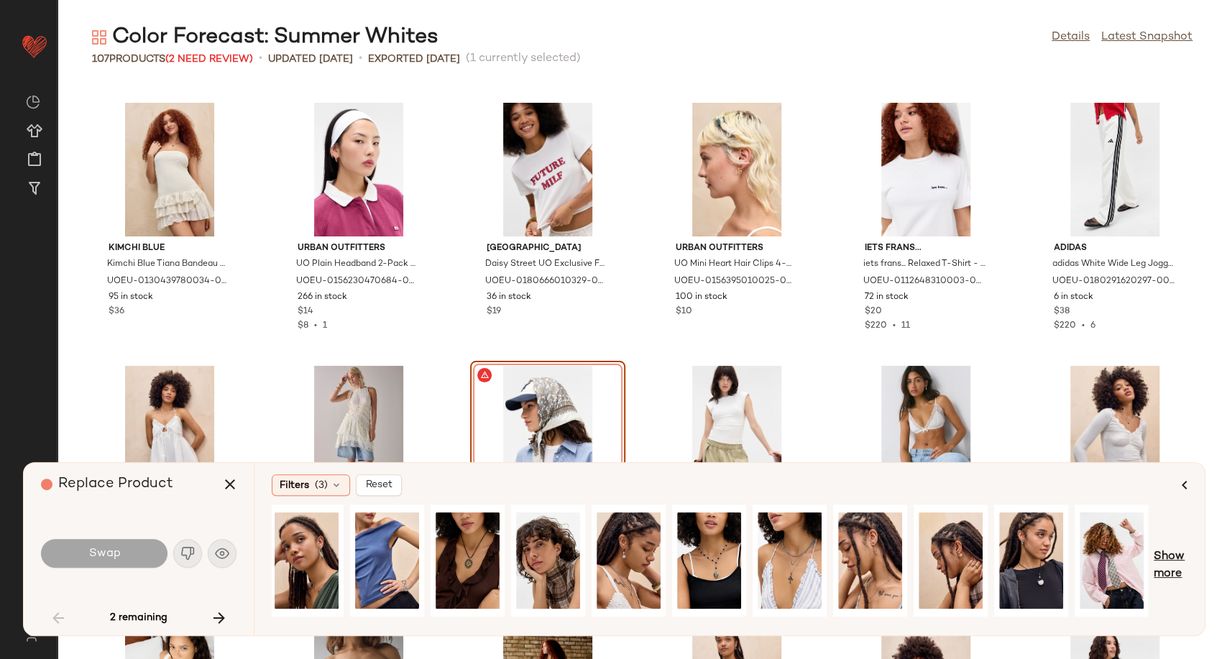
click at [1167, 560] on span "Show more" at bounding box center [1171, 565] width 34 height 34
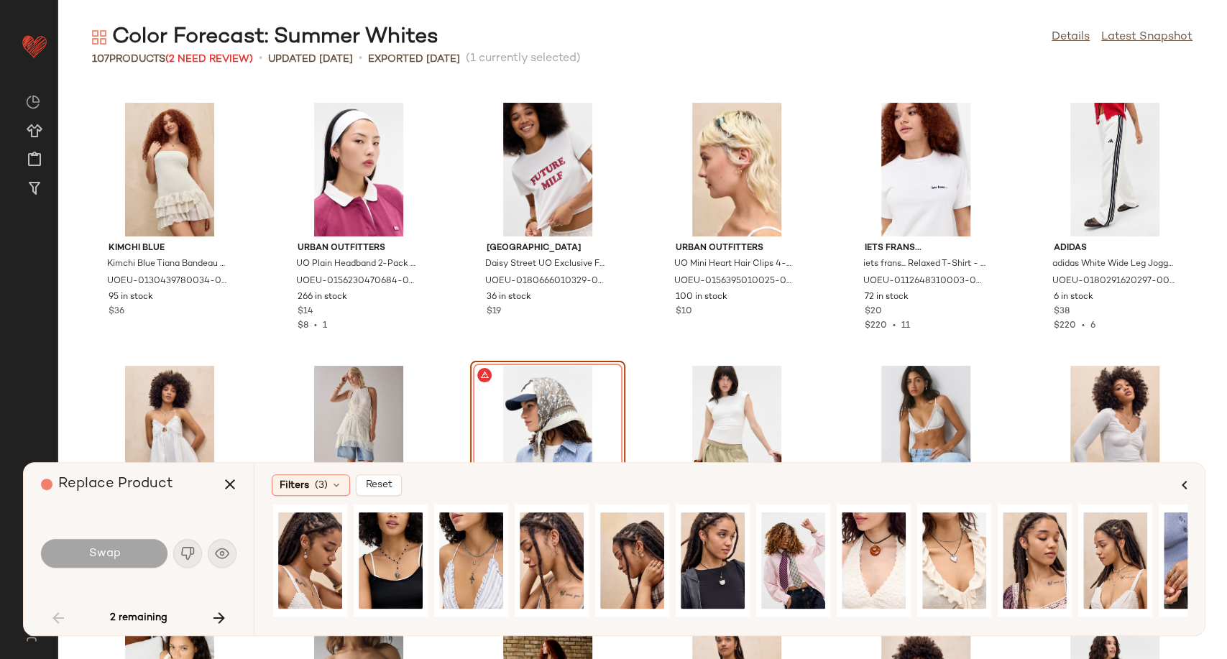
scroll to position [0, 1090]
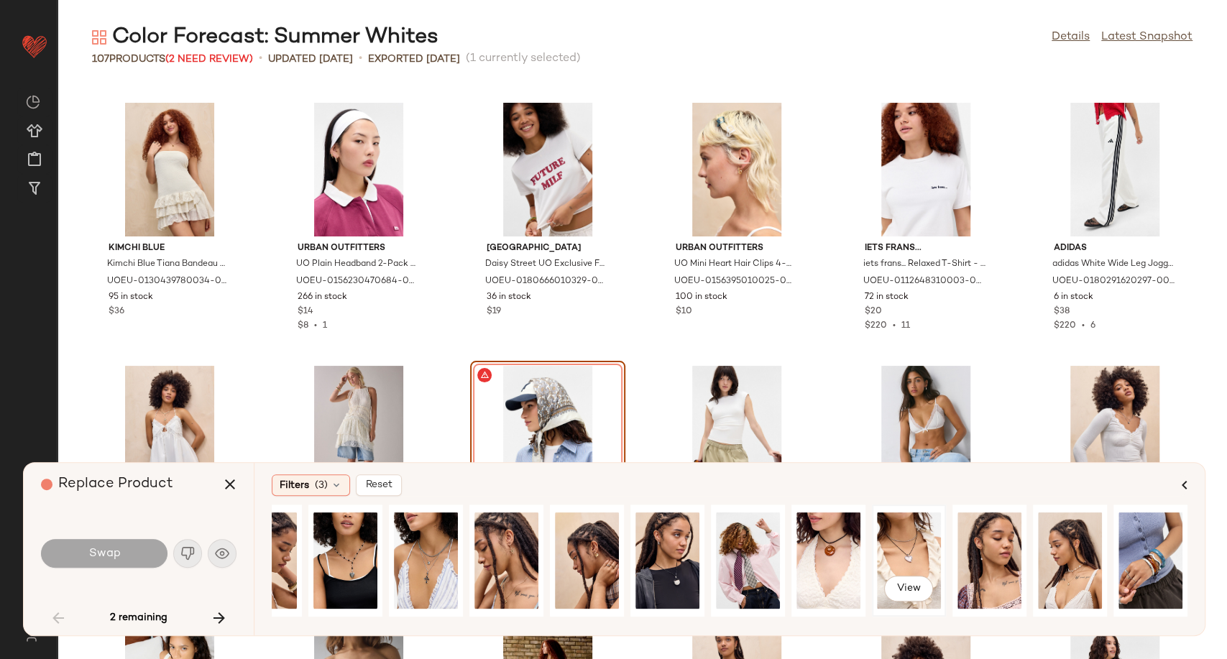
click at [893, 570] on div "View" at bounding box center [909, 561] width 64 height 102
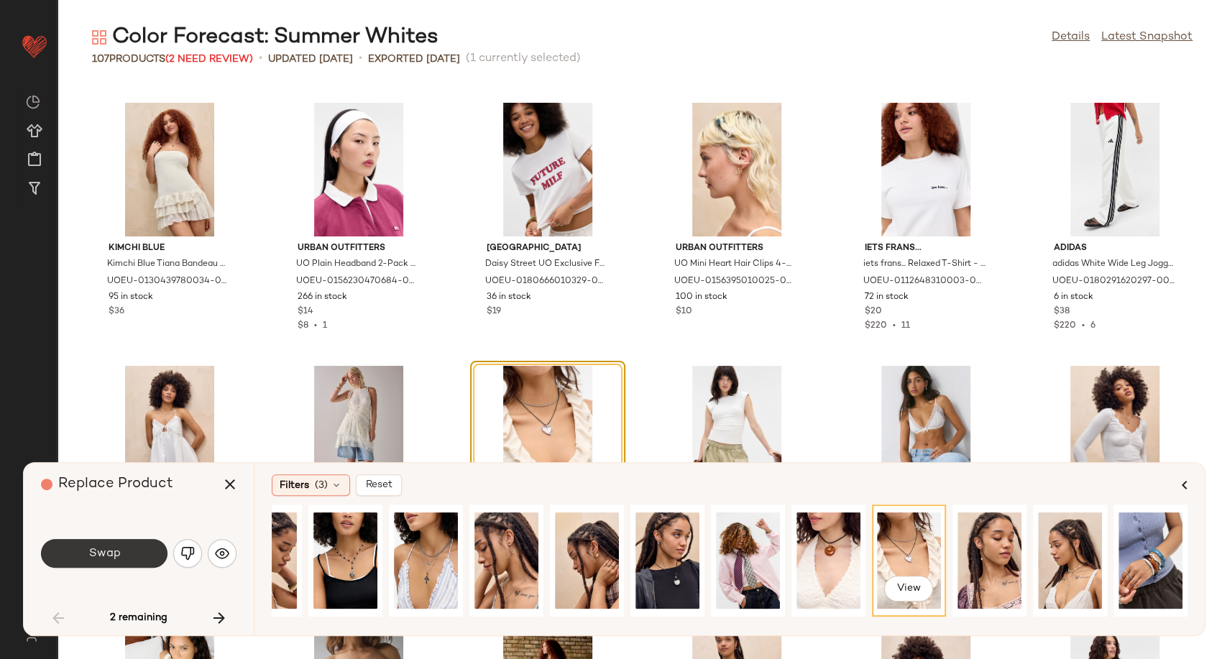
click at [91, 559] on span "Swap" at bounding box center [104, 554] width 32 height 14
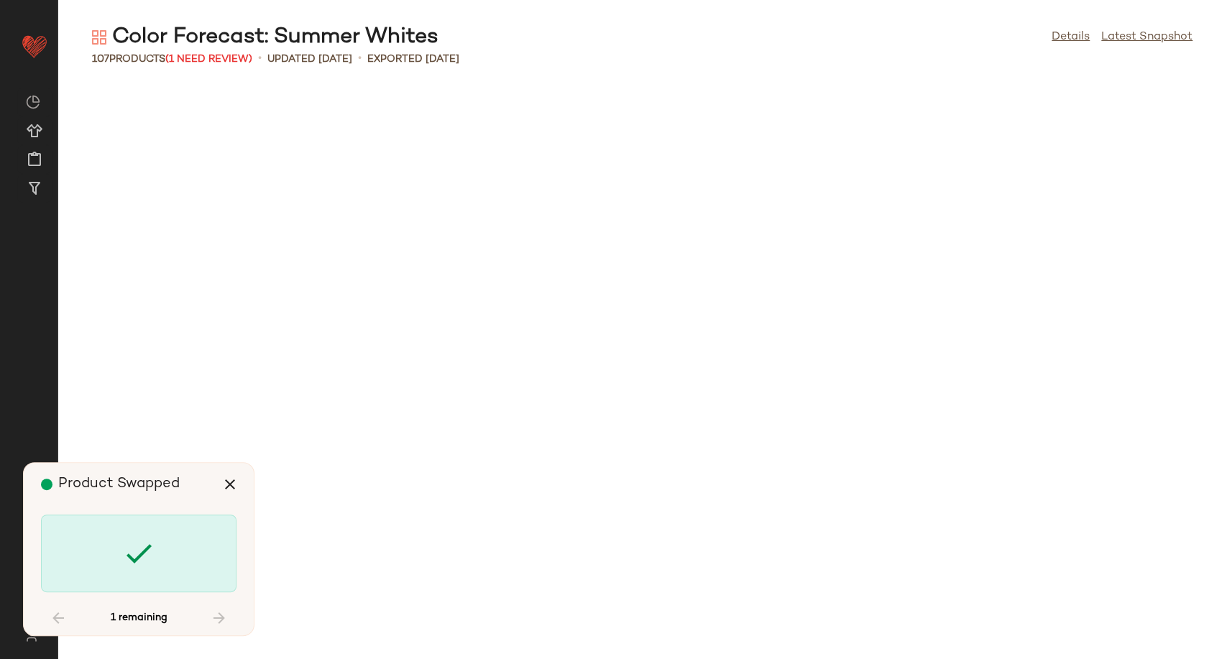
scroll to position [3945, 0]
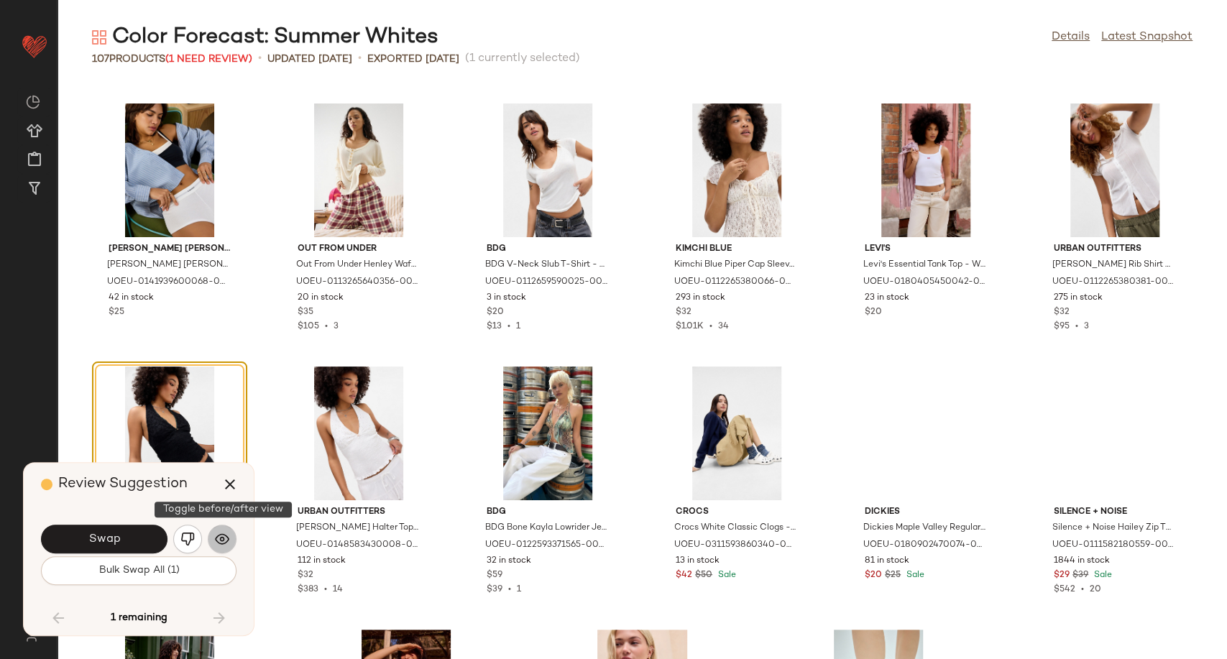
click at [226, 540] on img "button" at bounding box center [222, 539] width 14 height 14
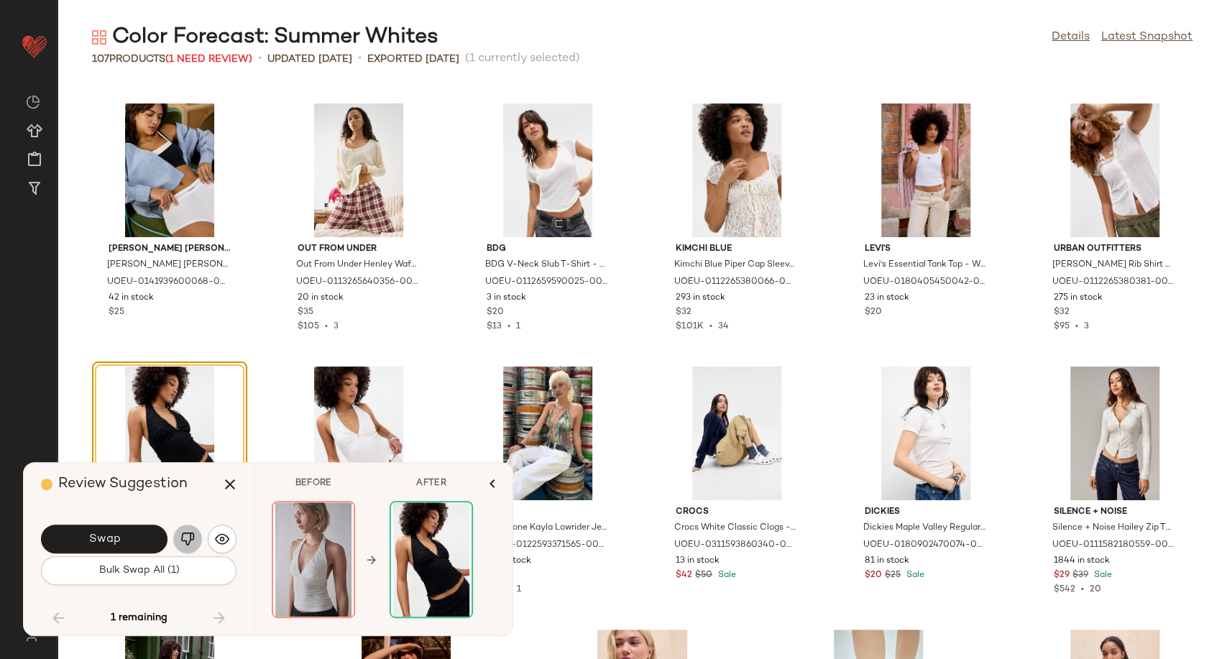
click at [191, 541] on img "button" at bounding box center [187, 539] width 14 height 14
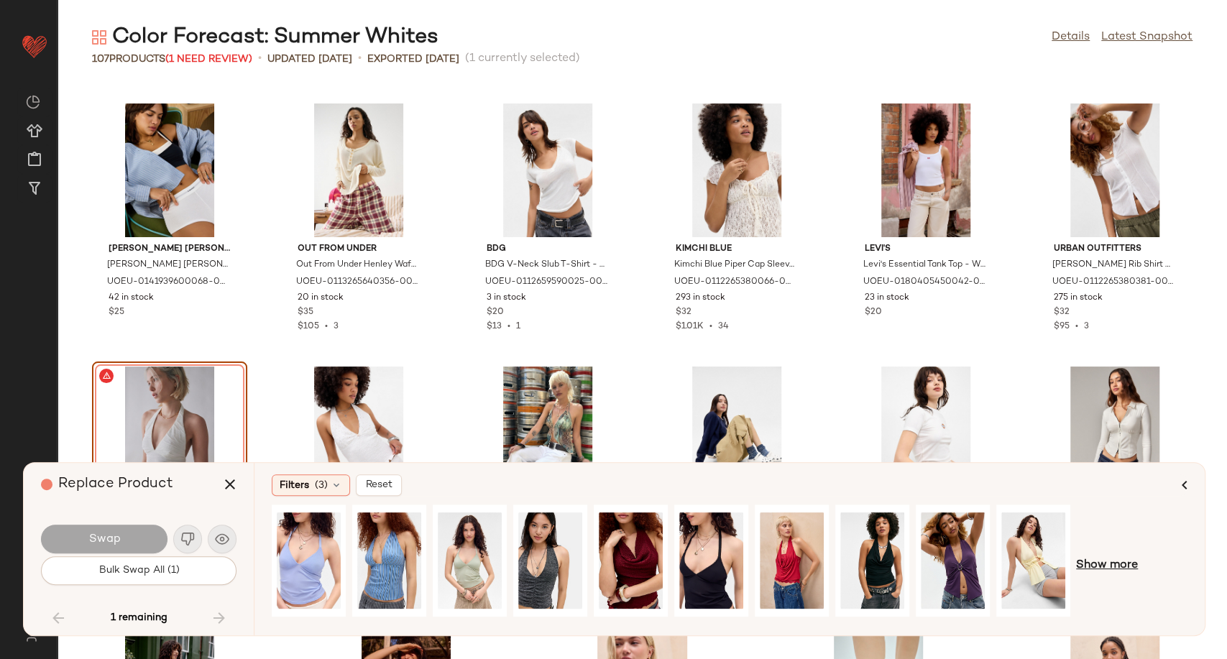
click at [1099, 567] on span "Show more" at bounding box center [1107, 565] width 62 height 17
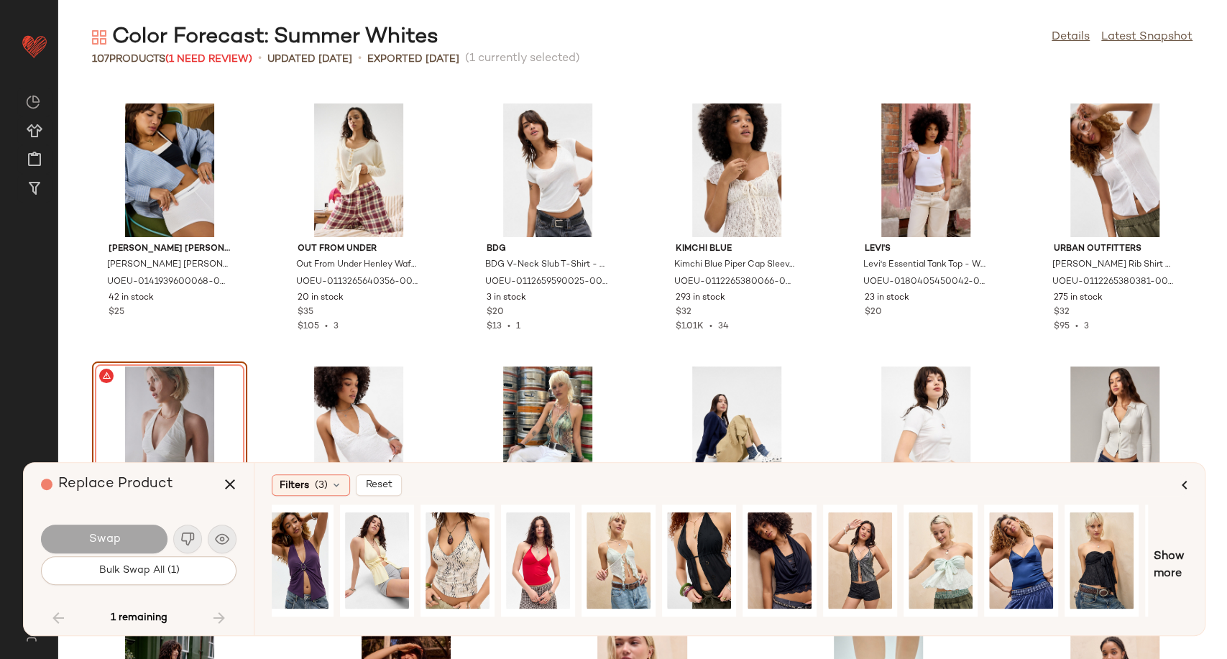
scroll to position [0, 727]
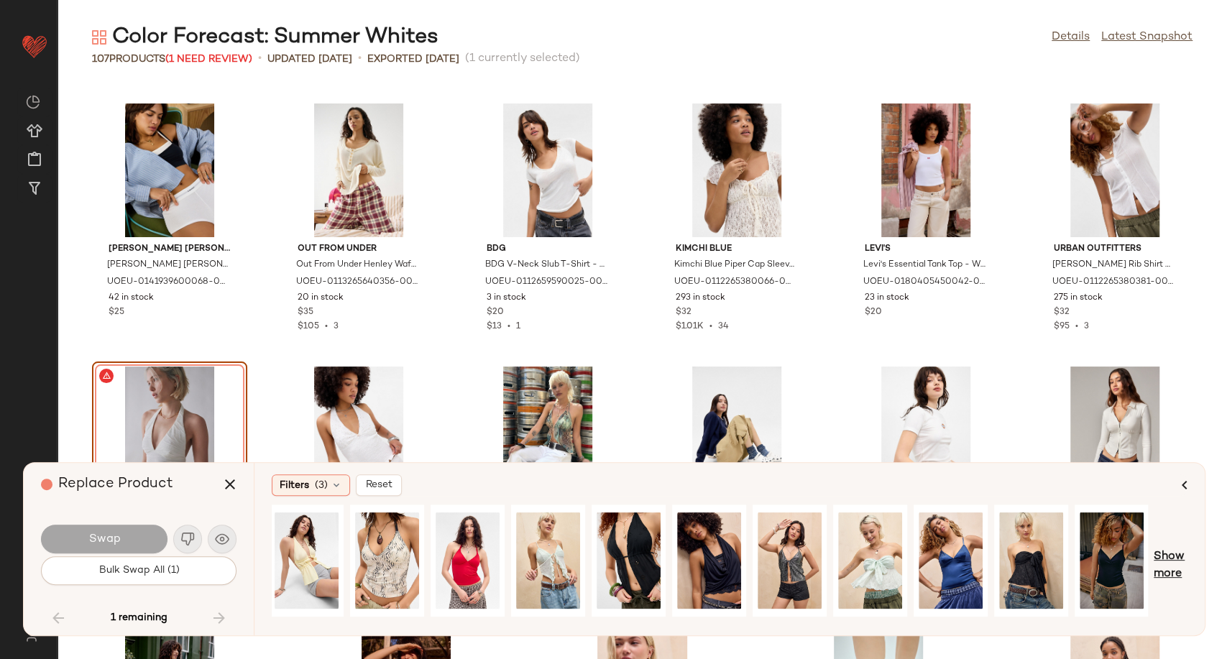
click at [1179, 562] on span "Show more" at bounding box center [1171, 565] width 34 height 34
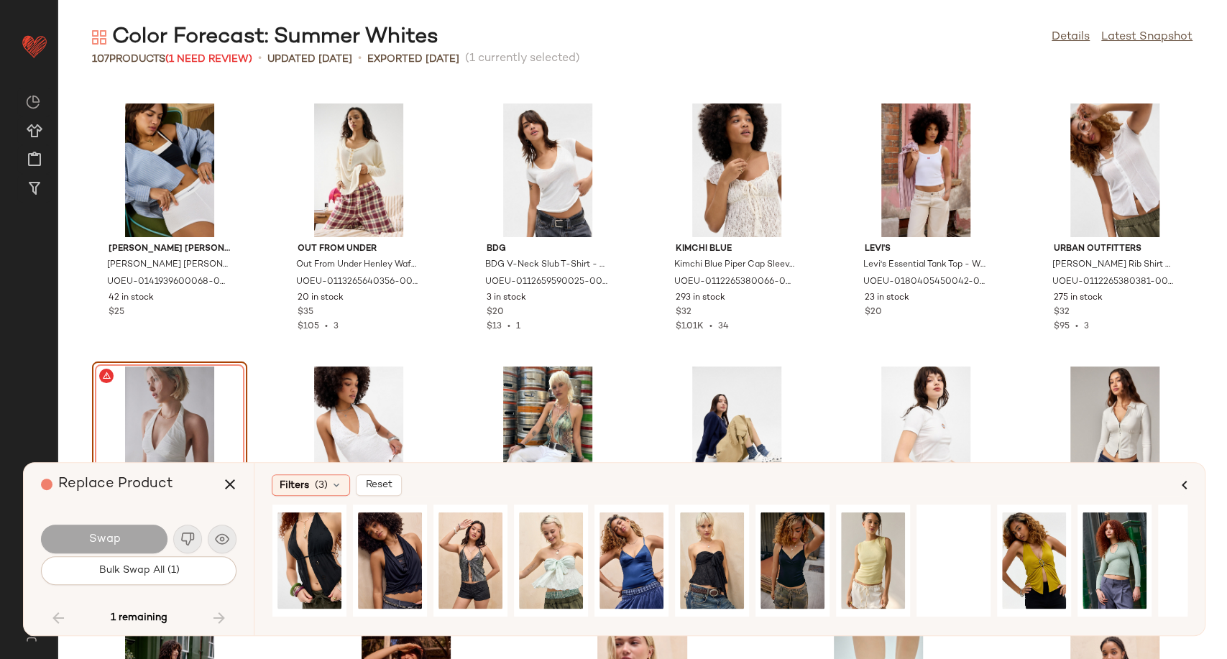
scroll to position [0, 1090]
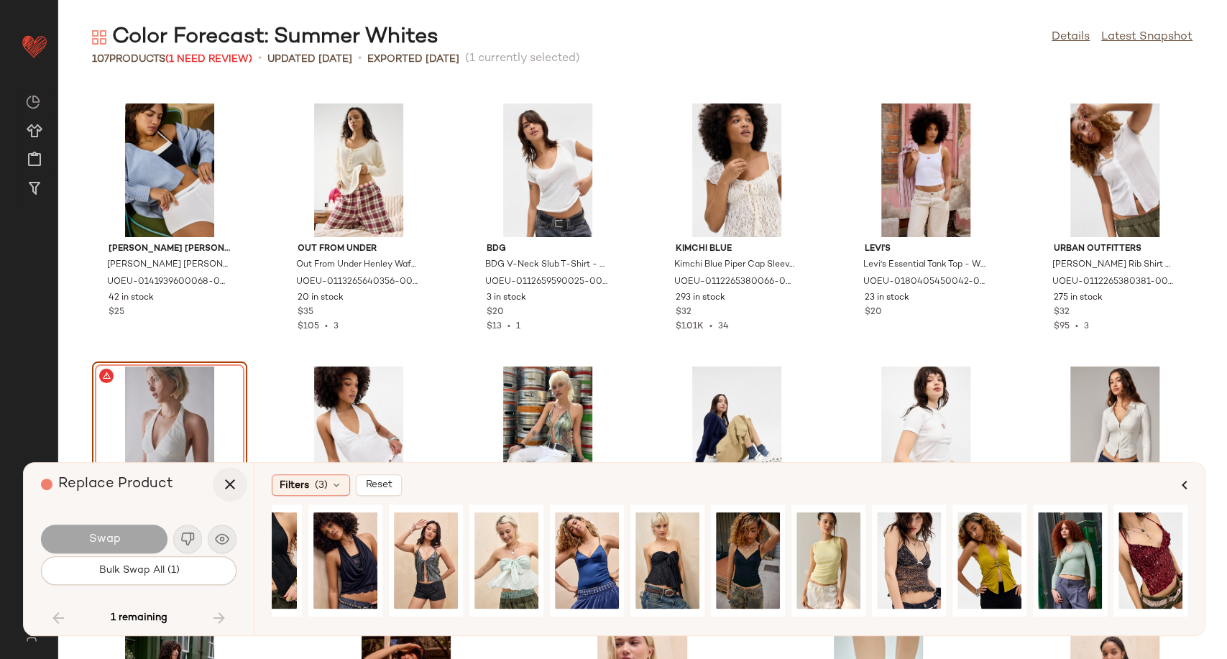
click at [231, 487] on icon "button" at bounding box center [229, 484] width 17 height 17
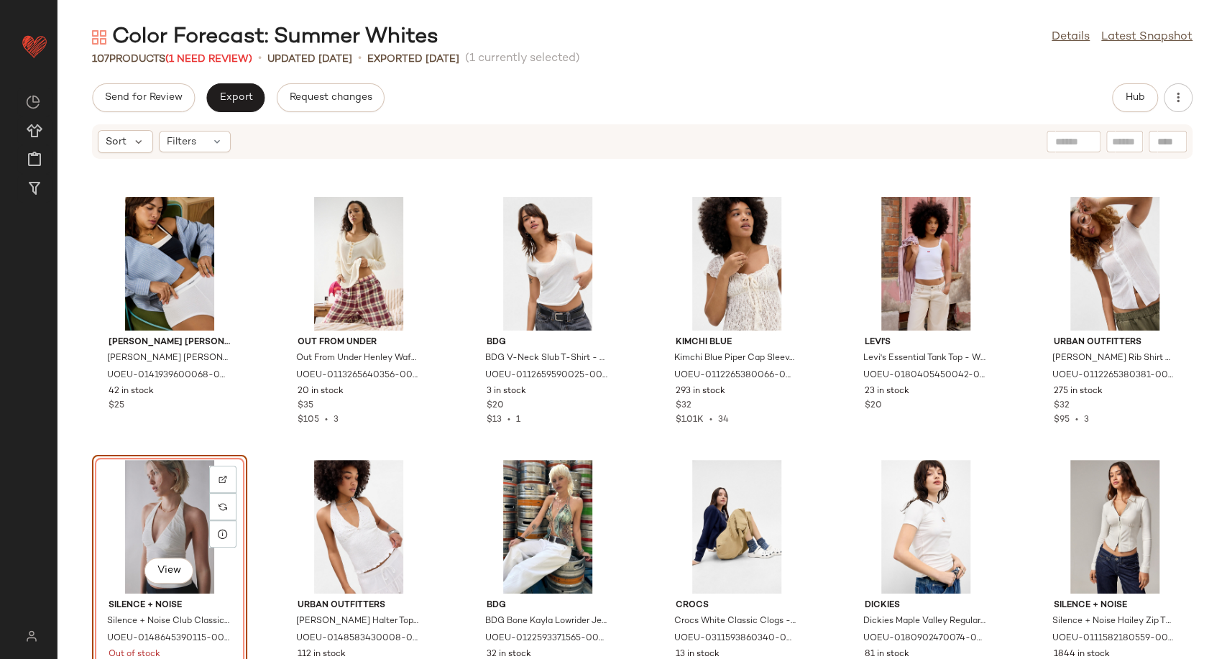
click at [184, 523] on div "View" at bounding box center [169, 527] width 145 height 134
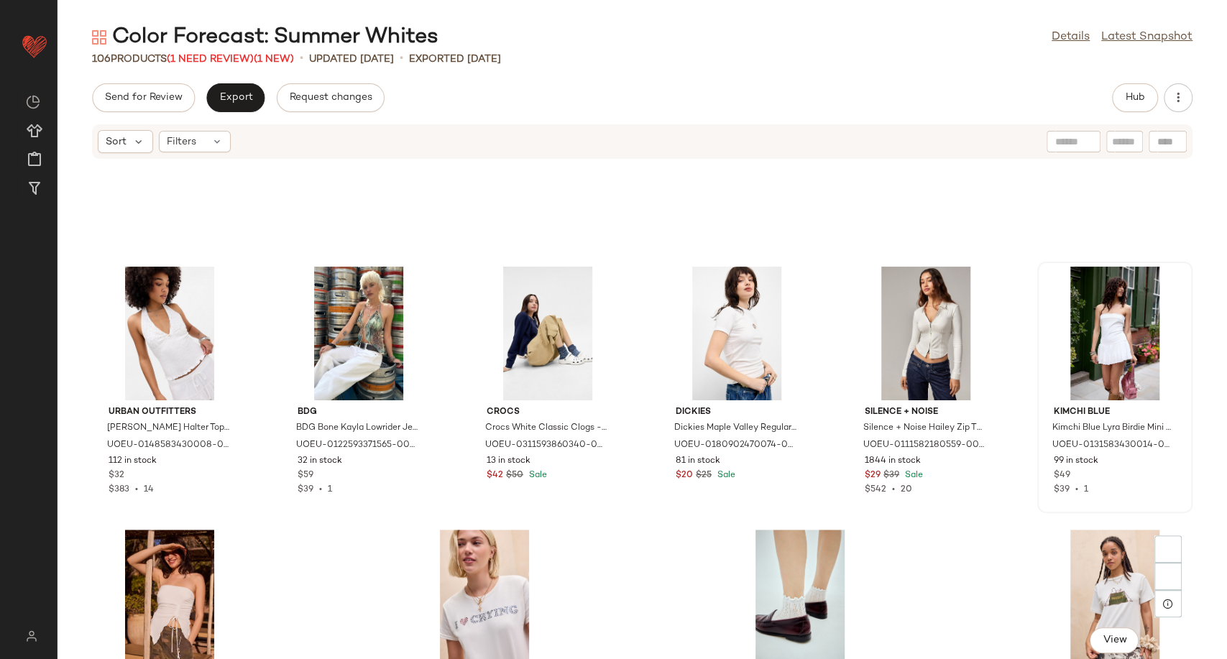
scroll to position [4255, 0]
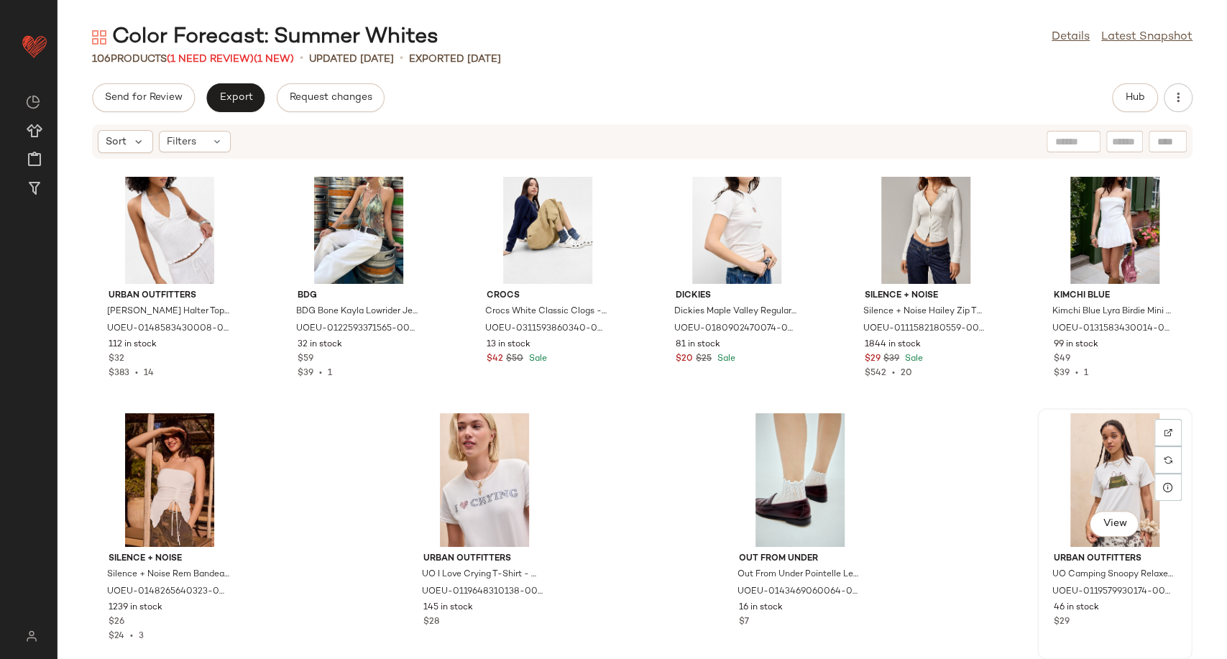
click at [1102, 489] on div "View" at bounding box center [1114, 480] width 145 height 134
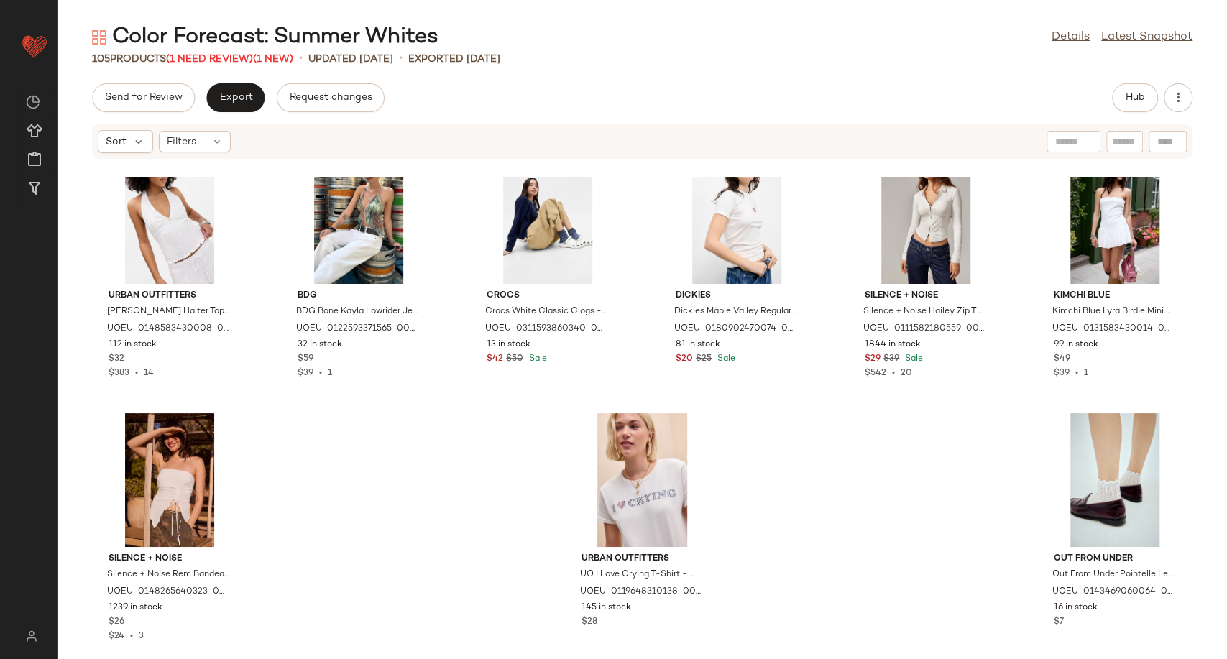
click at [226, 59] on span "(1 Need Review)" at bounding box center [209, 59] width 87 height 11
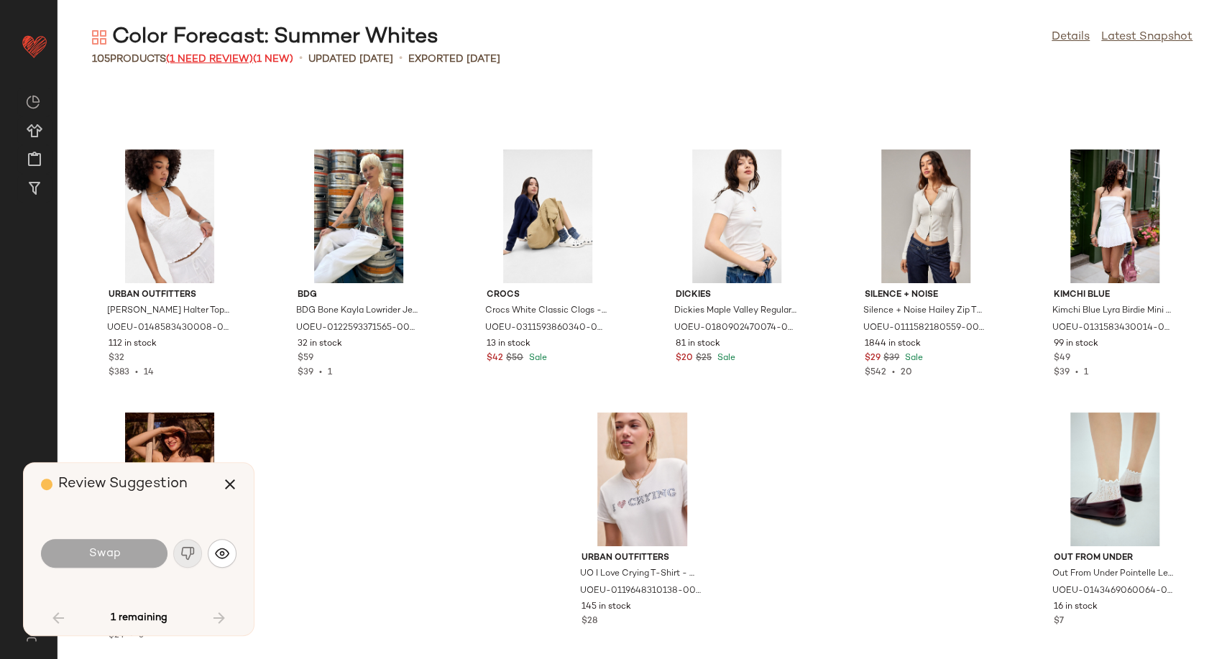
scroll to position [4162, 0]
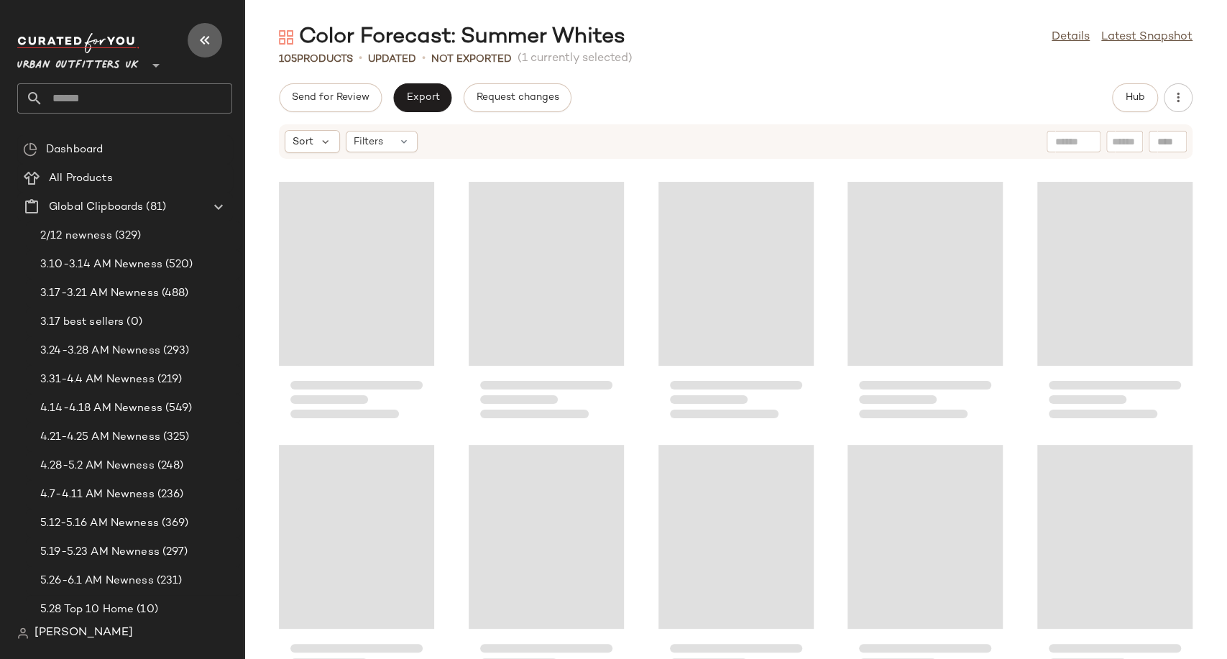
click at [211, 41] on icon "button" at bounding box center [204, 40] width 17 height 17
